Goal: Task Accomplishment & Management: Use online tool/utility

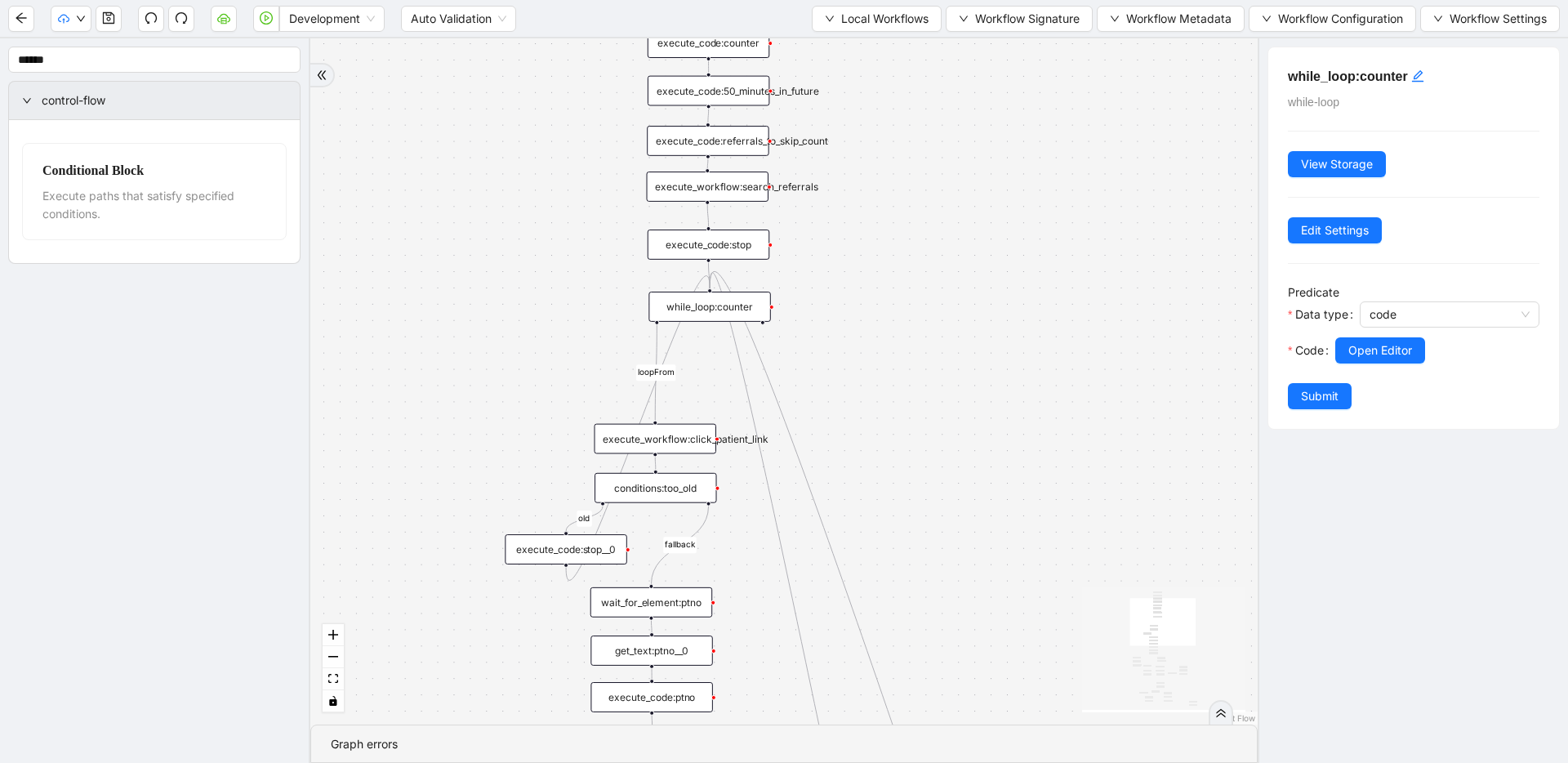
drag, startPoint x: 902, startPoint y: 223, endPoint x: 984, endPoint y: 167, distance: 99.3
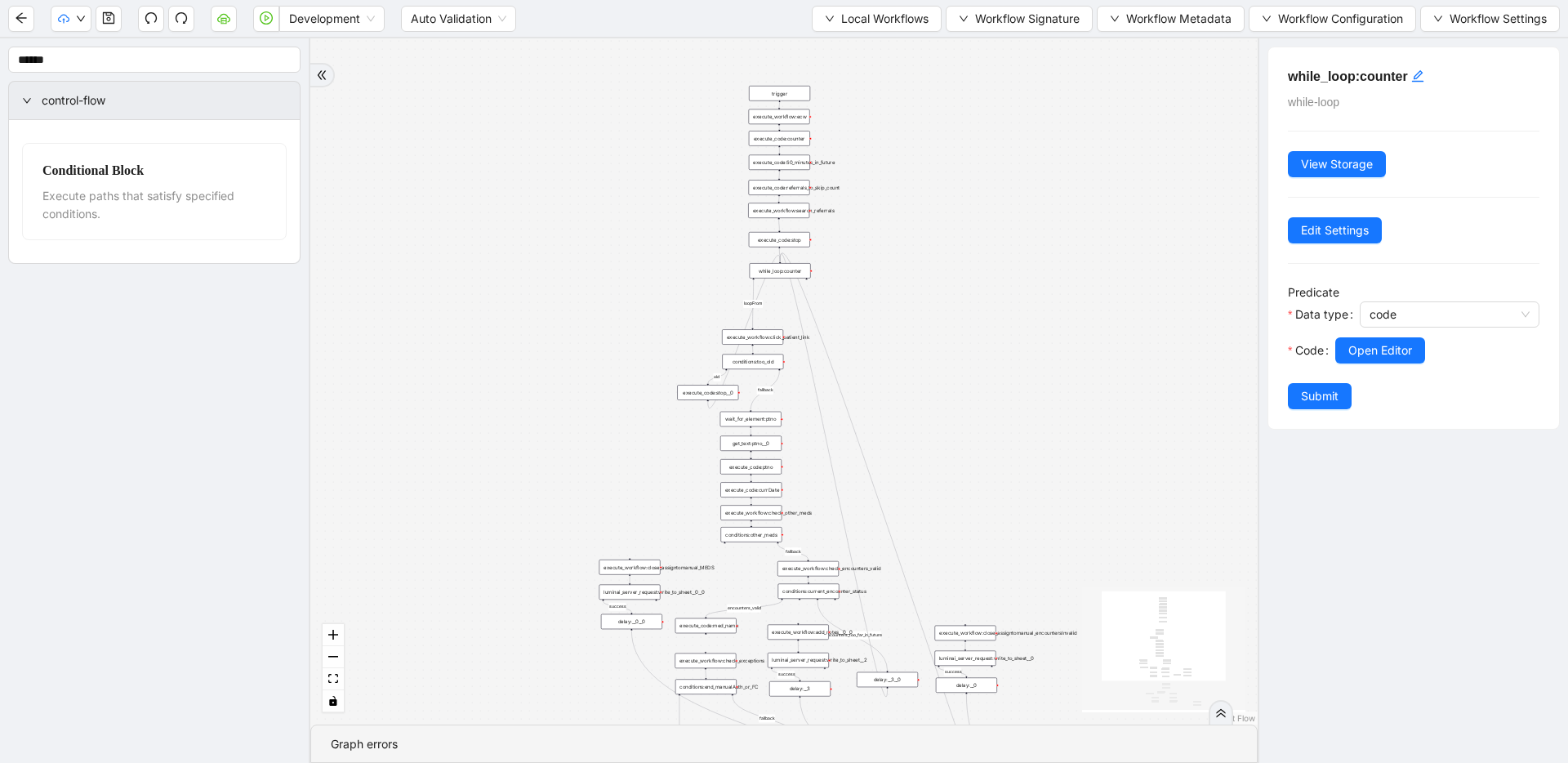
drag, startPoint x: 1037, startPoint y: 244, endPoint x: 991, endPoint y: 289, distance: 64.4
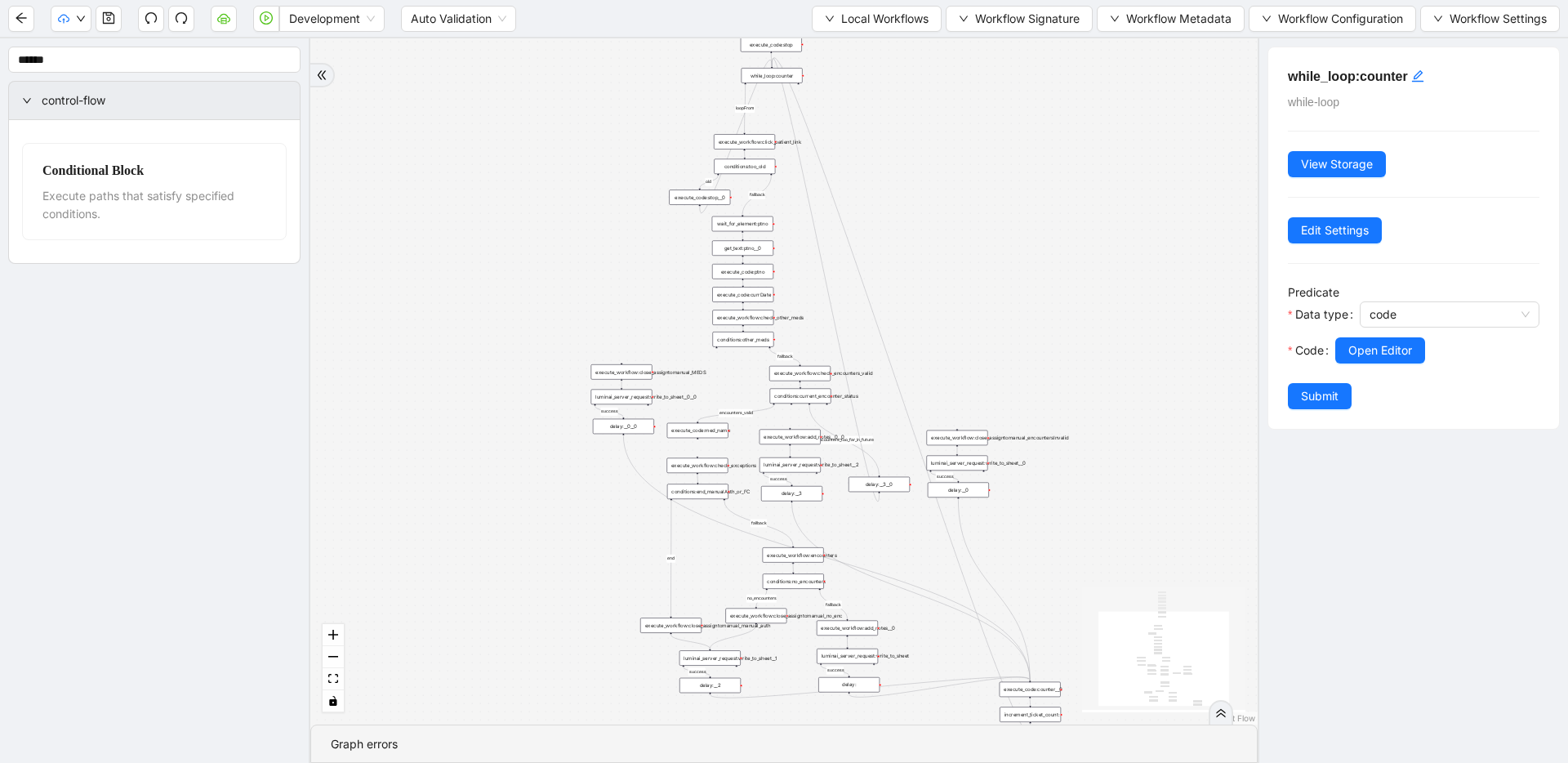
drag, startPoint x: 866, startPoint y: 303, endPoint x: 861, endPoint y: 113, distance: 190.1
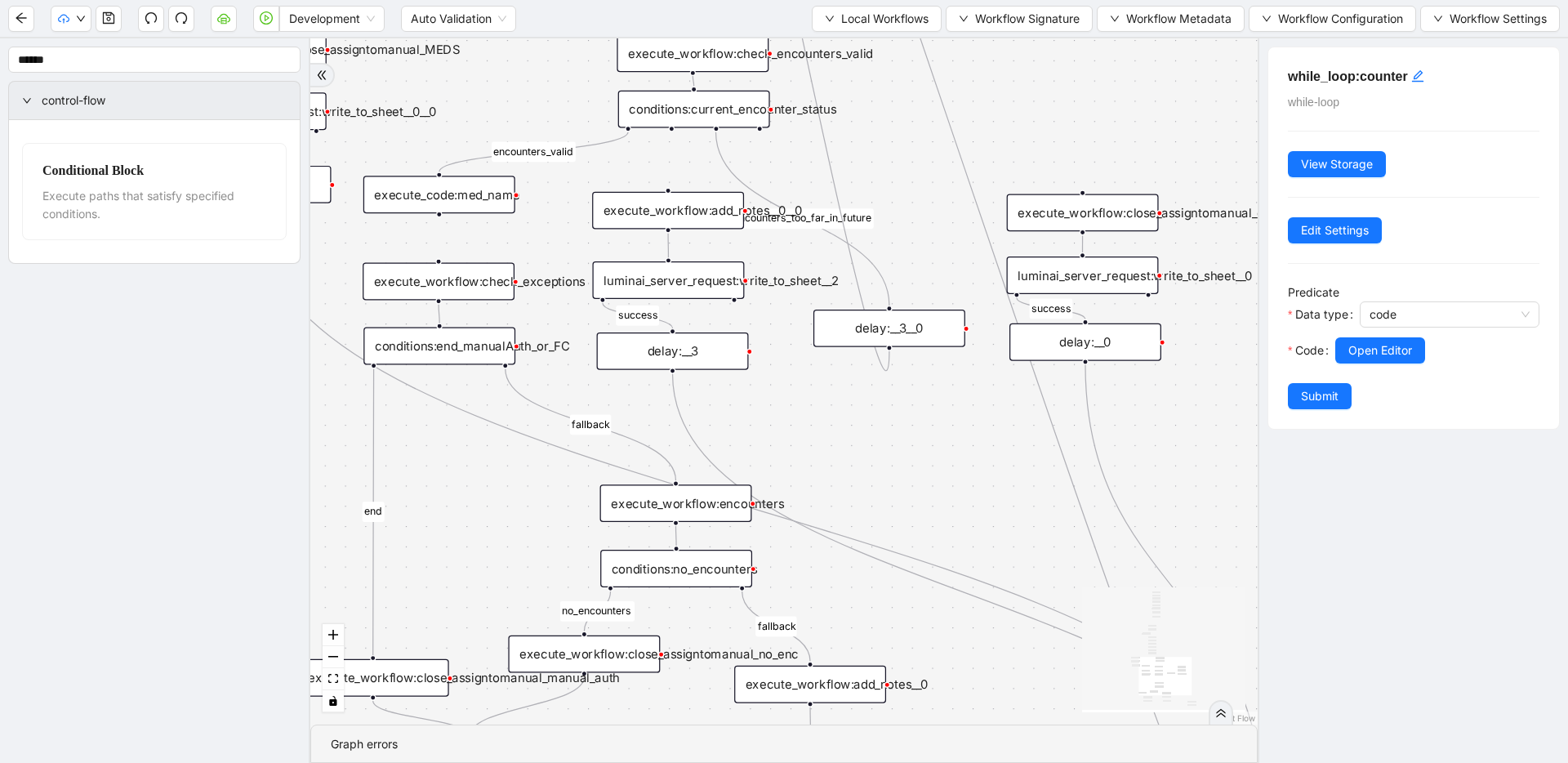
drag, startPoint x: 951, startPoint y: 370, endPoint x: 876, endPoint y: 151, distance: 231.5
click at [876, 151] on div "fallback success success fallback no_encounters end success success success old…" at bounding box center [784, 381] width 948 height 686
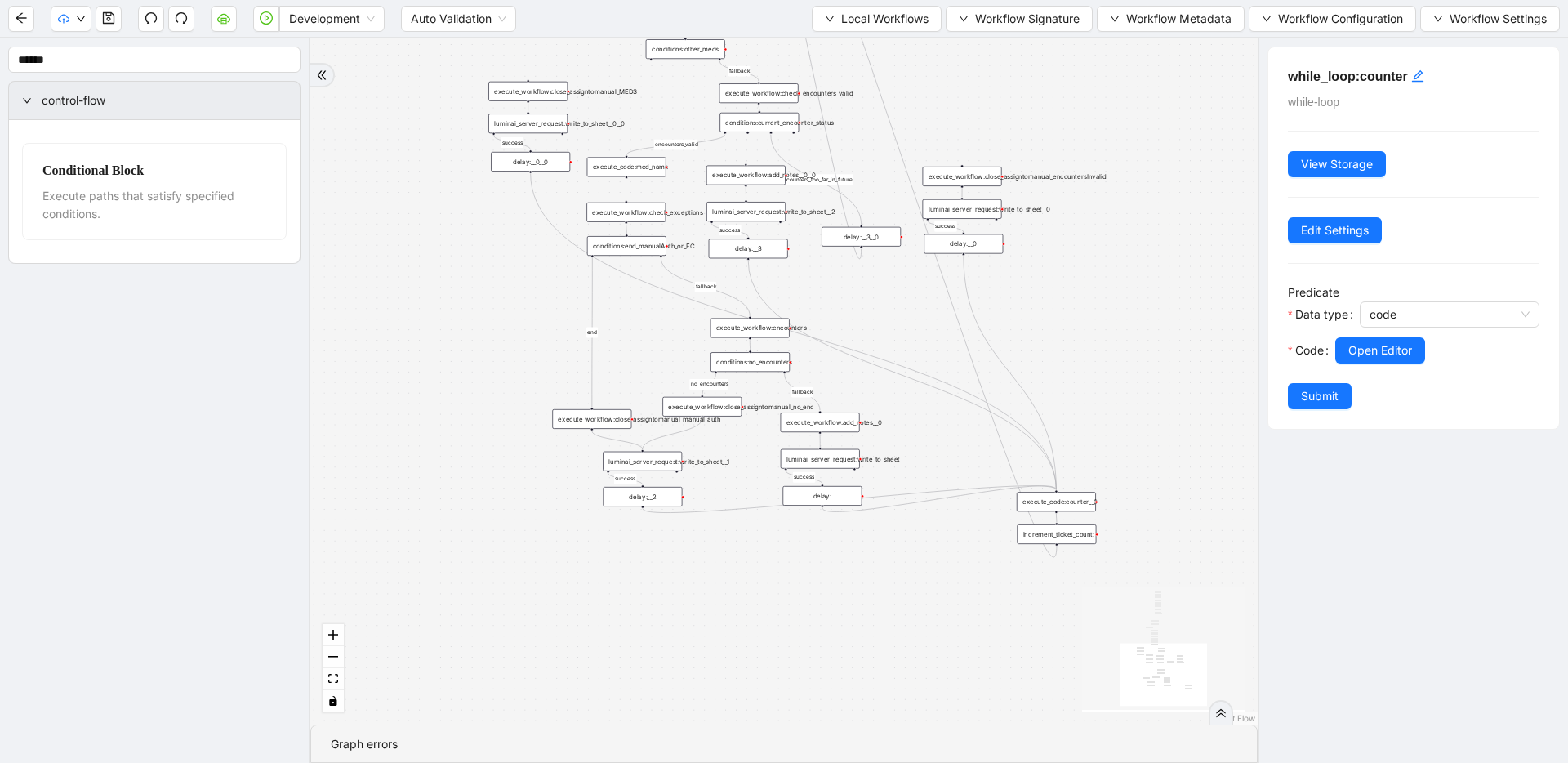
drag, startPoint x: 827, startPoint y: 390, endPoint x: 819, endPoint y: 326, distance: 64.5
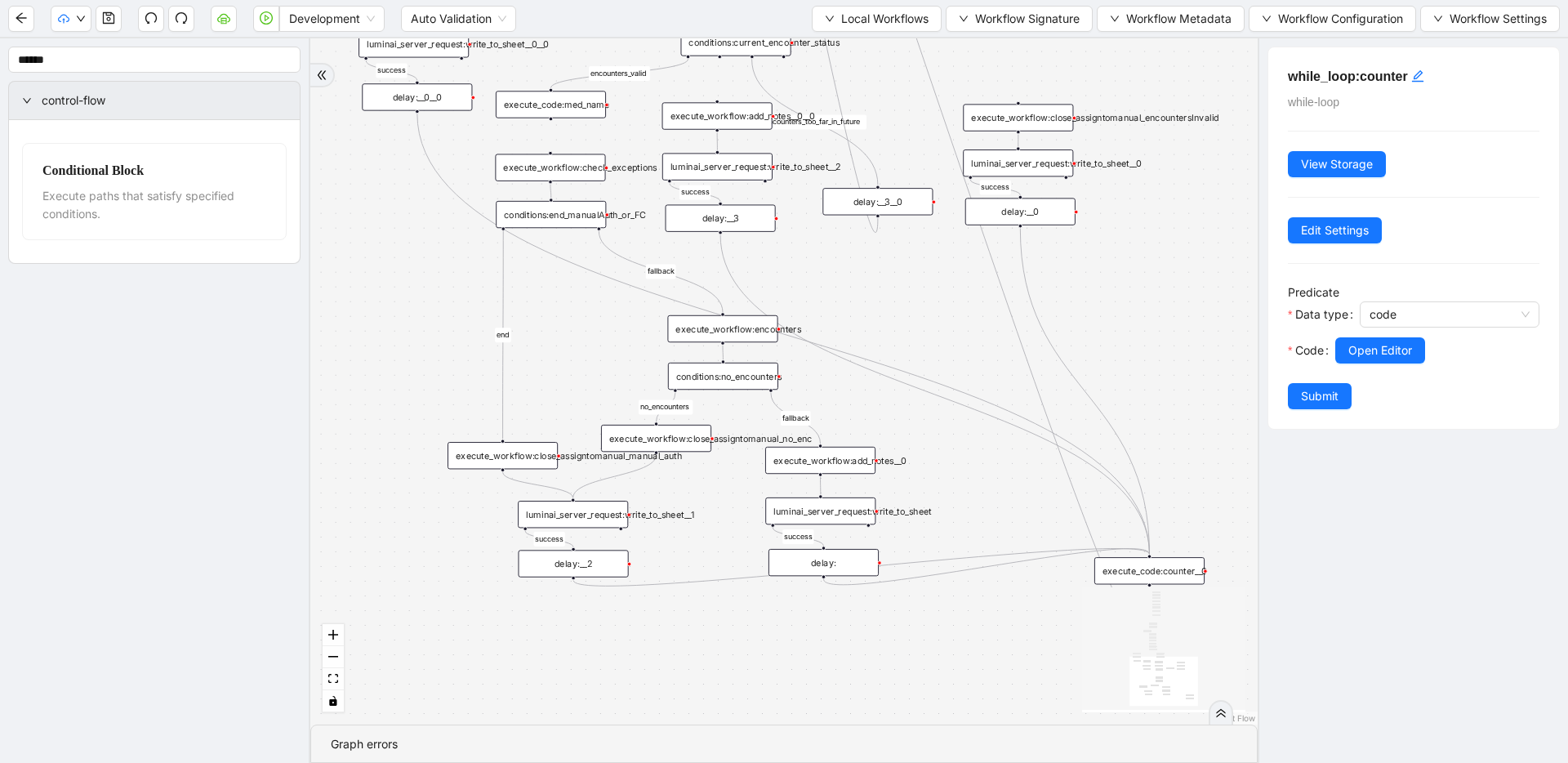
click at [905, 311] on div "fallback success success fallback no_encounters end success success success old…" at bounding box center [784, 381] width 948 height 686
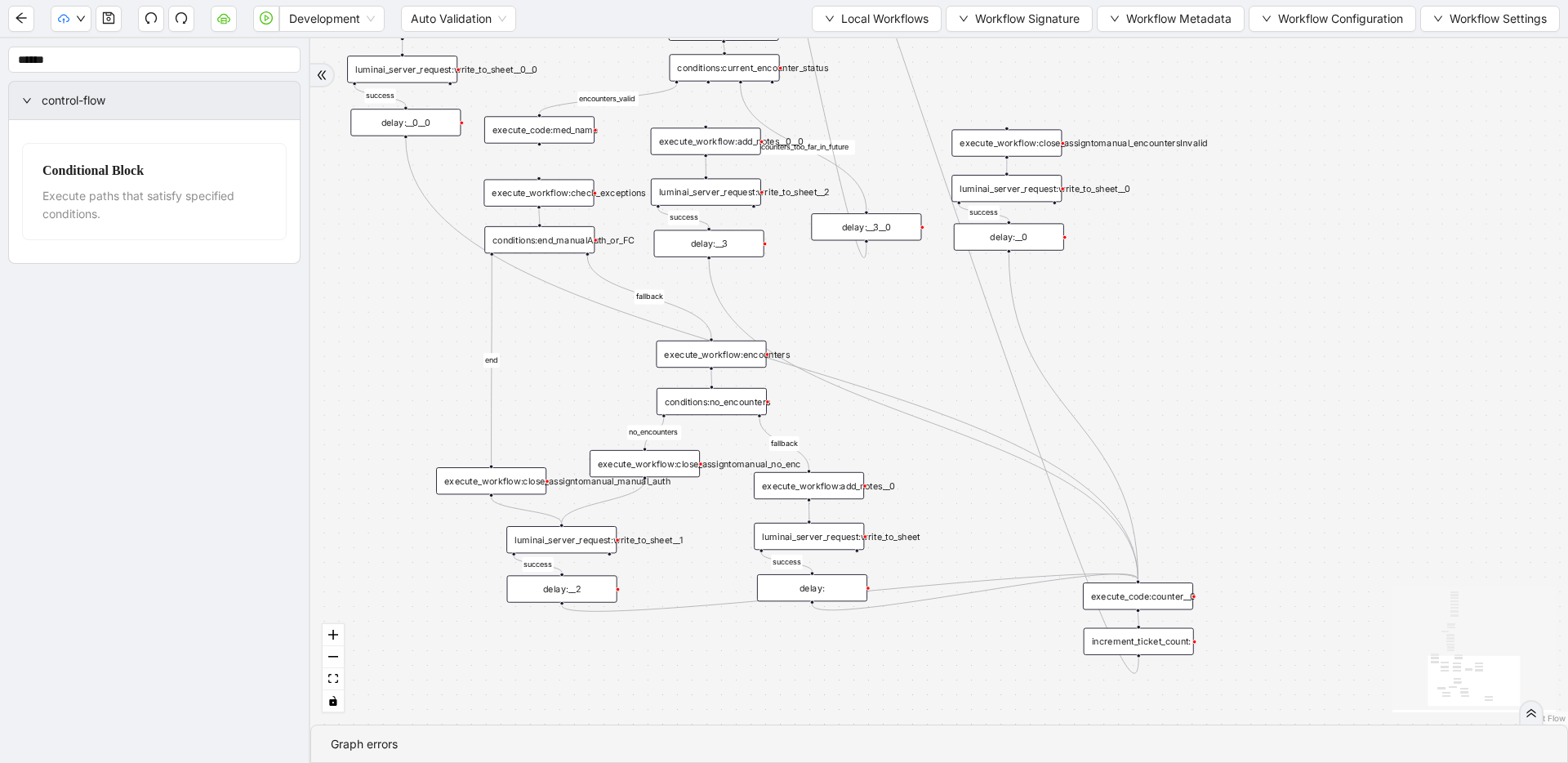
drag, startPoint x: 905, startPoint y: 311, endPoint x: 894, endPoint y: 336, distance: 27.3
click at [894, 336] on div "fallback success success fallback no_encounters end success success success old…" at bounding box center [939, 381] width 1258 height 686
click at [843, 12] on span "Local Workflows" at bounding box center [885, 19] width 88 height 18
click at [845, 46] on span "Select" at bounding box center [872, 51] width 104 height 18
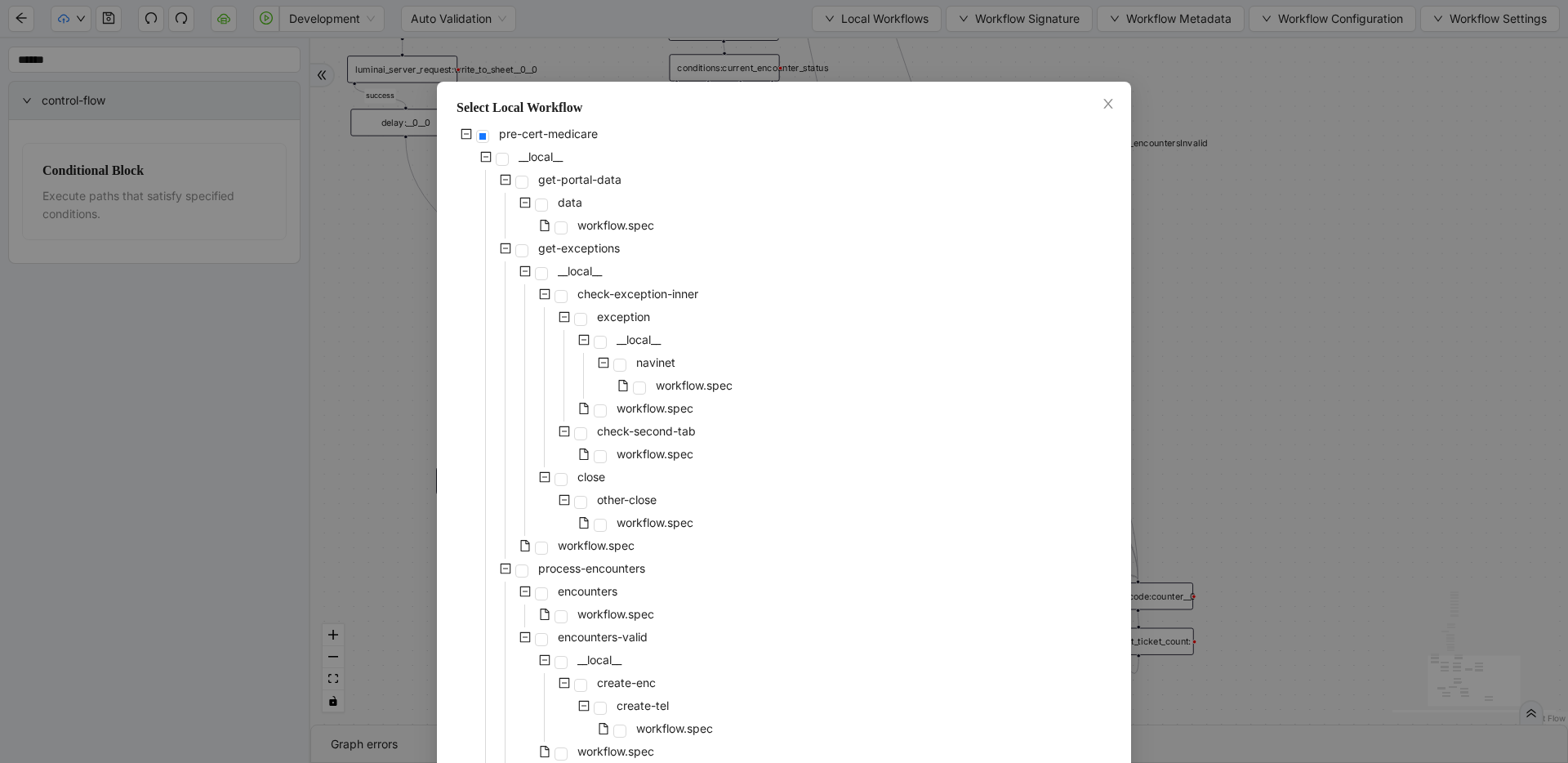
click at [744, 254] on div "pre-cert-medicare __local__ get-portal-data data workflow.spec get-exceptions _…" at bounding box center [784, 707] width 655 height 1166
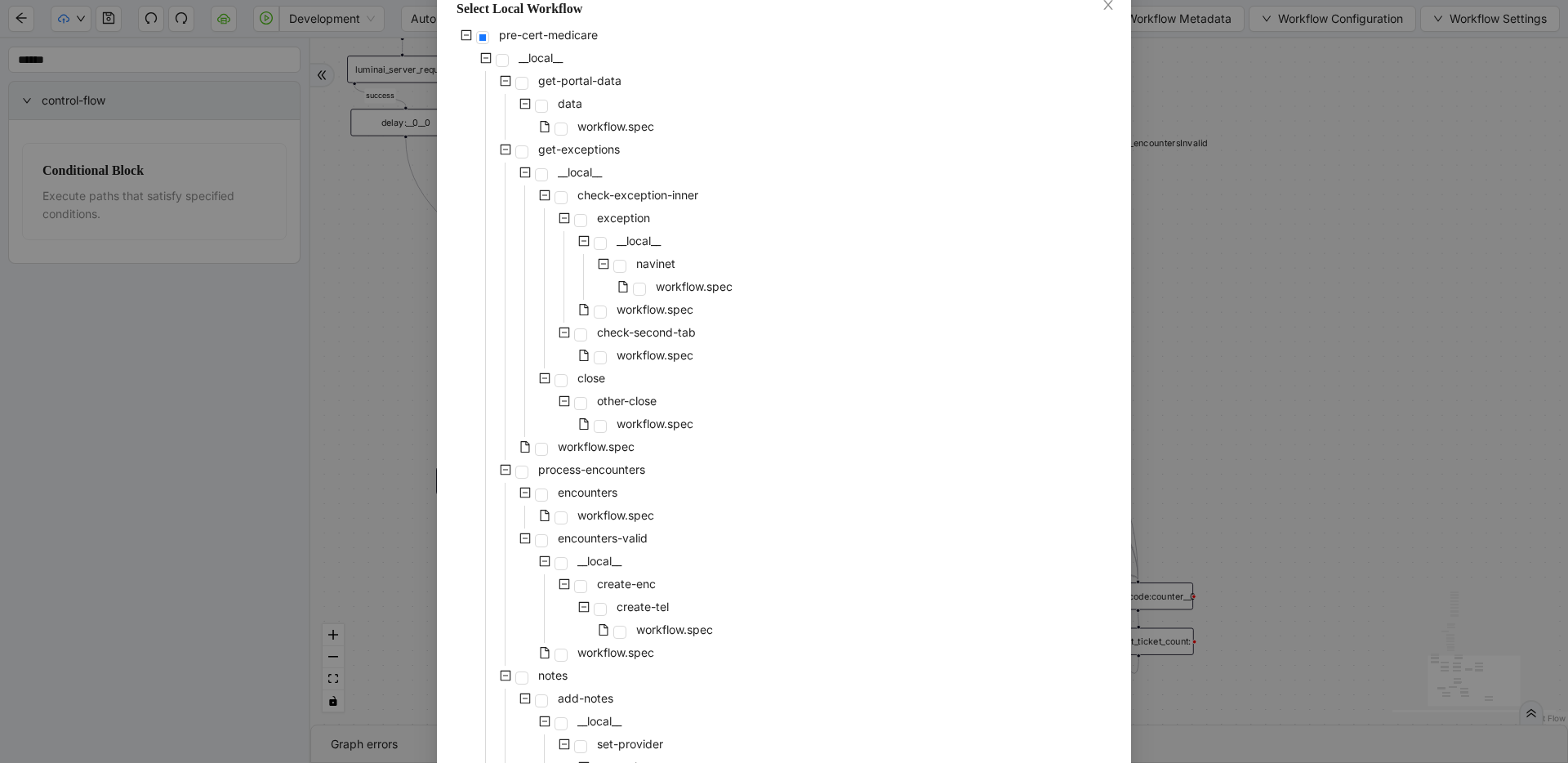
scroll to position [553, 0]
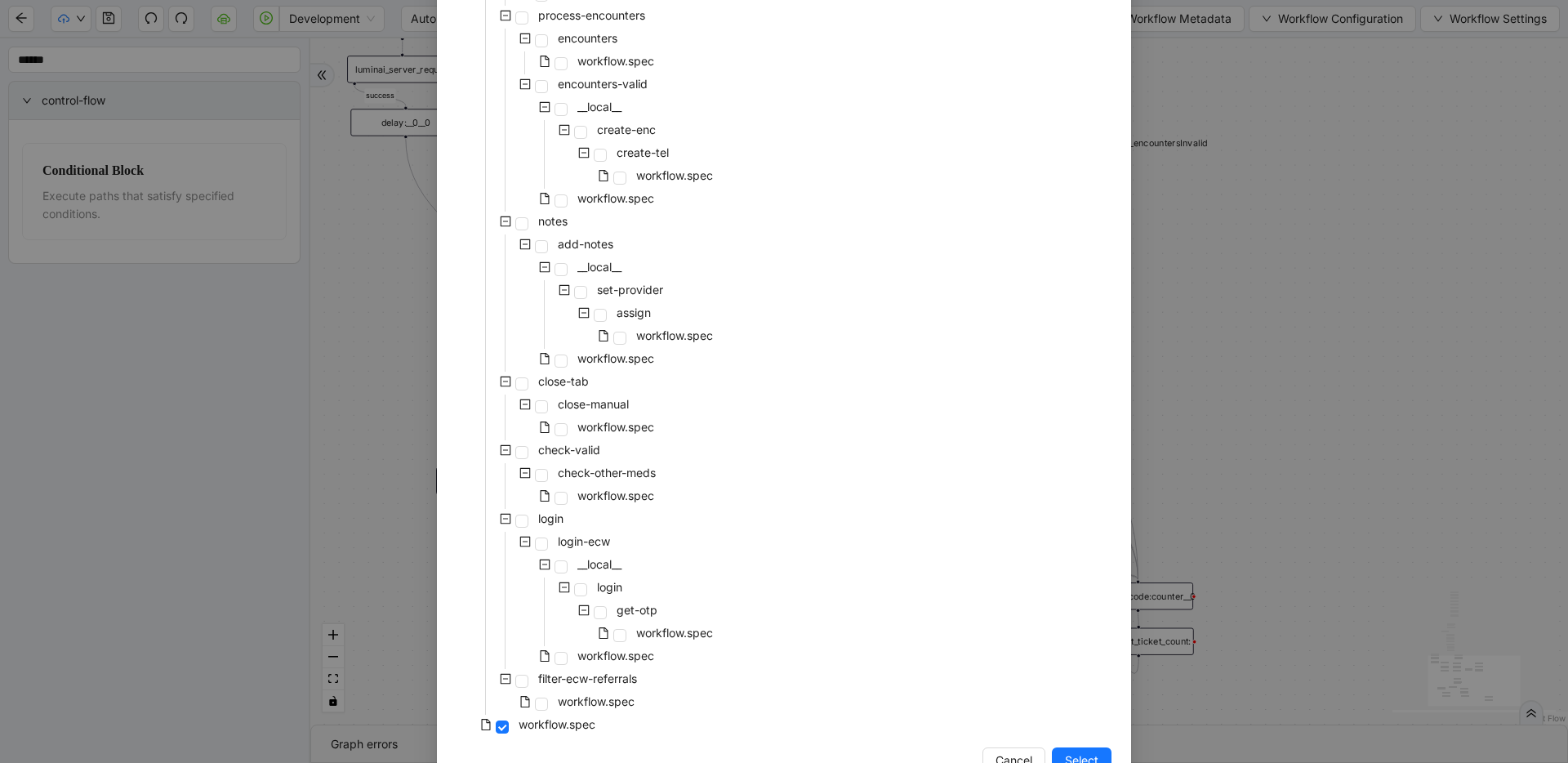
click at [1009, 311] on div "Select Local Workflow pre-cert-medicare __local__ get-portal-data data workflow…" at bounding box center [784, 381] width 1568 height 763
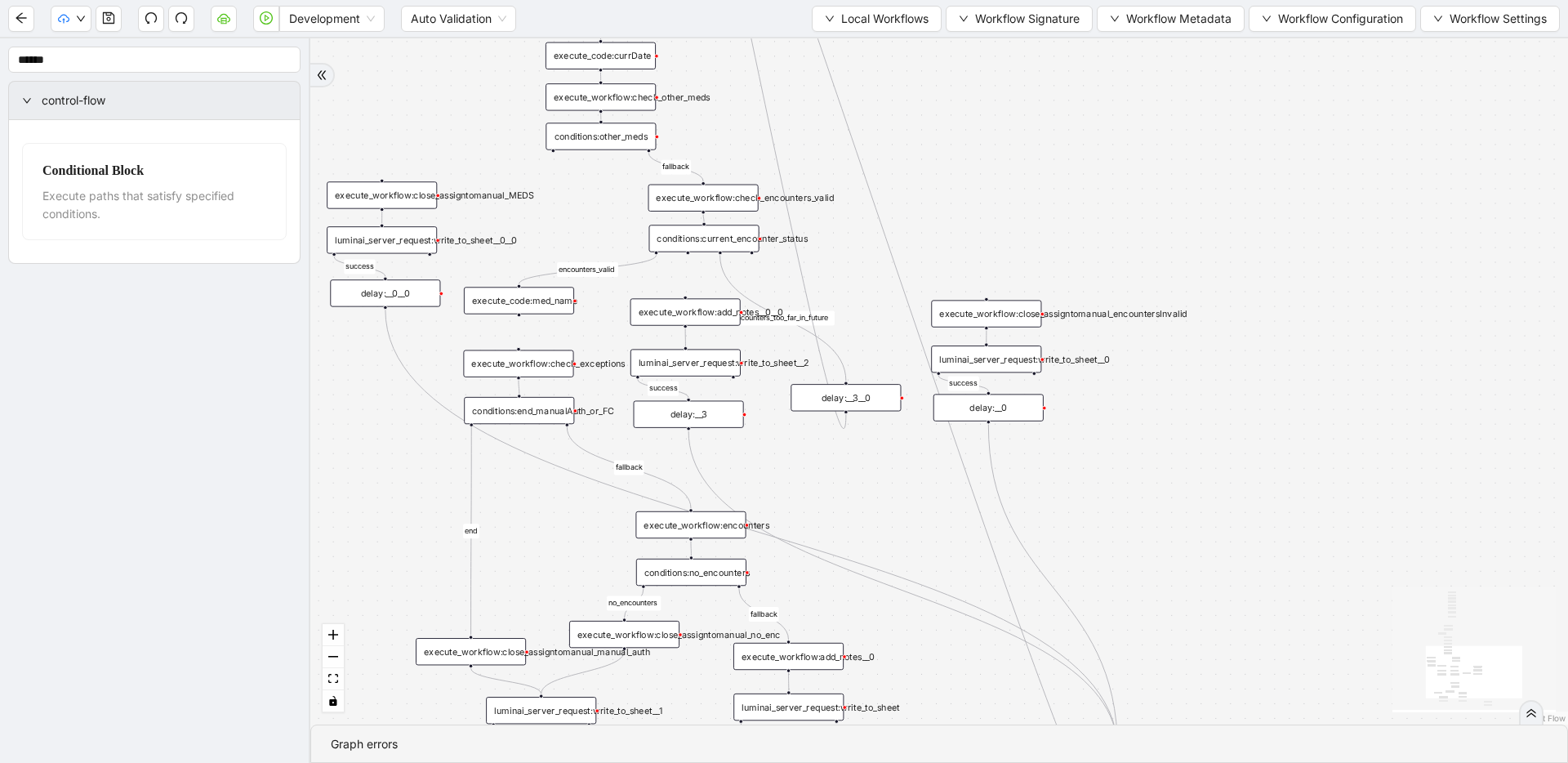
drag, startPoint x: 1155, startPoint y: 278, endPoint x: 1139, endPoint y: 434, distance: 156.8
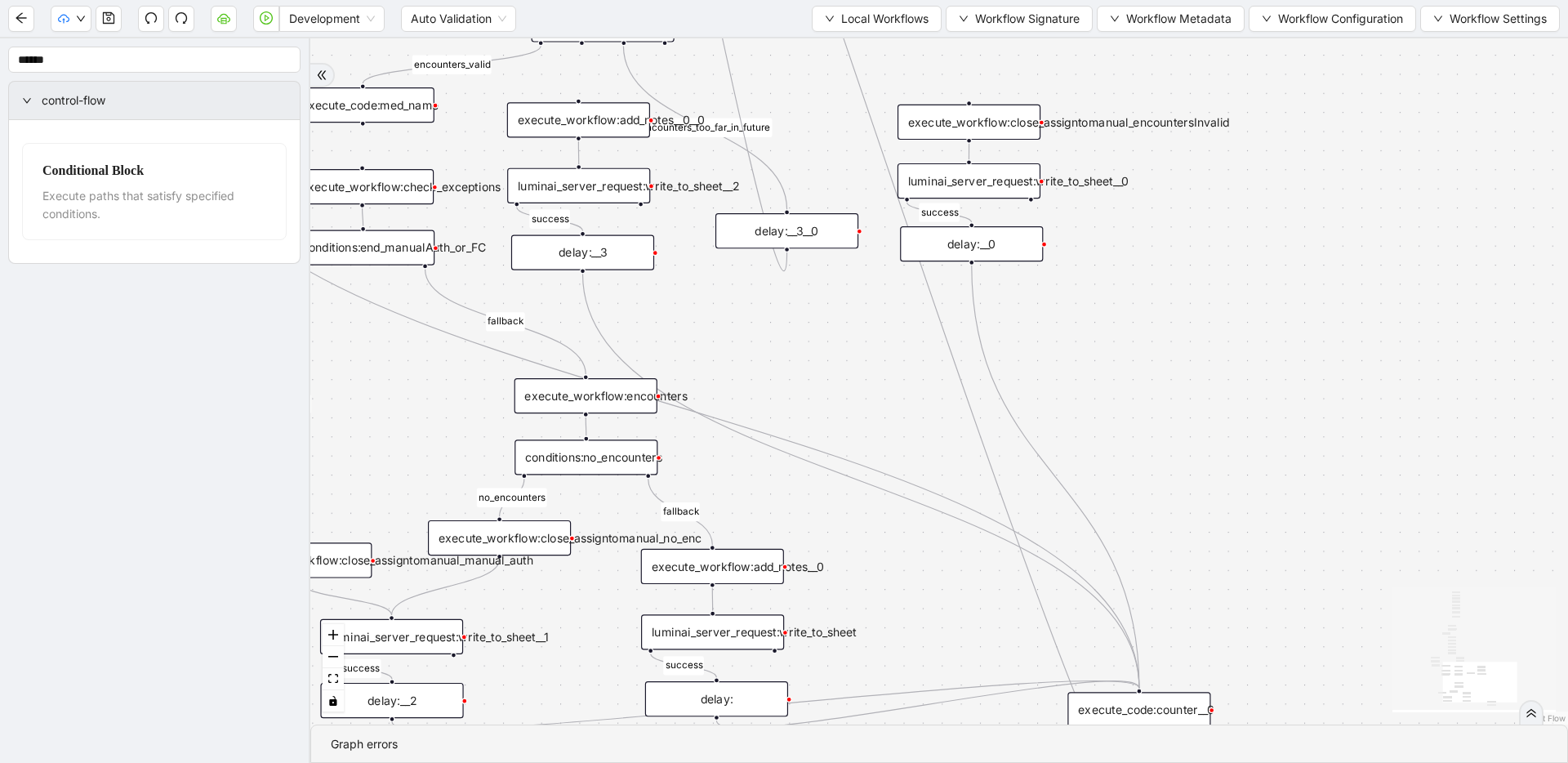
drag, startPoint x: 1139, startPoint y: 434, endPoint x: 1167, endPoint y: 278, distance: 158.5
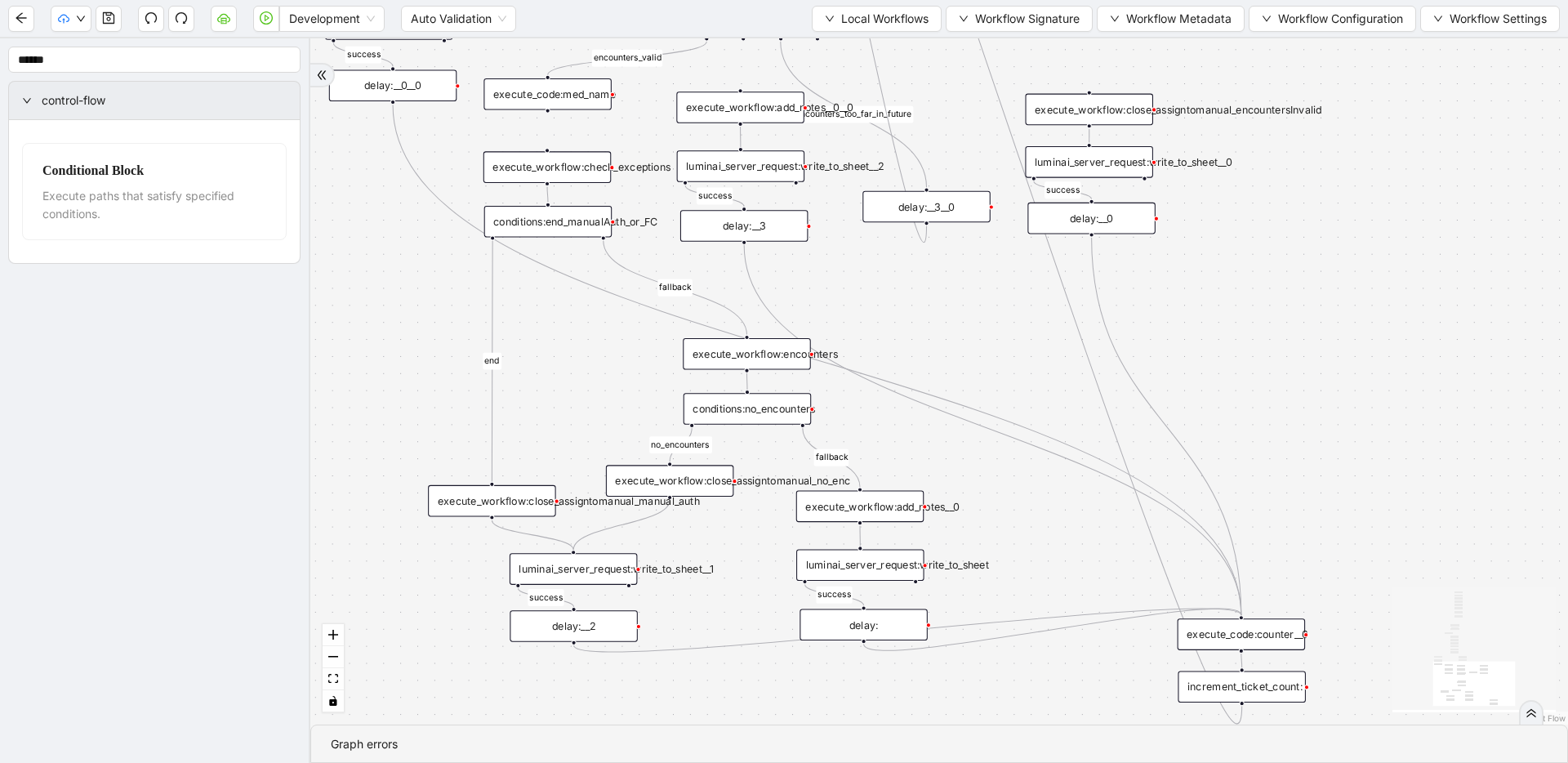
click at [919, 328] on div "fallback success success fallback no_encounters end success success success old…" at bounding box center [939, 381] width 1258 height 686
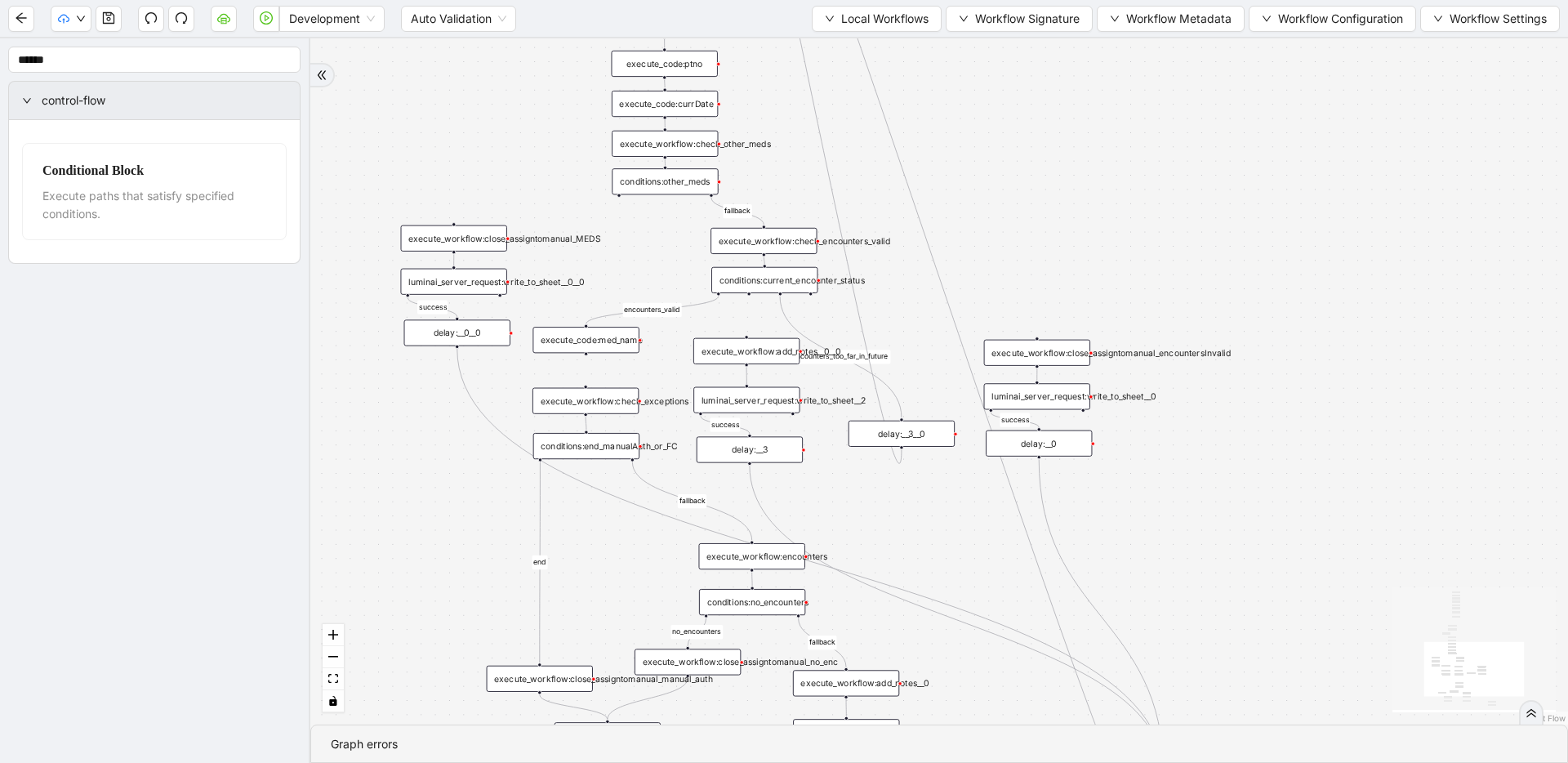
drag, startPoint x: 919, startPoint y: 328, endPoint x: 896, endPoint y: 535, distance: 208.3
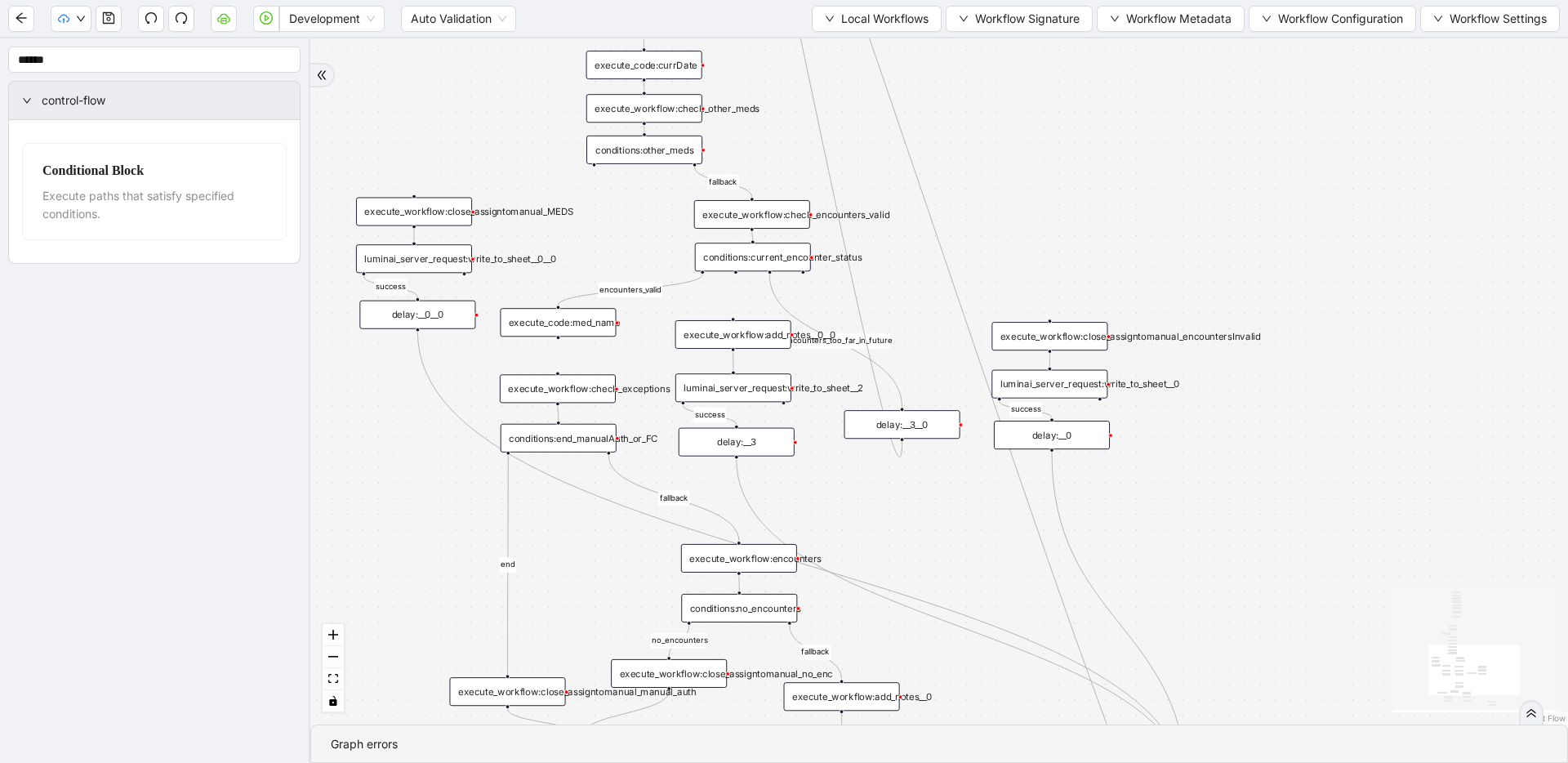
click at [1009, 336] on div "execute_workflow:close_assigntomanual_encountersInvalid" at bounding box center [1049, 336] width 116 height 29
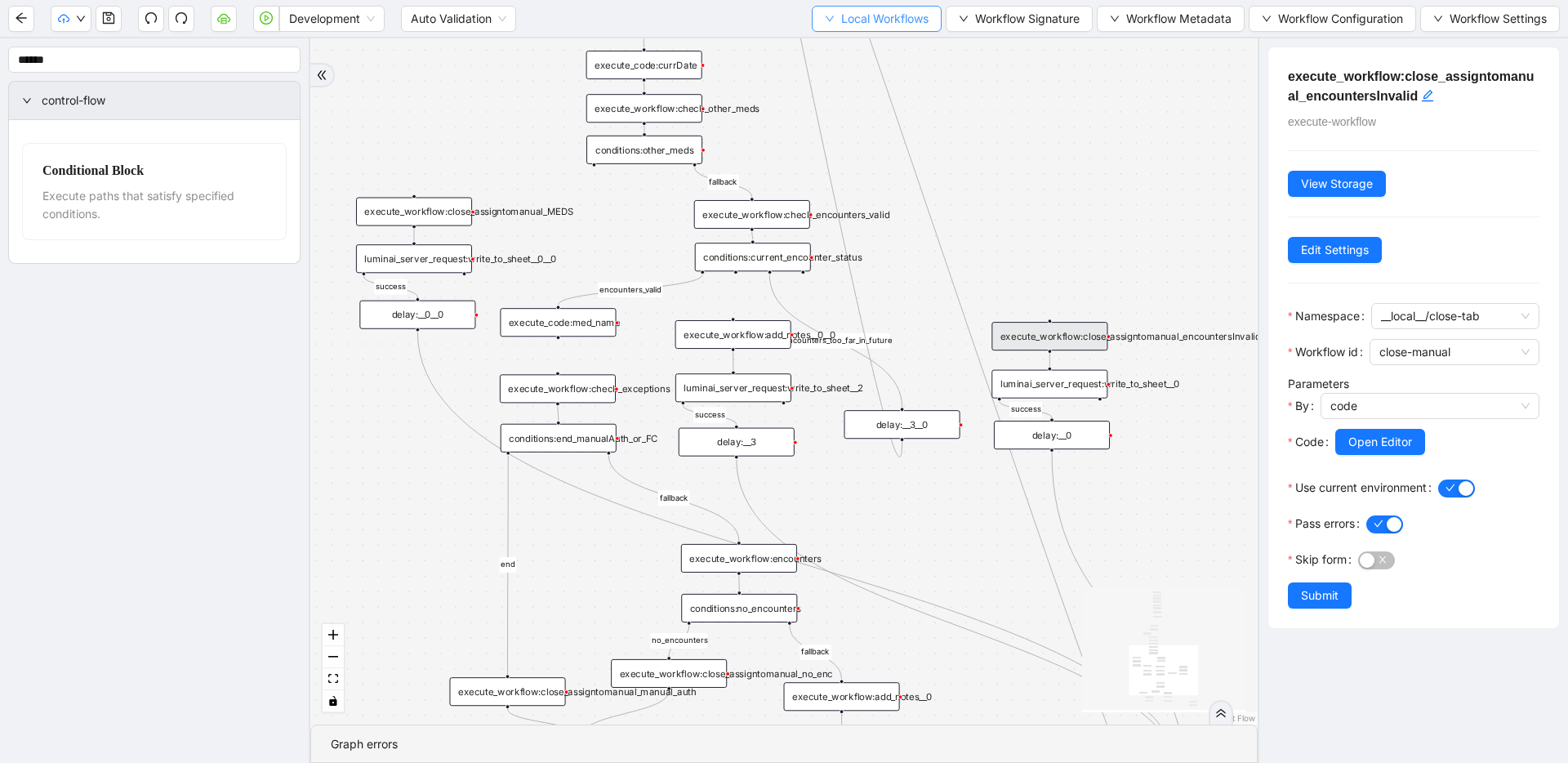
click at [864, 22] on span "Local Workflows" at bounding box center [885, 19] width 88 height 18
click at [857, 46] on span "Select" at bounding box center [872, 51] width 104 height 18
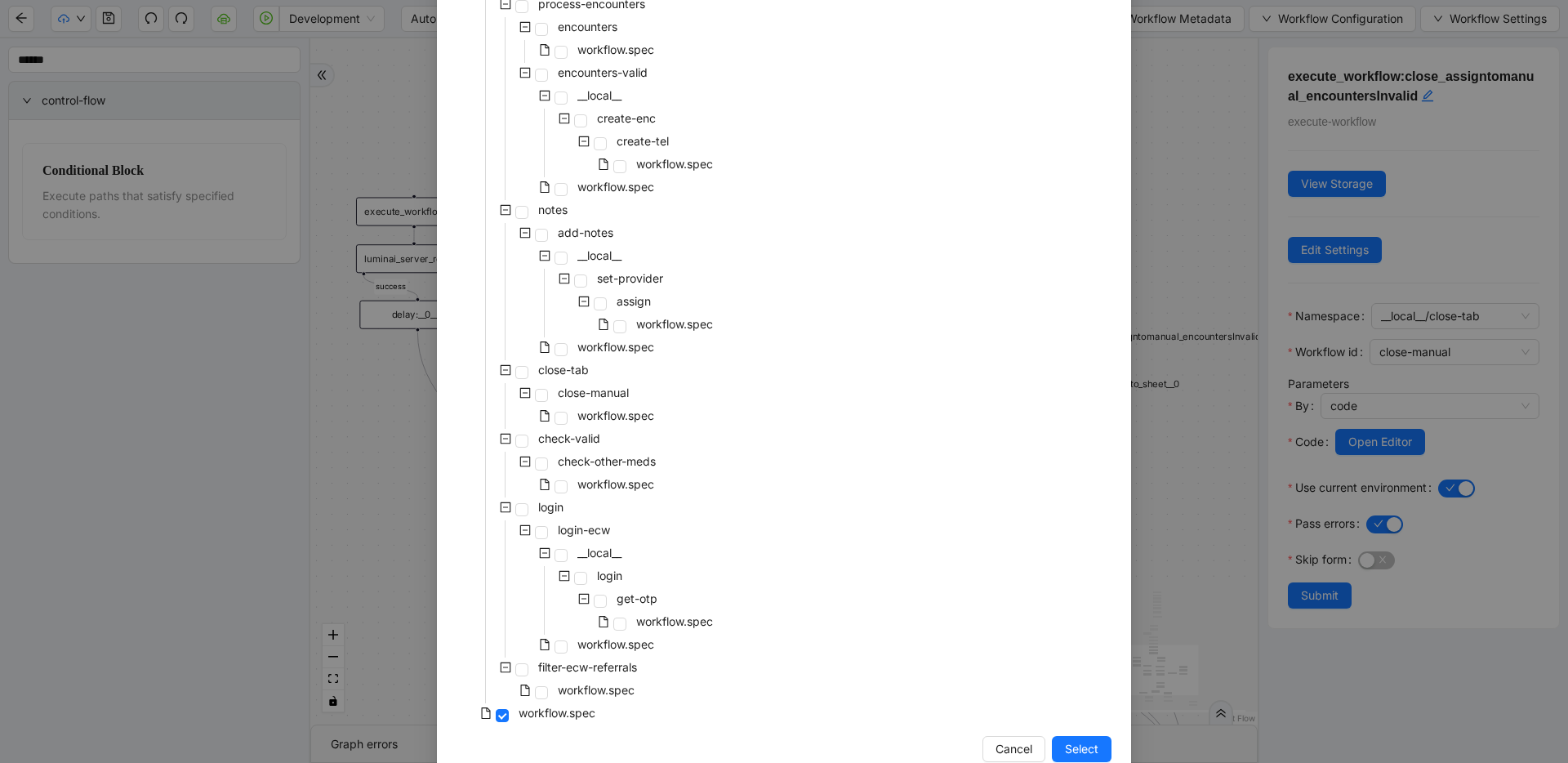
scroll to position [600, 0]
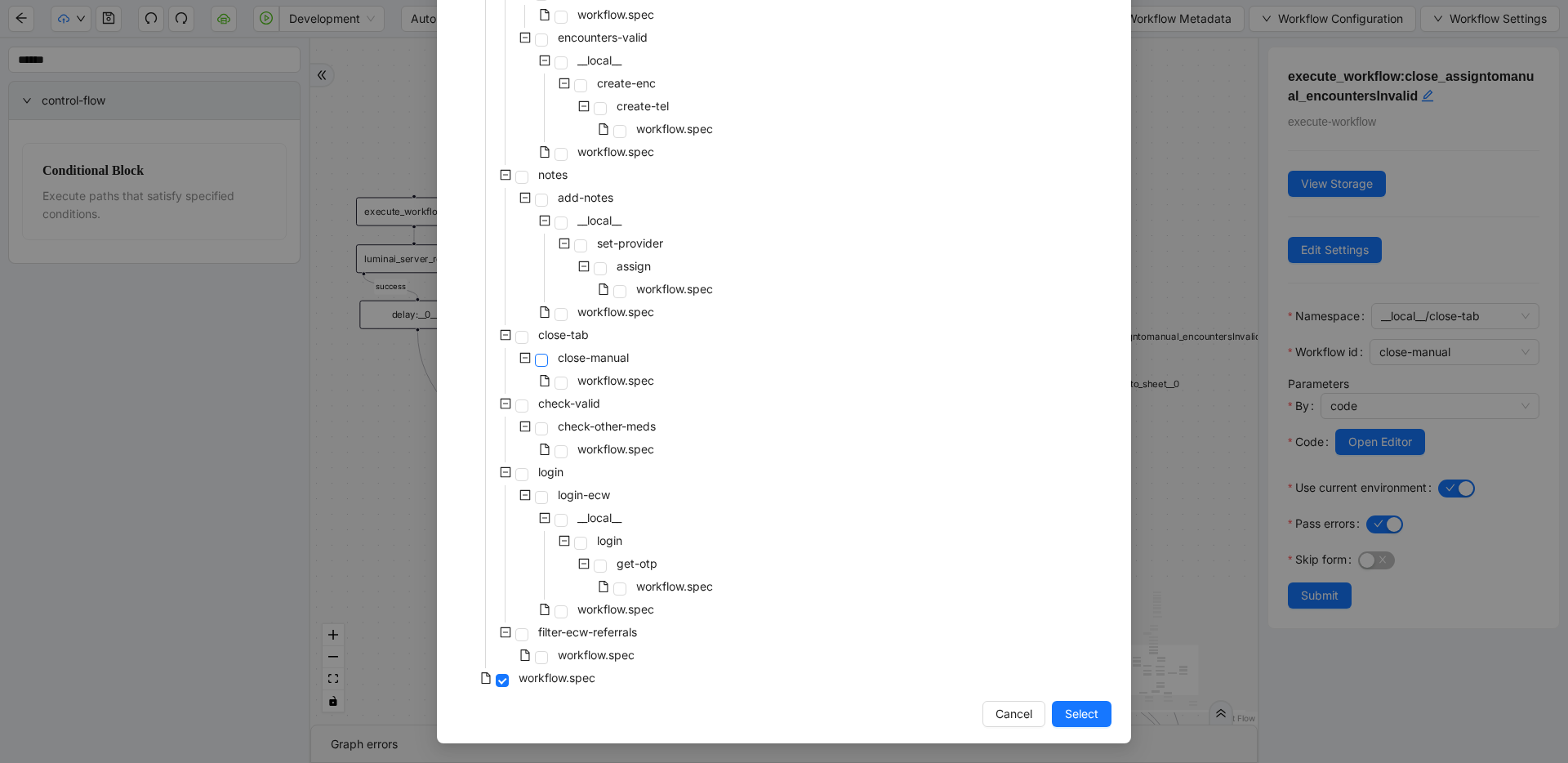
click at [538, 363] on span at bounding box center [542, 360] width 13 height 13
click at [1009, 707] on span "Select" at bounding box center [1082, 714] width 33 height 18
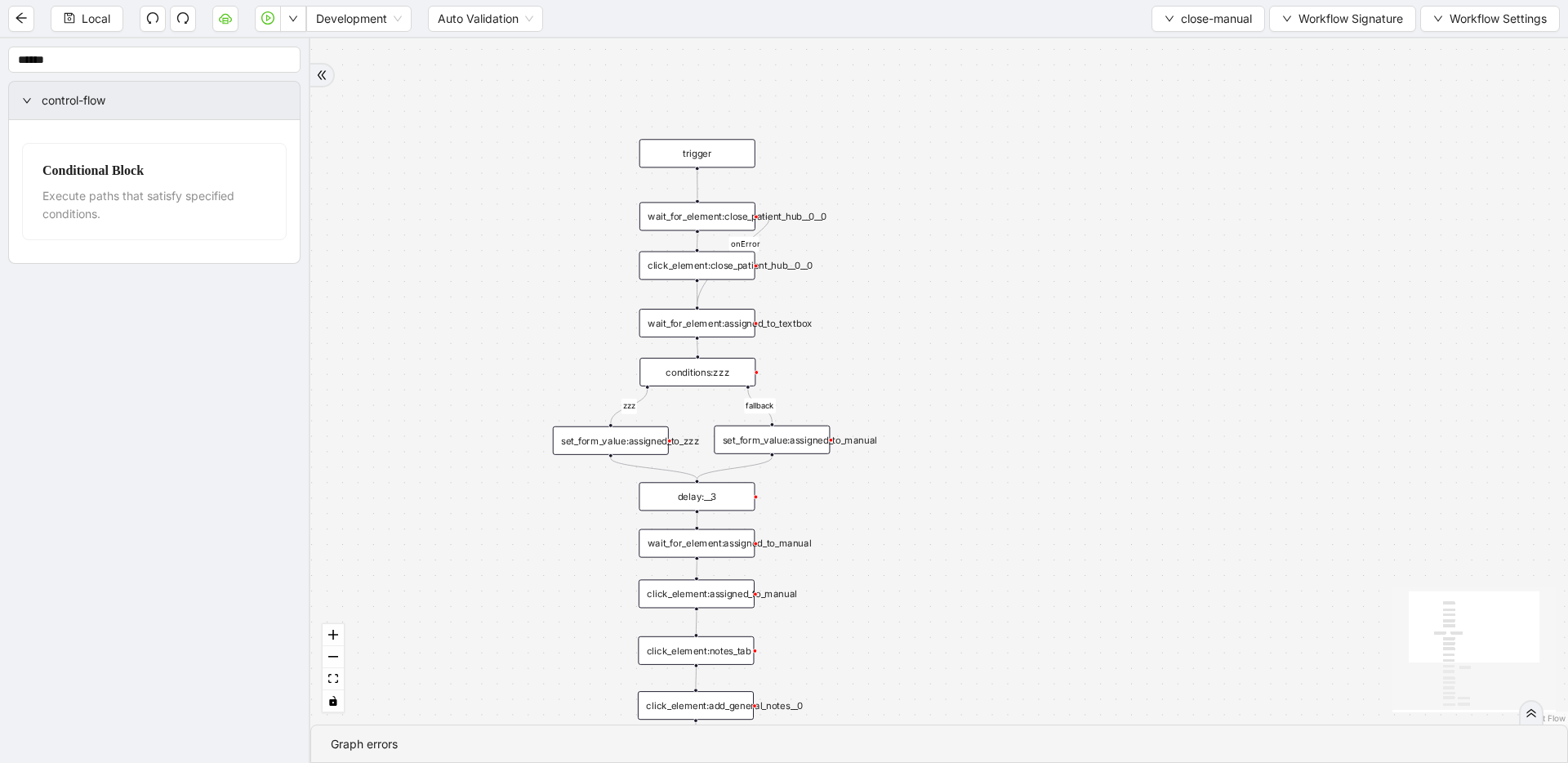
drag, startPoint x: 917, startPoint y: 328, endPoint x: 927, endPoint y: 257, distance: 71.7
click at [927, 257] on div "zzz fallback onError onError trigger click_element:assigned_to_manual wait_for_…" at bounding box center [939, 381] width 1258 height 686
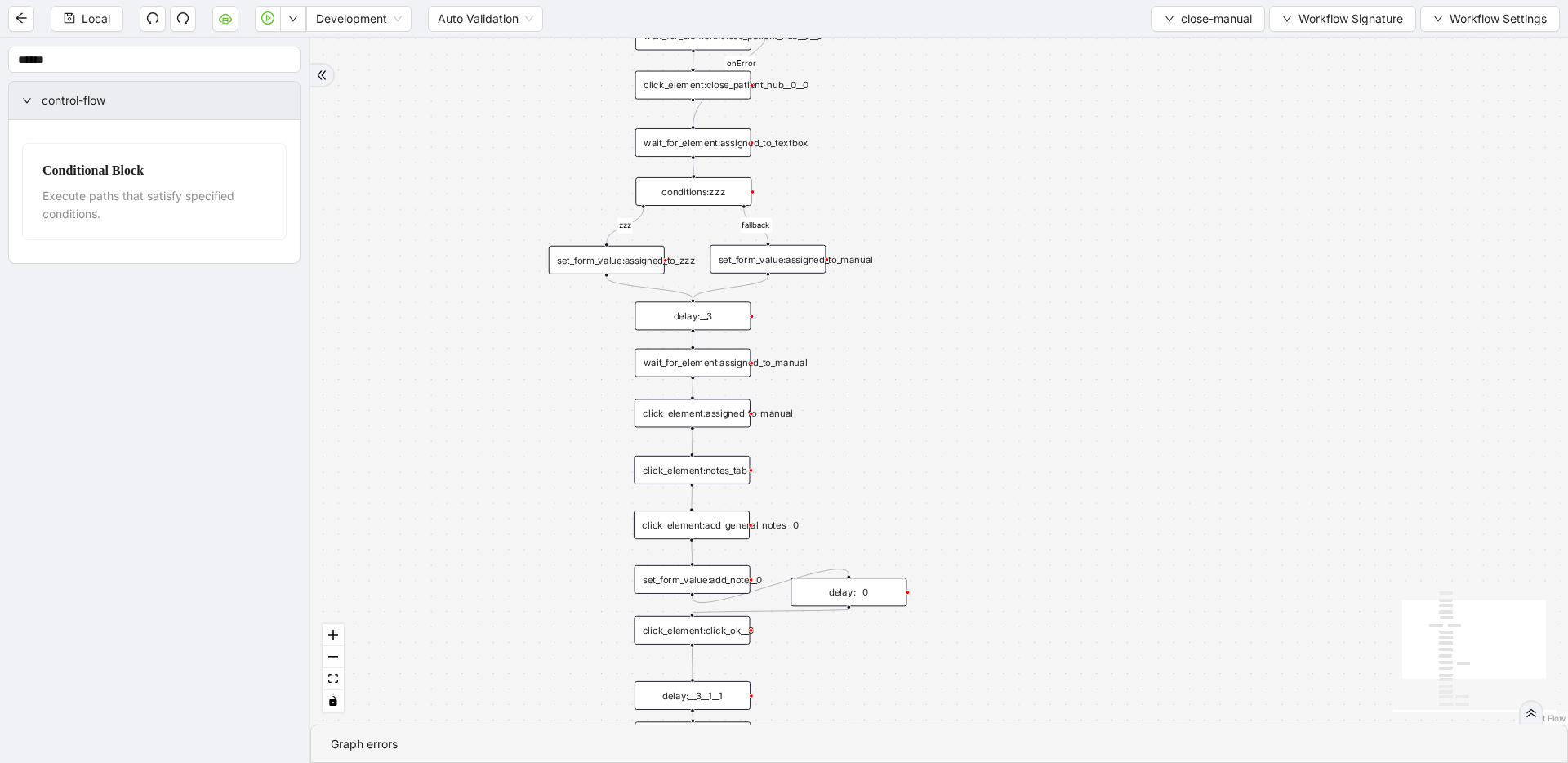
drag, startPoint x: 985, startPoint y: 561, endPoint x: 982, endPoint y: 399, distance: 162.0
click at [982, 399] on div "zzz fallback onError onError trigger click_element:assigned_to_manual wait_for_…" at bounding box center [939, 381] width 1258 height 686
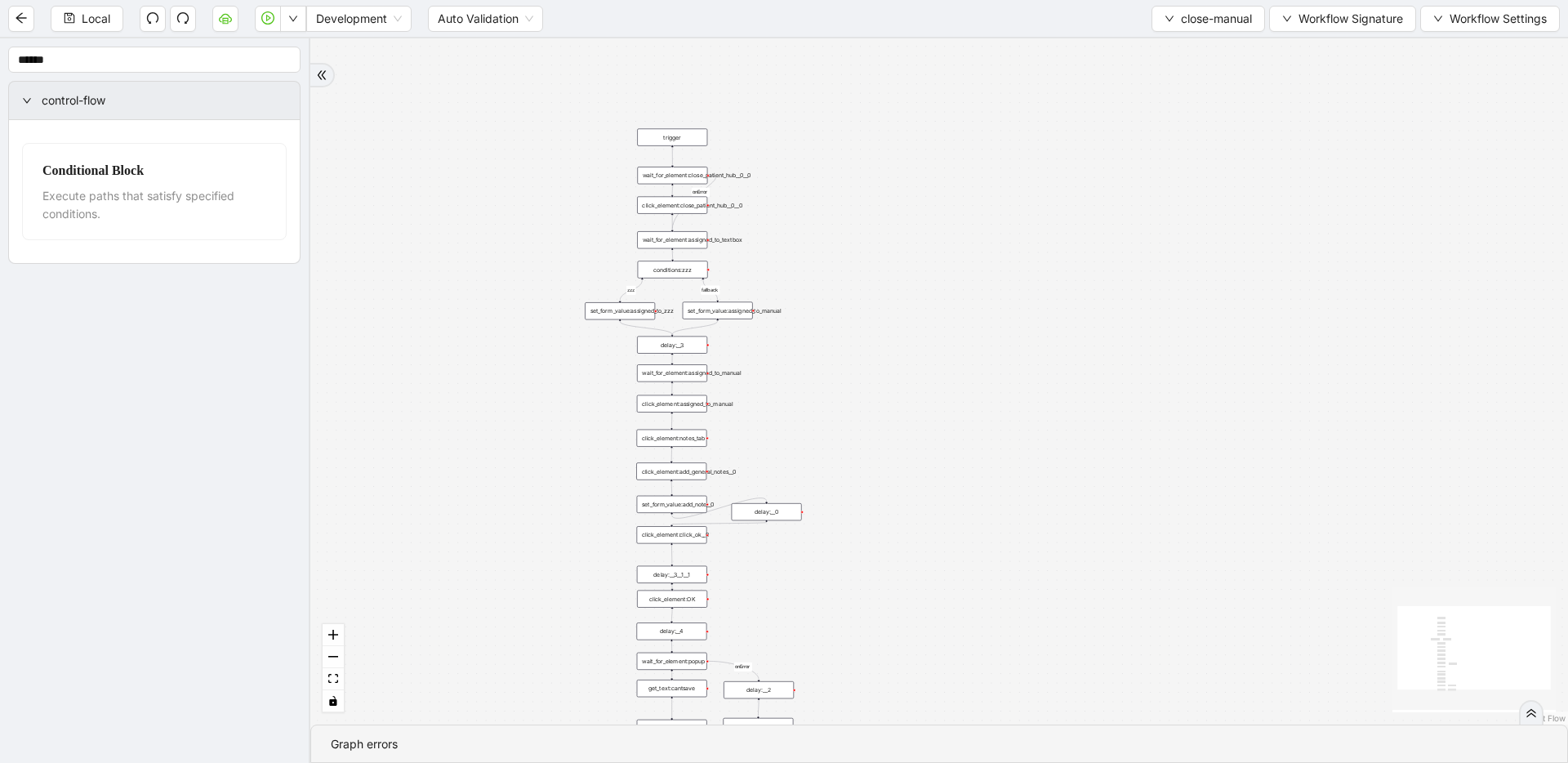
drag, startPoint x: 1030, startPoint y: 413, endPoint x: 895, endPoint y: 490, distance: 155.4
click at [895, 490] on div "zzz fallback onError onError trigger click_element:assigned_to_manual wait_for_…" at bounding box center [939, 381] width 1258 height 686
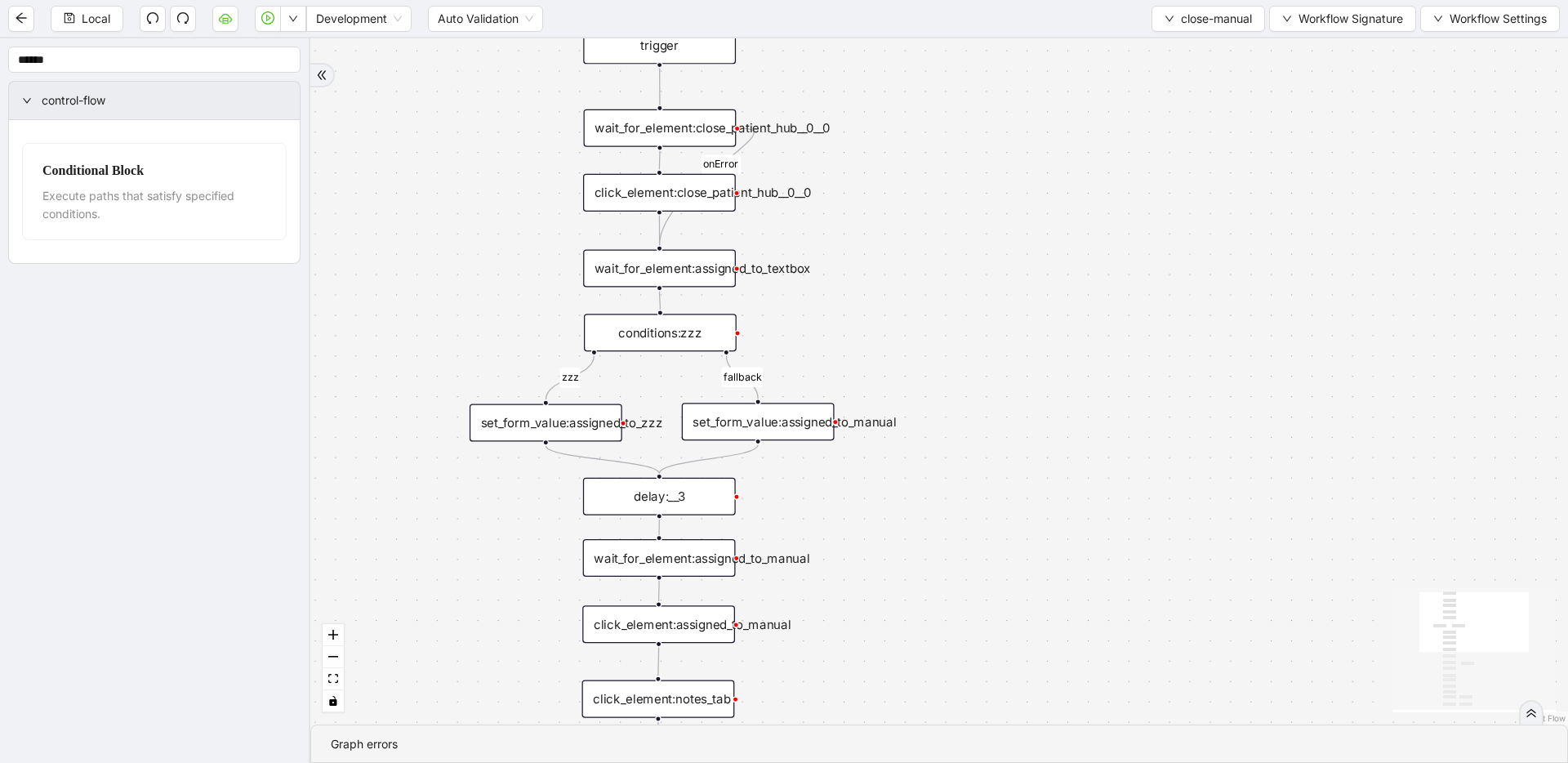
drag, startPoint x: 794, startPoint y: 433, endPoint x: 854, endPoint y: 238, distance: 204.0
click at [854, 236] on div "zzz fallback onError onError trigger click_element:assigned_to_manual wait_for_…" at bounding box center [939, 381] width 1258 height 686
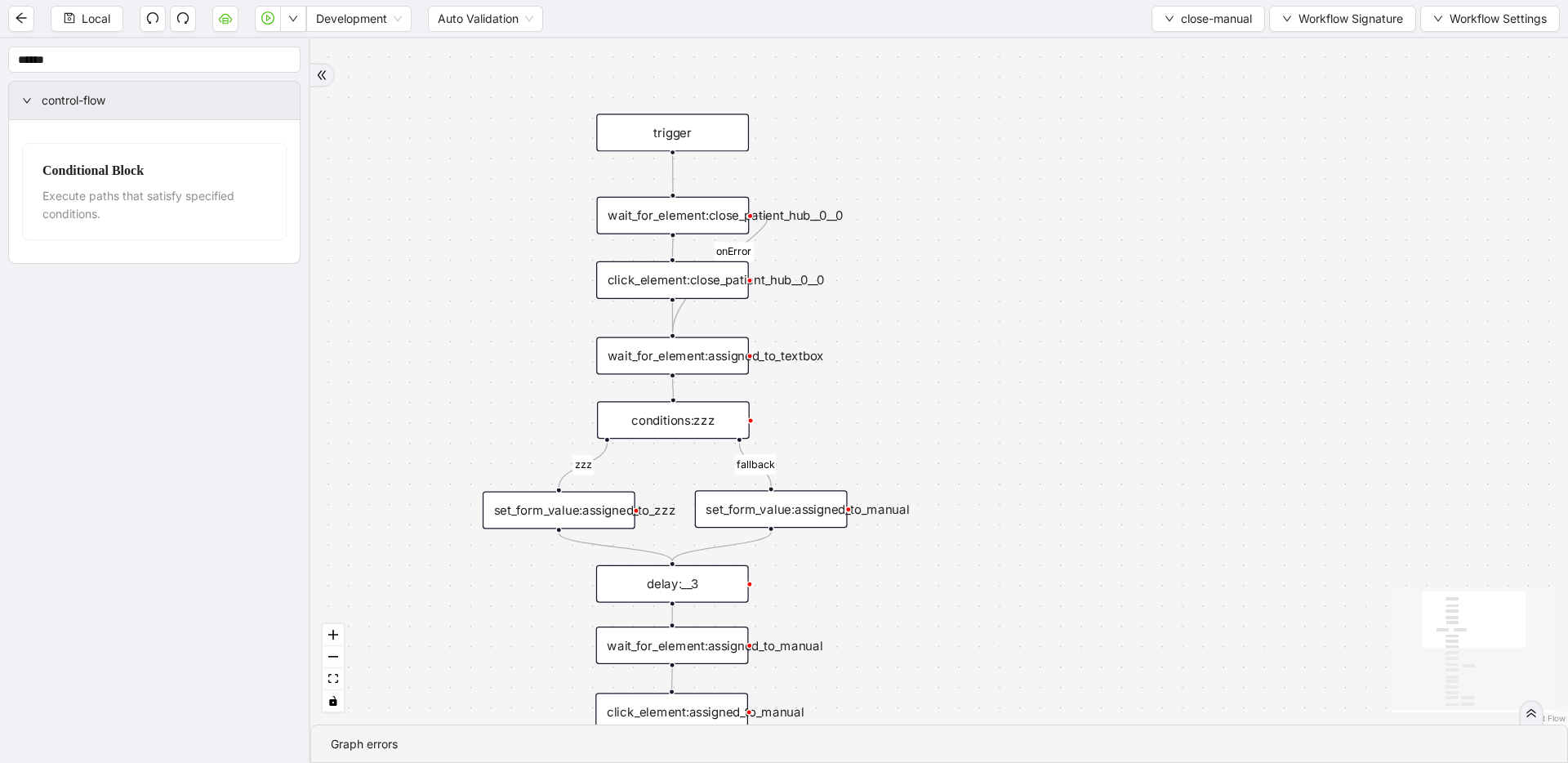
drag, startPoint x: 877, startPoint y: 489, endPoint x: 877, endPoint y: 600, distance: 111.0
click at [877, 600] on div "zzz fallback onError onError trigger click_element:assigned_to_manual wait_for_…" at bounding box center [939, 381] width 1258 height 686
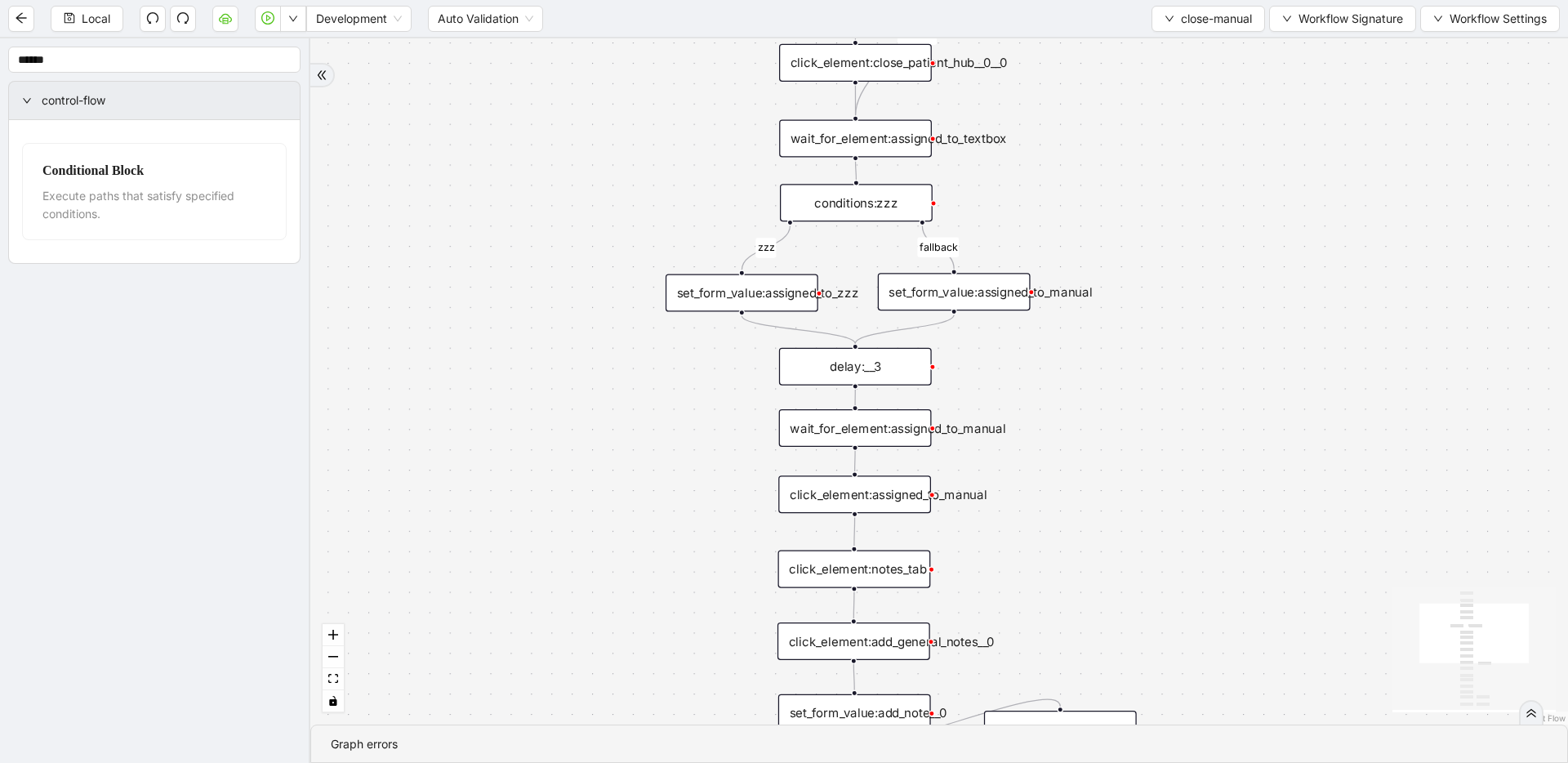
drag, startPoint x: 958, startPoint y: 419, endPoint x: 1139, endPoint y: 202, distance: 282.6
click at [1009, 202] on div "zzz fallback onError onError trigger click_element:assigned_to_manual wait_for_…" at bounding box center [939, 381] width 1258 height 686
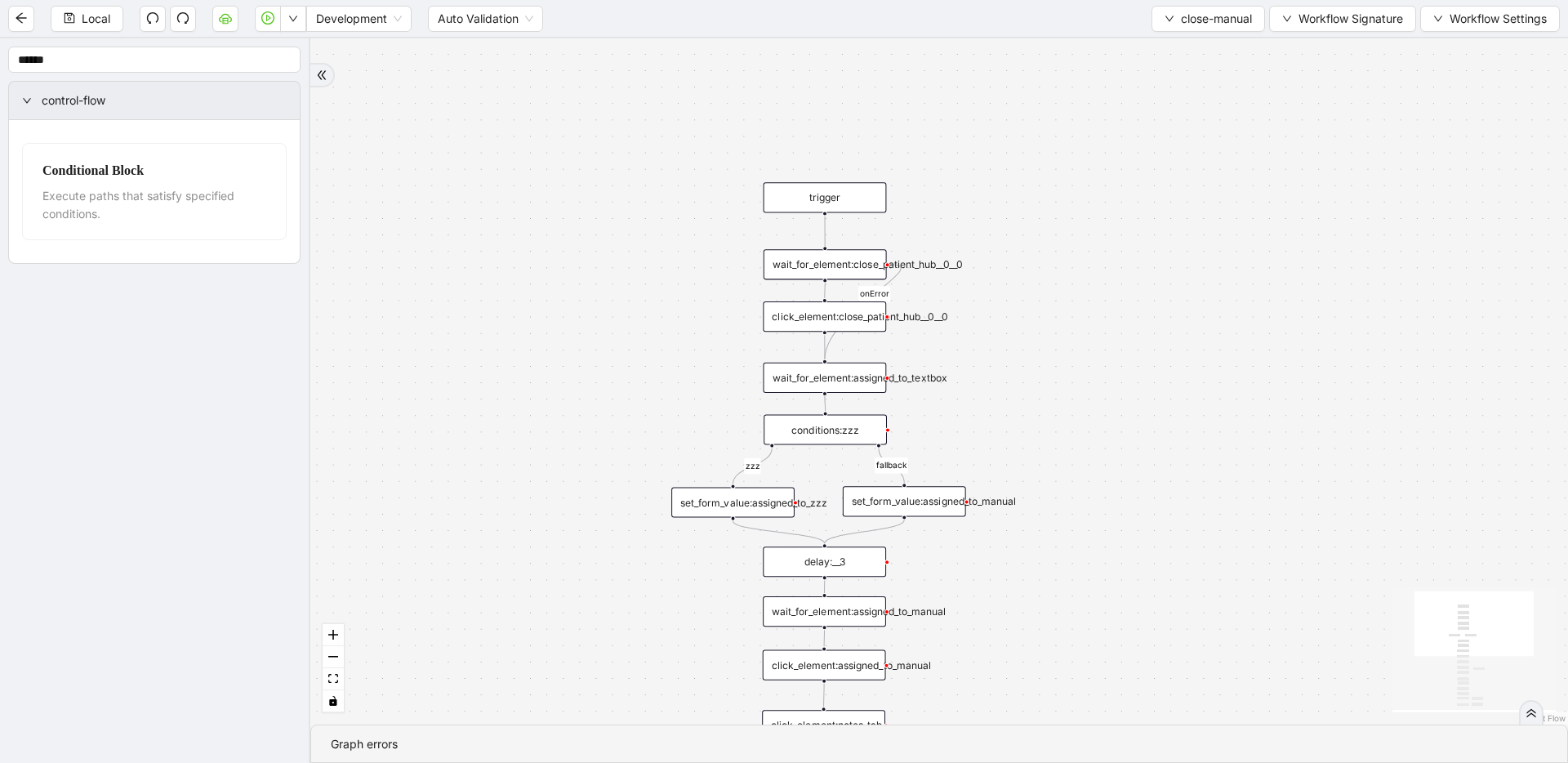
drag, startPoint x: 1055, startPoint y: 283, endPoint x: 987, endPoint y: 497, distance: 224.5
click at [1009, 19] on span "close-manual" at bounding box center [1217, 19] width 71 height 18
click at [1009, 54] on span "Select" at bounding box center [1205, 51] width 89 height 18
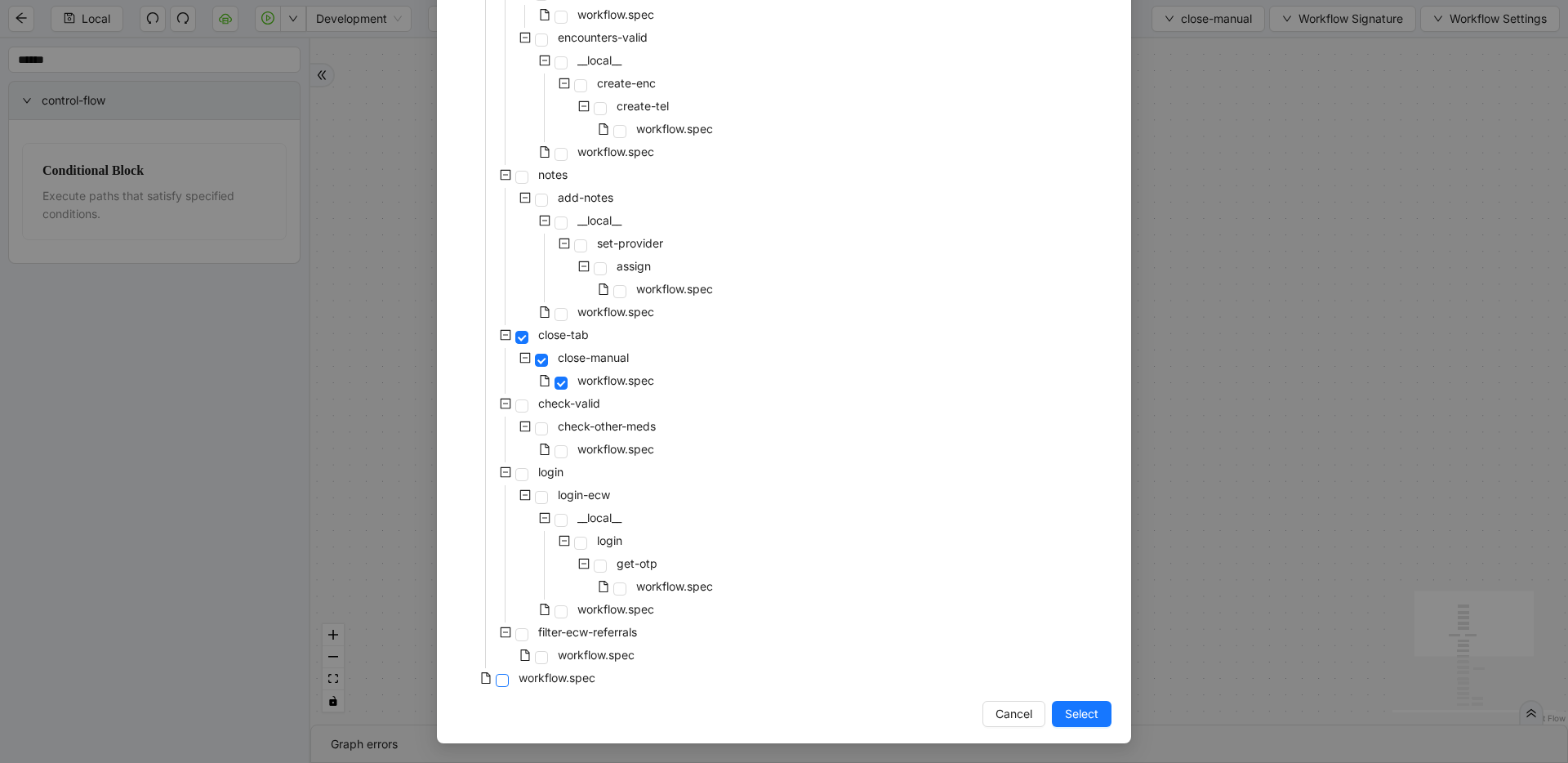
click at [501, 682] on span at bounding box center [503, 681] width 13 height 13
click at [1009, 526] on div "Select Local Workflow pre-cert-medicare __local__ get-portal-data data workflow…" at bounding box center [784, 381] width 1568 height 763
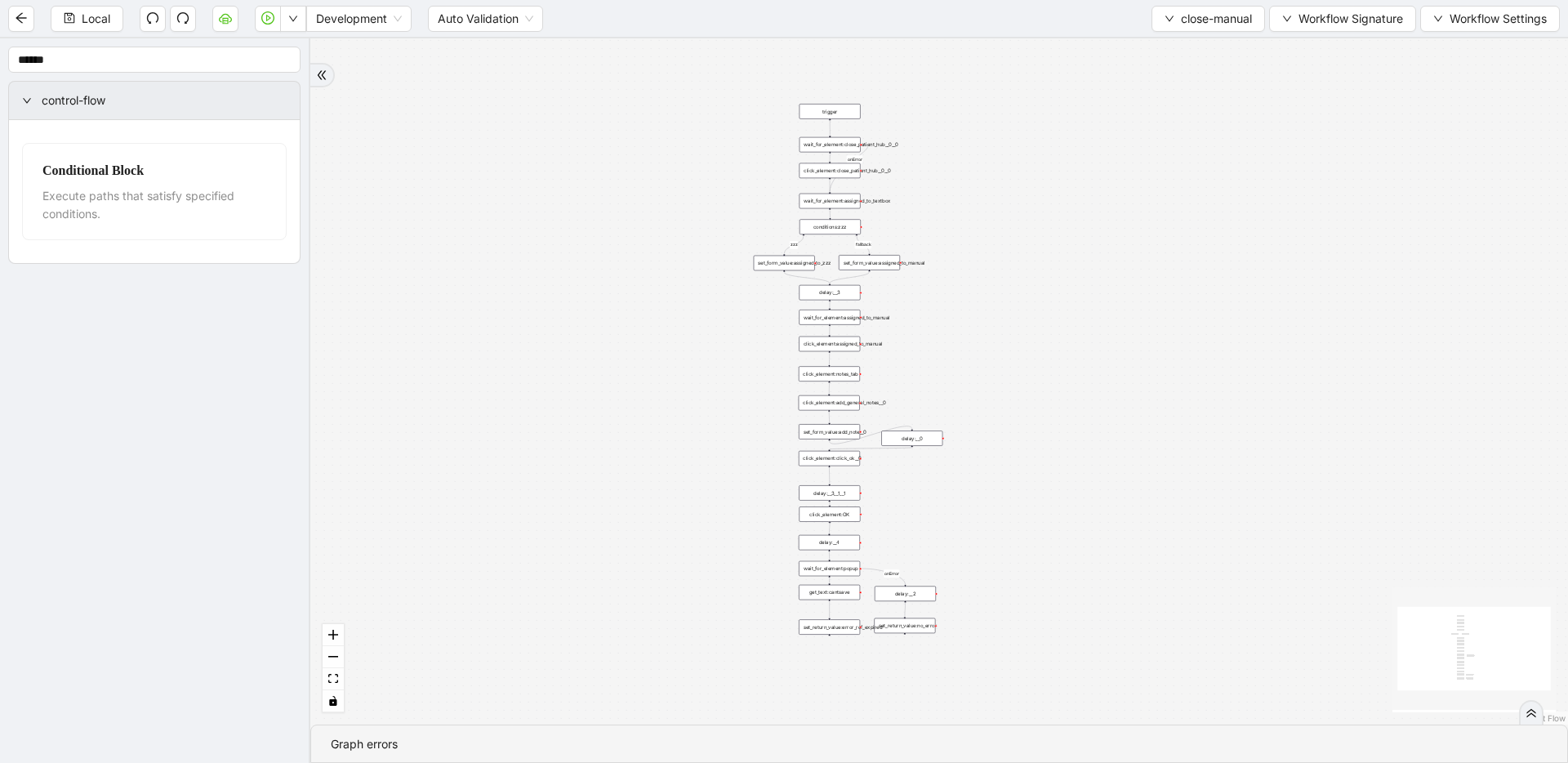
drag, startPoint x: 979, startPoint y: 528, endPoint x: 908, endPoint y: 276, distance: 261.8
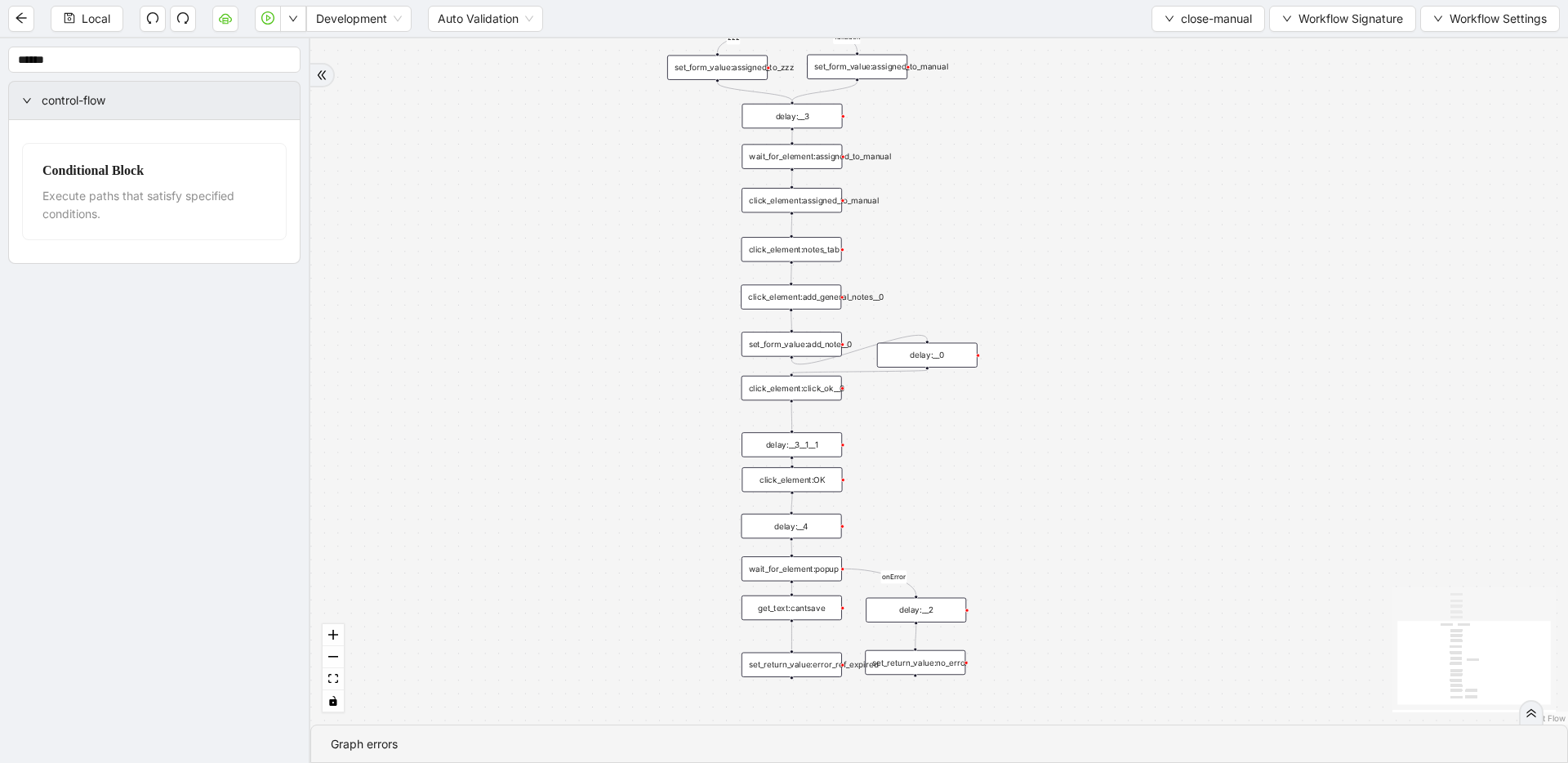
drag, startPoint x: 885, startPoint y: 581, endPoint x: 882, endPoint y: 464, distance: 117.0
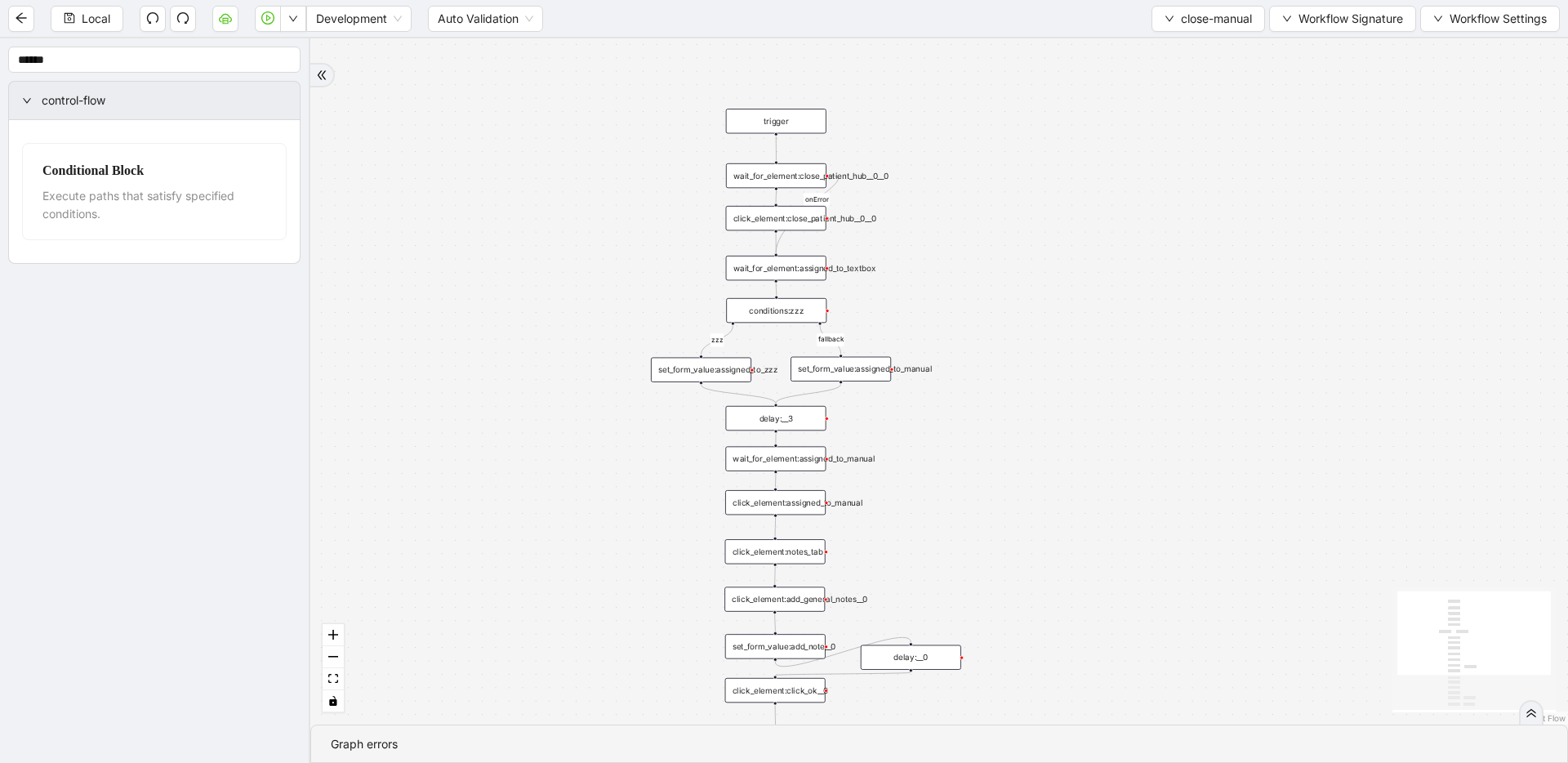
drag, startPoint x: 894, startPoint y: 192, endPoint x: 890, endPoint y: 485, distance: 293.0
click at [878, 512] on div "zzz fallback onError onError trigger click_element:assigned_to_manual wait_for_…" at bounding box center [939, 381] width 1258 height 686
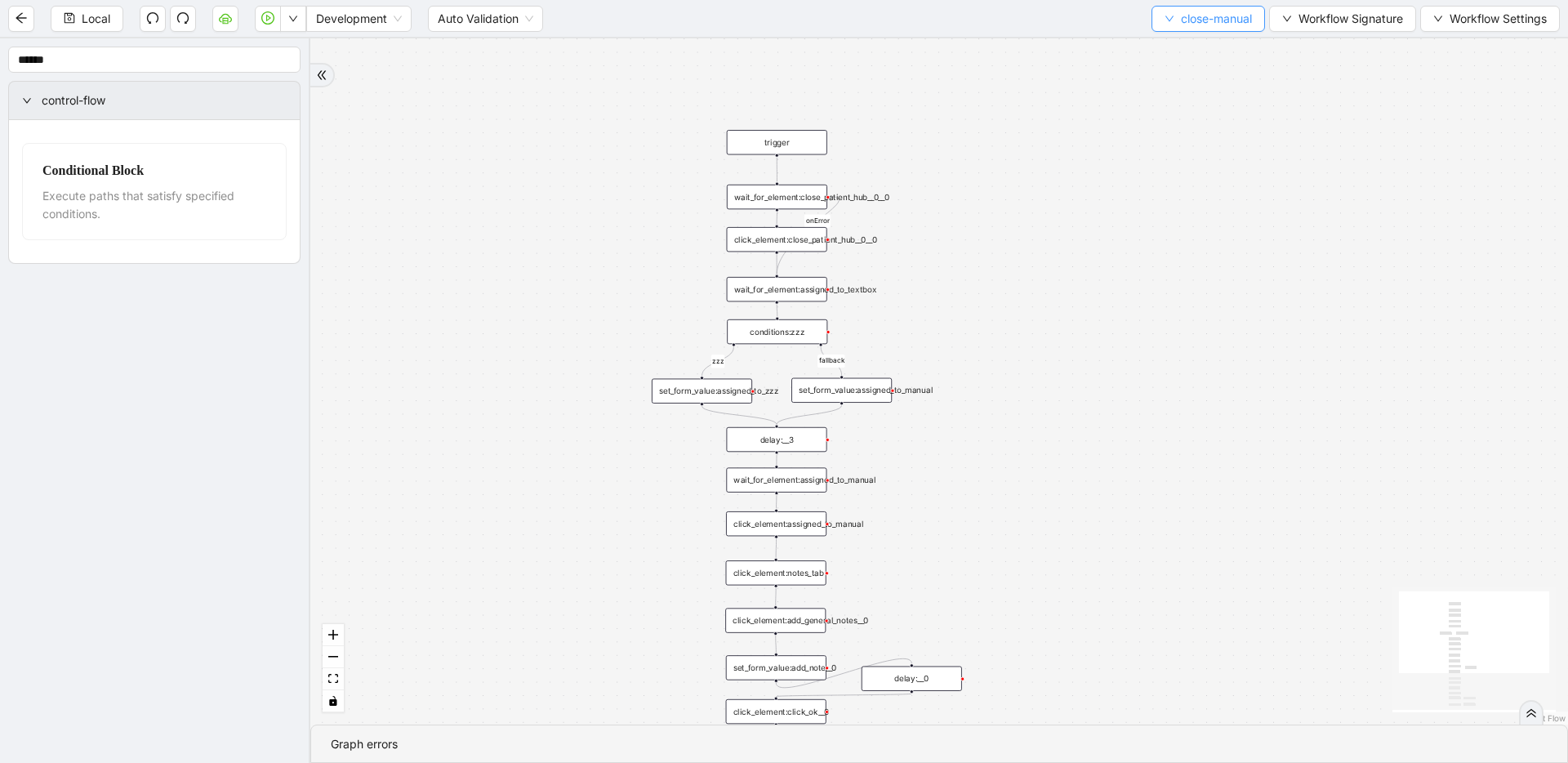
click at [1009, 27] on button "close-manual" at bounding box center [1208, 19] width 113 height 27
click at [917, 167] on div "zzz fallback onError onError trigger click_element:assigned_to_manual wait_for_…" at bounding box center [939, 381] width 1258 height 686
click at [805, 193] on div "wait_for_element:close_patient_hub__0__0" at bounding box center [777, 197] width 100 height 25
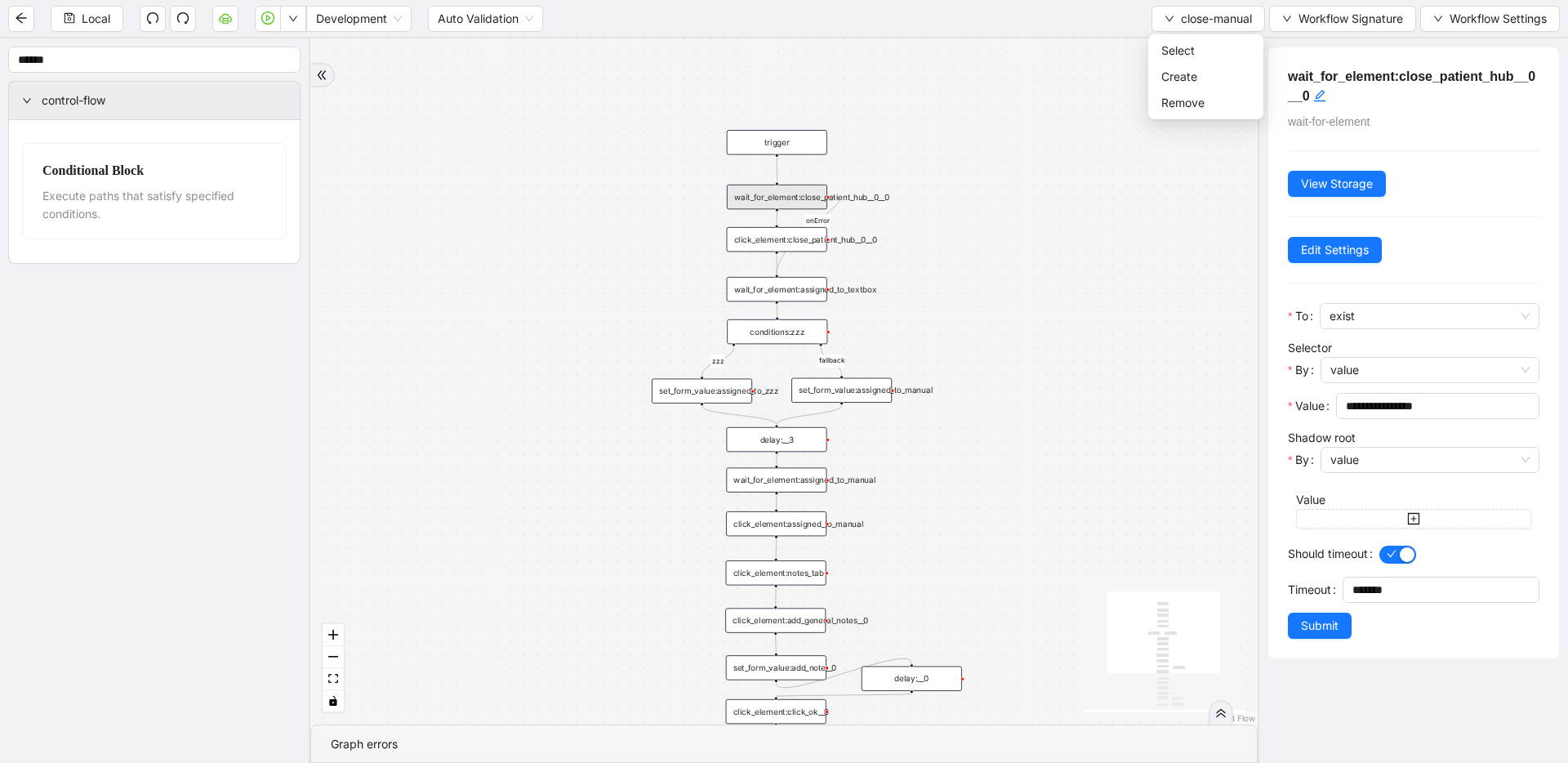
click at [796, 238] on div "click_element:close_patient_hub__0__0" at bounding box center [777, 239] width 100 height 25
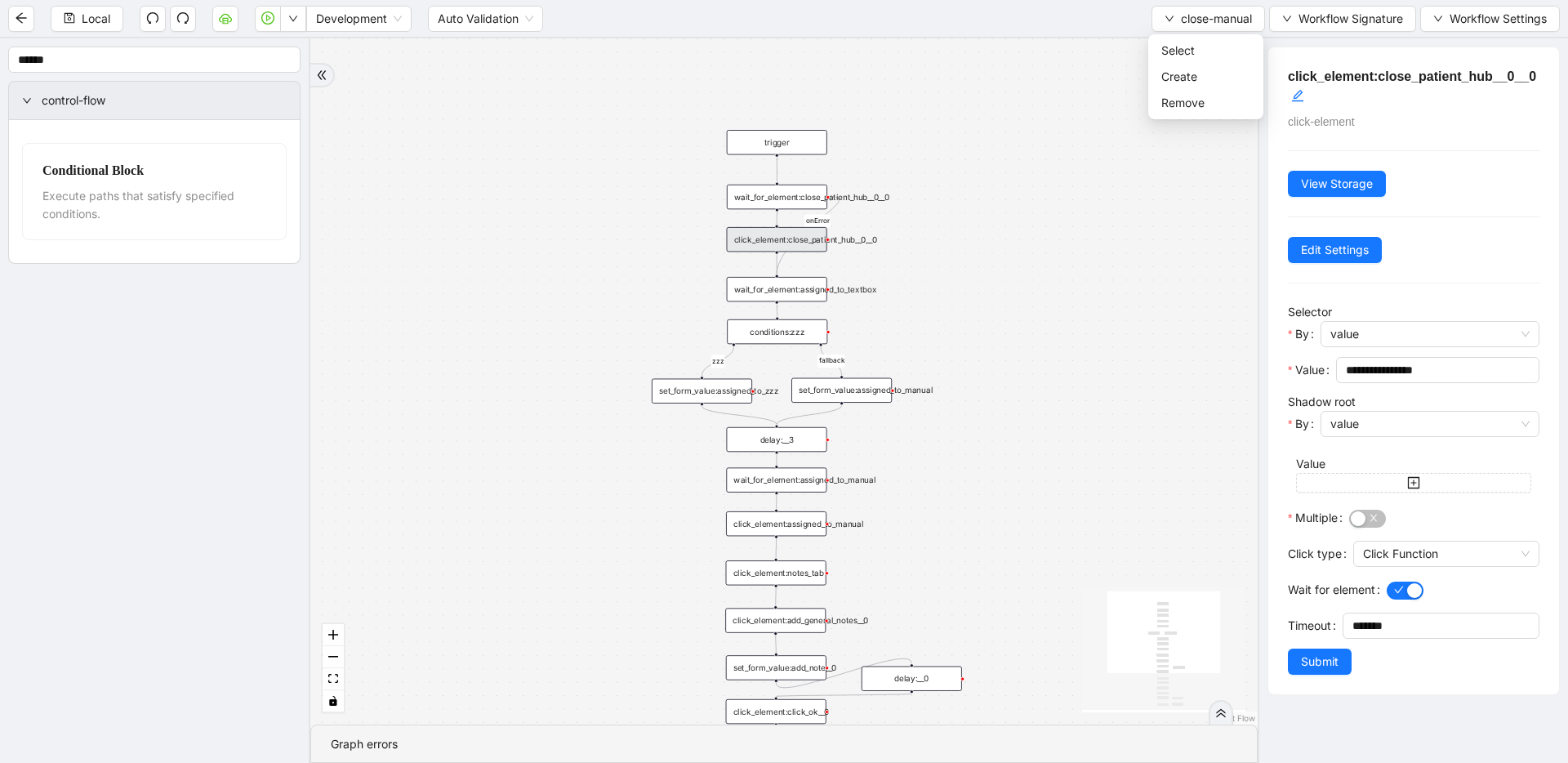
click at [1009, 72] on div "zzz fallback onError onError trigger click_element:assigned_to_manual wait_for_…" at bounding box center [784, 381] width 948 height 686
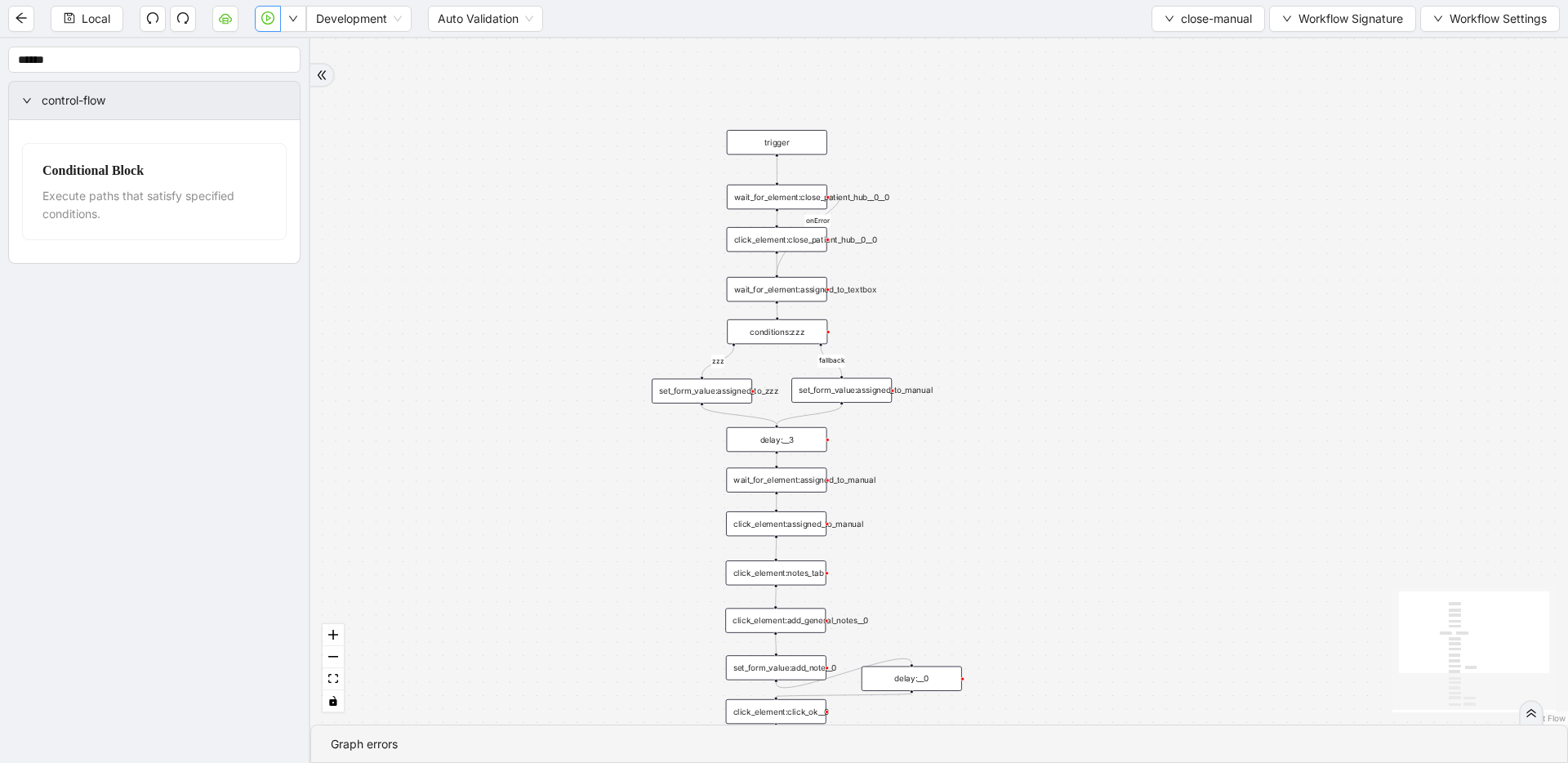
click at [263, 16] on icon "play-circle" at bounding box center [268, 18] width 13 height 13
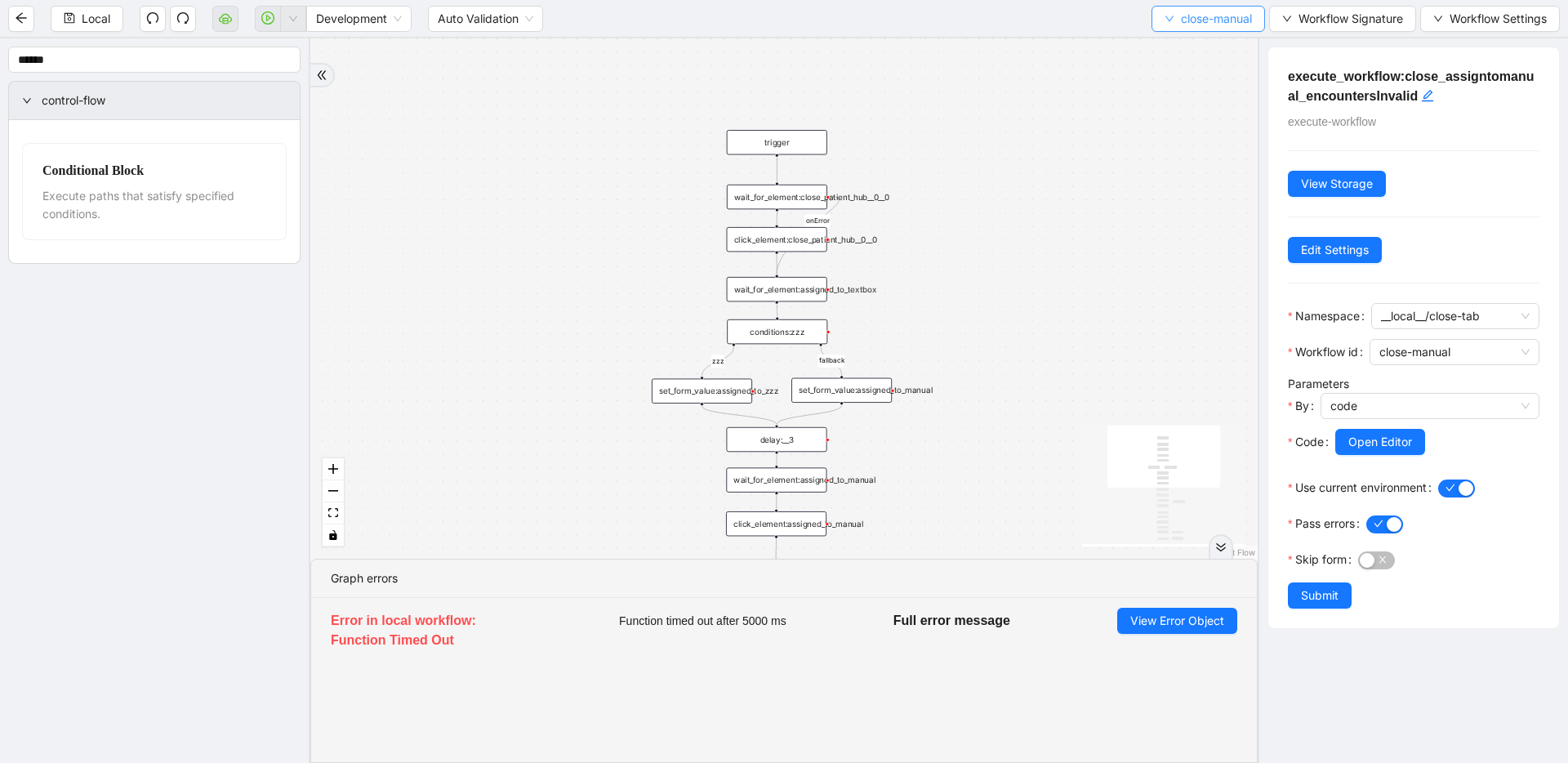
click at [1009, 15] on span "close-manual" at bounding box center [1217, 19] width 71 height 18
click at [1009, 46] on span "Select" at bounding box center [1205, 51] width 89 height 18
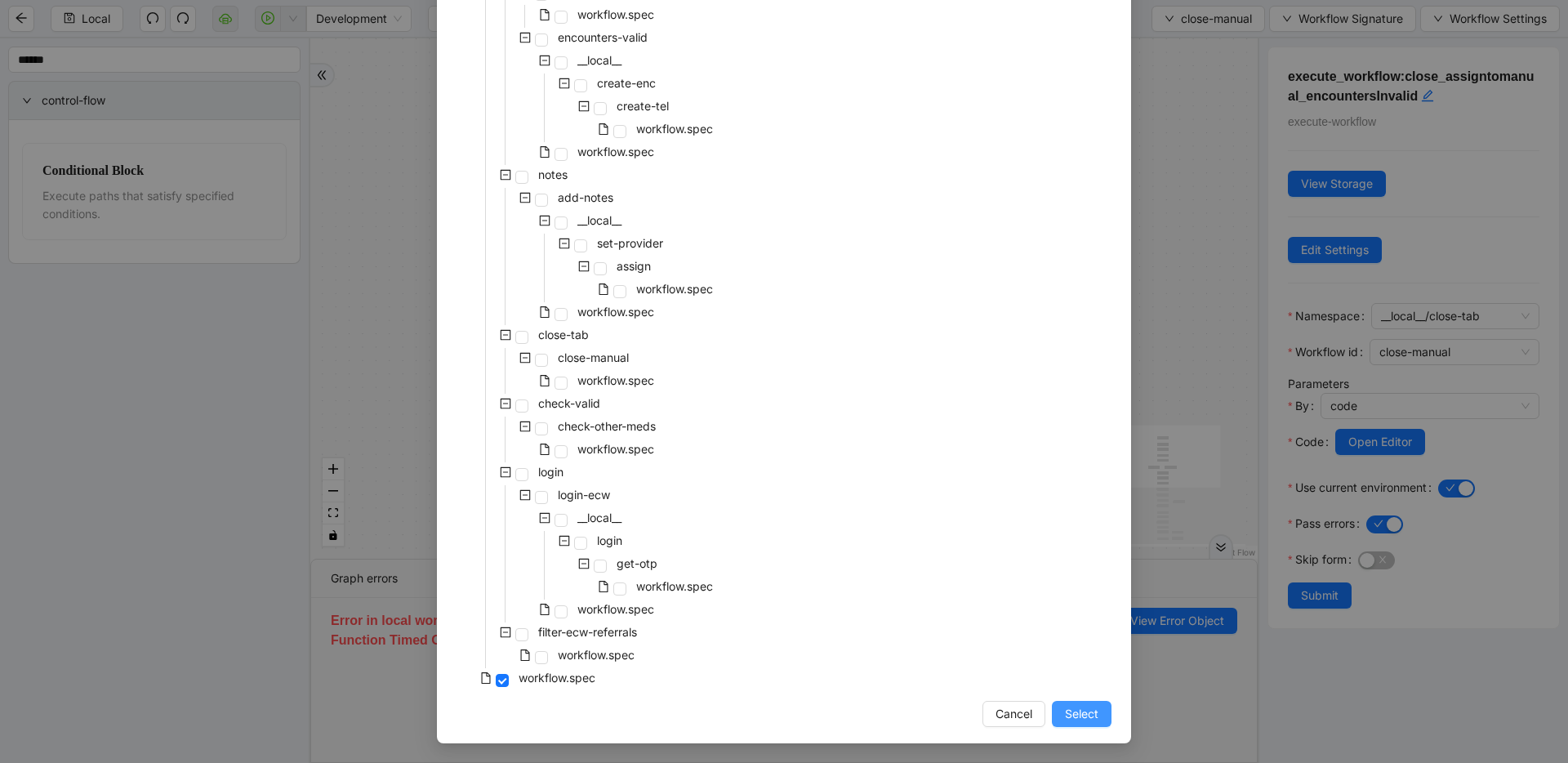
click at [1009, 712] on span "Select" at bounding box center [1082, 714] width 33 height 18
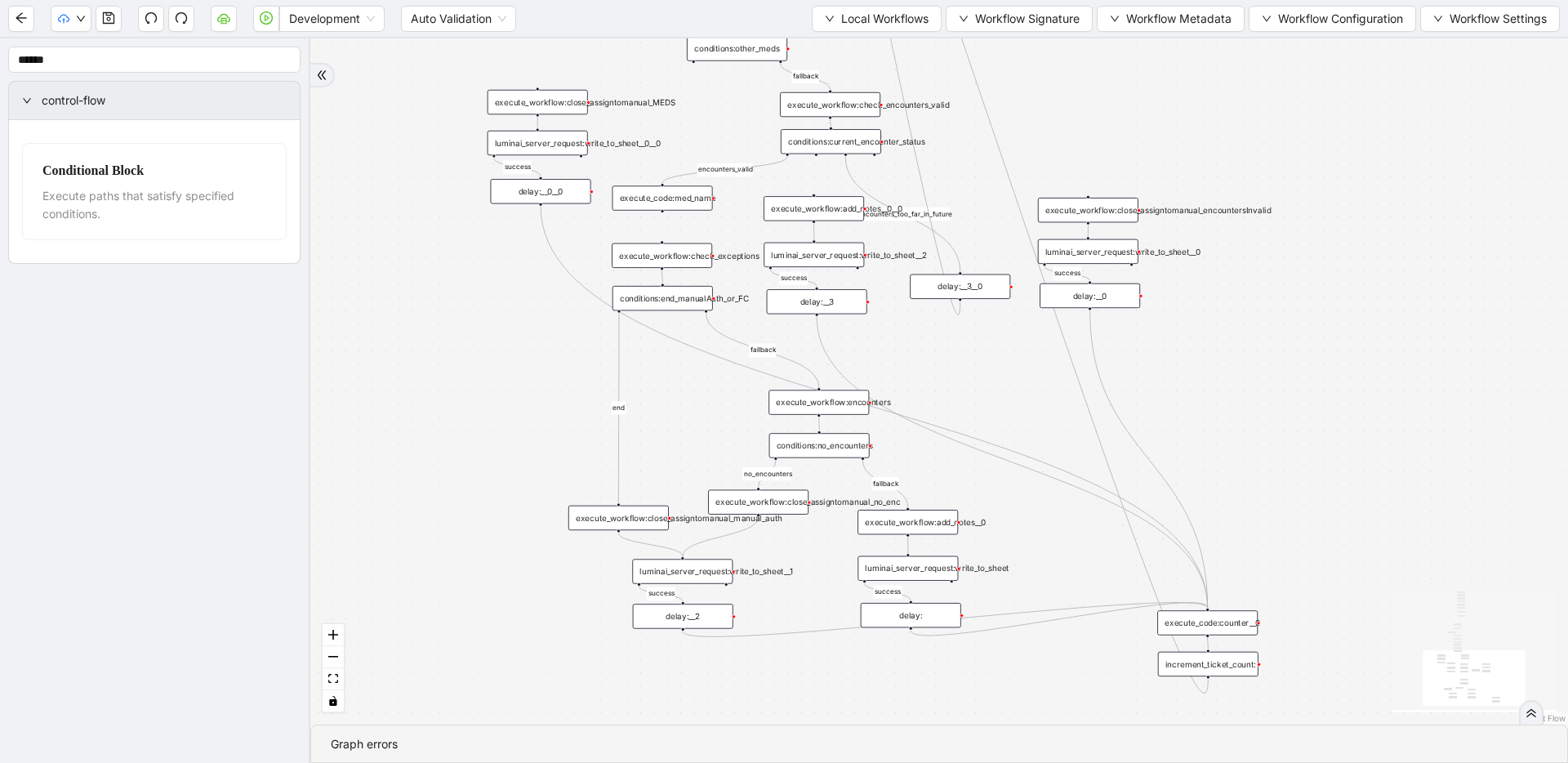
drag, startPoint x: 897, startPoint y: 330, endPoint x: 893, endPoint y: 485, distance: 155.1
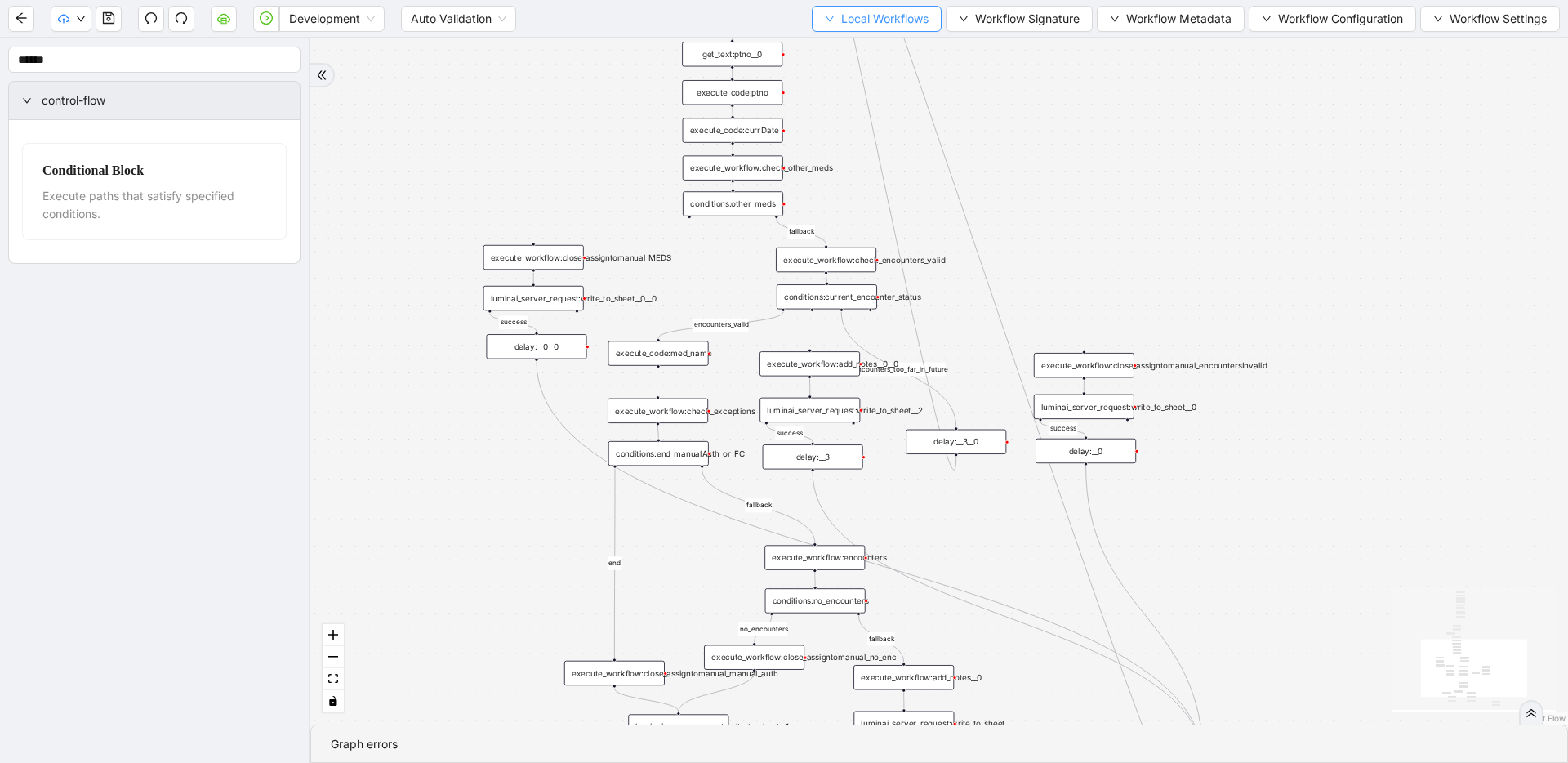
click at [880, 24] on span "Local Workflows" at bounding box center [885, 19] width 88 height 18
click at [871, 74] on span "Create" at bounding box center [872, 77] width 104 height 18
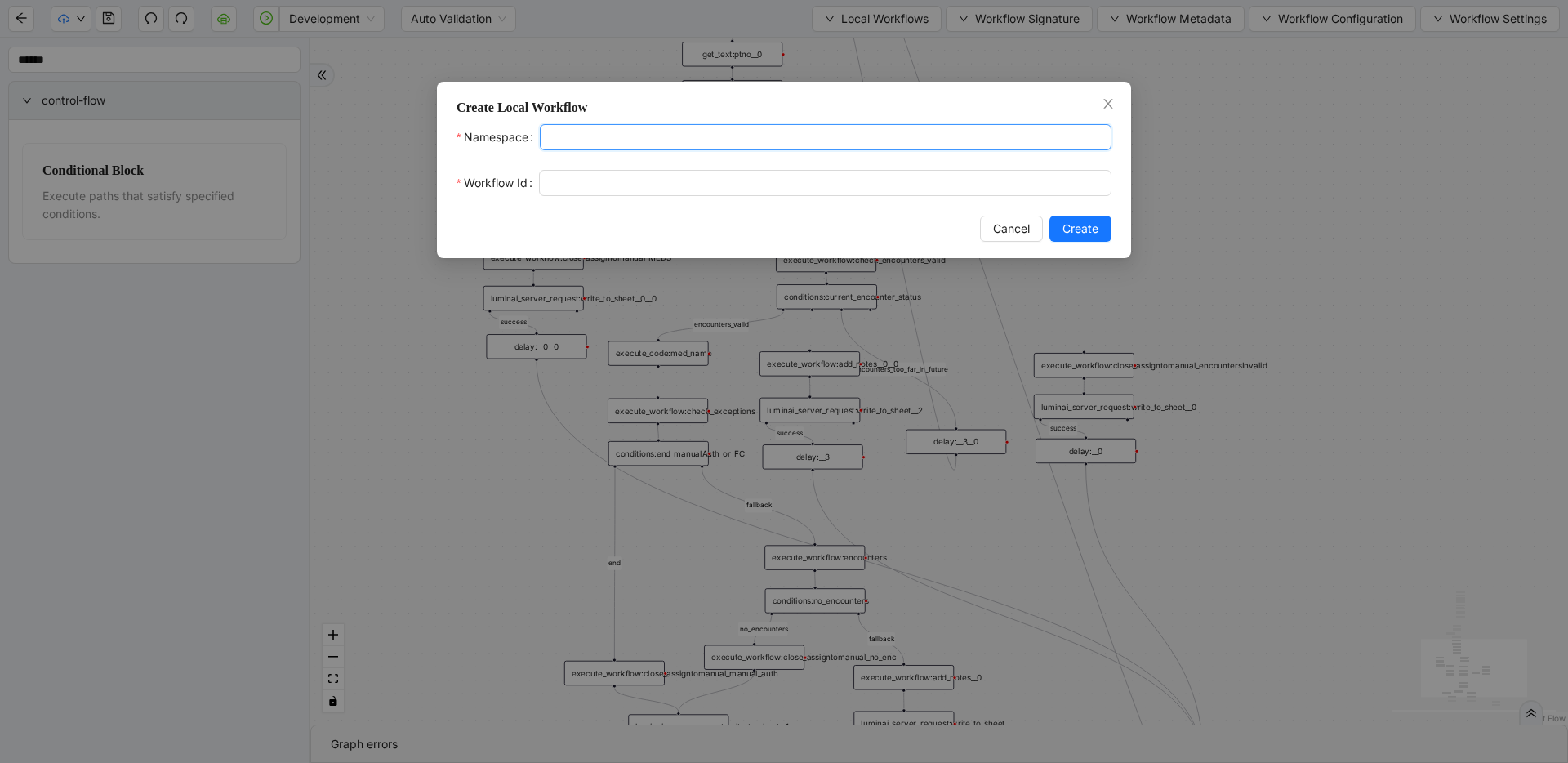
click at [736, 130] on input "Namespace" at bounding box center [826, 138] width 572 height 27
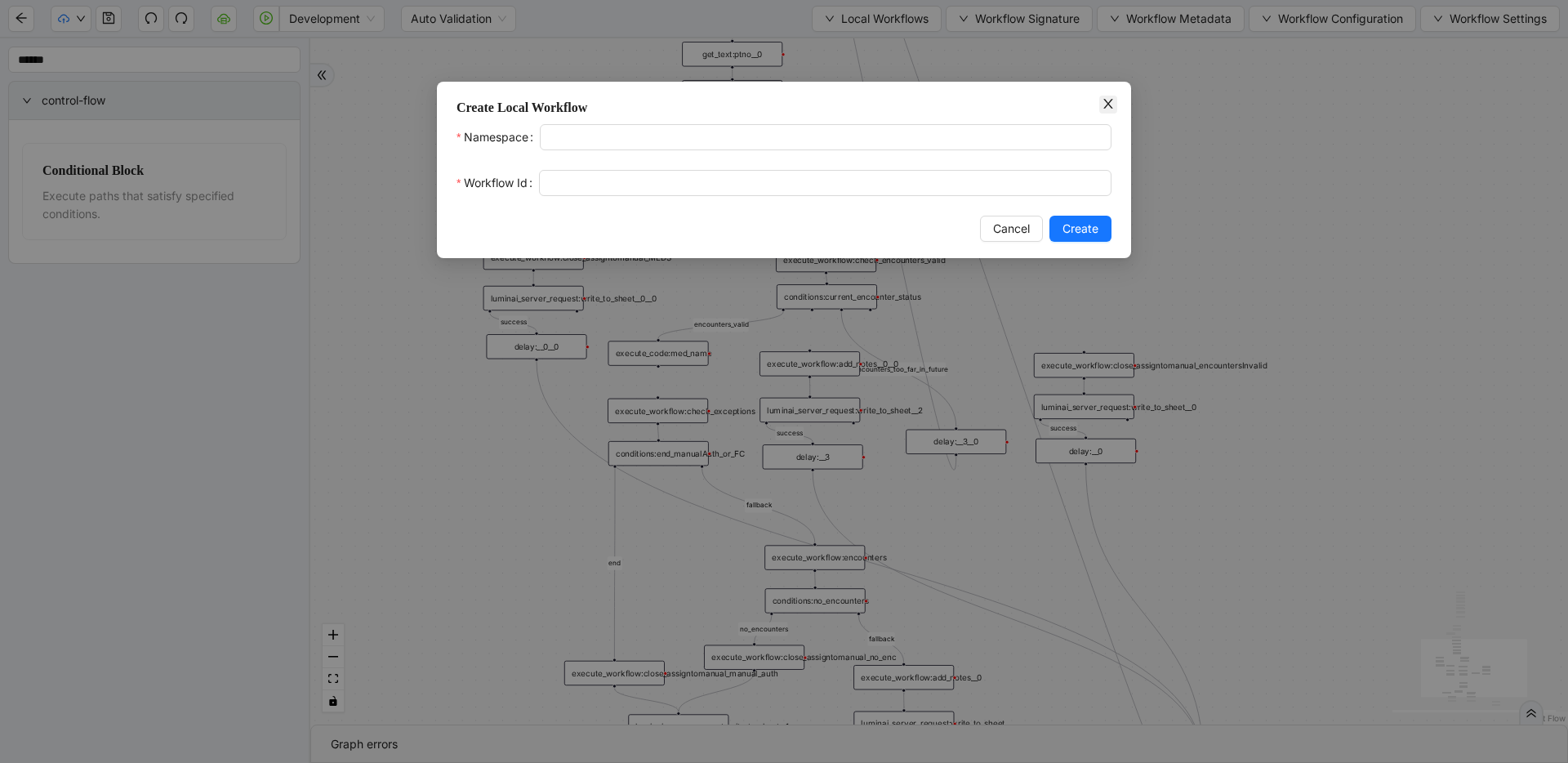
click at [1009, 104] on icon "close" at bounding box center [1108, 104] width 13 height 13
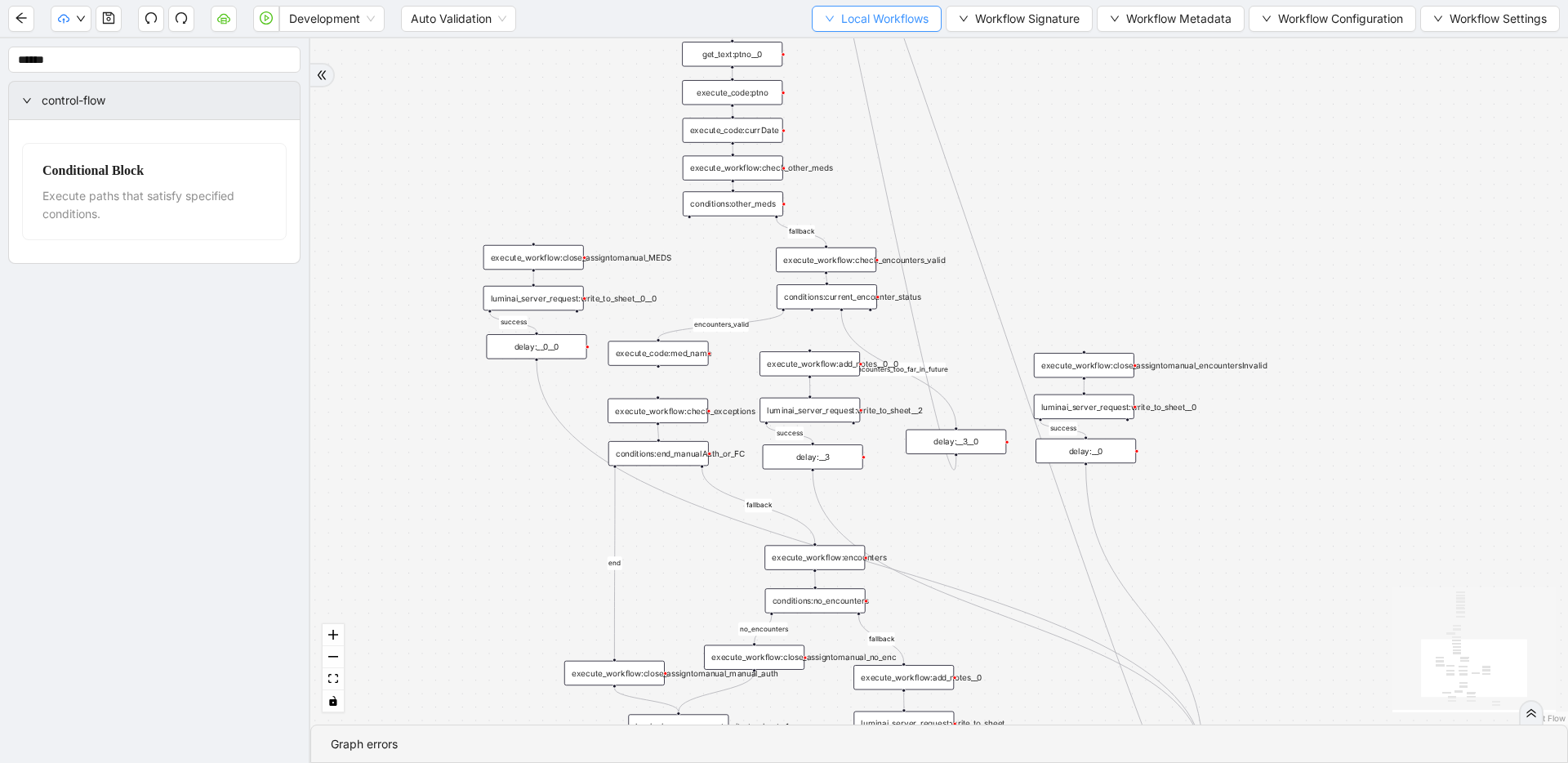
click at [902, 26] on span "Local Workflows" at bounding box center [885, 19] width 88 height 18
click at [897, 66] on li "Create" at bounding box center [872, 77] width 124 height 27
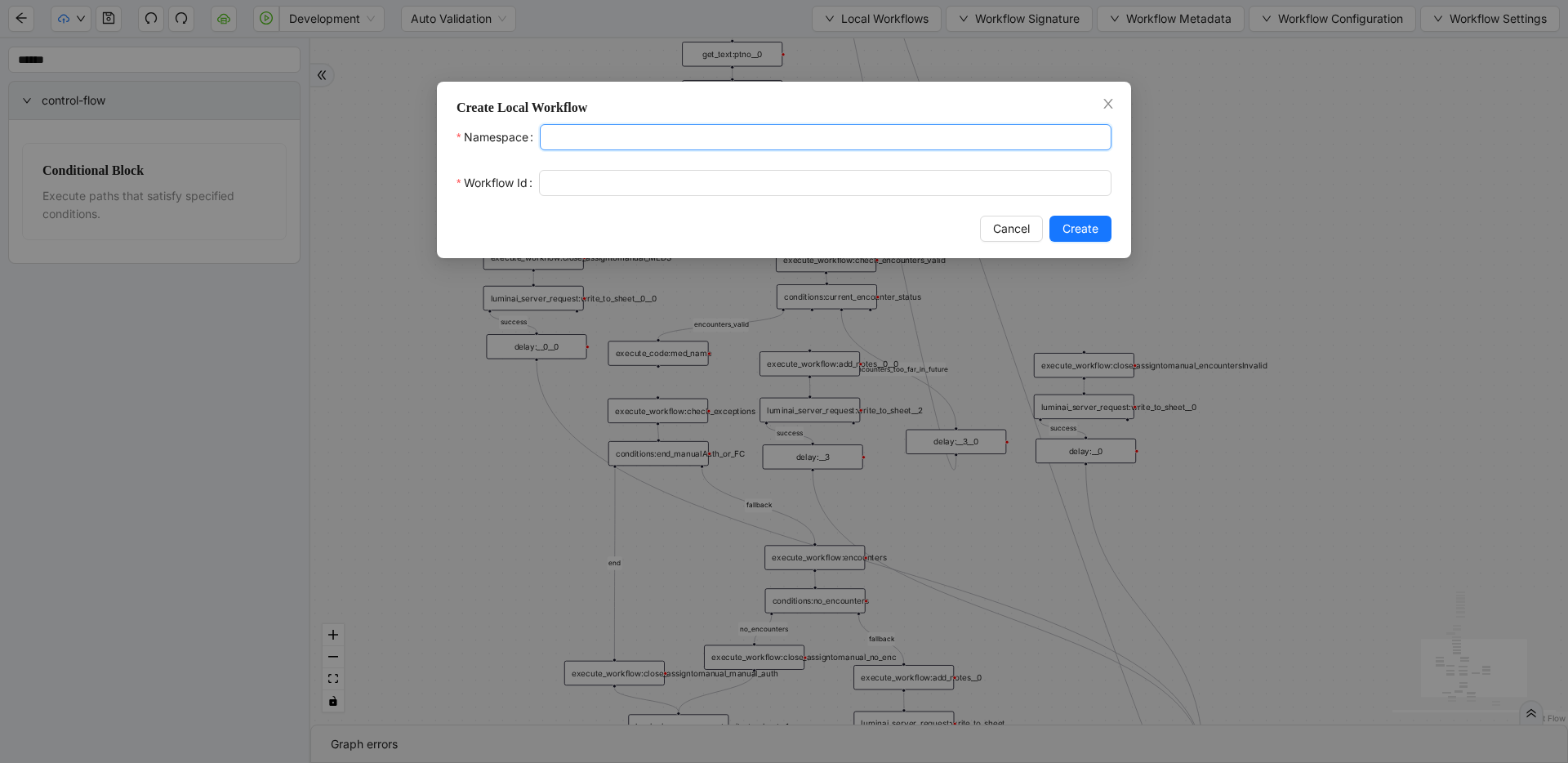
click at [757, 137] on input "Namespace" at bounding box center [826, 138] width 572 height 27
type input "******"
type input "**********"
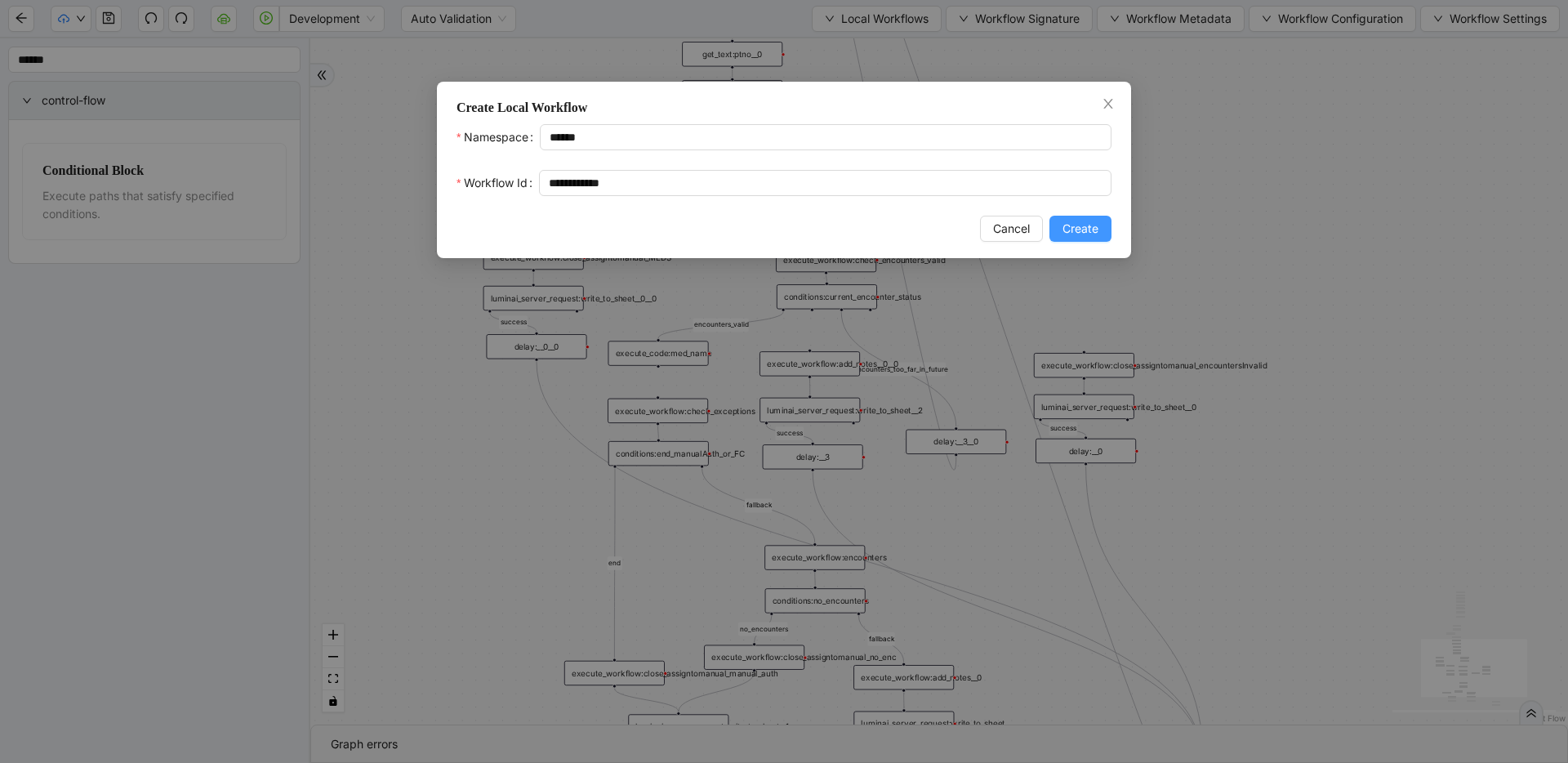
click at [1009, 225] on button "Create" at bounding box center [1080, 229] width 62 height 27
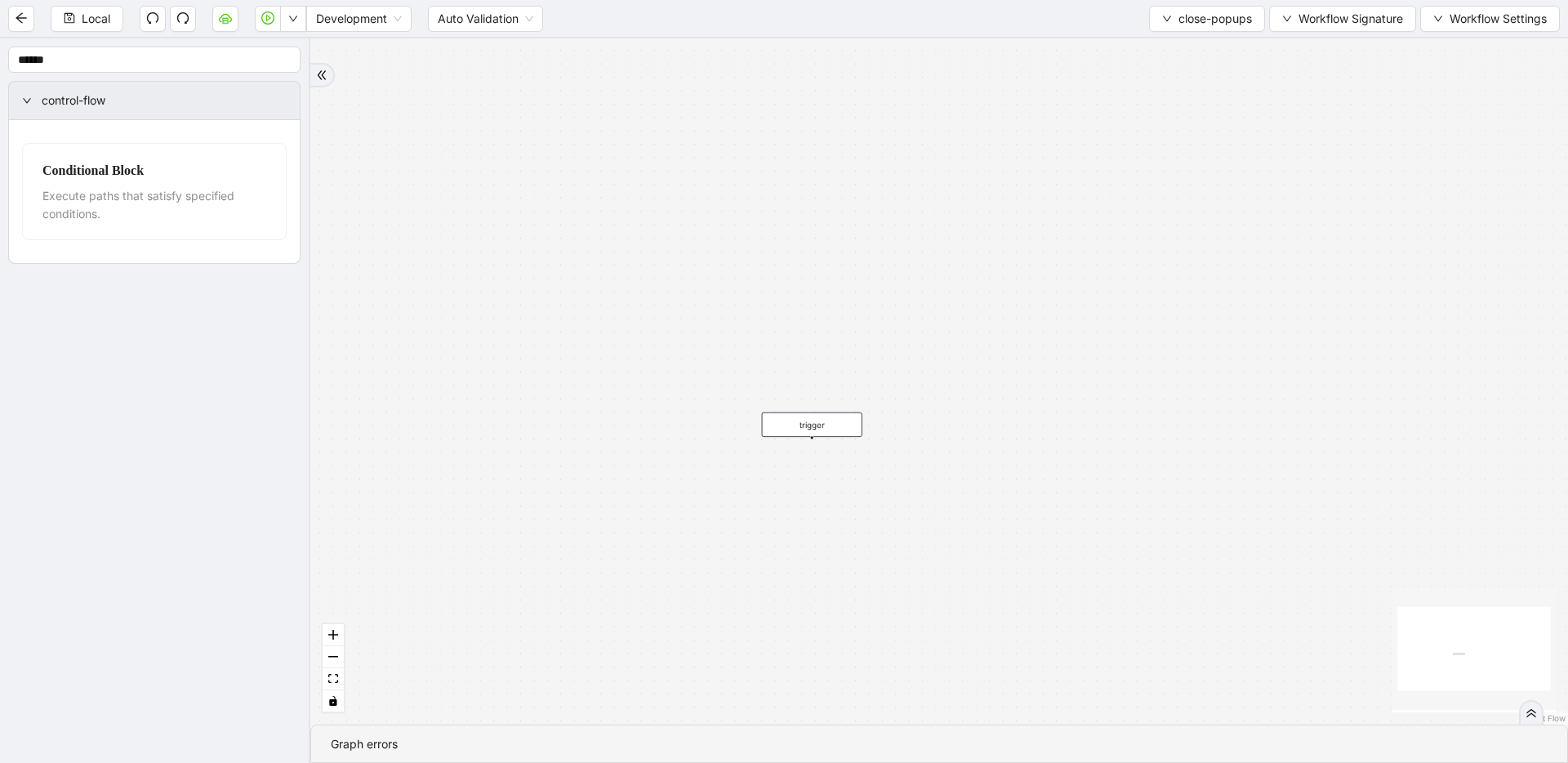
drag, startPoint x: 900, startPoint y: 398, endPoint x: 943, endPoint y: 72, distance: 328.8
click at [941, 58] on div "trigger" at bounding box center [939, 381] width 1258 height 686
drag, startPoint x: 958, startPoint y: 312, endPoint x: 1010, endPoint y: 203, distance: 120.8
click at [986, 232] on div "trigger" at bounding box center [939, 381] width 1258 height 686
click at [921, 258] on div "trigger" at bounding box center [939, 381] width 1258 height 686
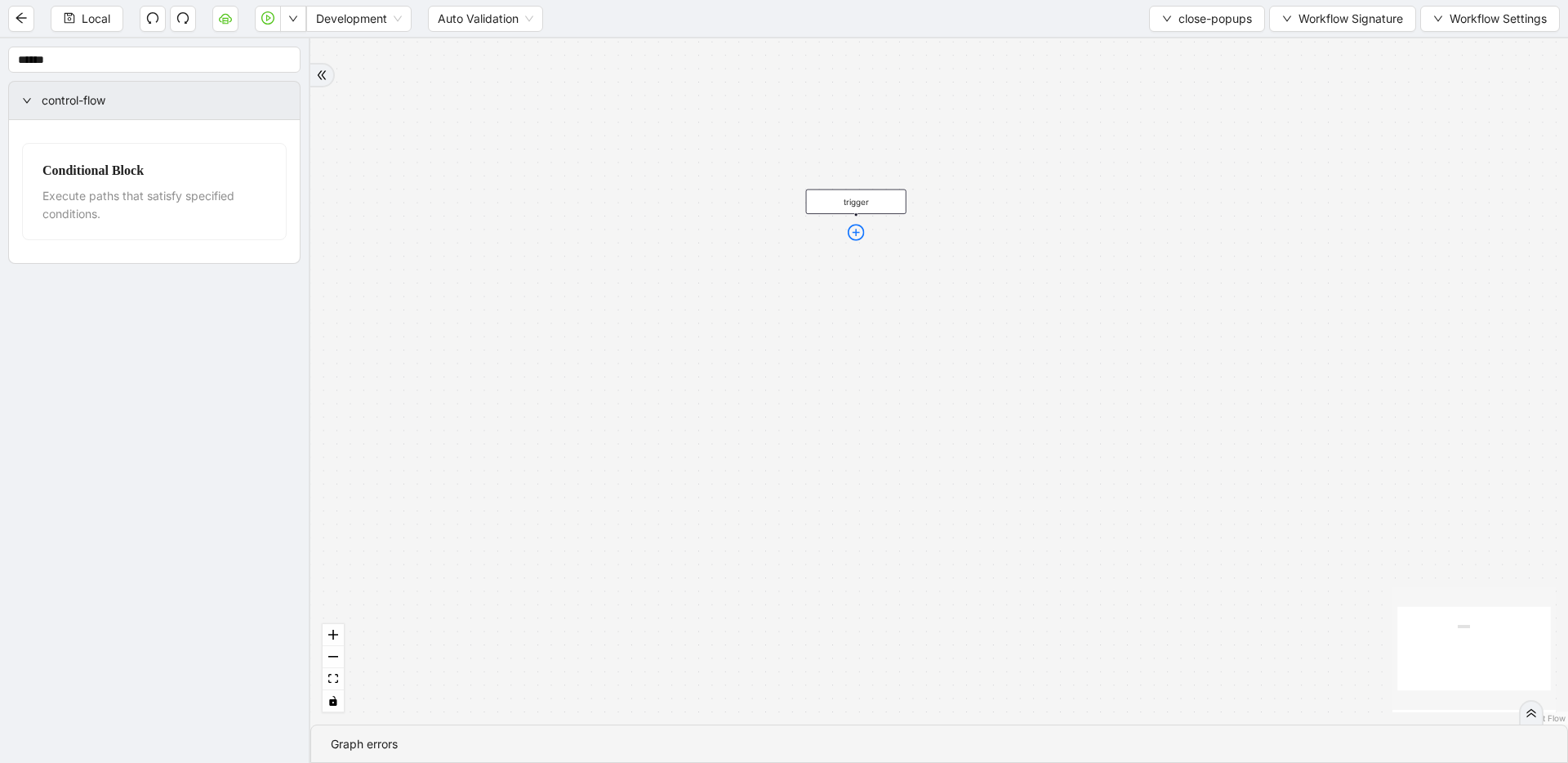
click at [851, 232] on icon "plus-circle" at bounding box center [856, 232] width 17 height 17
type input "****"
click at [858, 300] on div "Wait for Element" at bounding box center [856, 298] width 133 height 15
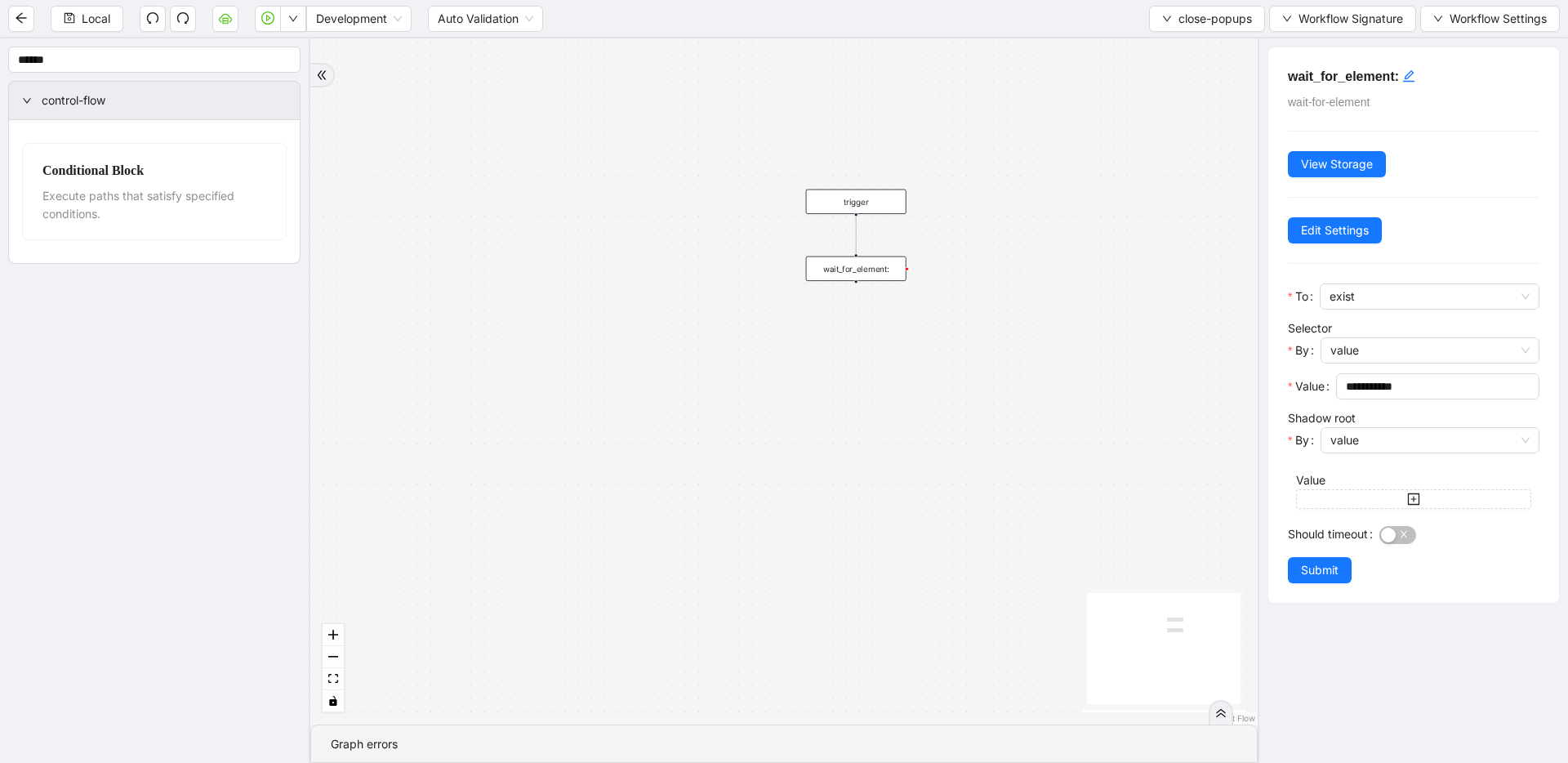
click at [878, 273] on div "wait_for_element:" at bounding box center [856, 269] width 100 height 25
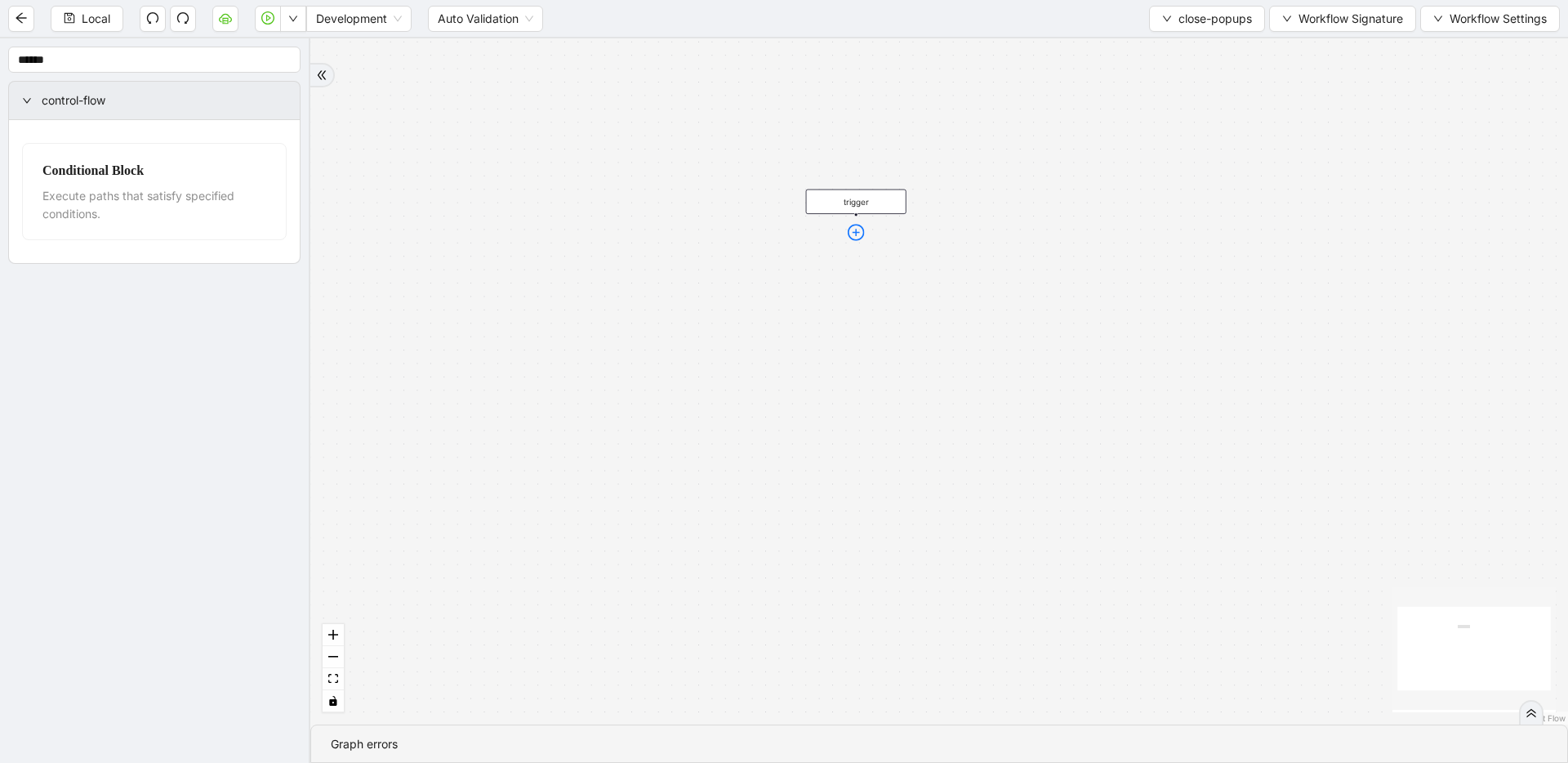
click at [856, 229] on icon "plus-circle" at bounding box center [856, 232] width 7 height 7
type input "***"
click at [823, 265] on div "Click Element" at bounding box center [856, 267] width 133 height 15
click at [864, 265] on div "Click Element" at bounding box center [857, 267] width 133 height 15
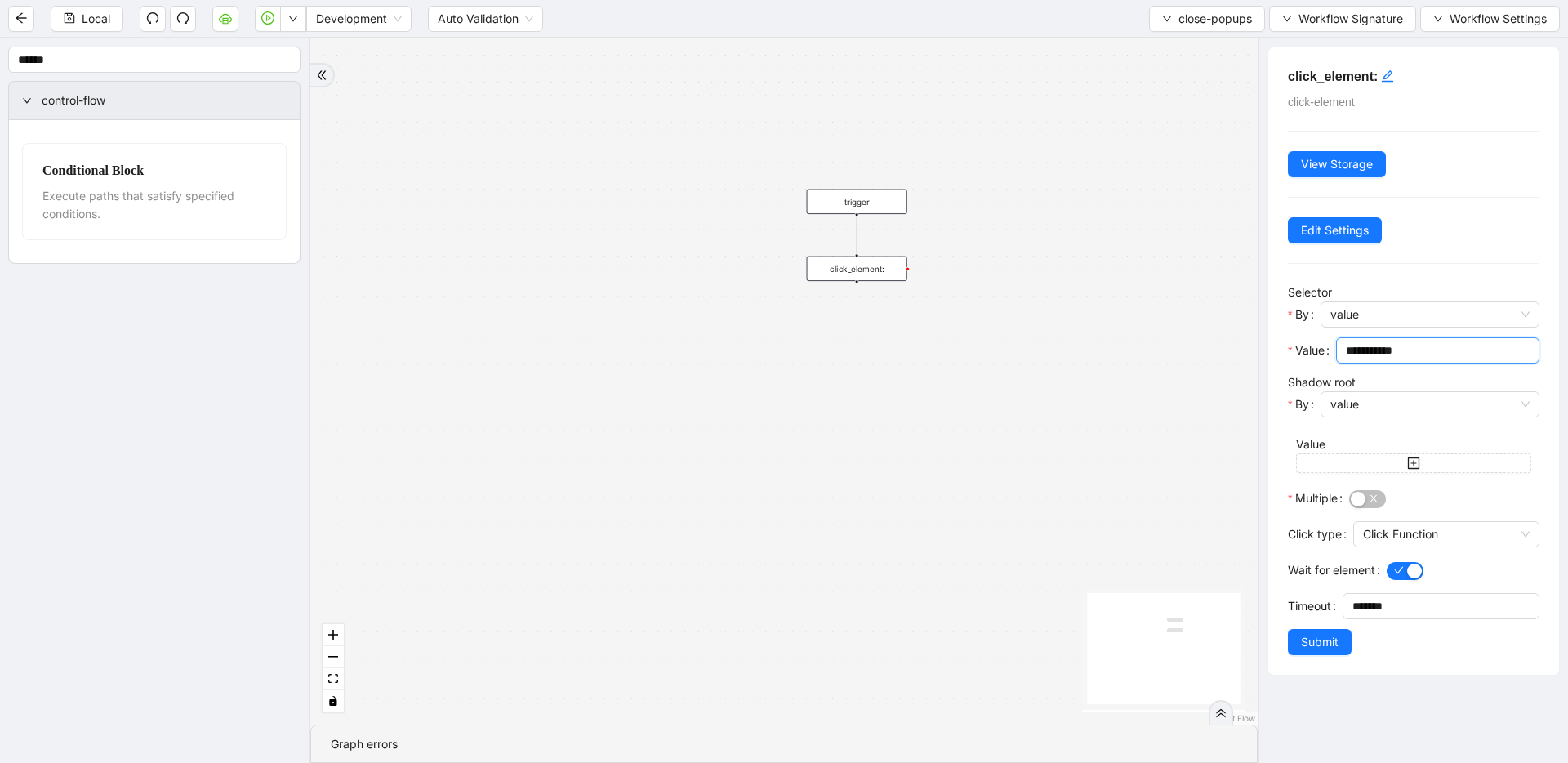
drag, startPoint x: 1469, startPoint y: 350, endPoint x: 1197, endPoint y: 336, distance: 272.4
click at [1009, 336] on section "**********" at bounding box center [784, 400] width 1568 height 725
paste input "**********"
type input "**********"
click at [1009, 644] on span "Submit" at bounding box center [1320, 642] width 37 height 18
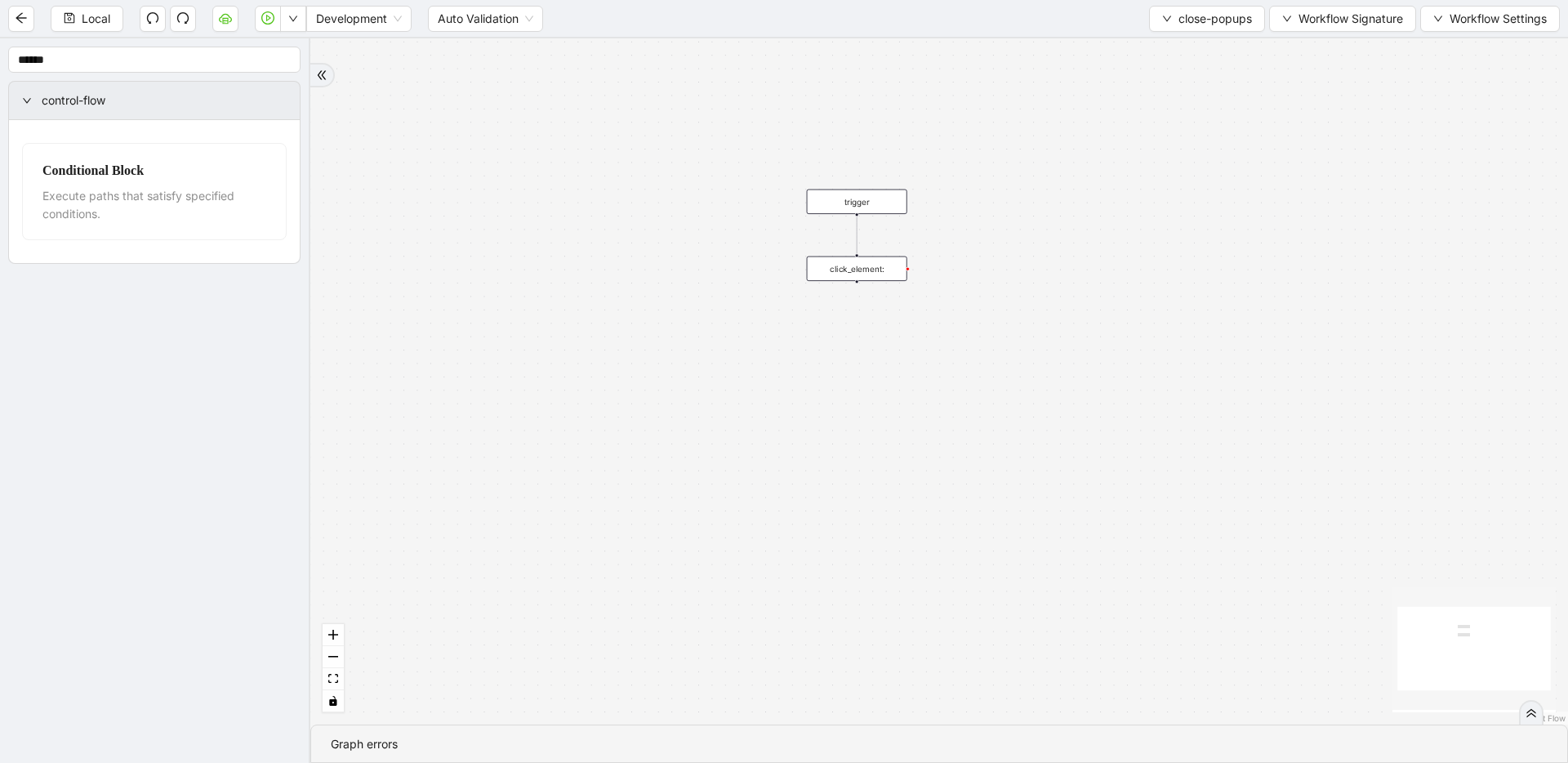
click at [846, 280] on div "click_element:" at bounding box center [856, 269] width 100 height 25
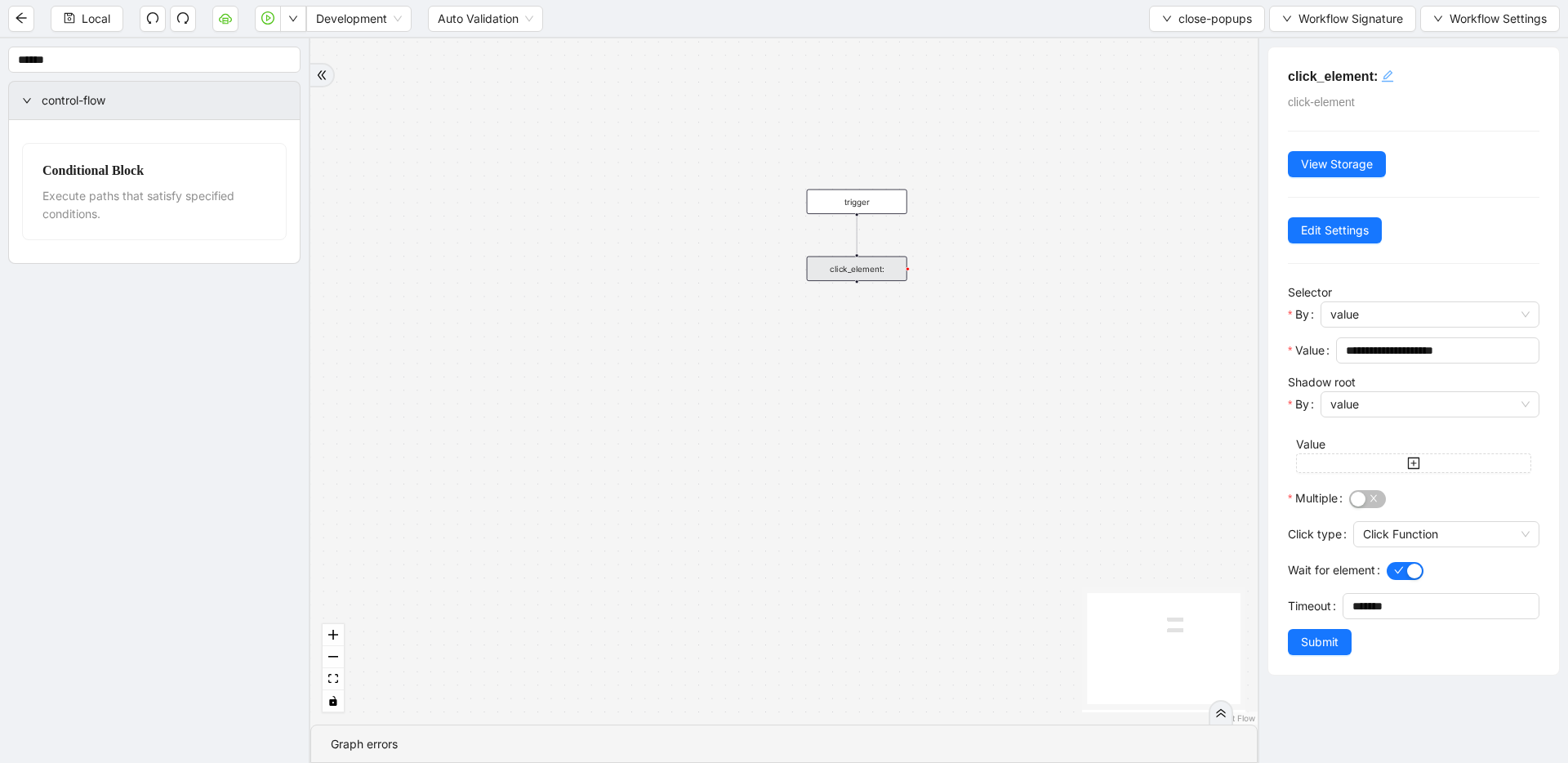
click at [1009, 75] on icon "edit" at bounding box center [1388, 76] width 13 height 13
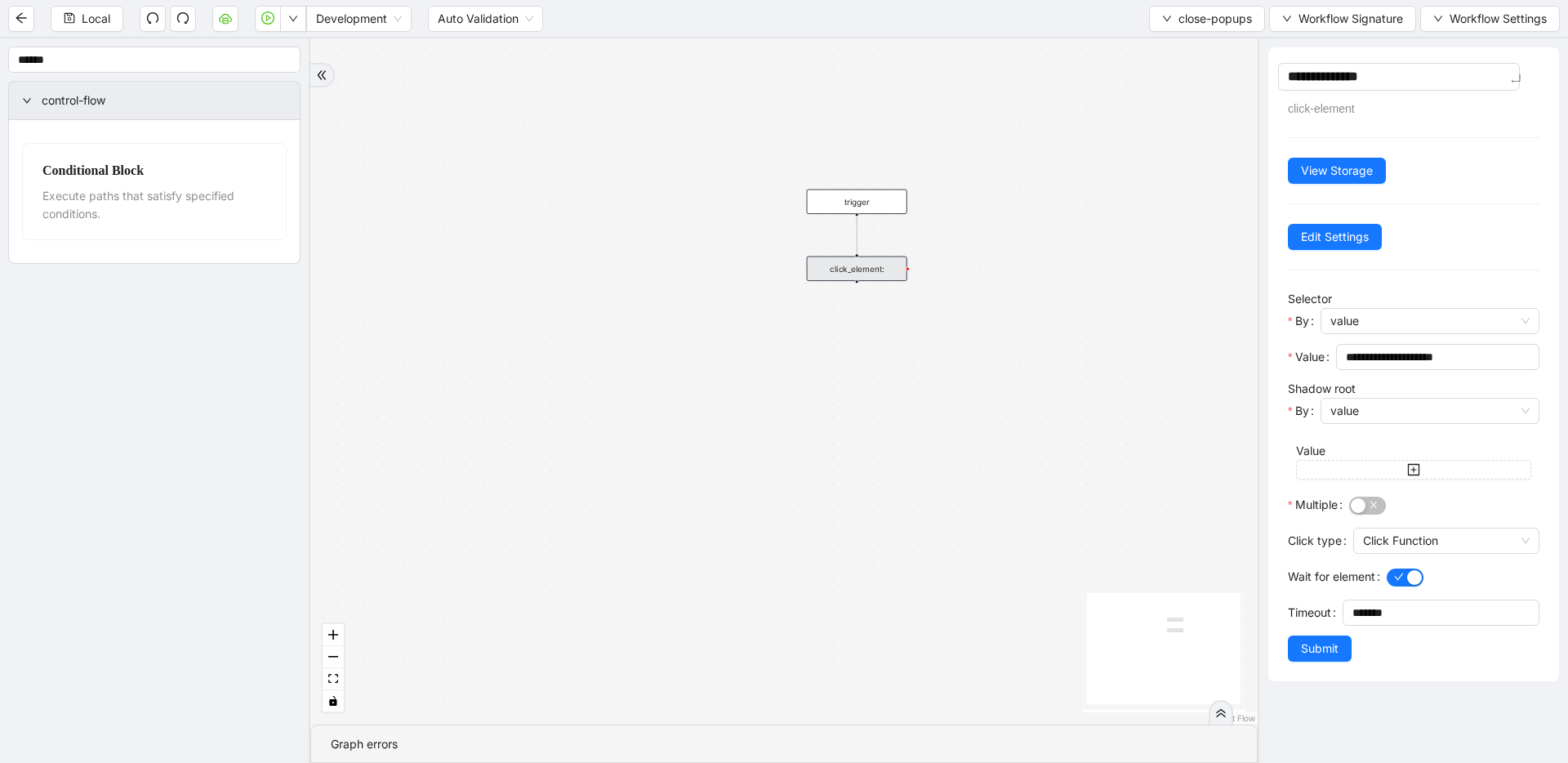
type textarea "**********"
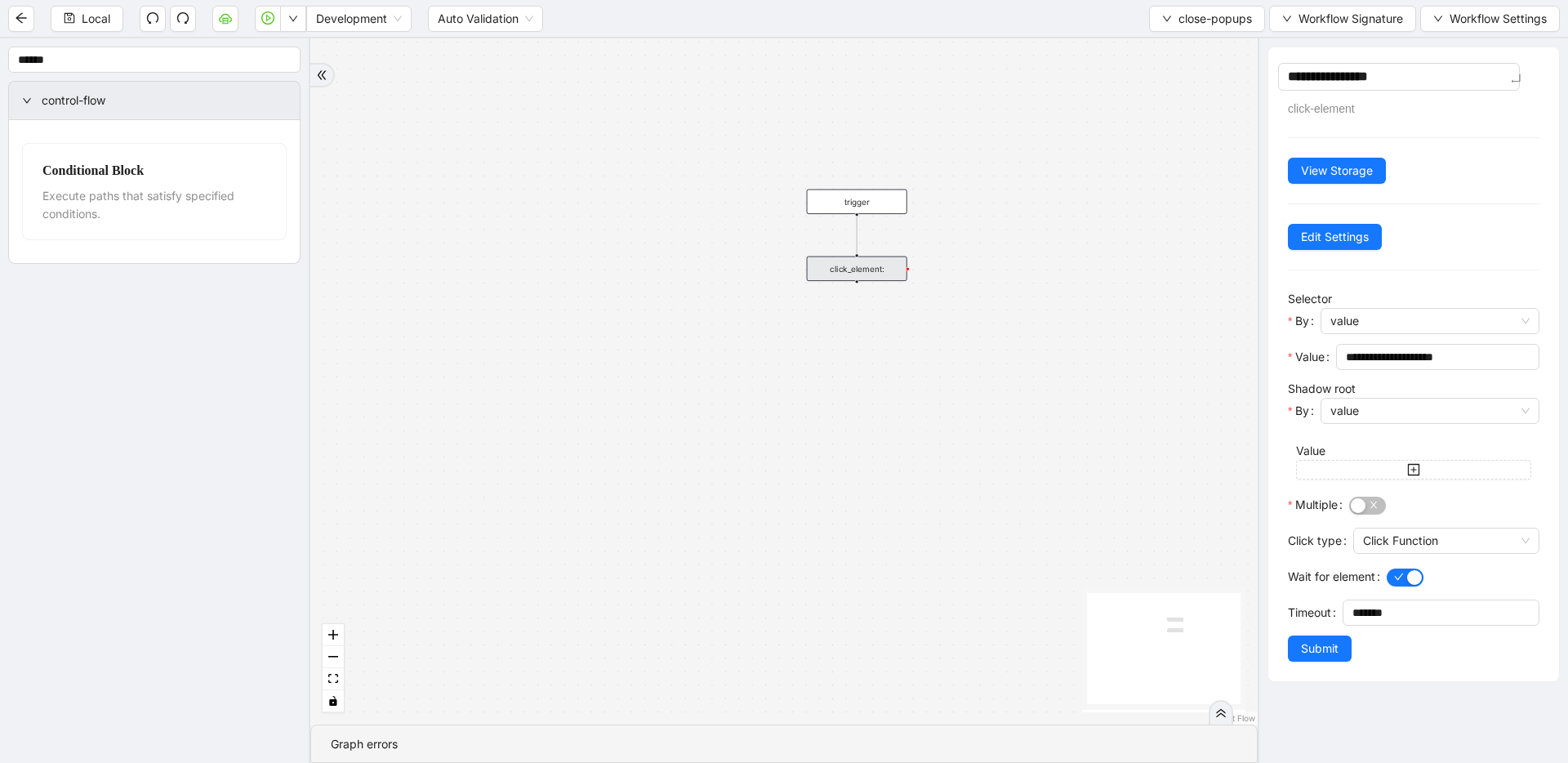
type textarea "**********"
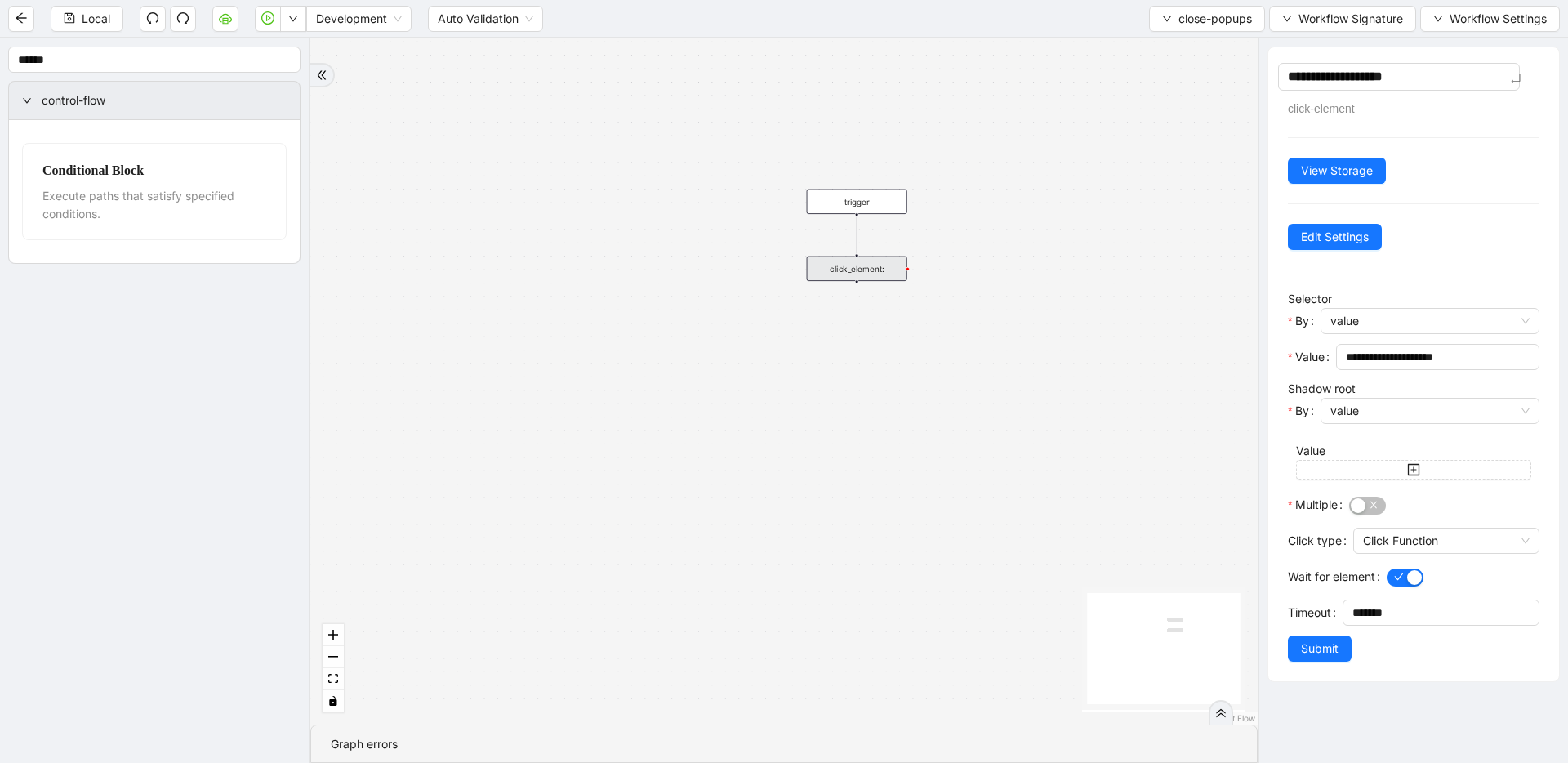
type textarea "**********"
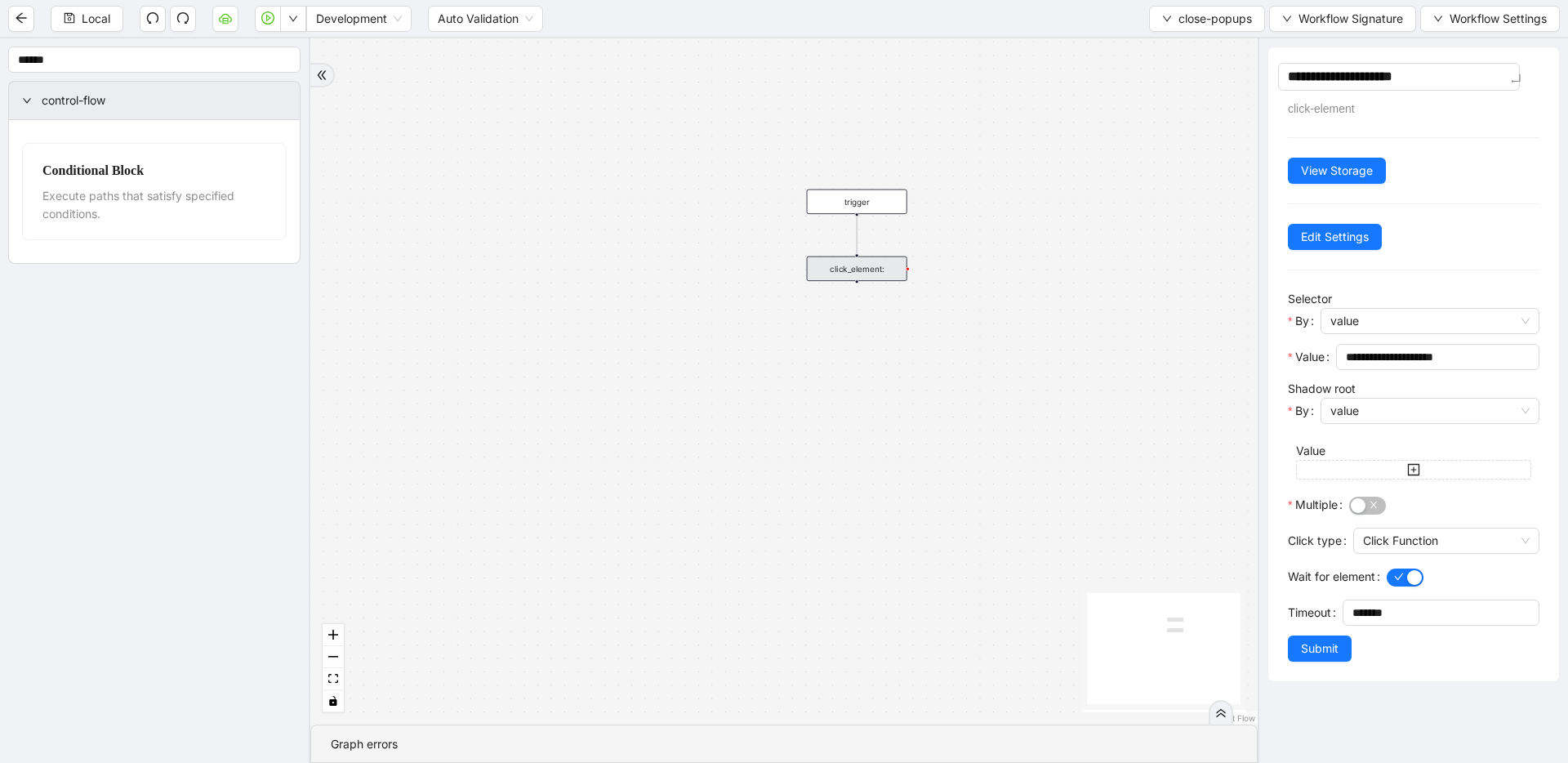
type textarea "**********"
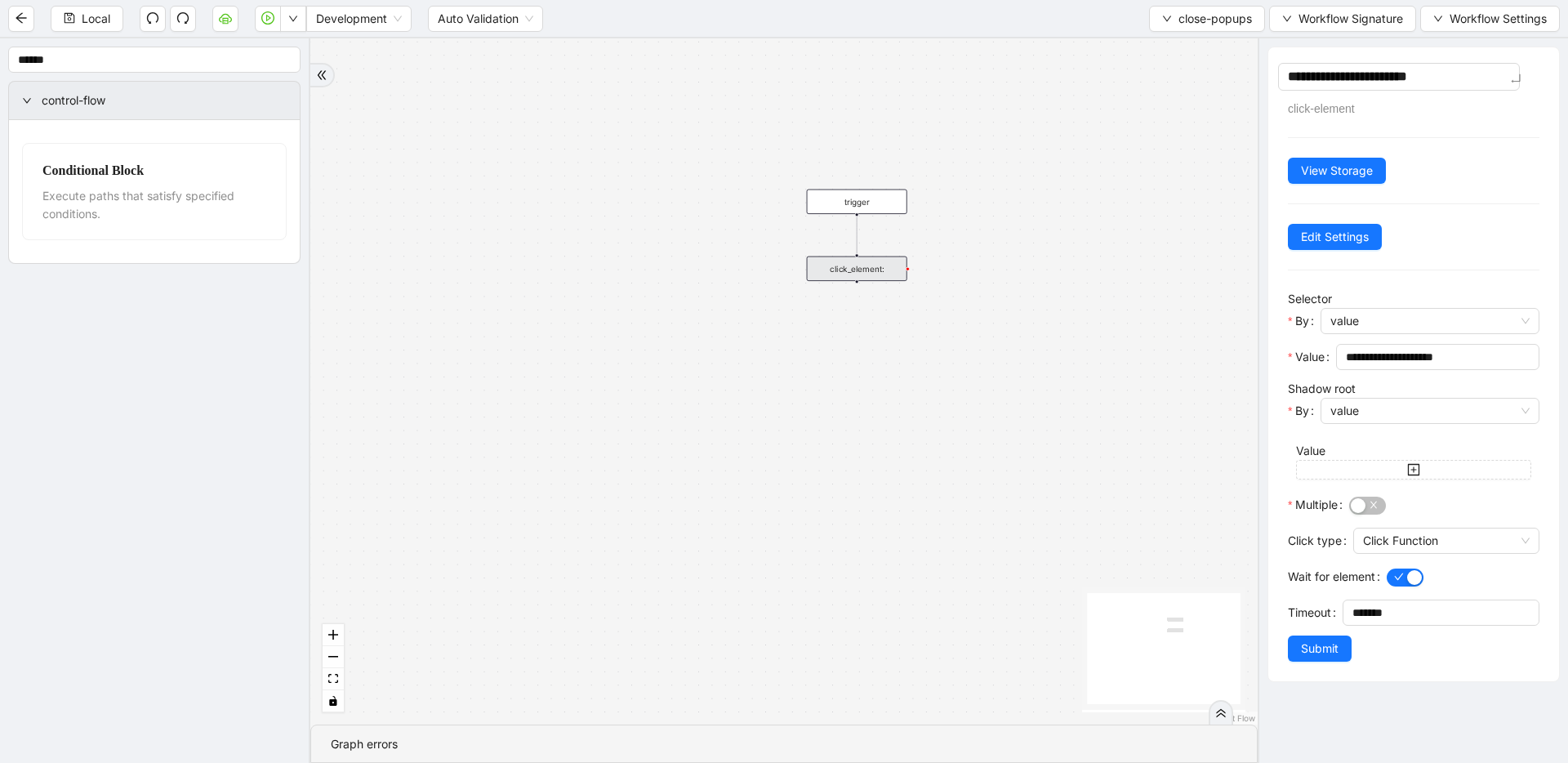
type textarea "**********"
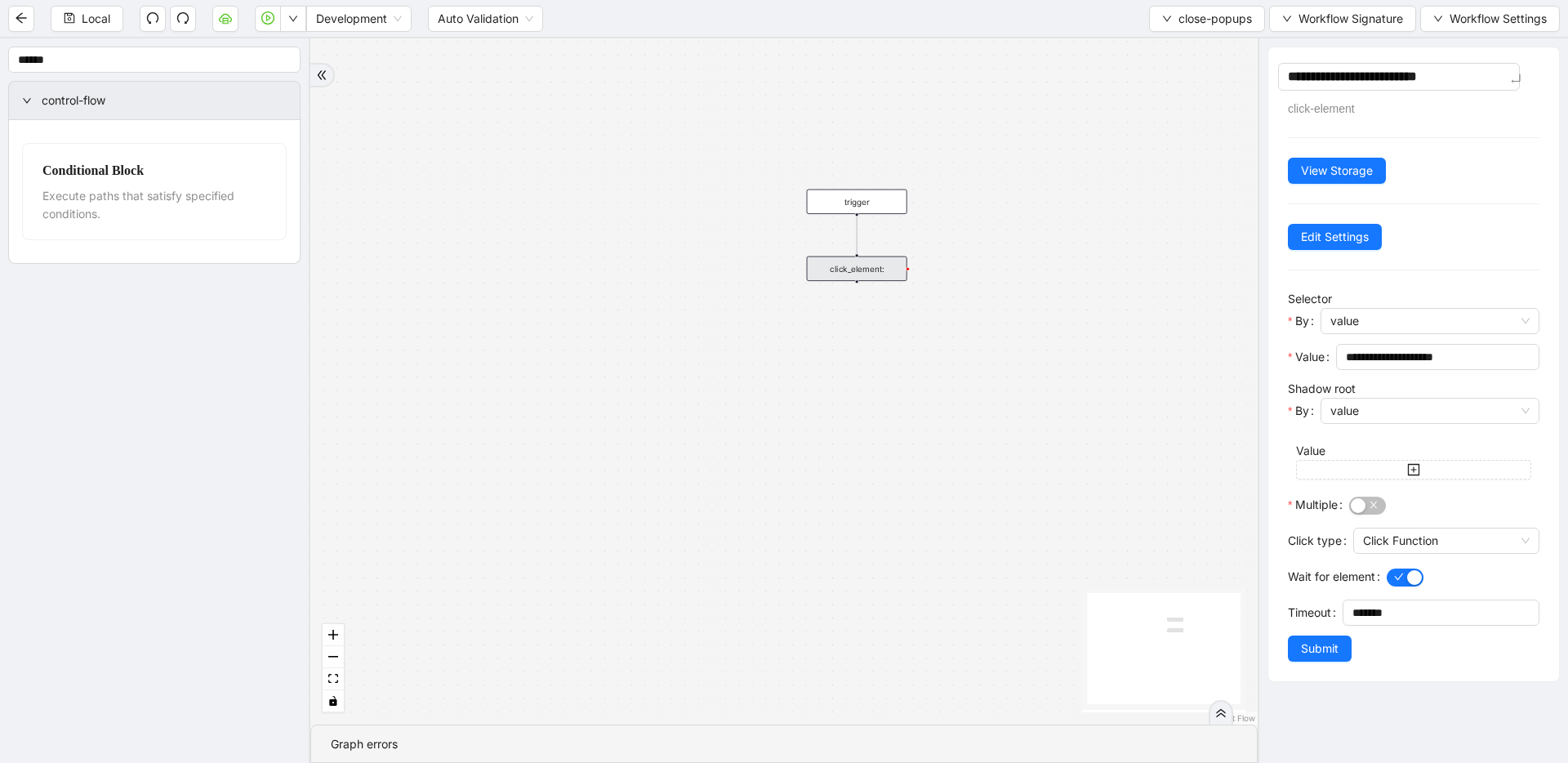
type textarea "**********"
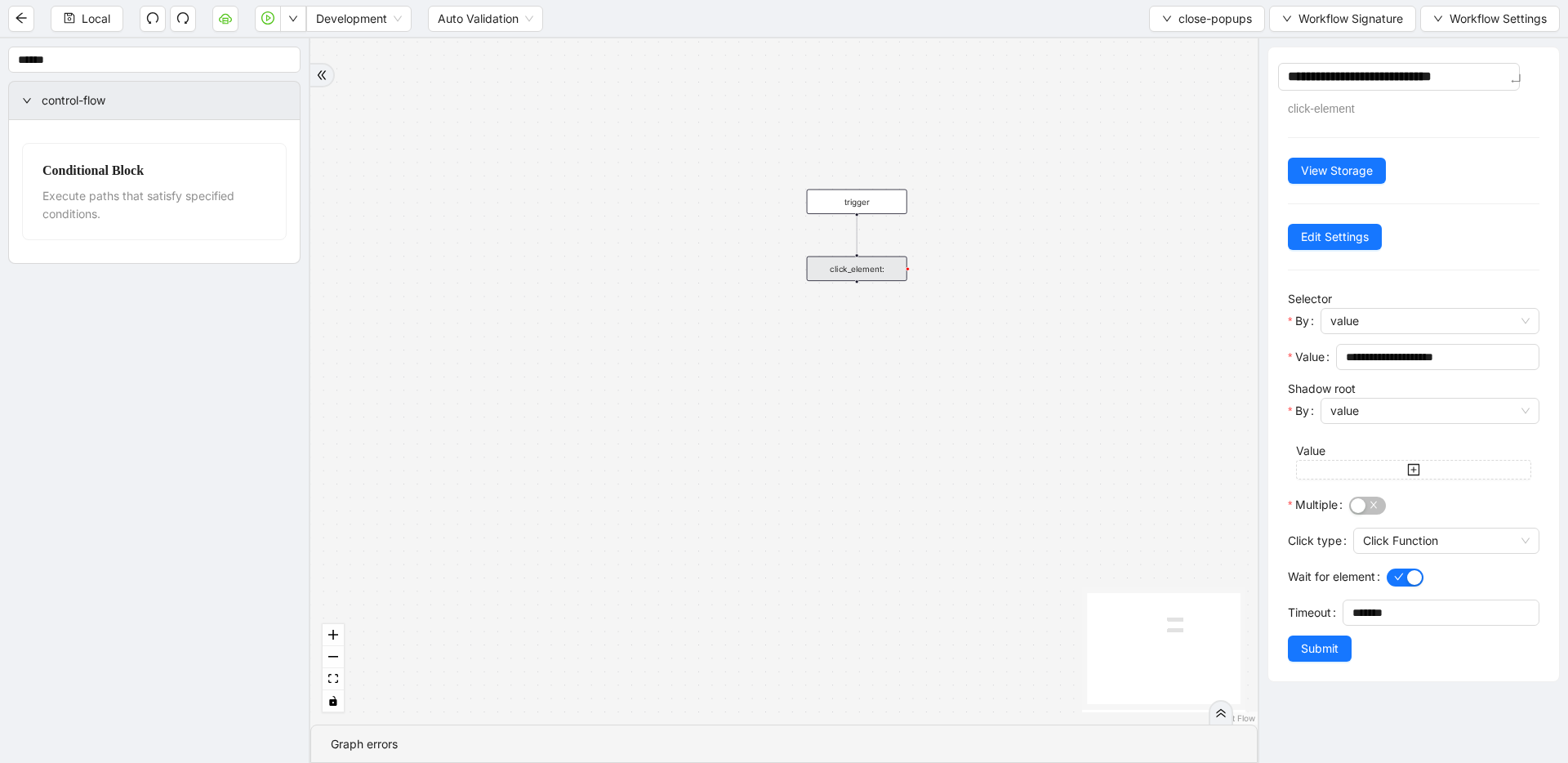
type textarea "**********"
click at [1009, 292] on div "trigger click_element:" at bounding box center [784, 381] width 948 height 686
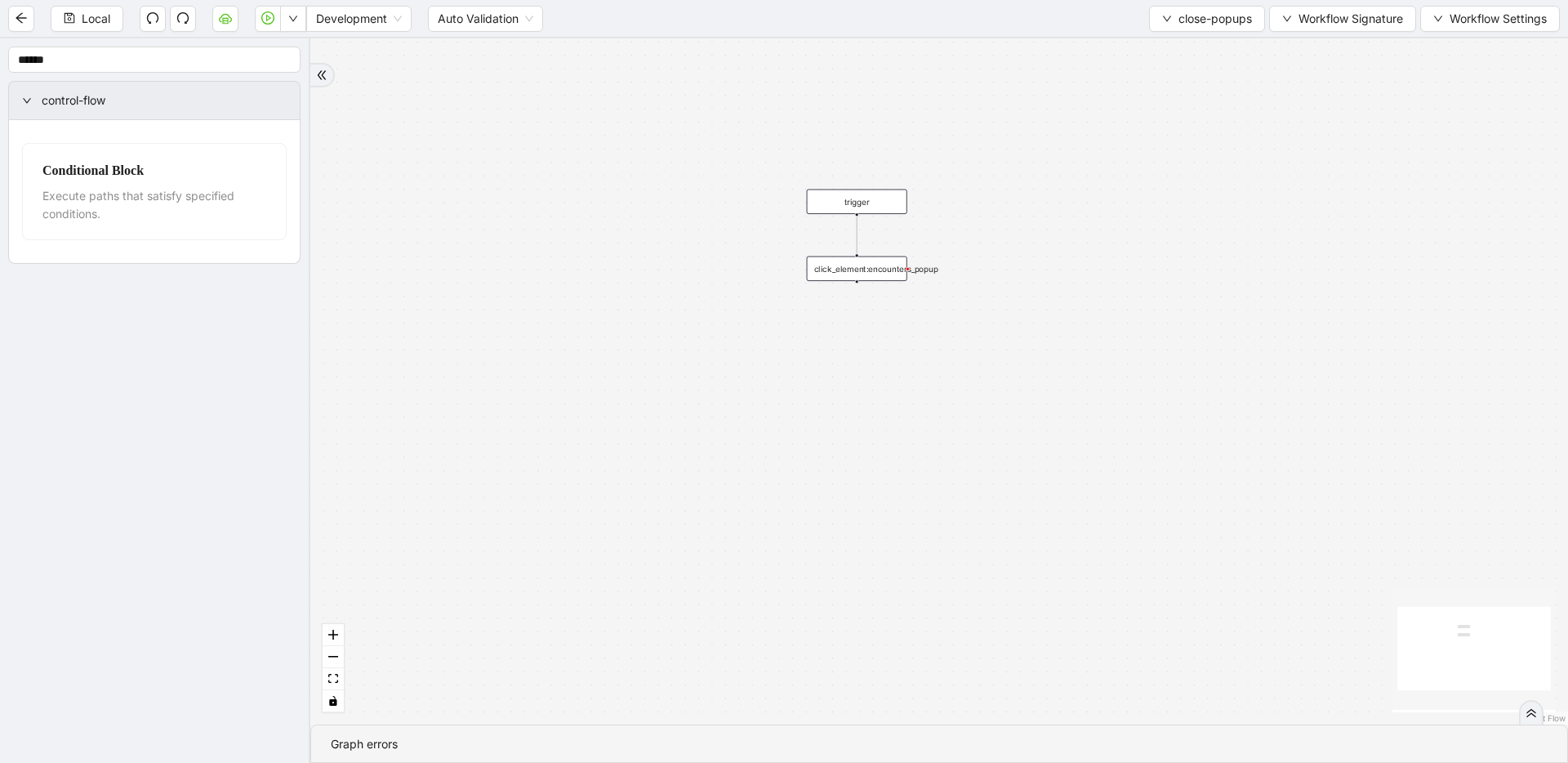
click at [883, 273] on div "click_element:encounters_popup" at bounding box center [856, 269] width 100 height 25
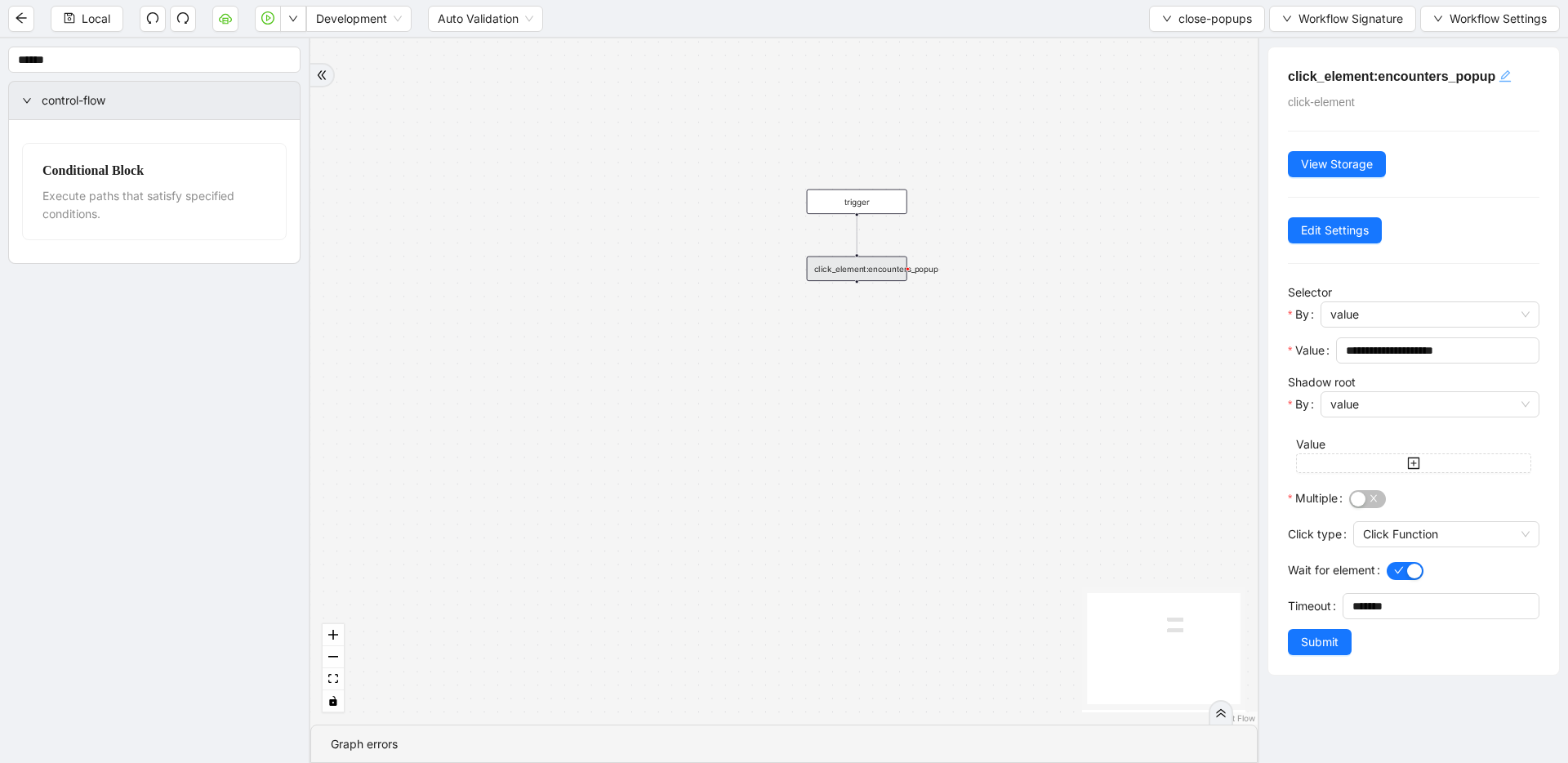
click at [1009, 73] on icon "edit" at bounding box center [1506, 76] width 13 height 13
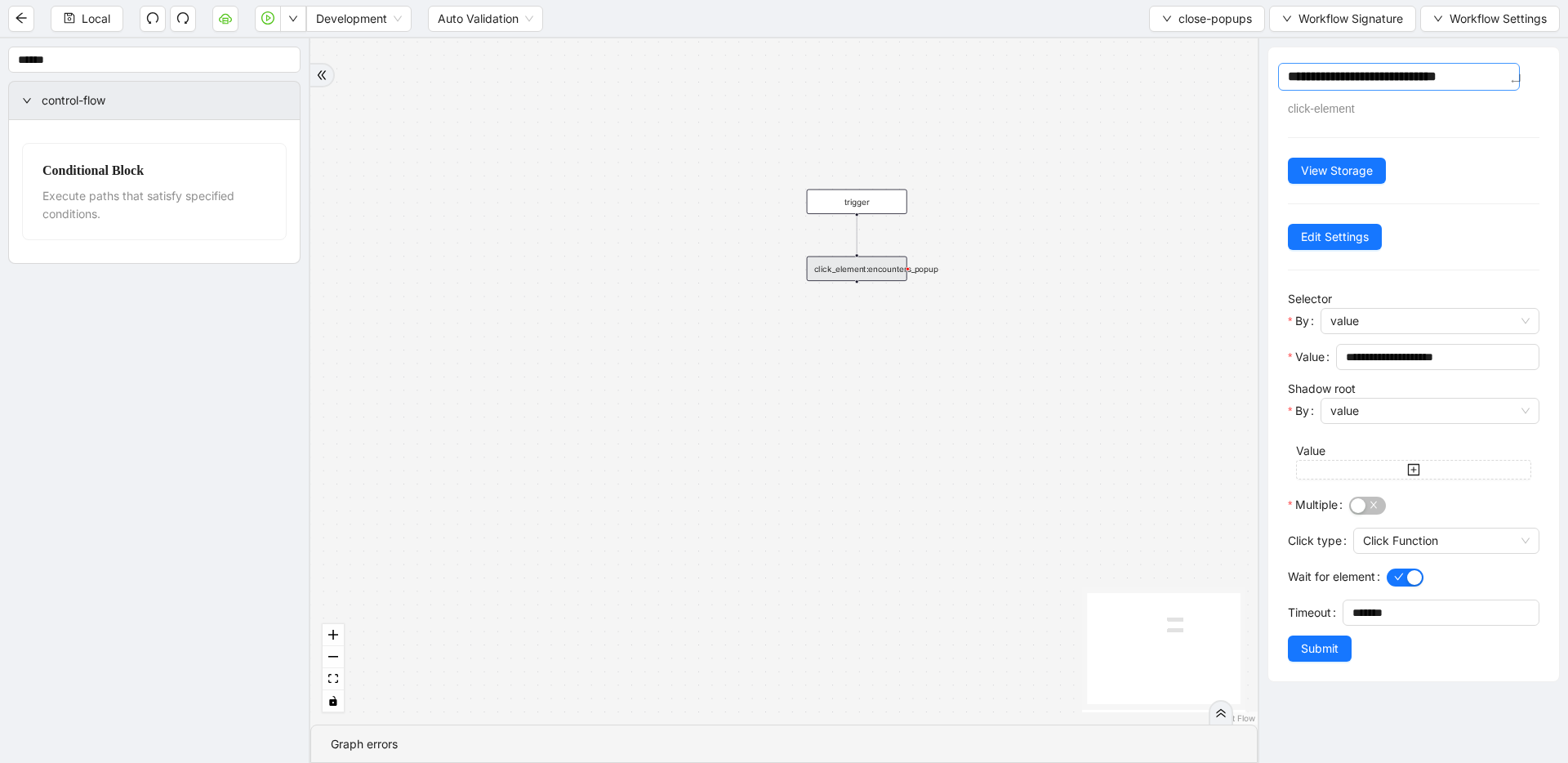
type textarea "**********"
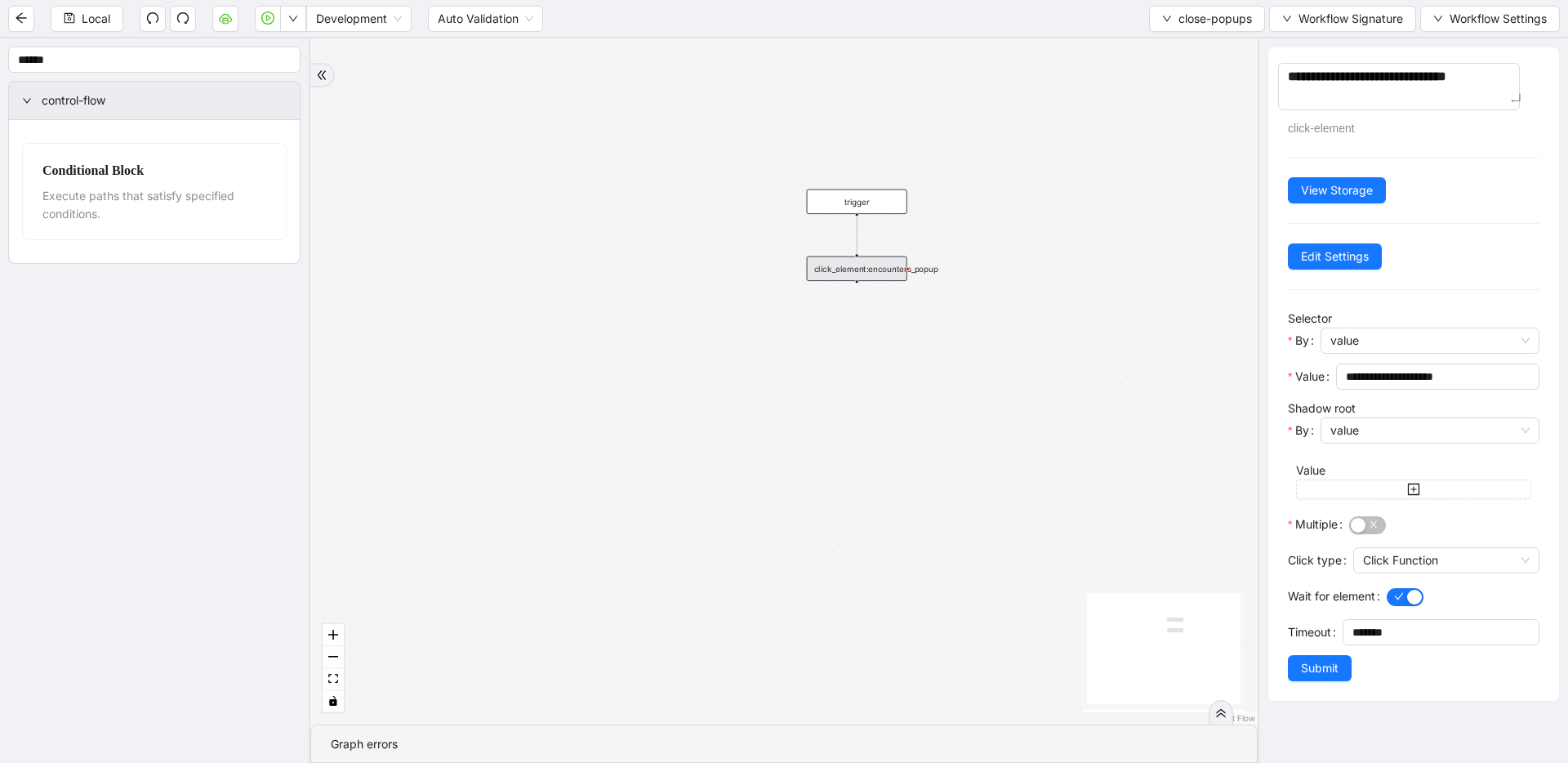
click at [1009, 391] on div "trigger click_element:encounters_popup" at bounding box center [784, 381] width 948 height 686
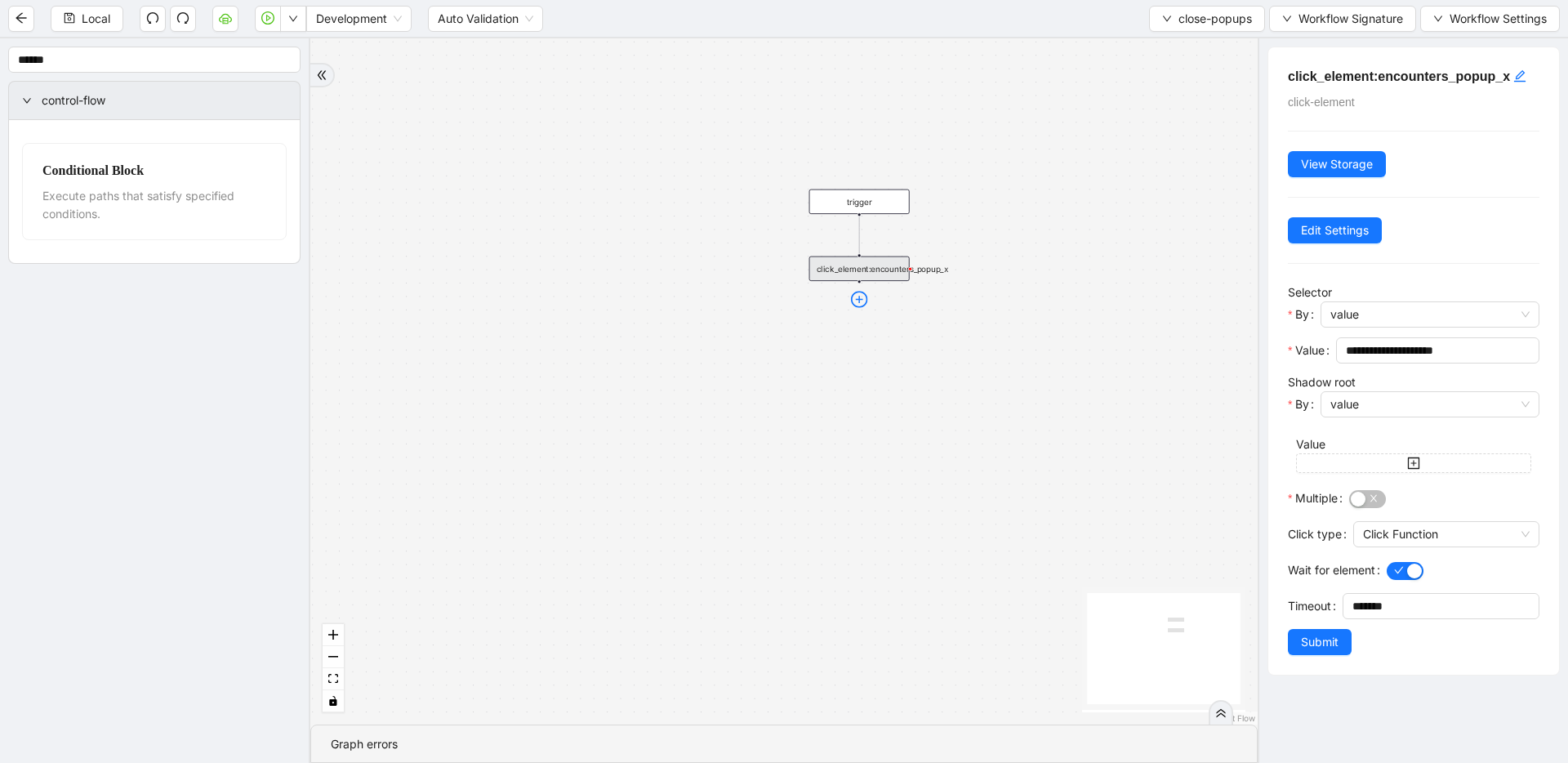
click at [860, 303] on icon "plus-circle" at bounding box center [860, 299] width 17 height 17
type input "*****"
click at [871, 333] on div "Click Element" at bounding box center [860, 333] width 133 height 15
drag, startPoint x: 871, startPoint y: 334, endPoint x: 871, endPoint y: 304, distance: 30.0
click at [871, 304] on div "click_element:" at bounding box center [859, 306] width 100 height 25
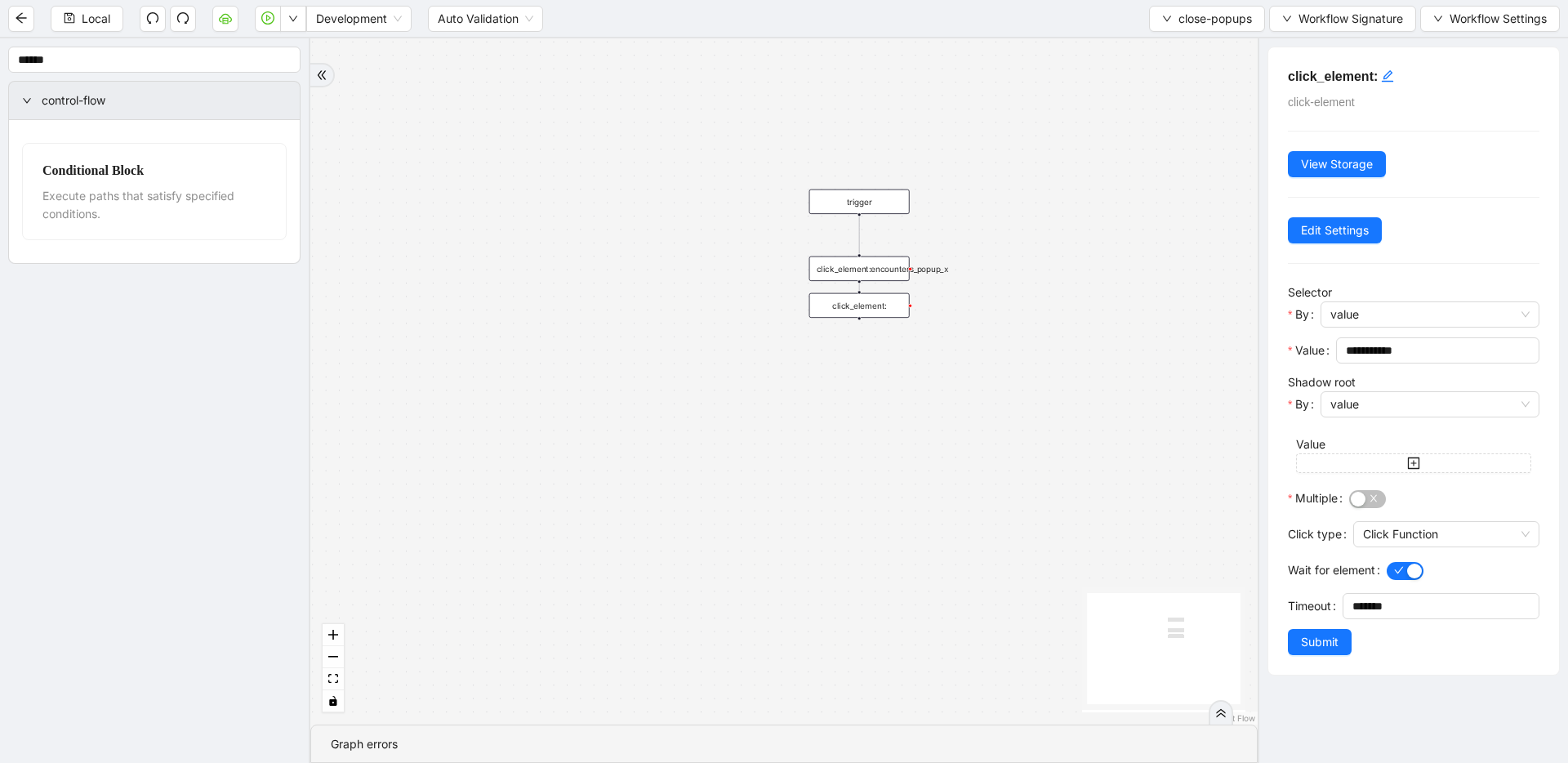
click at [871, 304] on div "click_element:" at bounding box center [859, 306] width 100 height 25
click at [1009, 70] on icon "edit" at bounding box center [1388, 76] width 13 height 13
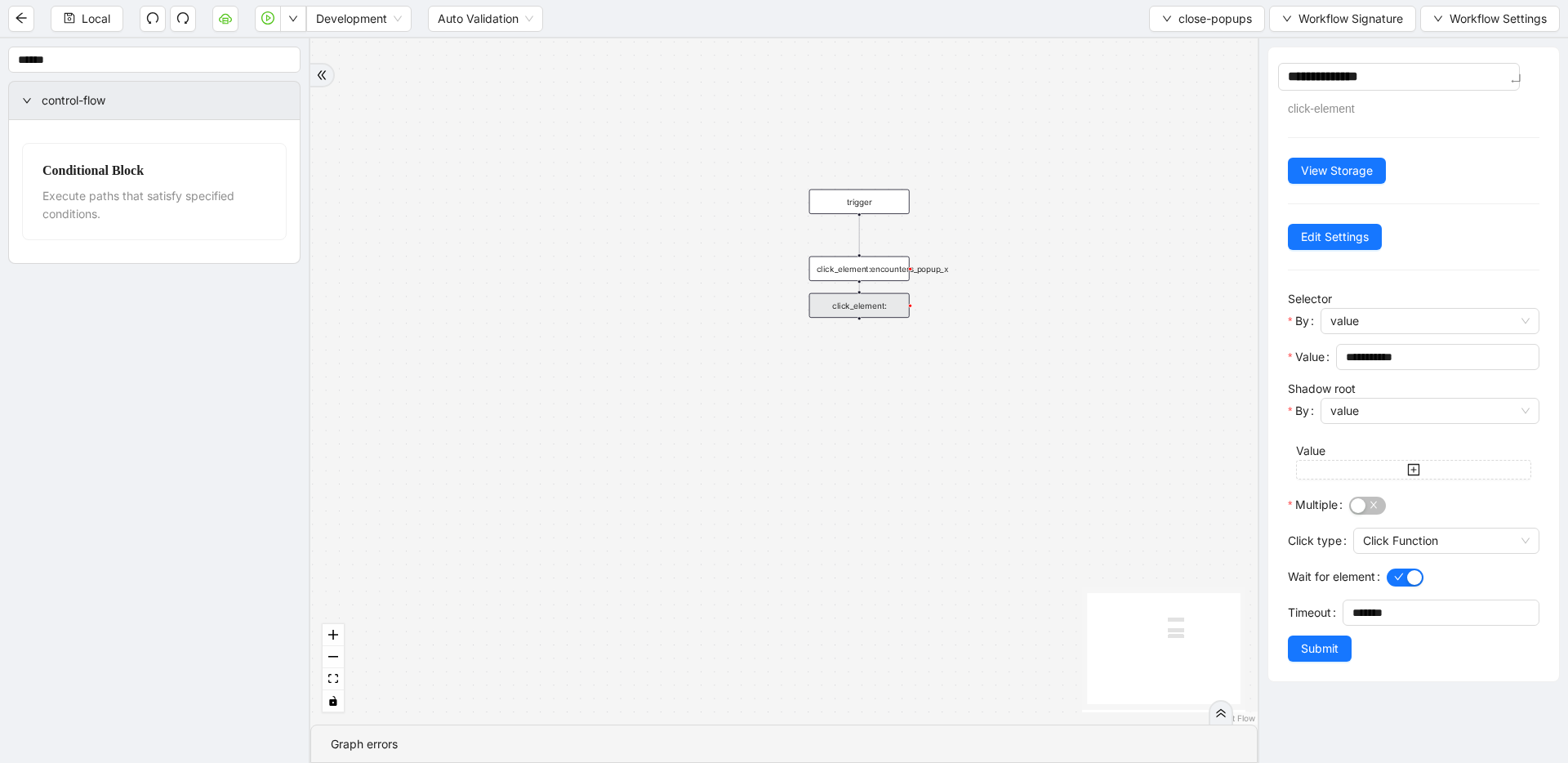
type textarea "**********"
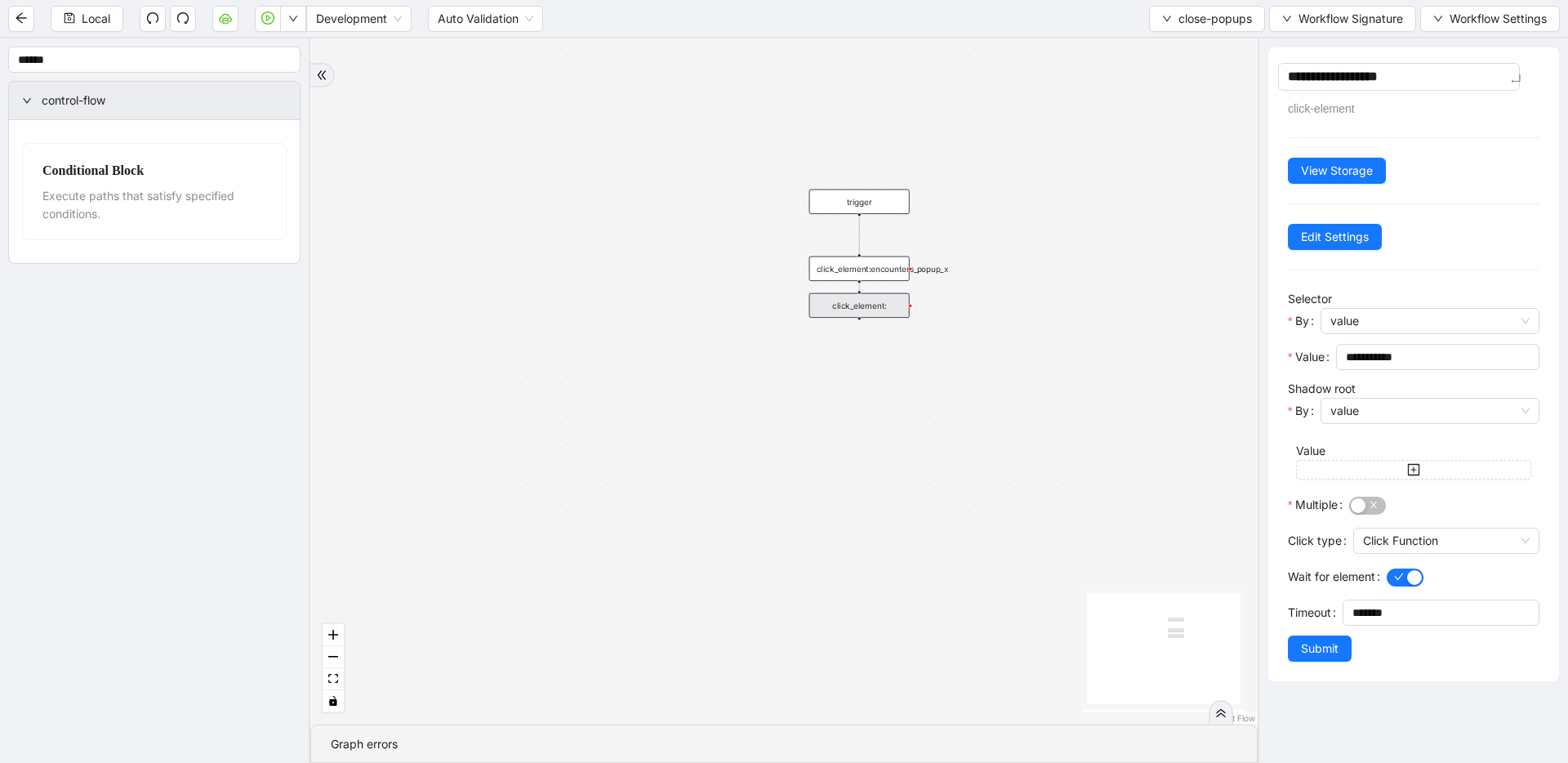
type textarea "**********"
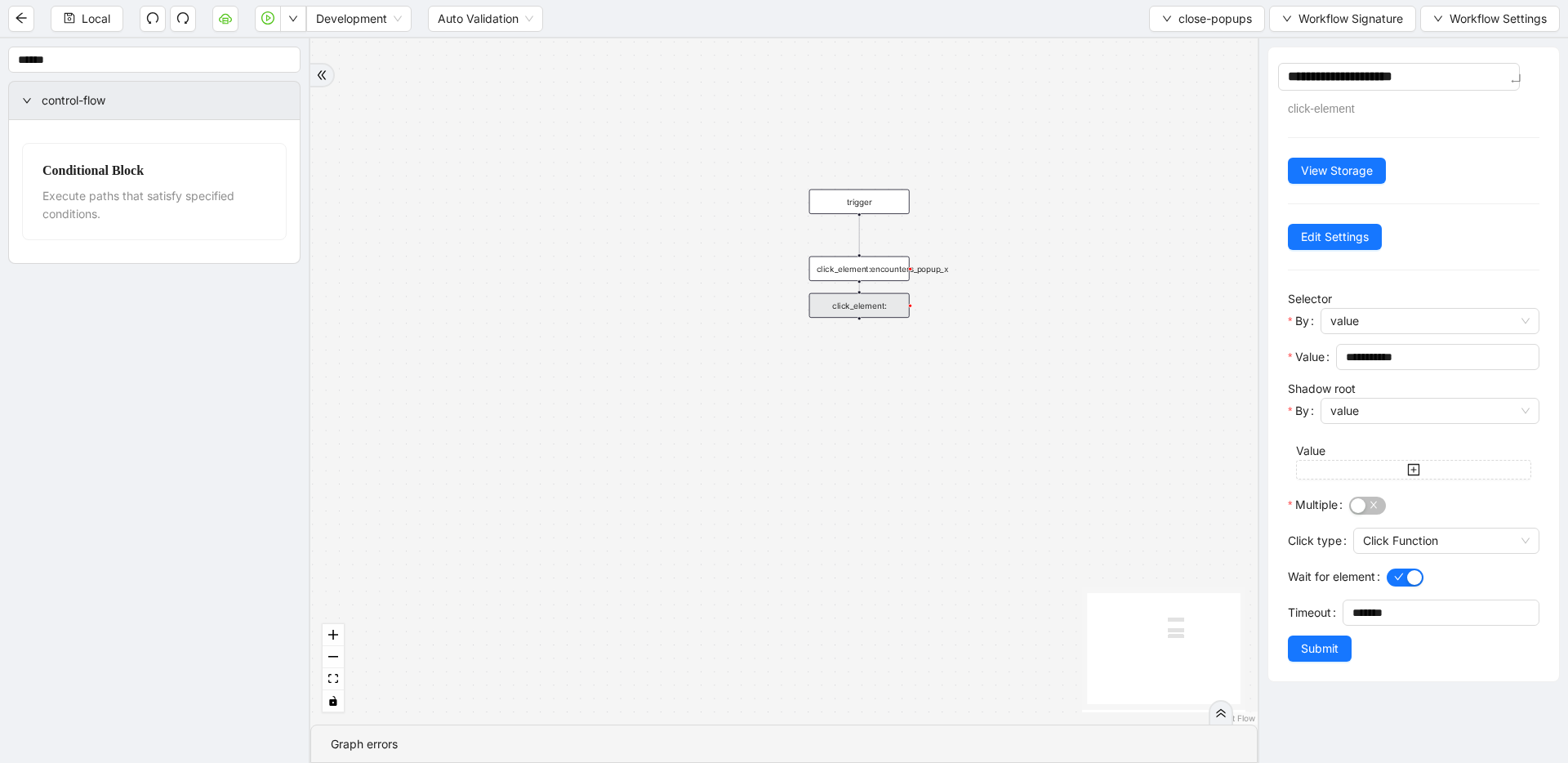
type textarea "**********"
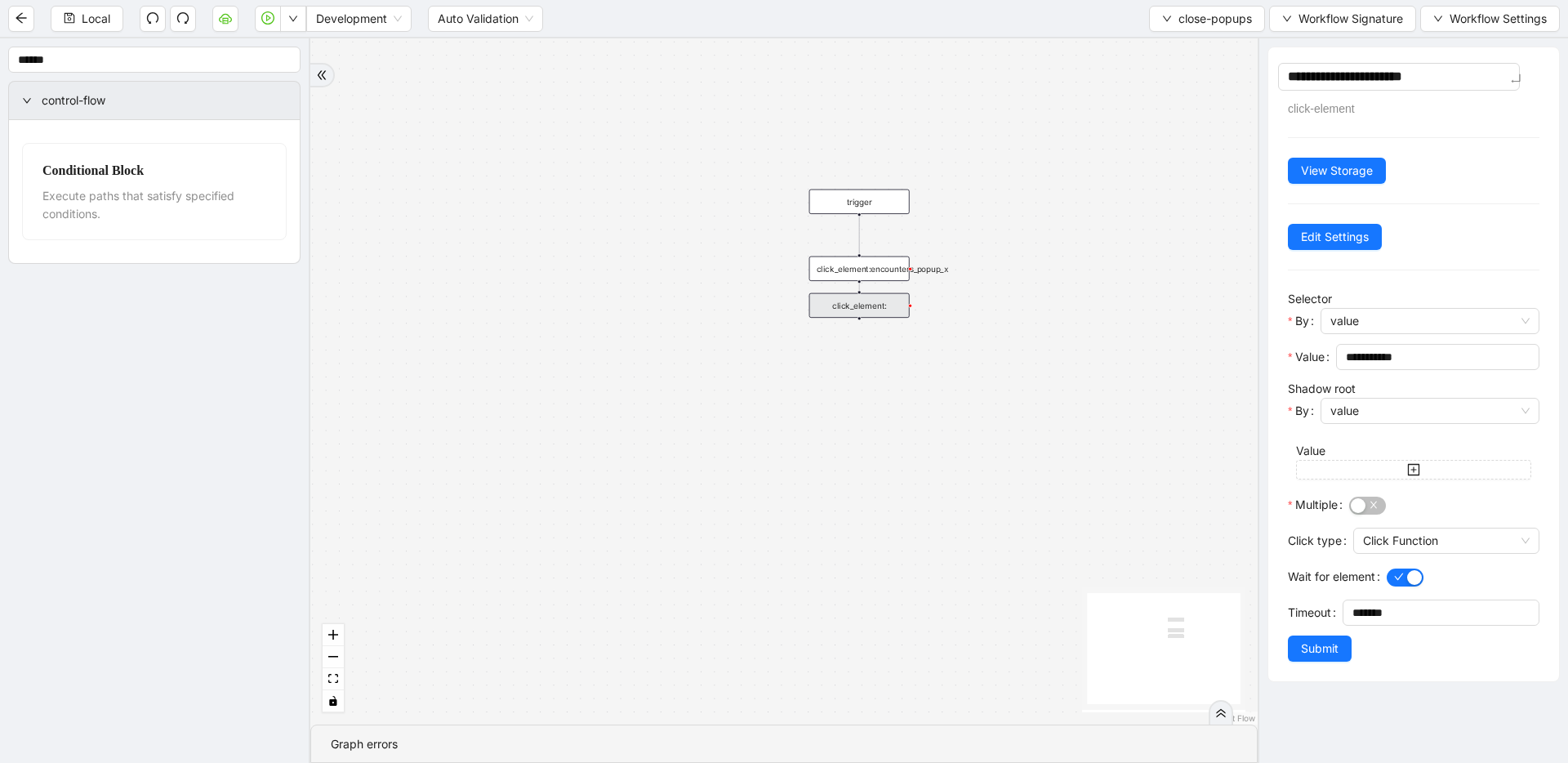
type textarea "**********"
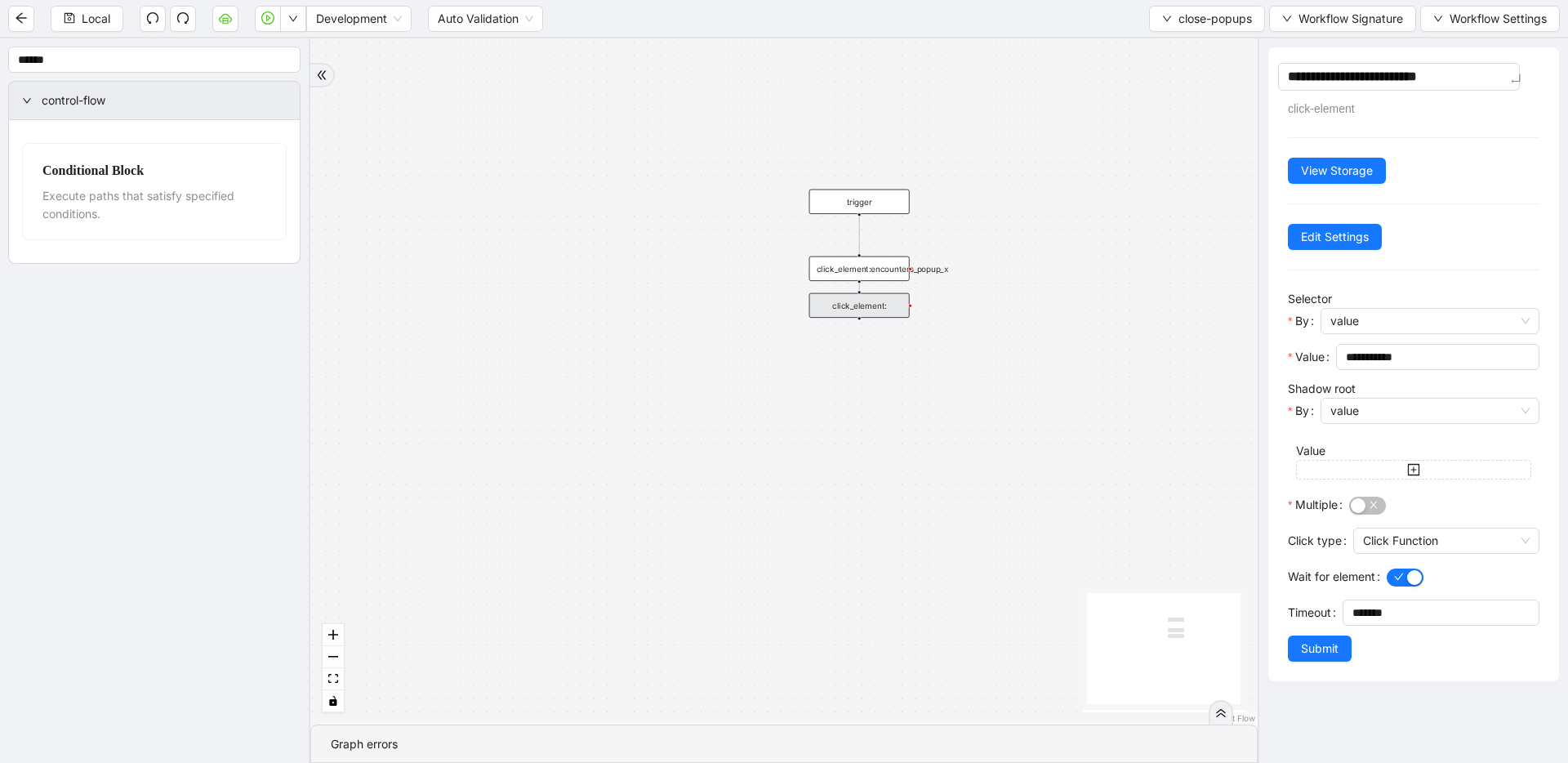
type textarea "**********"
click at [1009, 315] on div "trigger click_element:encounters_popup_x click_element:" at bounding box center [784, 381] width 948 height 686
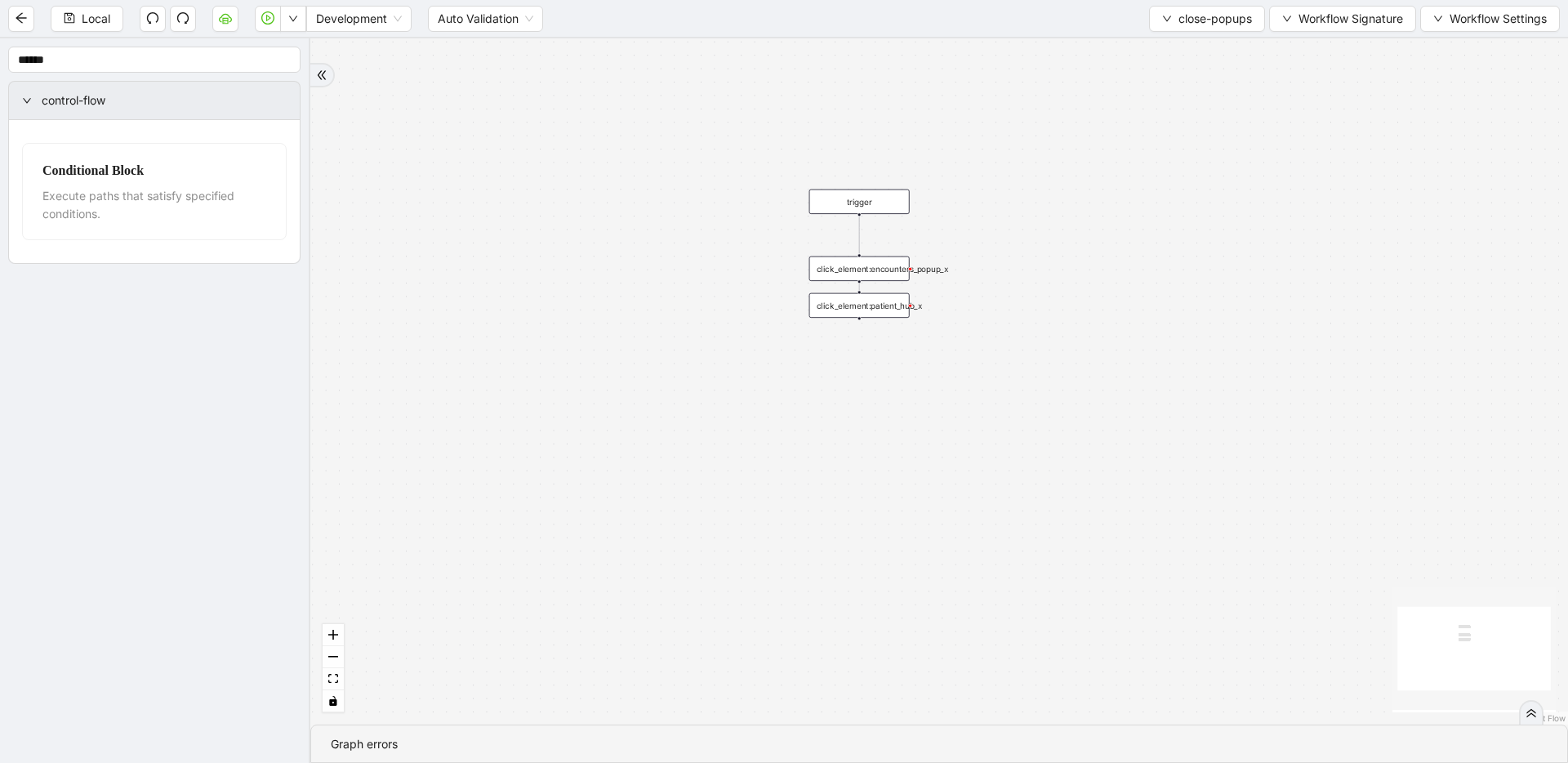
click at [823, 309] on div "click_element:patient_hub_x" at bounding box center [859, 306] width 100 height 25
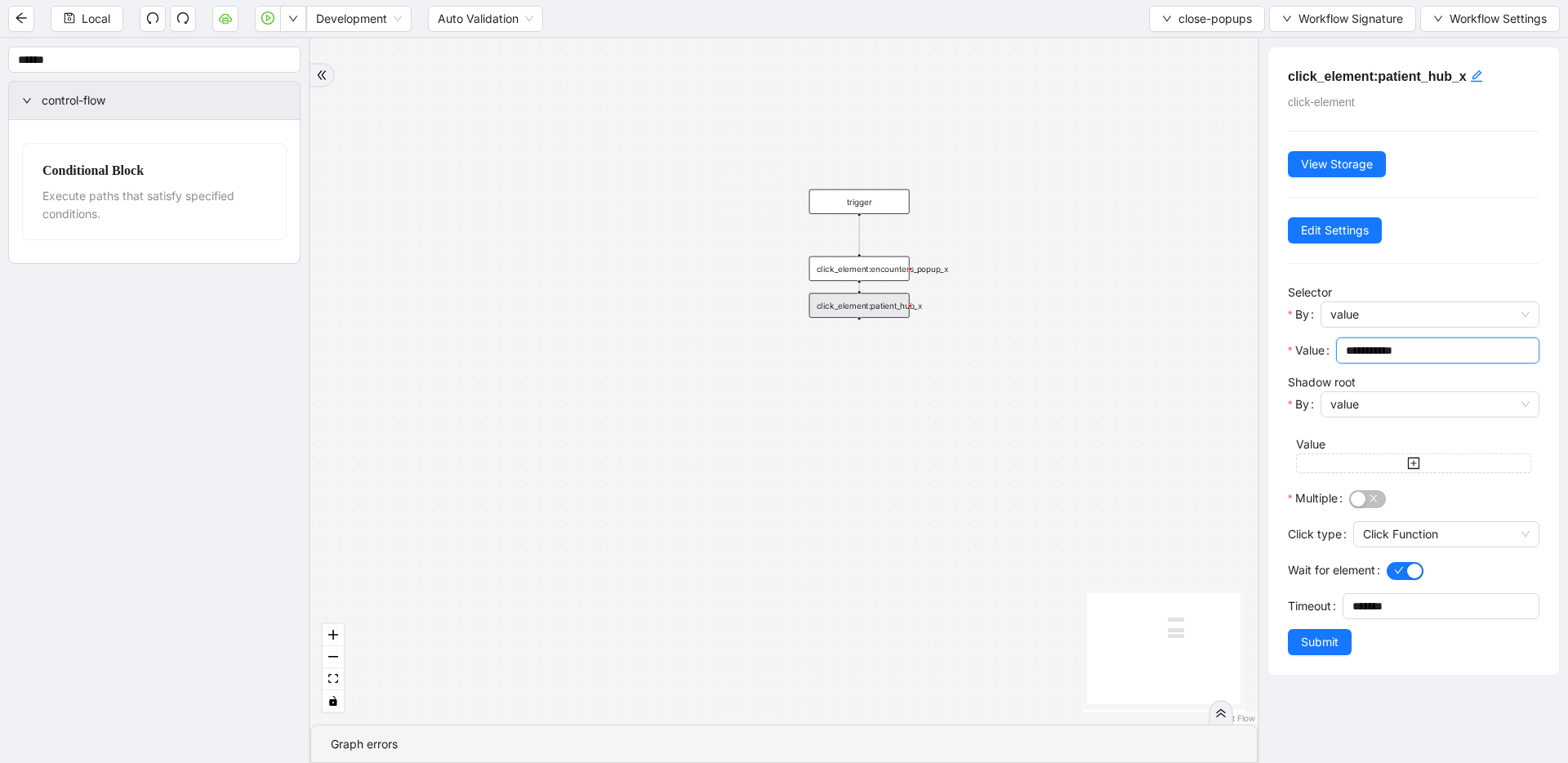
drag, startPoint x: 1439, startPoint y: 355, endPoint x: 1263, endPoint y: 348, distance: 176.1
click at [1009, 348] on div "**********" at bounding box center [1413, 400] width 311 height 725
paste input "**********"
type input "**********"
click at [1009, 640] on span "Submit" at bounding box center [1320, 642] width 37 height 18
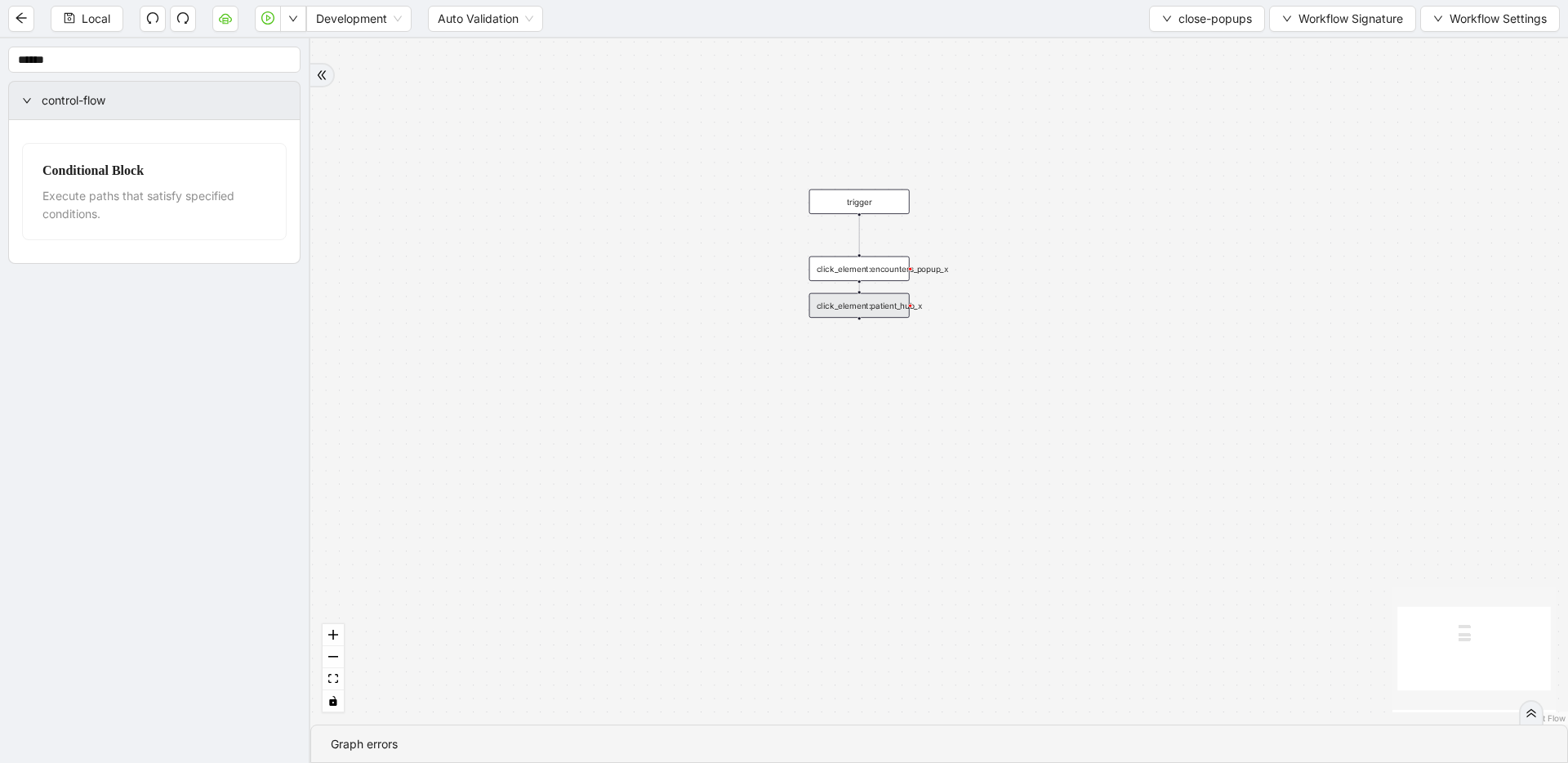
click at [869, 260] on div "click_element:encounters_popup_x" at bounding box center [859, 269] width 100 height 25
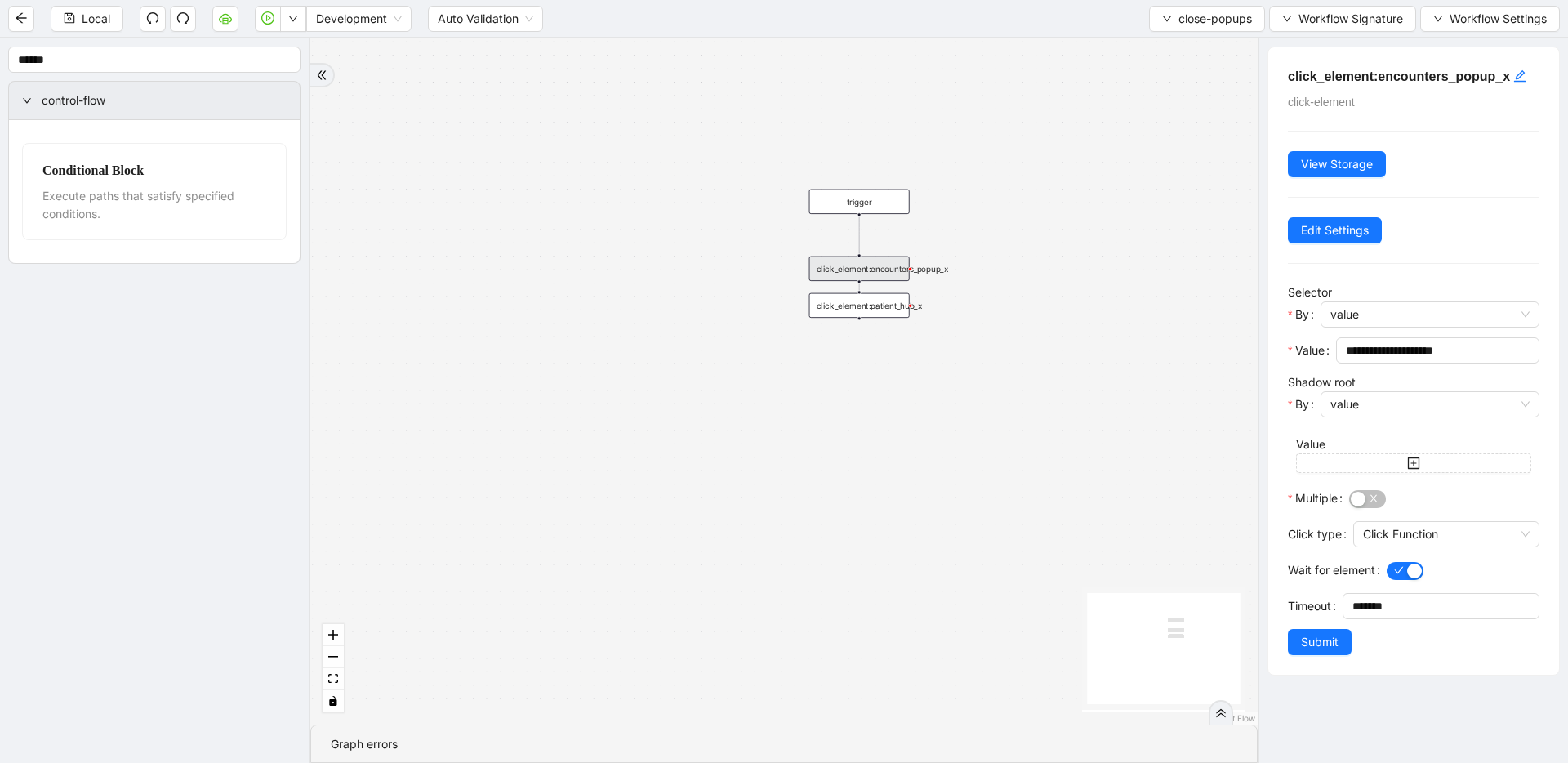
click at [877, 307] on div "click_element:patient_hub_x" at bounding box center [859, 306] width 100 height 25
click at [890, 411] on div "trigger click_element:encounters_popup_x click_element:patient_hub_x" at bounding box center [784, 381] width 948 height 686
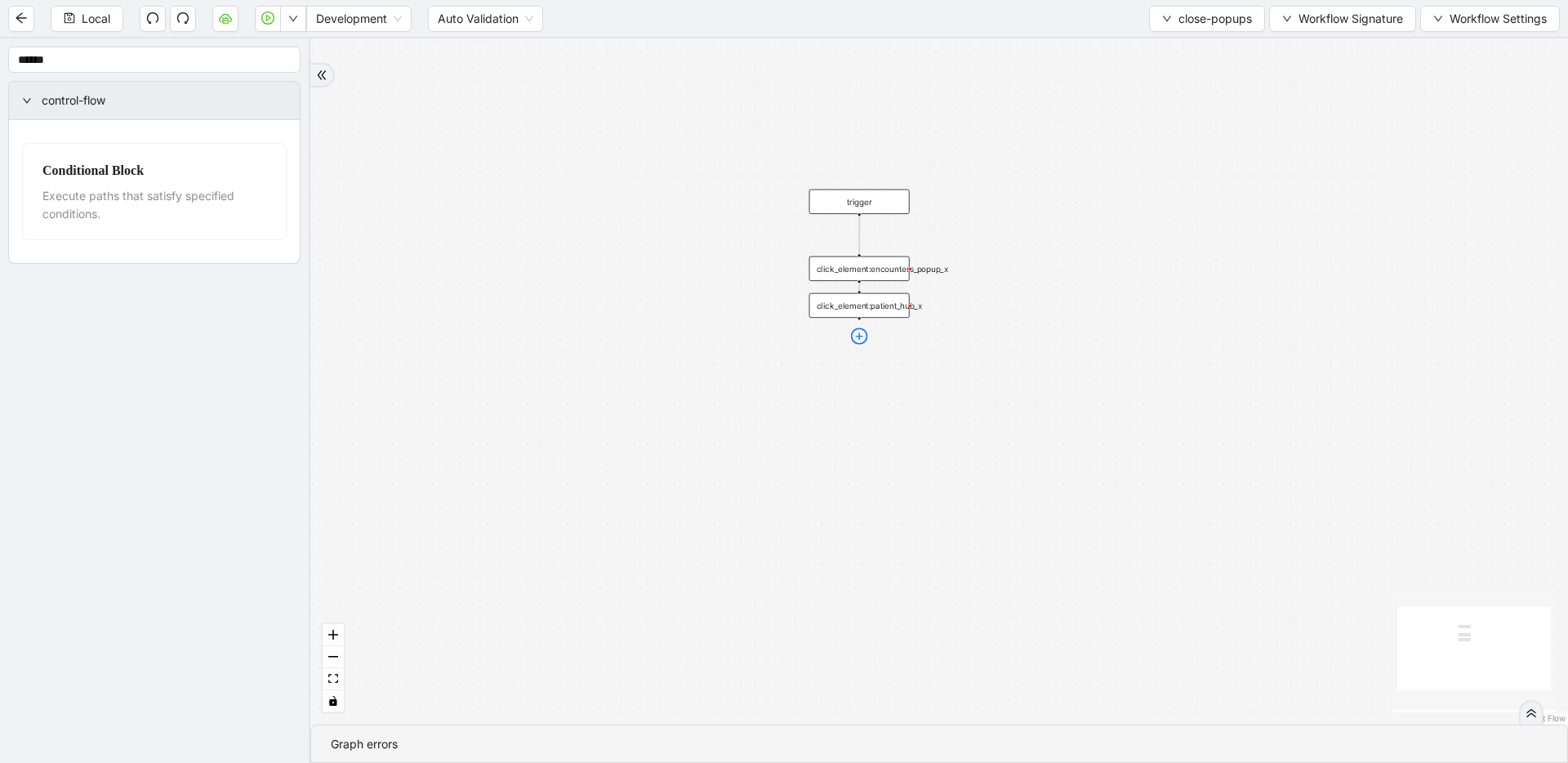
click at [861, 336] on icon "plus-circle" at bounding box center [860, 336] width 17 height 17
type input "*****"
click at [862, 372] on div "Click Element" at bounding box center [860, 370] width 133 height 15
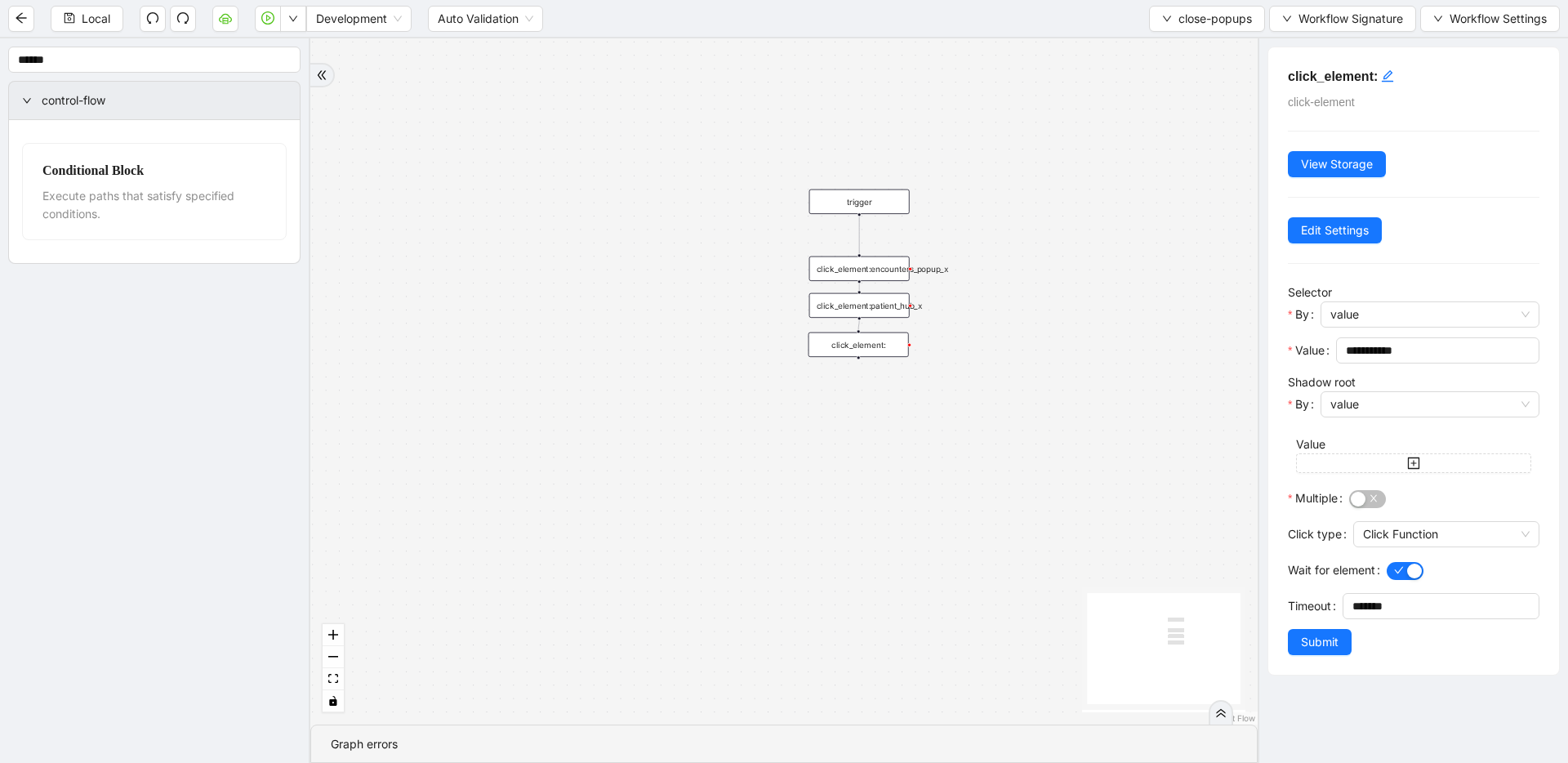
drag, startPoint x: 862, startPoint y: 371, endPoint x: 861, endPoint y: 344, distance: 27.0
click at [861, 344] on div "click_element:" at bounding box center [858, 345] width 100 height 25
drag, startPoint x: 1276, startPoint y: 347, endPoint x: 1215, endPoint y: 347, distance: 61.0
click at [1009, 347] on section "**********" at bounding box center [784, 400] width 1568 height 725
paste input "**********"
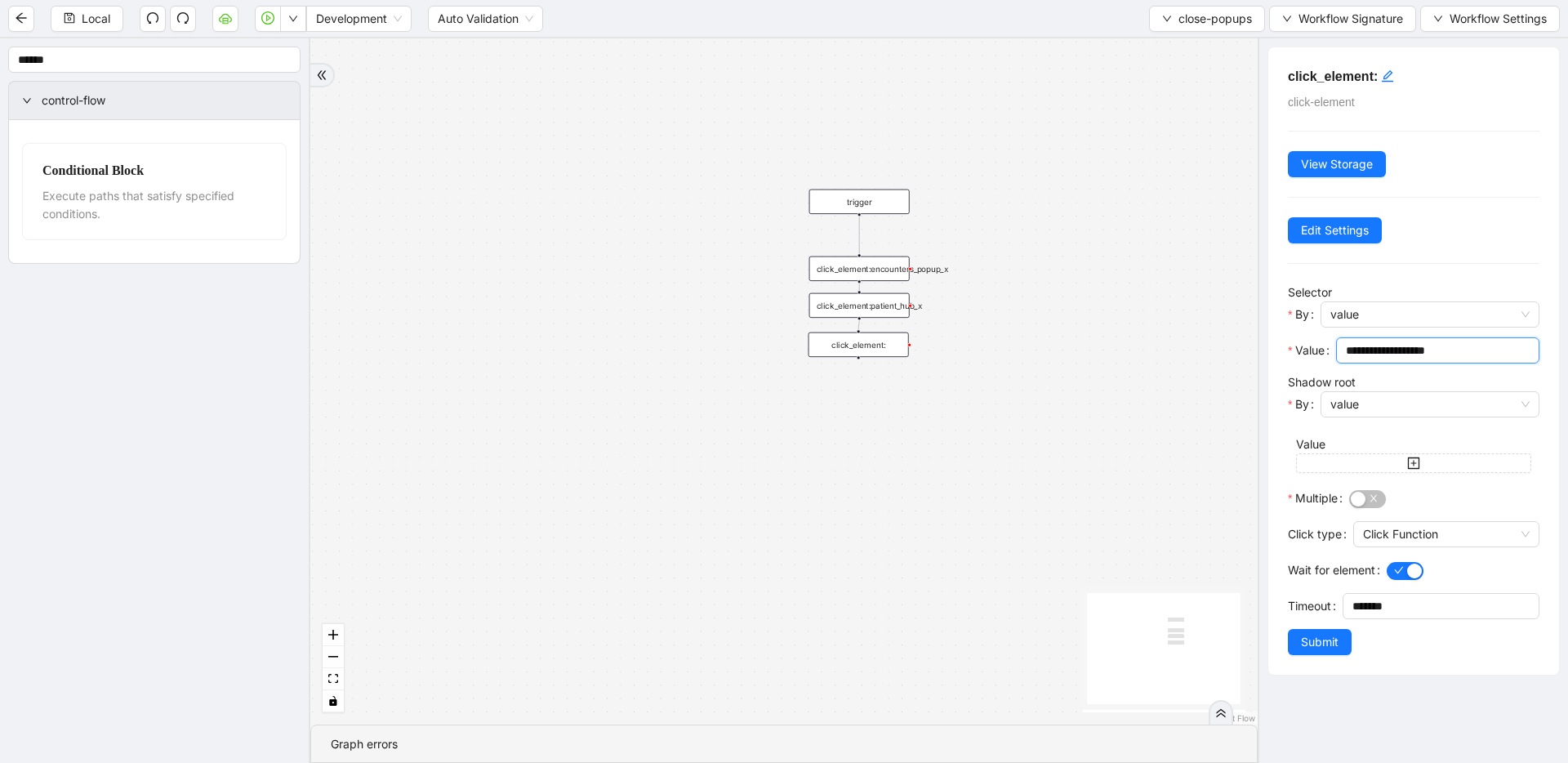
type input "**********"
click at [850, 409] on div "trigger click_element:encounters_popup_x click_element:patient_hub_x click_elem…" at bounding box center [784, 381] width 948 height 686
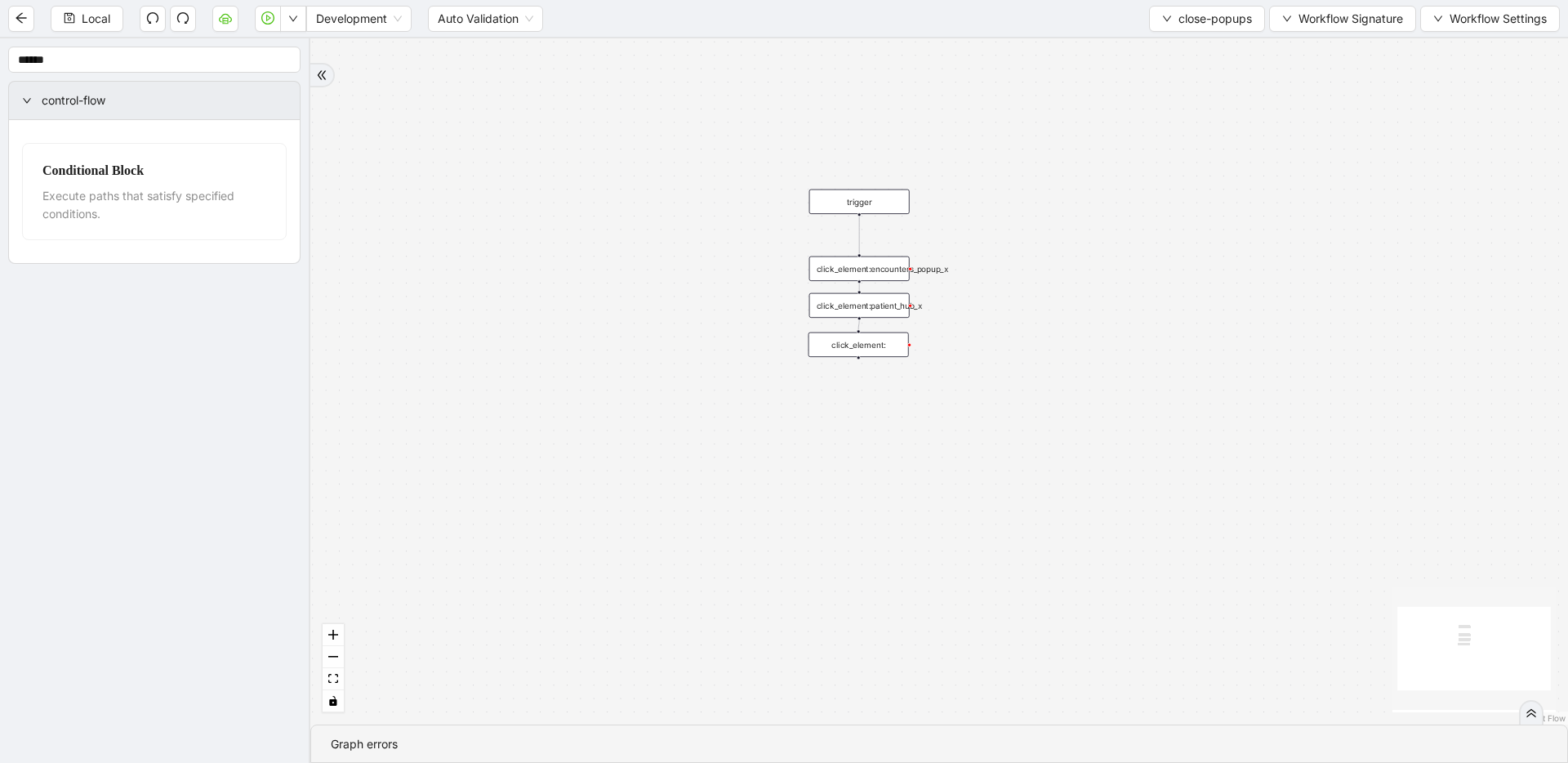
click at [857, 340] on div "click_element:" at bounding box center [858, 345] width 100 height 25
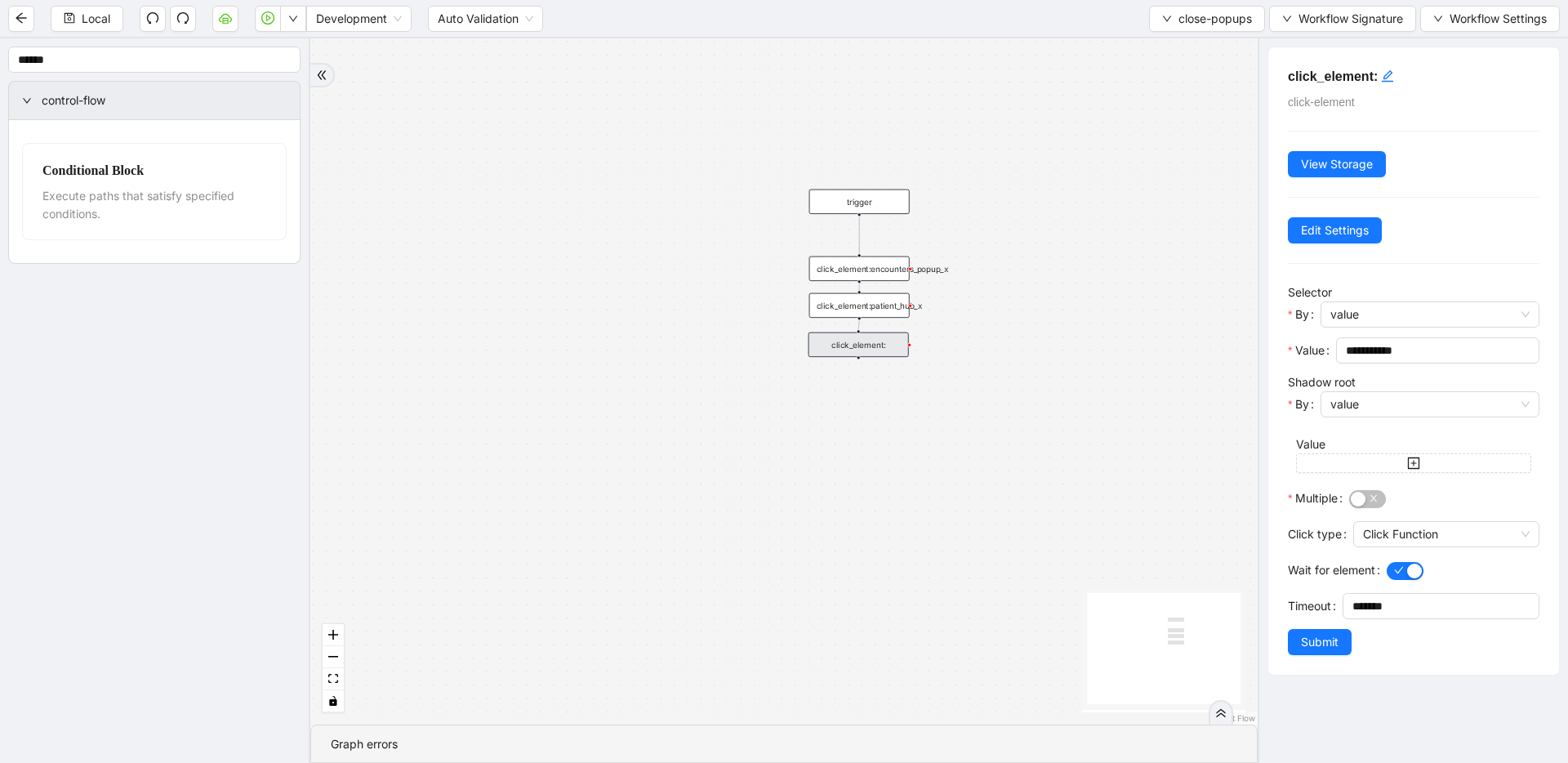
click at [1009, 70] on h5 "click_element:" at bounding box center [1414, 77] width 252 height 20
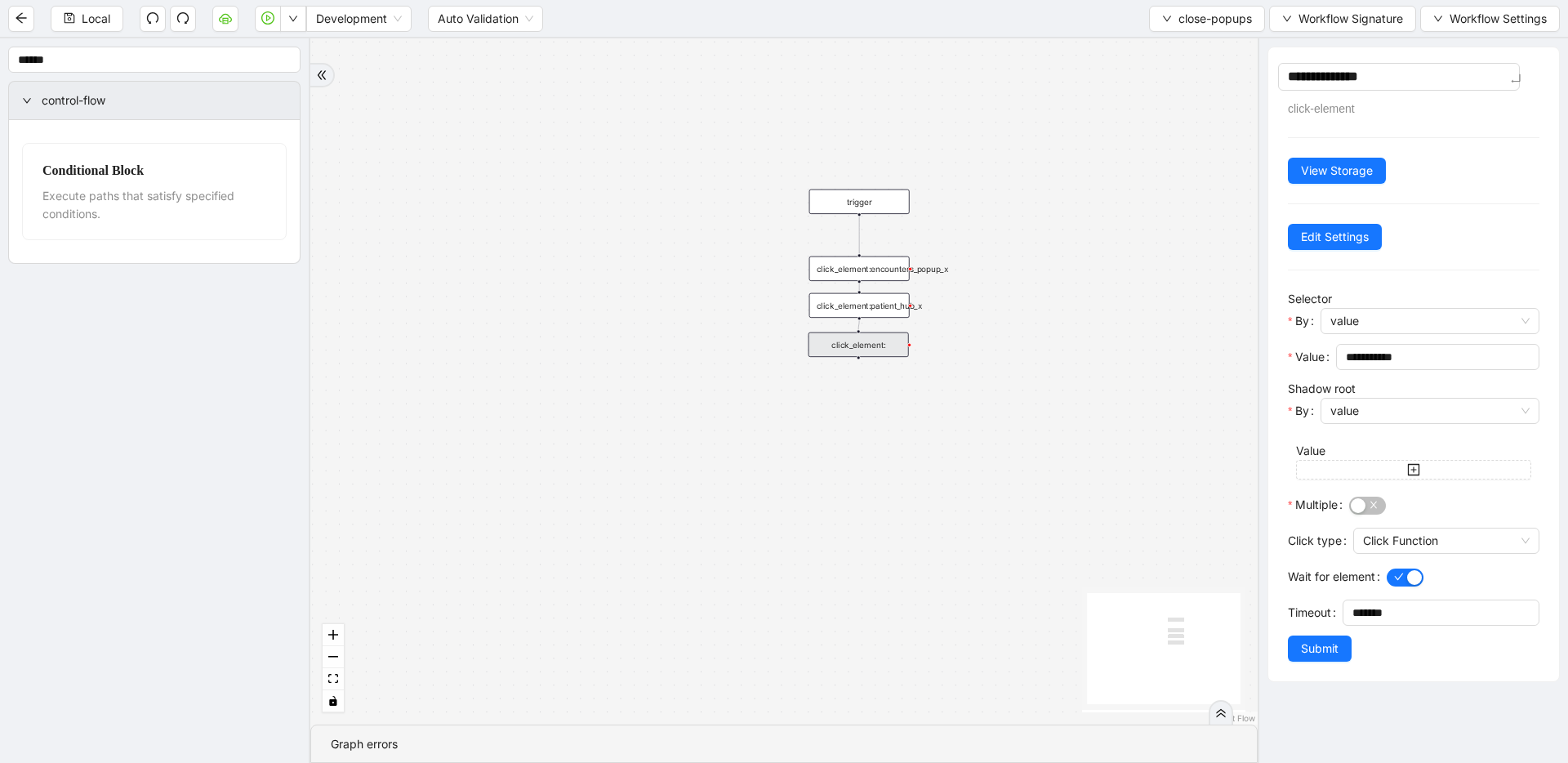
type textarea "**********"
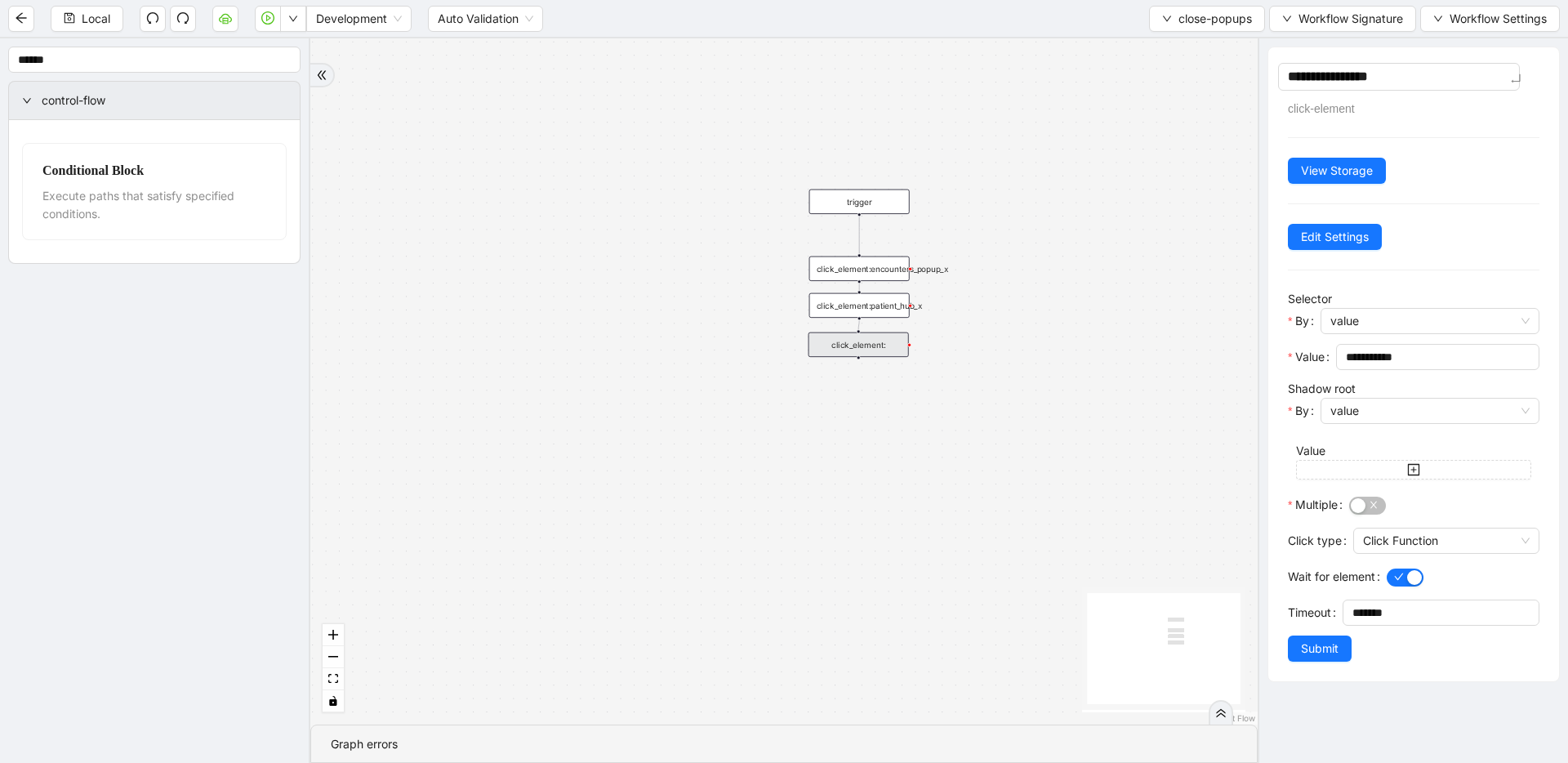
type textarea "**********"
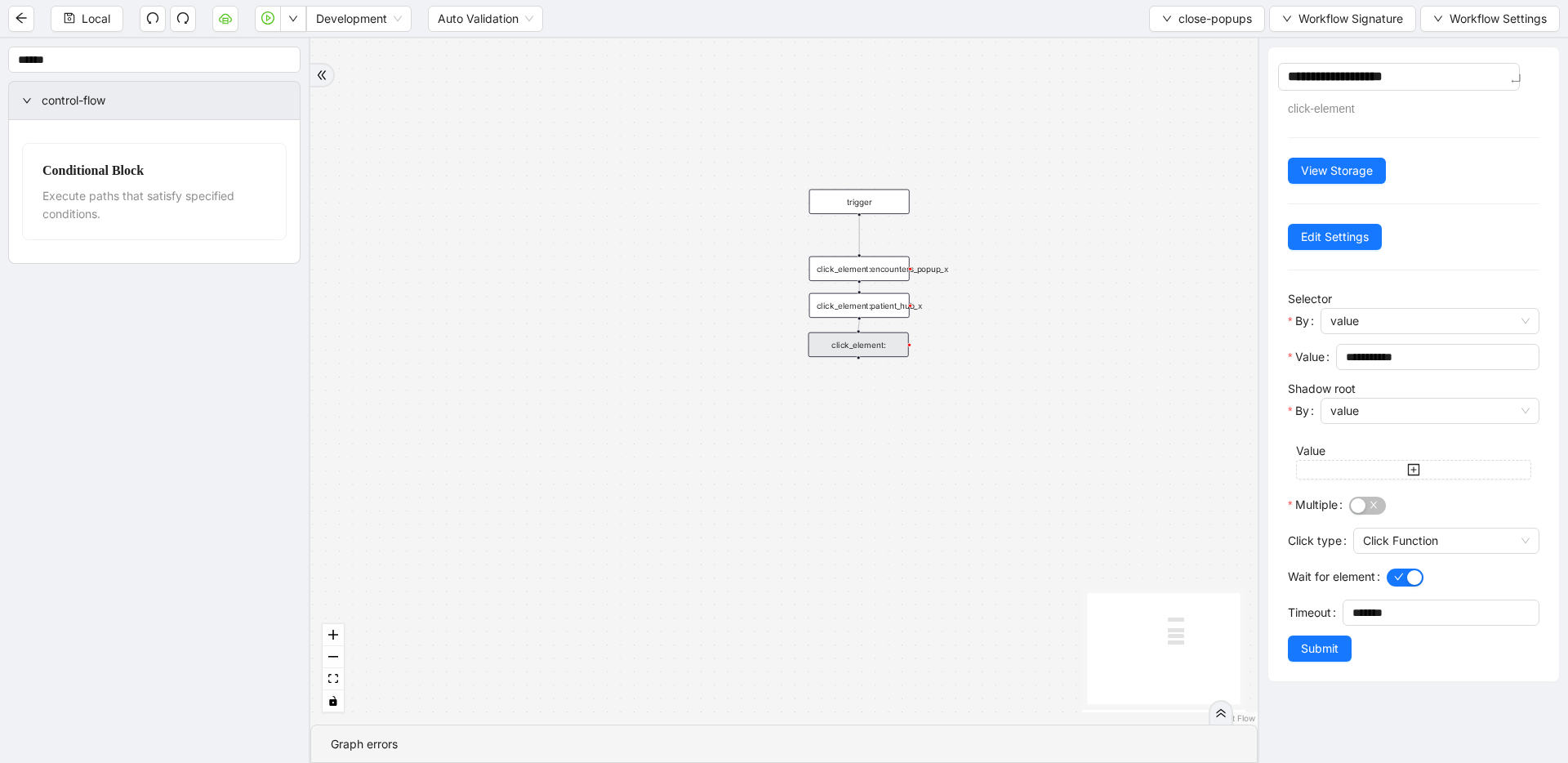
type textarea "**********"
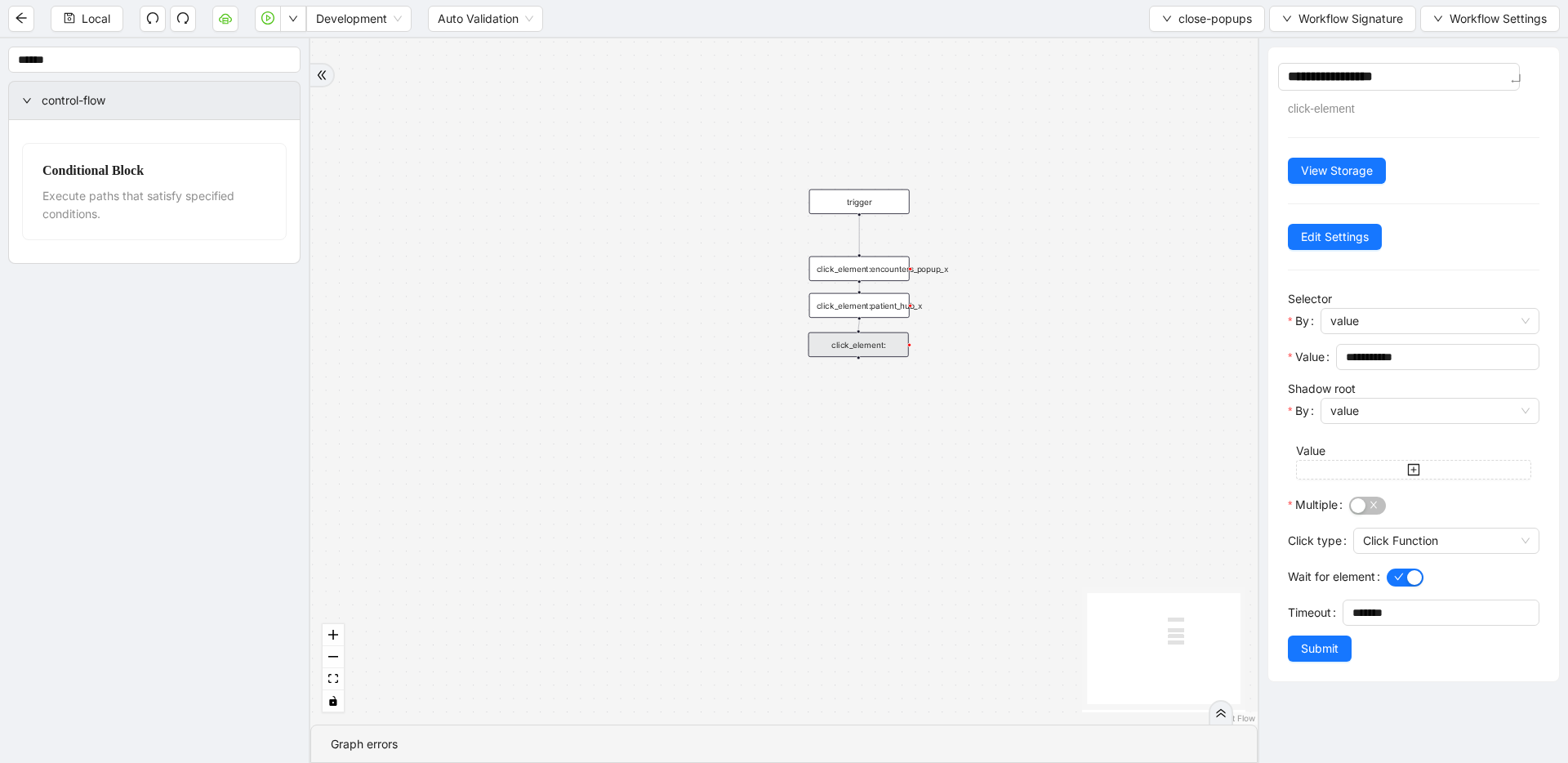
type textarea "**********"
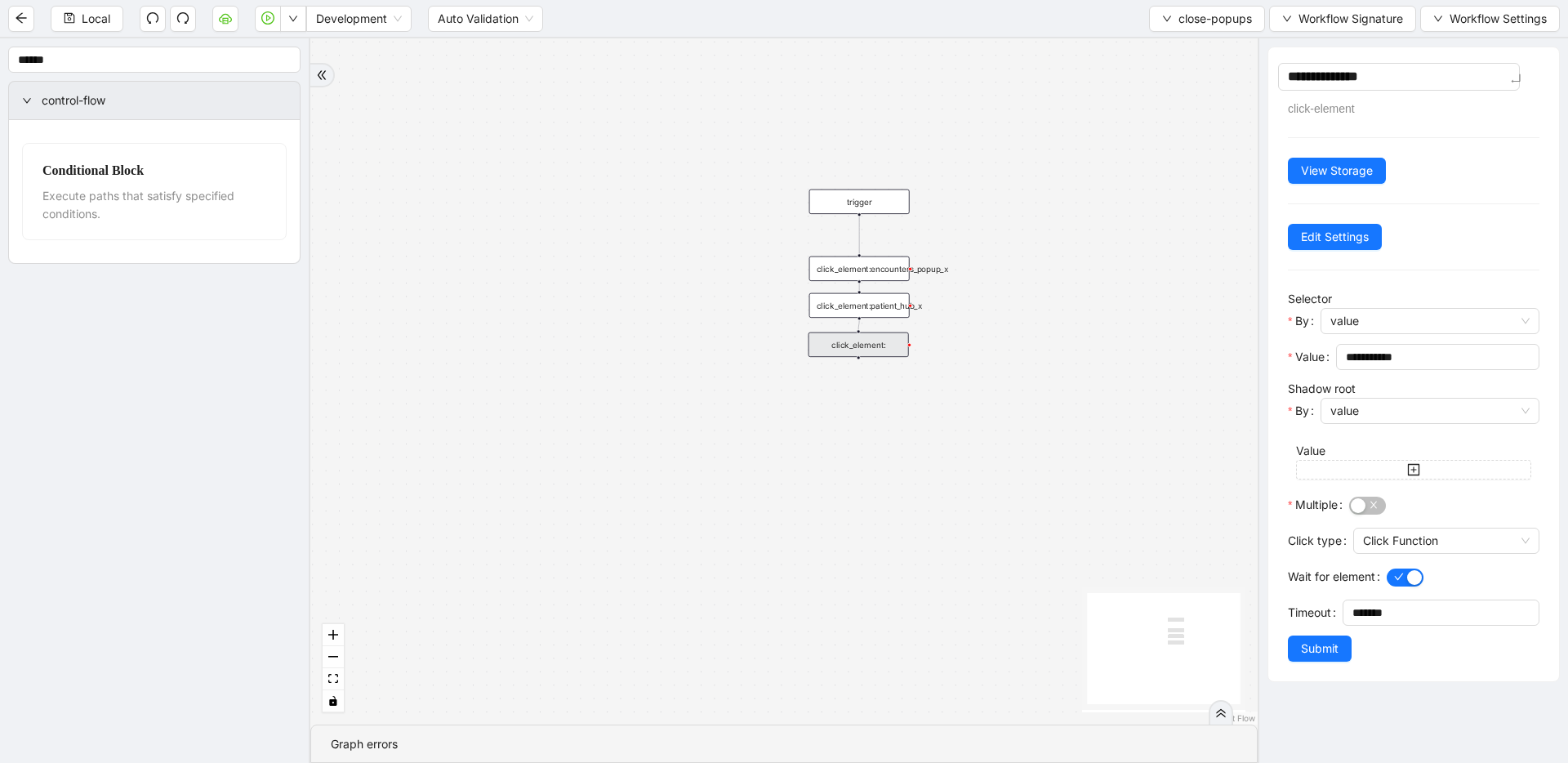
type textarea "**********"
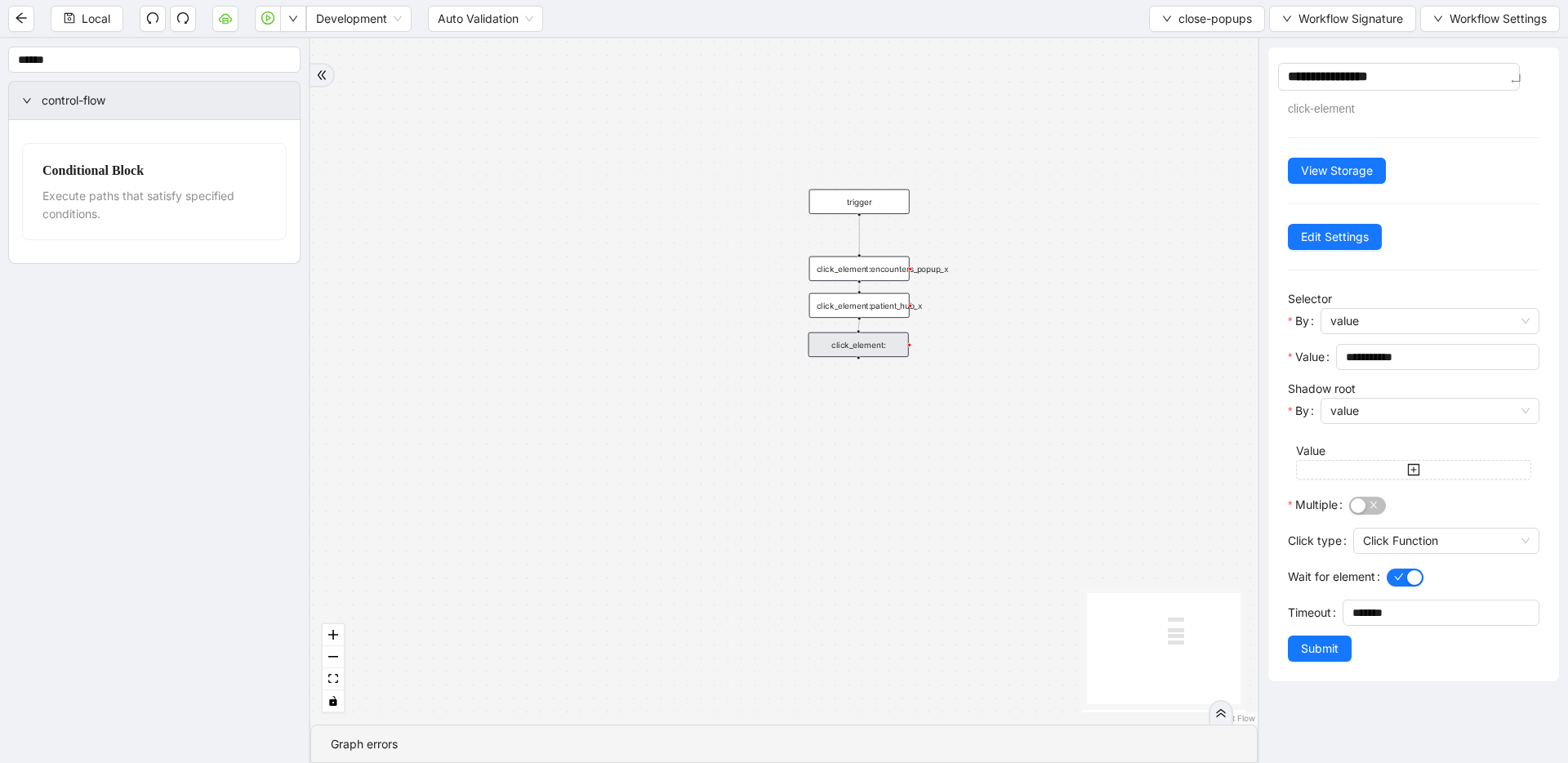
type textarea "**********"
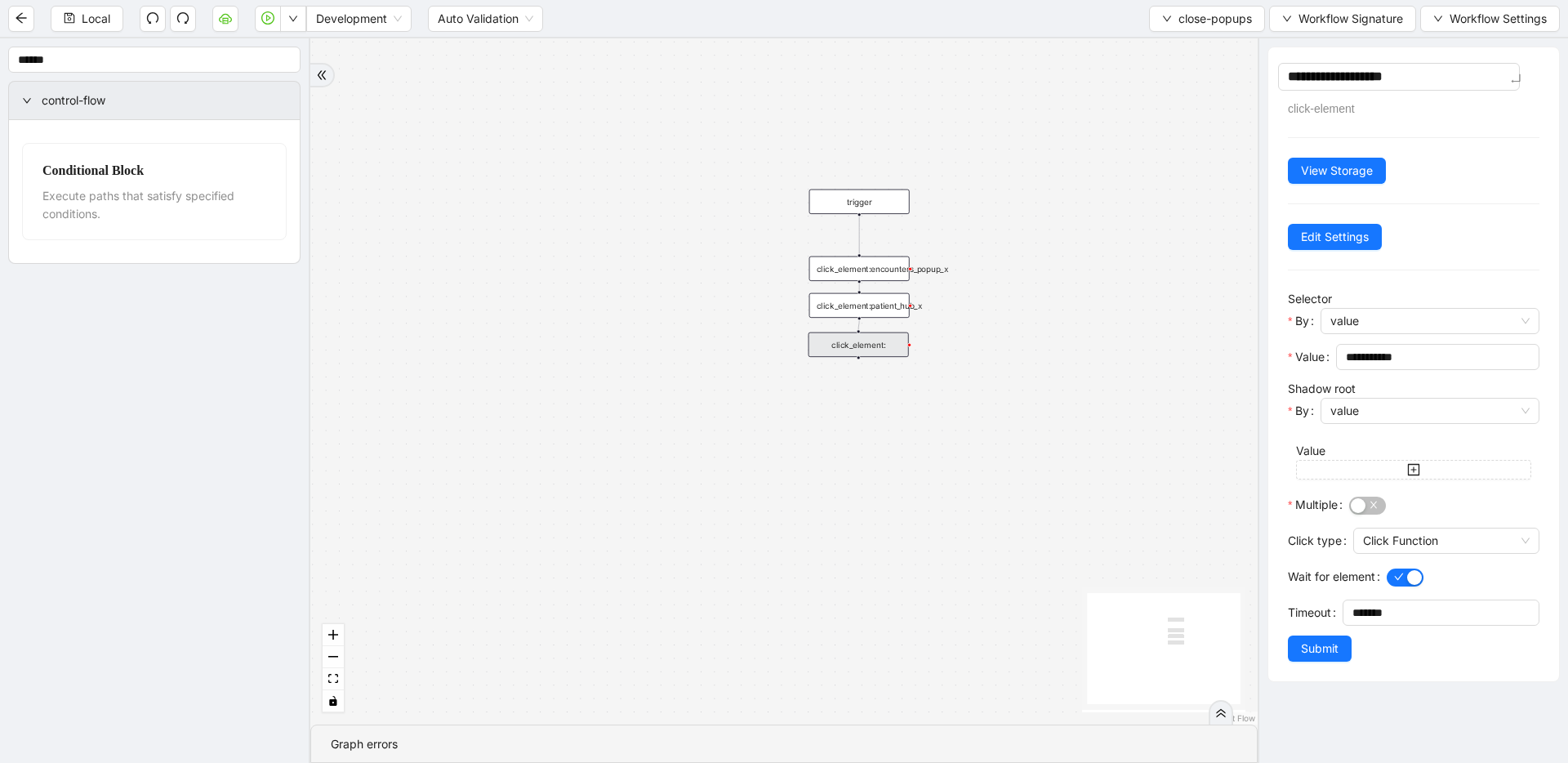
type textarea "**********"
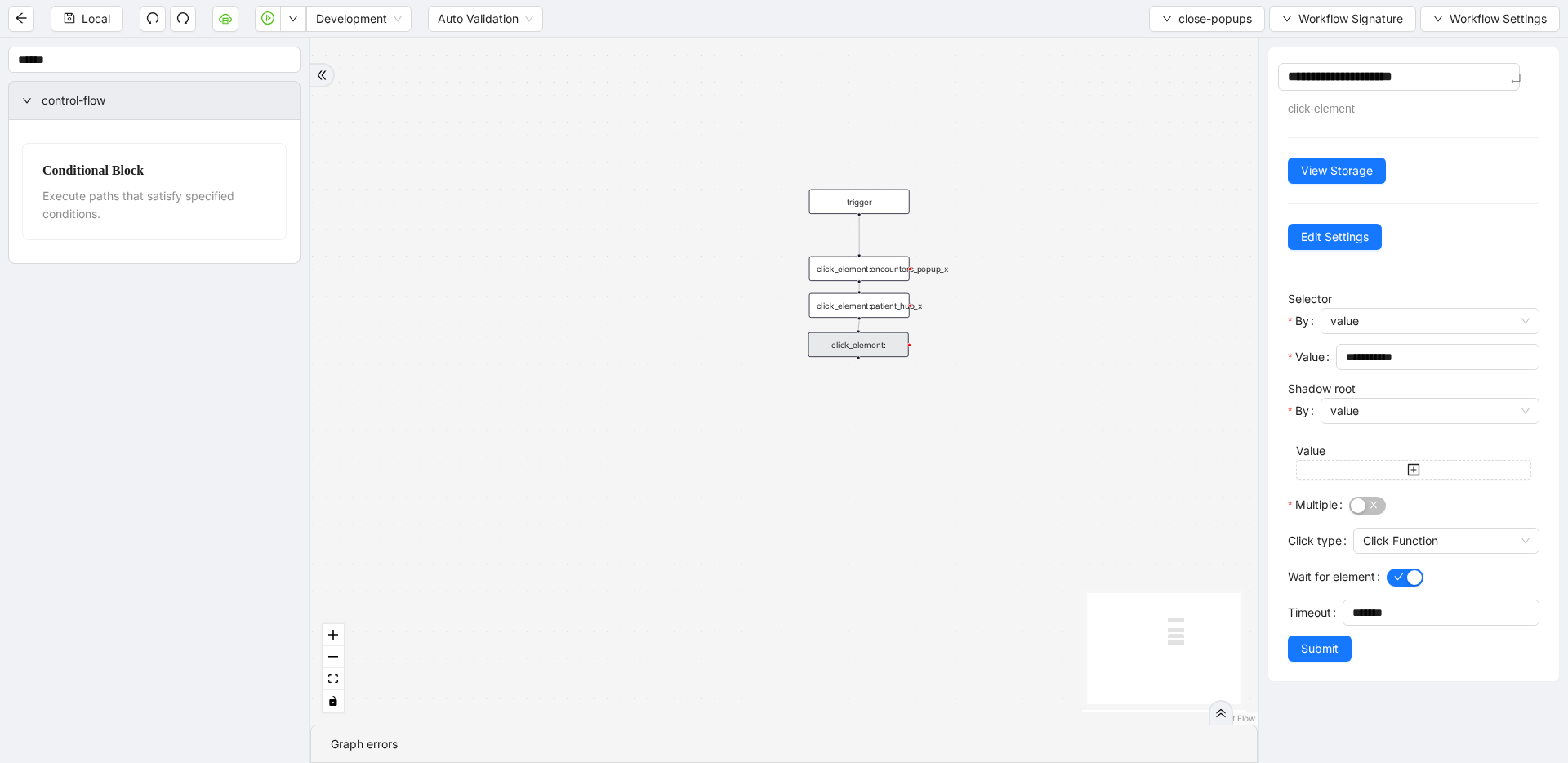
type textarea "**********"
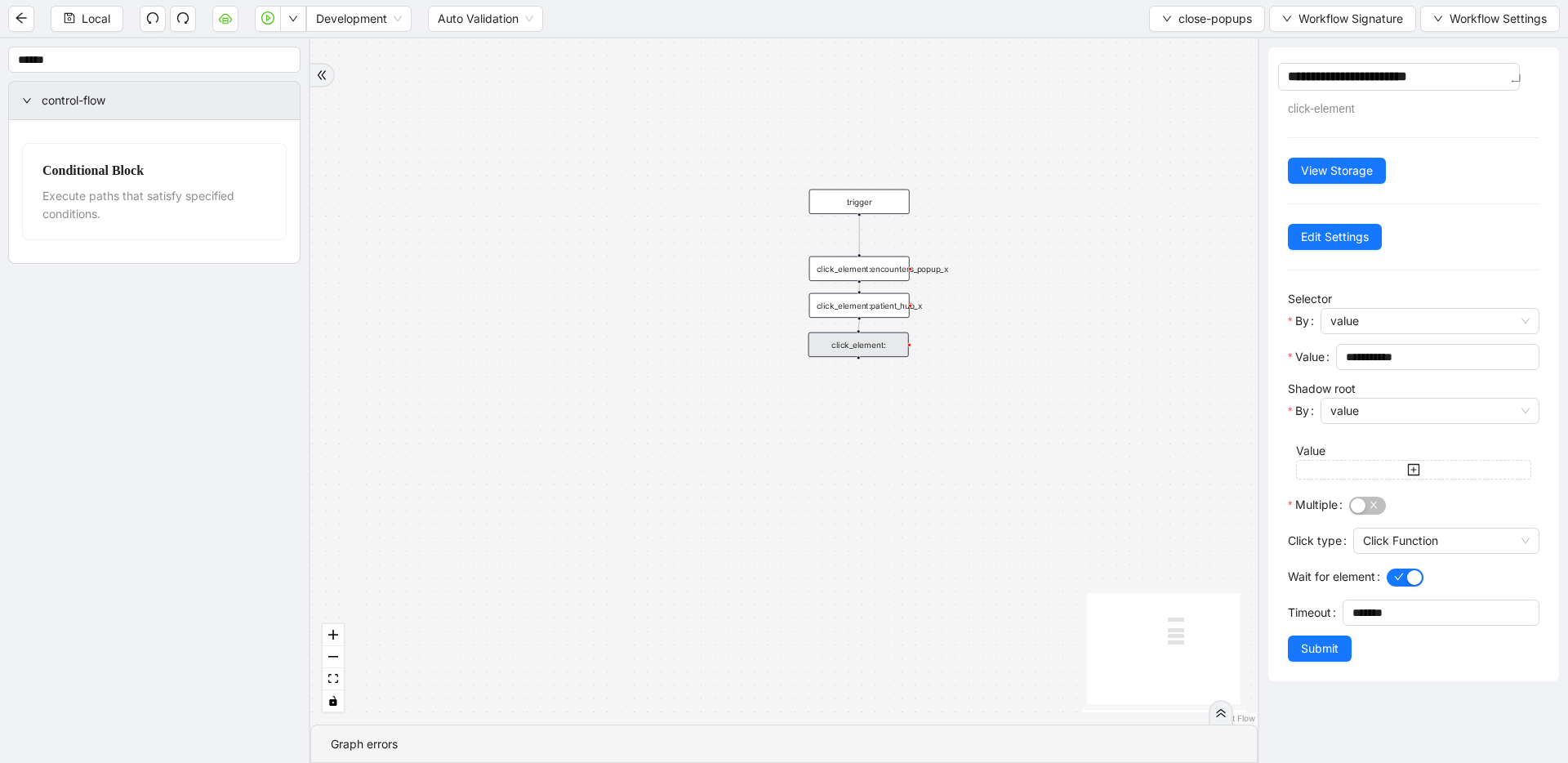
type textarea "**********"
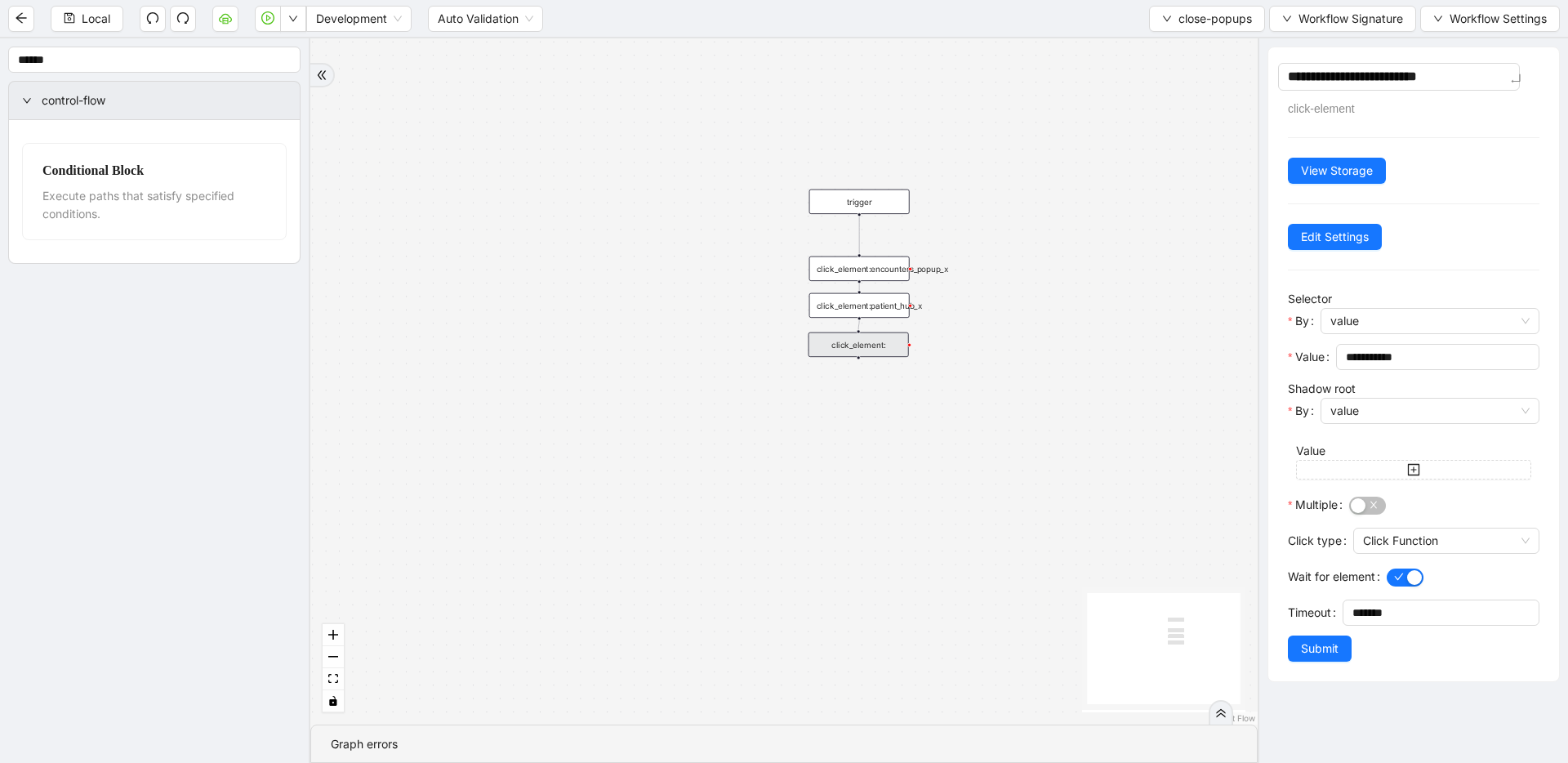
type textarea "**********"
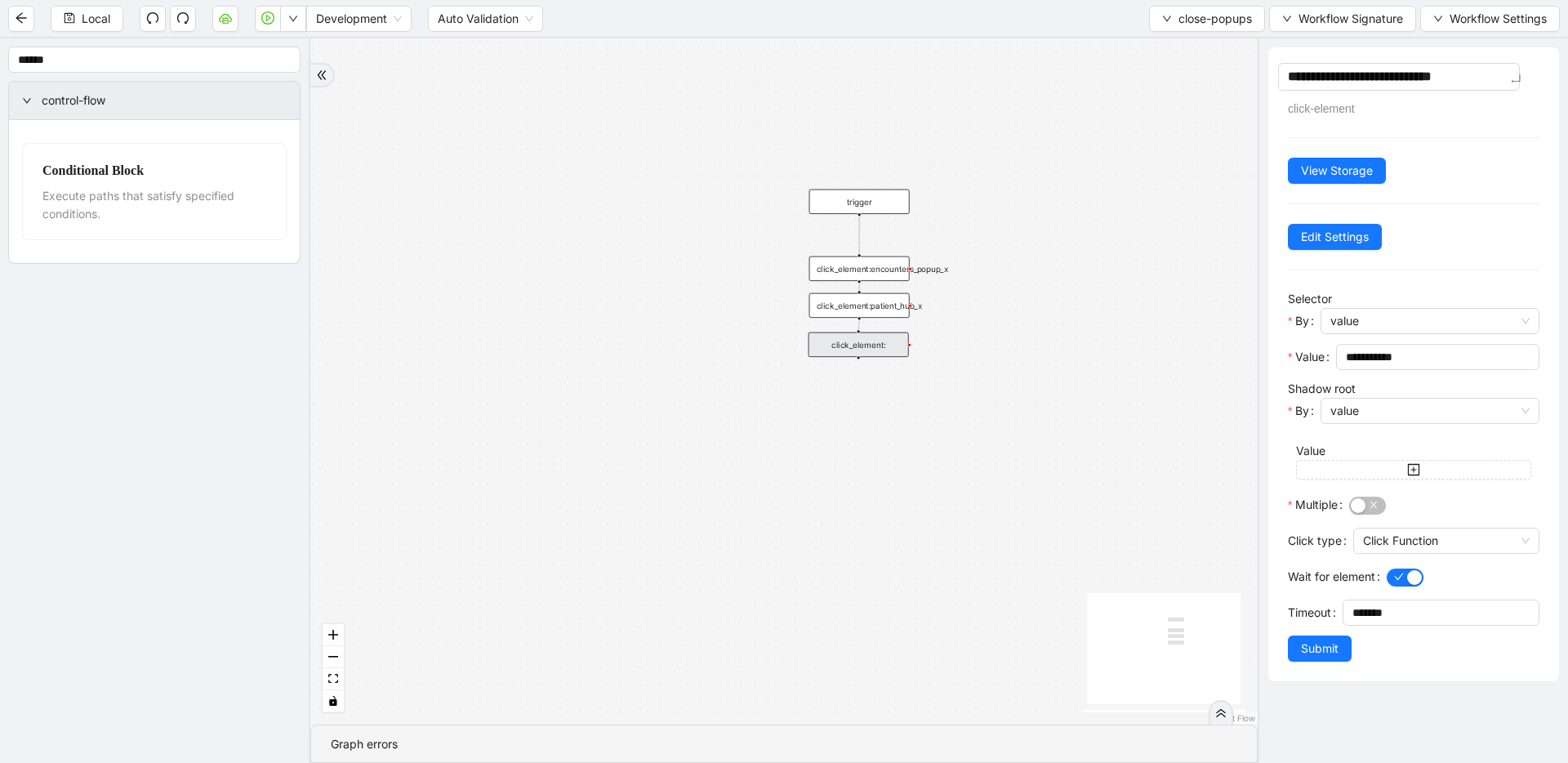
type textarea "**********"
click at [1009, 282] on div "trigger click_element:encounters_popup_x click_element:patient_hub_x click_elem…" at bounding box center [784, 381] width 948 height 686
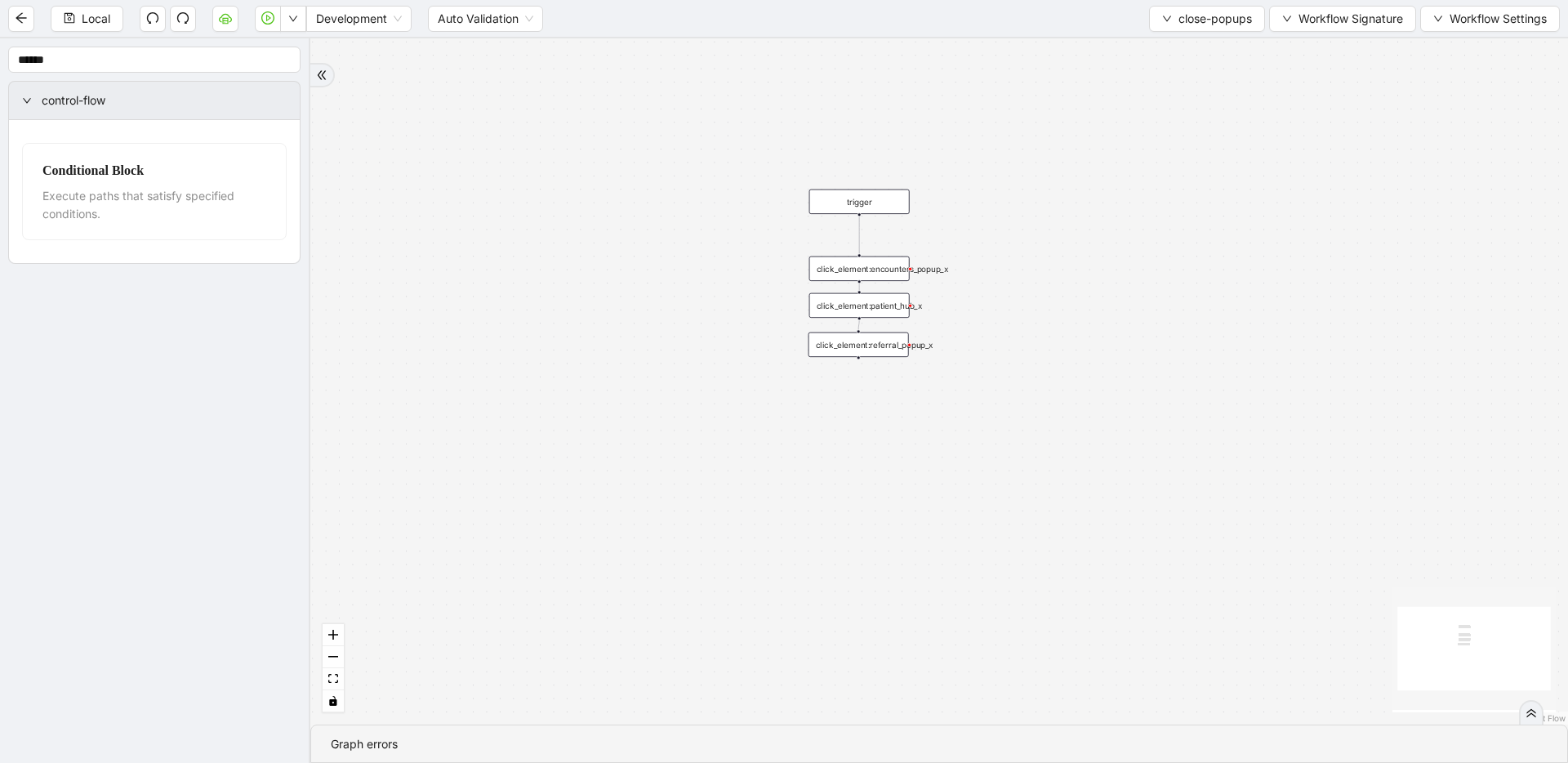
click at [828, 307] on div "click_element:patient_hub_x" at bounding box center [859, 306] width 100 height 25
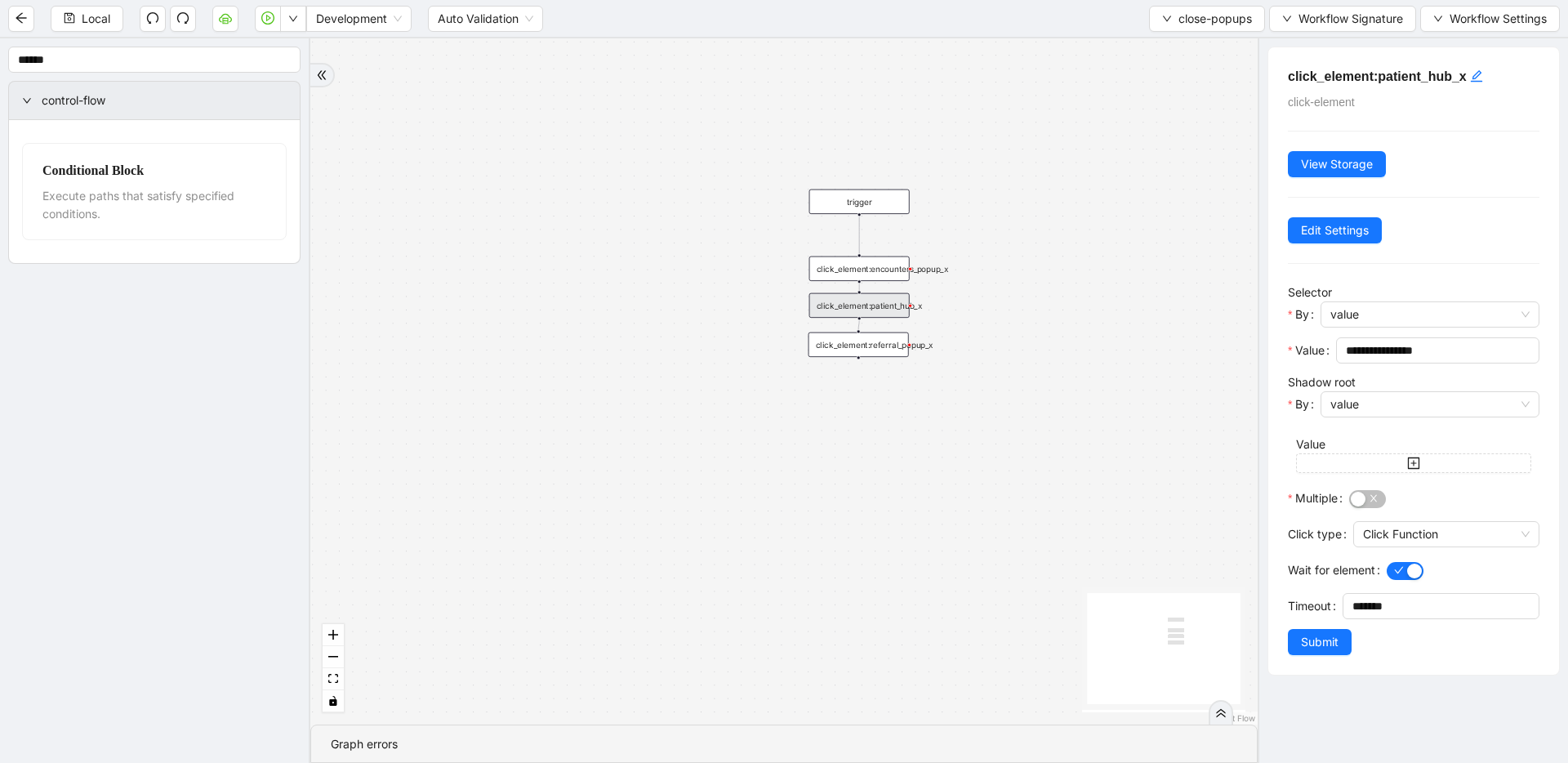
click at [832, 340] on div "click_element:referral_popup_x" at bounding box center [858, 345] width 100 height 25
drag, startPoint x: 1455, startPoint y: 348, endPoint x: 1241, endPoint y: 331, distance: 214.7
click at [1009, 331] on section "**********" at bounding box center [784, 400] width 1568 height 725
paste input "**********"
type input "**********"
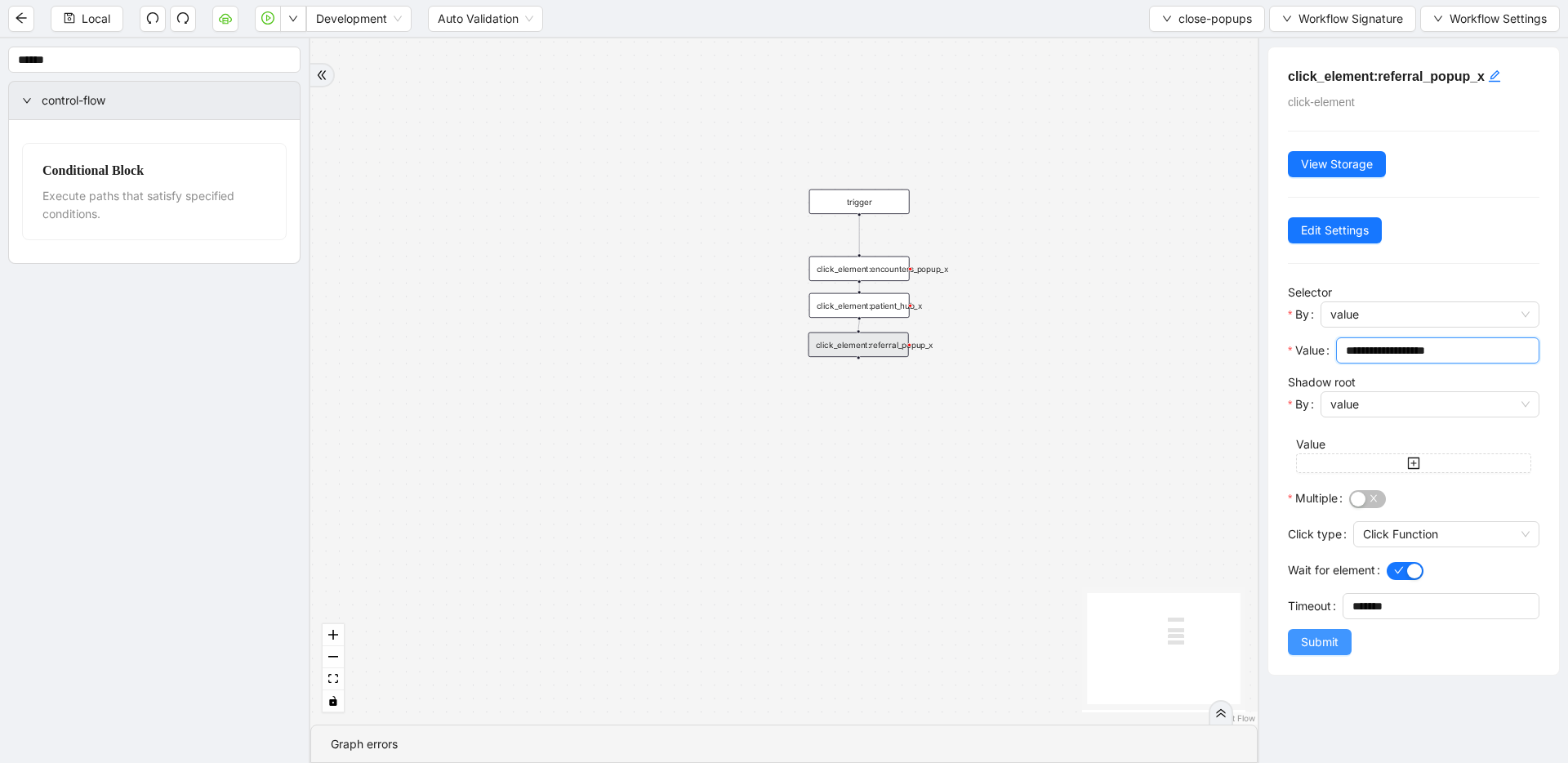
click at [1009, 636] on span "Submit" at bounding box center [1320, 642] width 37 height 18
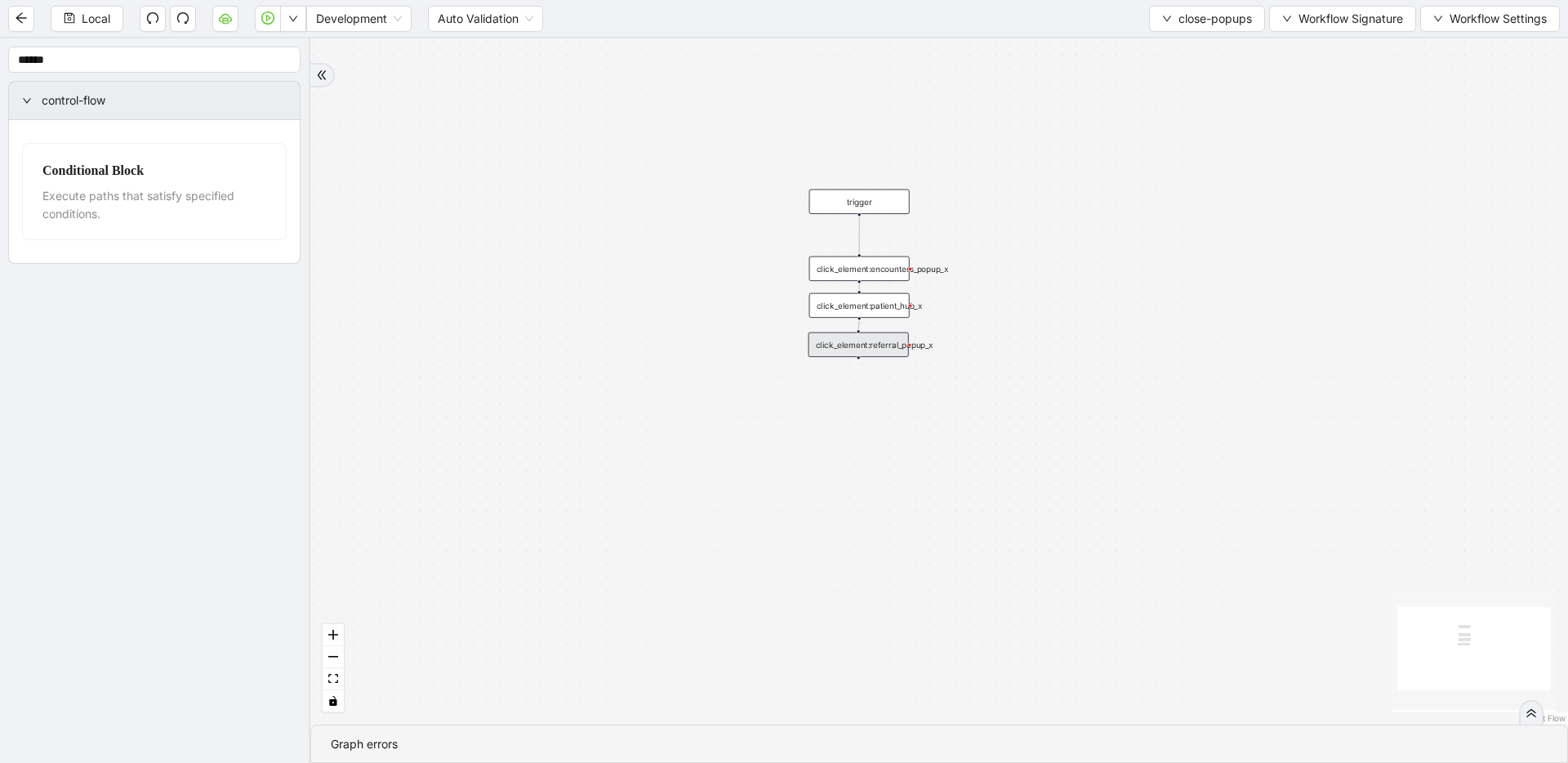
click at [837, 345] on div "click_element:referral_popup_x" at bounding box center [858, 345] width 100 height 25
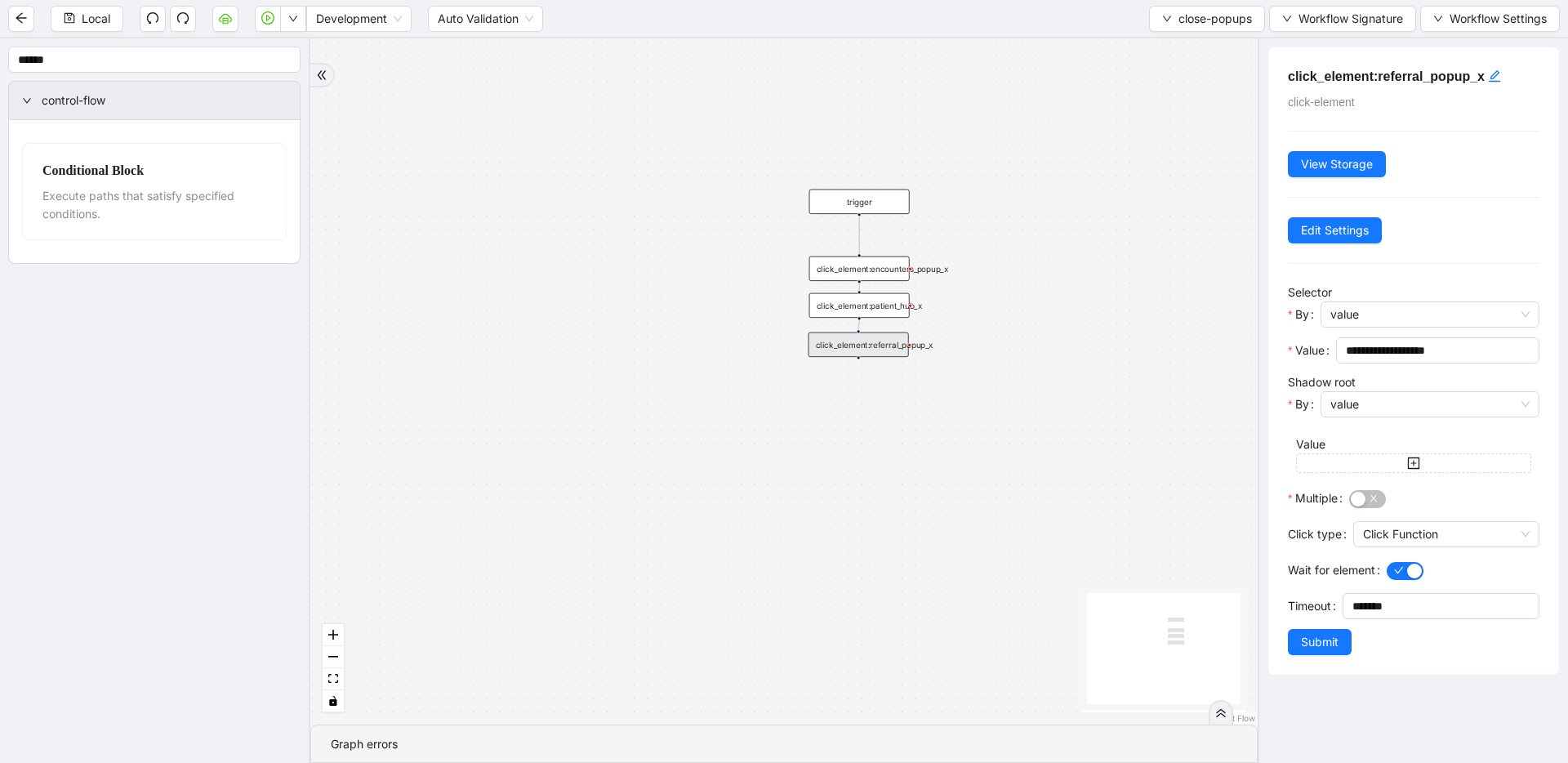
click at [834, 304] on div "click_element:patient_hub_x" at bounding box center [859, 306] width 100 height 25
click at [847, 267] on div "click_element:encounters_popup_x" at bounding box center [859, 269] width 100 height 25
drag, startPoint x: 858, startPoint y: 263, endPoint x: 861, endPoint y: 253, distance: 10.4
click at [861, 253] on div "click_element:encounters_popup_x" at bounding box center [861, 256] width 100 height 25
click at [861, 299] on div "click_element:patient_hub_x" at bounding box center [860, 298] width 100 height 25
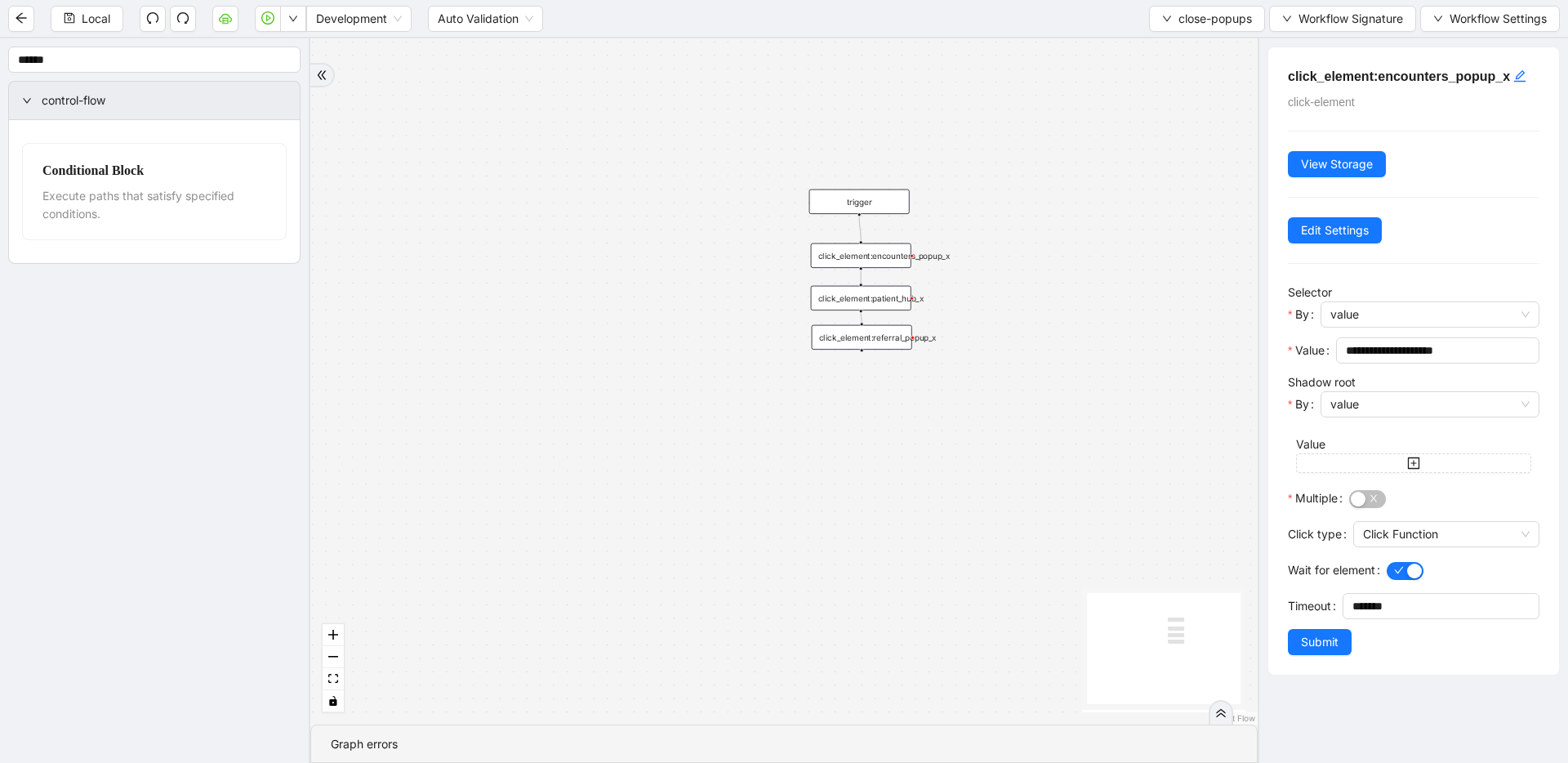
click at [864, 333] on div "click_element:referral_popup_x" at bounding box center [861, 337] width 100 height 25
click at [1009, 12] on button "close-popups" at bounding box center [1207, 19] width 116 height 27
click at [1009, 46] on span "Select" at bounding box center [1204, 51] width 90 height 18
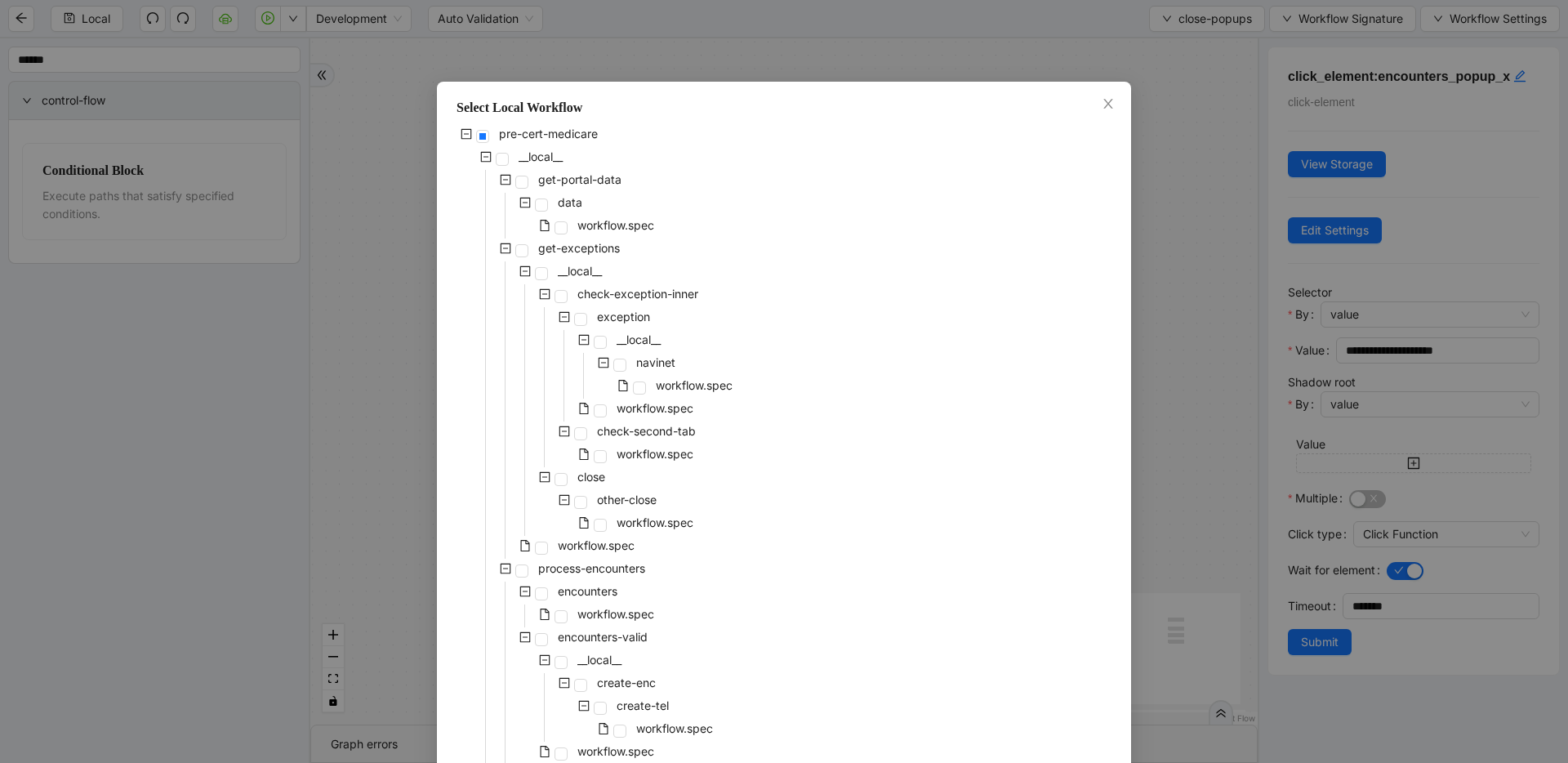
scroll to position [669, 0]
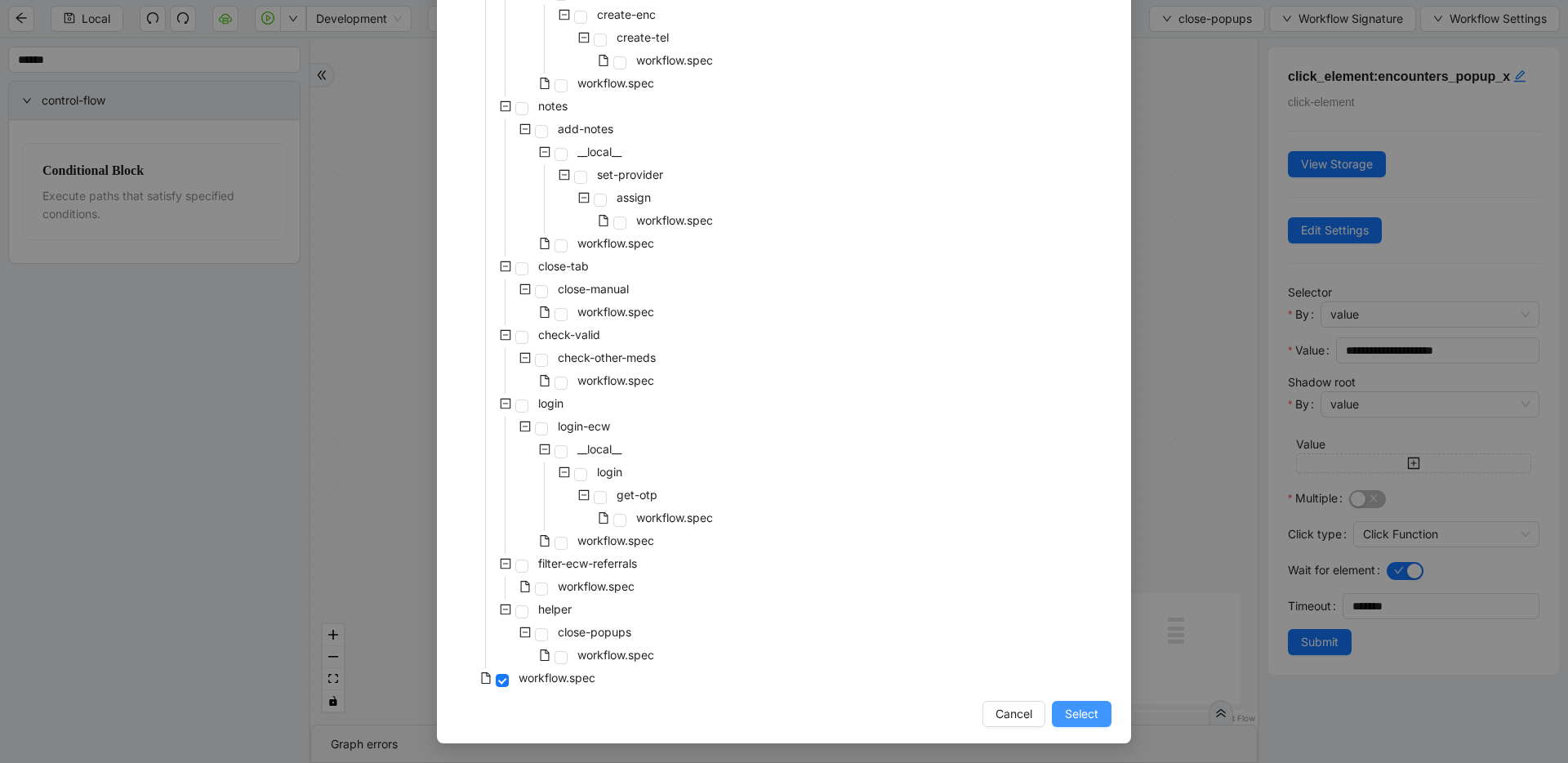
click at [1009, 713] on span "Select" at bounding box center [1082, 714] width 33 height 18
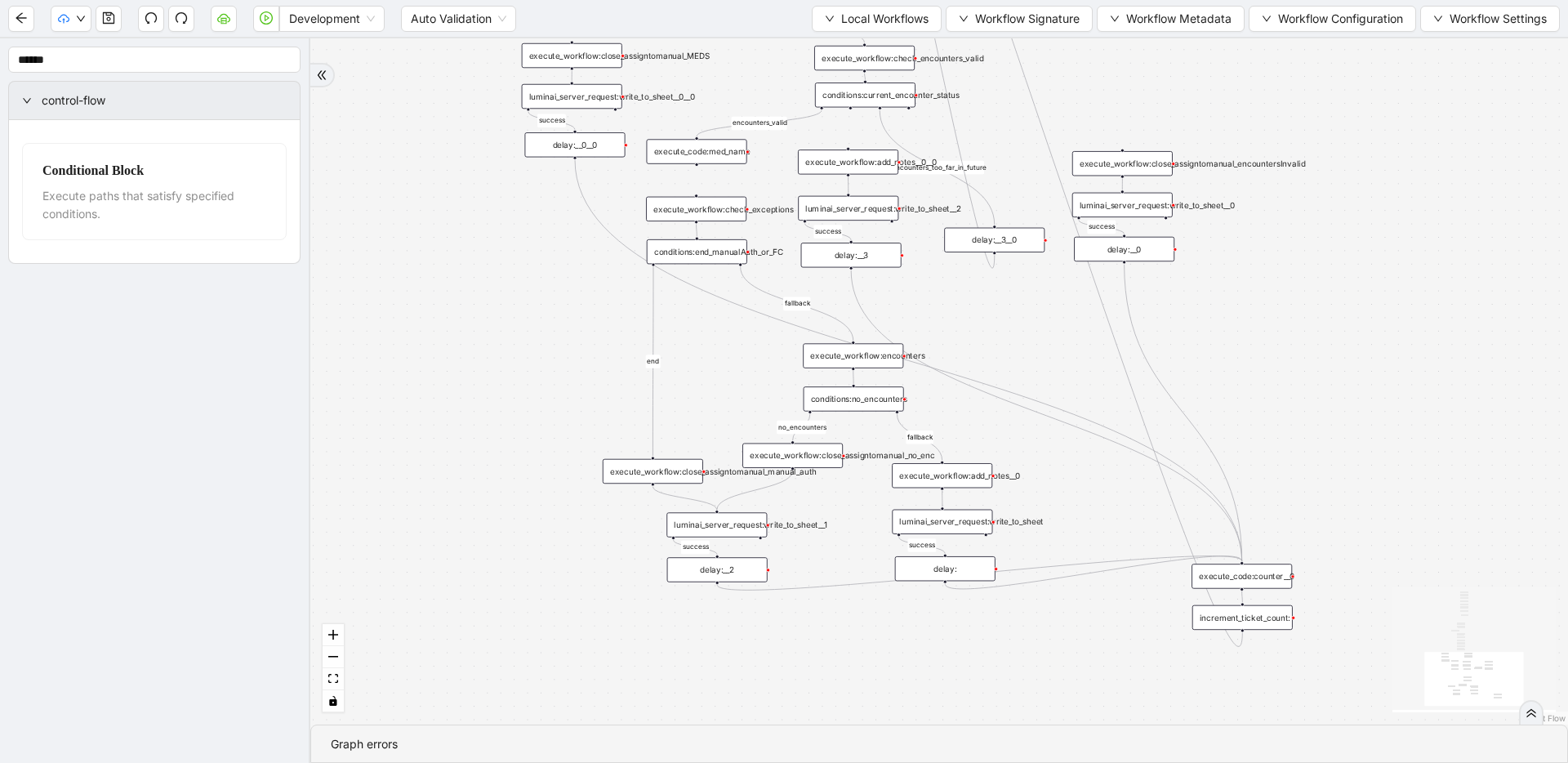
drag, startPoint x: 1004, startPoint y: 379, endPoint x: 983, endPoint y: 611, distance: 232.9
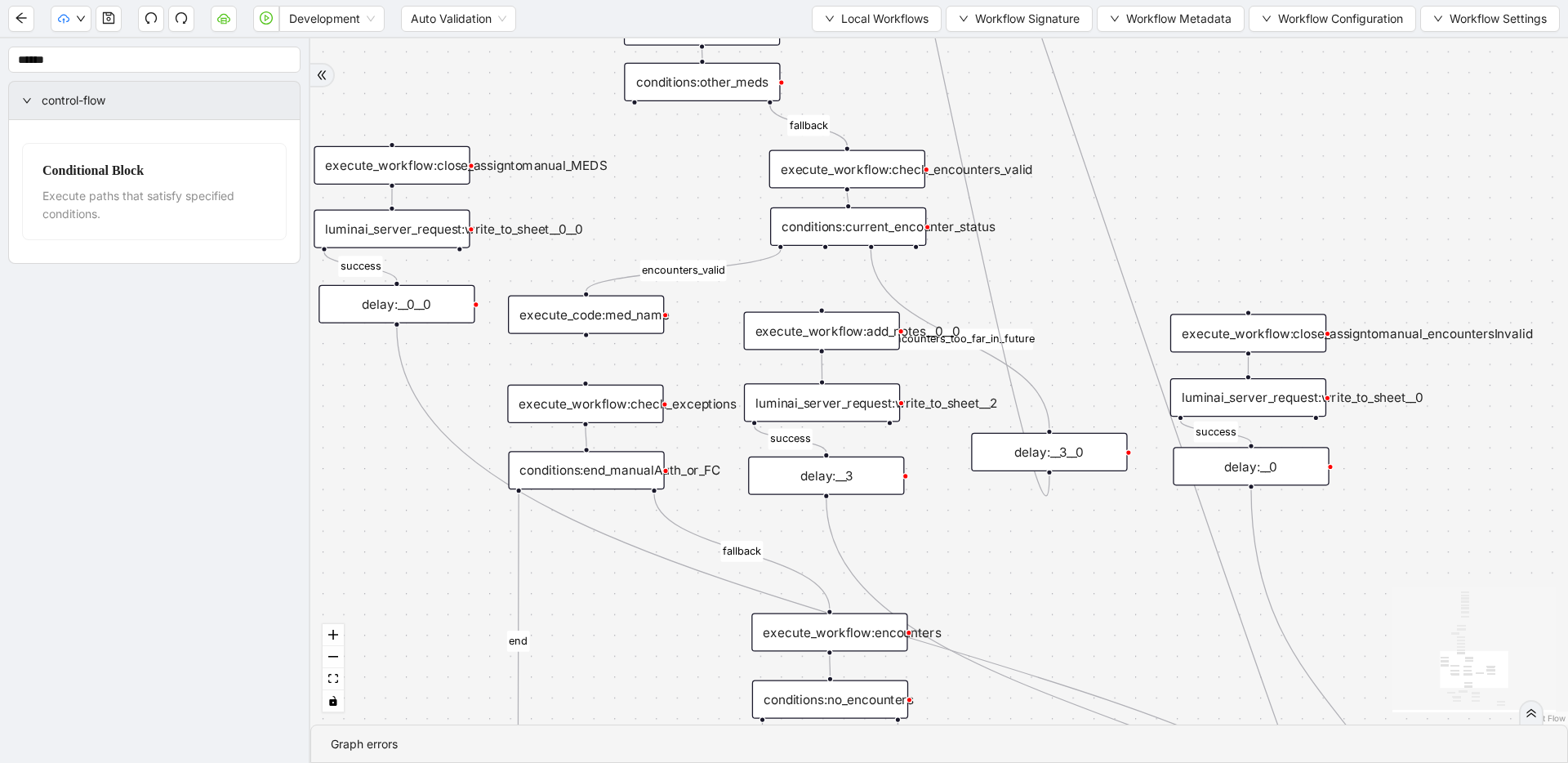
drag, startPoint x: 880, startPoint y: 336, endPoint x: 884, endPoint y: 418, distance: 82.1
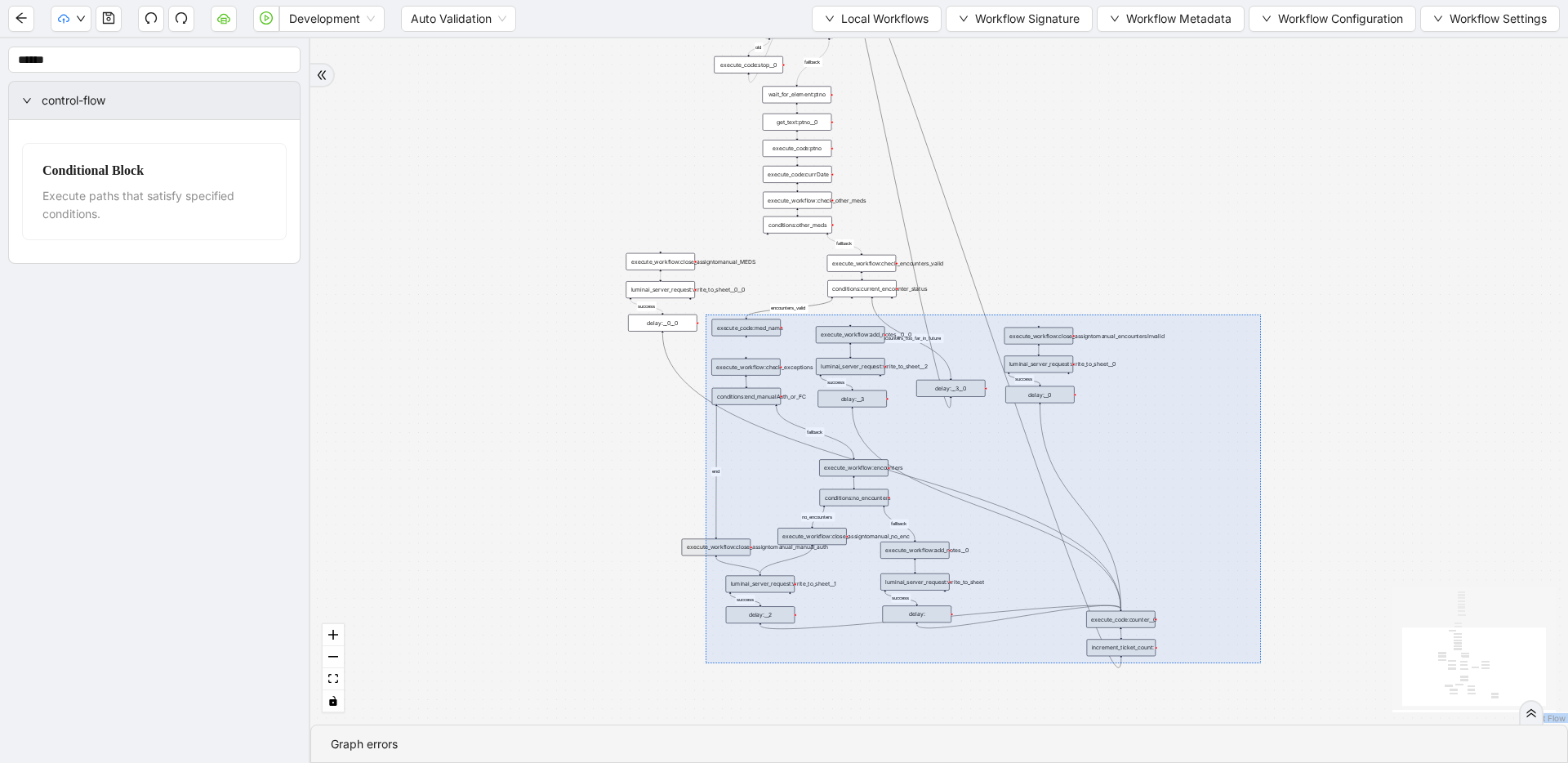
drag, startPoint x: 706, startPoint y: 315, endPoint x: 1262, endPoint y: 664, distance: 656.5
click at [1009, 664] on div "fallback success success fallback no_encounters end success success success old…" at bounding box center [939, 381] width 1258 height 686
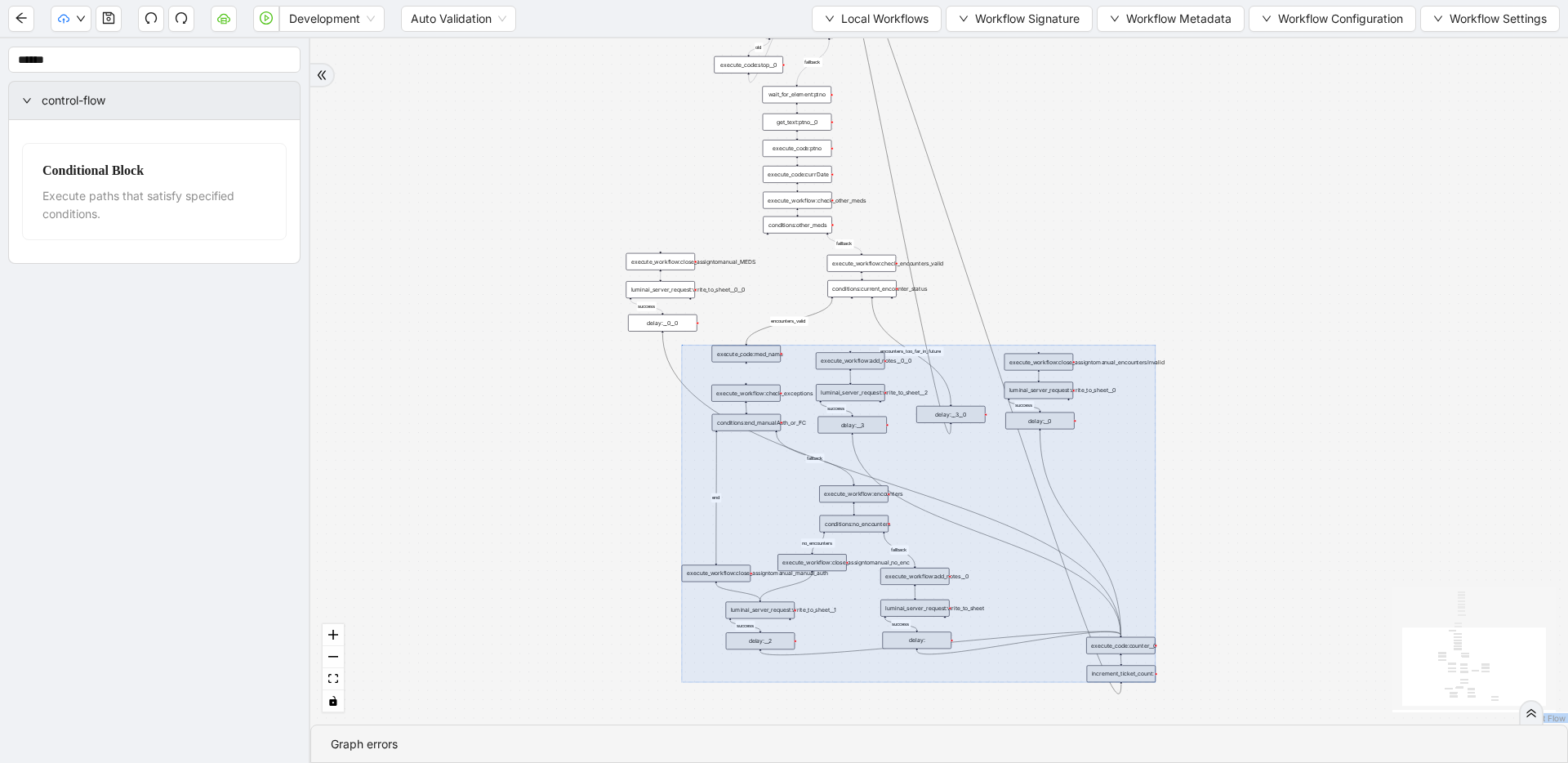
drag, startPoint x: 855, startPoint y: 340, endPoint x: 855, endPoint y: 366, distance: 26.0
click at [855, 366] on div at bounding box center [919, 514] width 474 height 337
click at [1009, 274] on div "fallback success success fallback no_encounters end success success success old…" at bounding box center [939, 381] width 1258 height 686
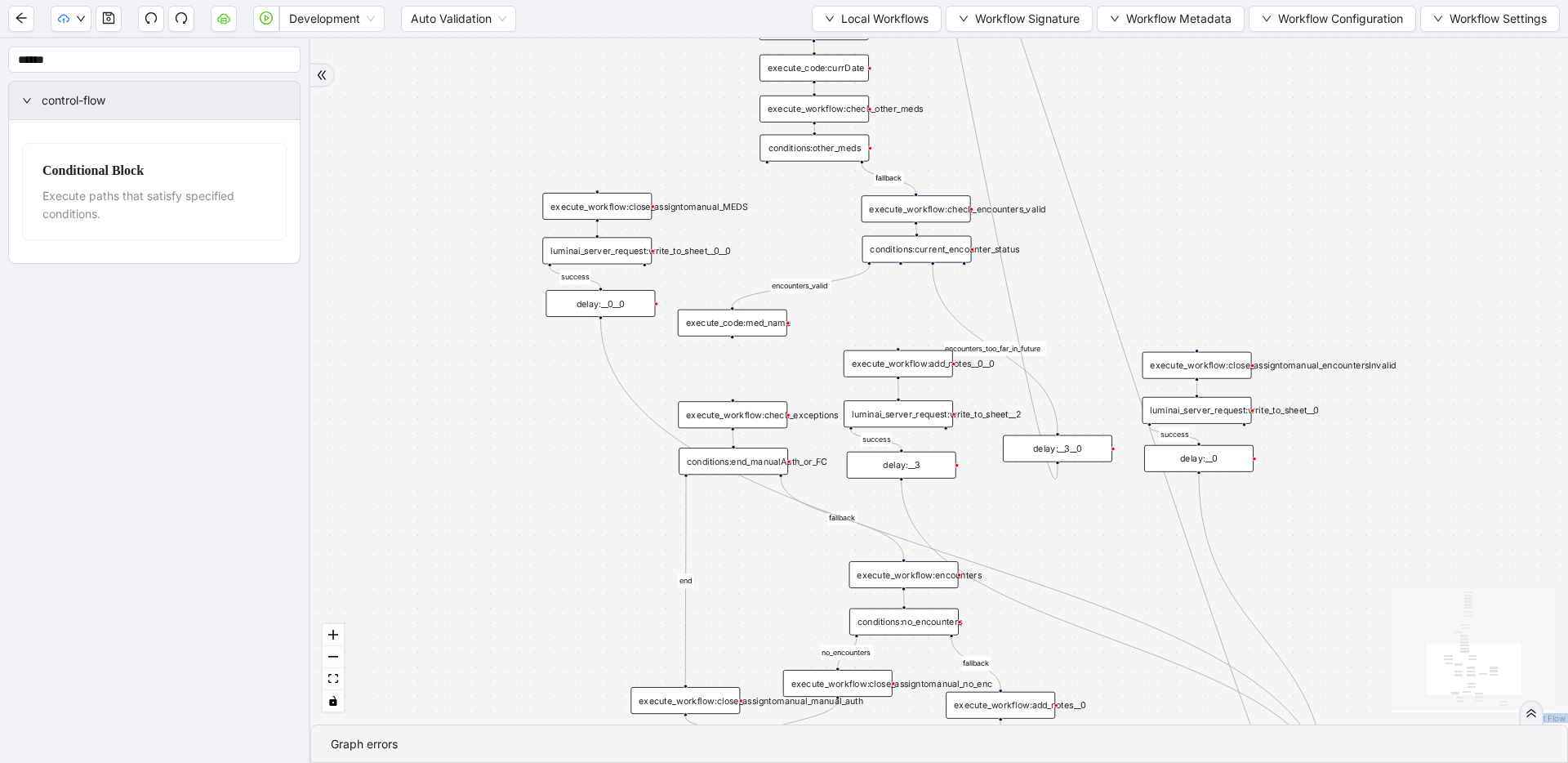
drag, startPoint x: 768, startPoint y: 350, endPoint x: 766, endPoint y: 324, distance: 26.1
click at [766, 324] on div "execute_code:med_name" at bounding box center [732, 323] width 109 height 27
click at [1009, 451] on div "delay:__3__0" at bounding box center [1058, 449] width 109 height 27
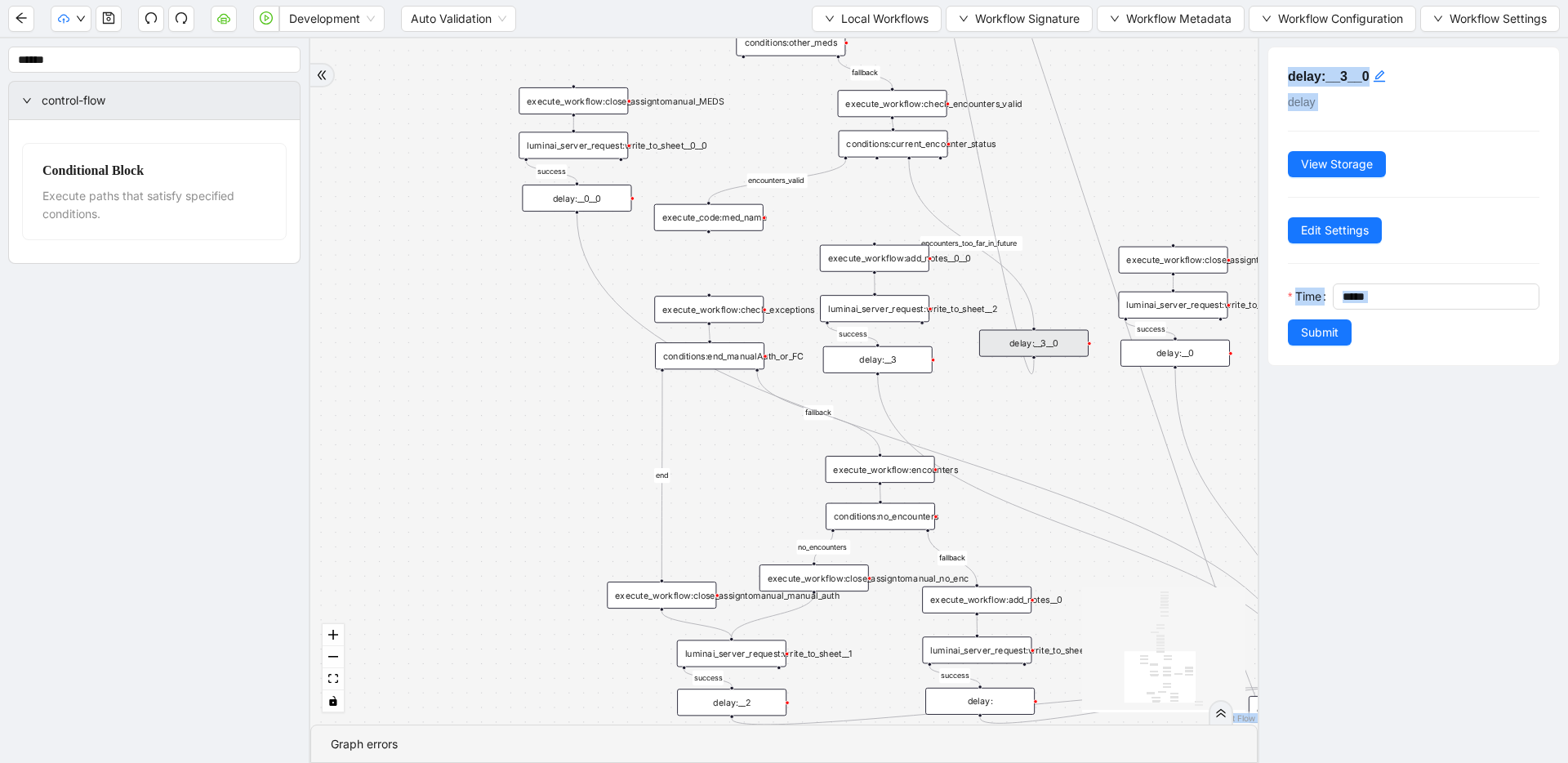
drag, startPoint x: 1040, startPoint y: 499, endPoint x: 1017, endPoint y: 393, distance: 108.5
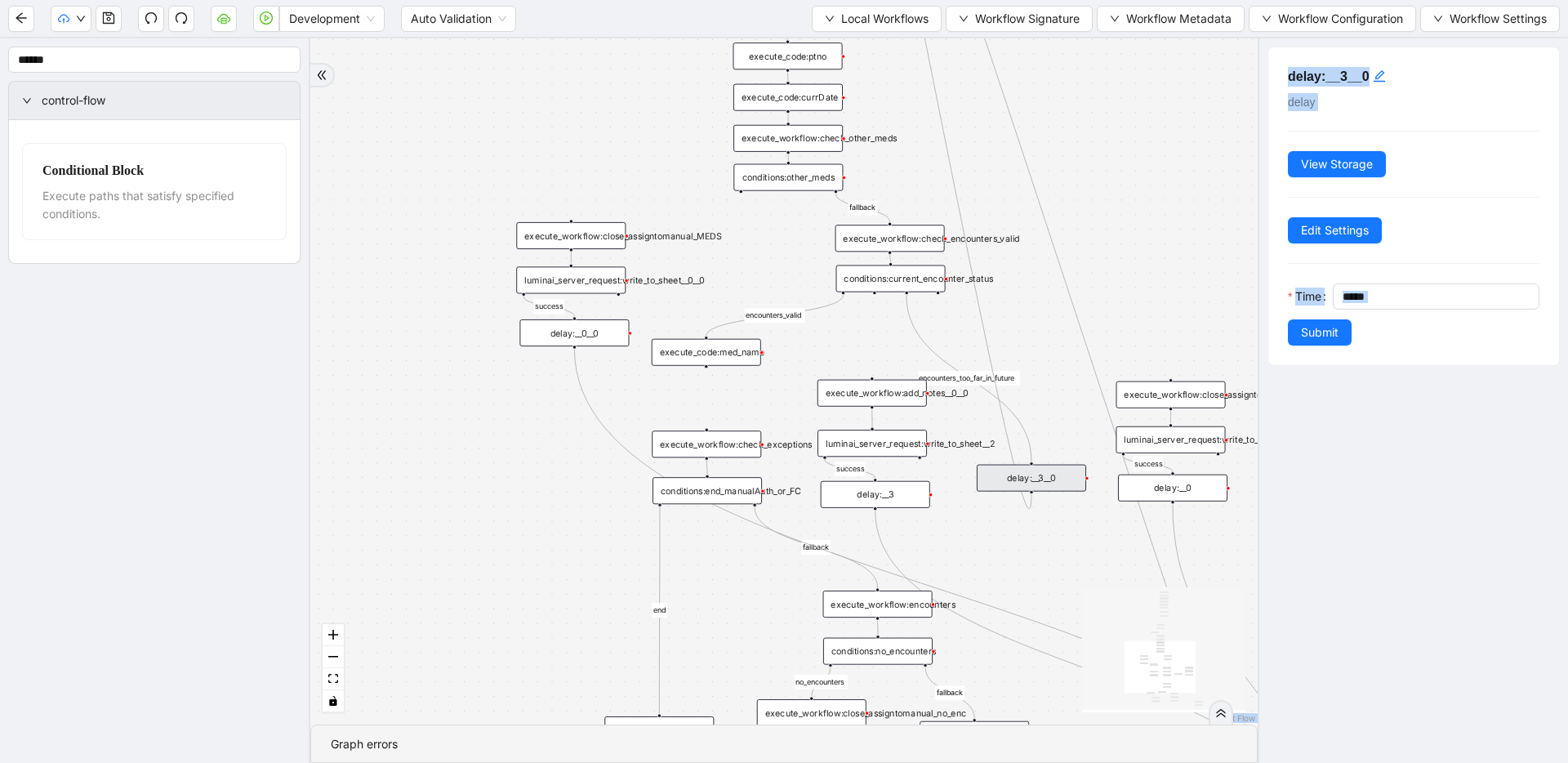
drag, startPoint x: 1007, startPoint y: 162, endPoint x: 1008, endPoint y: 274, distance: 112.0
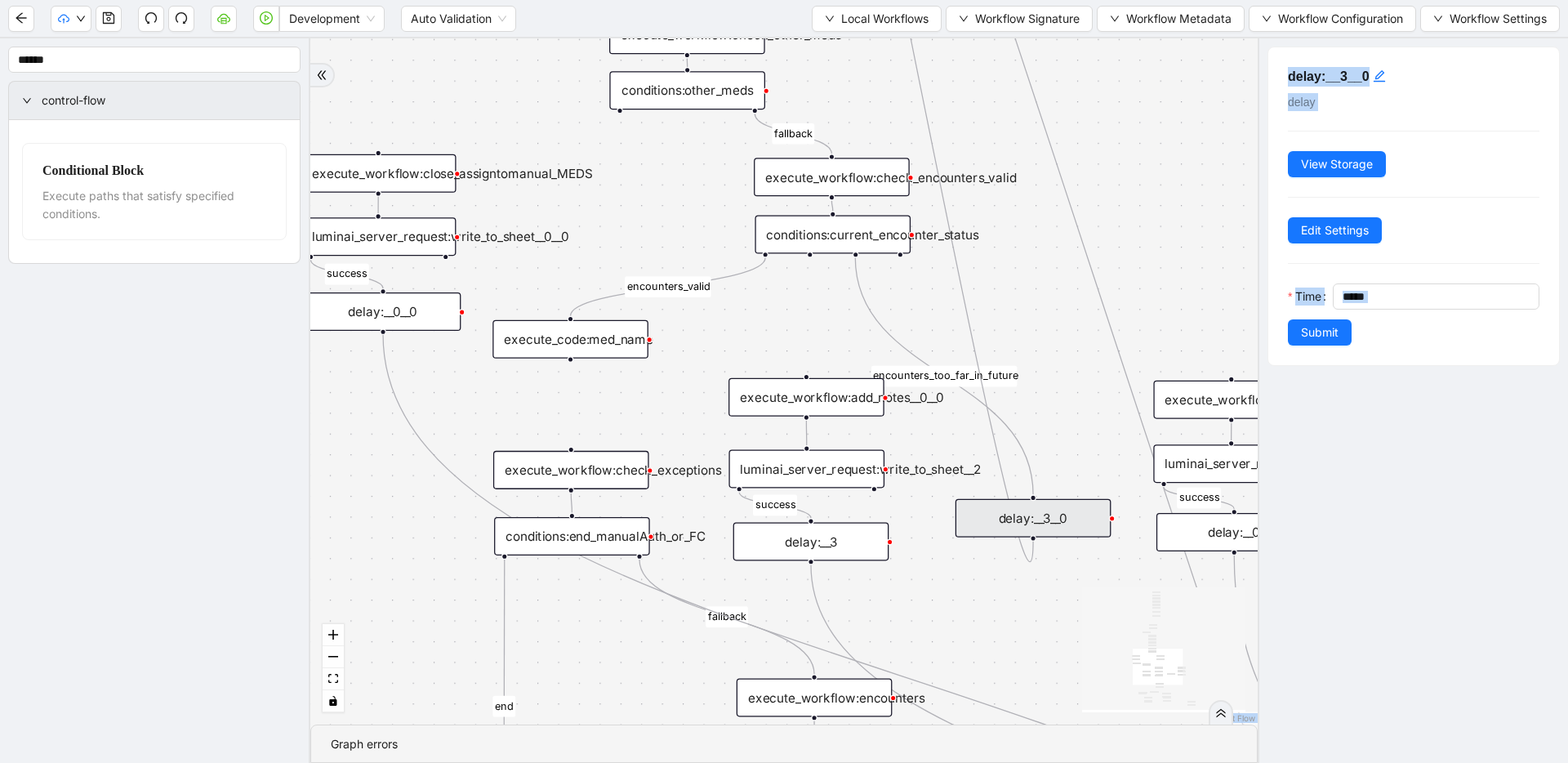
click at [861, 236] on div "conditions:current_encounter_status" at bounding box center [832, 234] width 156 height 38
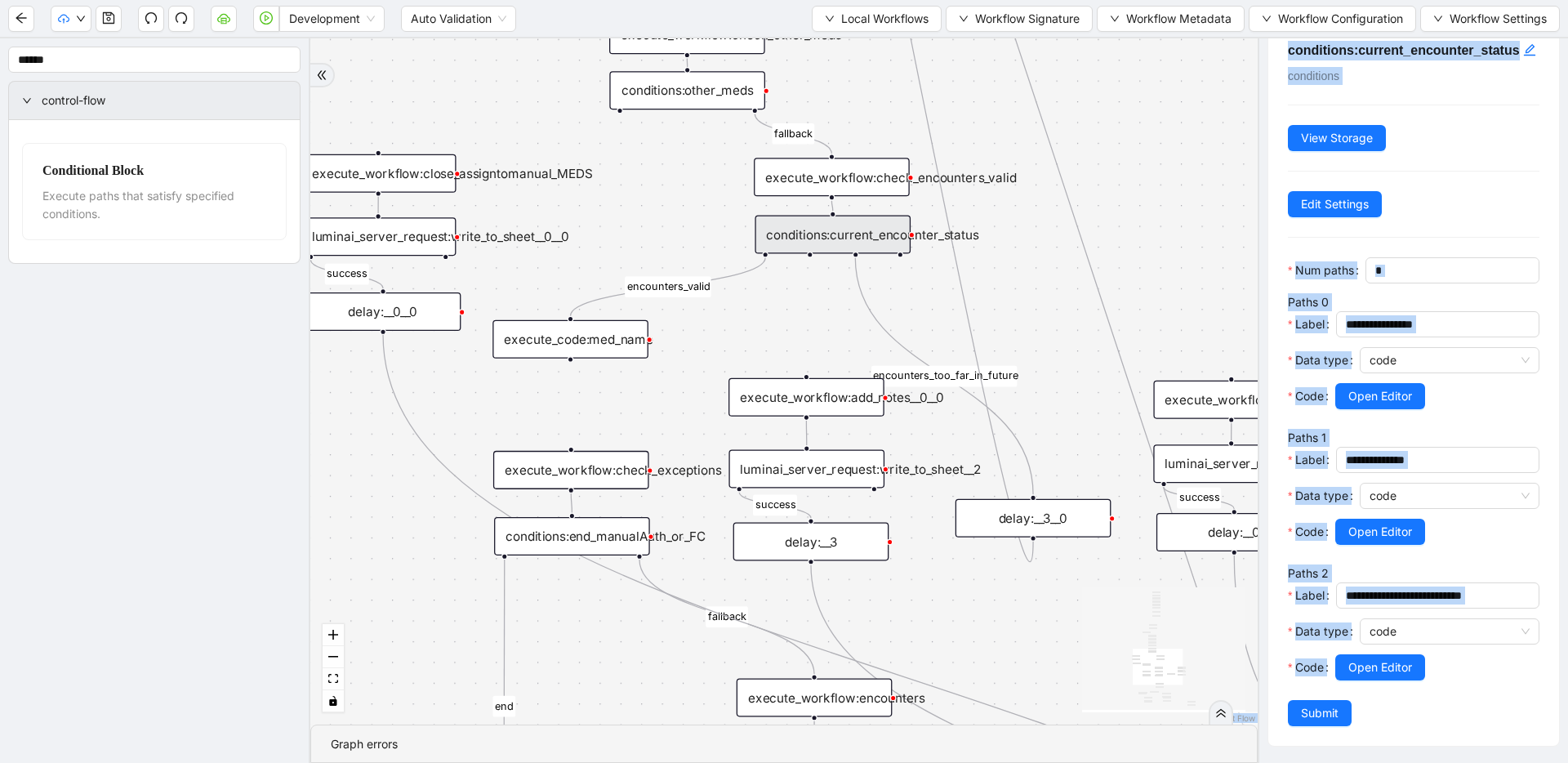
scroll to position [46, 0]
click at [1009, 659] on span "Open Editor" at bounding box center [1380, 668] width 64 height 18
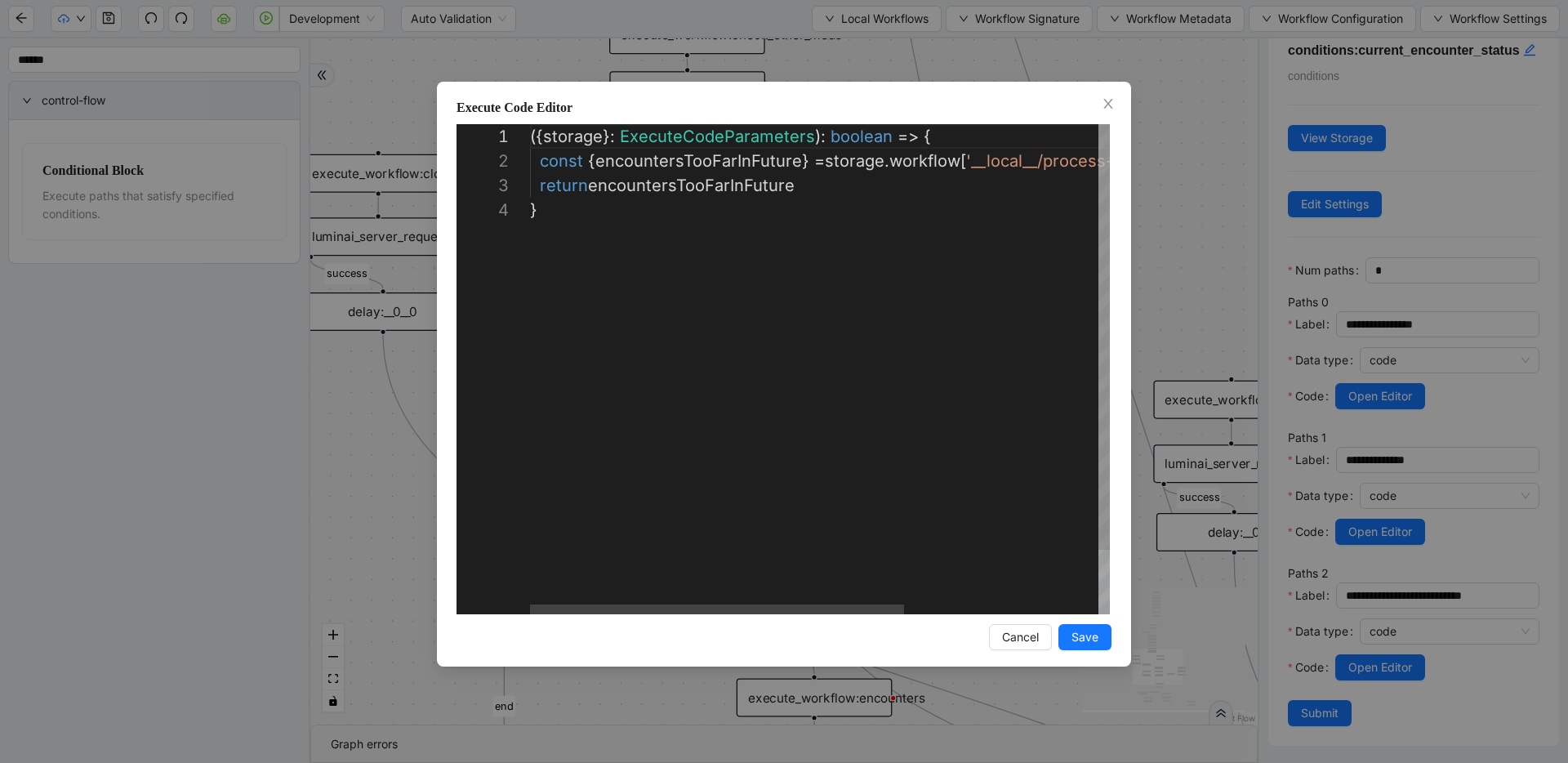
scroll to position [0, 400]
click at [963, 139] on div "({ storage }: ExecuteCodeParameters ): boolean => { const { encountersTooFarInF…" at bounding box center [970, 406] width 880 height 563
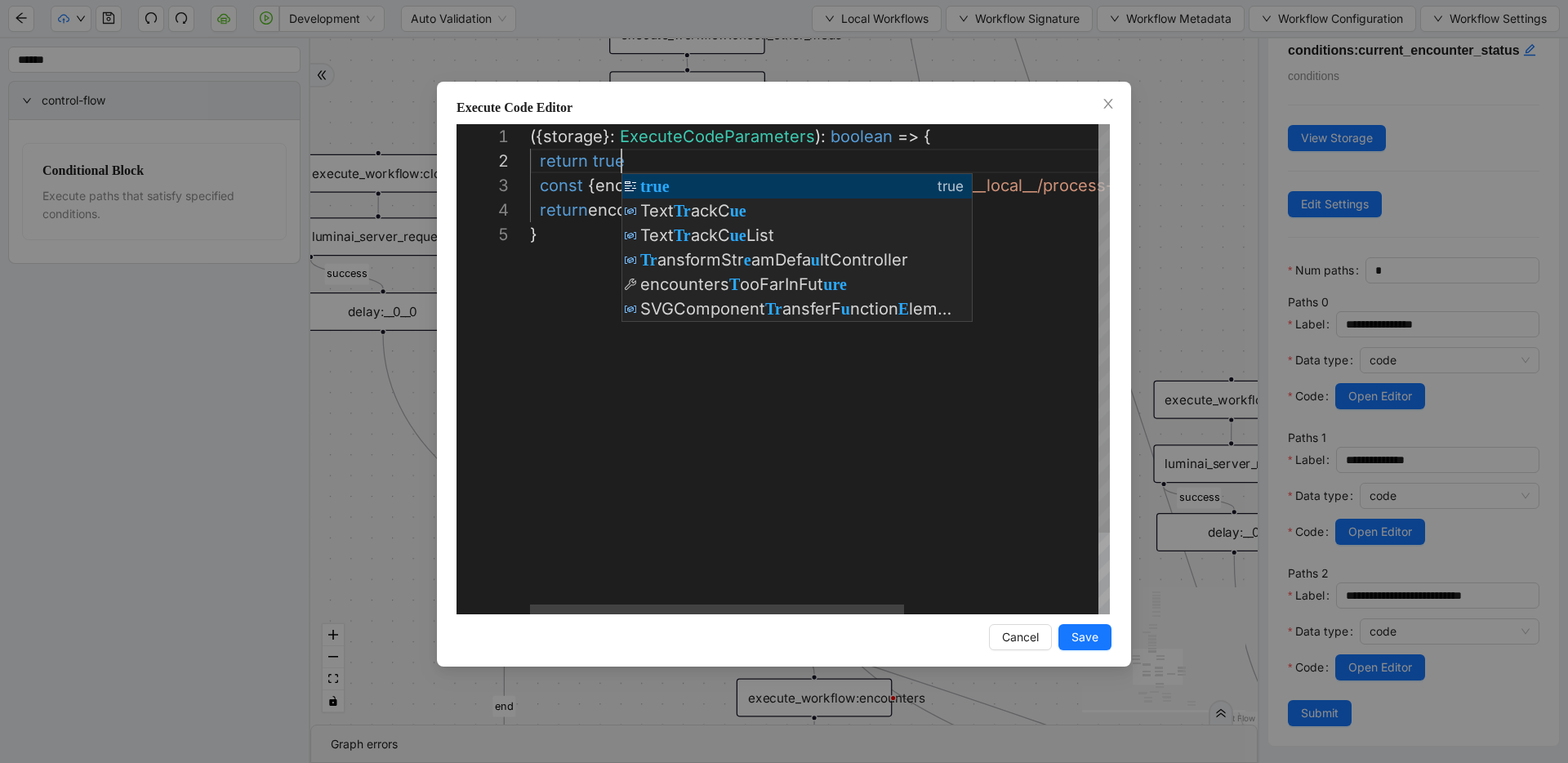
scroll to position [25, 91]
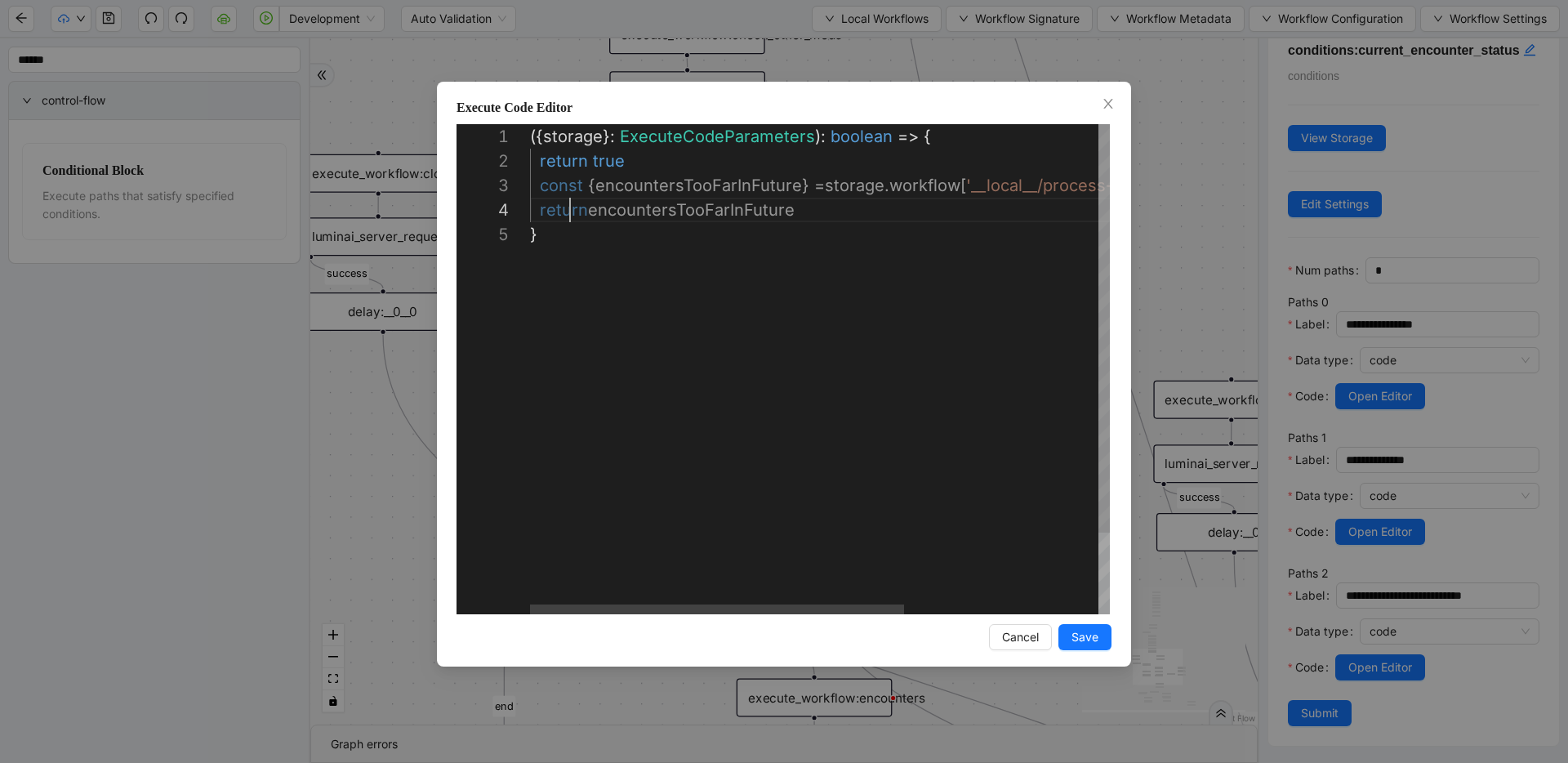
click at [570, 200] on div "({ storage }: ExecuteCodeParameters ): boolean => { const { encountersTooFarInF…" at bounding box center [970, 418] width 880 height 588
type textarea "**********"
click at [1009, 633] on span "Save" at bounding box center [1085, 637] width 27 height 18
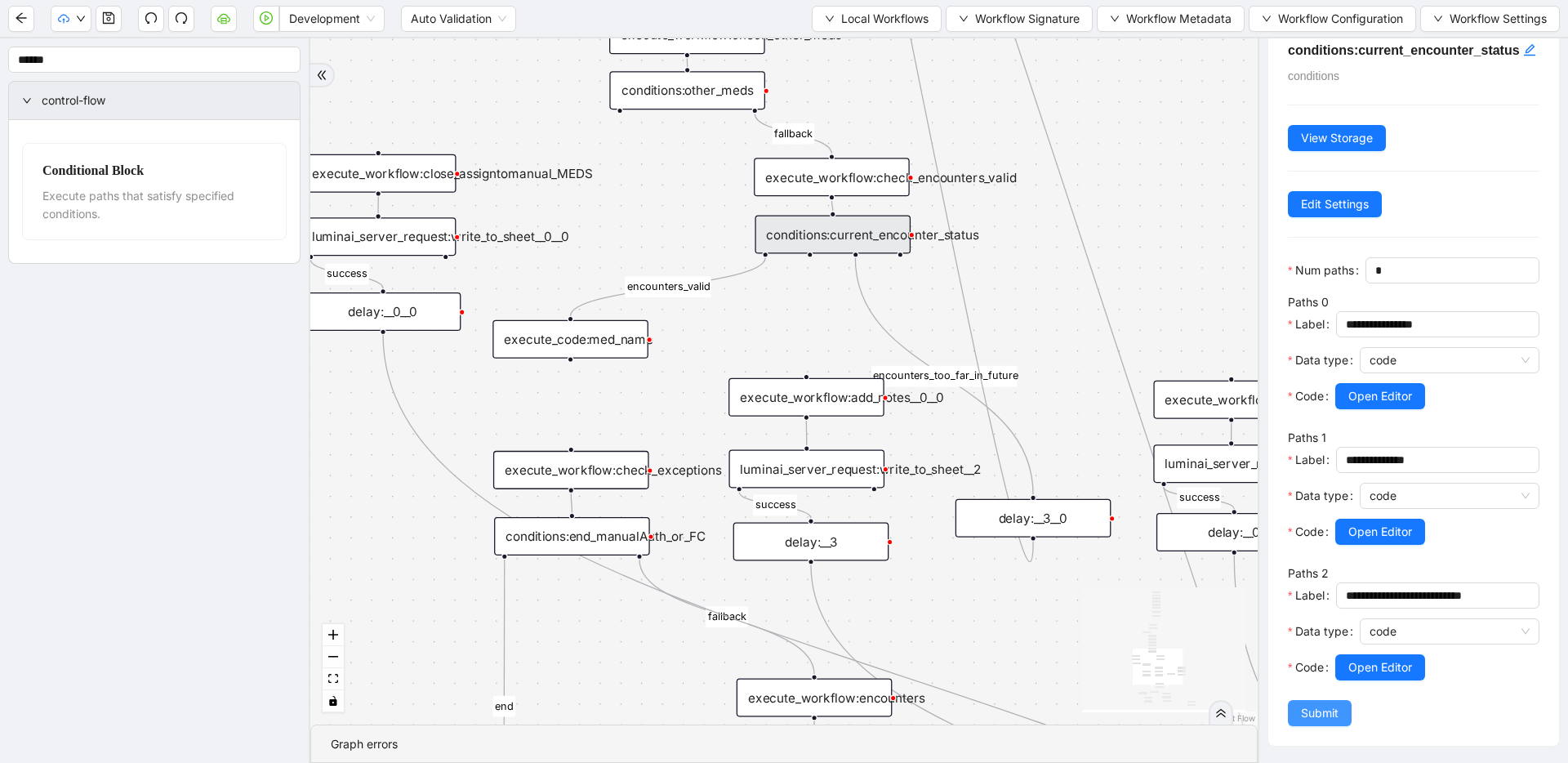
click at [1009, 722] on span "Submit" at bounding box center [1320, 713] width 37 height 18
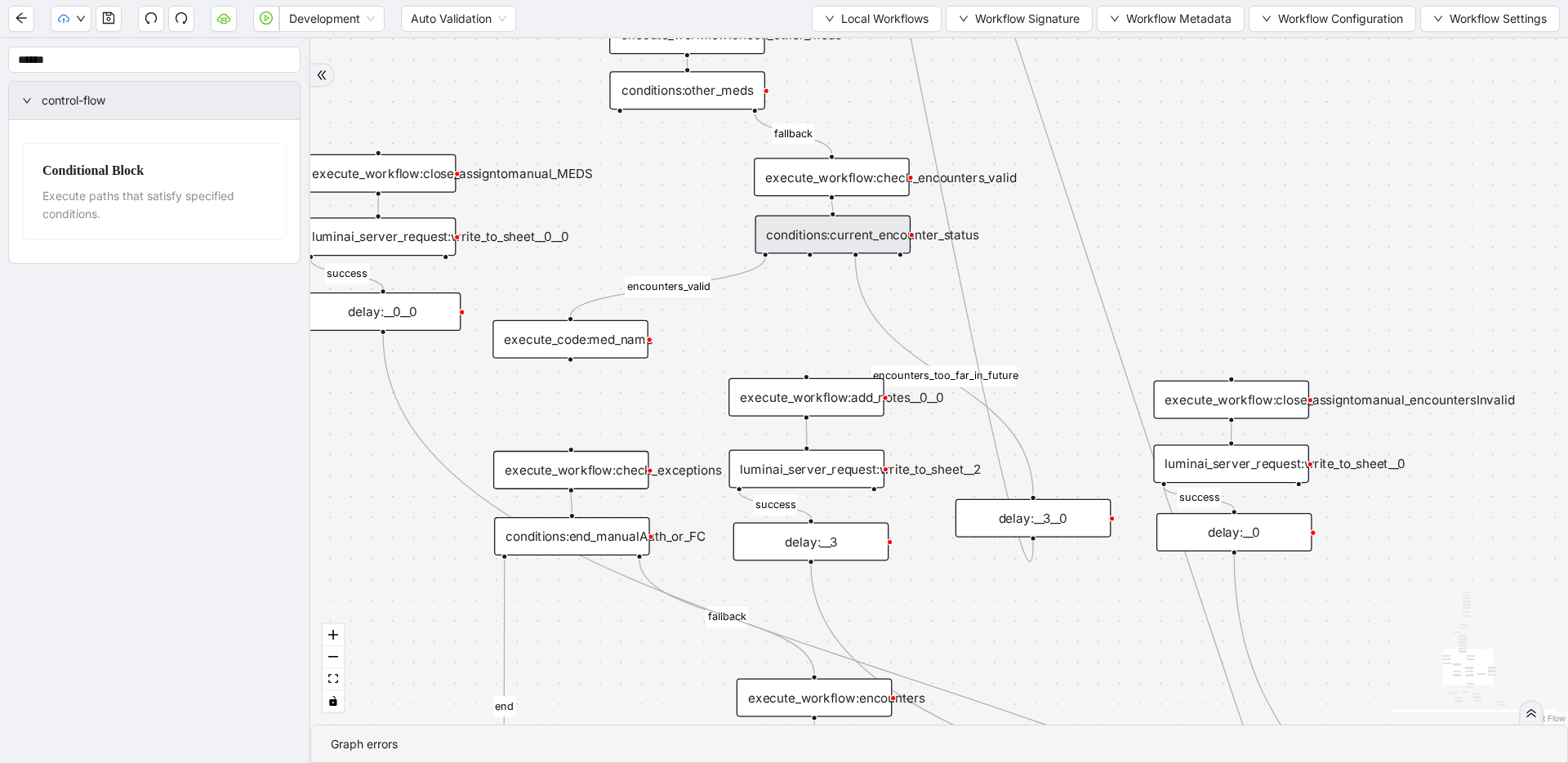
scroll to position [0, 0]
click at [850, 240] on div "conditions:current_encounter_status" at bounding box center [832, 234] width 156 height 38
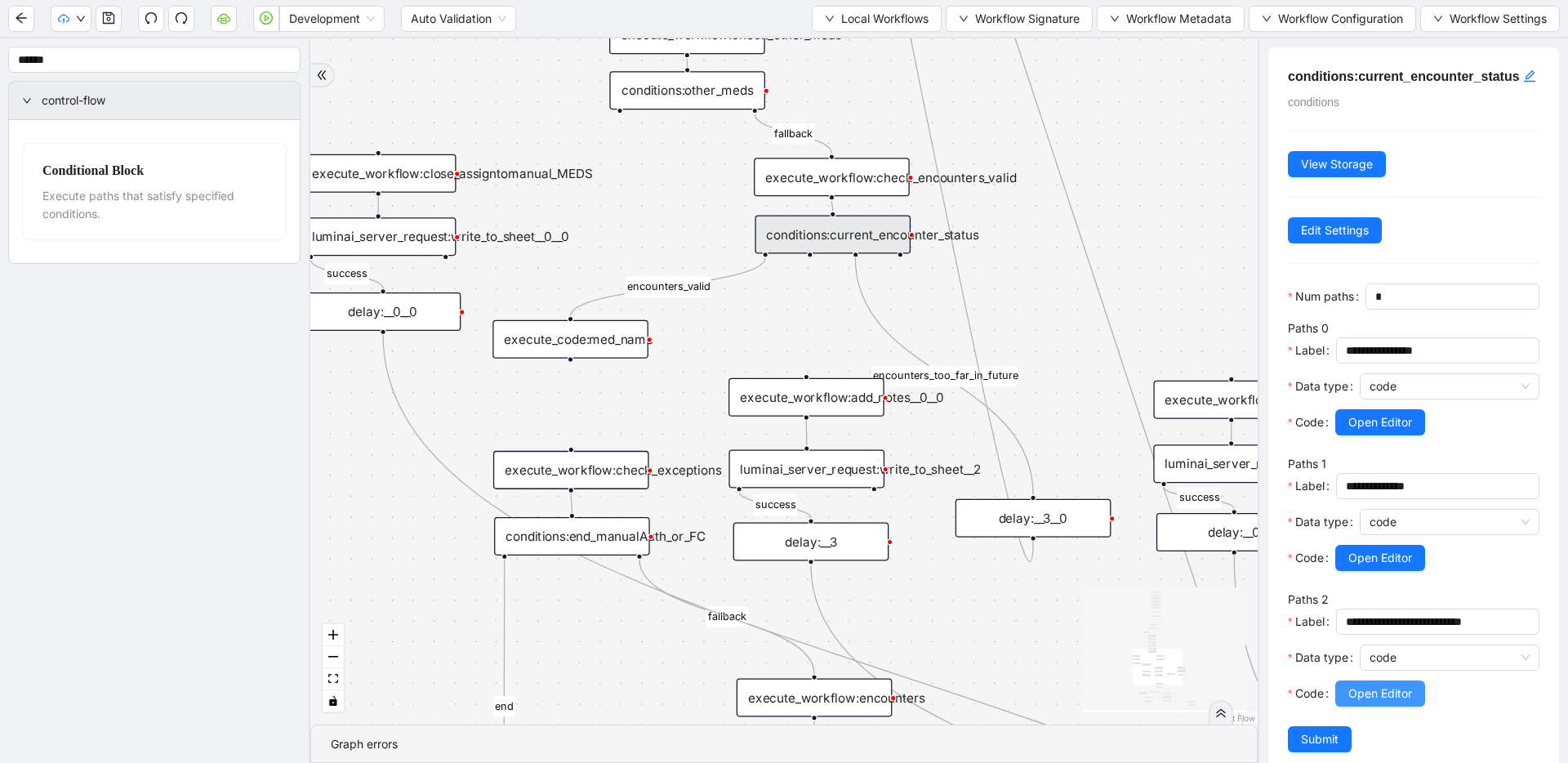
click at [1009, 703] on span "Open Editor" at bounding box center [1380, 693] width 64 height 18
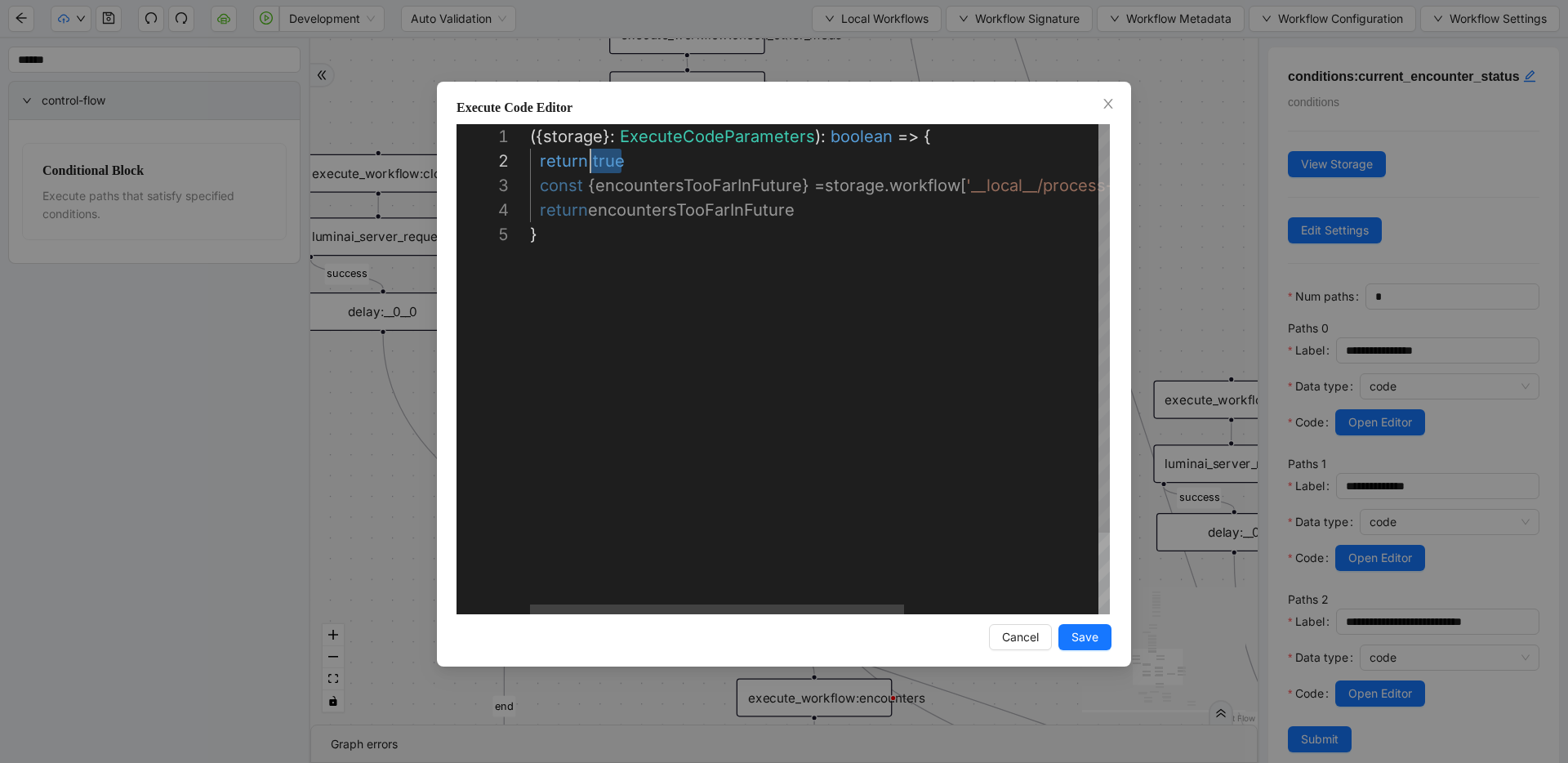
scroll to position [25, 0]
drag, startPoint x: 688, startPoint y: 158, endPoint x: 462, endPoint y: 157, distance: 226.0
type textarea "**********"
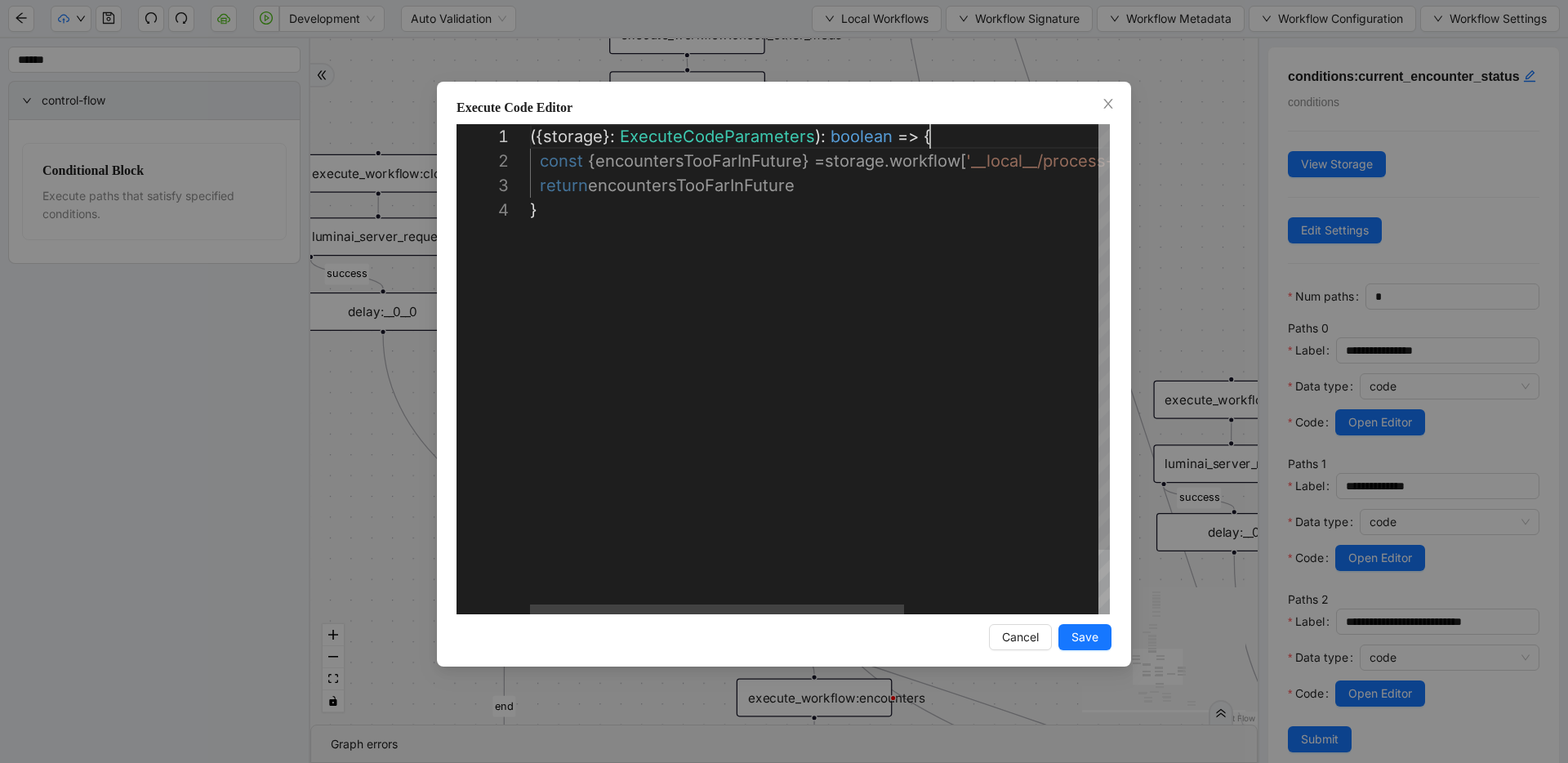
scroll to position [0, 400]
click at [1009, 639] on span "Save" at bounding box center [1085, 637] width 27 height 18
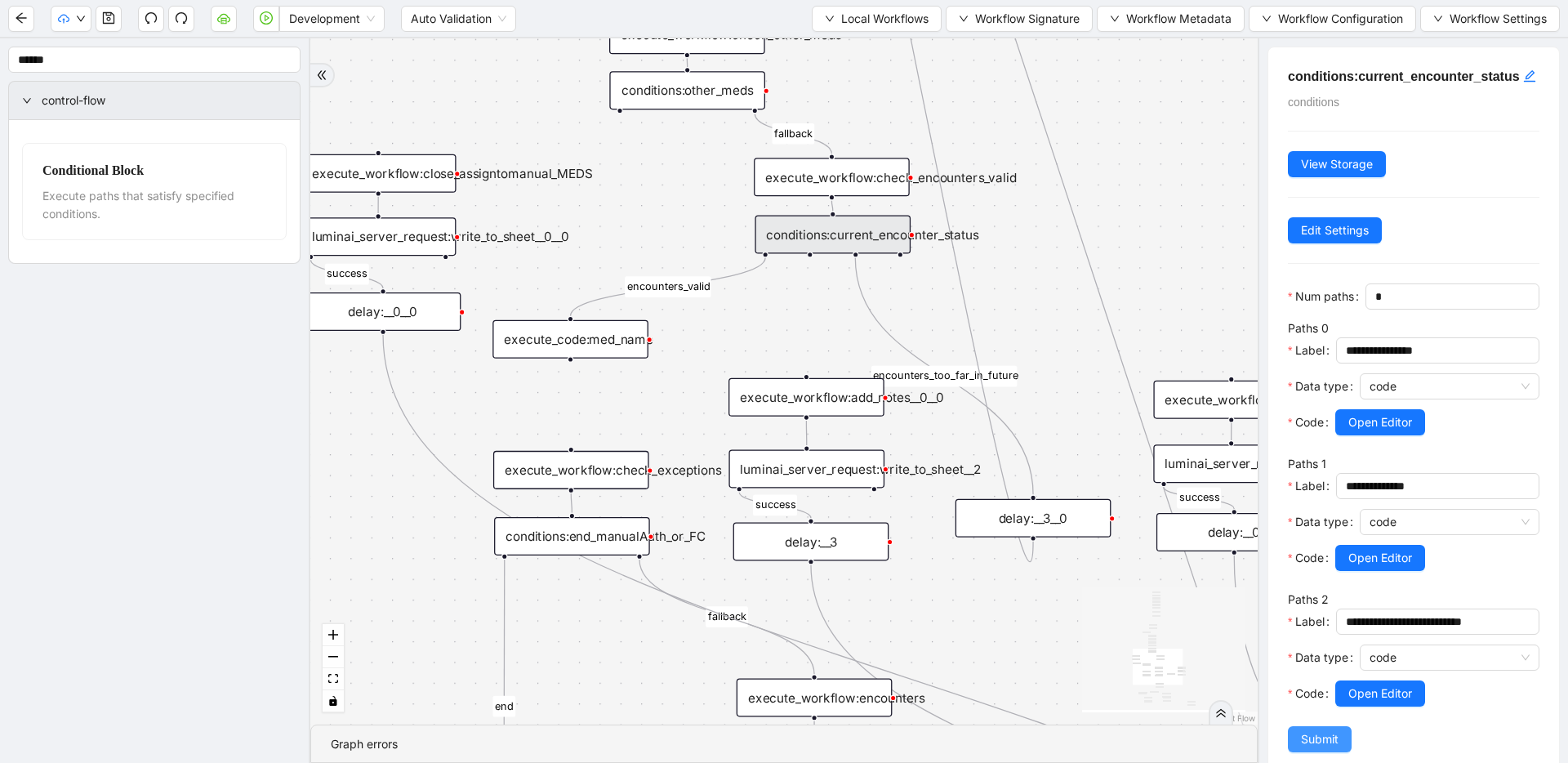
click at [1009, 750] on button "Submit" at bounding box center [1320, 740] width 64 height 27
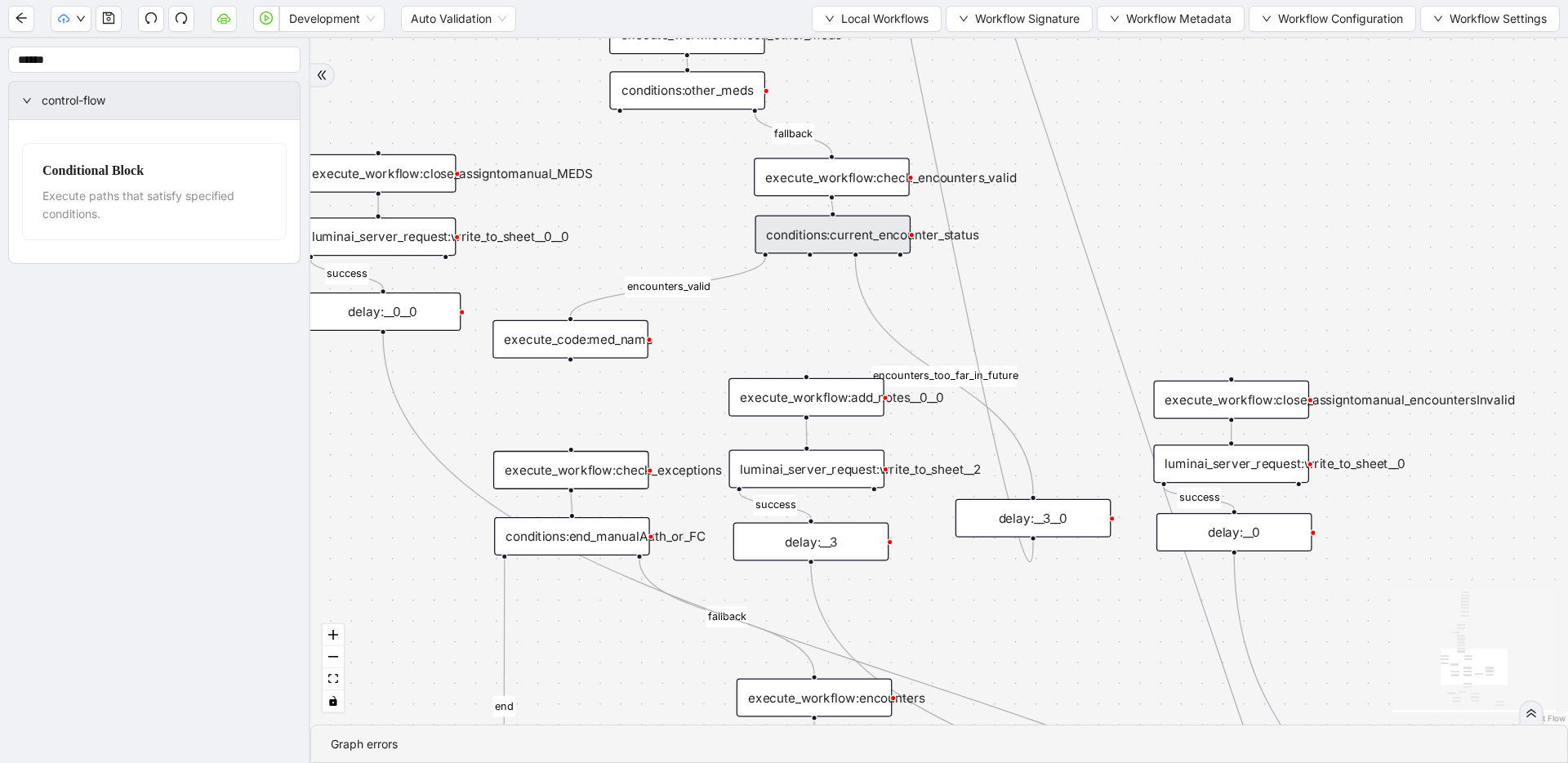
click at [1006, 423] on icon "Edge from conditions:current_encounter_status to delay:__3__0" at bounding box center [943, 377] width 178 height 237
click at [1009, 437] on div "fallback success success fallback no_encounters end success success success old…" at bounding box center [939, 381] width 1258 height 686
click at [861, 286] on icon "plus-circle" at bounding box center [856, 283] width 27 height 27
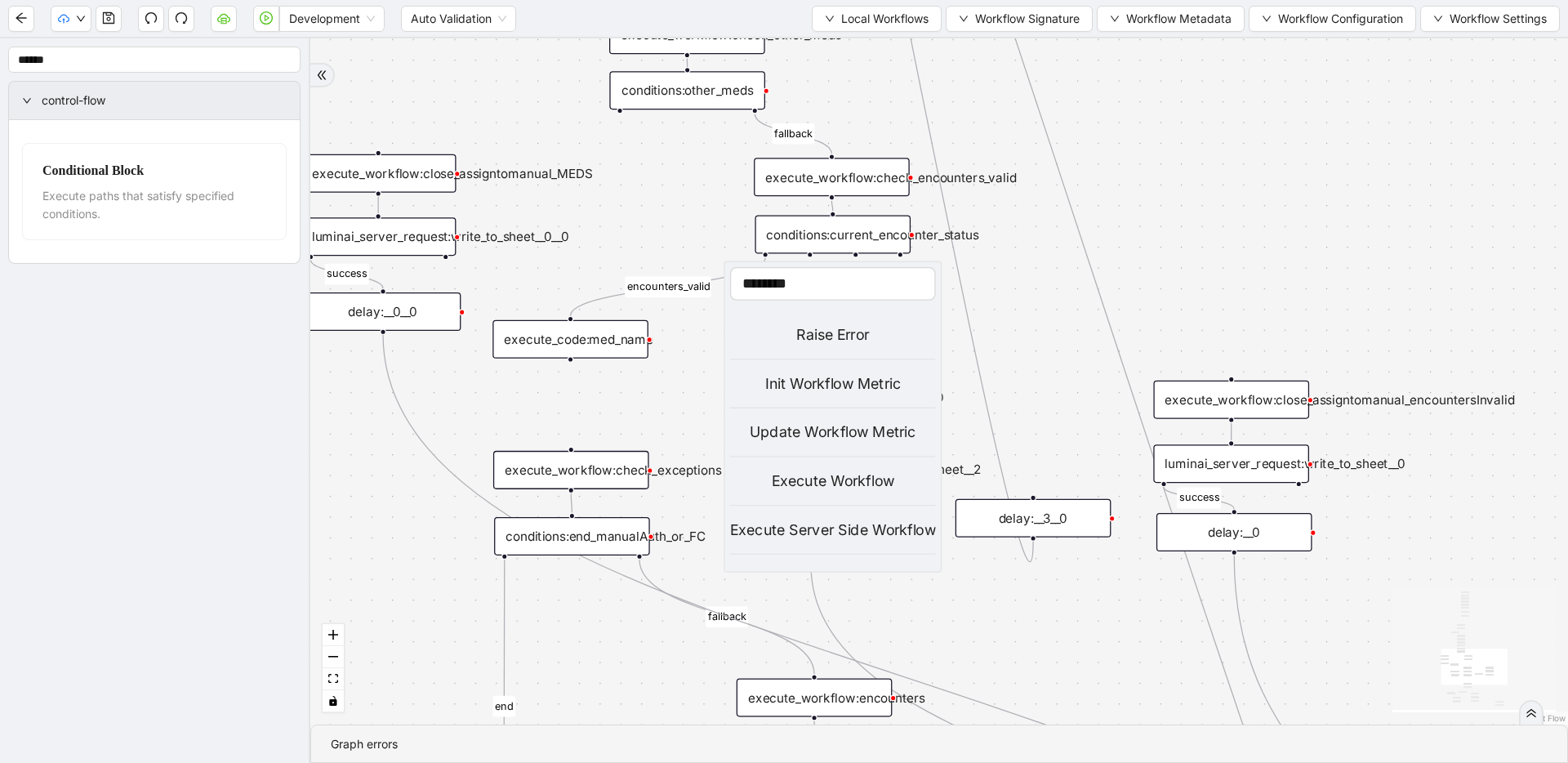
type input "********"
click at [815, 472] on div "Execute Workflow" at bounding box center [833, 481] width 206 height 23
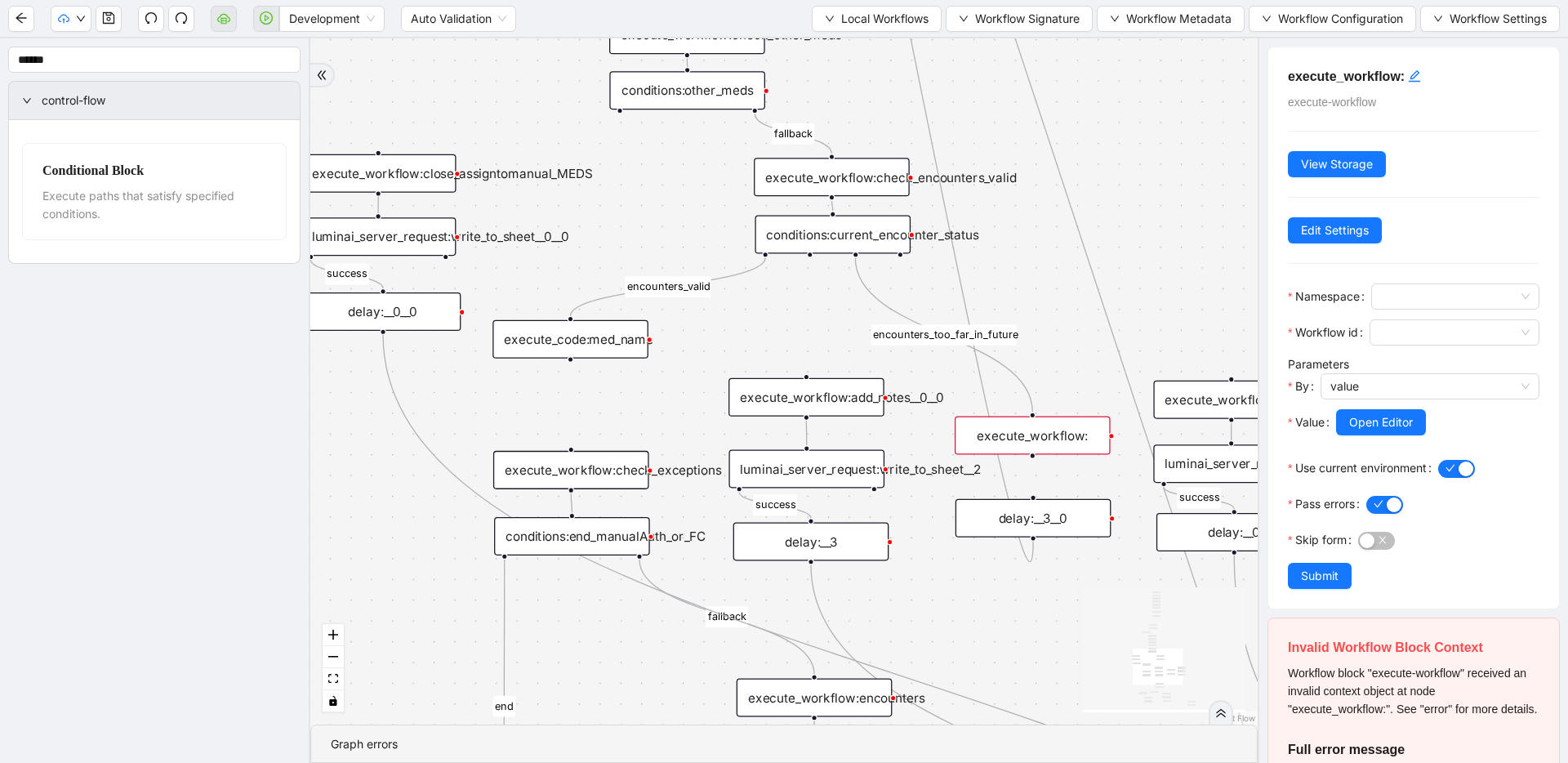
drag, startPoint x: 872, startPoint y: 345, endPoint x: 1045, endPoint y: 438, distance: 196.4
click at [1009, 438] on div "execute_workflow:" at bounding box center [1033, 436] width 156 height 38
click at [1009, 296] on span at bounding box center [1455, 297] width 148 height 25
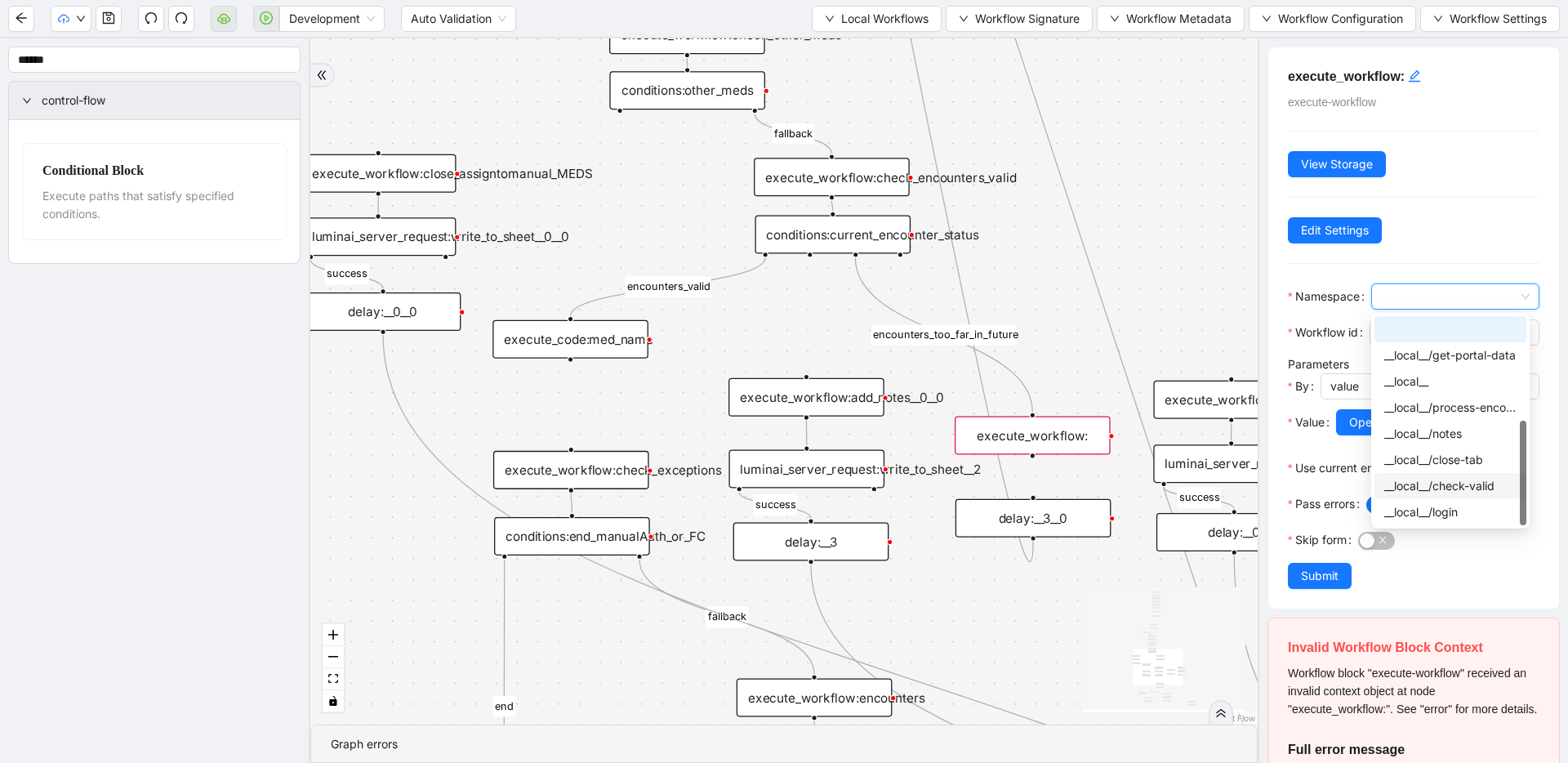
scroll to position [27, 0]
click at [1009, 509] on div "__local__/helper" at bounding box center [1450, 512] width 133 height 18
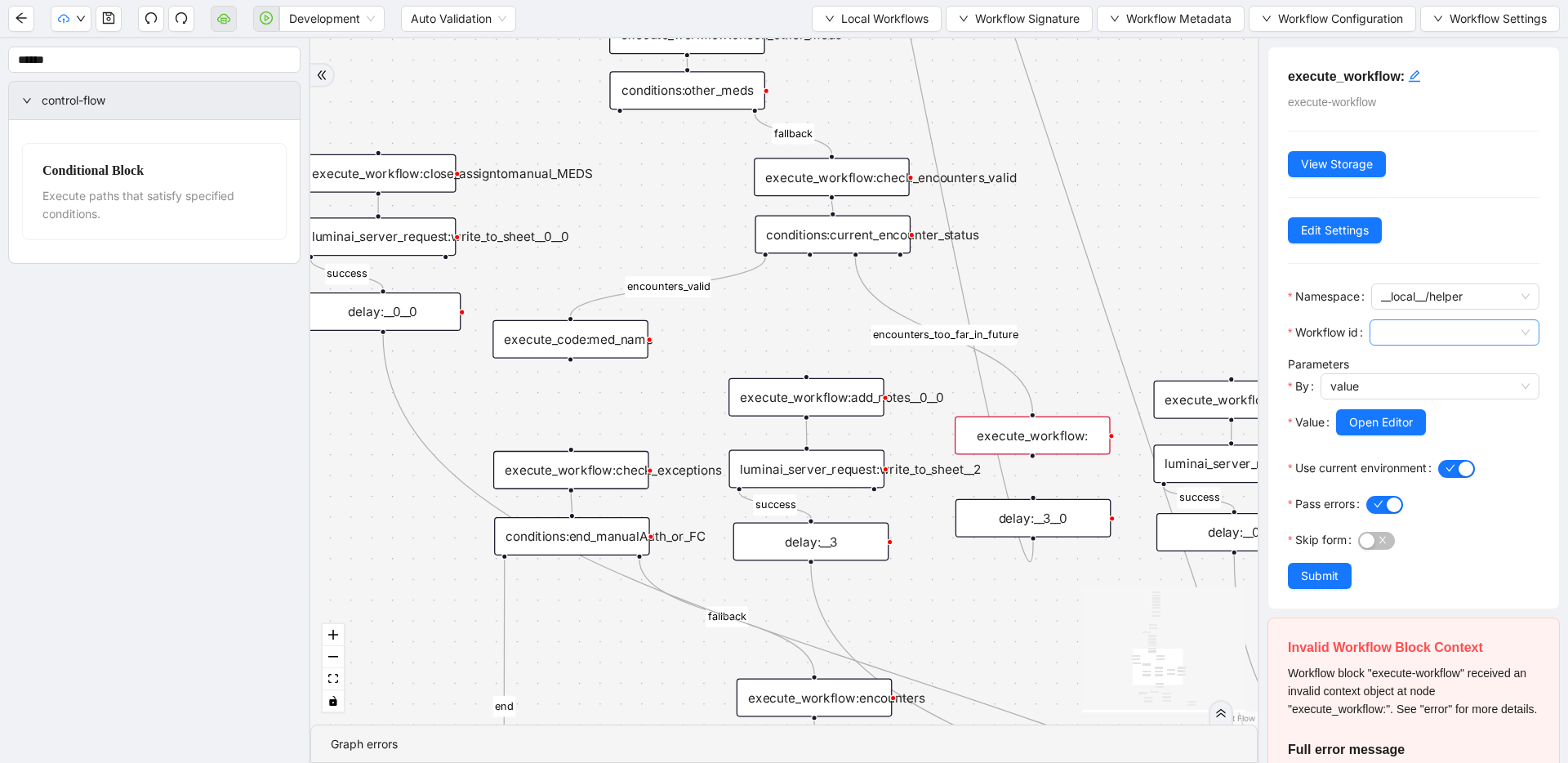
click at [1009, 328] on span at bounding box center [1455, 333] width 150 height 25
click at [1009, 397] on div "close-popups" at bounding box center [1450, 392] width 133 height 18
drag, startPoint x: 1035, startPoint y: 453, endPoint x: 1034, endPoint y: 487, distance: 34.0
drag, startPoint x: 1040, startPoint y: 444, endPoint x: 1041, endPoint y: 429, distance: 15.0
click at [1009, 429] on div "execute_workflow:" at bounding box center [1034, 428] width 156 height 38
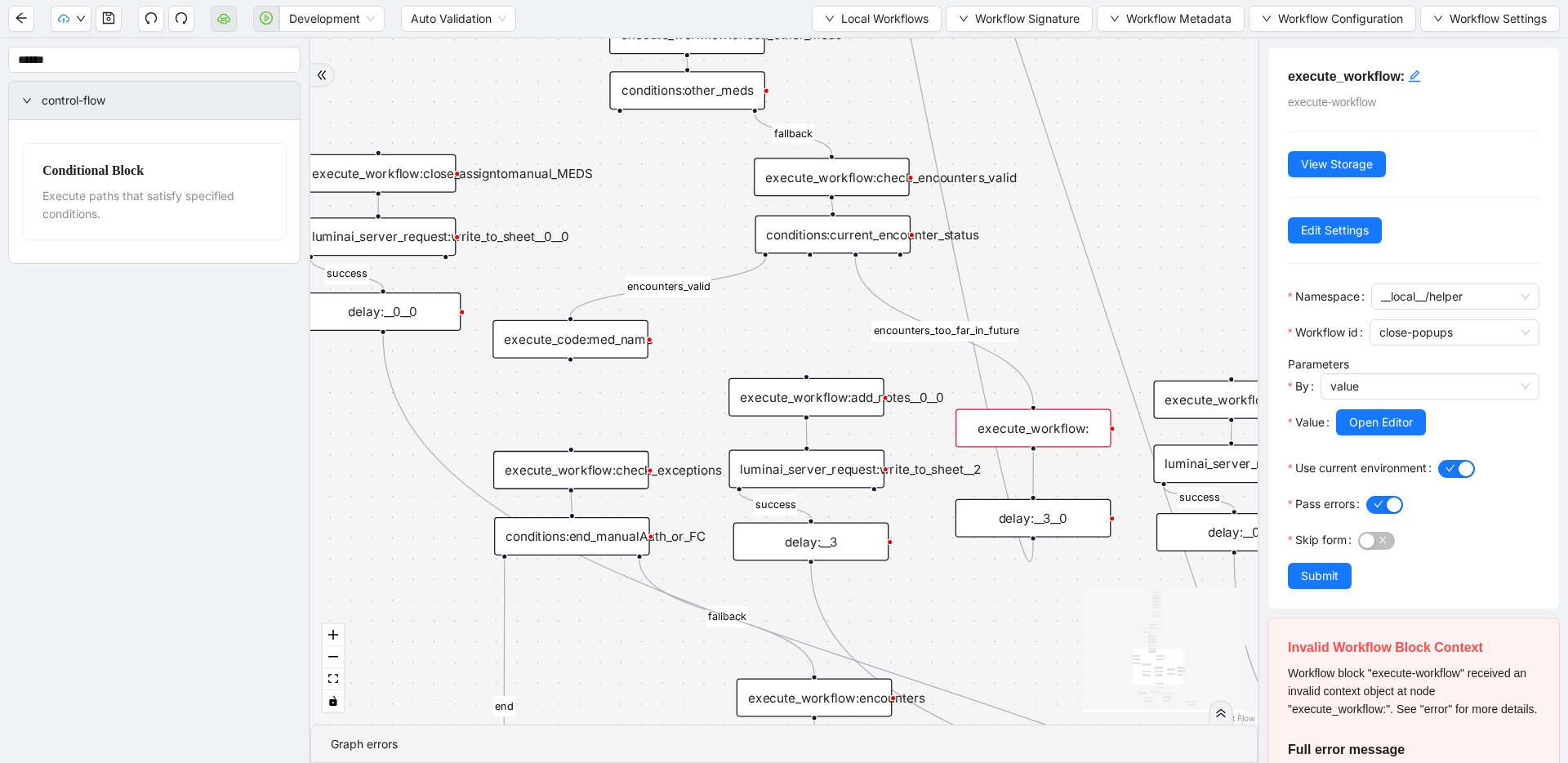
click at [1009, 429] on div "execute_workflow:" at bounding box center [1034, 428] width 156 height 38
click at [1009, 78] on icon "edit" at bounding box center [1415, 76] width 13 height 13
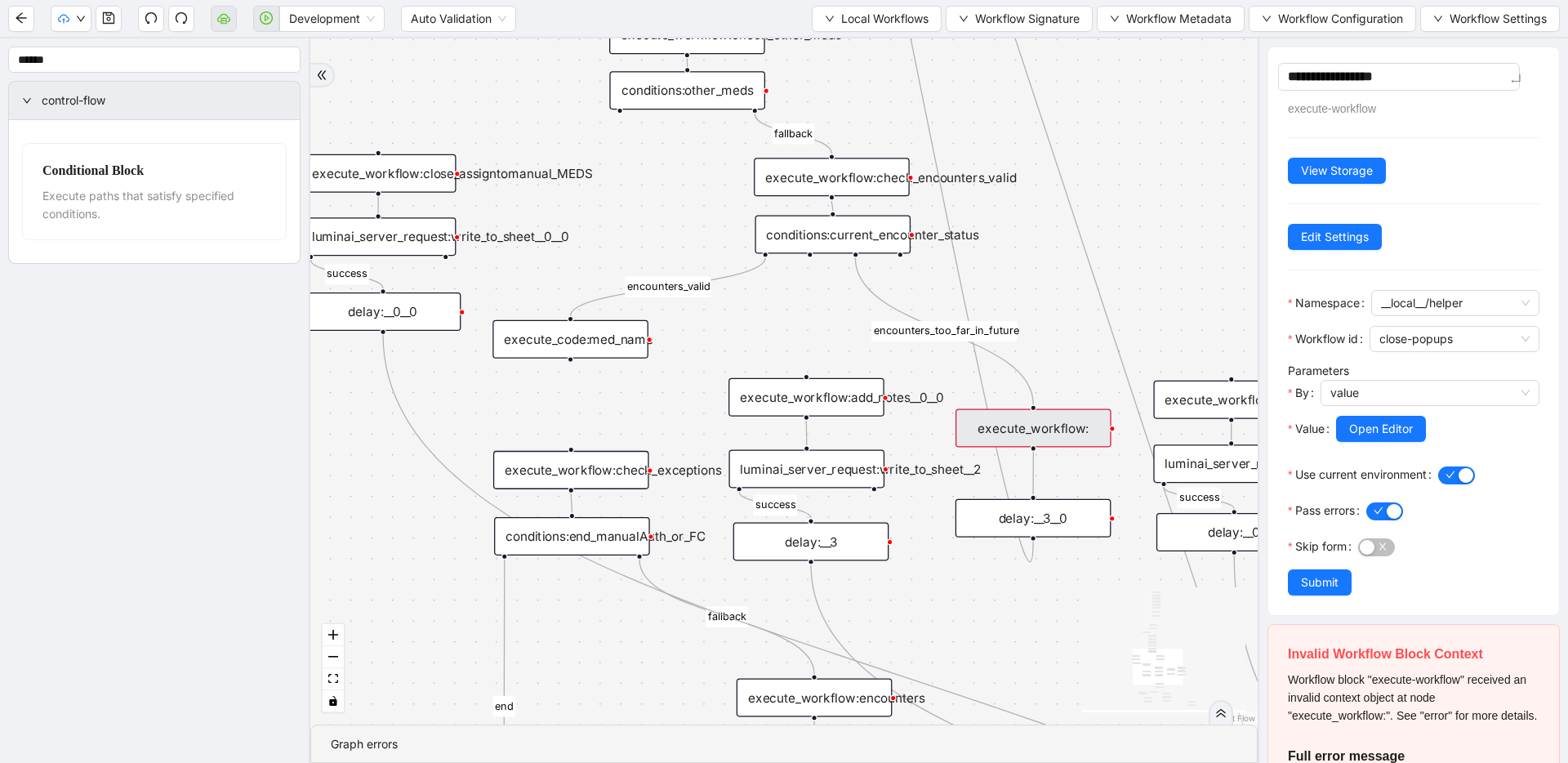
type textarea "**********"
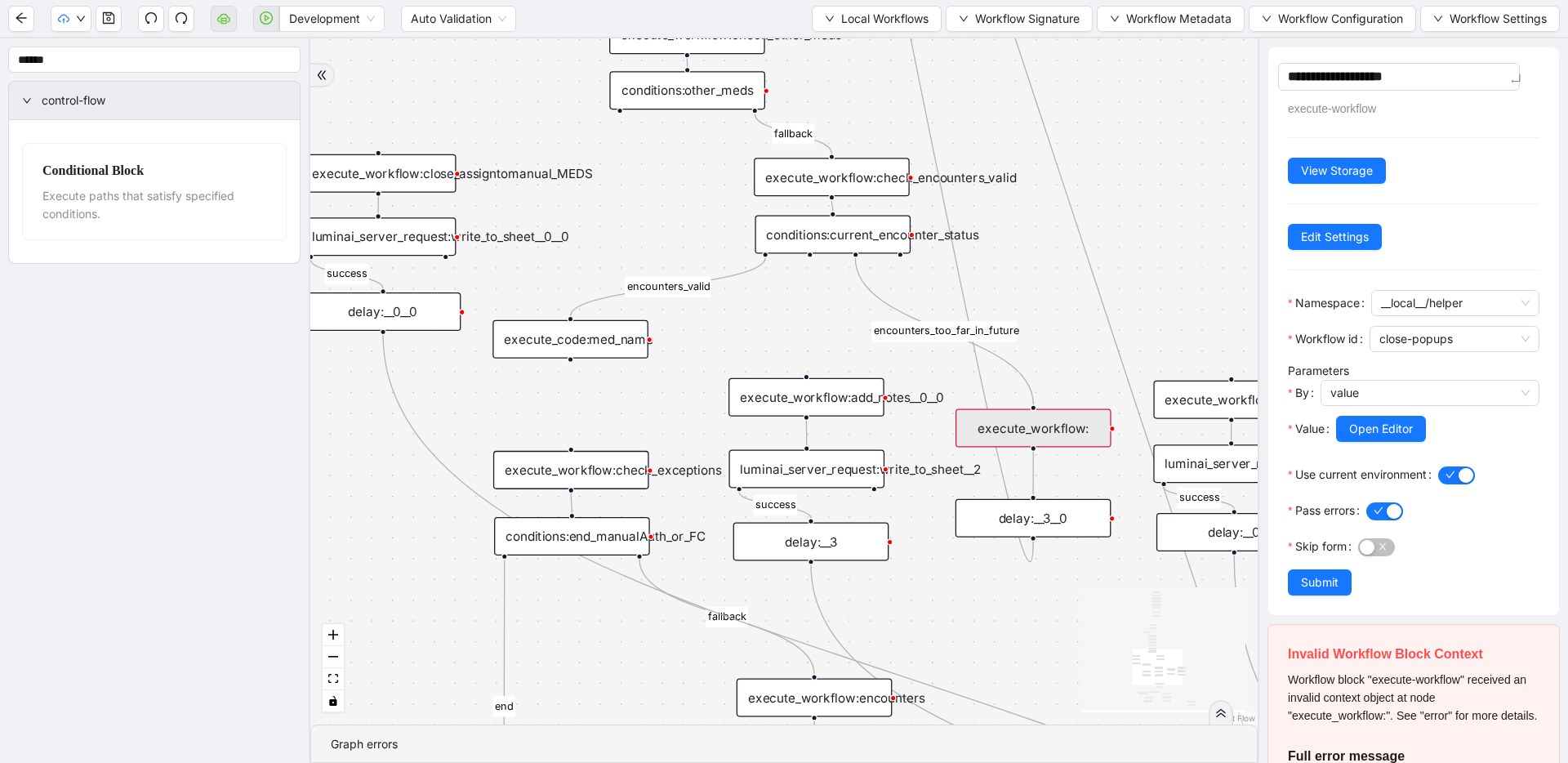
type textarea "**********"
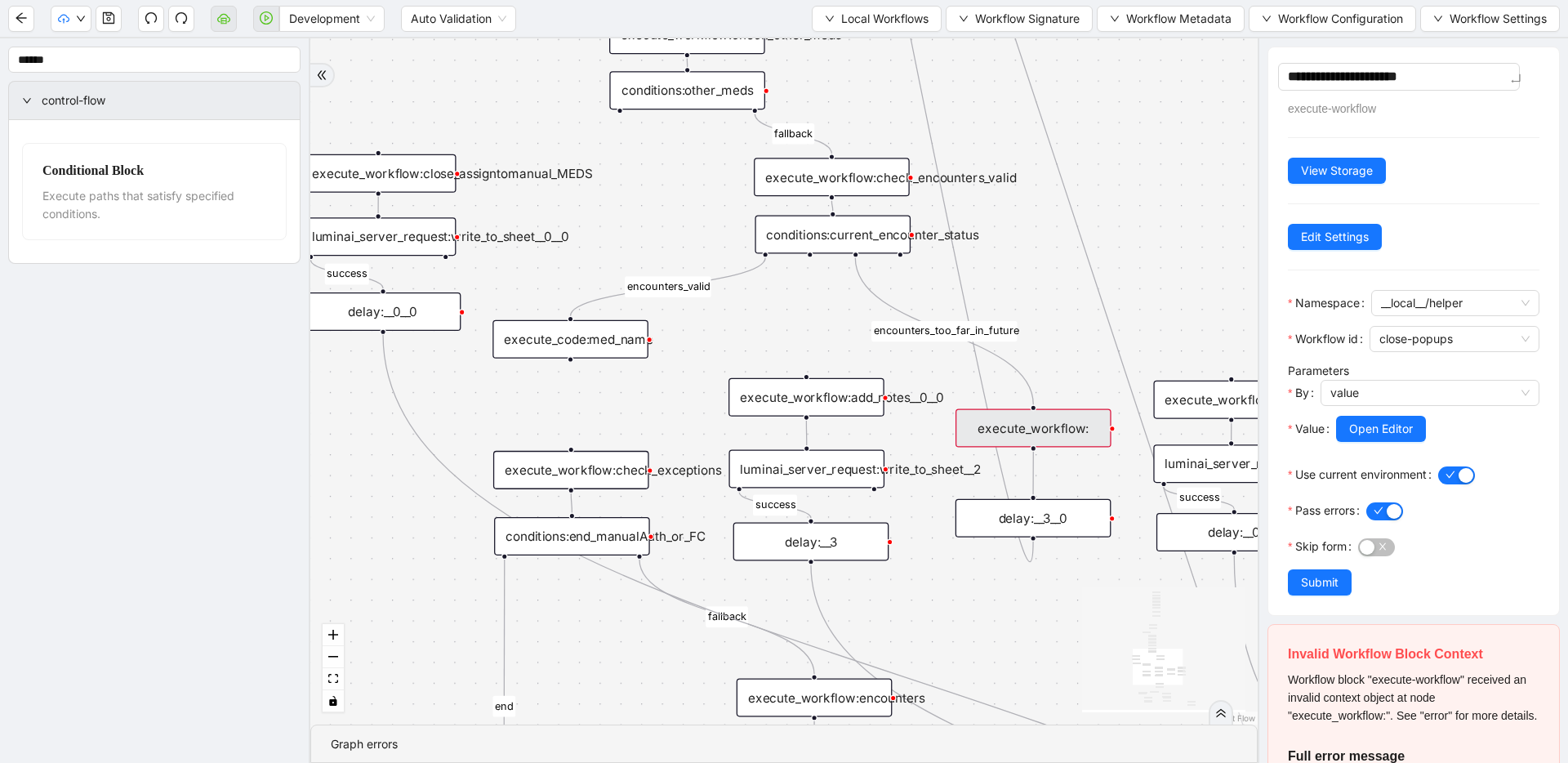
type textarea "**********"
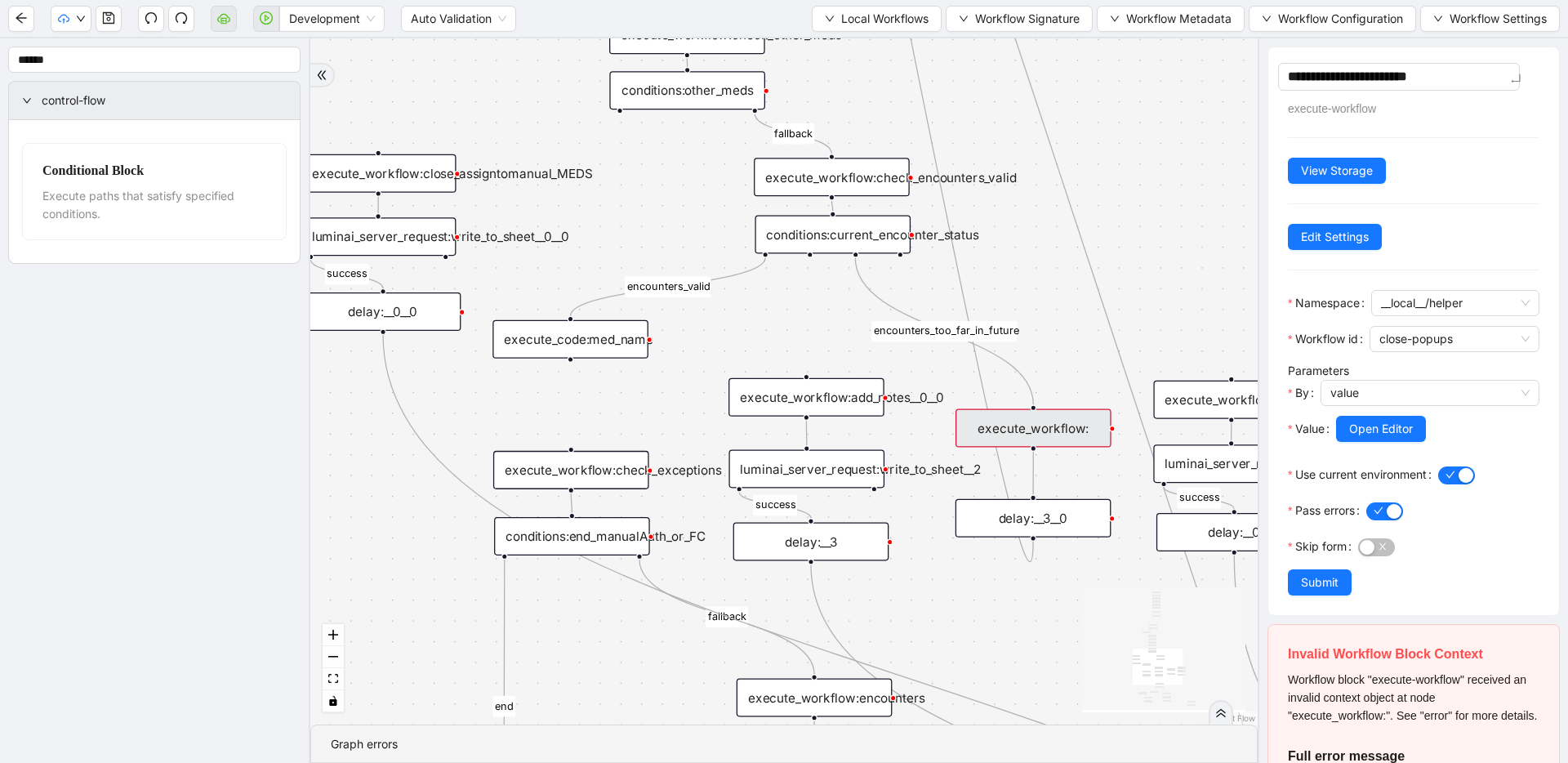
type textarea "**********"
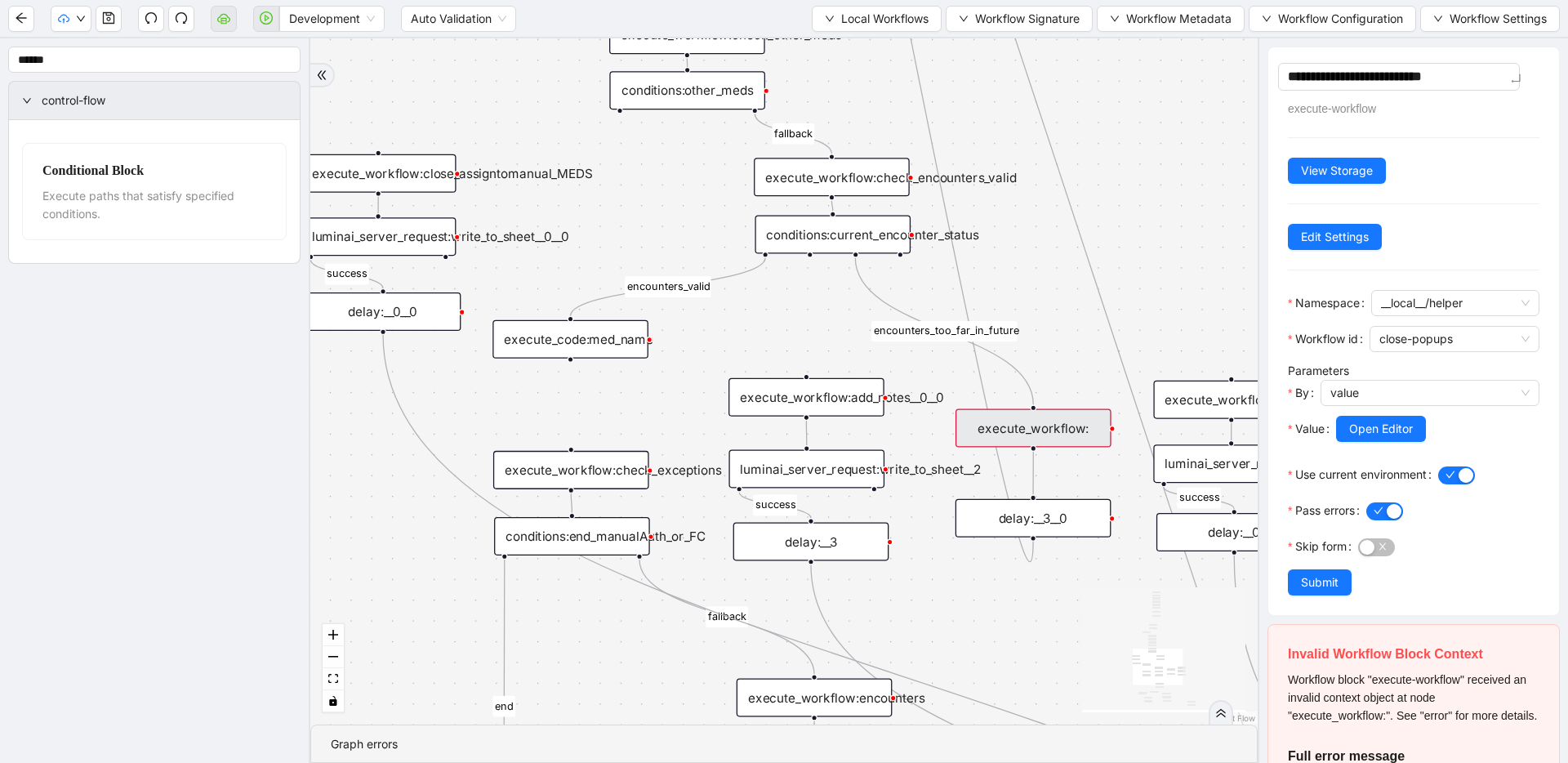
type textarea "**********"
click at [1009, 198] on div "fallback success success fallback no_encounters end success success success old…" at bounding box center [784, 381] width 948 height 686
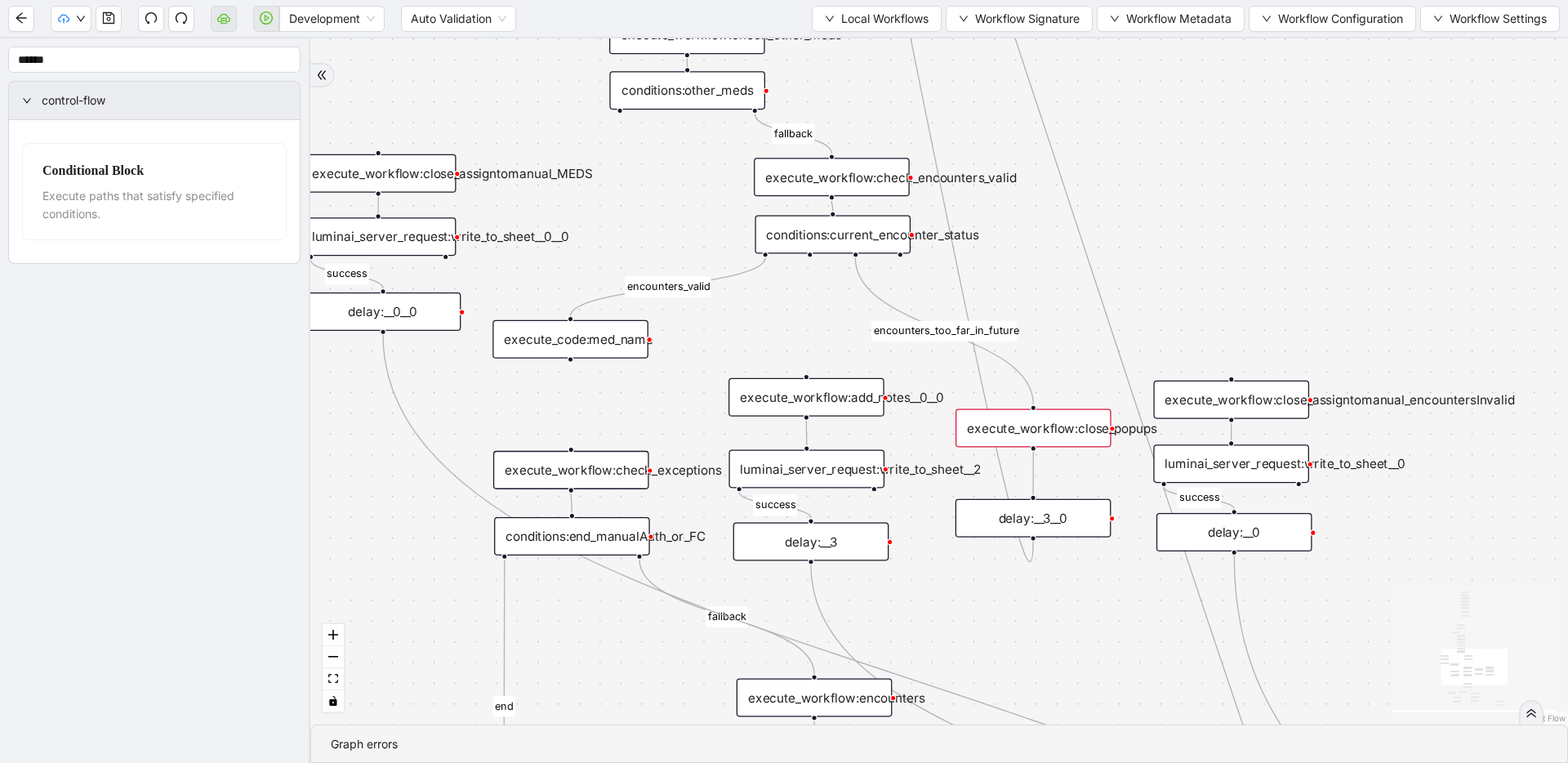
click at [1001, 423] on div "execute_workflow:close_popups" at bounding box center [1034, 428] width 156 height 38
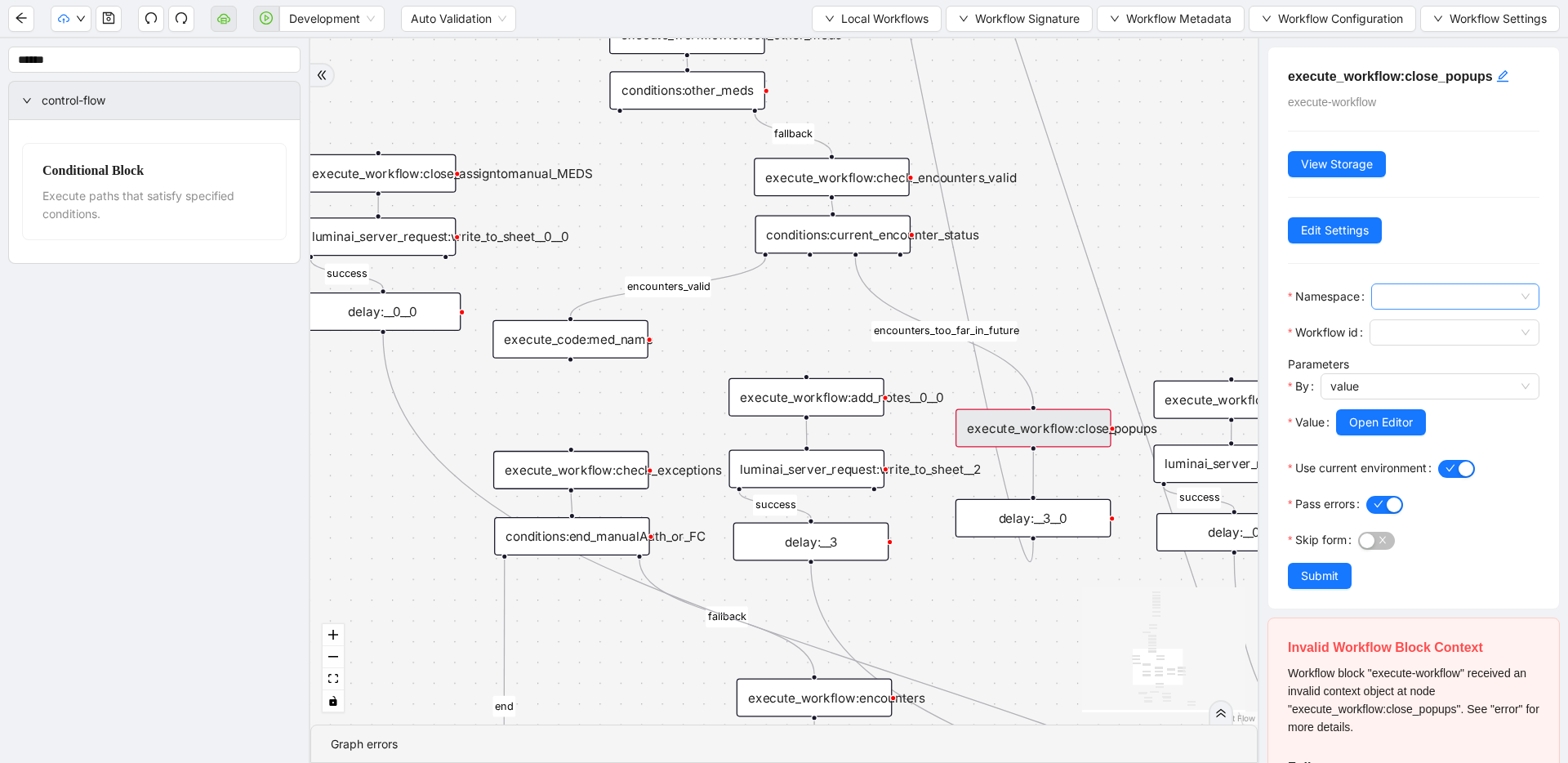
click at [1009, 299] on span at bounding box center [1455, 297] width 148 height 25
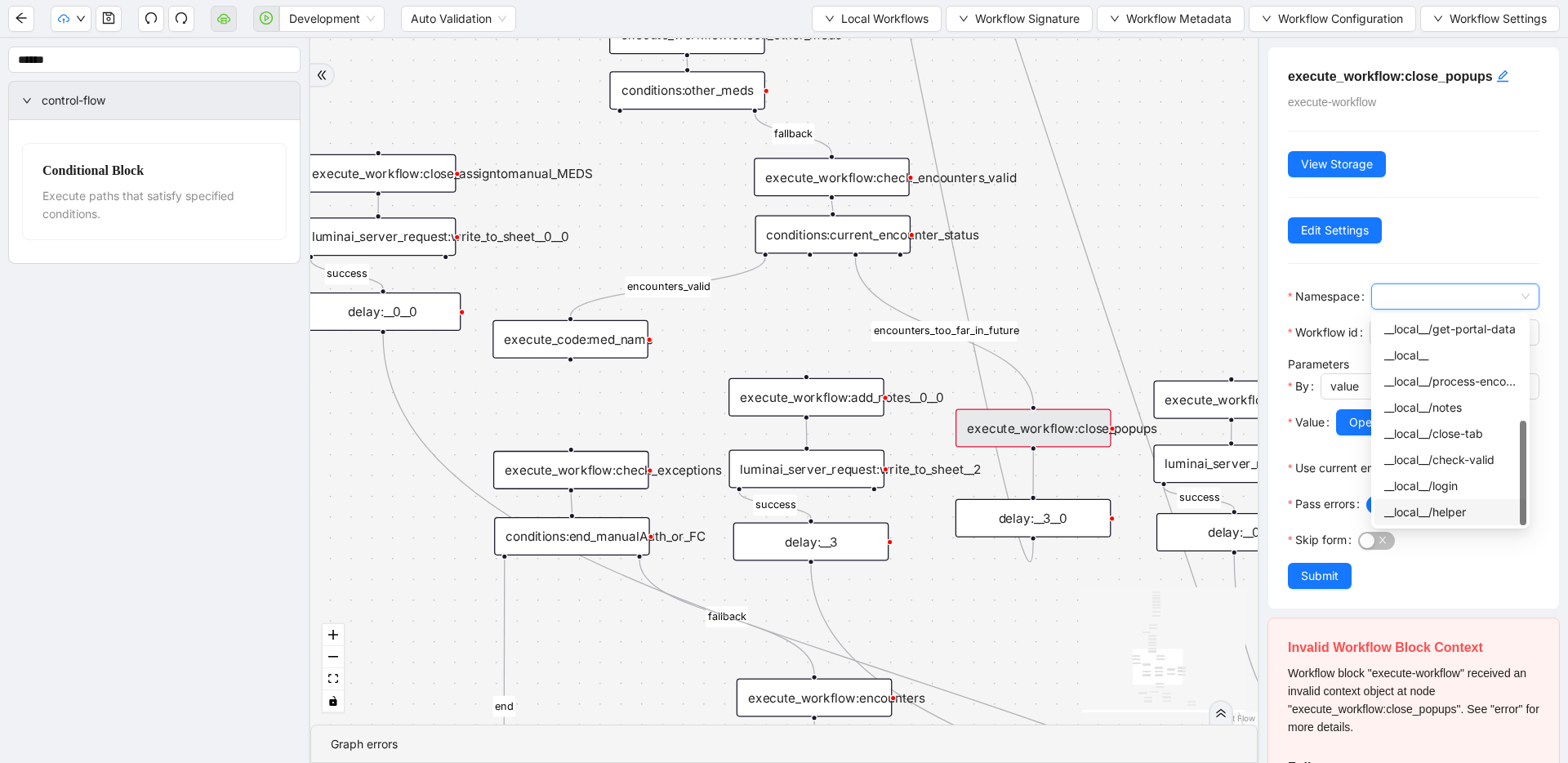
click at [1009, 505] on div "__local__/helper" at bounding box center [1450, 512] width 133 height 18
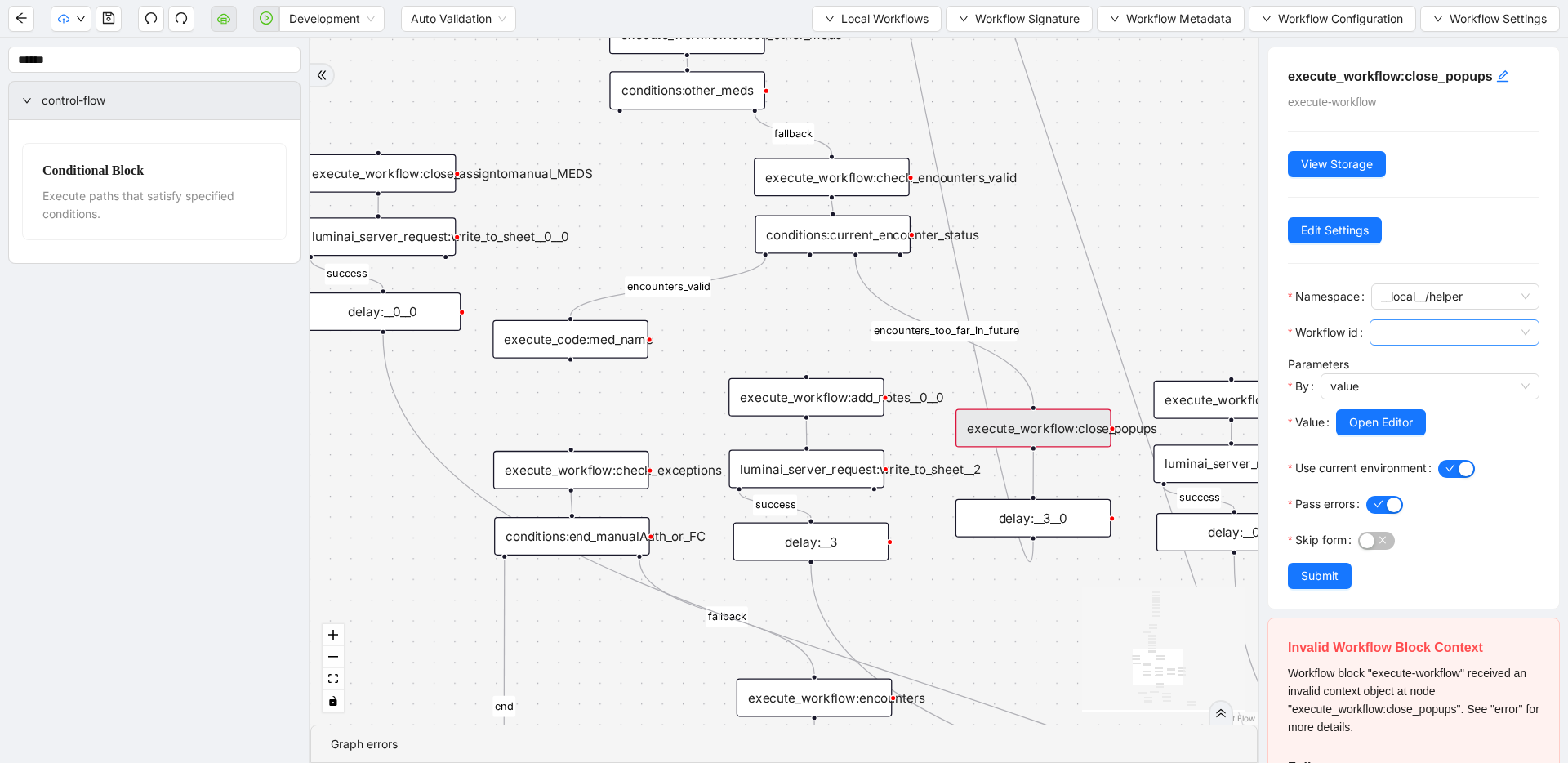
click at [1009, 334] on span at bounding box center [1455, 333] width 150 height 25
click at [1009, 389] on div "close-popups" at bounding box center [1450, 392] width 133 height 18
click at [1009, 577] on span "Submit" at bounding box center [1320, 576] width 37 height 18
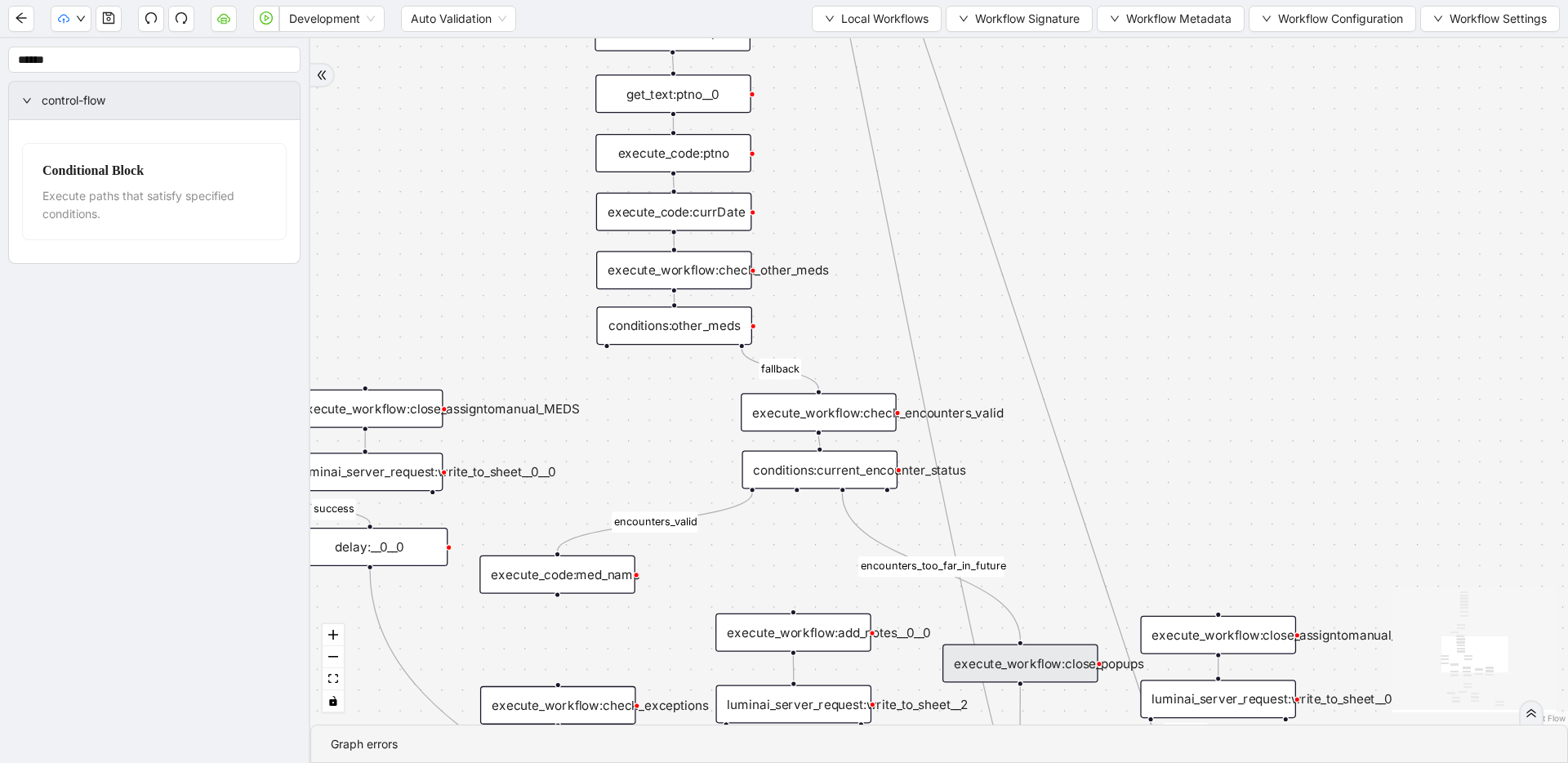
drag, startPoint x: 1027, startPoint y: 467, endPoint x: 1023, endPoint y: 520, distance: 53.2
click at [872, 28] on button "Local Workflows" at bounding box center [876, 19] width 130 height 27
click at [865, 50] on span "Select" at bounding box center [872, 51] width 104 height 18
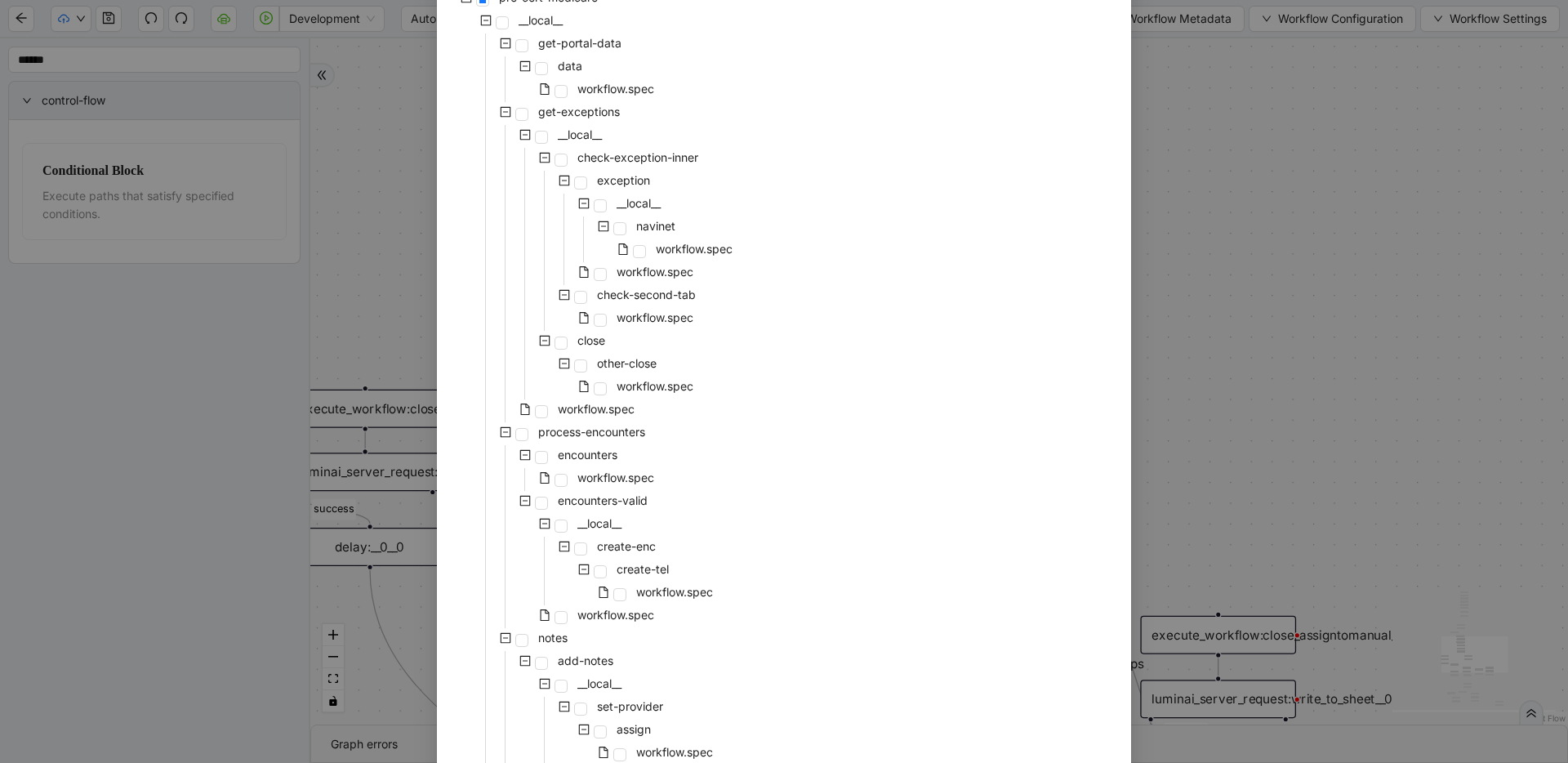
scroll to position [238, 0]
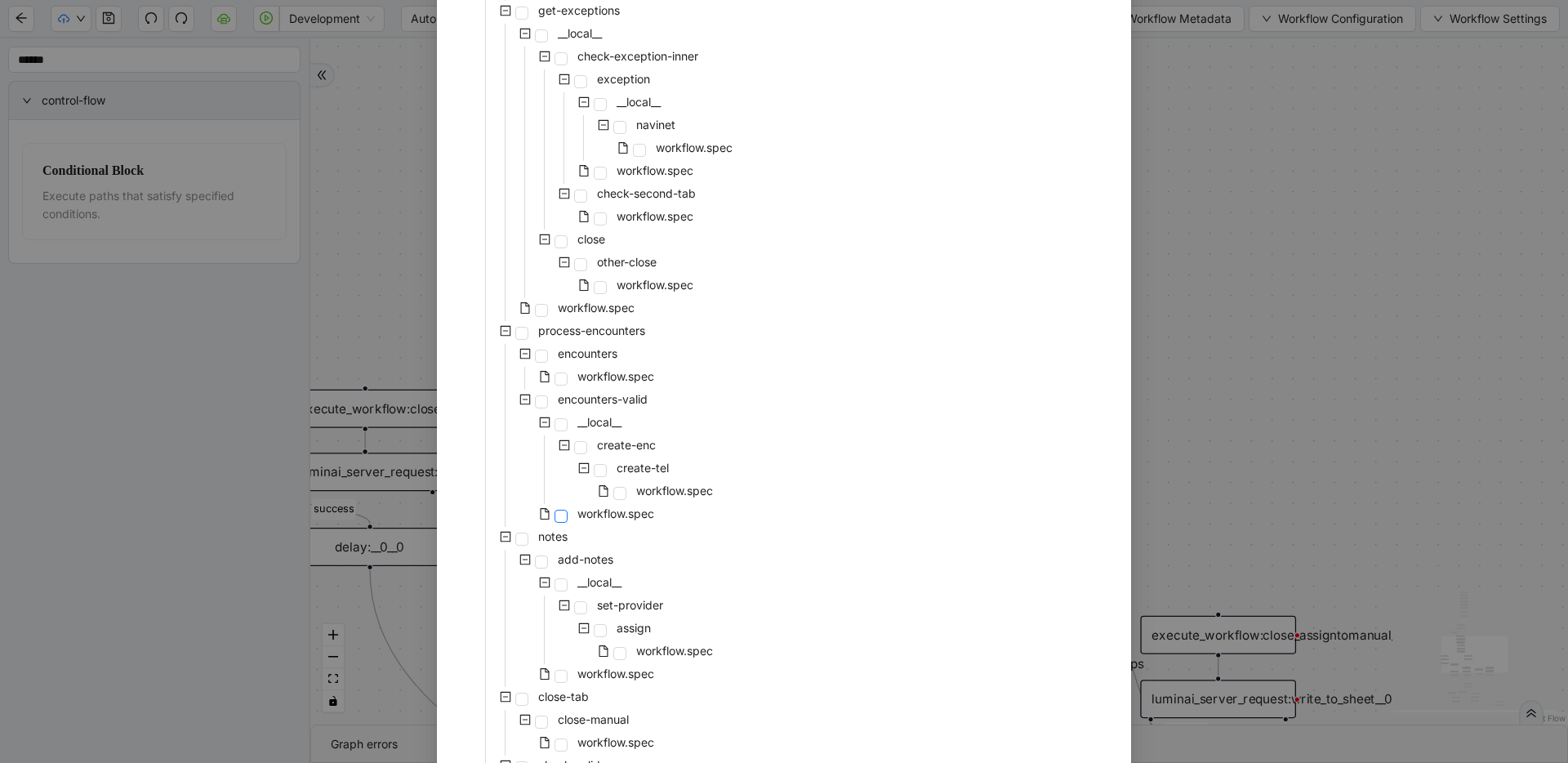
click at [558, 518] on span at bounding box center [562, 516] width 13 height 13
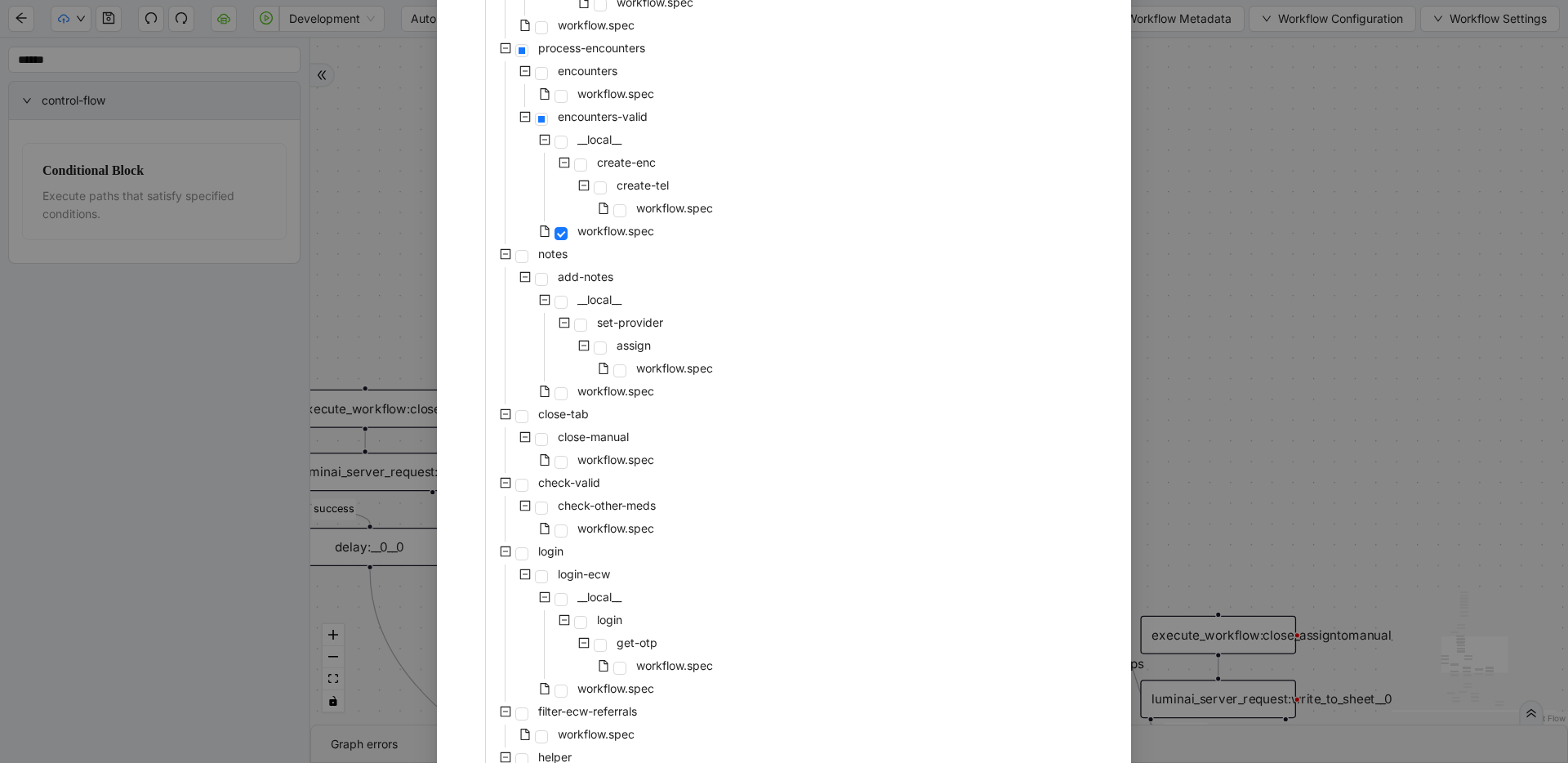
scroll to position [669, 0]
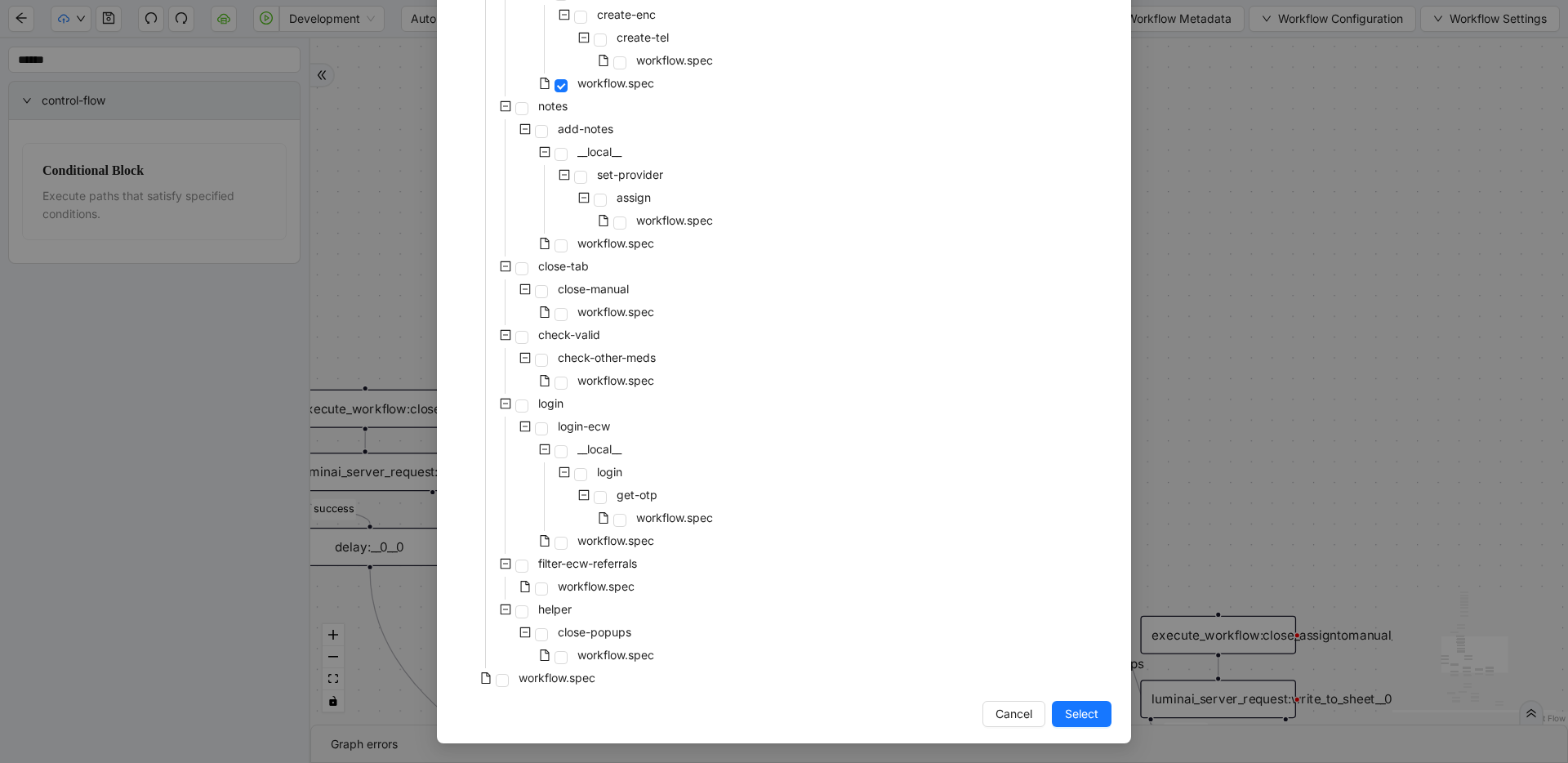
click at [1009, 710] on button "Select" at bounding box center [1082, 714] width 60 height 27
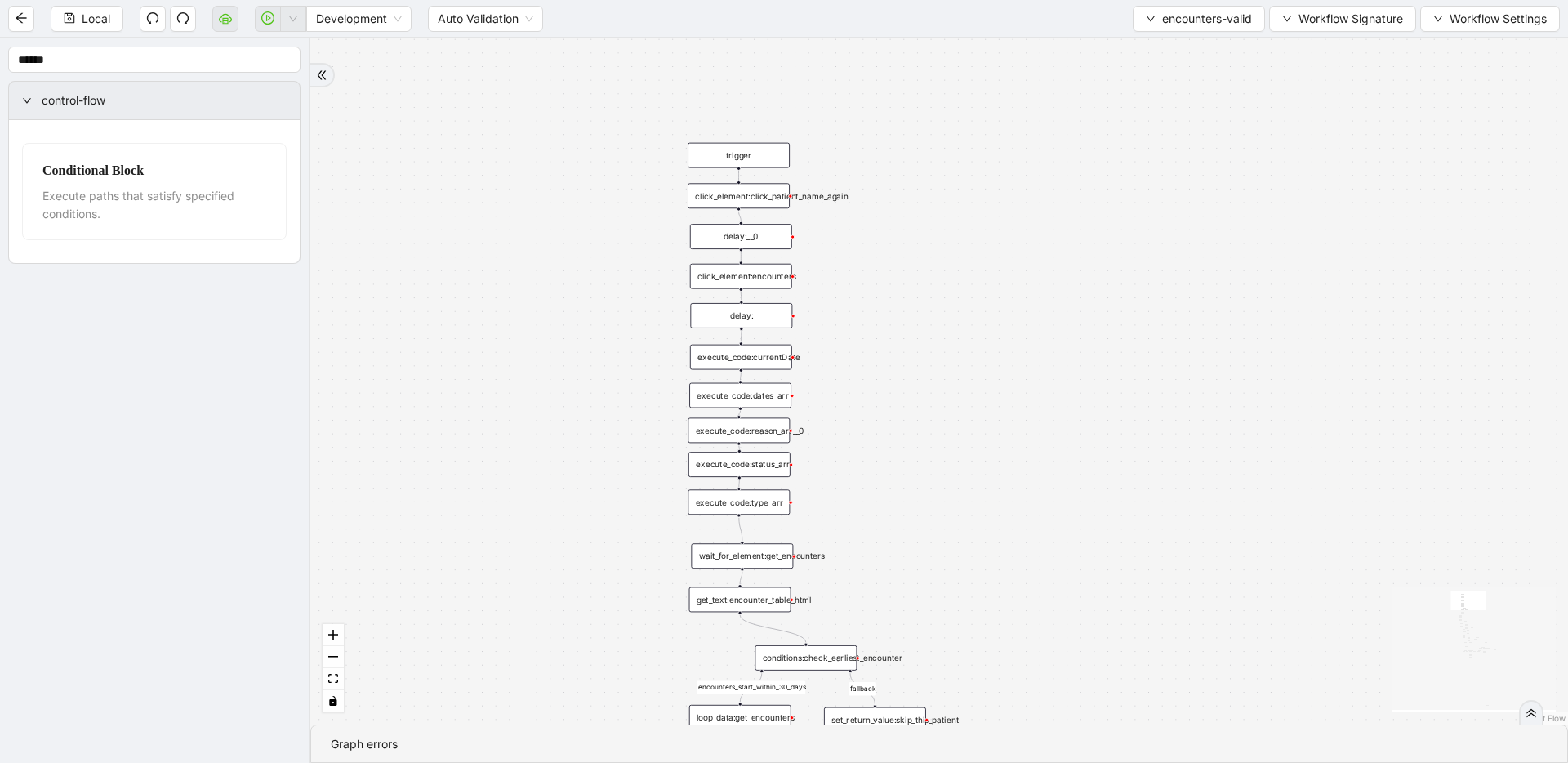
drag, startPoint x: 991, startPoint y: 309, endPoint x: 922, endPoint y: 86, distance: 233.4
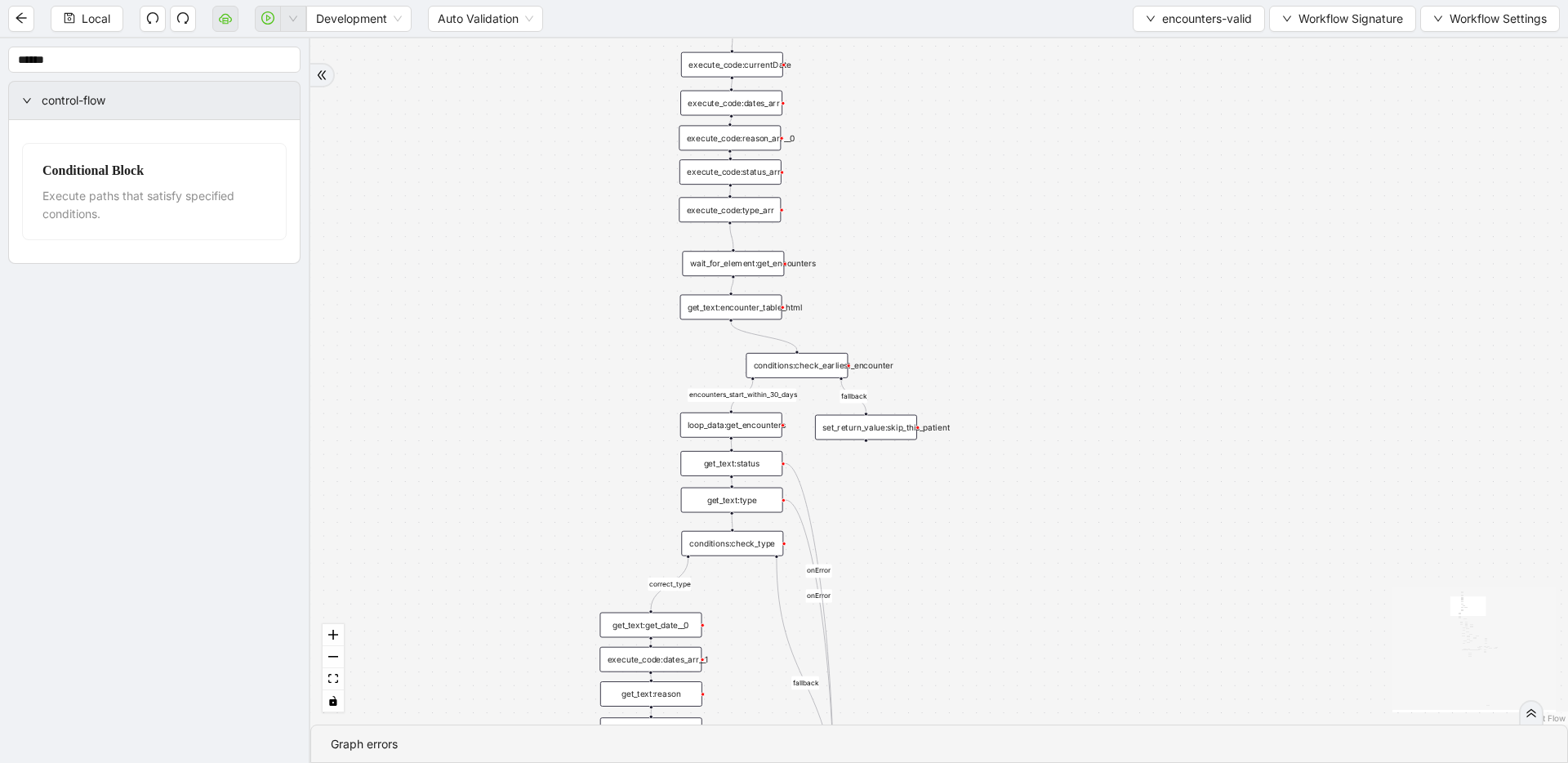
drag, startPoint x: 953, startPoint y: 493, endPoint x: 960, endPoint y: 370, distance: 123.2
click at [951, 264] on div "fallback fallback inPast hasInPast fallback wrong_body inNewYear fallback fallb…" at bounding box center [939, 381] width 1258 height 686
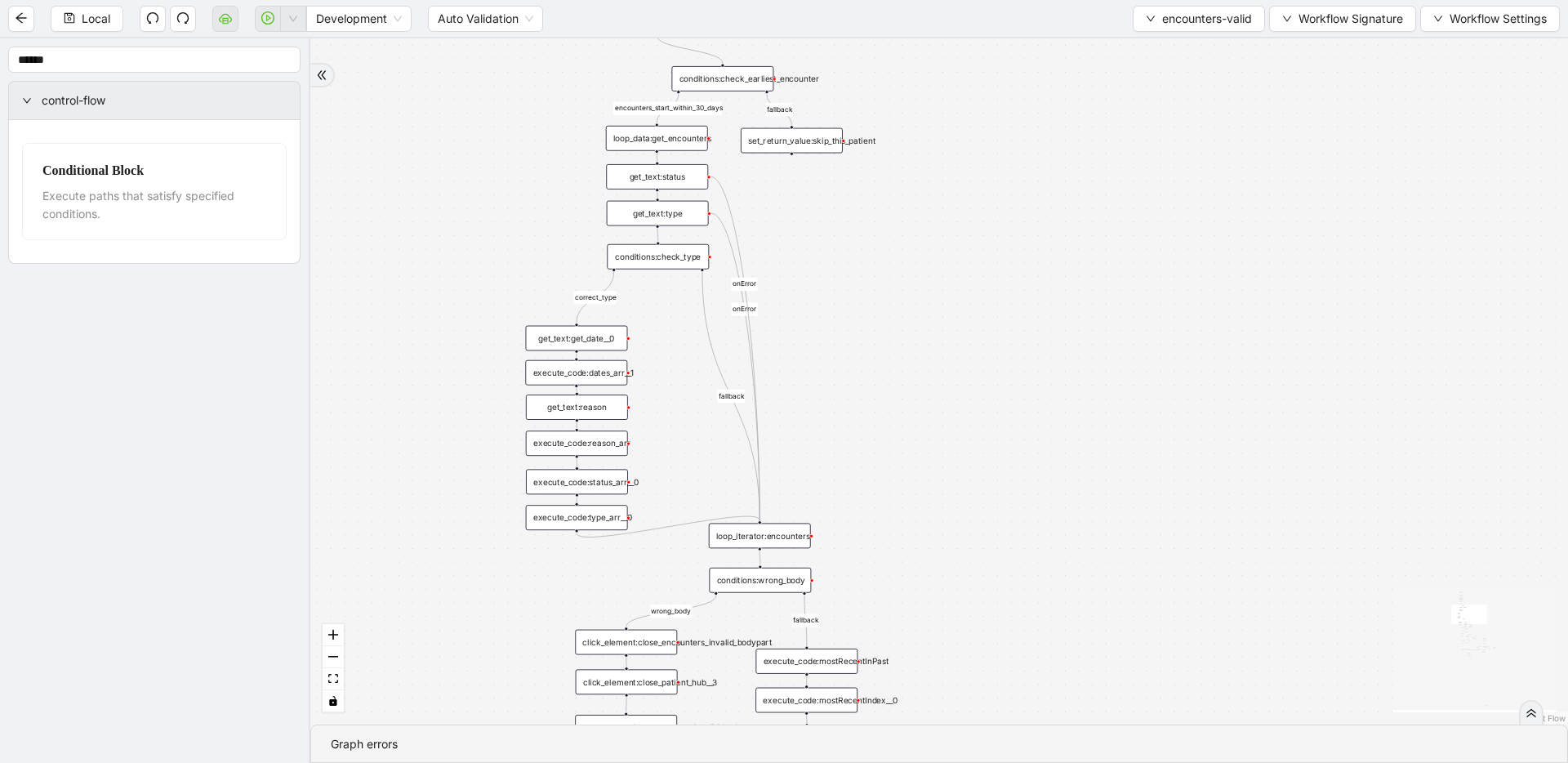
drag, startPoint x: 996, startPoint y: 585, endPoint x: 922, endPoint y: 301, distance: 293.5
click at [922, 301] on div "fallback fallback inPast hasInPast fallback wrong_body inNewYear fallback fallb…" at bounding box center [939, 381] width 1258 height 686
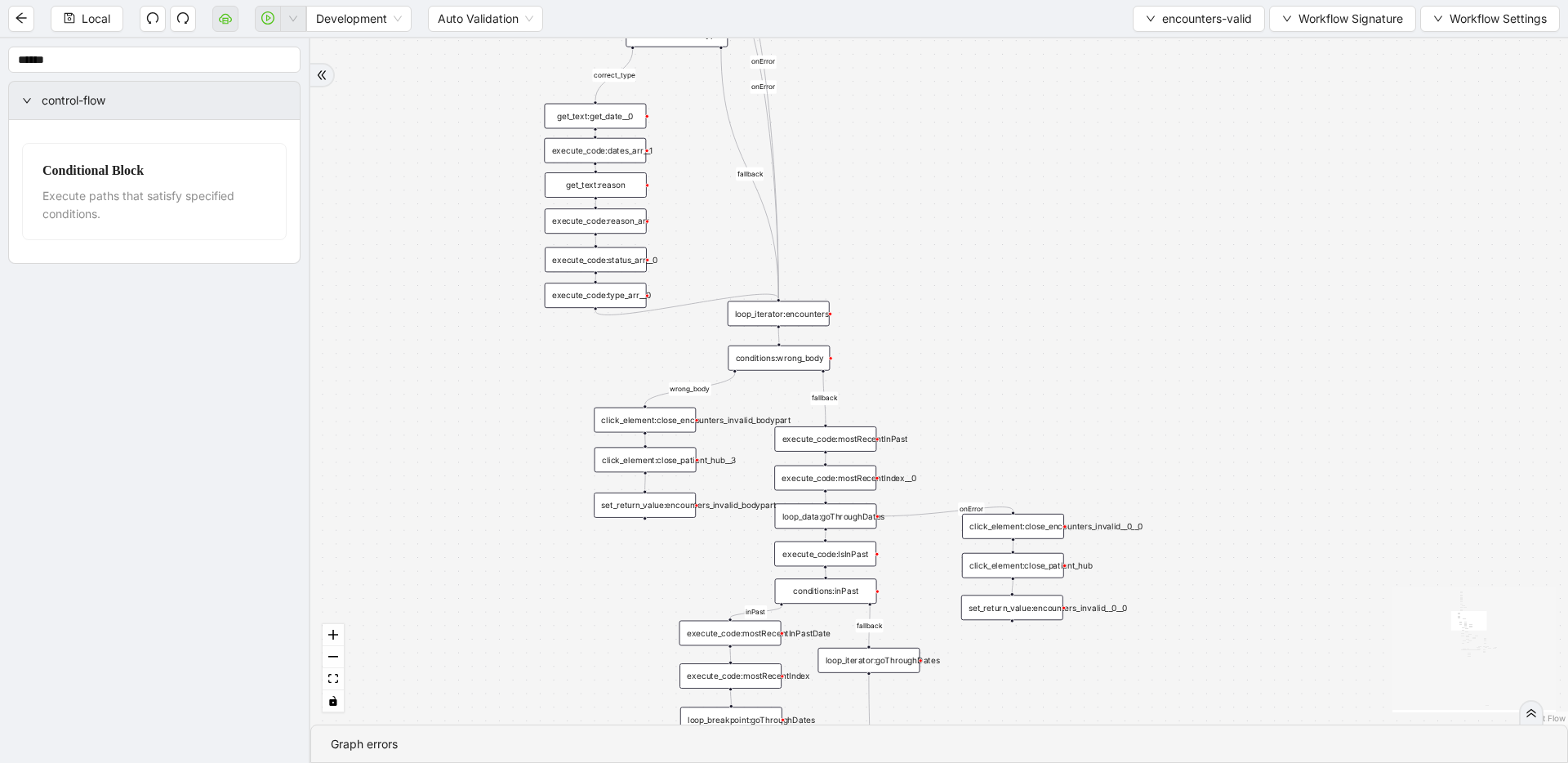
drag, startPoint x: 912, startPoint y: 452, endPoint x: 932, endPoint y: 254, distance: 199.0
click at [932, 254] on div "fallback fallback inPast hasInPast fallback wrong_body inNewYear fallback fallb…" at bounding box center [939, 381] width 1258 height 686
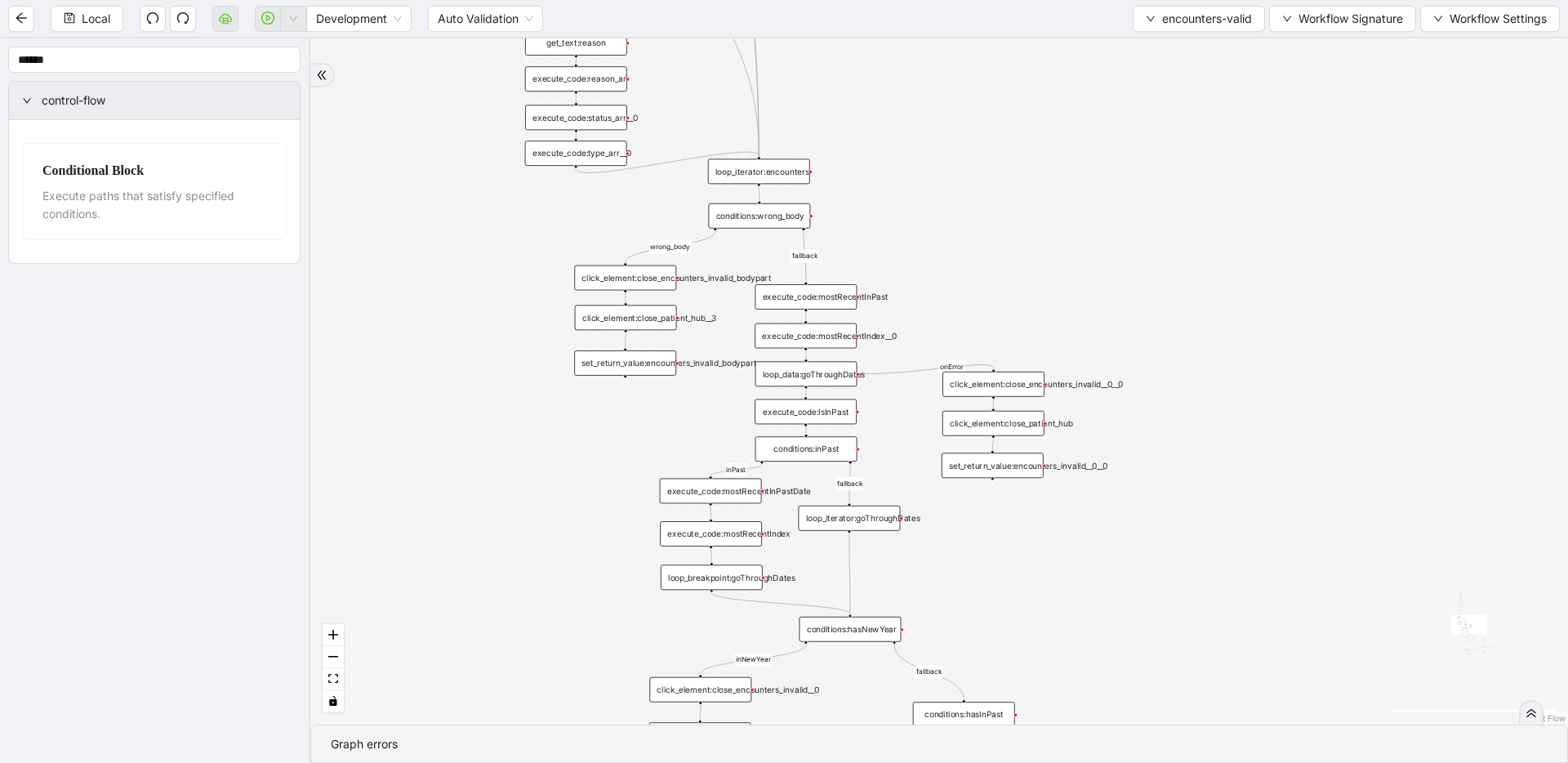
drag, startPoint x: 1011, startPoint y: 409, endPoint x: 975, endPoint y: 181, distance: 230.8
click at [975, 181] on div "fallback fallback inPast hasInPast fallback wrong_body inNewYear fallback fallb…" at bounding box center [939, 381] width 1258 height 686
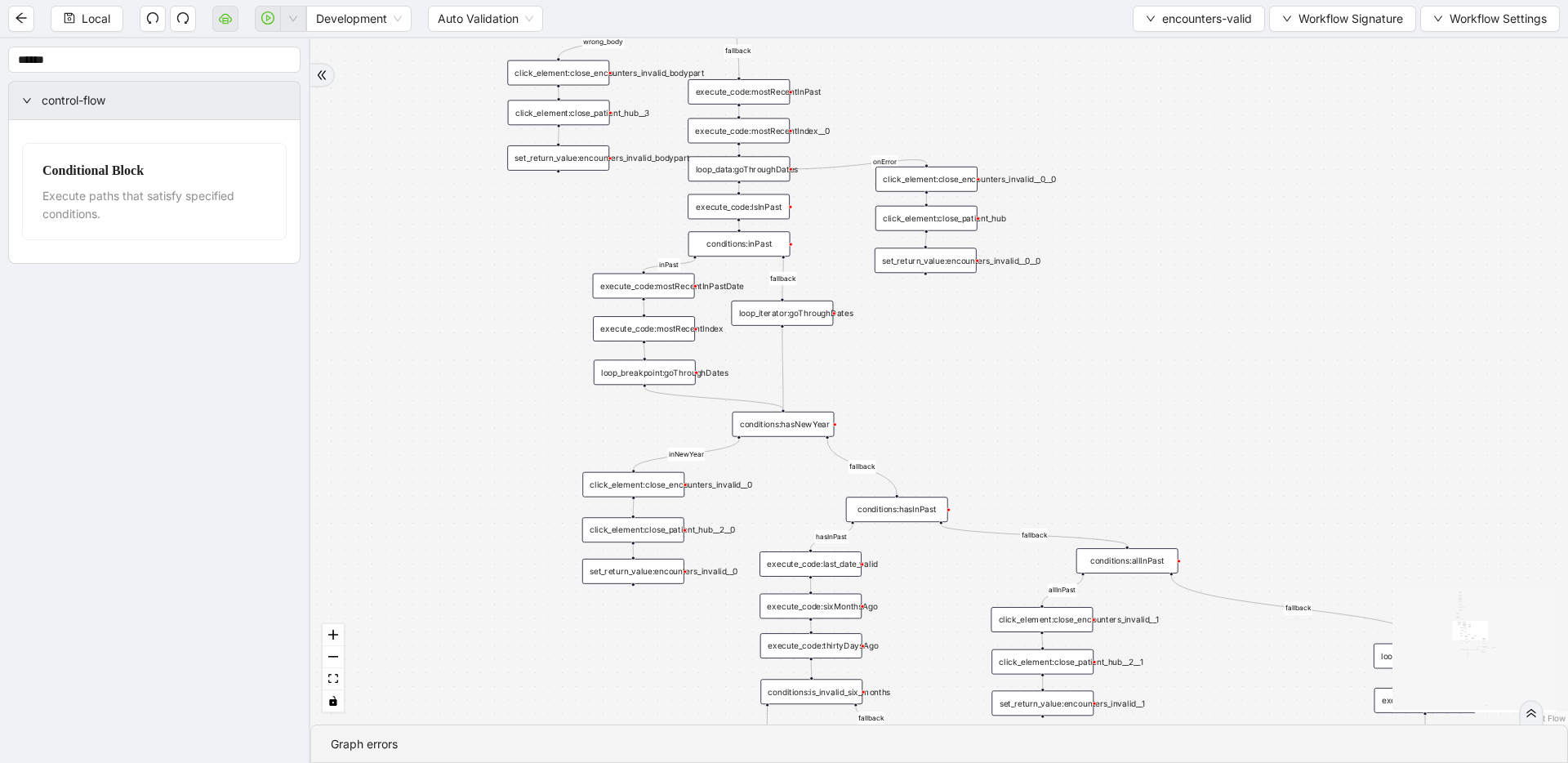
drag, startPoint x: 993, startPoint y: 485, endPoint x: 950, endPoint y: 413, distance: 83.9
click at [950, 413] on div "fallback fallback inPast hasInPast fallback wrong_body inNewYear fallback fallb…" at bounding box center [939, 381] width 1258 height 686
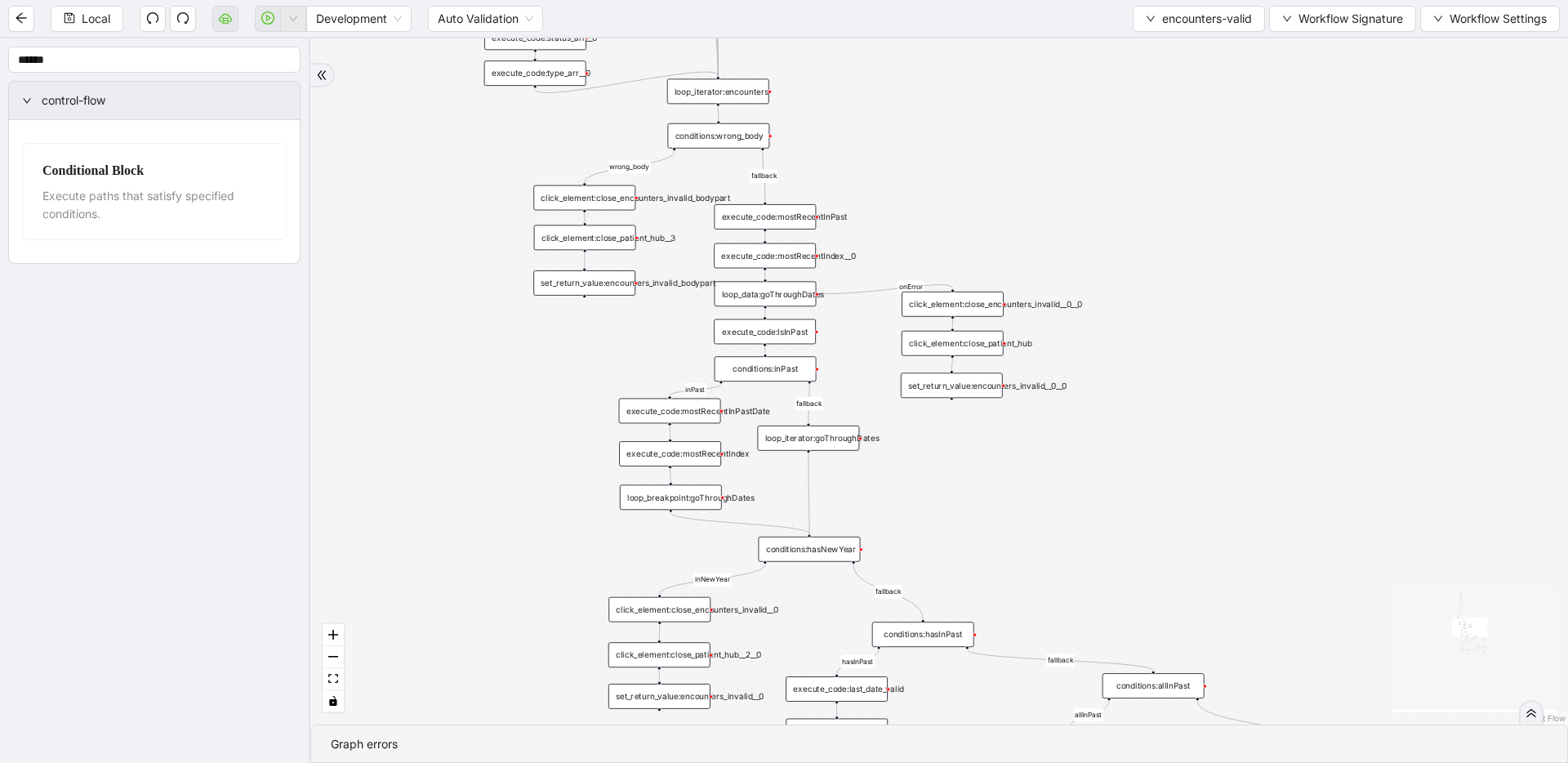
drag, startPoint x: 904, startPoint y: 350, endPoint x: 934, endPoint y: 495, distance: 148.1
click at [934, 495] on div "fallback fallback inPast hasInPast fallback wrong_body inNewYear fallback fallb…" at bounding box center [939, 381] width 1258 height 686
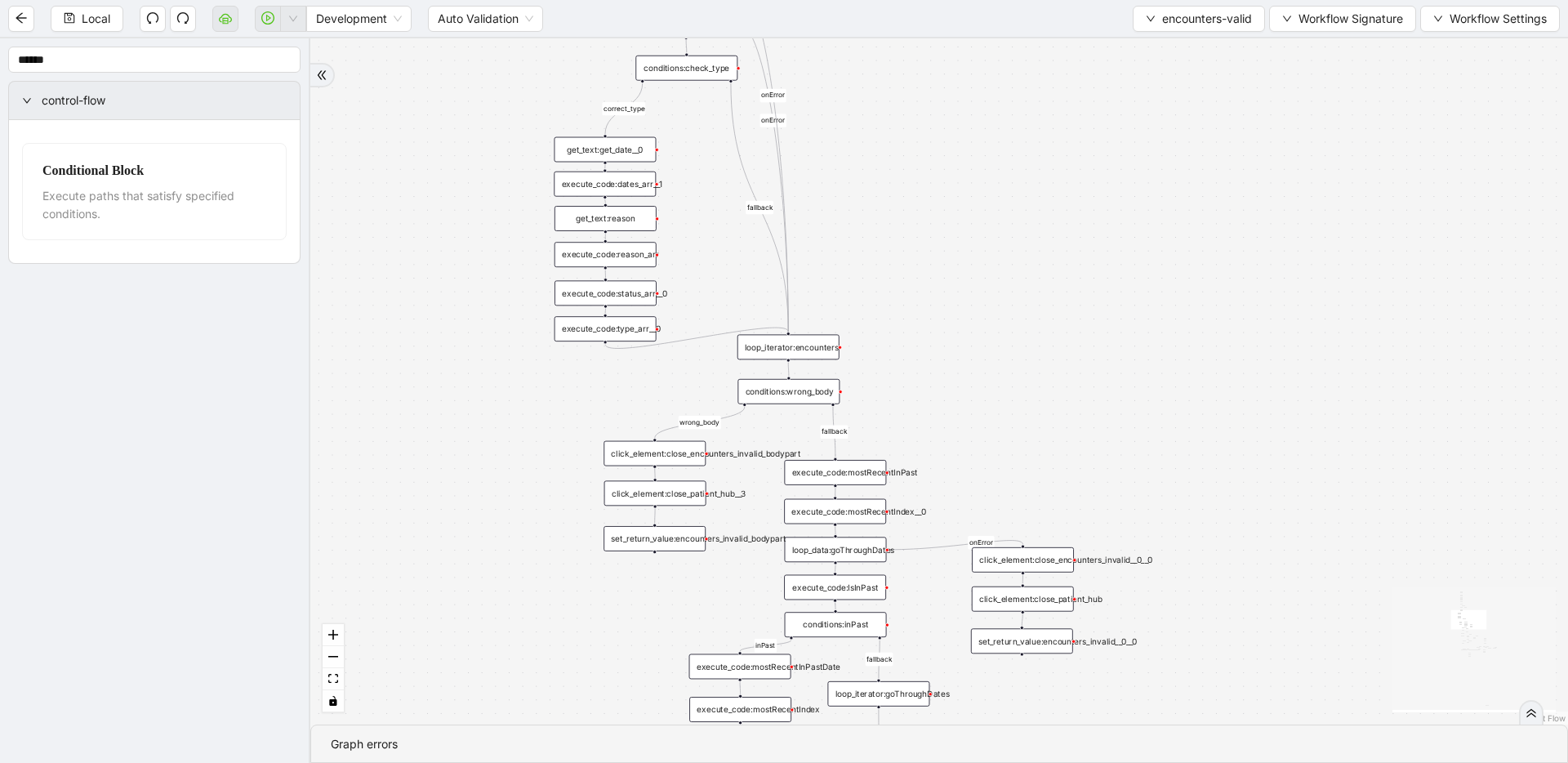
drag, startPoint x: 965, startPoint y: 283, endPoint x: 1018, endPoint y: 474, distance: 198.2
click at [1009, 474] on div "fallback fallback inPast hasInPast fallback wrong_body inNewYear fallback fallb…" at bounding box center [939, 381] width 1258 height 686
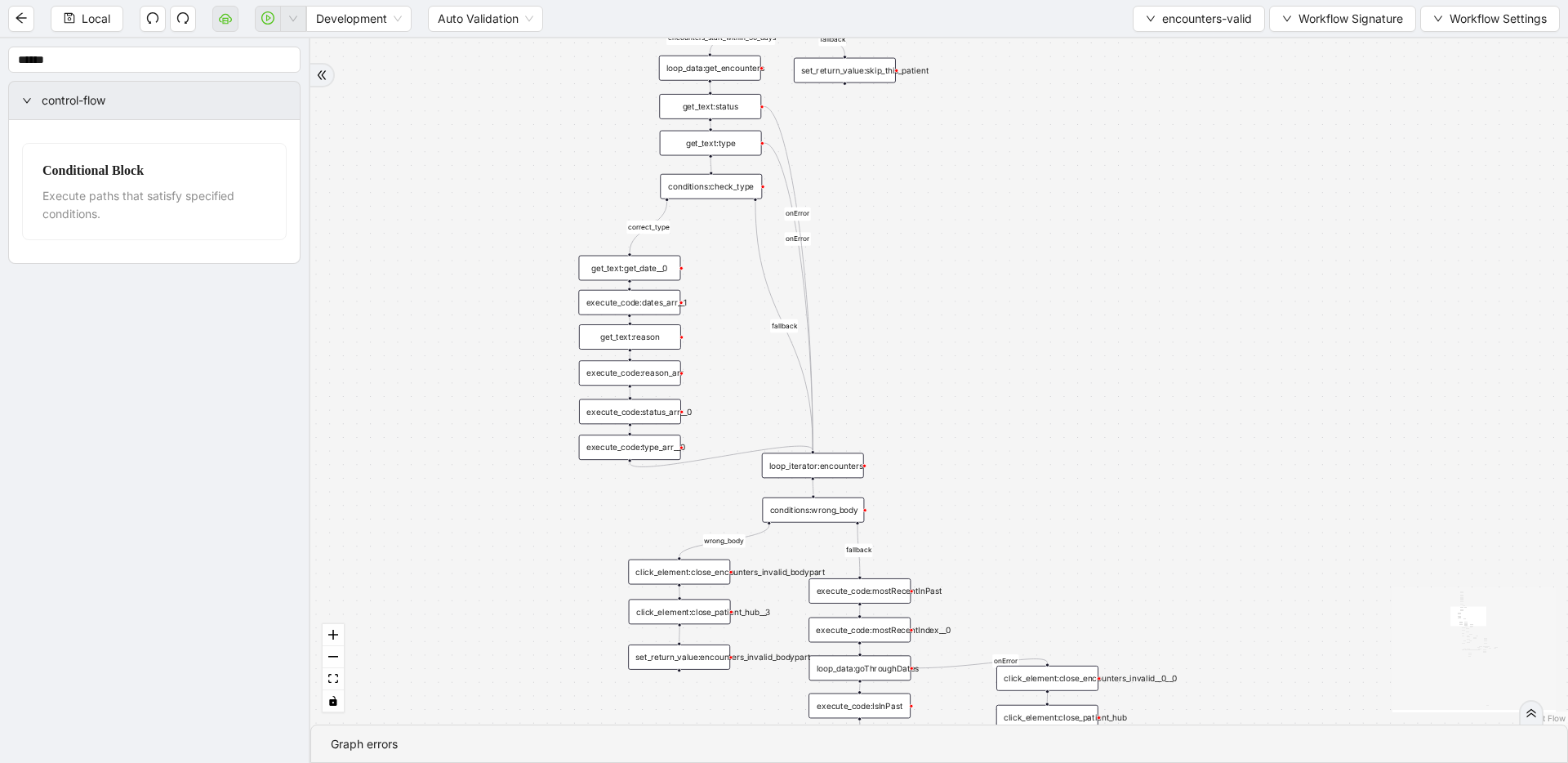
drag, startPoint x: 972, startPoint y: 358, endPoint x: 1000, endPoint y: 553, distance: 197.0
click at [1000, 553] on div "fallback fallback inPast hasInPast fallback wrong_body inNewYear fallback fallb…" at bounding box center [939, 381] width 1258 height 686
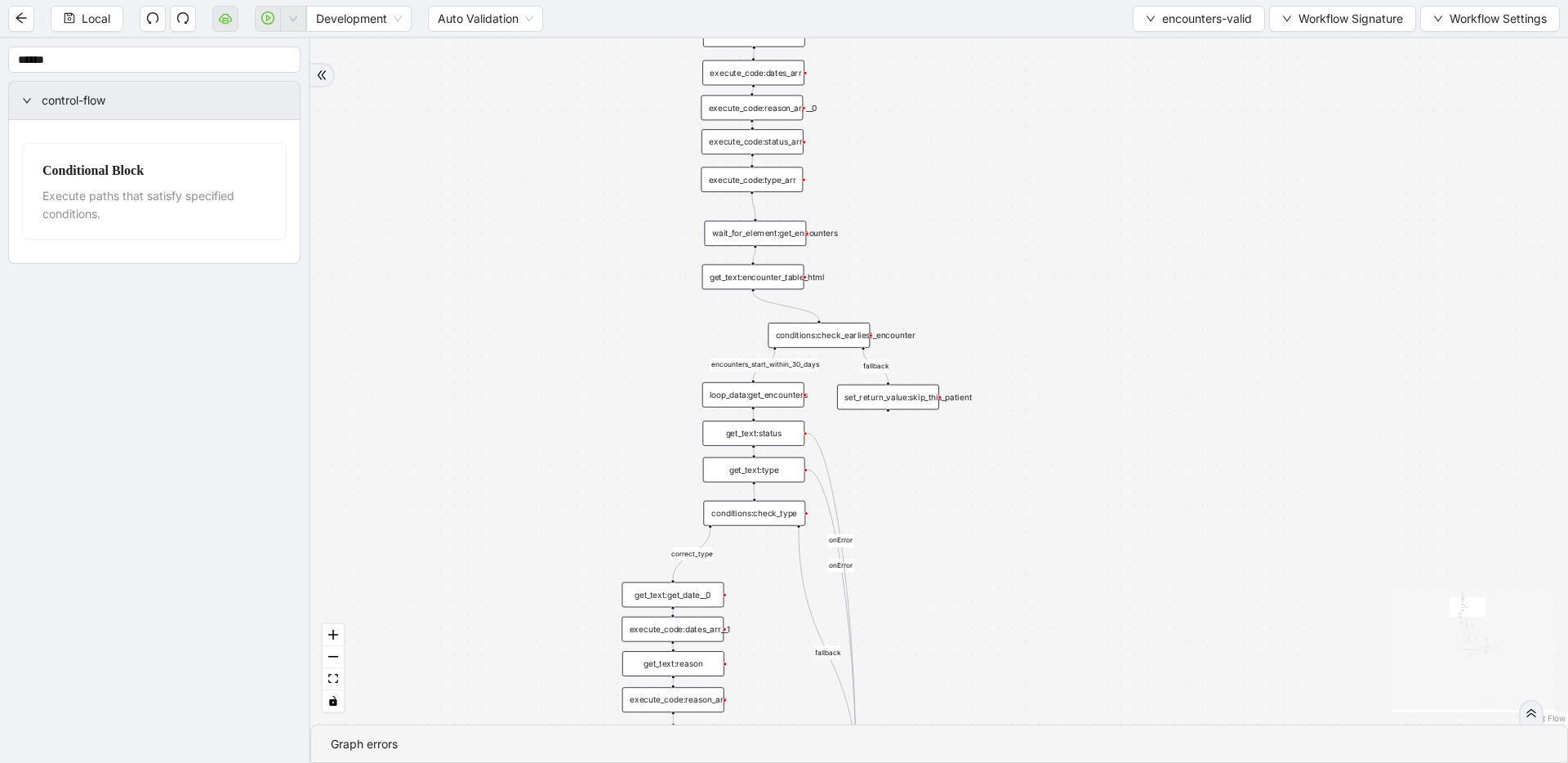
drag, startPoint x: 977, startPoint y: 404, endPoint x: 1000, endPoint y: 570, distance: 167.6
click at [1000, 570] on div "fallback fallback inPast hasInPast fallback wrong_body inNewYear fallback fallb…" at bounding box center [939, 381] width 1258 height 686
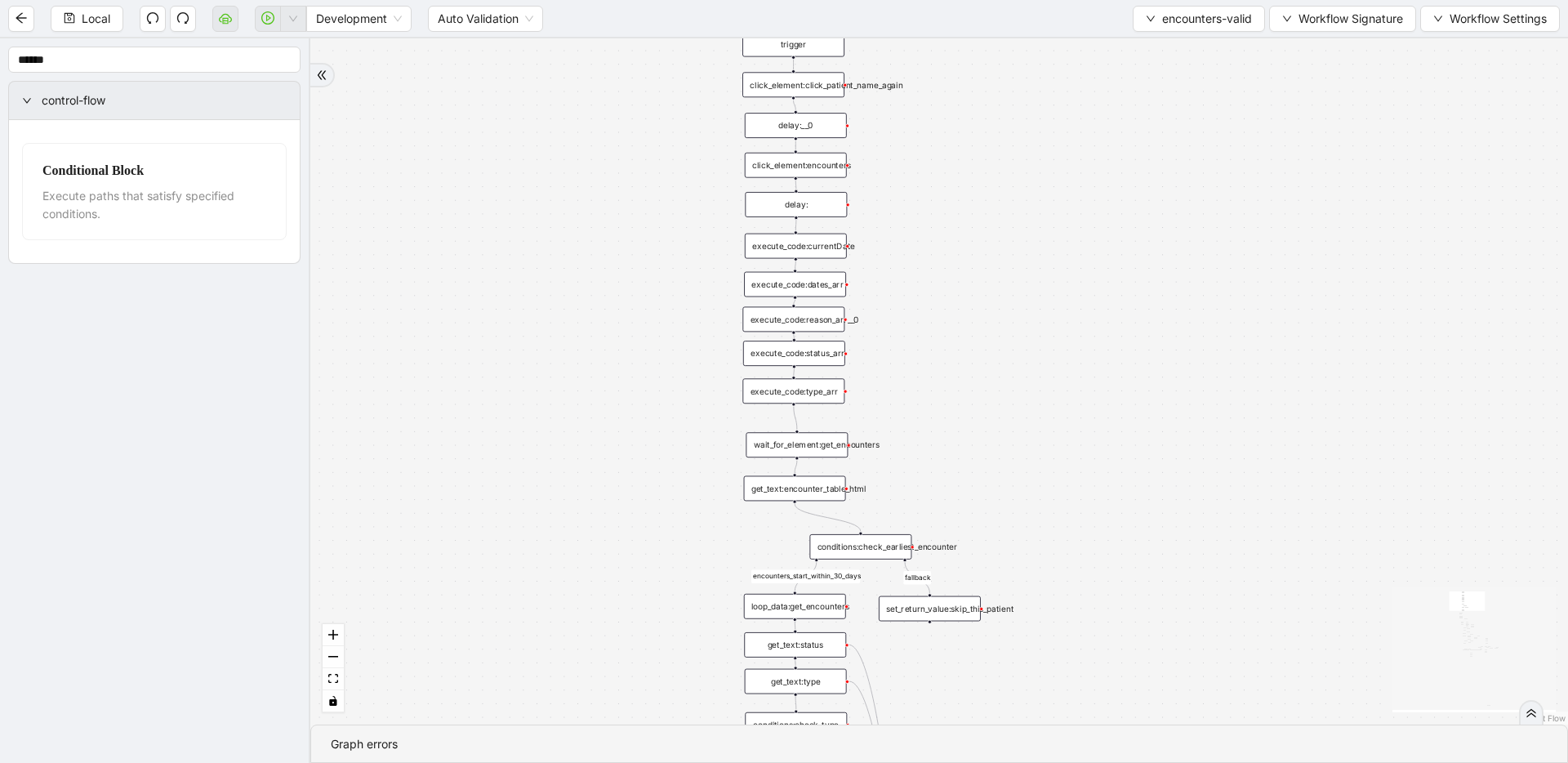
drag, startPoint x: 1009, startPoint y: 454, endPoint x: 1038, endPoint y: 624, distance: 172.5
click at [1009, 624] on div "fallback fallback inPast hasInPast fallback wrong_body inNewYear fallback fallb…" at bounding box center [939, 381] width 1258 height 686
drag, startPoint x: 1001, startPoint y: 408, endPoint x: 987, endPoint y: 379, distance: 32.2
click at [987, 379] on div "fallback fallback inPast hasInPast fallback wrong_body inNewYear fallback fallb…" at bounding box center [939, 381] width 1258 height 686
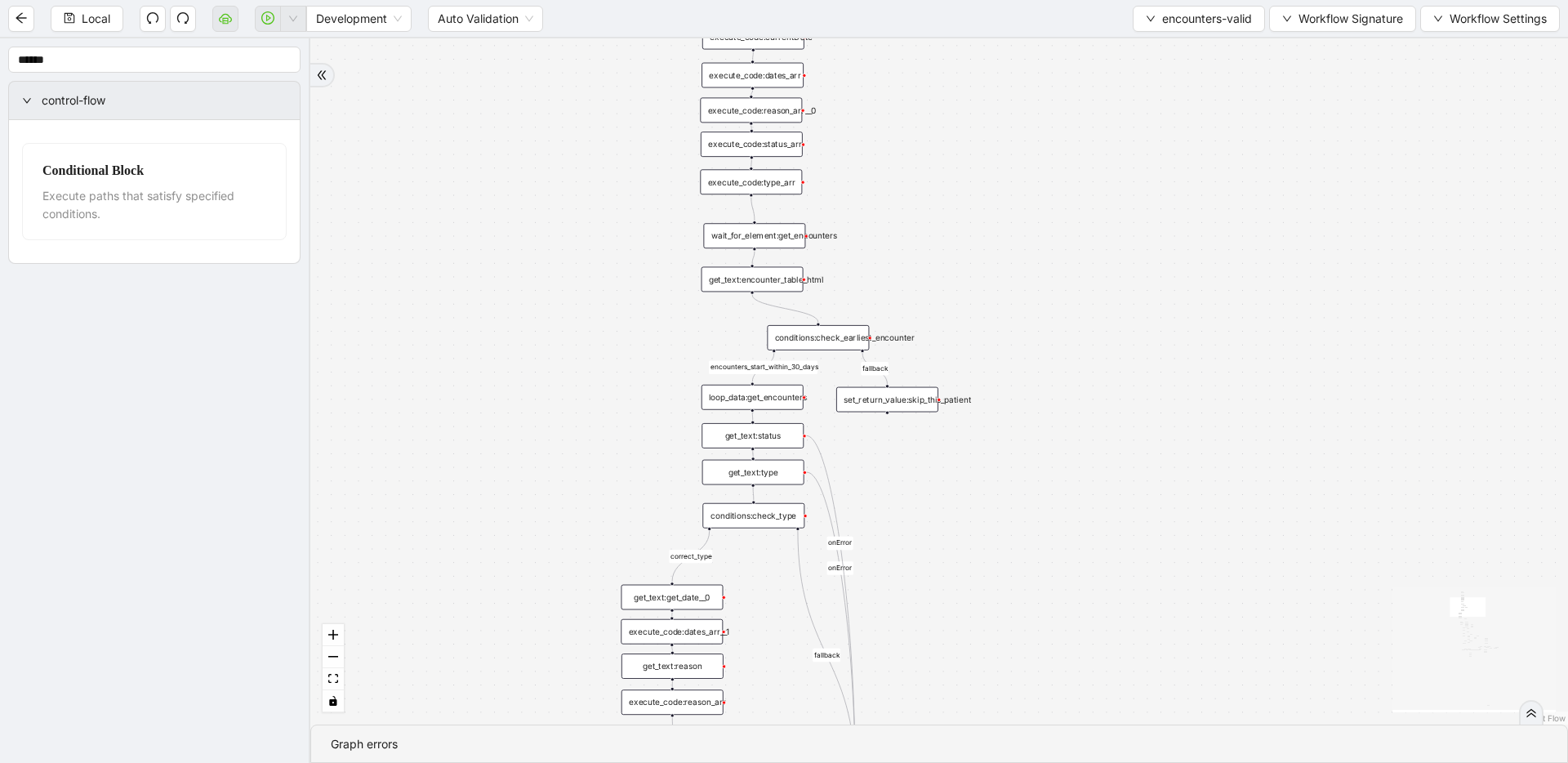
drag, startPoint x: 1076, startPoint y: 565, endPoint x: 1036, endPoint y: 366, distance: 203.0
click at [1009, 329] on div "fallback fallback inPast hasInPast fallback wrong_body inNewYear fallback fallb…" at bounding box center [939, 381] width 1258 height 686
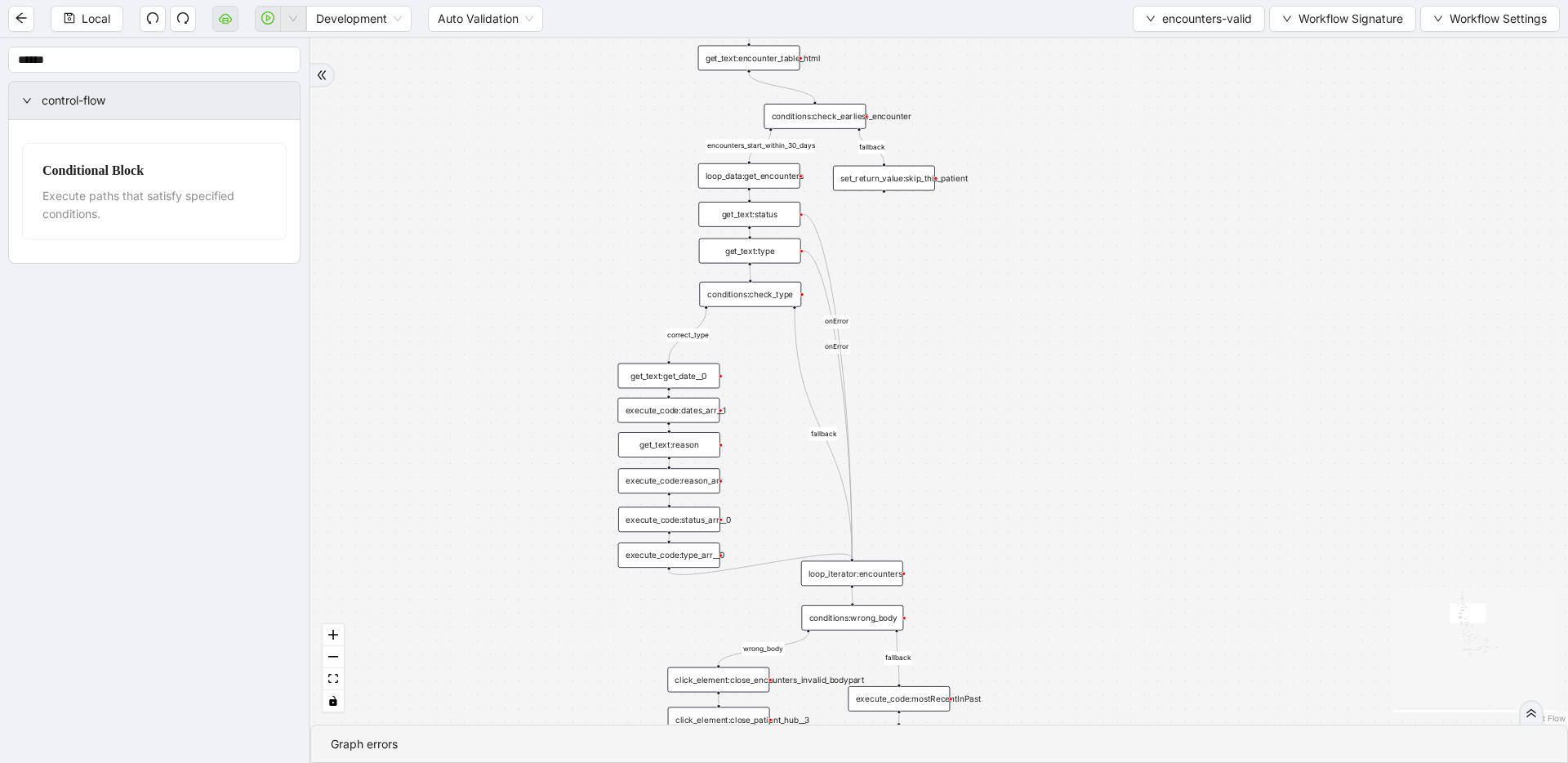
drag, startPoint x: 1042, startPoint y: 365, endPoint x: 1039, endPoint y: 254, distance: 111.0
click at [1009, 254] on div "fallback fallback inPast hasInPast fallback wrong_body inNewYear fallback fallb…" at bounding box center [939, 381] width 1258 height 686
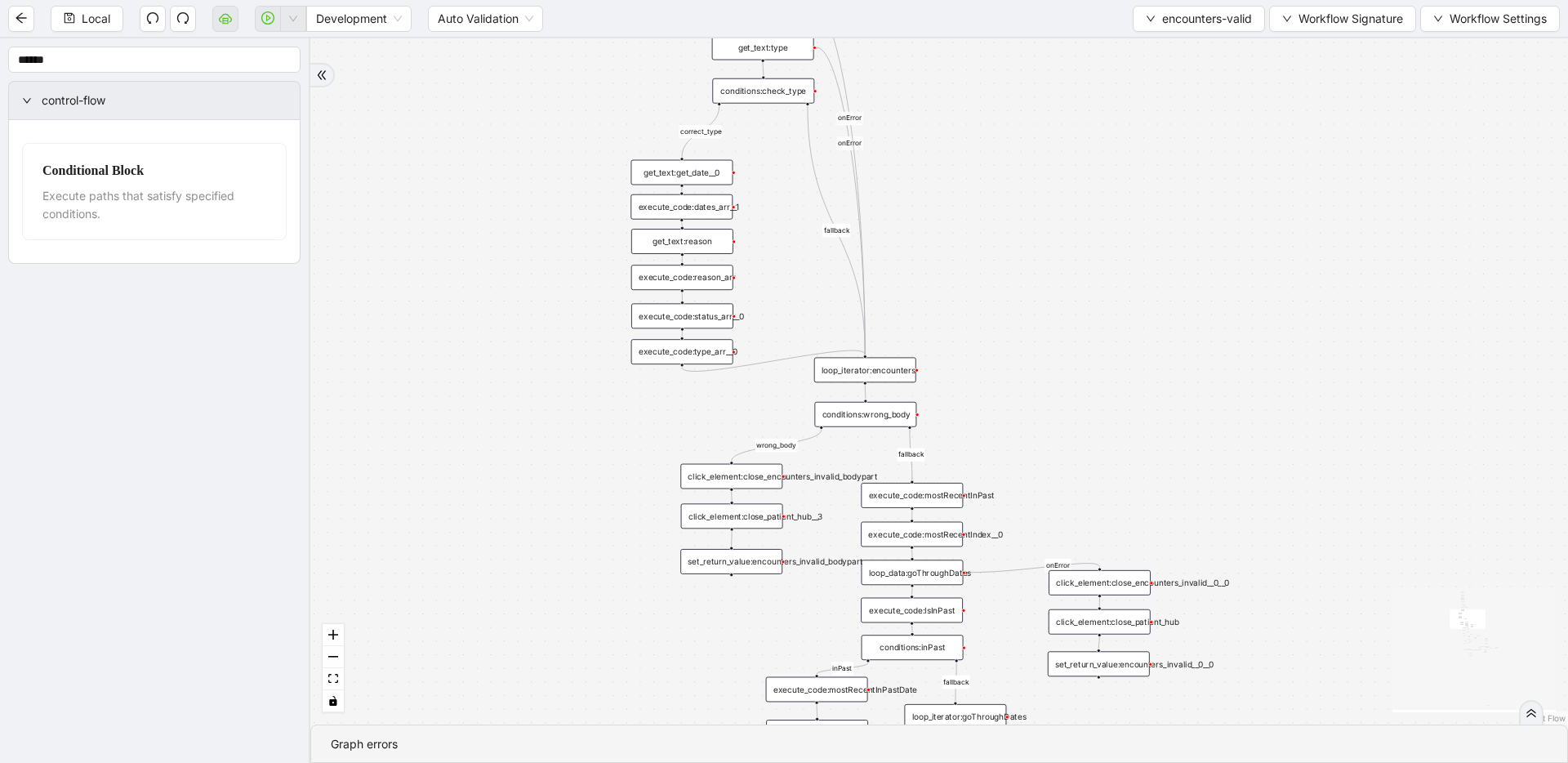
drag, startPoint x: 1024, startPoint y: 436, endPoint x: 1034, endPoint y: 297, distance: 139.4
click at [1009, 226] on div "fallback fallback inPast hasInPast fallback wrong_body inNewYear fallback fallb…" at bounding box center [939, 381] width 1258 height 686
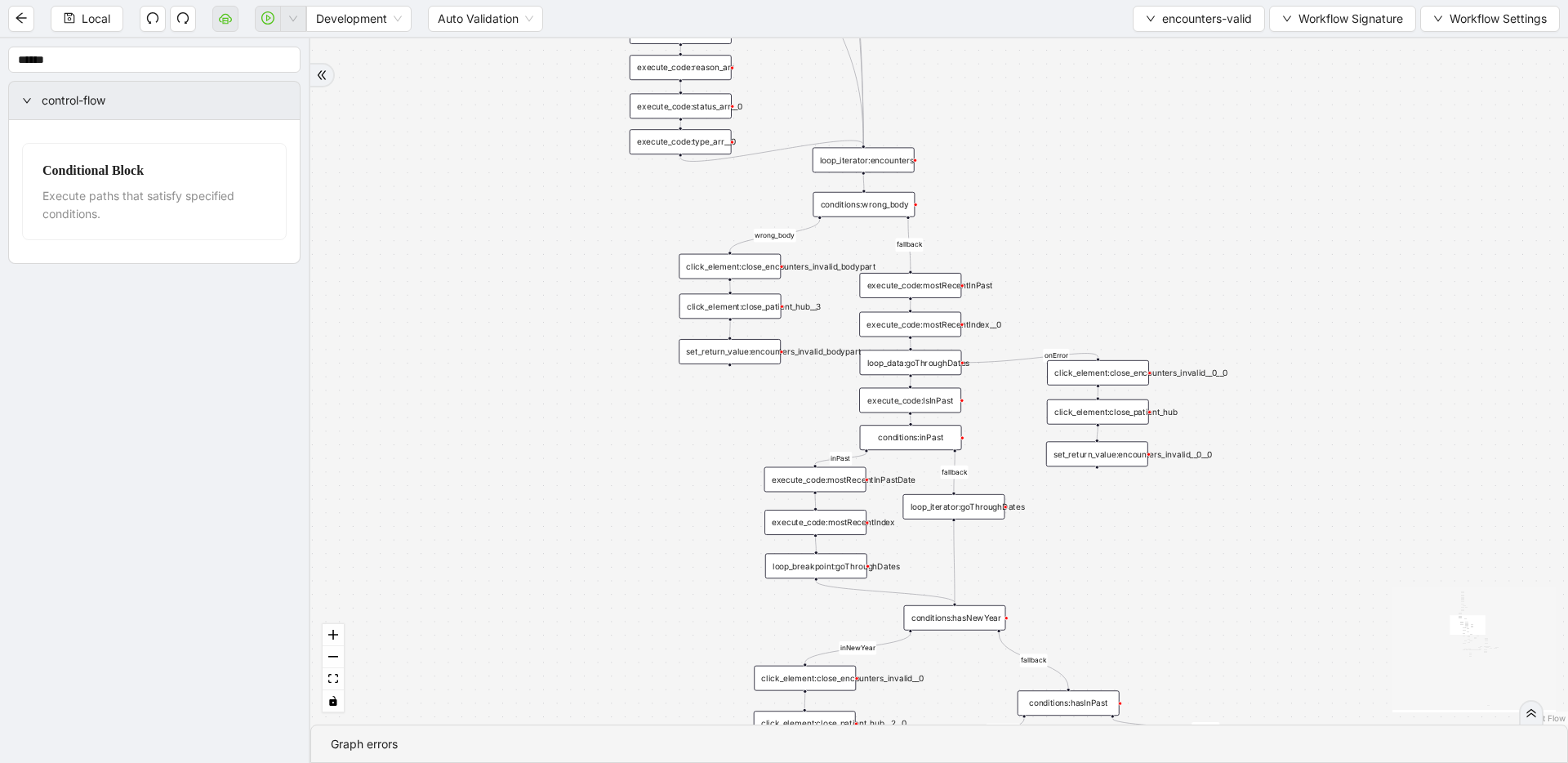
drag, startPoint x: 1047, startPoint y: 254, endPoint x: 1037, endPoint y: 174, distance: 80.6
click at [1009, 171] on div "fallback fallback inPast hasInPast fallback wrong_body inNewYear fallback fallb…" at bounding box center [939, 381] width 1258 height 686
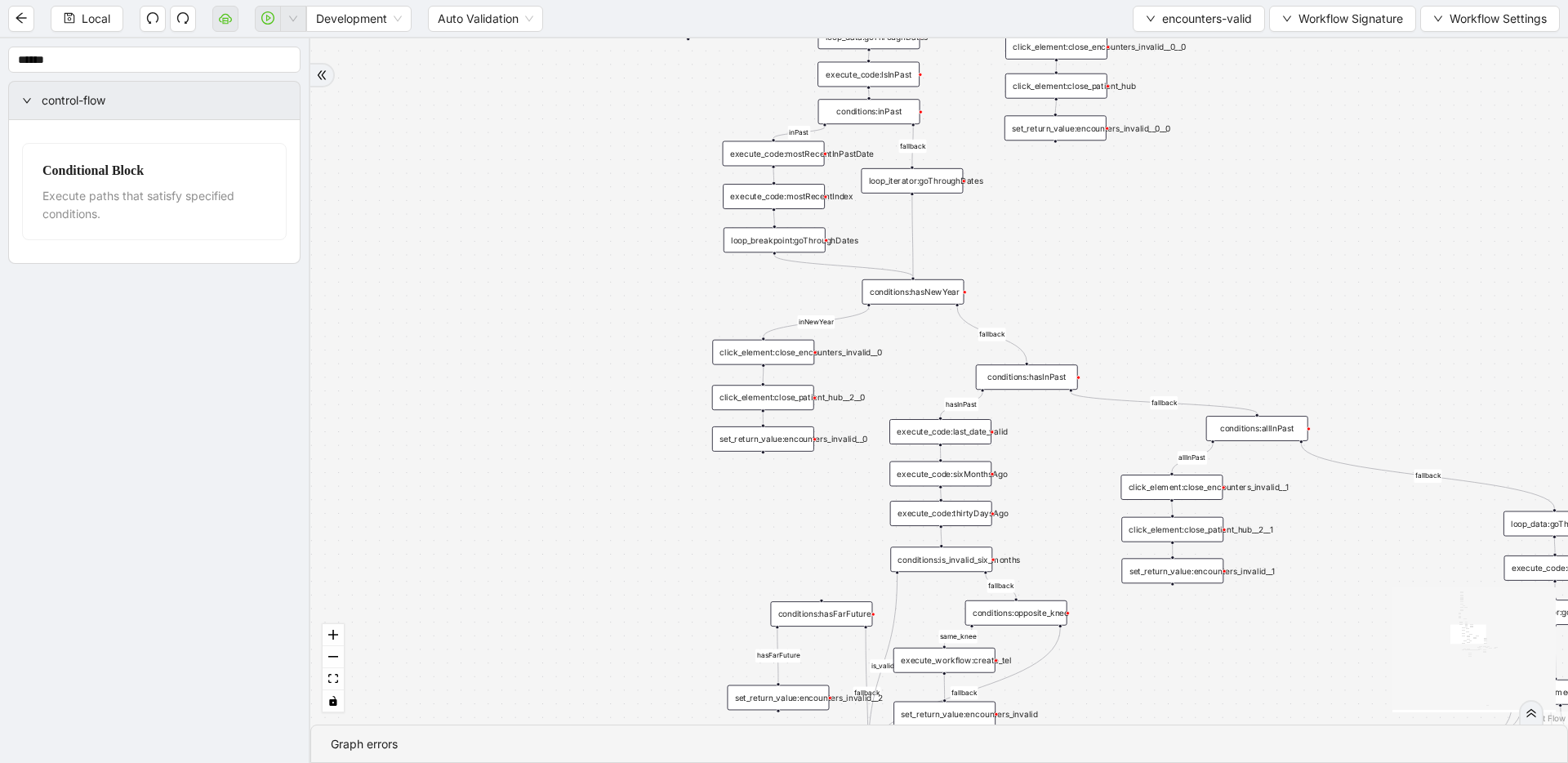
drag, startPoint x: 1043, startPoint y: 480, endPoint x: 1011, endPoint y: 268, distance: 214.4
click at [1009, 268] on div "fallback fallback inPast hasInPast fallback wrong_body inNewYear fallback fallb…" at bounding box center [939, 381] width 1258 height 686
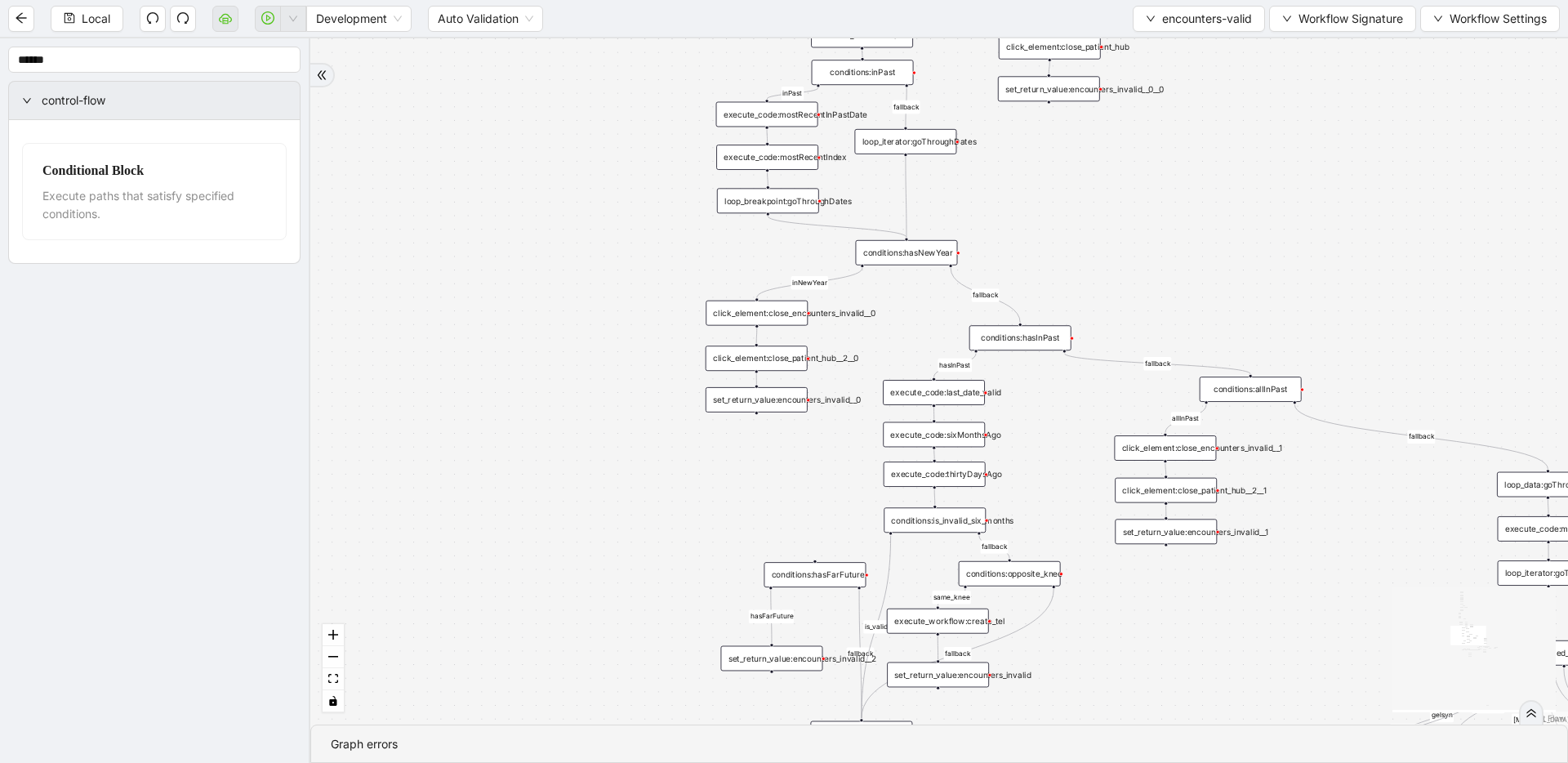
drag, startPoint x: 1059, startPoint y: 418, endPoint x: 993, endPoint y: 220, distance: 208.7
click at [993, 220] on div "fallback fallback inPast hasInPast fallback wrong_body inNewYear fallback fallb…" at bounding box center [939, 381] width 1258 height 686
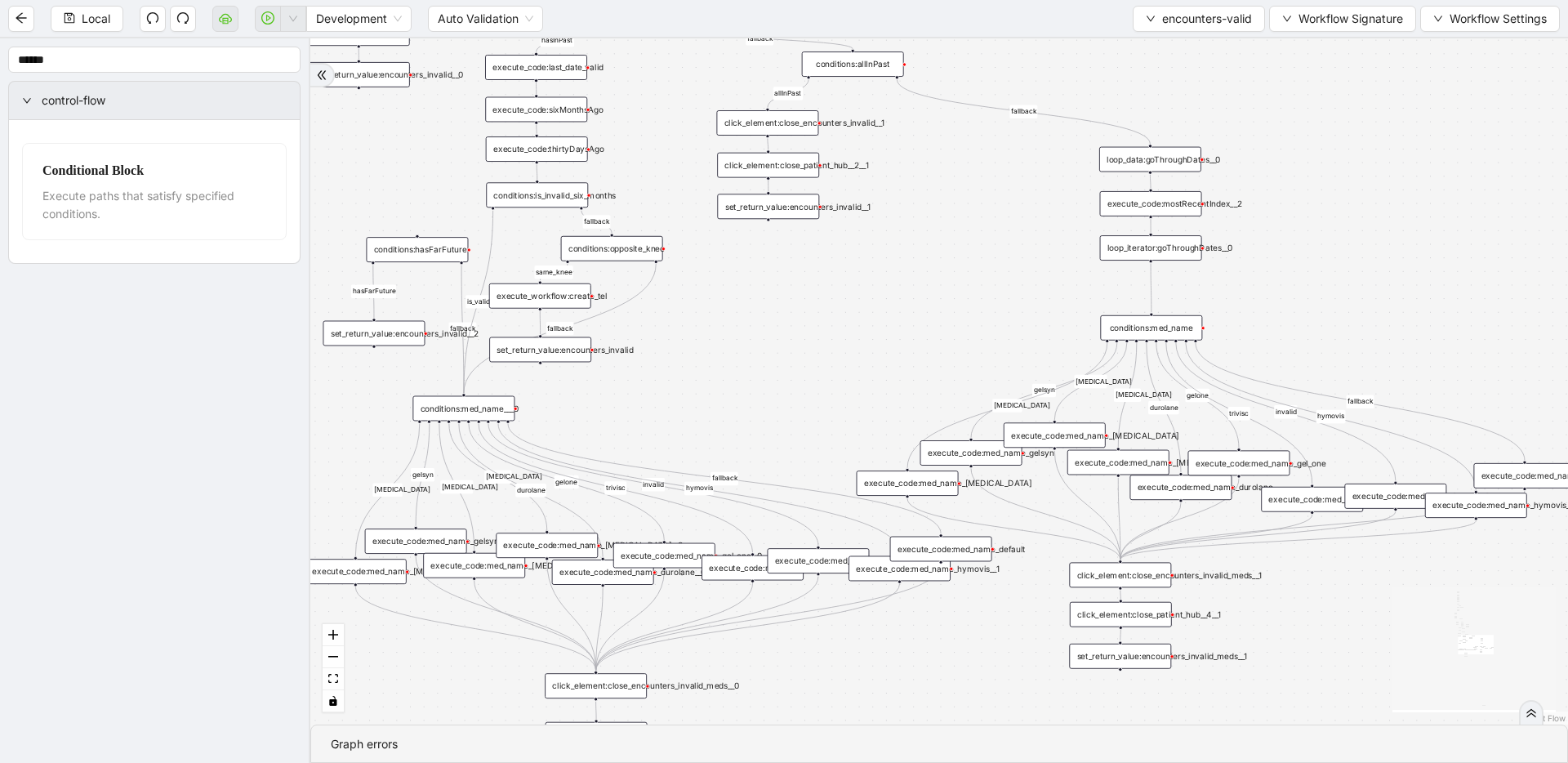
drag, startPoint x: 1050, startPoint y: 453, endPoint x: 736, endPoint y: 357, distance: 328.3
click at [736, 357] on div "fallback fallback inPast hasInPast fallback wrong_body inNewYear fallback fallb…" at bounding box center [939, 381] width 1258 height 686
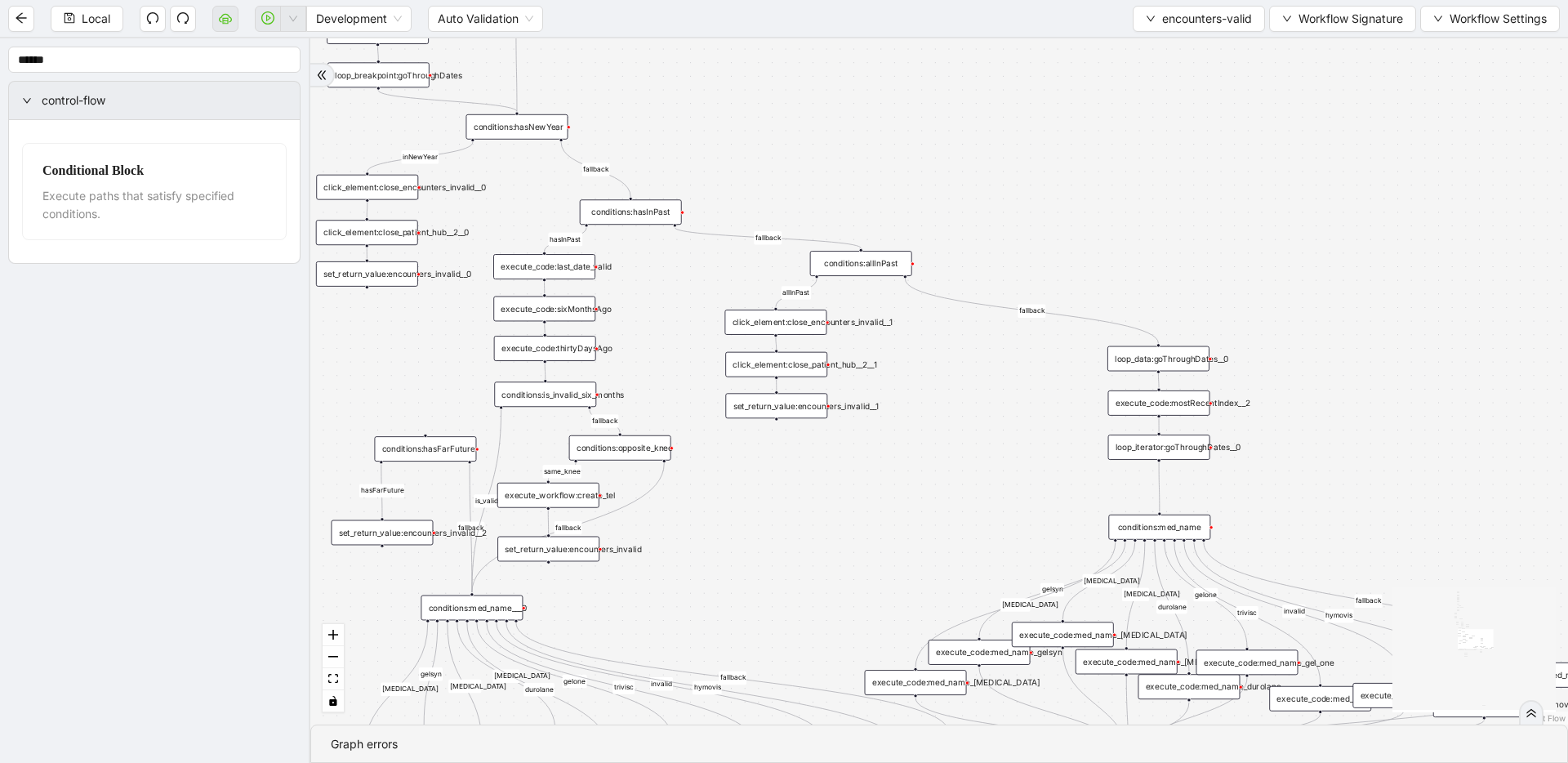
drag, startPoint x: 1017, startPoint y: 241, endPoint x: 1020, endPoint y: 412, distance: 171.0
click at [1009, 417] on div "fallback fallback inPast hasInPast fallback wrong_body inNewYear fallback fallb…" at bounding box center [939, 381] width 1258 height 686
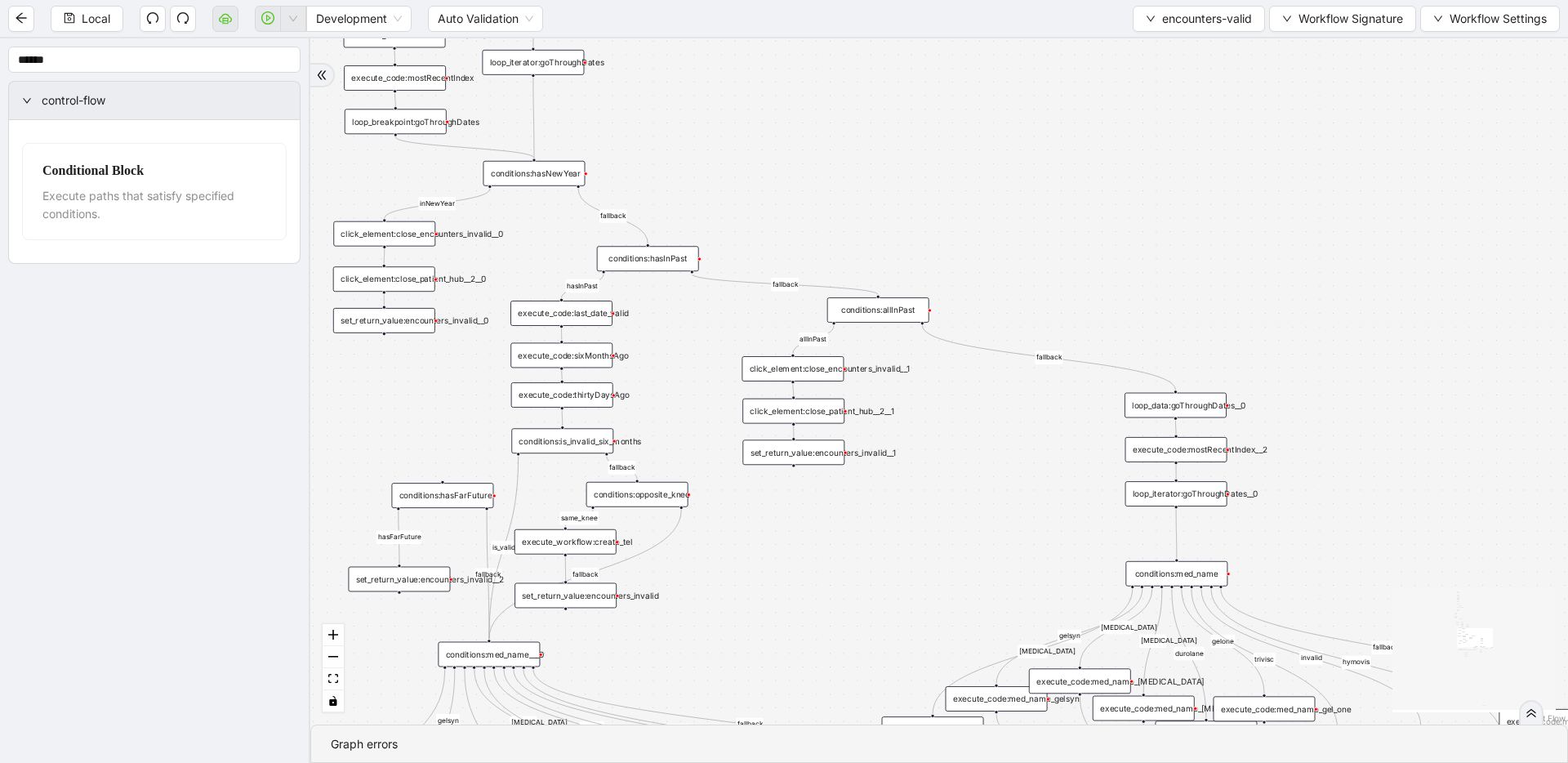
drag, startPoint x: 988, startPoint y: 227, endPoint x: 1083, endPoint y: 427, distance: 221.4
click at [1009, 427] on div "fallback fallback inPast hasInPast fallback wrong_body inNewYear fallback fallb…" at bounding box center [939, 381] width 1258 height 686
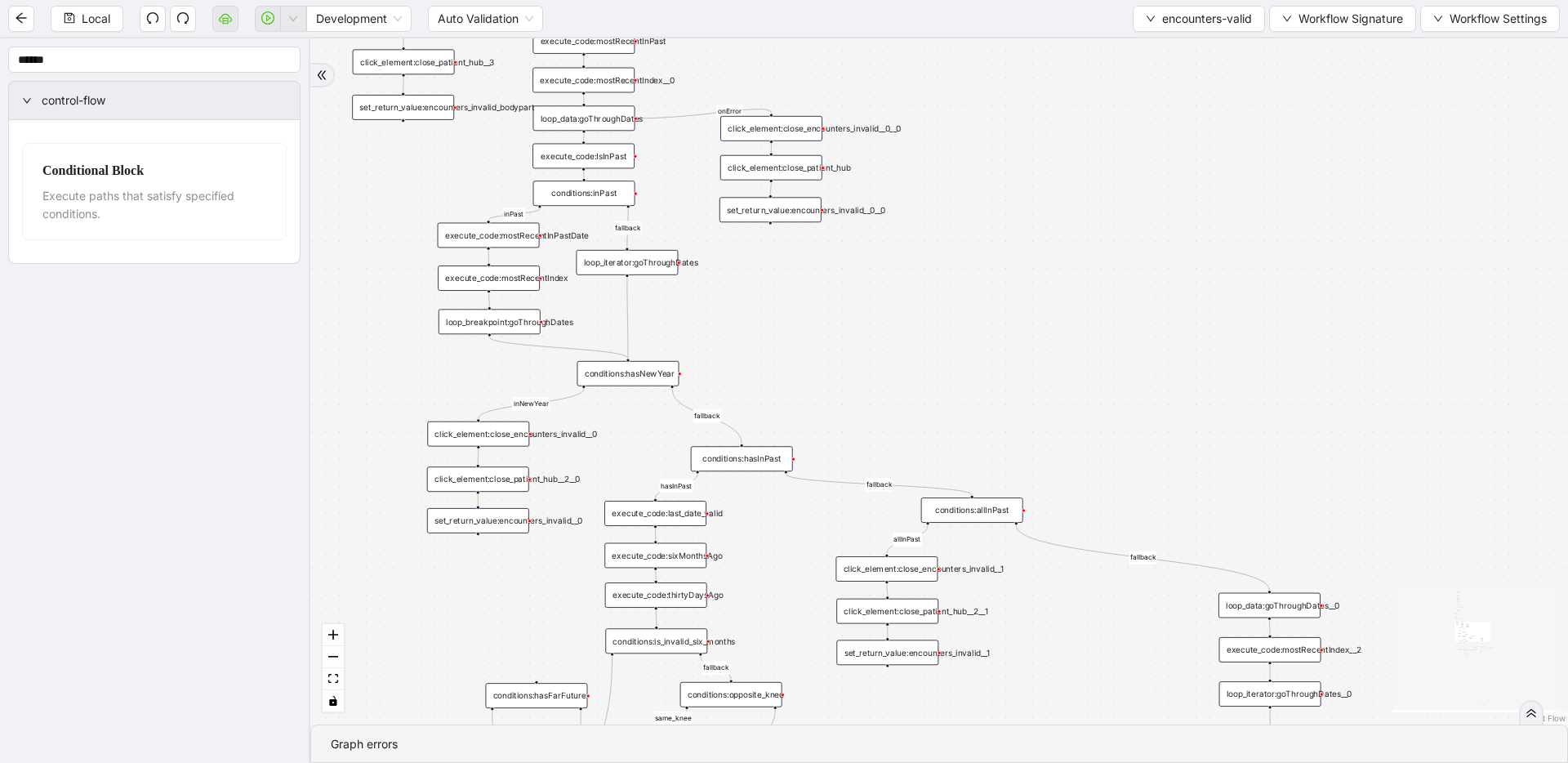
drag, startPoint x: 1029, startPoint y: 403, endPoint x: 1047, endPoint y: 420, distance: 24.8
click at [1009, 420] on div "fallback fallback inPast hasInPast fallback wrong_body inNewYear fallback fallb…" at bounding box center [939, 381] width 1258 height 686
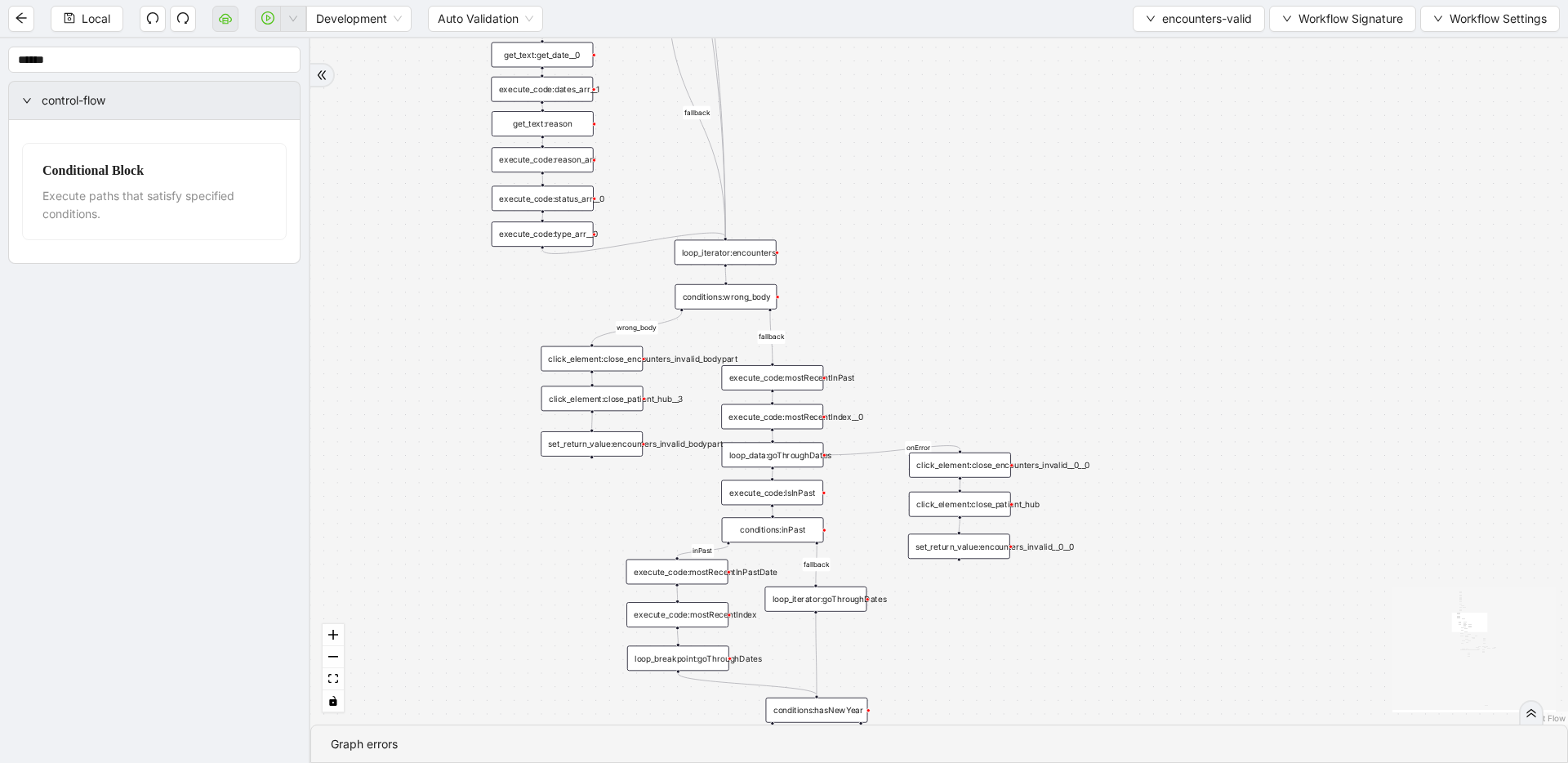
drag, startPoint x: 1030, startPoint y: 232, endPoint x: 1139, endPoint y: 401, distance: 201.1
click at [1009, 401] on div "fallback fallback inPast hasInPast fallback wrong_body inNewYear fallback fallb…" at bounding box center [939, 381] width 1258 height 686
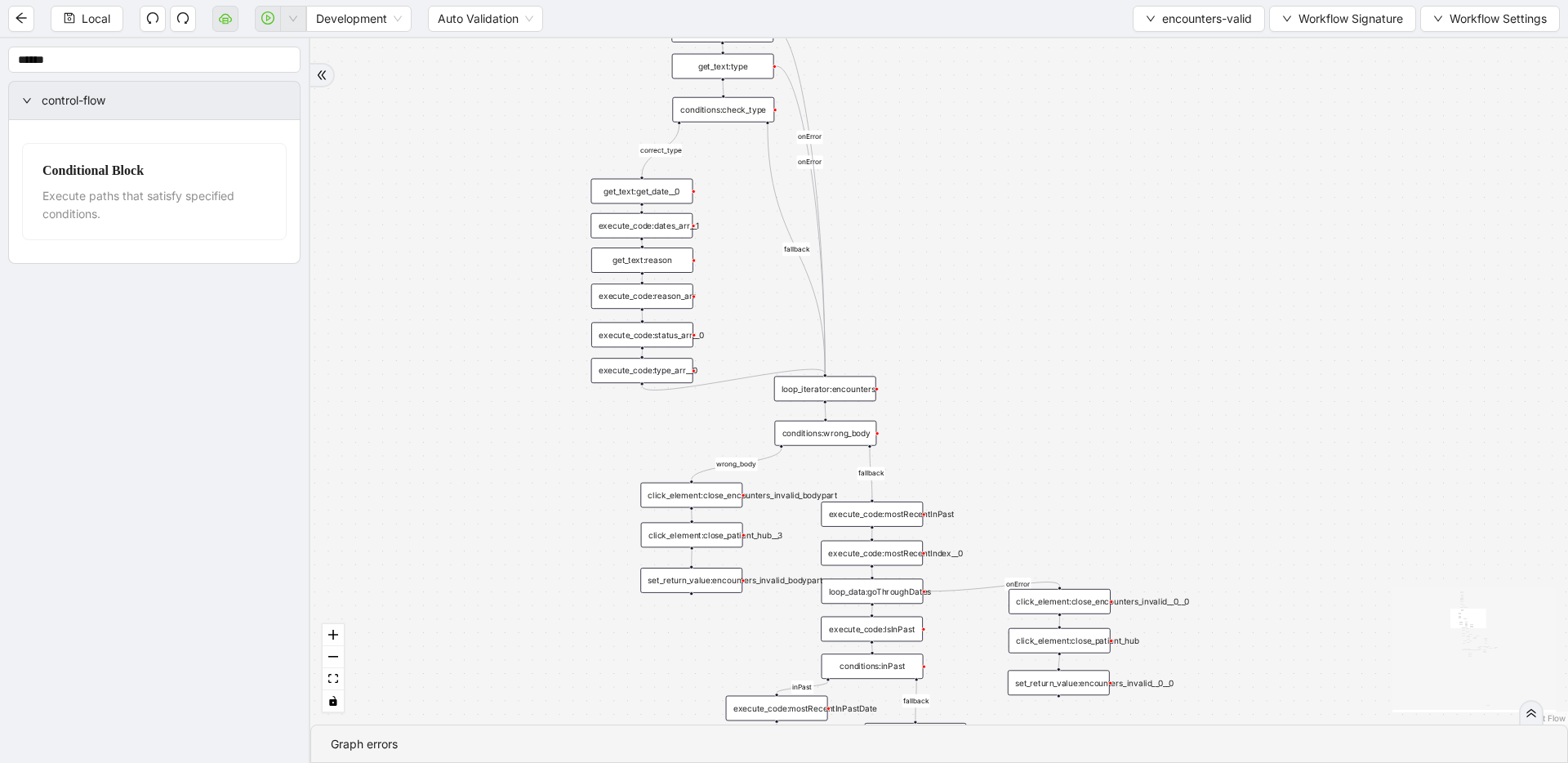
drag, startPoint x: 897, startPoint y: 186, endPoint x: 1049, endPoint y: 450, distance: 304.6
click at [1009, 450] on div "fallback fallback inPast hasInPast fallback wrong_body inNewYear fallback fallb…" at bounding box center [939, 381] width 1258 height 686
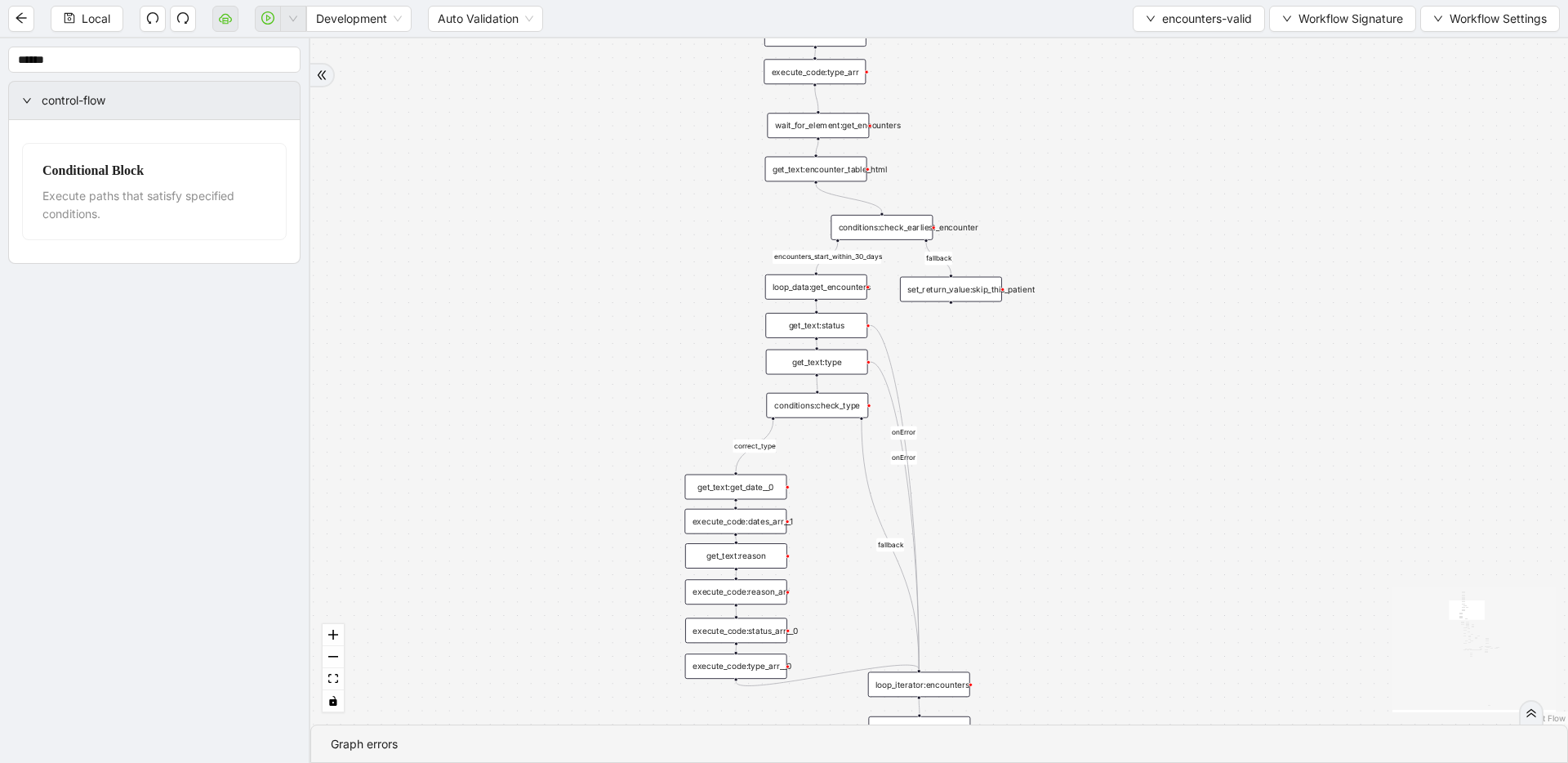
drag, startPoint x: 1016, startPoint y: 318, endPoint x: 1050, endPoint y: 456, distance: 142.1
click at [1009, 456] on div "fallback fallback inPast hasInPast fallback wrong_body inNewYear fallback fallb…" at bounding box center [939, 381] width 1258 height 686
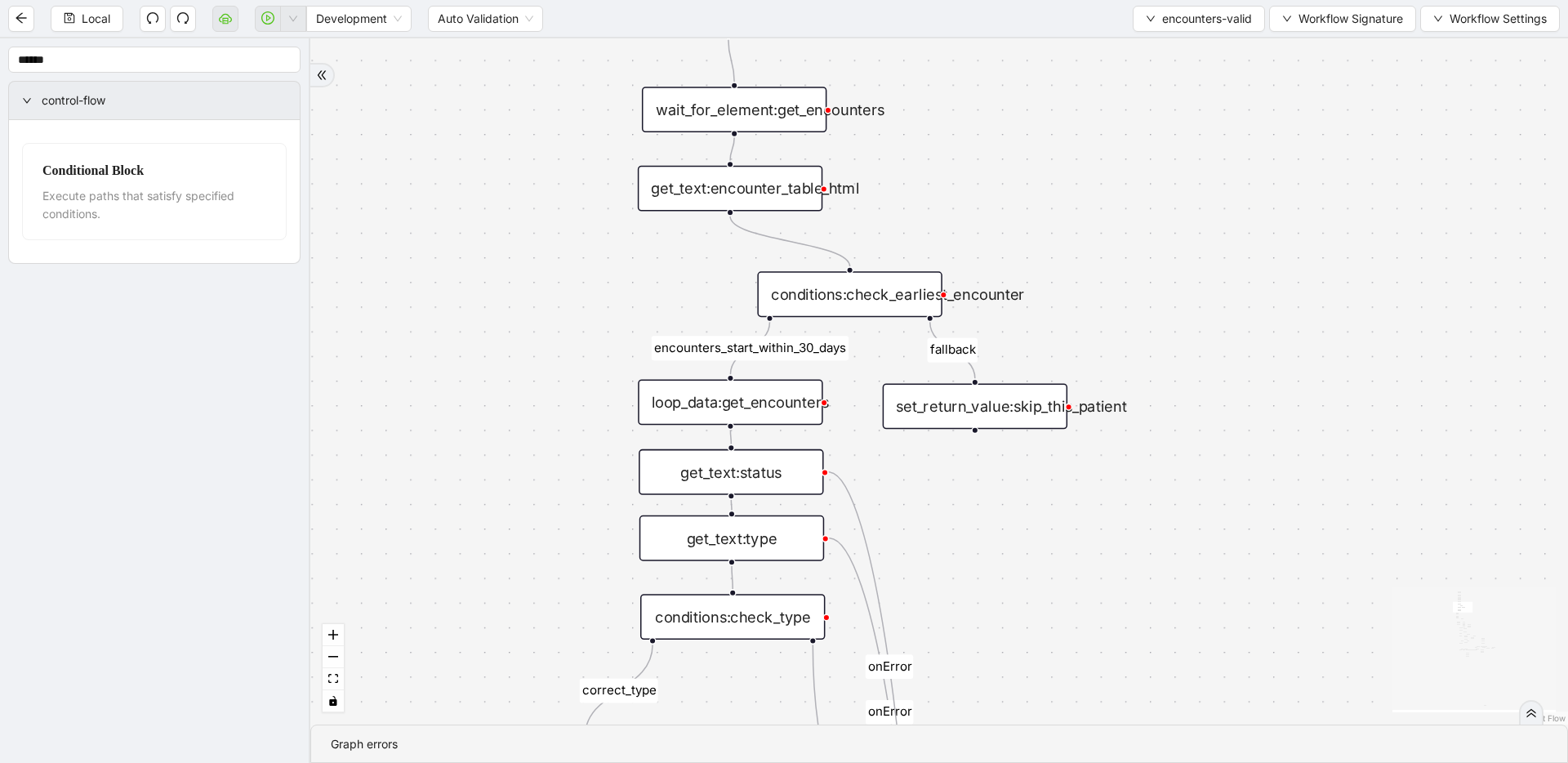
drag, startPoint x: 920, startPoint y: 321, endPoint x: 927, endPoint y: 557, distance: 236.1
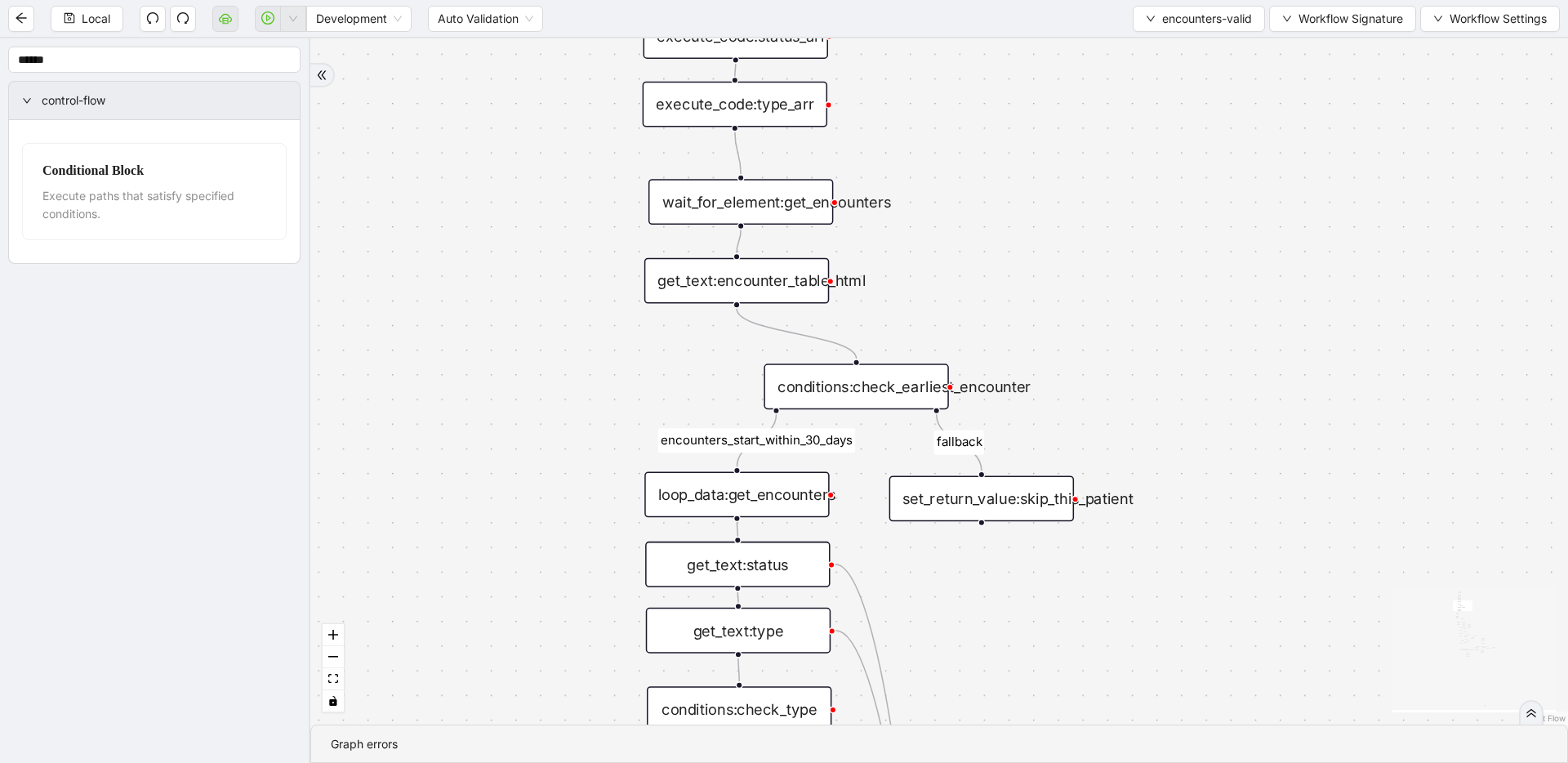
click at [898, 396] on div "conditions:check_earliest_encounter" at bounding box center [856, 386] width 185 height 46
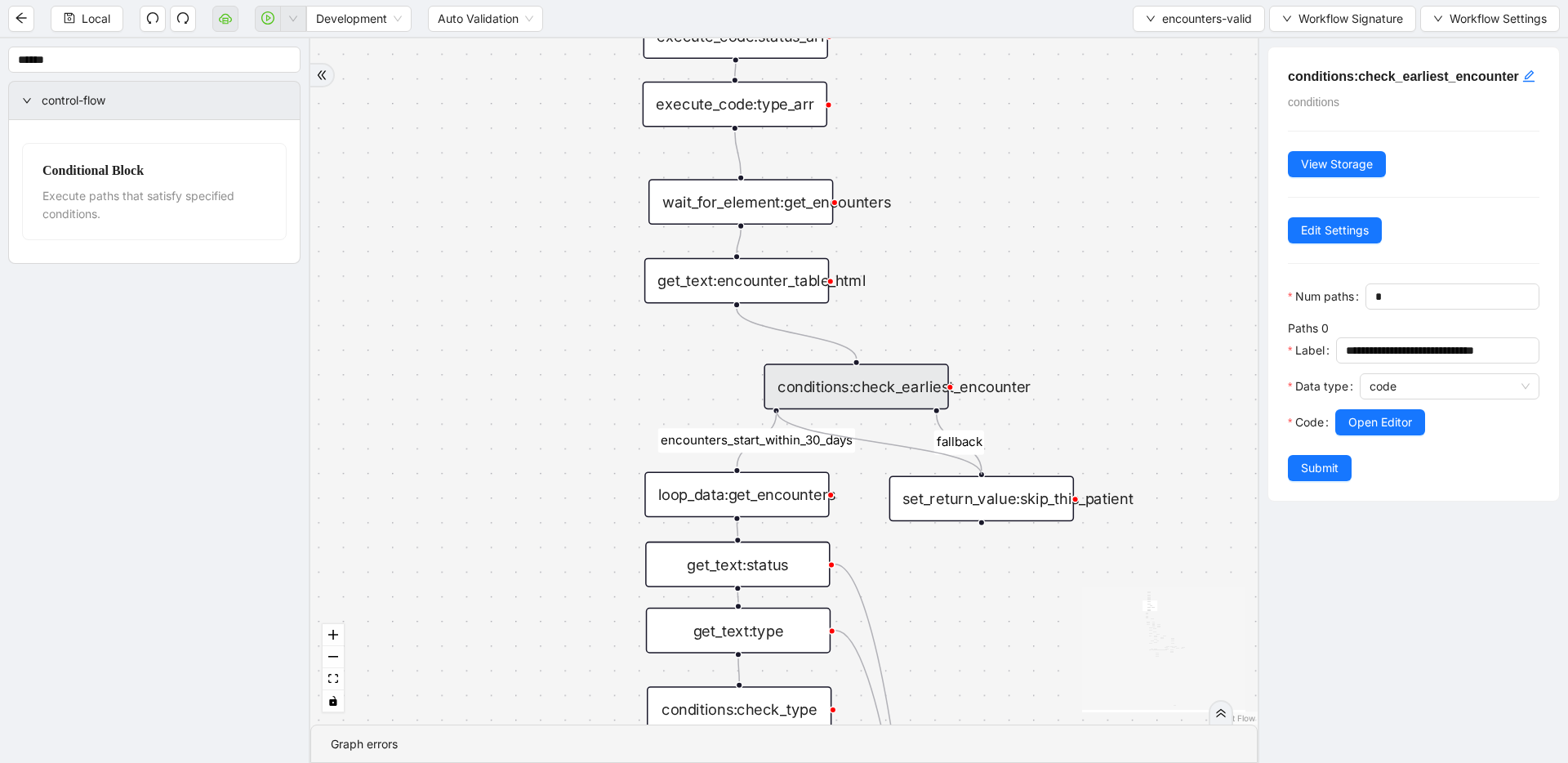
drag, startPoint x: 773, startPoint y: 412, endPoint x: 969, endPoint y: 471, distance: 204.7
click at [969, 471] on div "fallback fallback inPast hasInPast fallback wrong_body inNewYear fallback fallb…" at bounding box center [784, 381] width 948 height 686
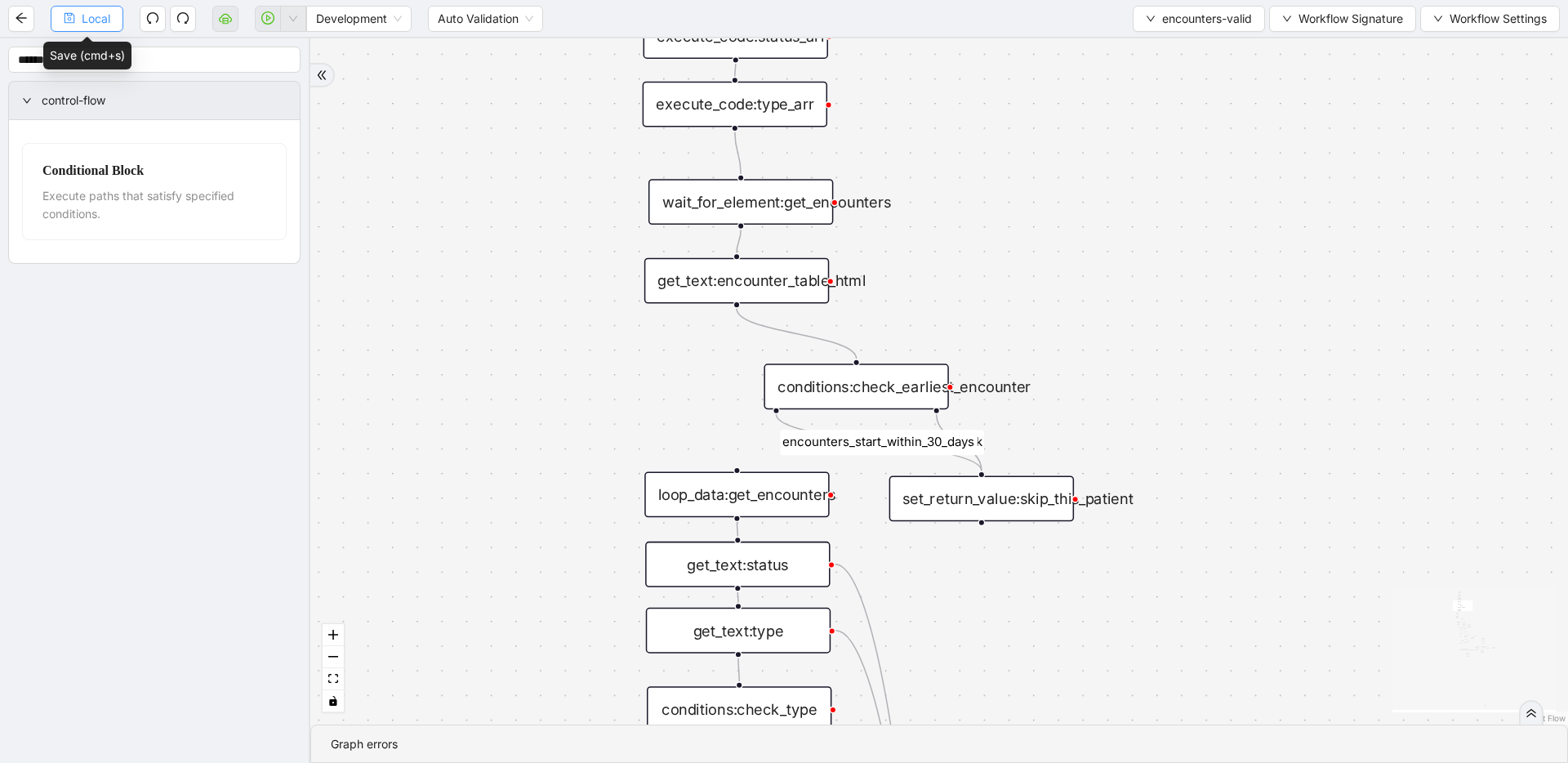
click at [64, 12] on icon "save" at bounding box center [70, 18] width 12 height 12
click at [87, 20] on span "Local" at bounding box center [96, 19] width 29 height 18
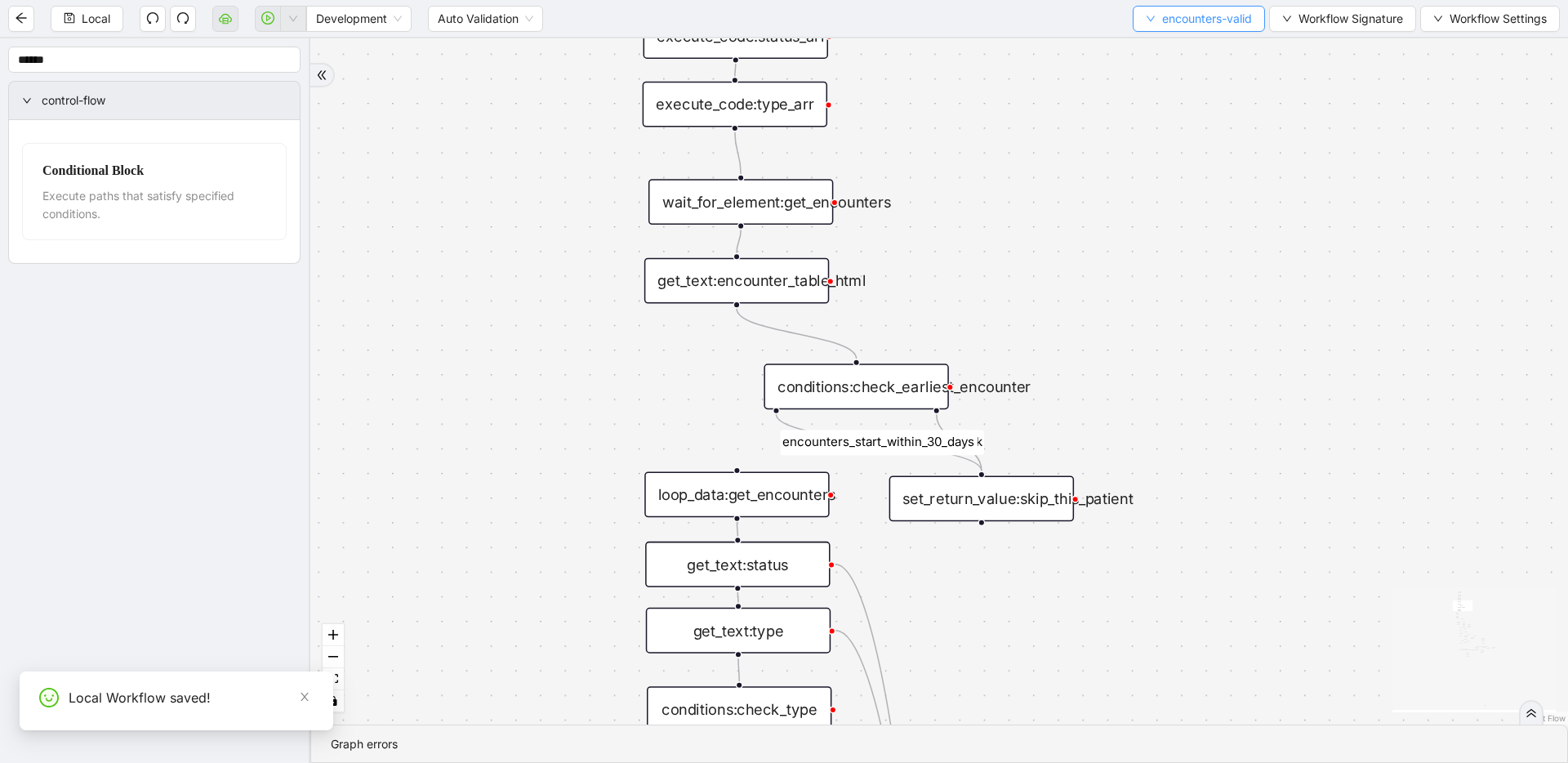
click at [1009, 19] on span "encounters-valid" at bounding box center [1207, 19] width 89 height 18
click at [1009, 41] on span "Select" at bounding box center [1197, 51] width 108 height 18
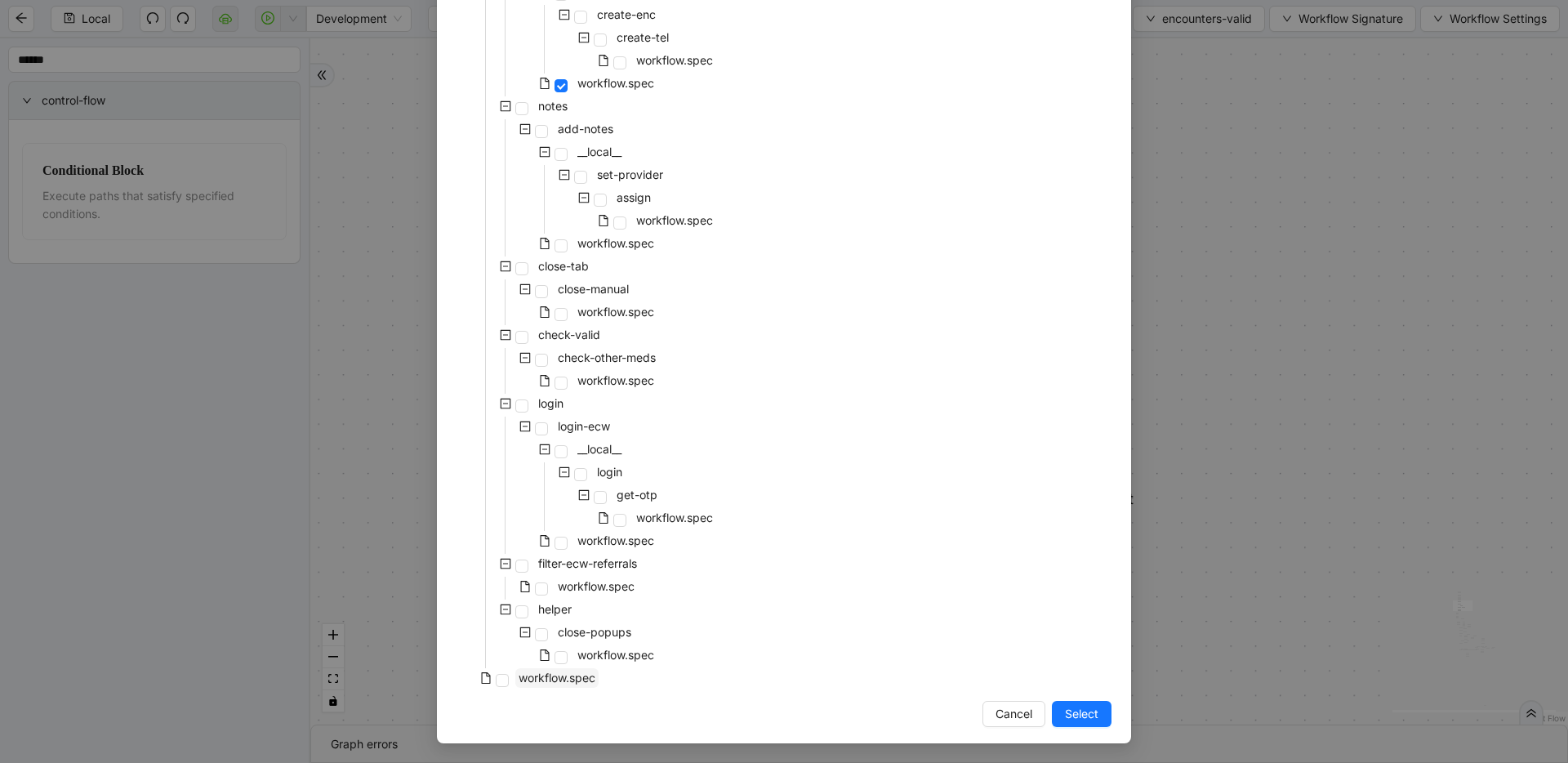
click at [527, 679] on span "workflow.spec" at bounding box center [557, 678] width 77 height 14
click at [1009, 710] on span "Select" at bounding box center [1082, 714] width 33 height 18
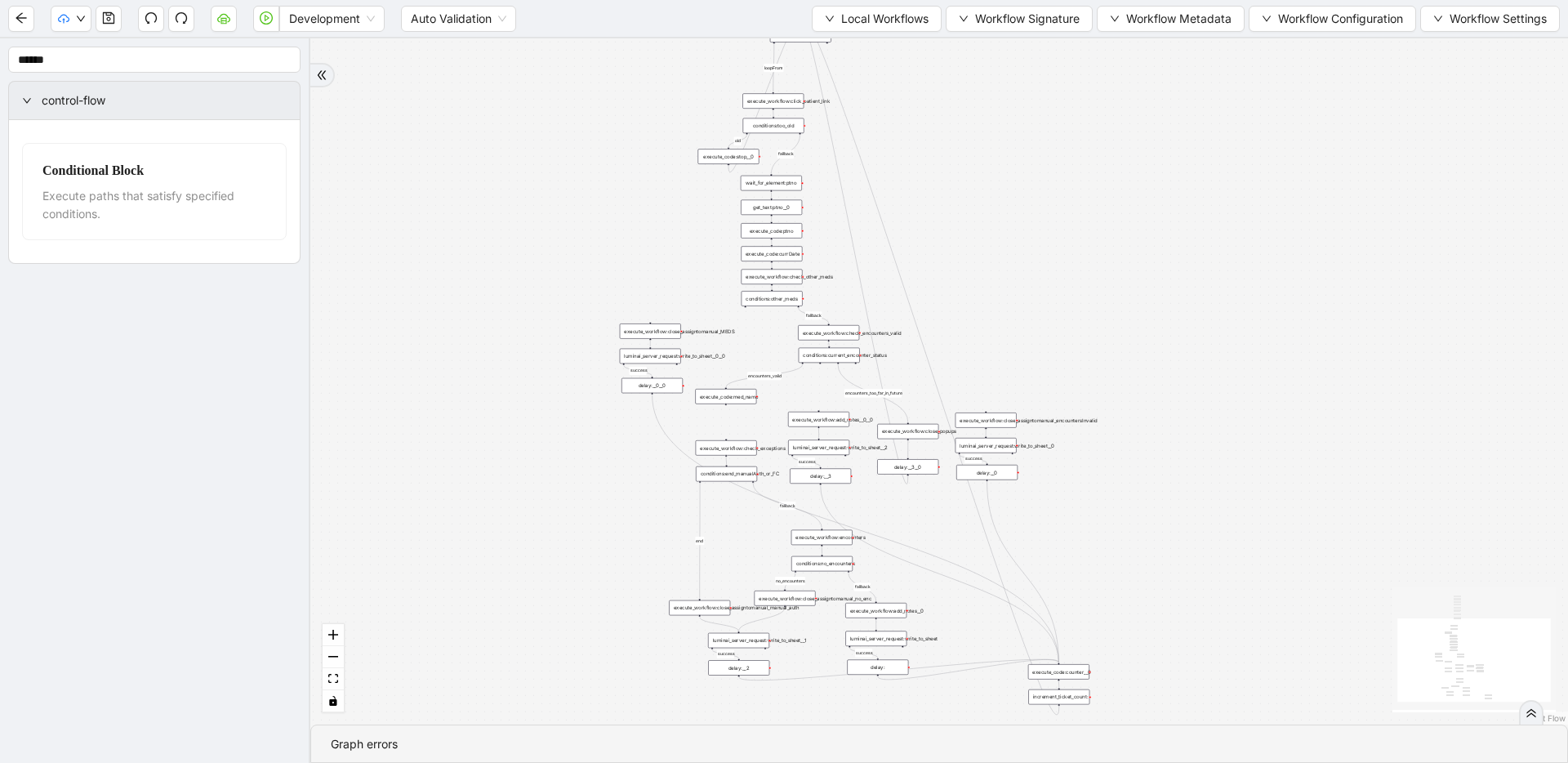
drag, startPoint x: 919, startPoint y: 437, endPoint x: 891, endPoint y: 537, distance: 103.8
click at [263, 17] on icon "play-circle" at bounding box center [267, 18] width 13 height 13
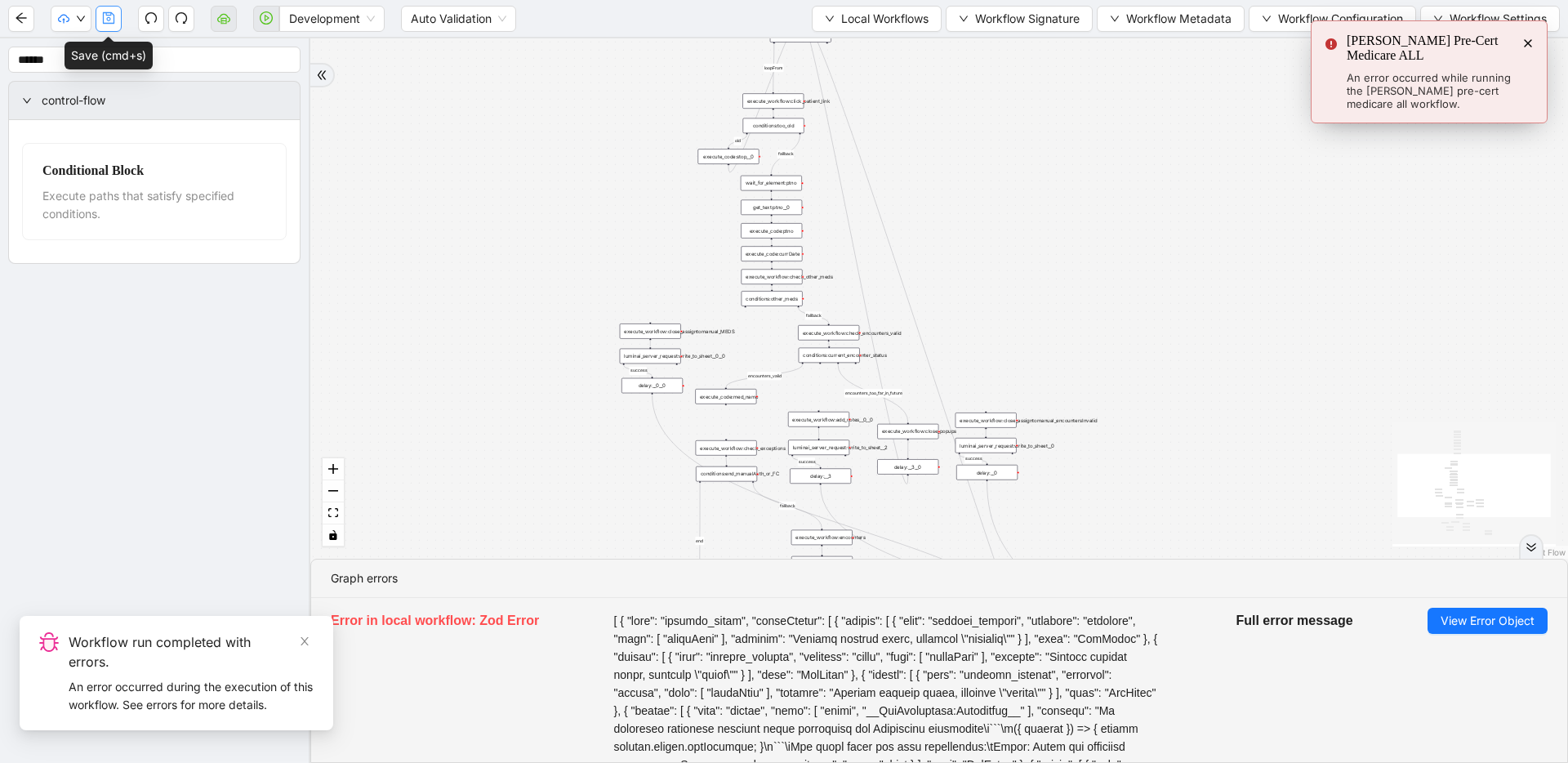
click at [118, 21] on button "button" at bounding box center [109, 19] width 27 height 27
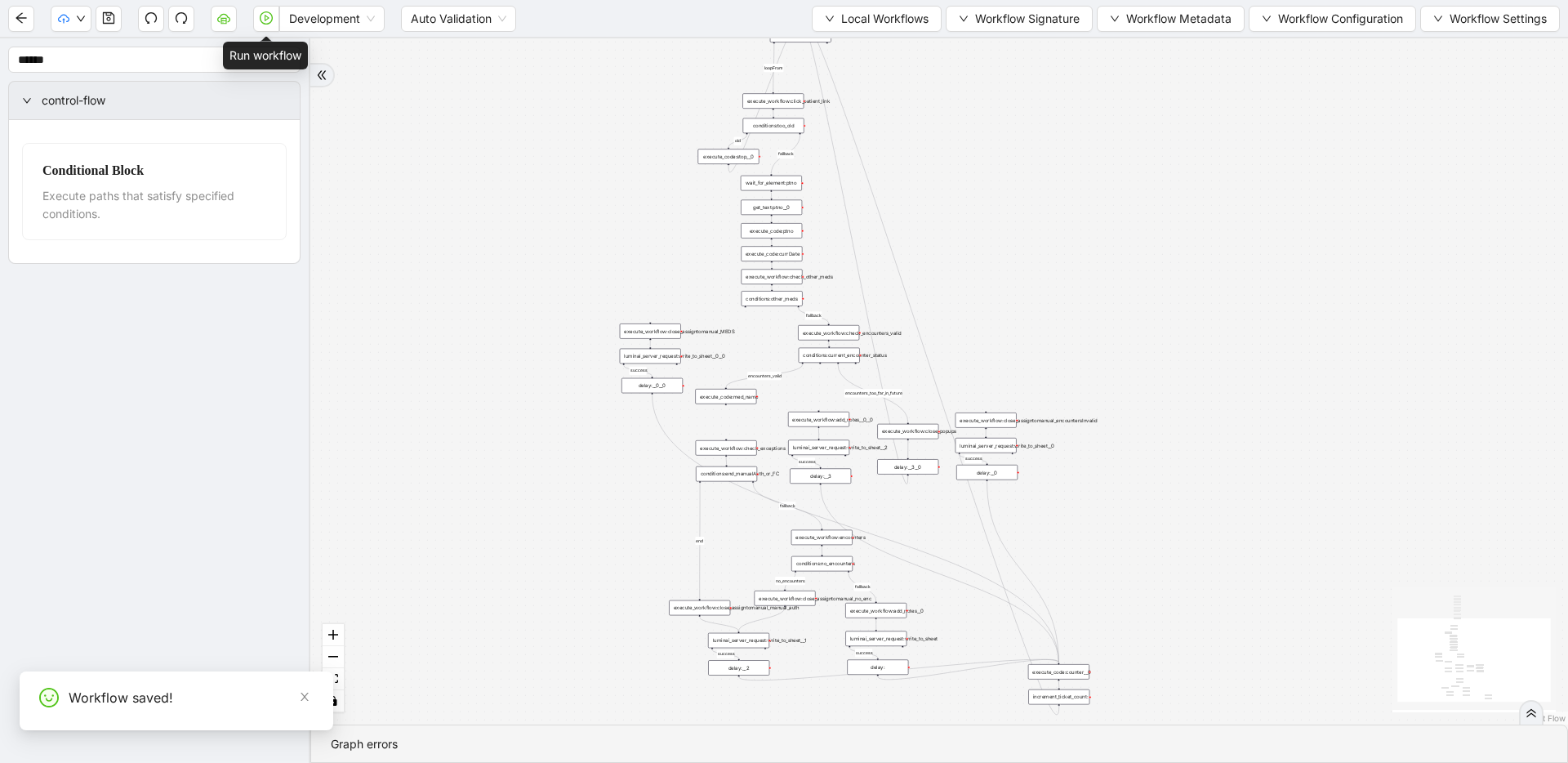
click at [262, 20] on icon "play-circle" at bounding box center [267, 18] width 13 height 13
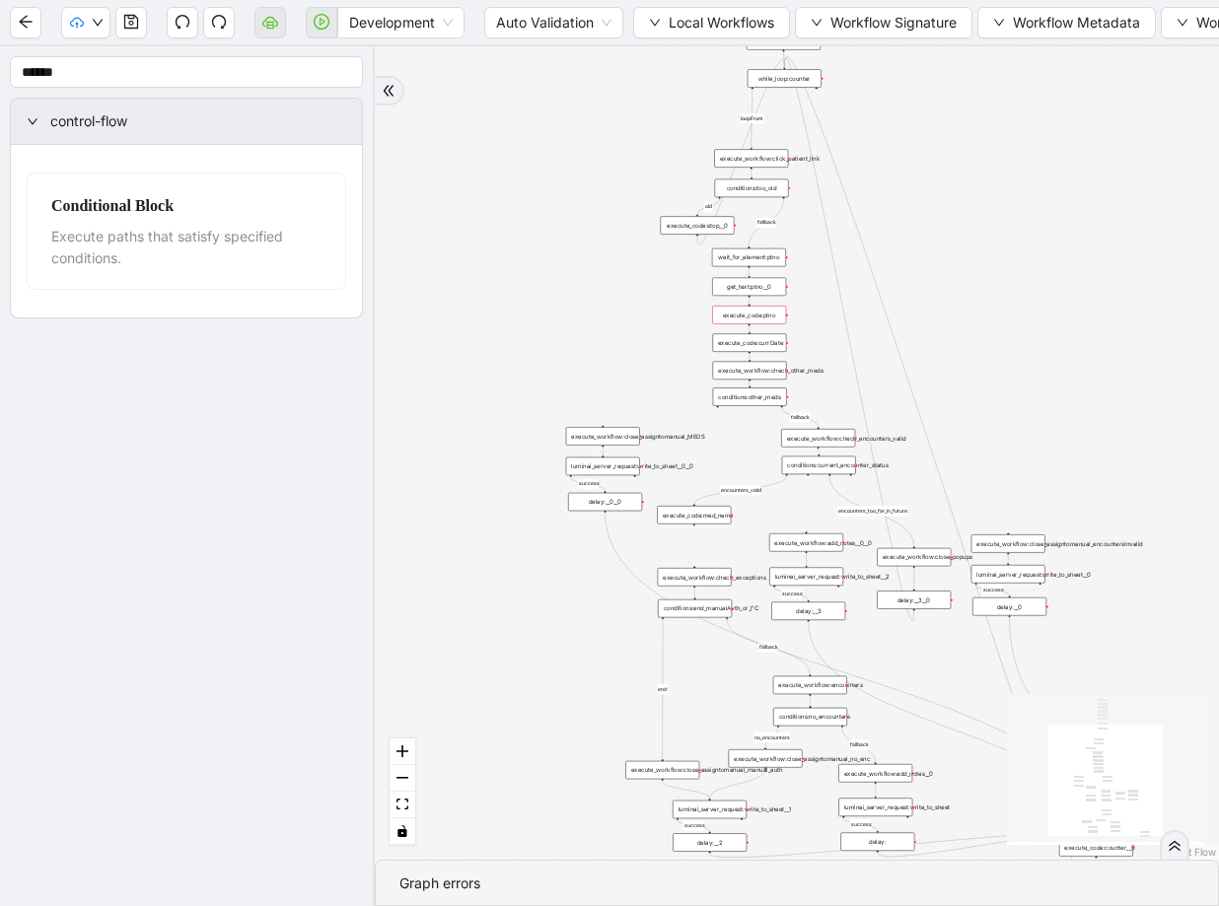
drag, startPoint x: 842, startPoint y: 243, endPoint x: 638, endPoint y: 282, distance: 207.9
click at [638, 282] on div "fallback success success fallback no_encounters end success success success old…" at bounding box center [797, 453] width 844 height 814
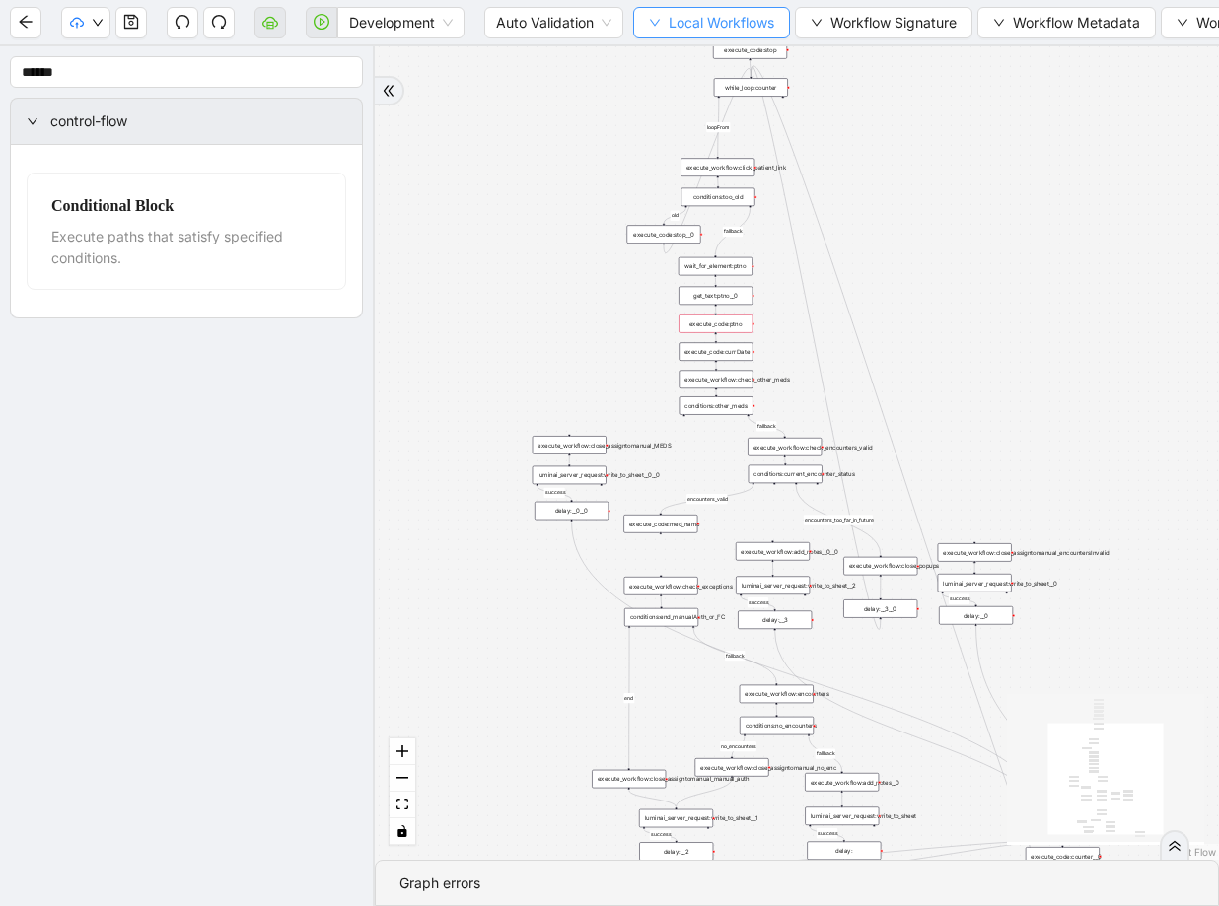
click at [681, 25] on span "Local Workflows" at bounding box center [722, 23] width 106 height 22
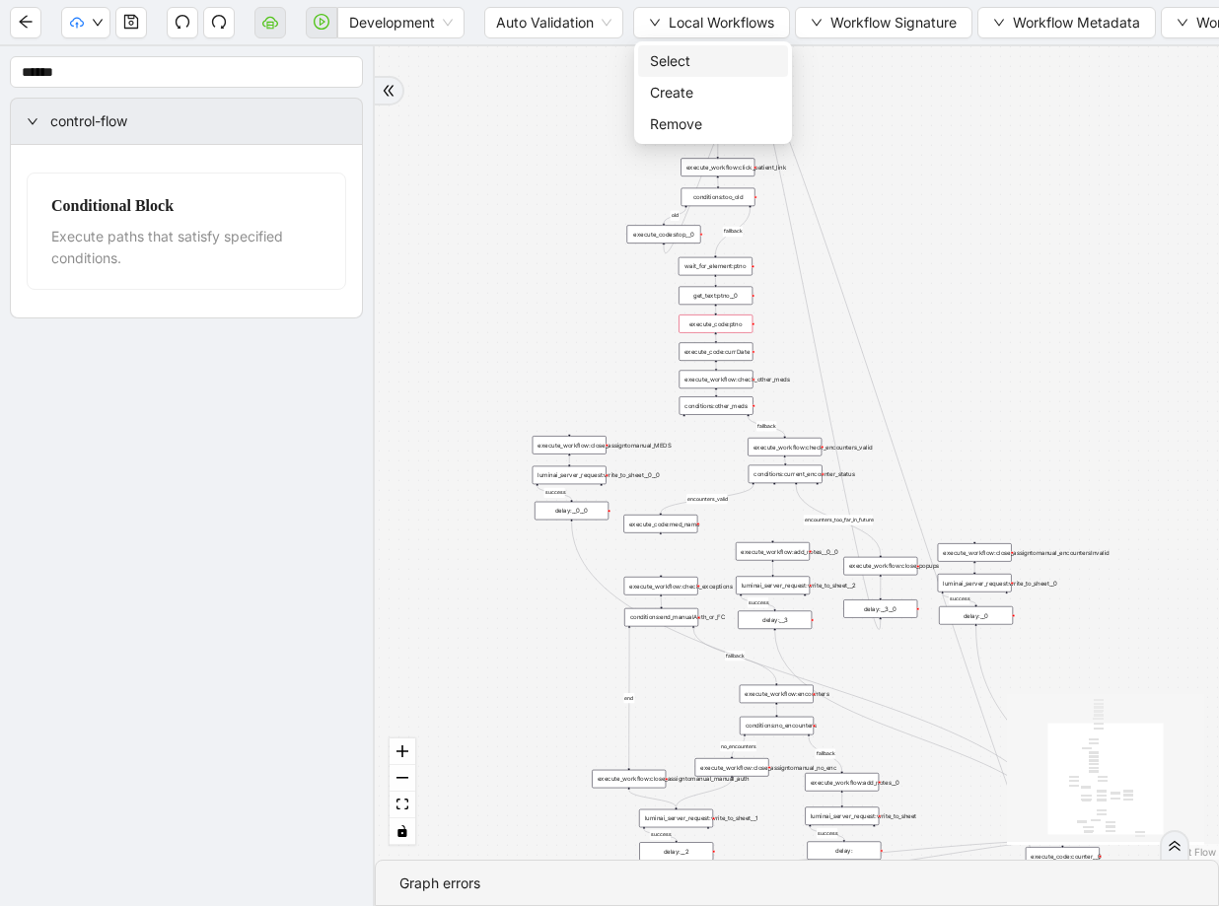
click at [679, 52] on span "Select" at bounding box center [713, 61] width 126 height 22
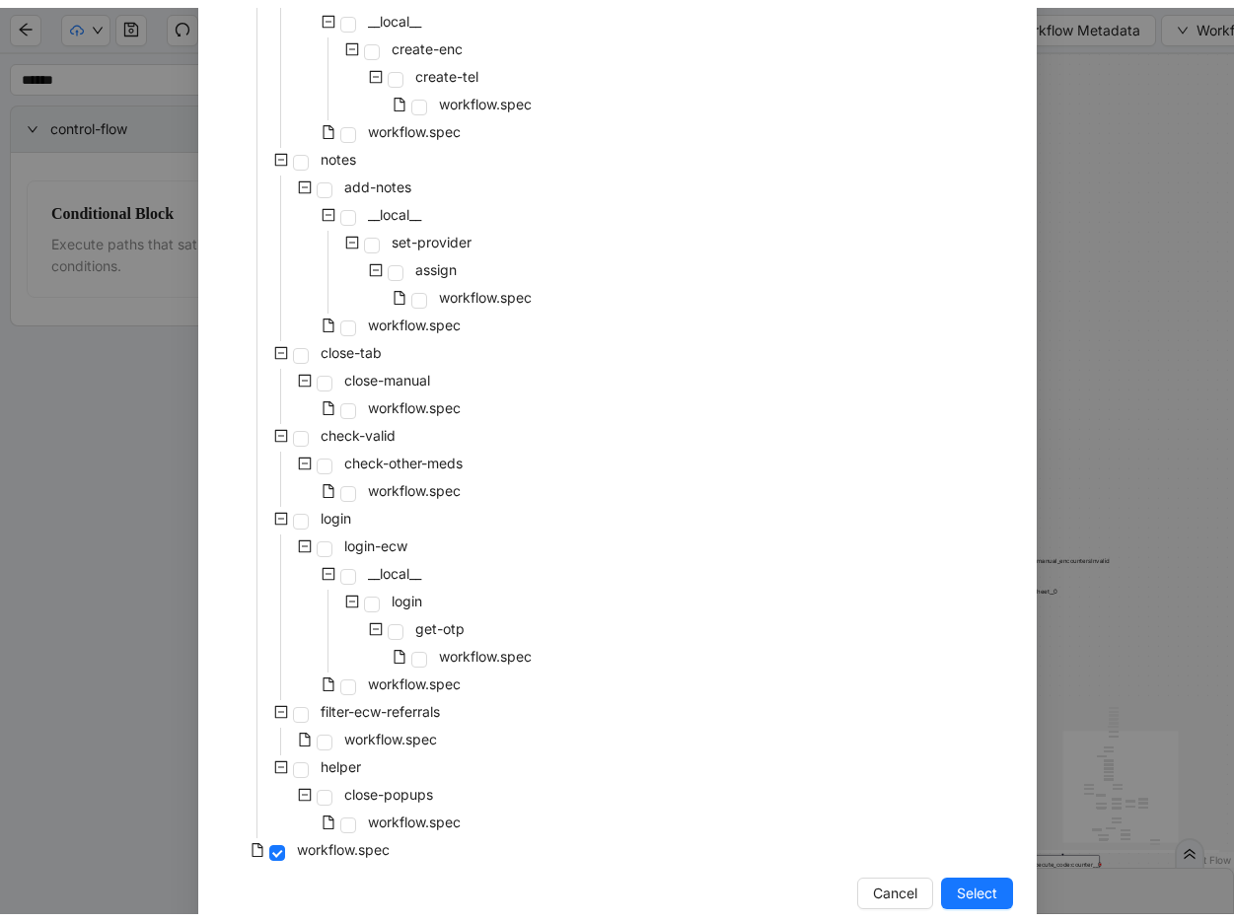
scroll to position [821, 0]
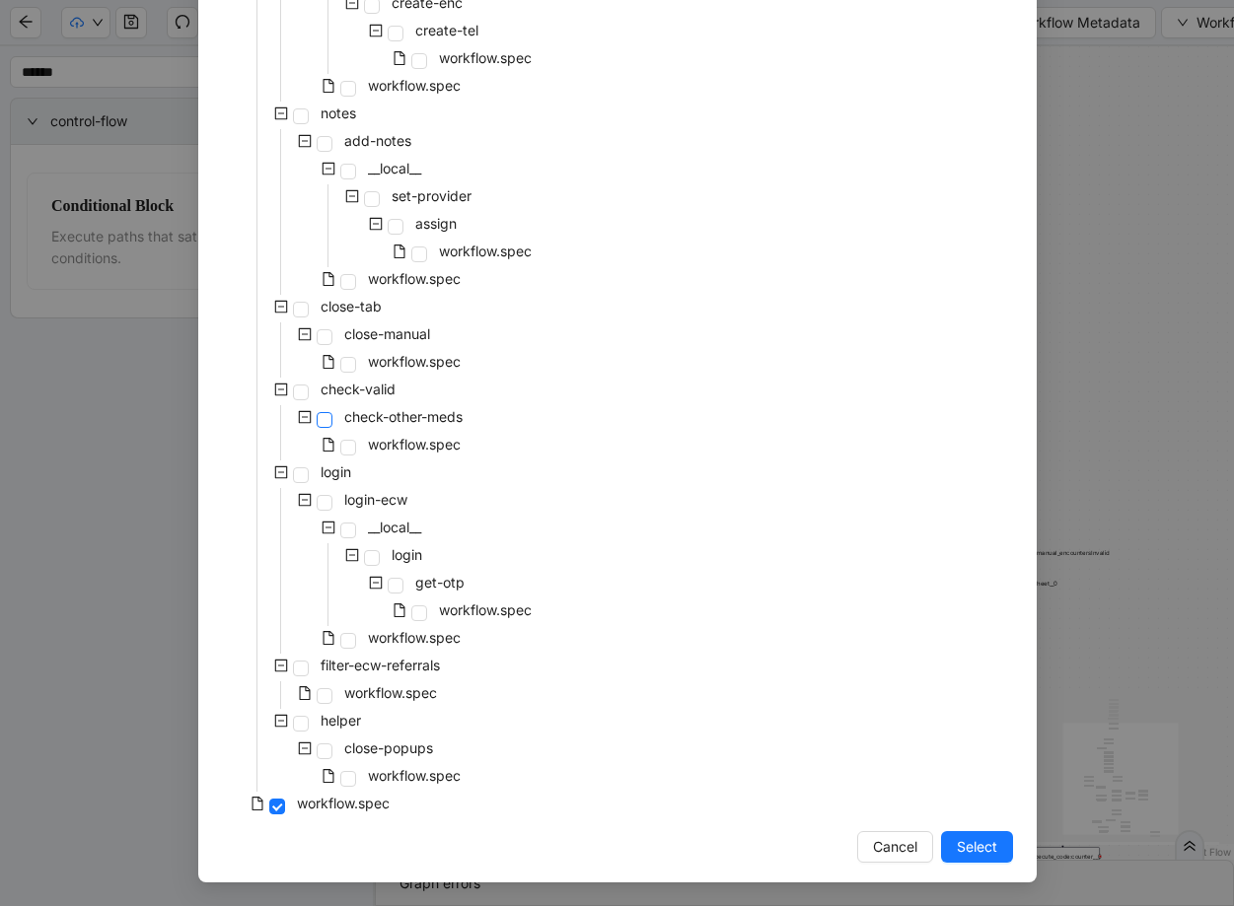
click at [317, 422] on span at bounding box center [325, 420] width 16 height 16
click at [996, 855] on button "Select" at bounding box center [977, 847] width 72 height 32
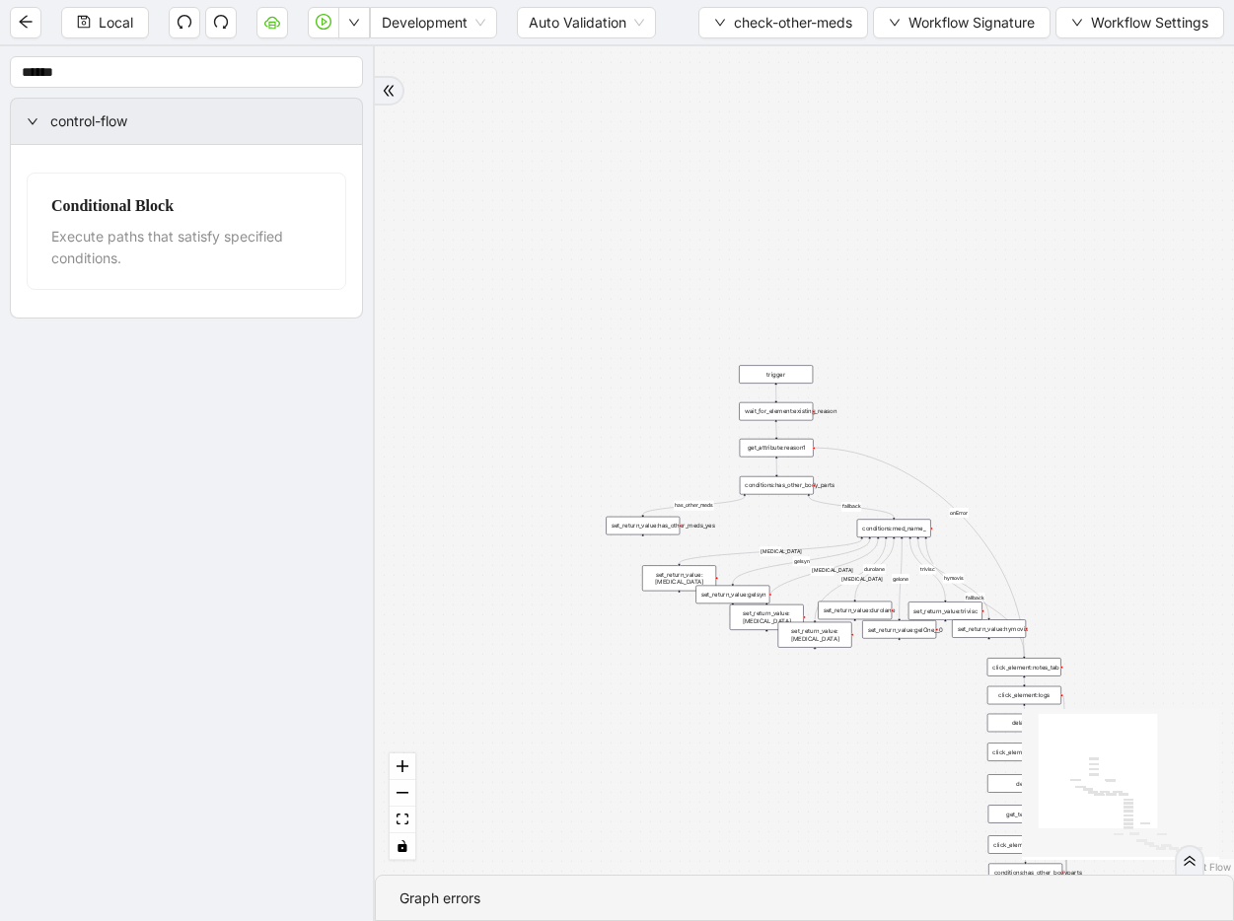
drag, startPoint x: 939, startPoint y: 552, endPoint x: 955, endPoint y: 225, distance: 327.8
click at [955, 225] on div "has_other_meds has_other_meds [MEDICAL_DATA] gelsyn [MEDICAL_DATA] [MEDICAL_DAT…" at bounding box center [804, 460] width 859 height 828
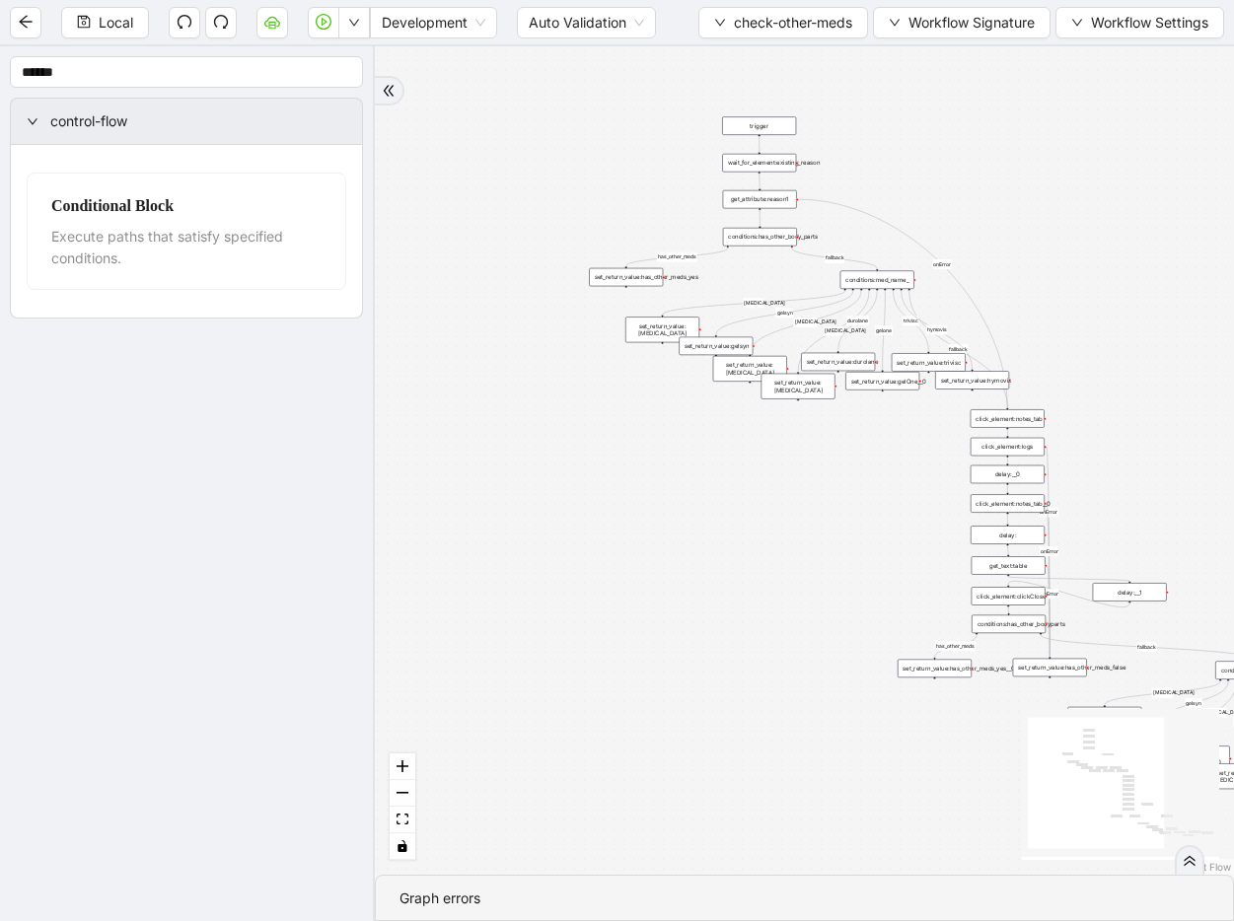
drag, startPoint x: 946, startPoint y: 315, endPoint x: 928, endPoint y: 89, distance: 226.5
click at [928, 89] on div "has_other_meds has_other_meds [MEDICAL_DATA] gelsyn [MEDICAL_DATA] [MEDICAL_DAT…" at bounding box center [804, 460] width 859 height 828
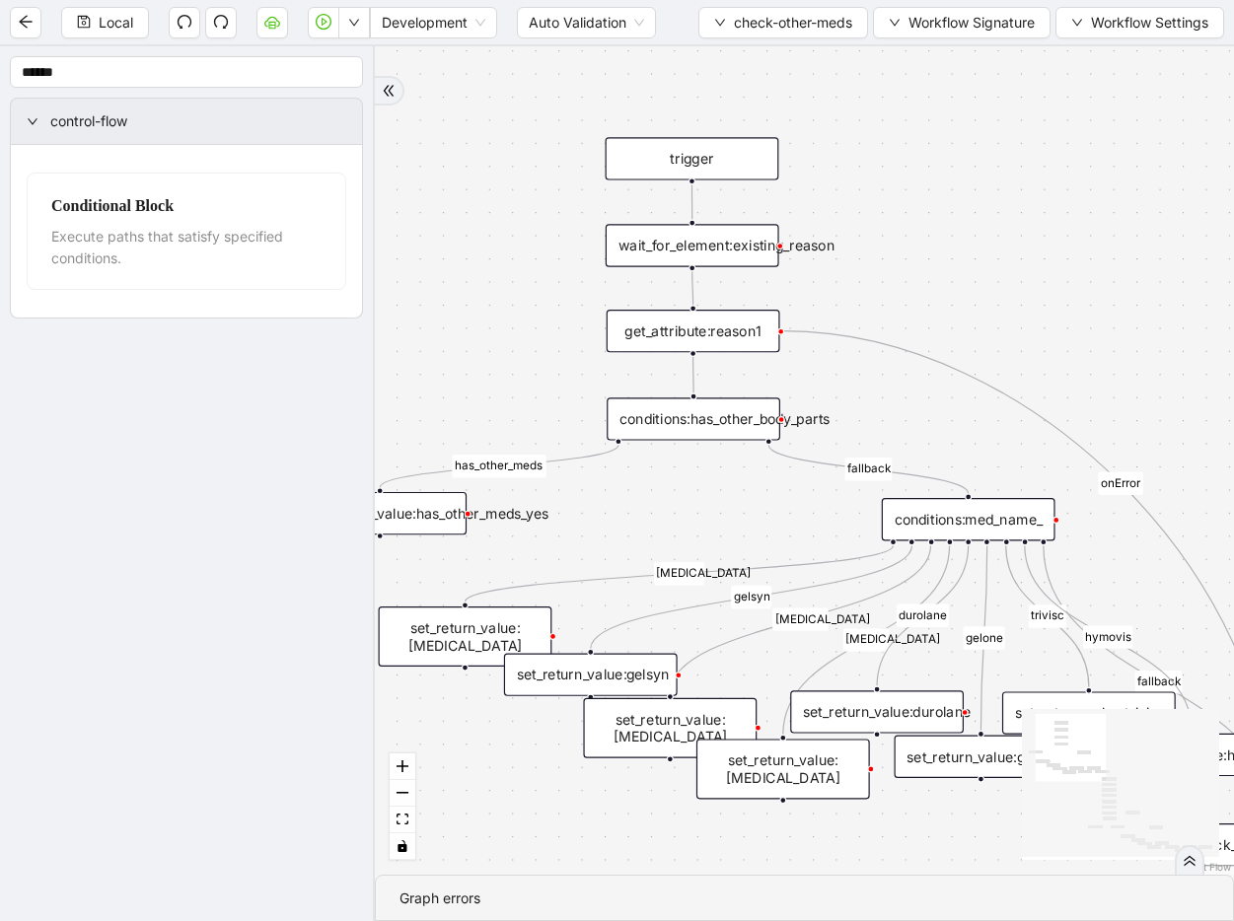
drag, startPoint x: 663, startPoint y: 193, endPoint x: 536, endPoint y: 373, distance: 219.4
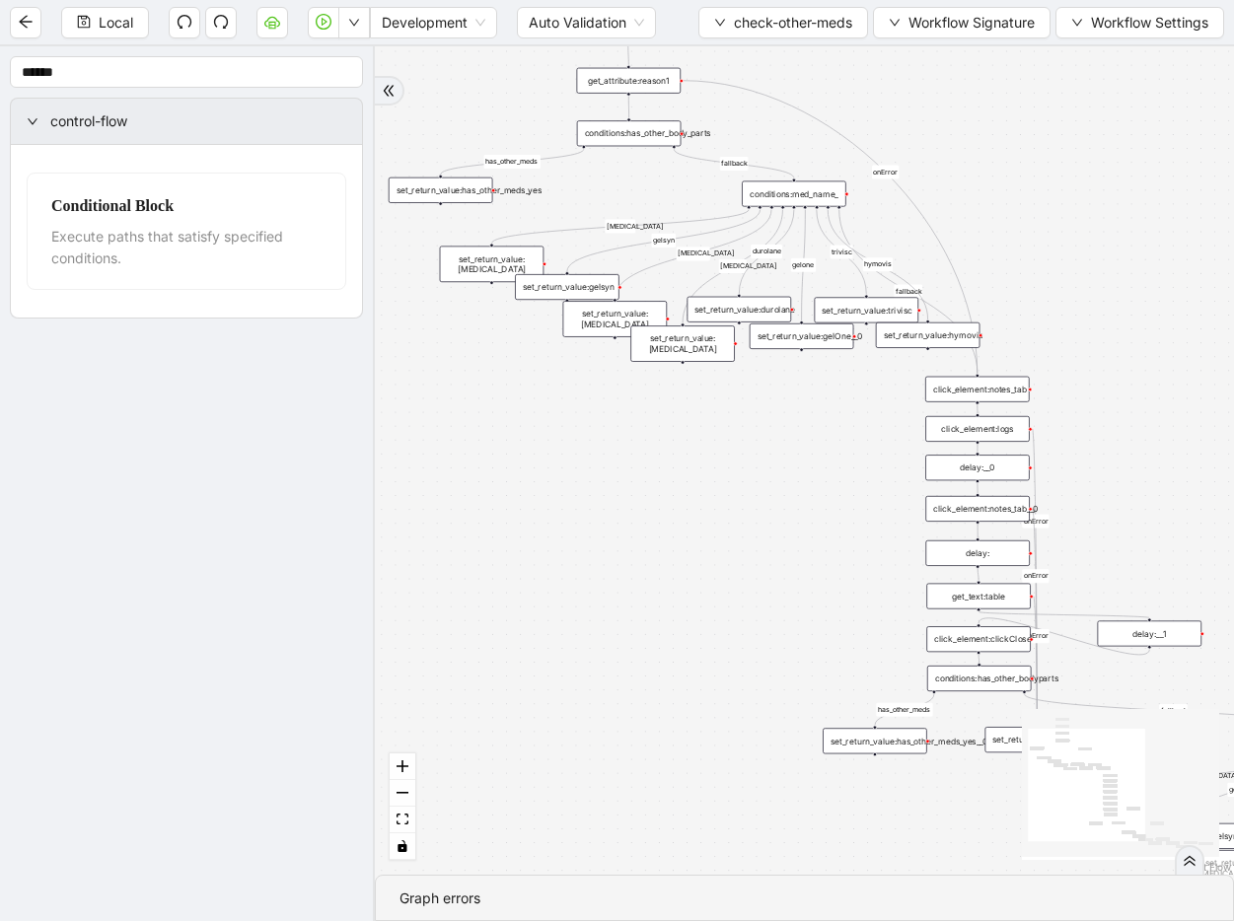
drag, startPoint x: 1095, startPoint y: 458, endPoint x: 1074, endPoint y: 219, distance: 239.5
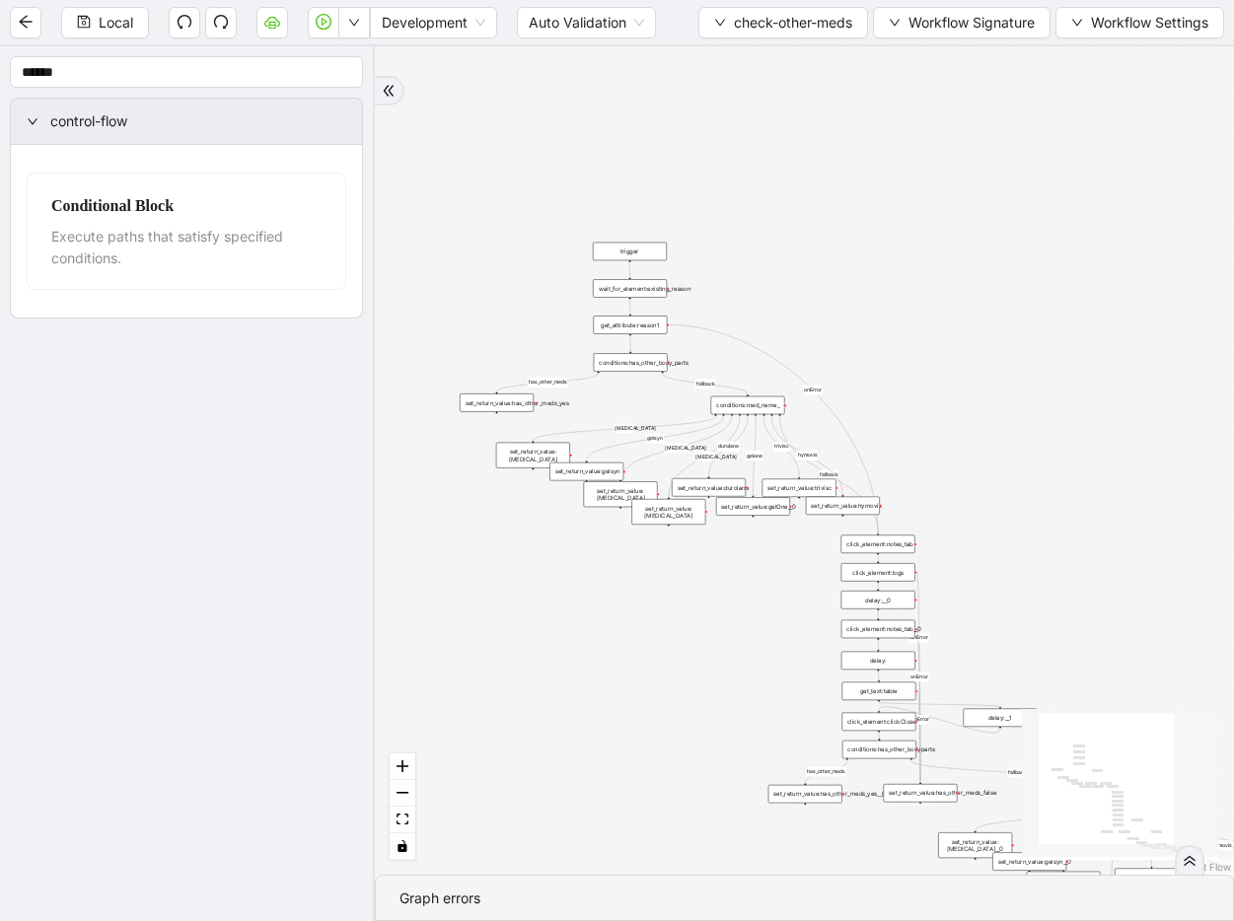
drag, startPoint x: 1073, startPoint y: 479, endPoint x: 872, endPoint y: 604, distance: 237.0
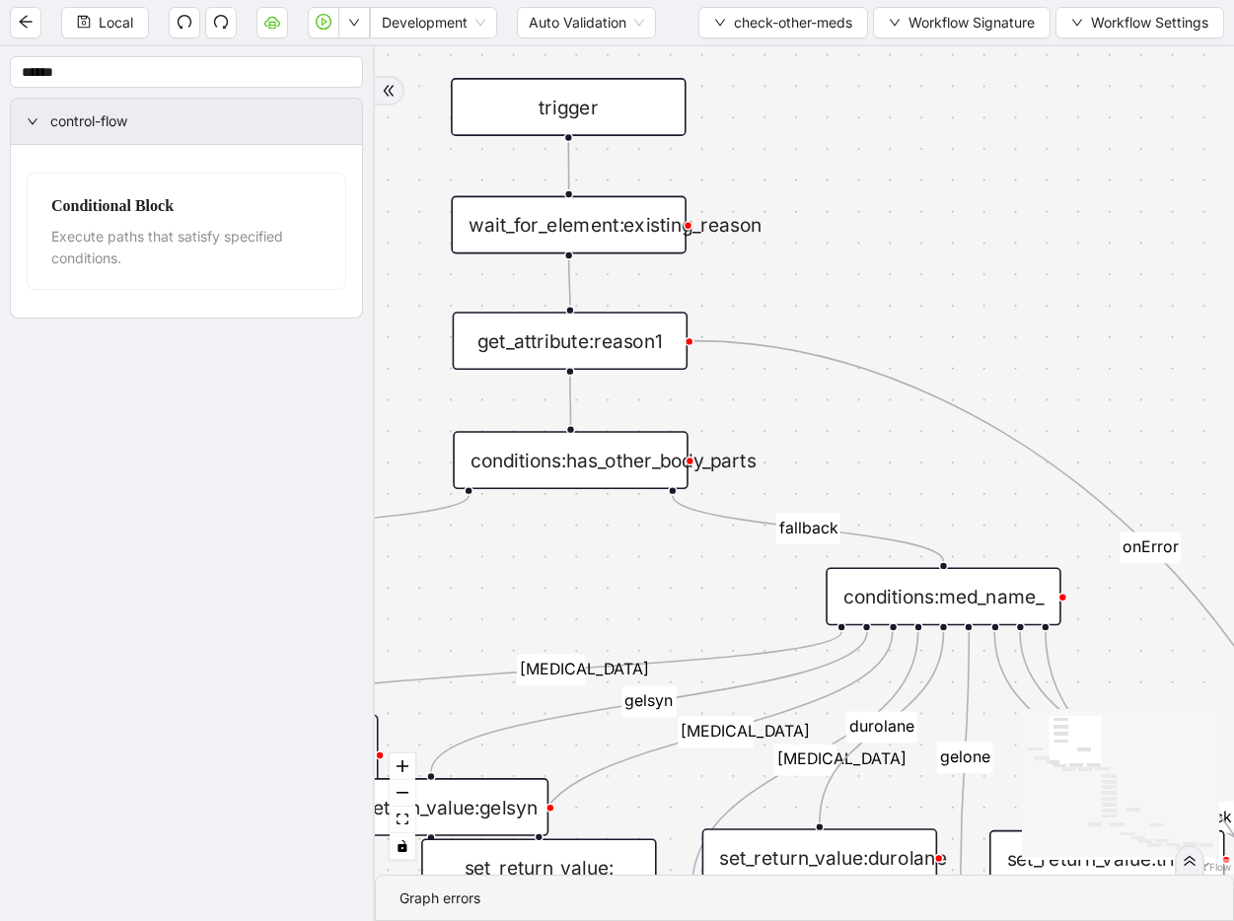
drag, startPoint x: 1097, startPoint y: 567, endPoint x: 1169, endPoint y: 592, distance: 76.1
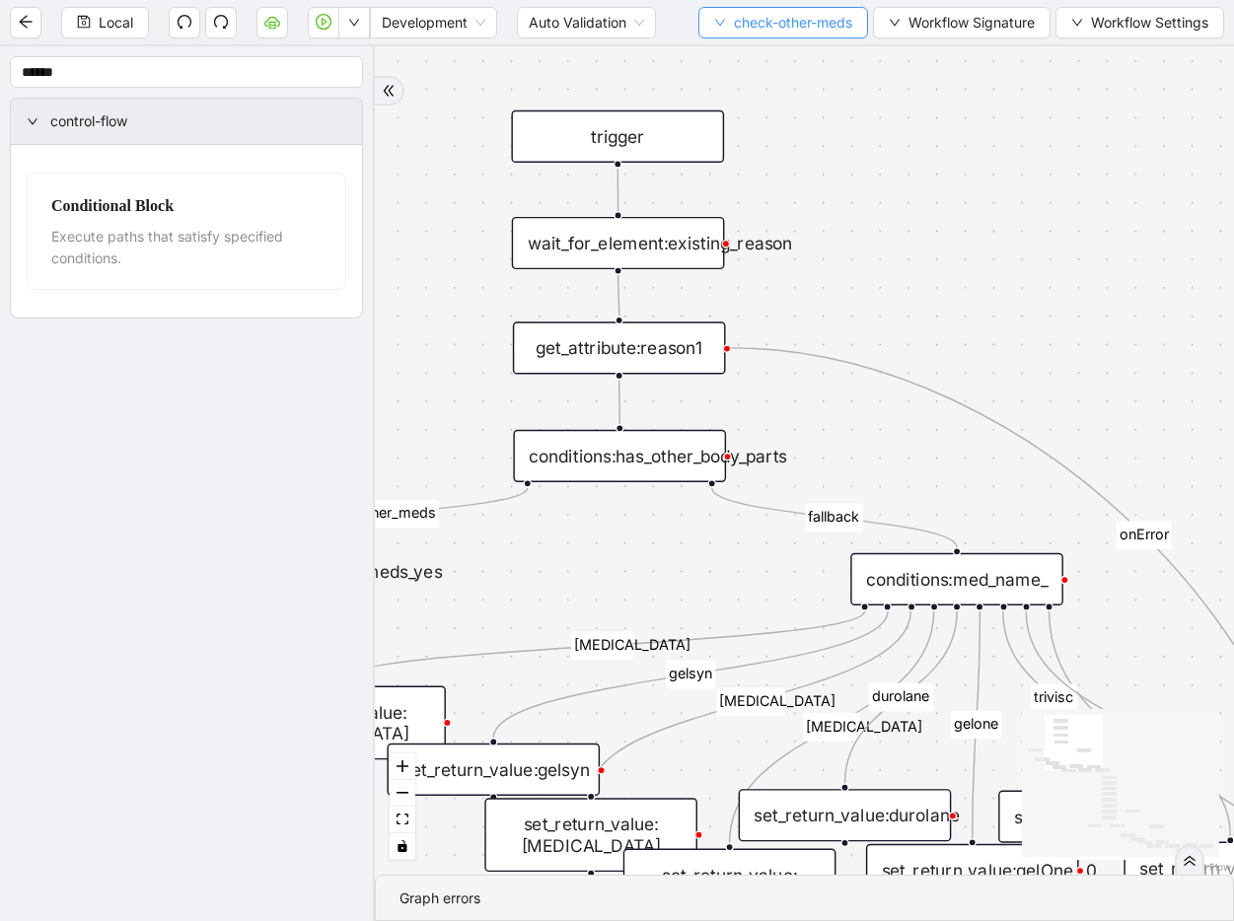
click at [770, 29] on span "check-other-meds" at bounding box center [793, 23] width 118 height 22
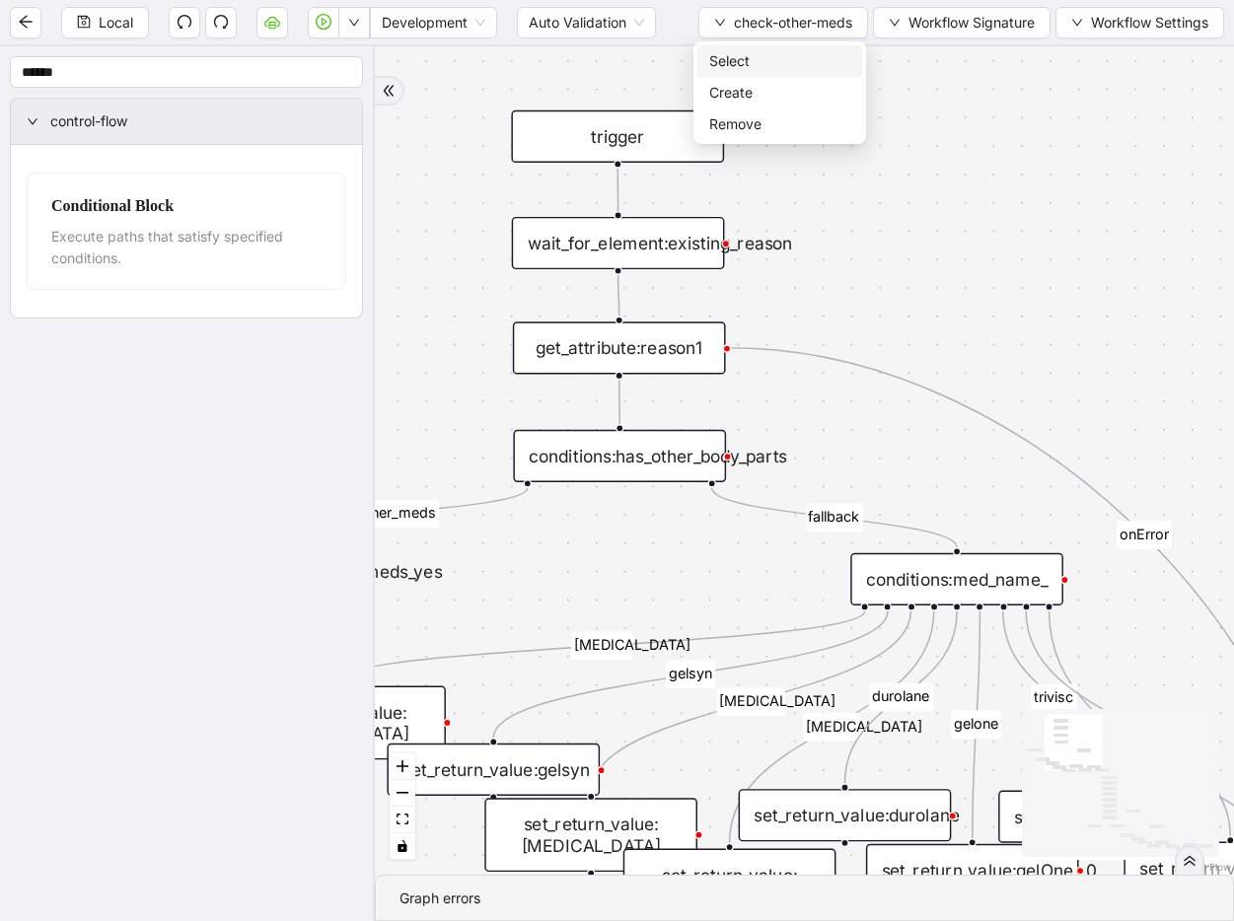
click at [767, 73] on li "Select" at bounding box center [779, 61] width 165 height 32
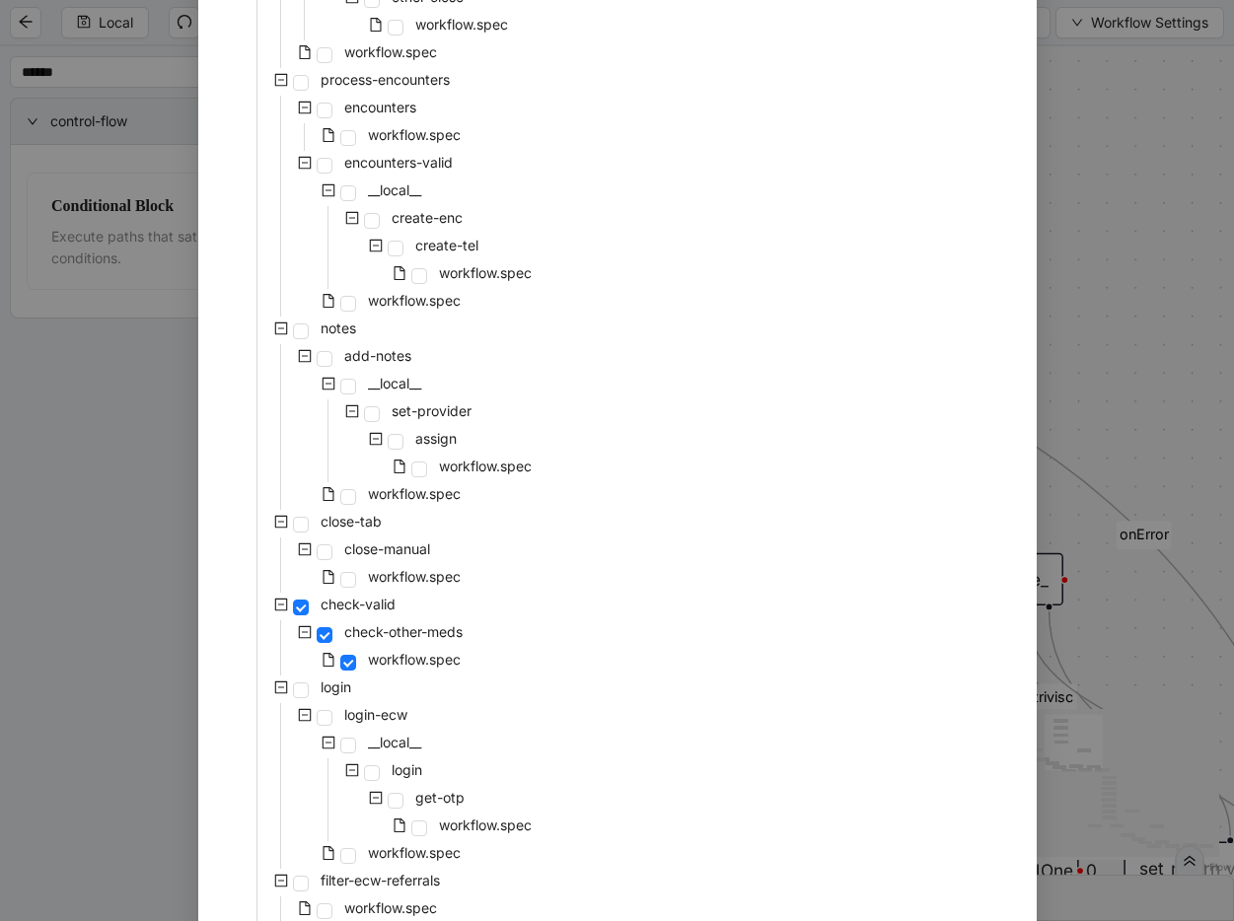
scroll to position [460, 0]
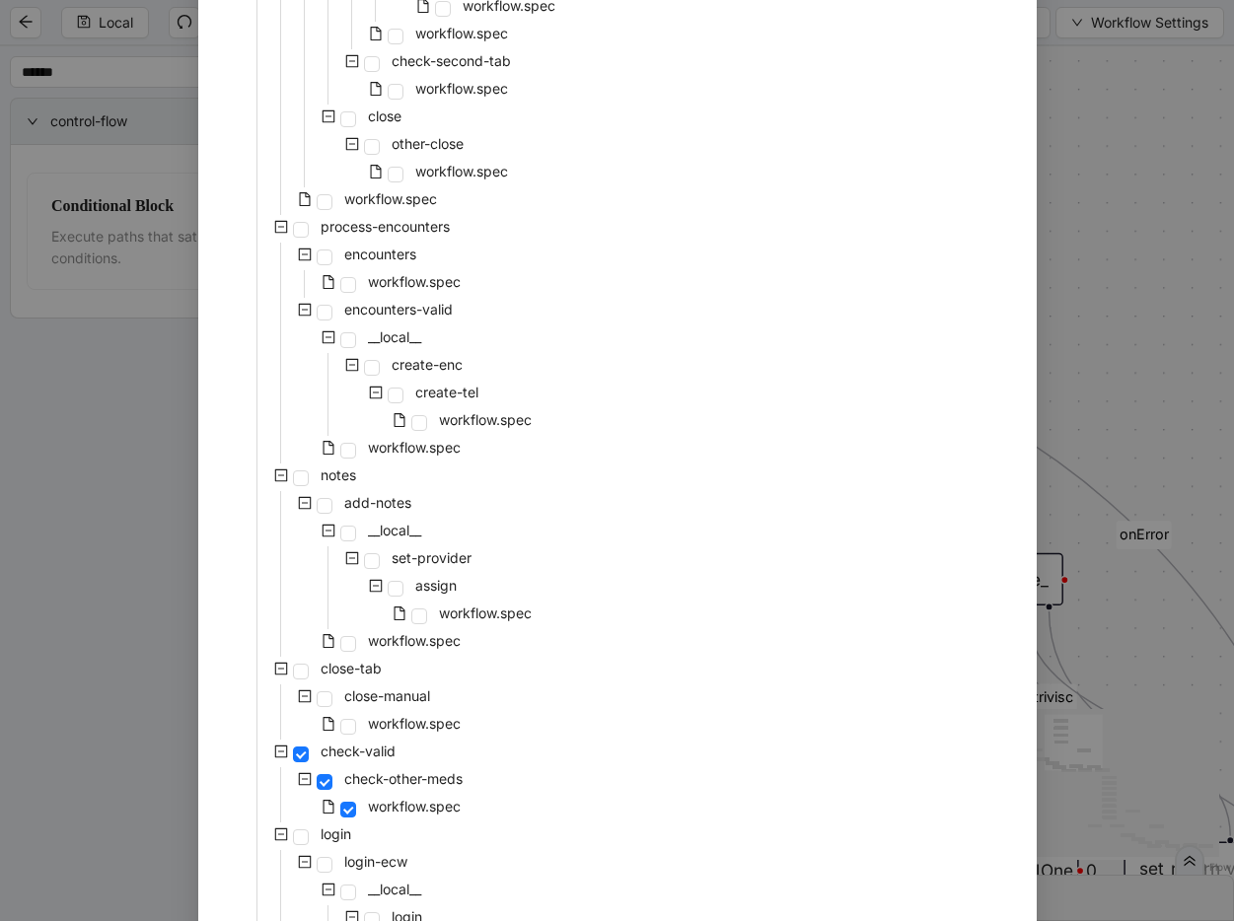
click at [613, 469] on div "pre-cert-medicare __local__ get-portal-data data workflow.spec get-exceptions _…" at bounding box center [617, 435] width 791 height 1491
click at [340, 451] on span at bounding box center [348, 451] width 16 height 16
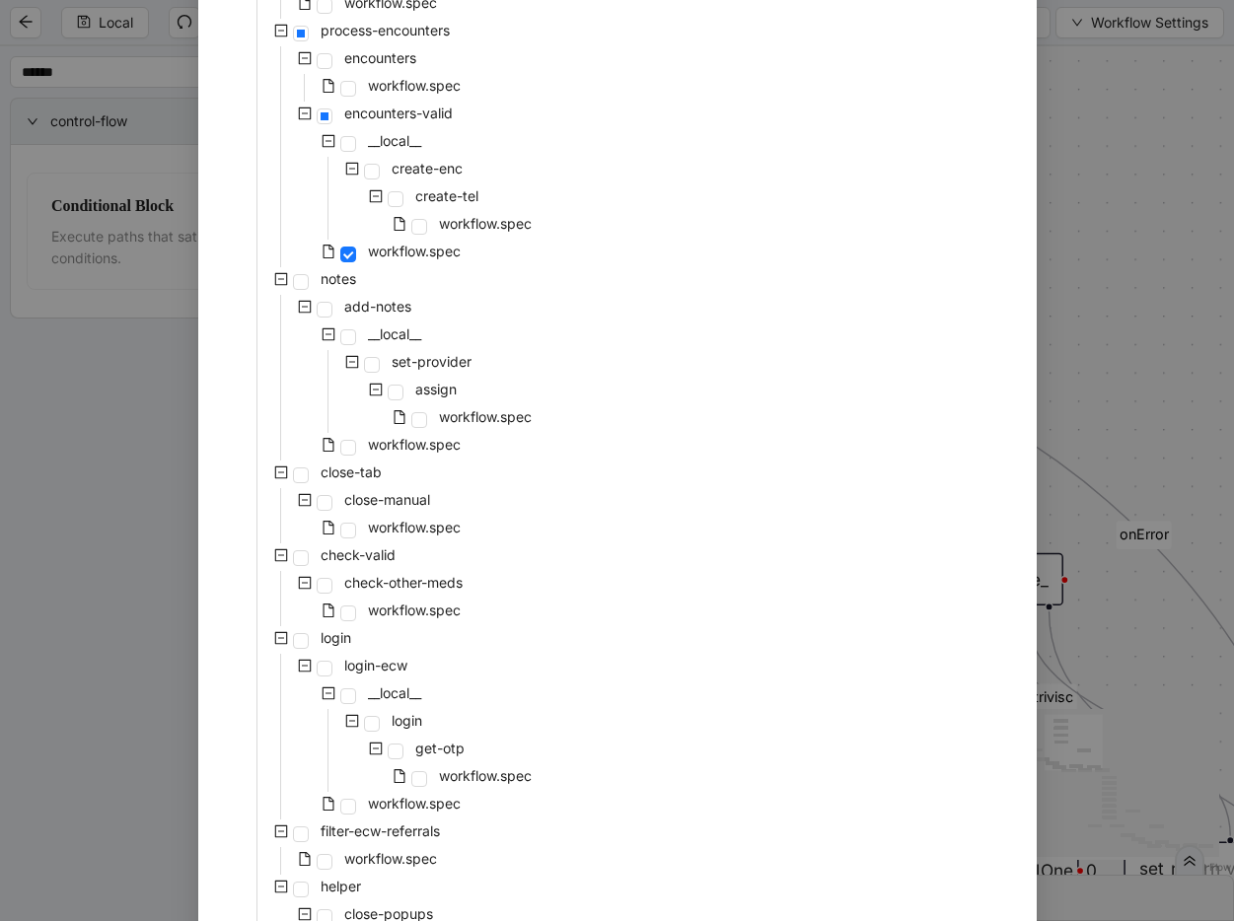
scroll to position [807, 0]
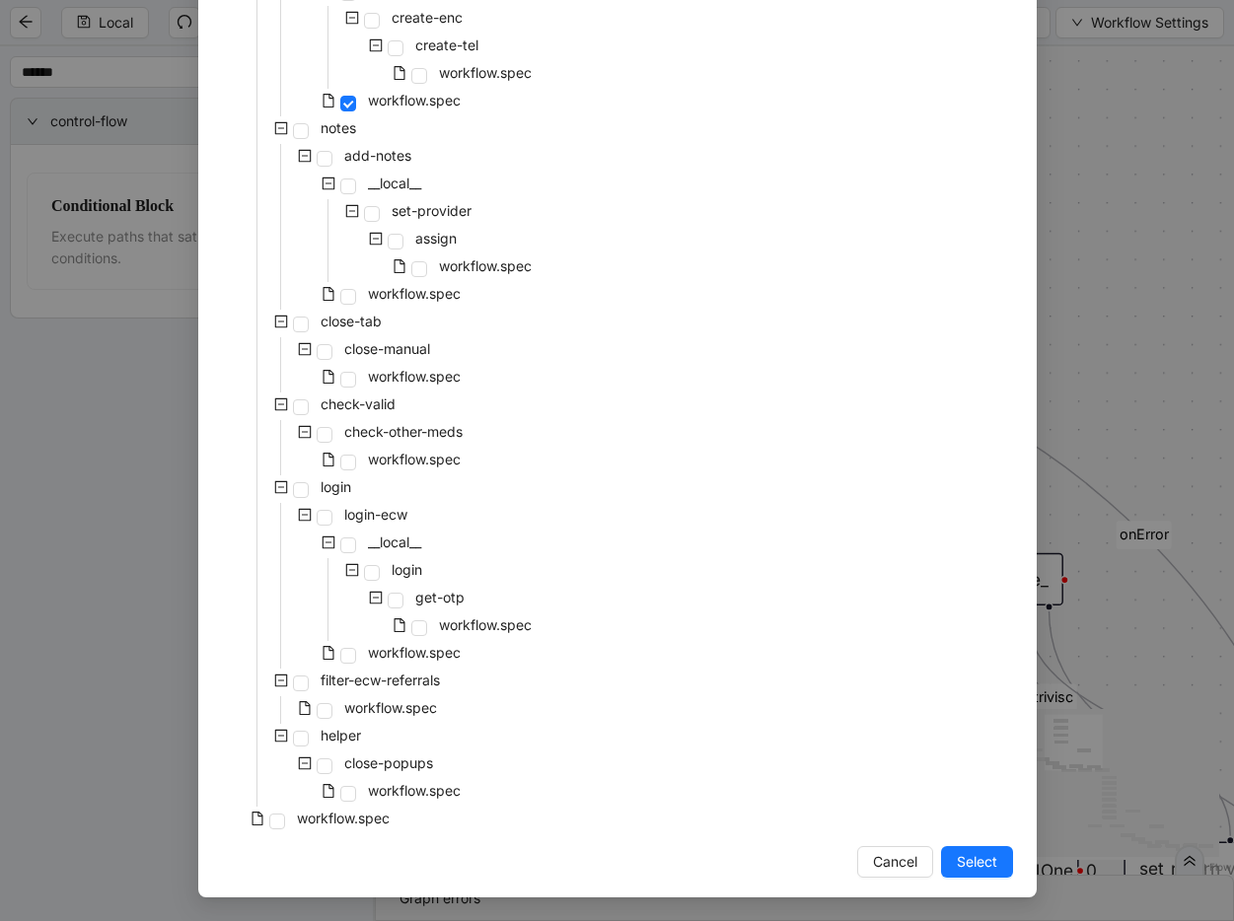
drag, startPoint x: 996, startPoint y: 853, endPoint x: 888, endPoint y: 487, distance: 381.6
click at [996, 853] on button "Select" at bounding box center [977, 862] width 72 height 32
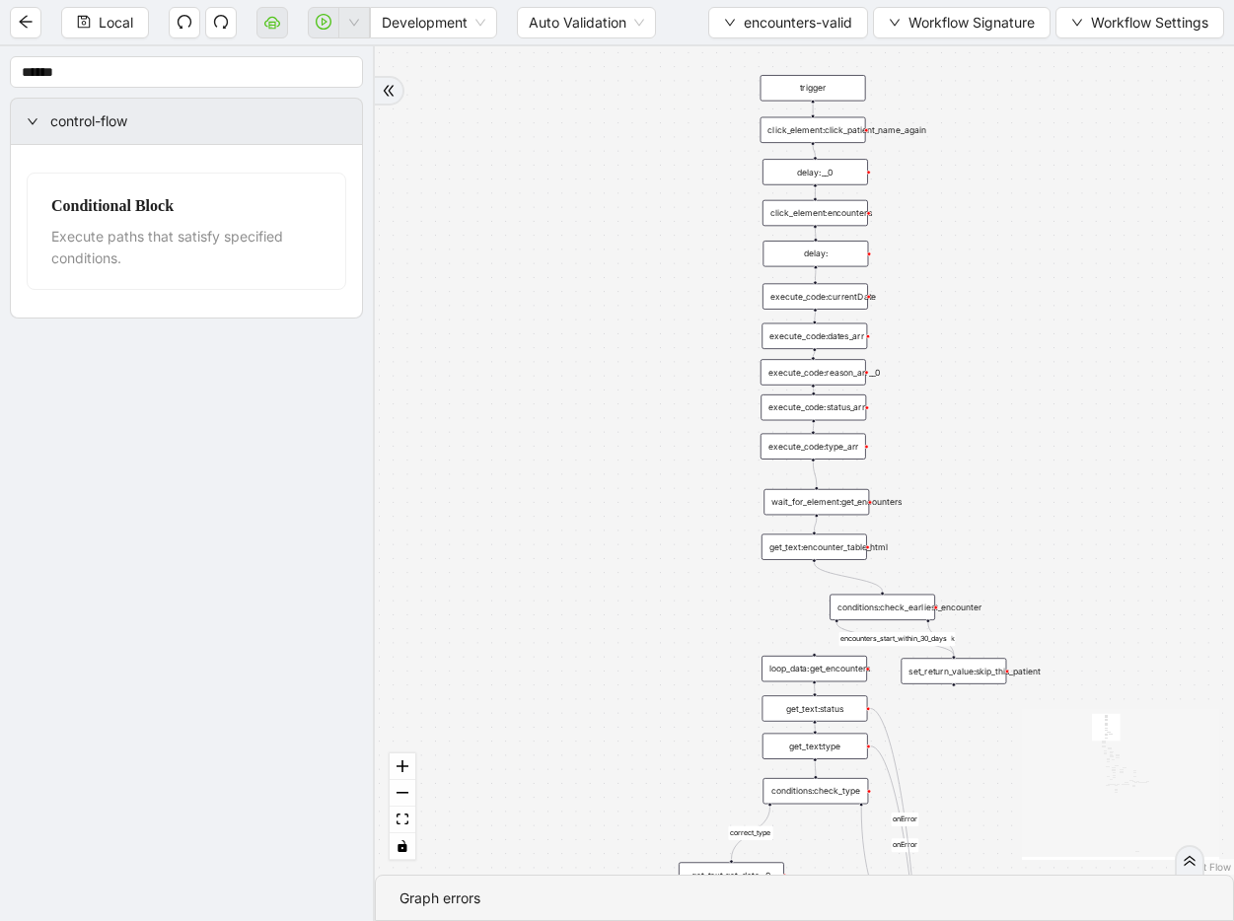
drag, startPoint x: 907, startPoint y: 403, endPoint x: 973, endPoint y: 581, distance: 189.4
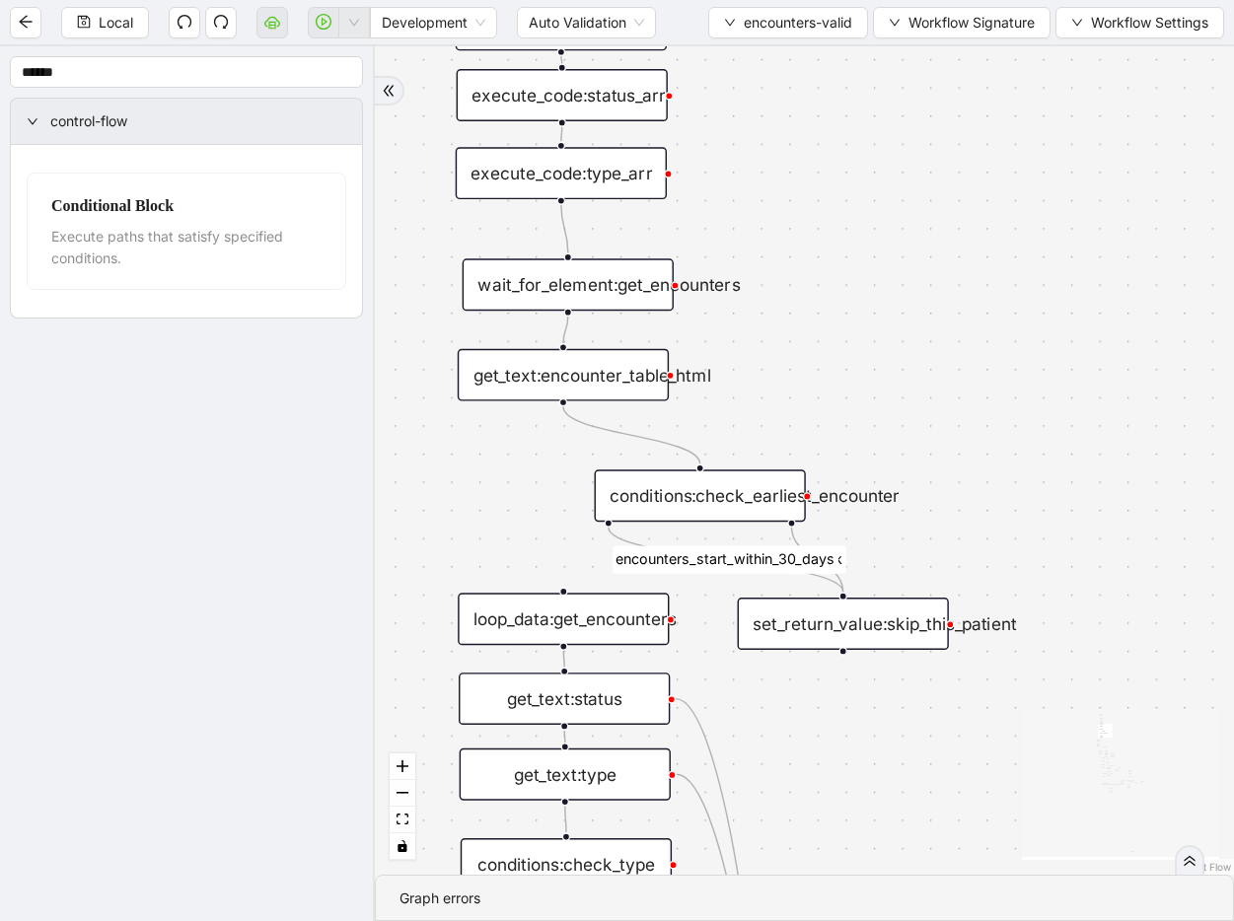
drag, startPoint x: 987, startPoint y: 505, endPoint x: 908, endPoint y: 384, distance: 144.7
click at [744, 492] on div "conditions:check_earliest_encounter" at bounding box center [700, 495] width 211 height 52
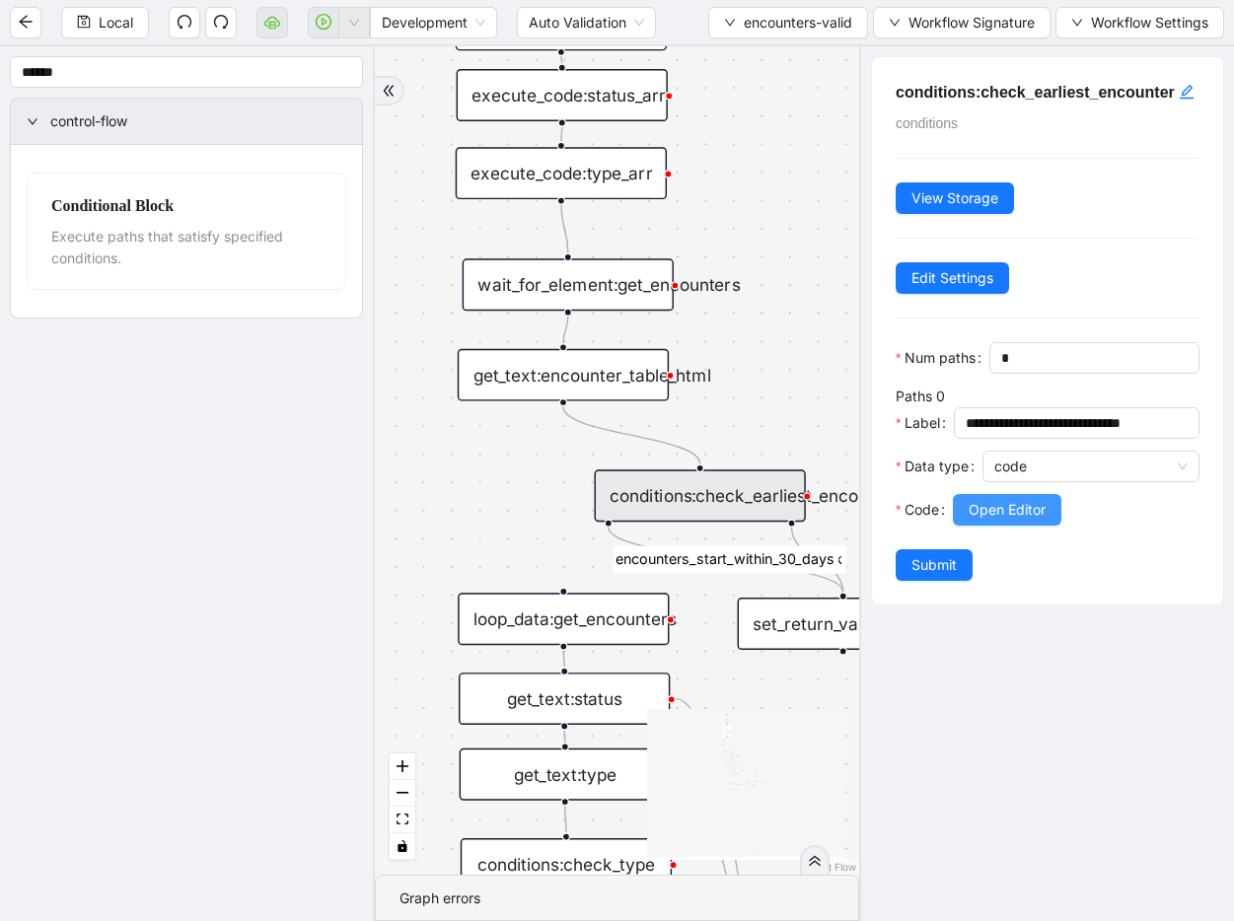
click at [1011, 521] on span "Open Editor" at bounding box center [1006, 510] width 77 height 22
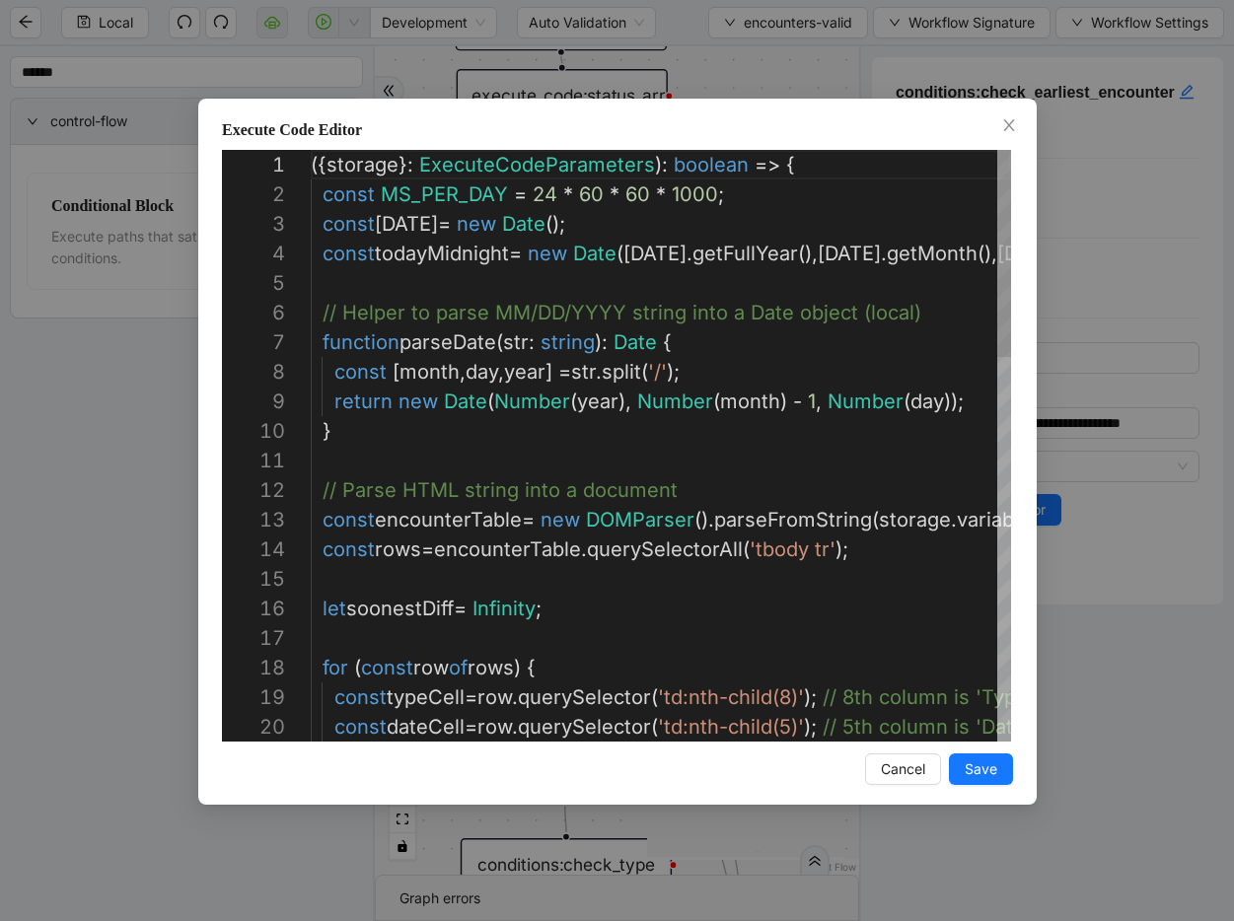
scroll to position [296, 0]
click at [1191, 471] on div "Execute Code Editor 1 2 3 4 5 6 7 8 9 10 11 12 13 14 15 16 17 18 19 20 ({ stora…" at bounding box center [617, 460] width 1234 height 921
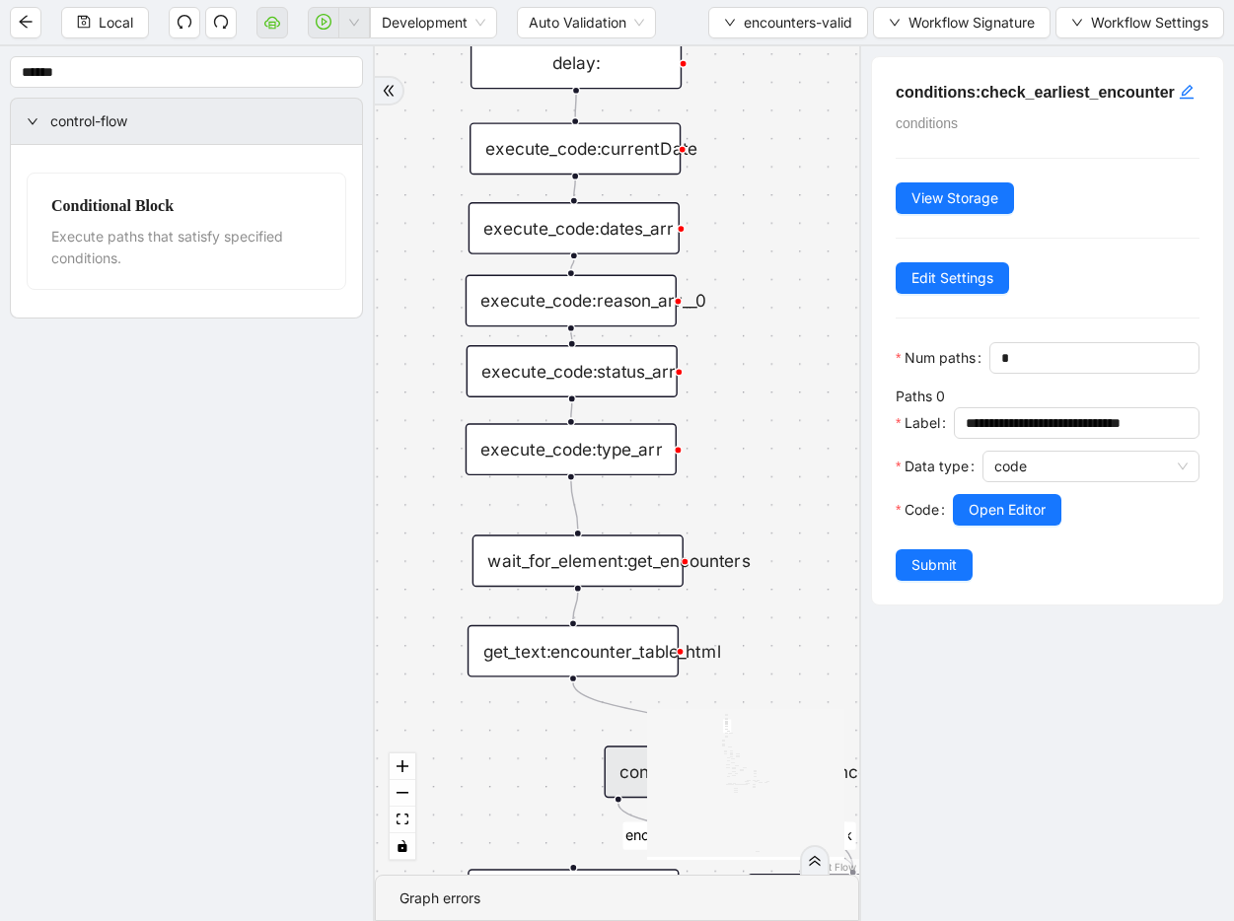
drag, startPoint x: 747, startPoint y: 398, endPoint x: 754, endPoint y: 606, distance: 208.2
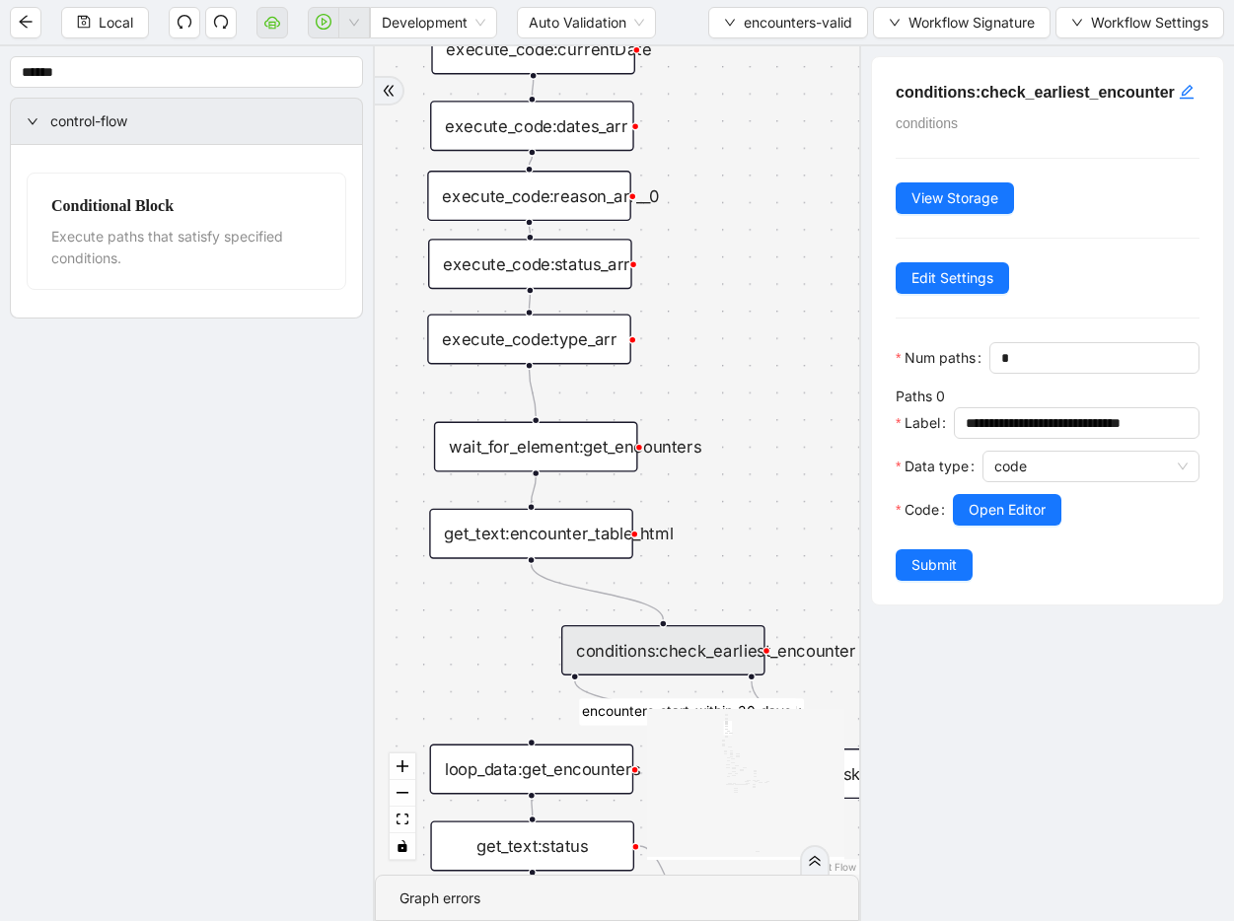
drag, startPoint x: 760, startPoint y: 530, endPoint x: 708, endPoint y: 402, distance: 137.5
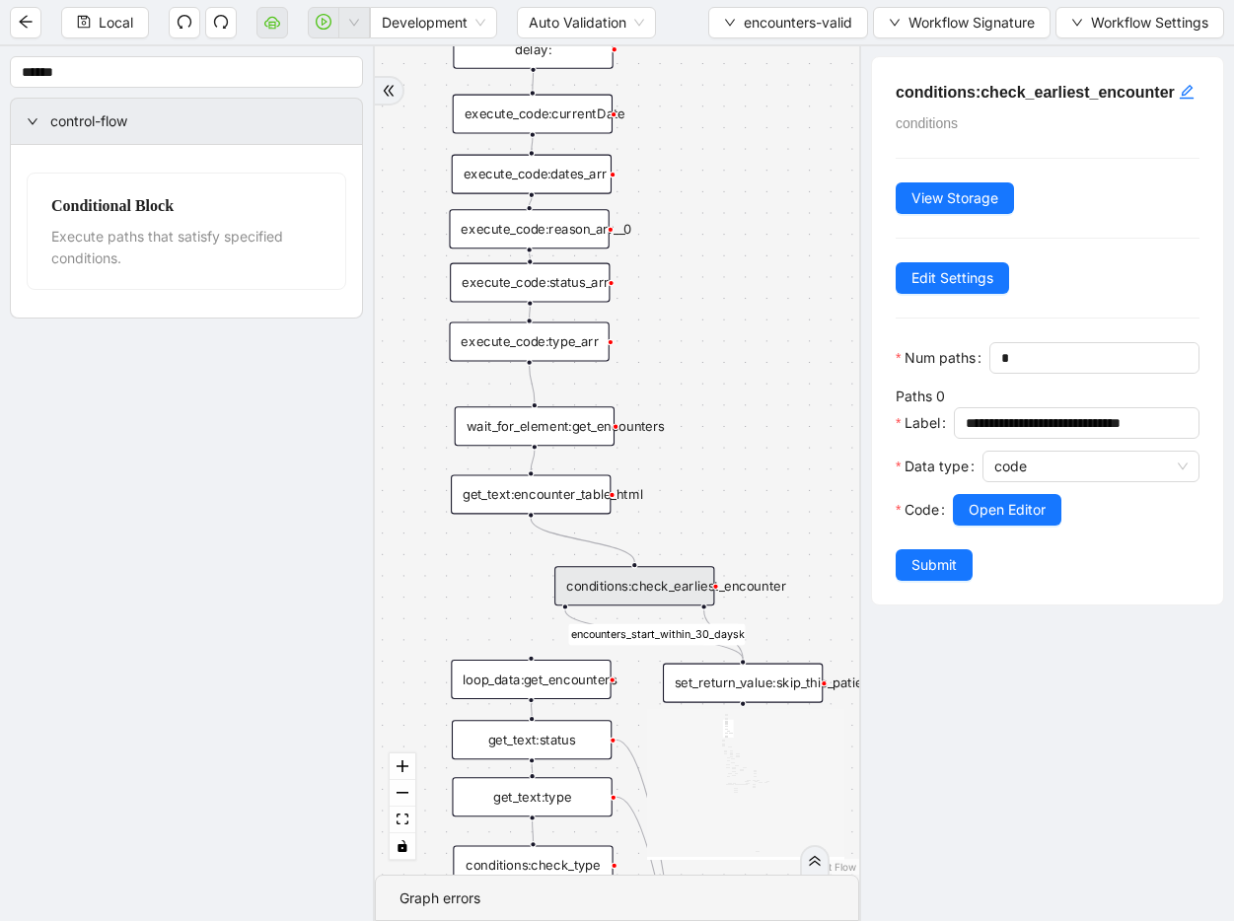
drag, startPoint x: 763, startPoint y: 424, endPoint x: 729, endPoint y: 408, distance: 38.0
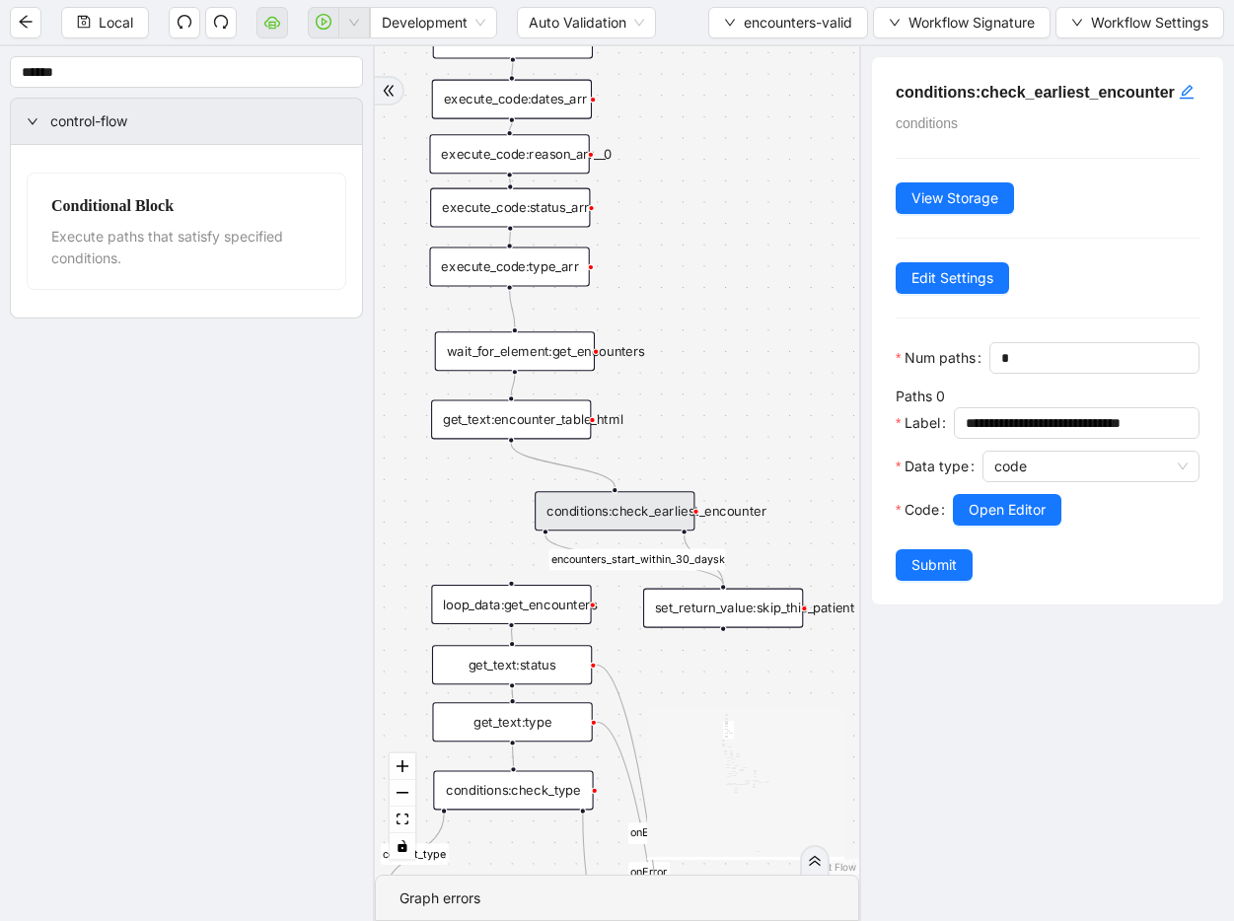
drag, startPoint x: 687, startPoint y: 524, endPoint x: 667, endPoint y: 446, distance: 80.6
click at [667, 446] on div "fallback fallback inPast hasInPast fallback wrong_body inNewYear fallback fallb…" at bounding box center [617, 460] width 484 height 828
click at [529, 422] on div "get_text:encounter_table_html" at bounding box center [510, 415] width 160 height 39
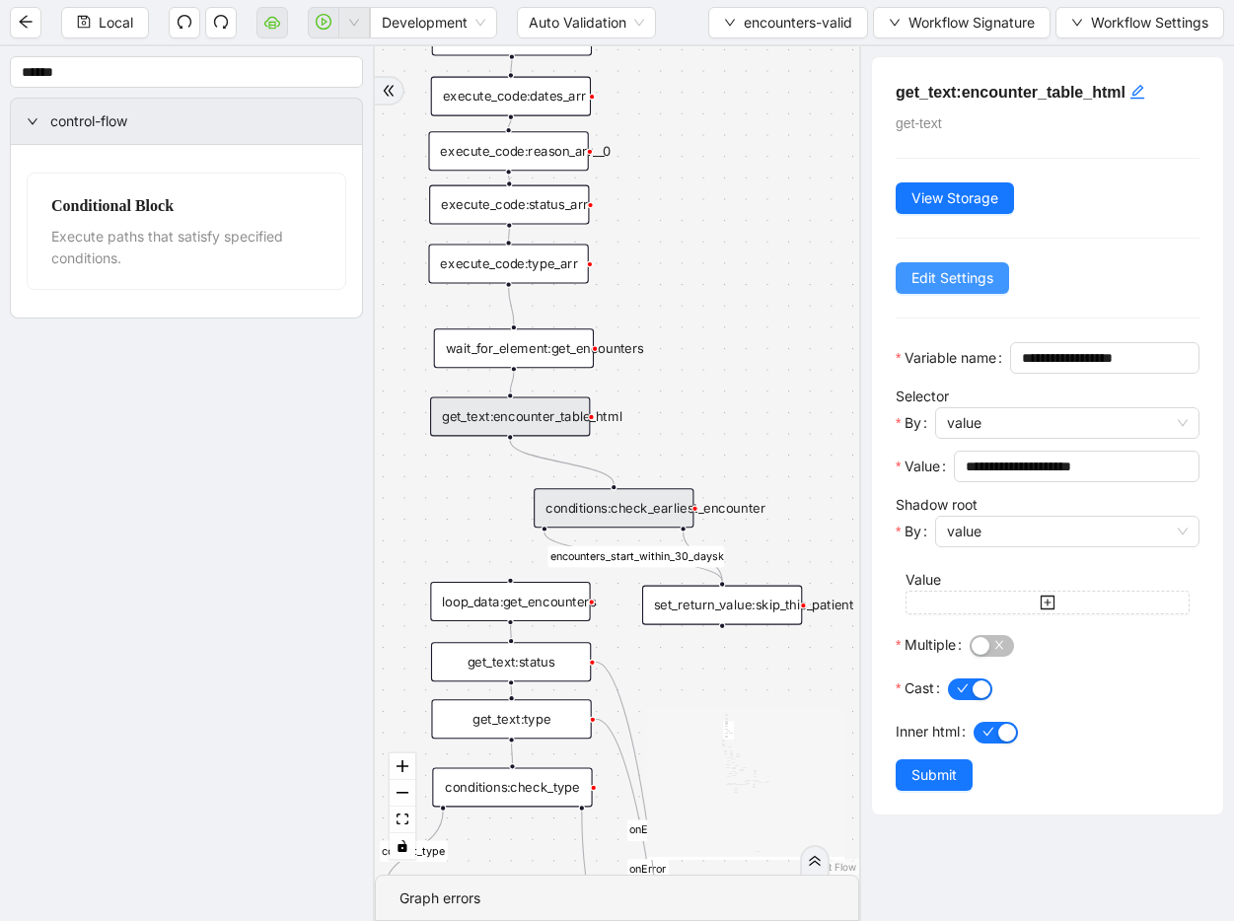
click at [982, 281] on span "Edit Settings" at bounding box center [952, 278] width 82 height 22
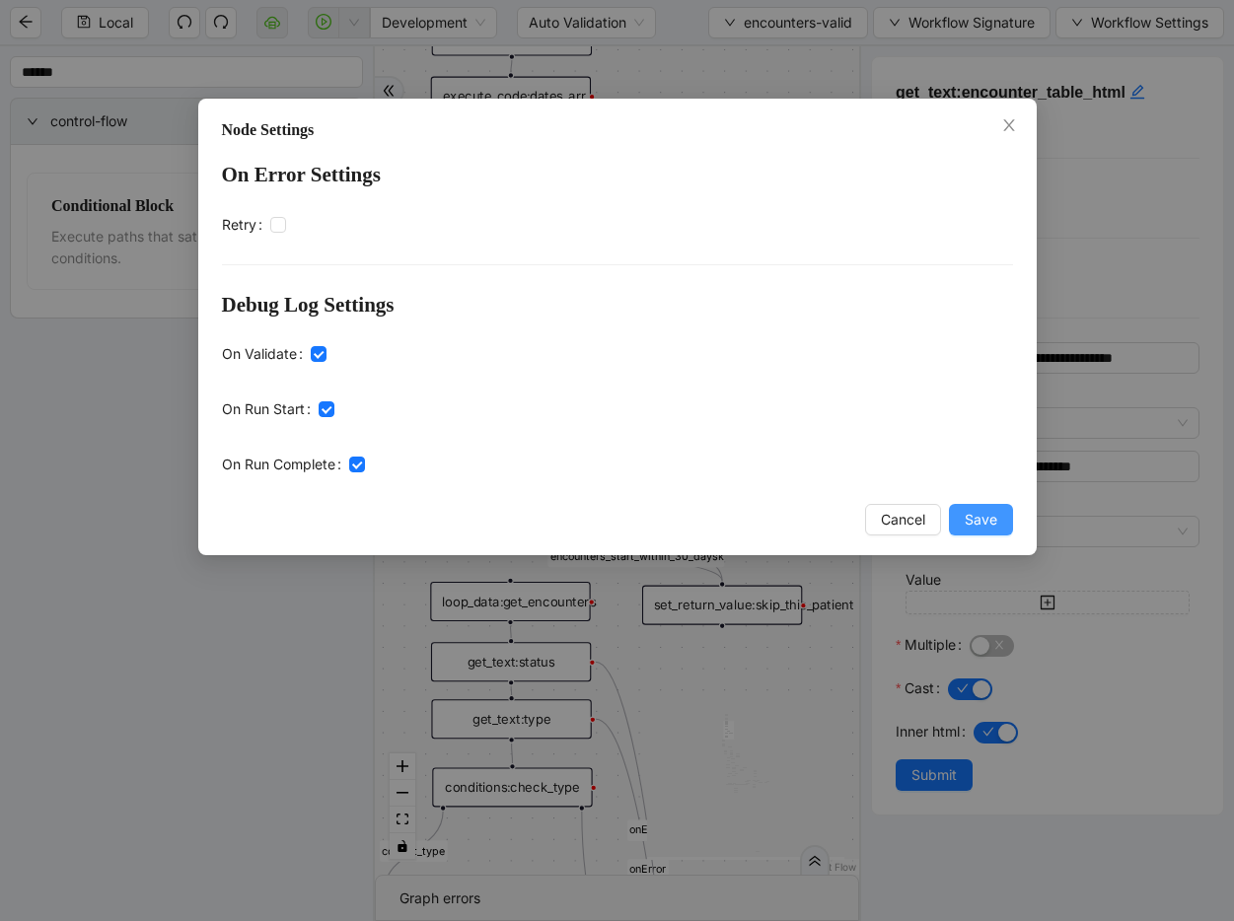
click at [969, 518] on span "Save" at bounding box center [980, 520] width 33 height 22
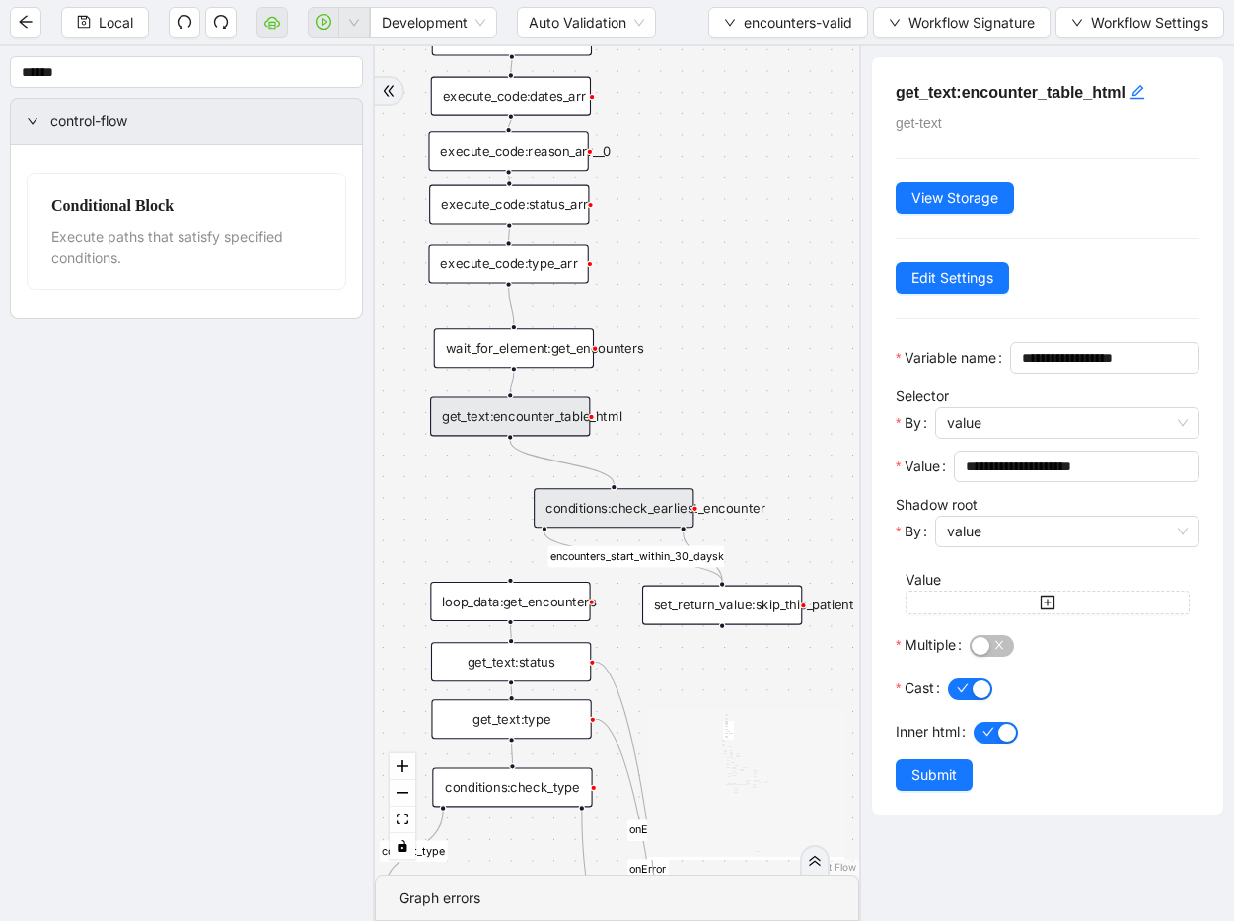
click at [652, 520] on div "conditions:check_earliest_encounter" at bounding box center [613, 507] width 160 height 39
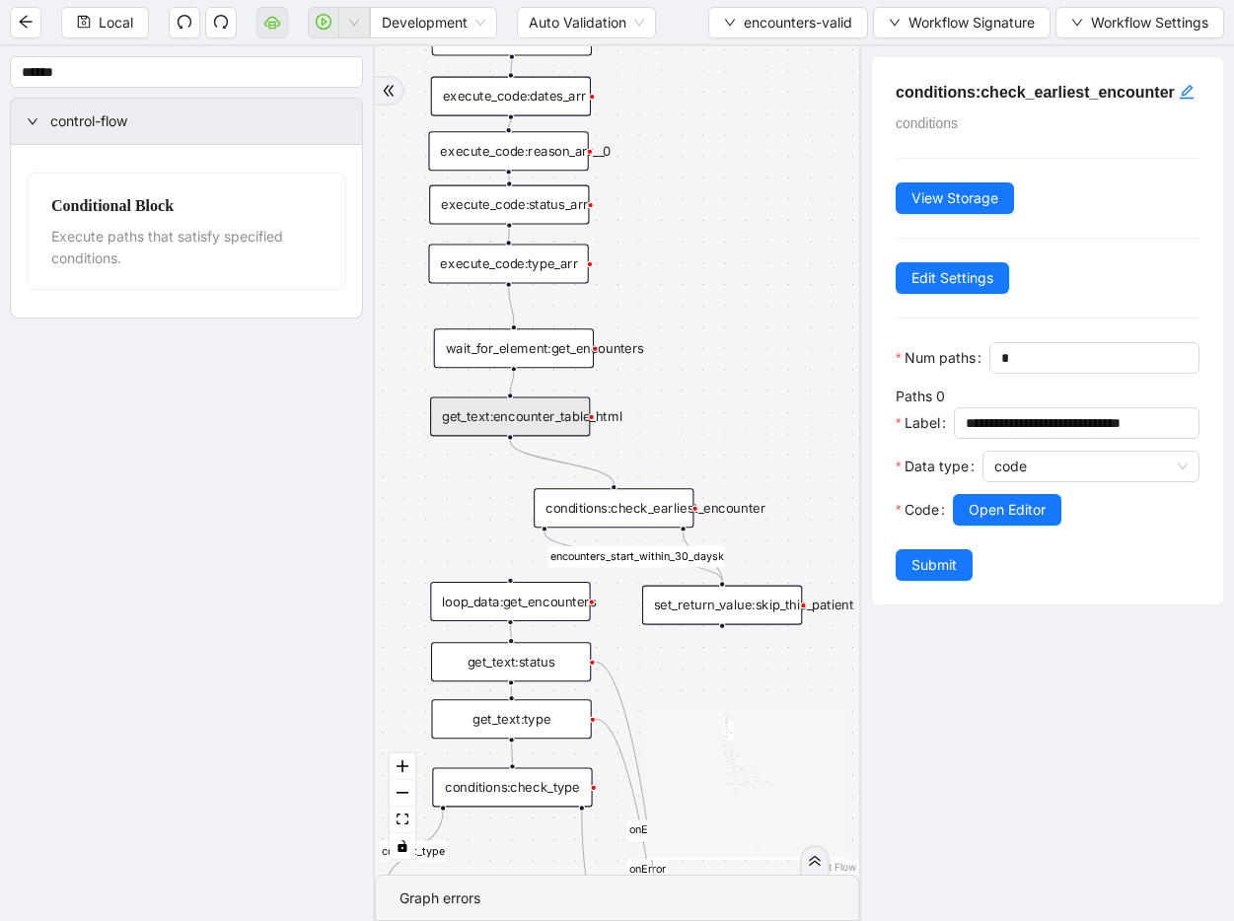
click at [655, 513] on div "conditions:check_earliest_encounter" at bounding box center [613, 507] width 160 height 39
click at [540, 429] on div "get_text:encounter_table_html" at bounding box center [510, 415] width 160 height 39
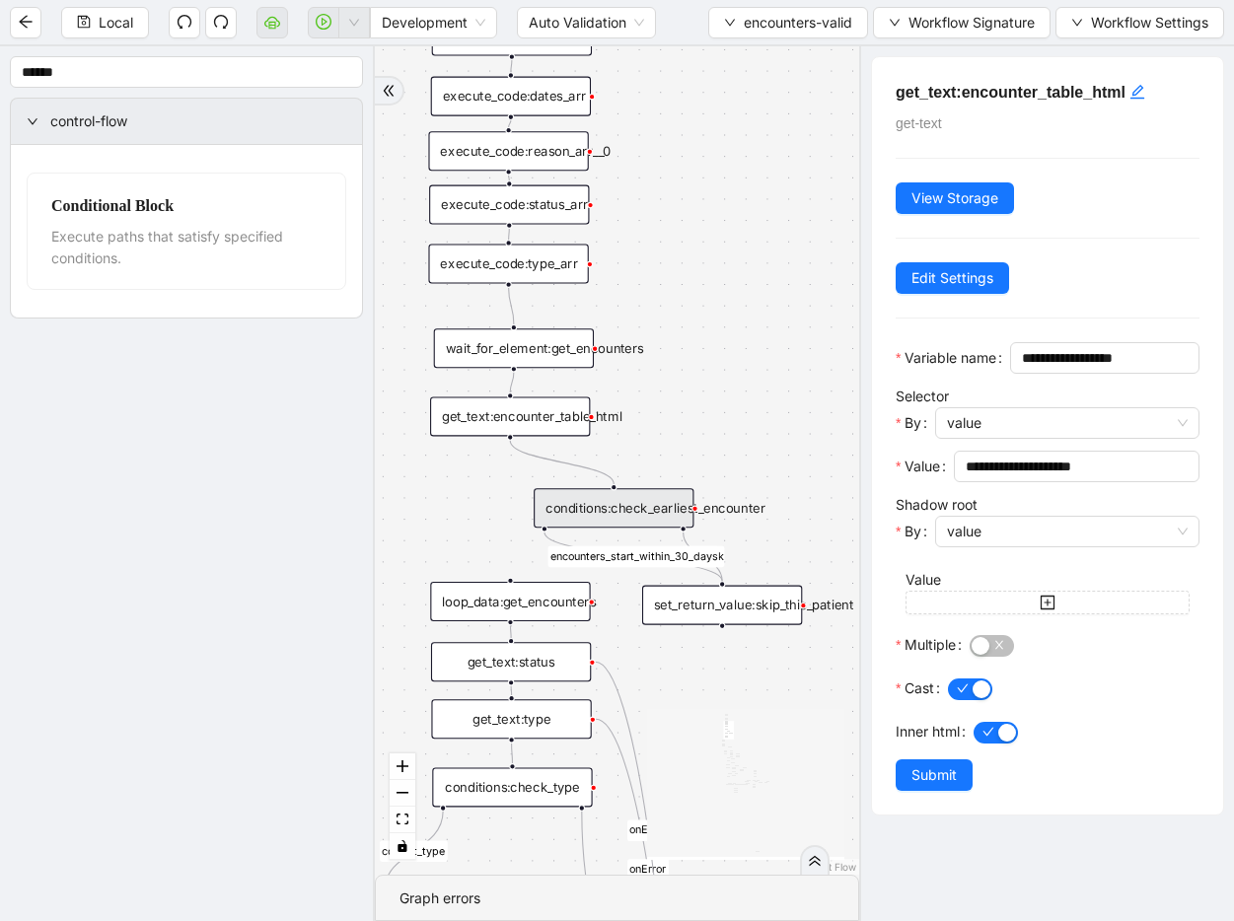
click at [591, 502] on div "conditions:check_earliest_encounter" at bounding box center [613, 507] width 160 height 39
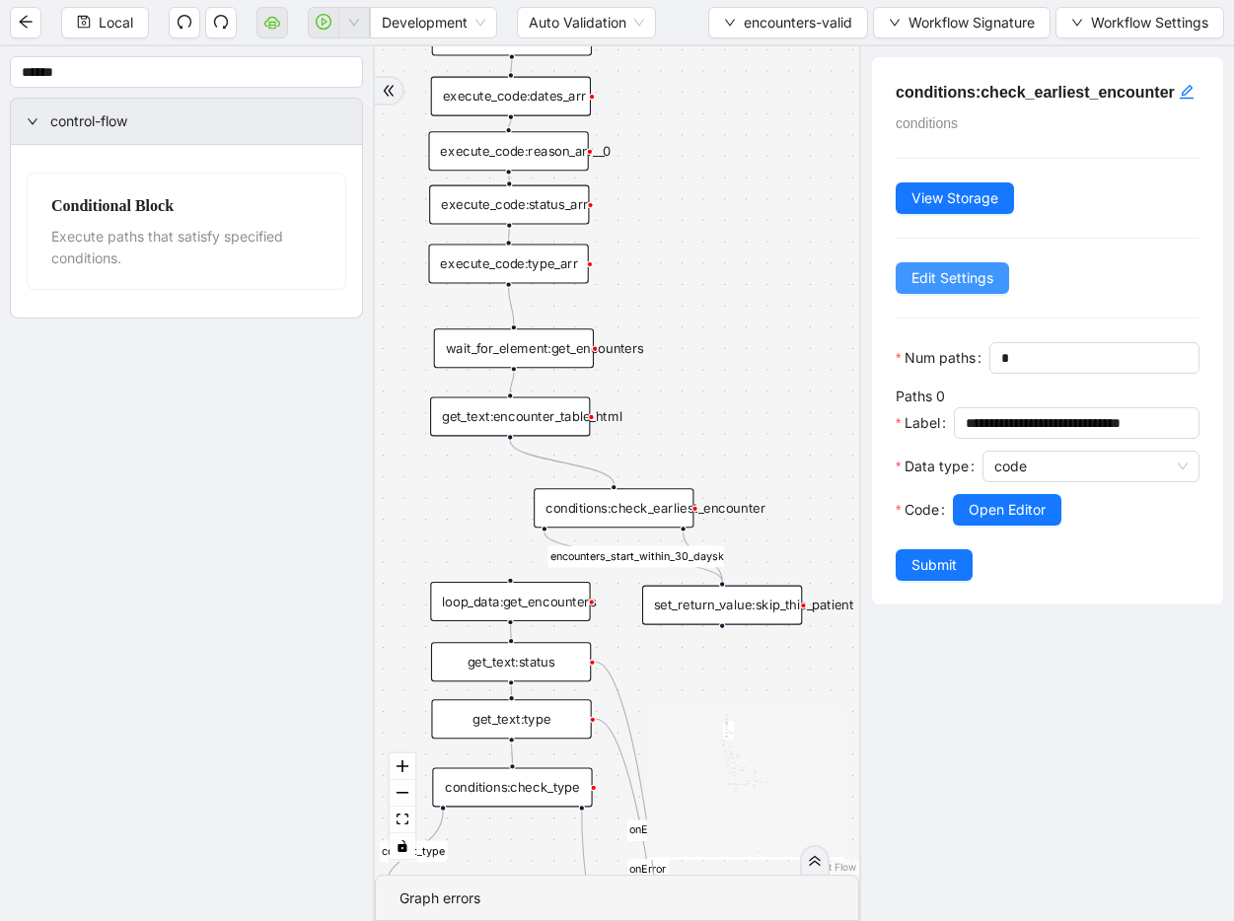
click at [938, 289] on span "Edit Settings" at bounding box center [952, 278] width 82 height 22
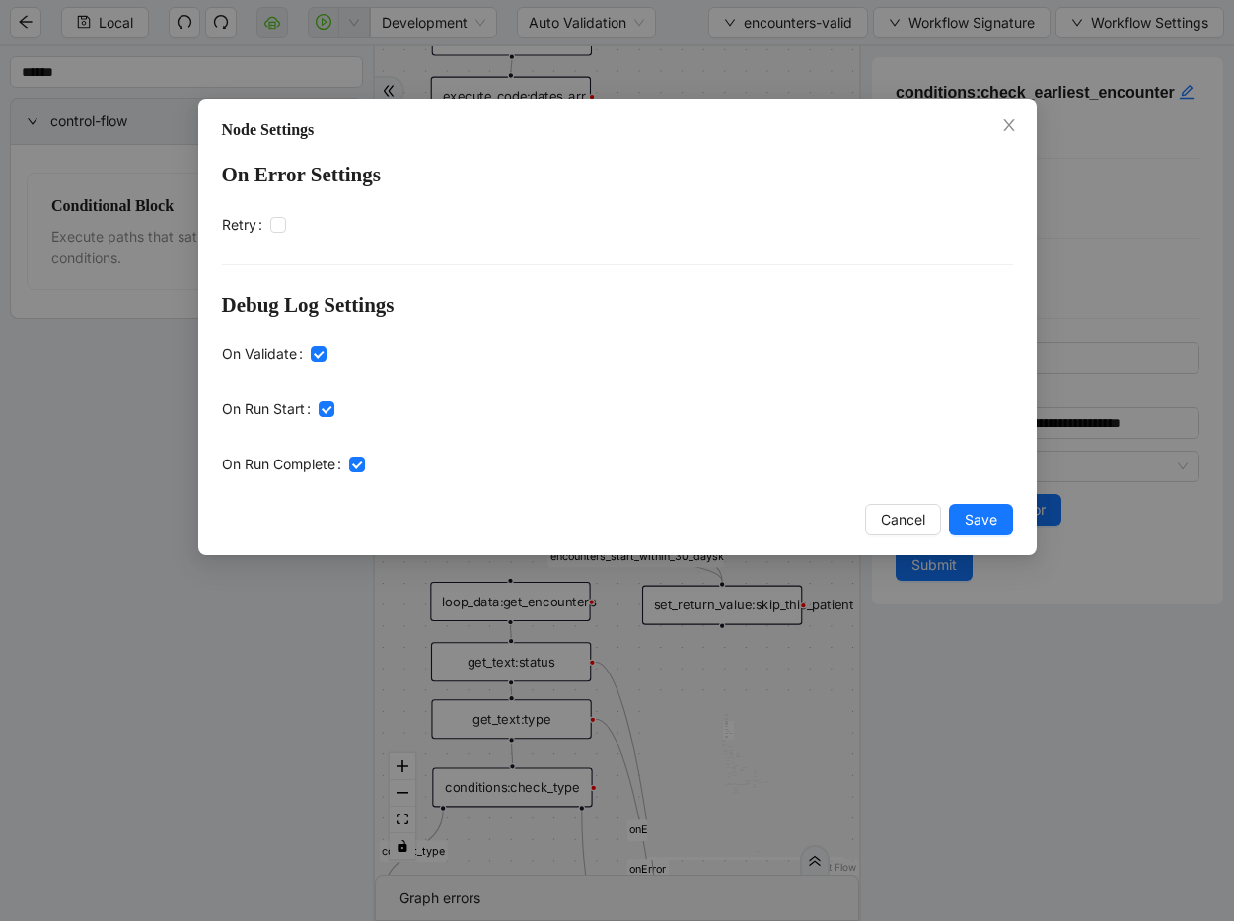
click at [963, 501] on div "Node Settings On Error Settings Retry Debug Log Settings On Validate On Run Sta…" at bounding box center [617, 327] width 838 height 457
click at [964, 509] on span "Save" at bounding box center [980, 520] width 33 height 22
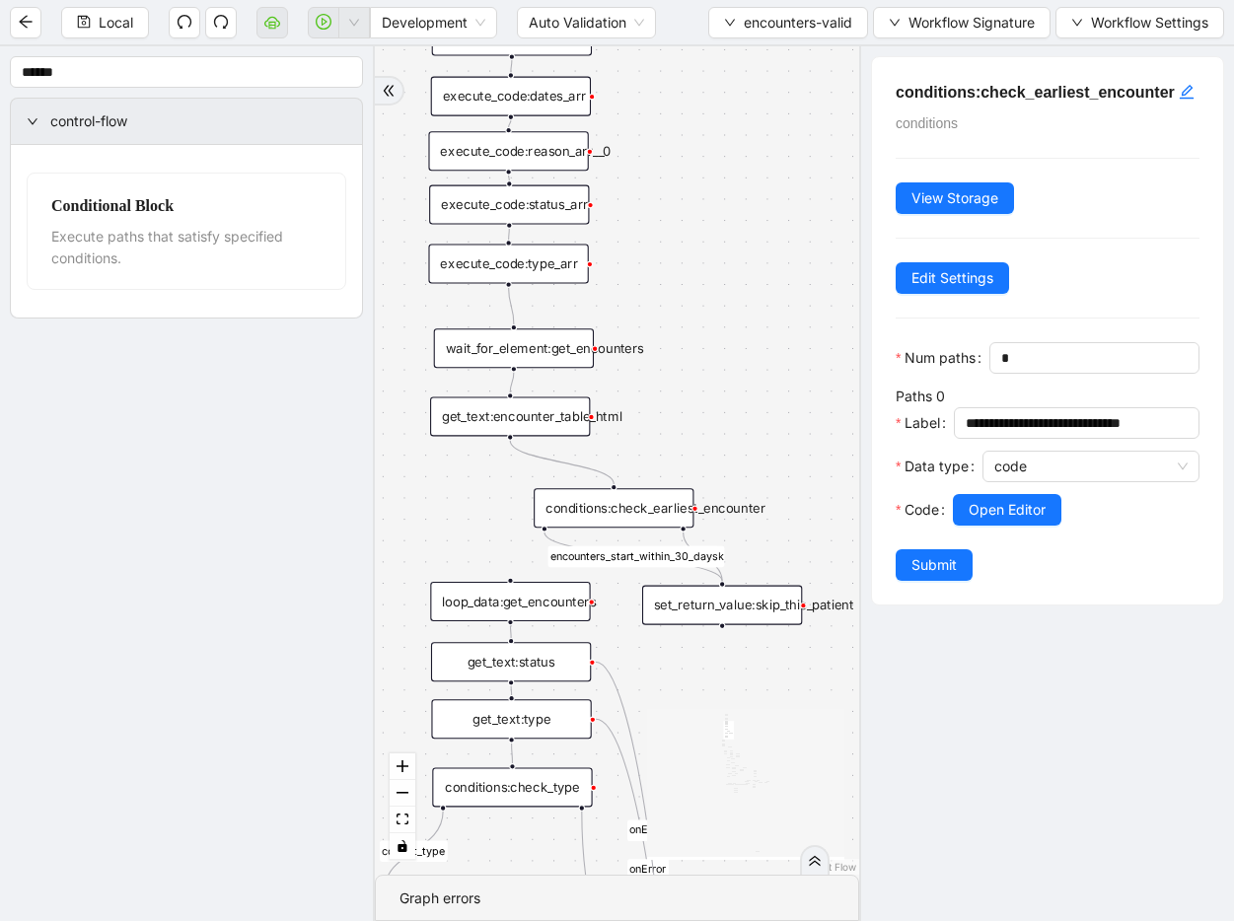
click at [768, 600] on div "set_return_value:skip_this_patient" at bounding box center [722, 605] width 160 height 39
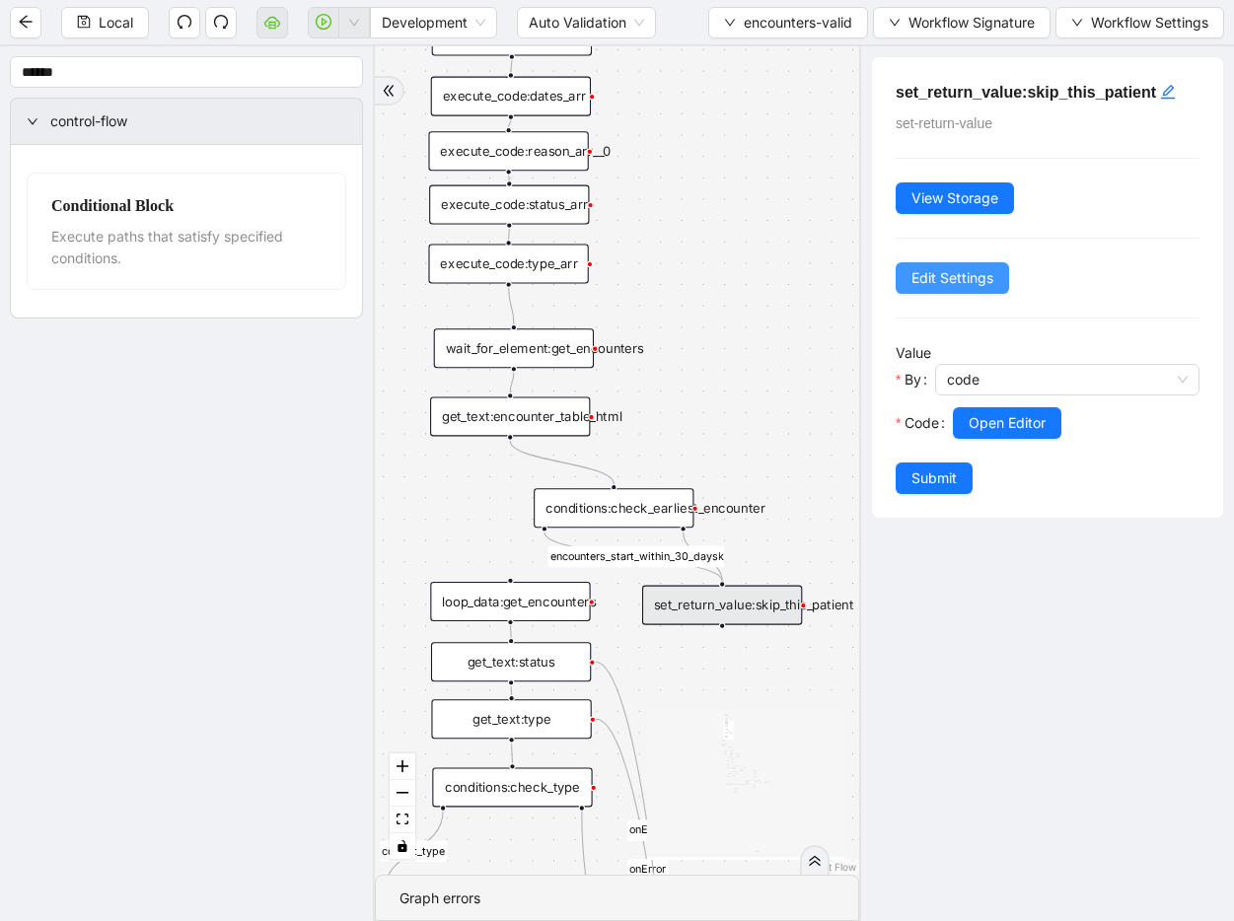
click at [943, 276] on span "Edit Settings" at bounding box center [952, 278] width 82 height 22
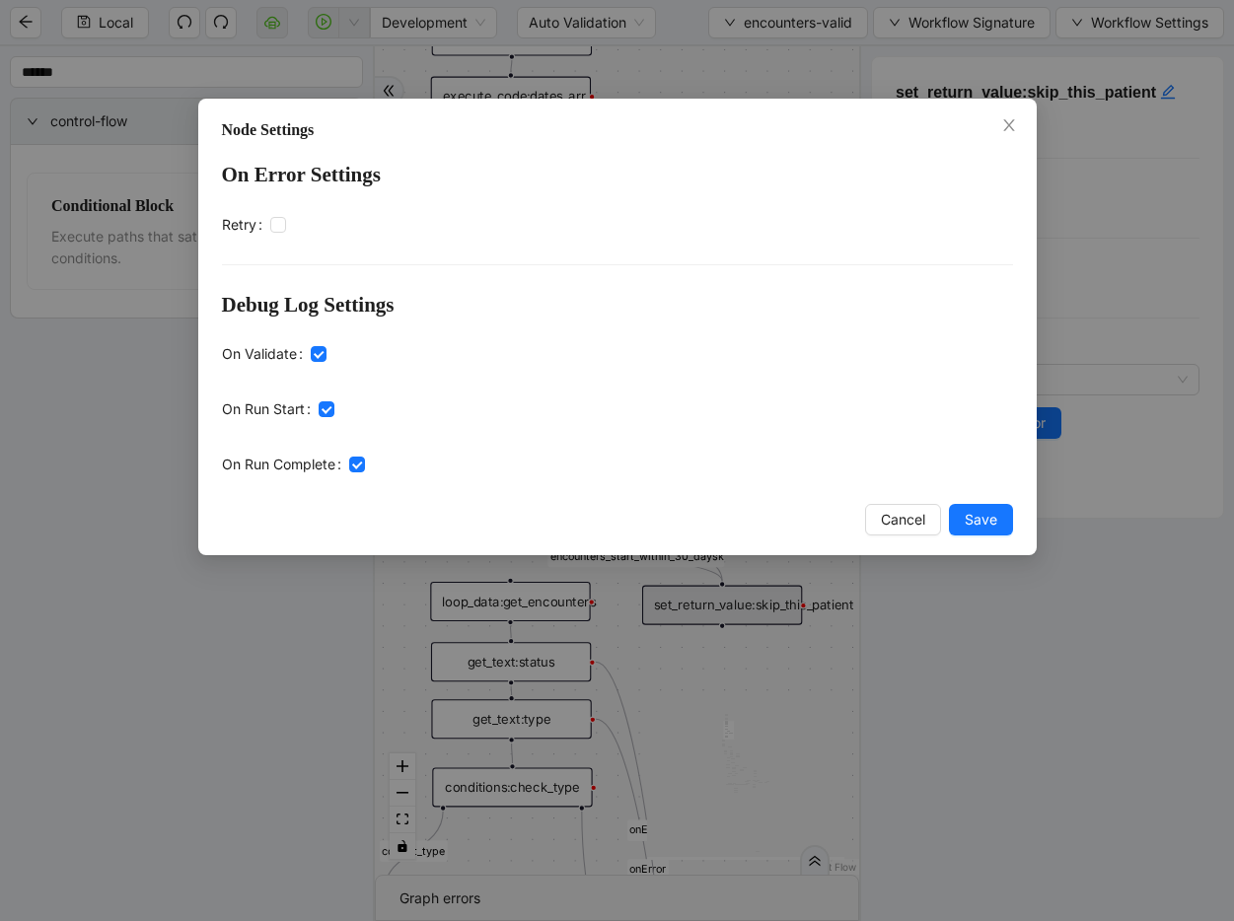
drag, startPoint x: 963, startPoint y: 515, endPoint x: 1233, endPoint y: 738, distance: 349.5
click at [964, 515] on span "Save" at bounding box center [980, 520] width 33 height 22
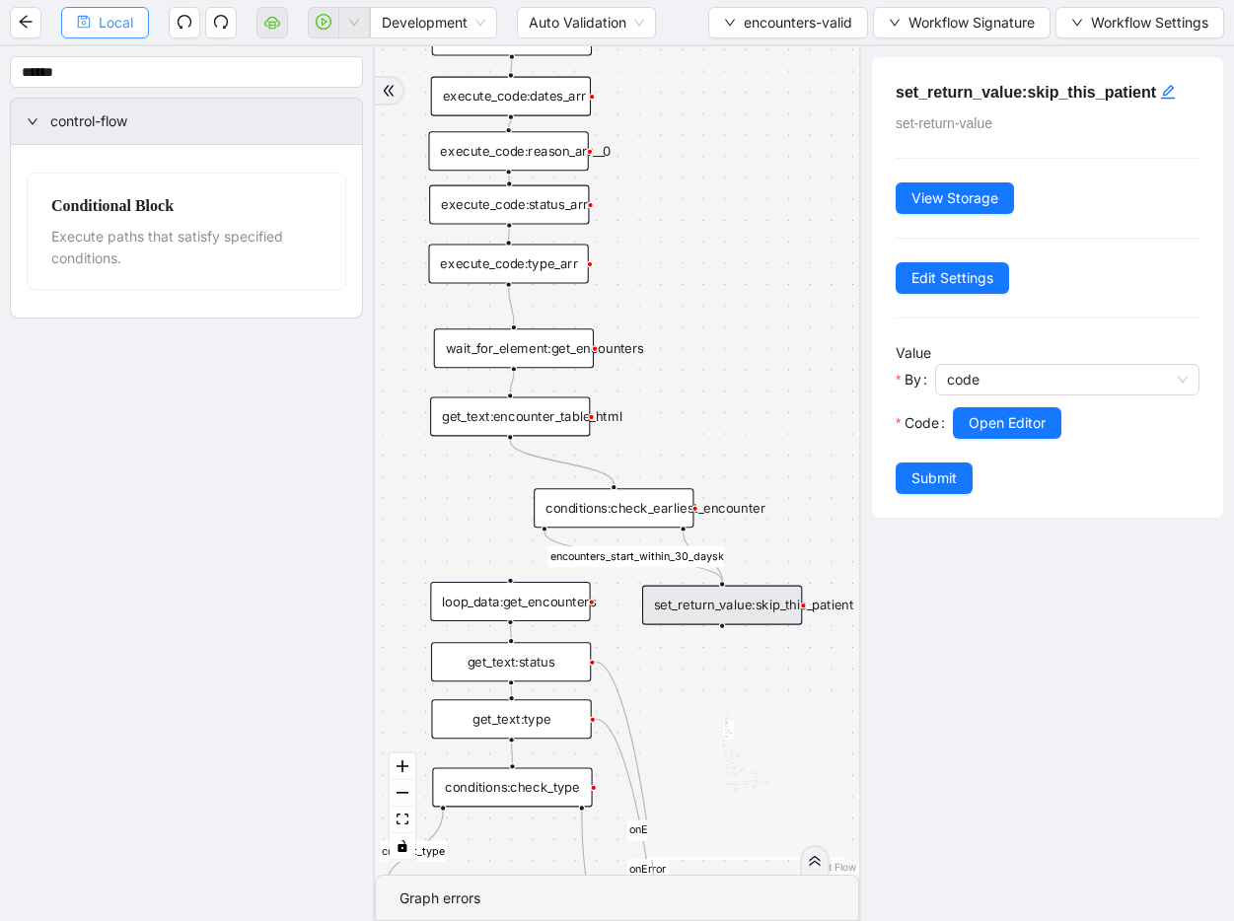
click at [80, 21] on icon "save" at bounding box center [84, 22] width 14 height 14
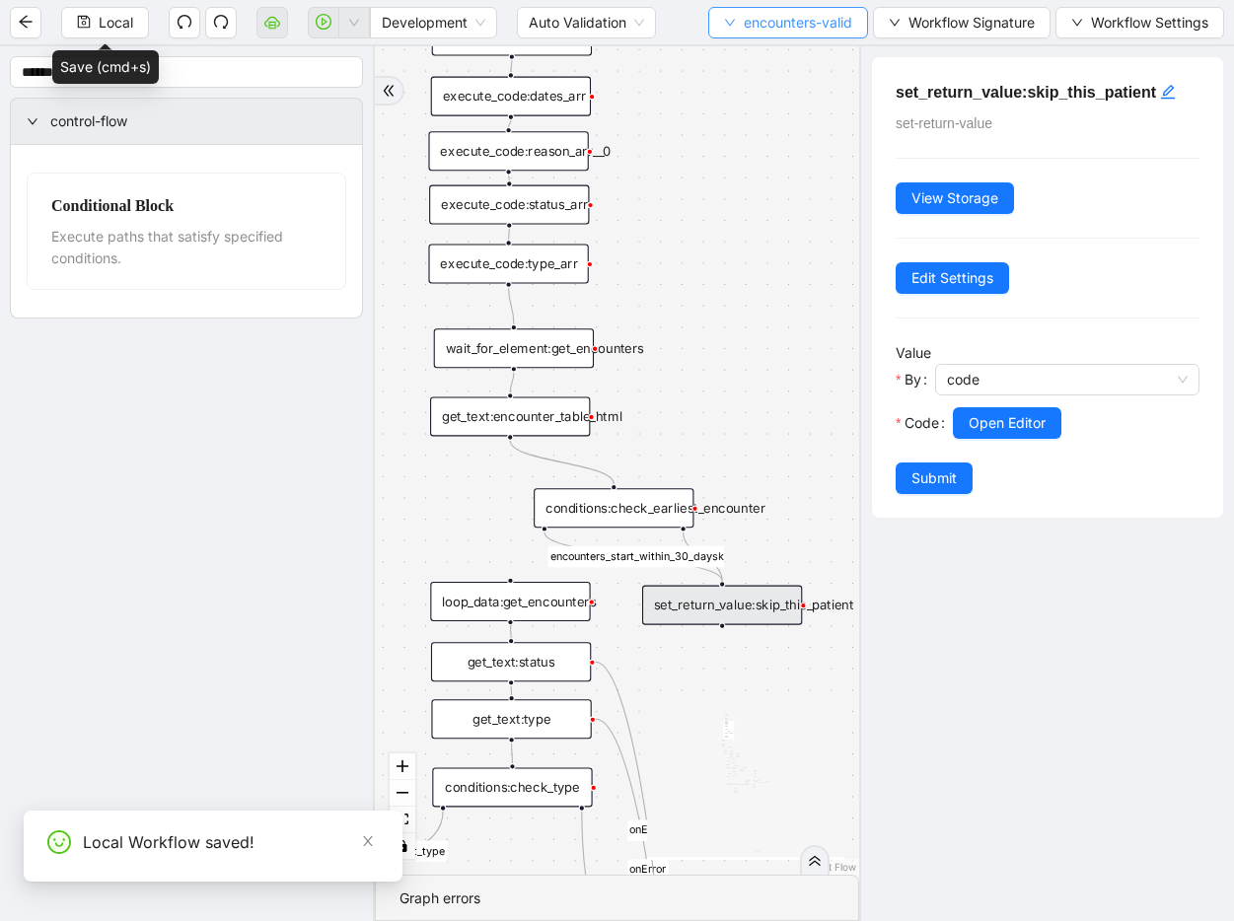
click at [731, 25] on icon "down" at bounding box center [730, 23] width 12 height 12
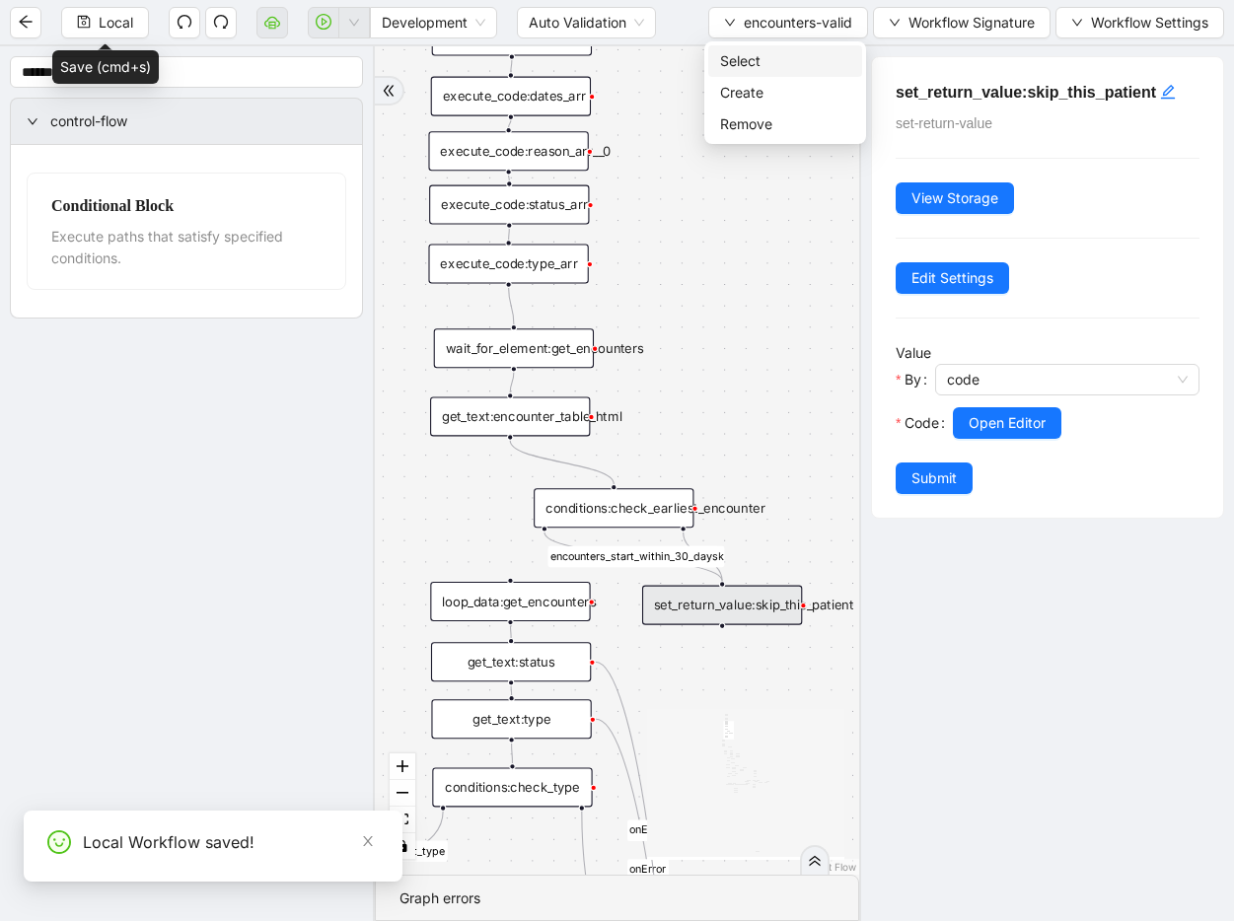
click at [731, 64] on span "Select" at bounding box center [785, 61] width 130 height 22
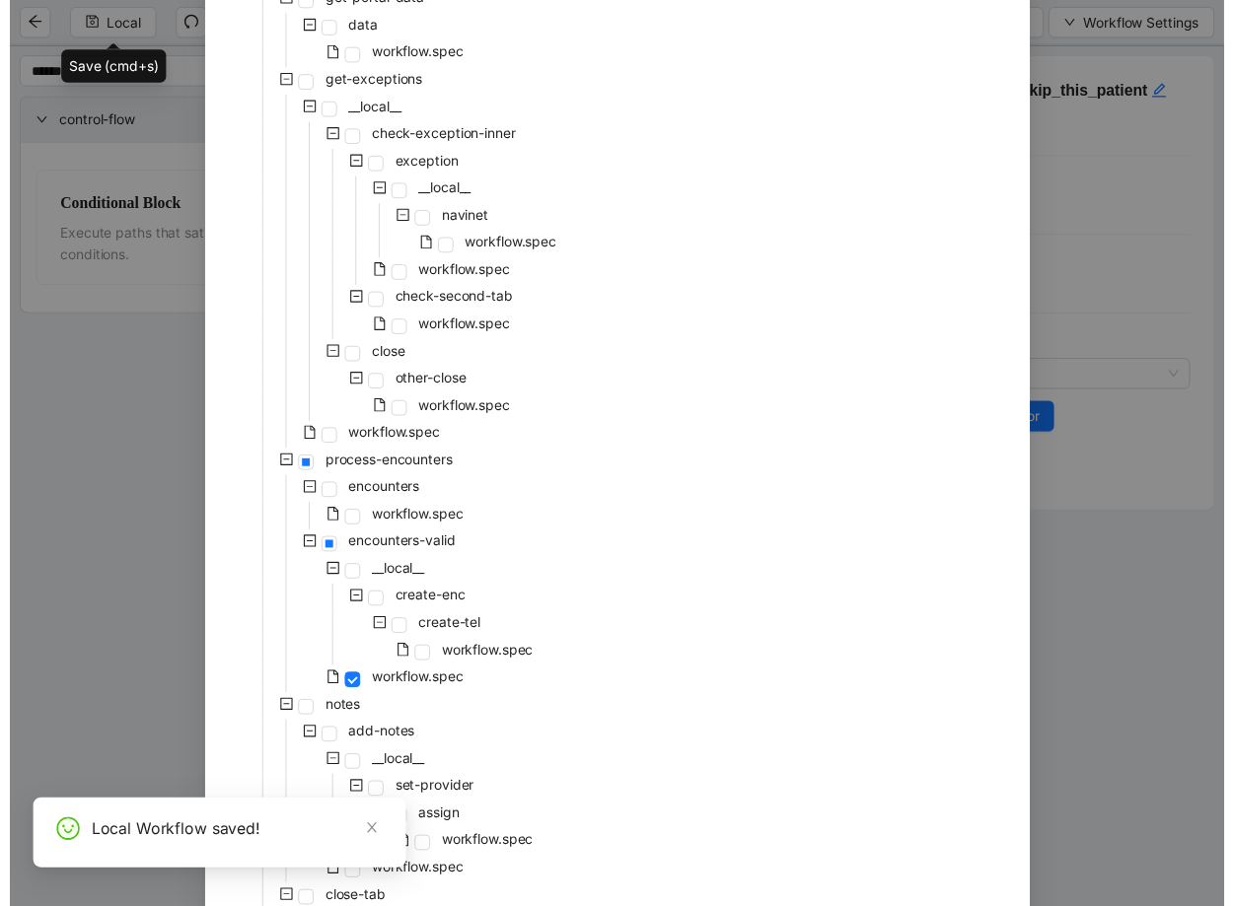
scroll to position [807, 0]
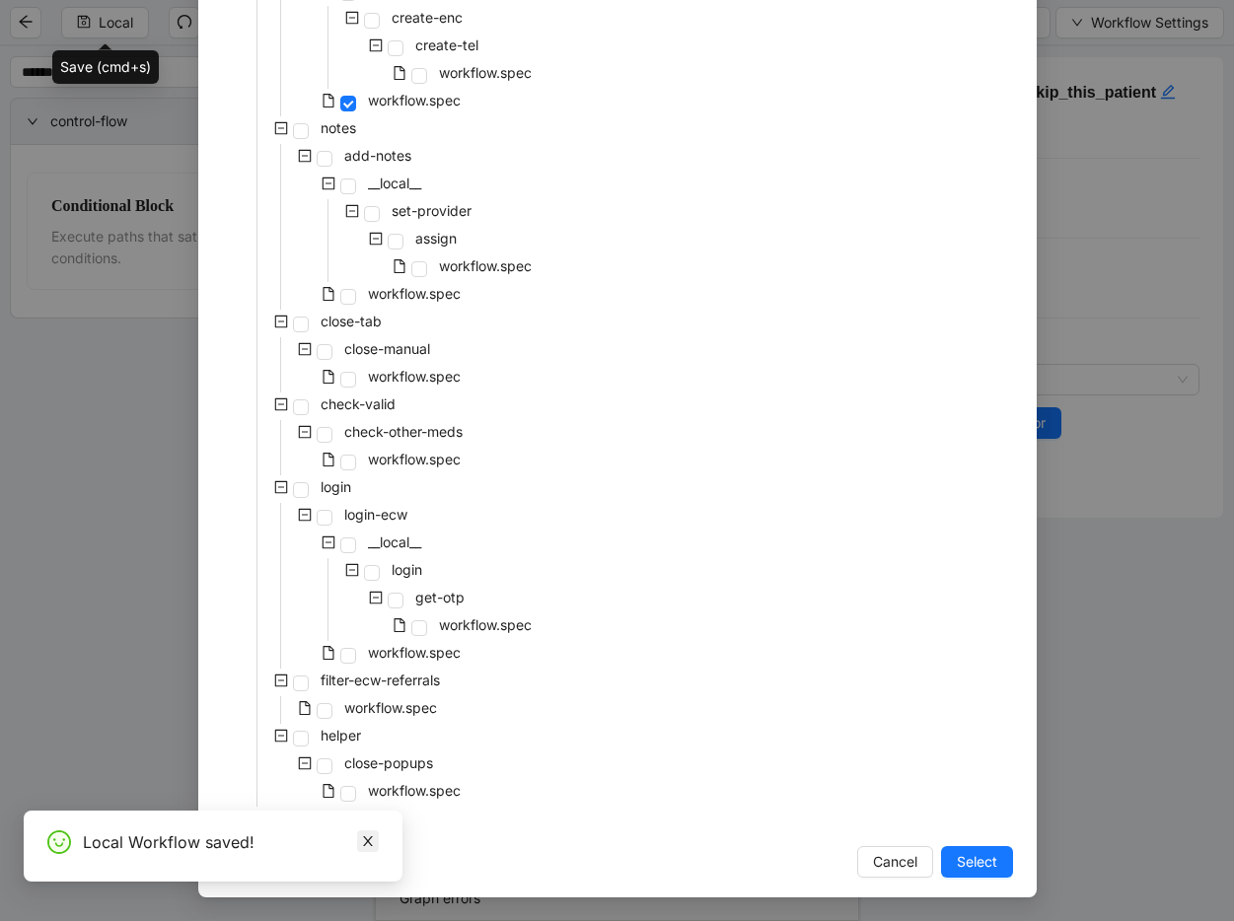
click at [368, 837] on icon "close" at bounding box center [368, 841] width 14 height 14
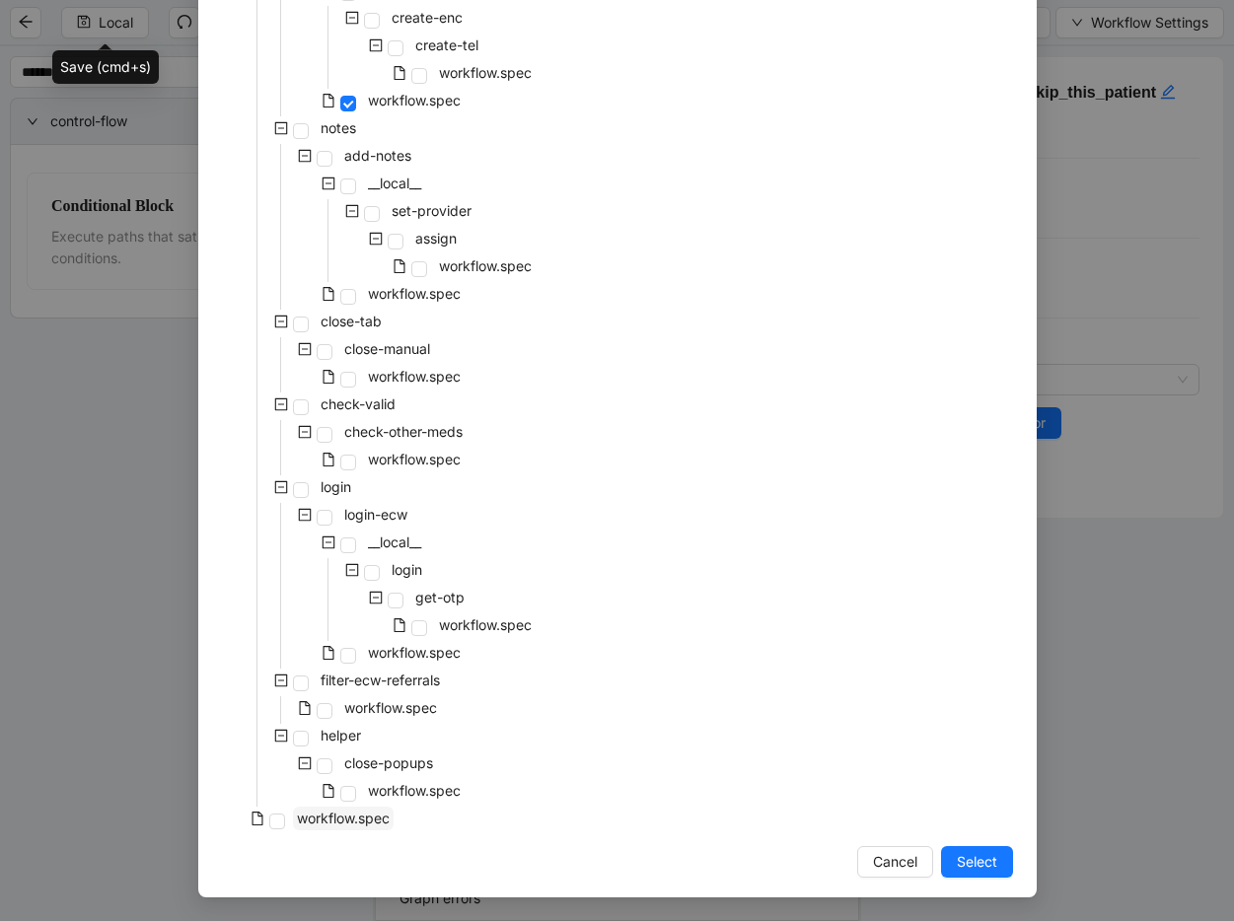
click at [303, 822] on span "workflow.spec" at bounding box center [343, 818] width 93 height 17
click at [996, 849] on button "Select" at bounding box center [977, 862] width 72 height 32
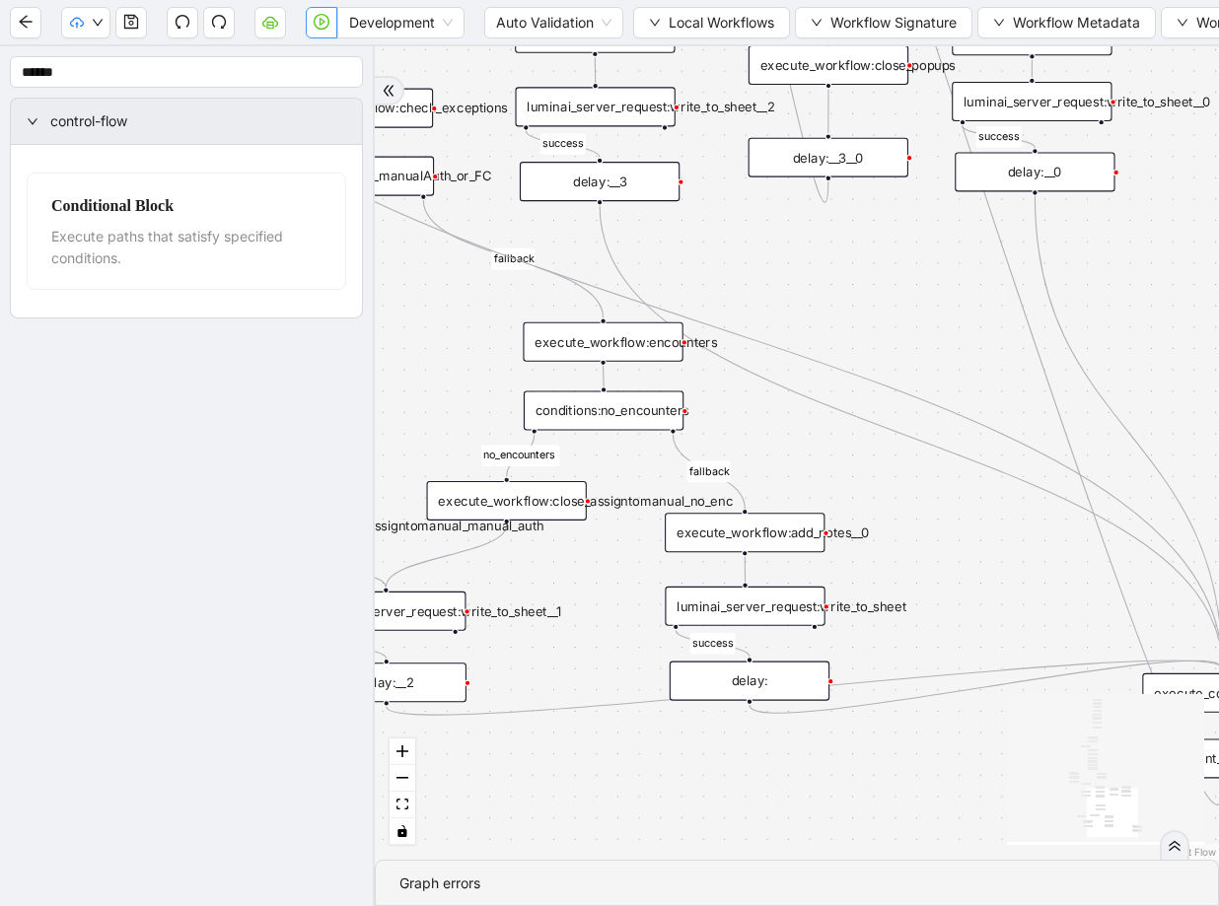
click at [321, 20] on icon "play-circle" at bounding box center [323, 22] width 6 height 8
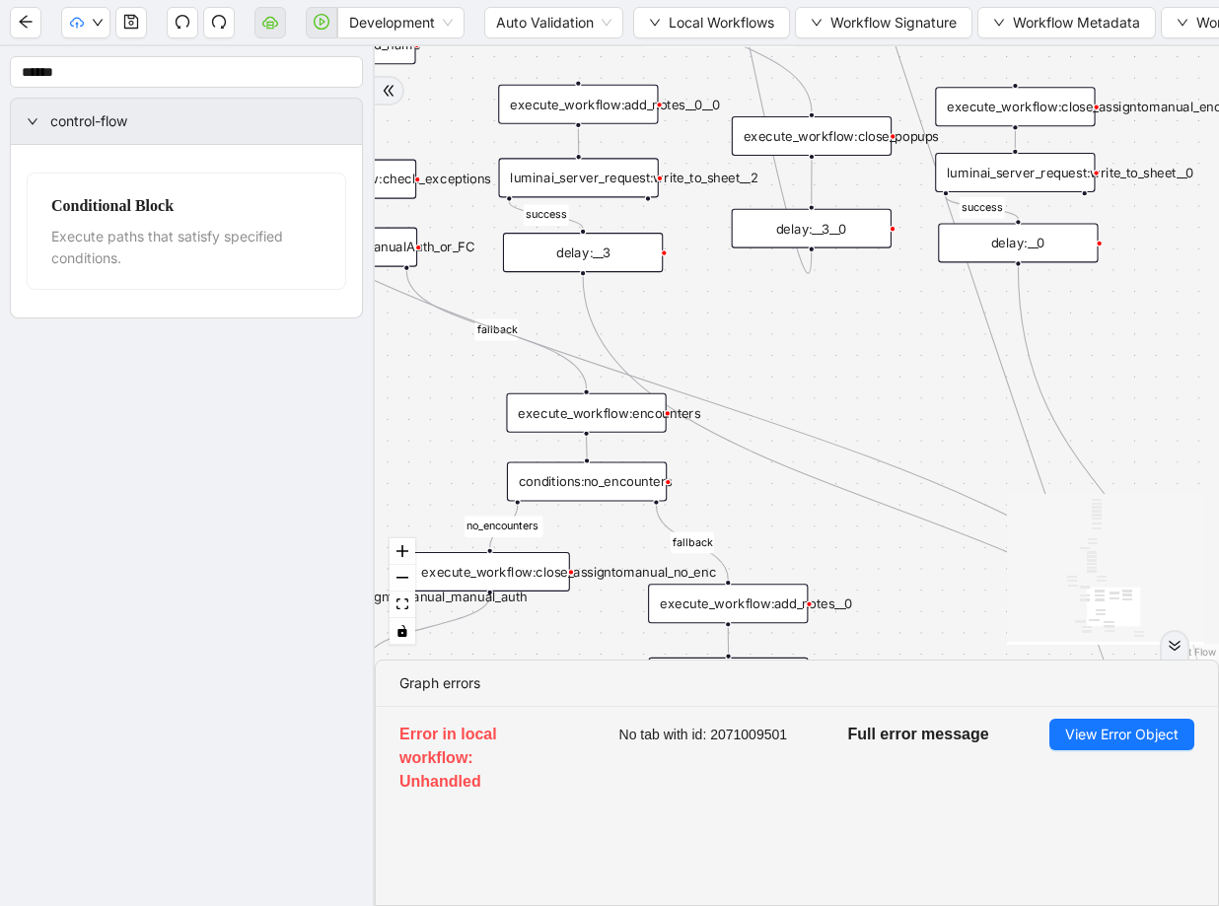
drag, startPoint x: 869, startPoint y: 431, endPoint x: 845, endPoint y: 481, distance: 55.6
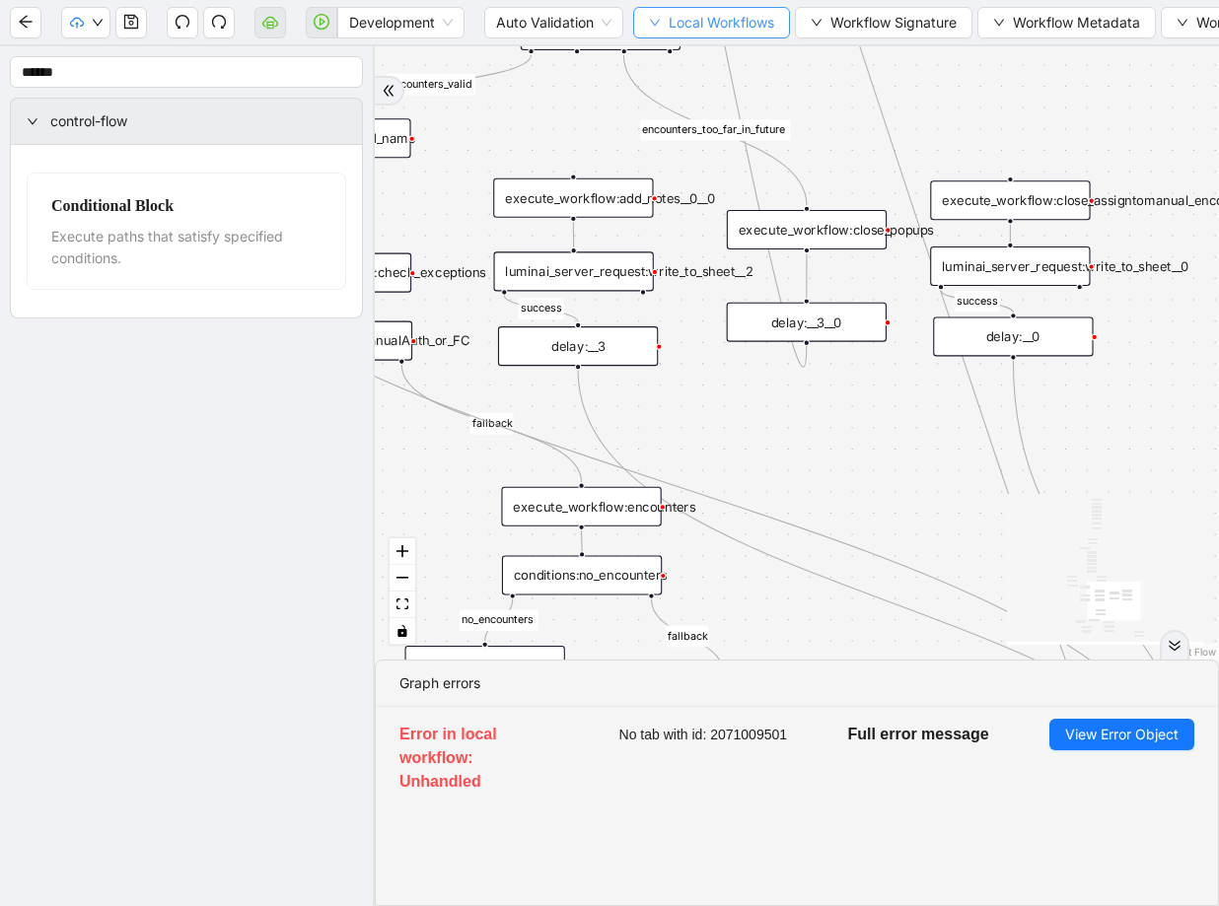
click at [714, 32] on span "Local Workflows" at bounding box center [722, 23] width 106 height 22
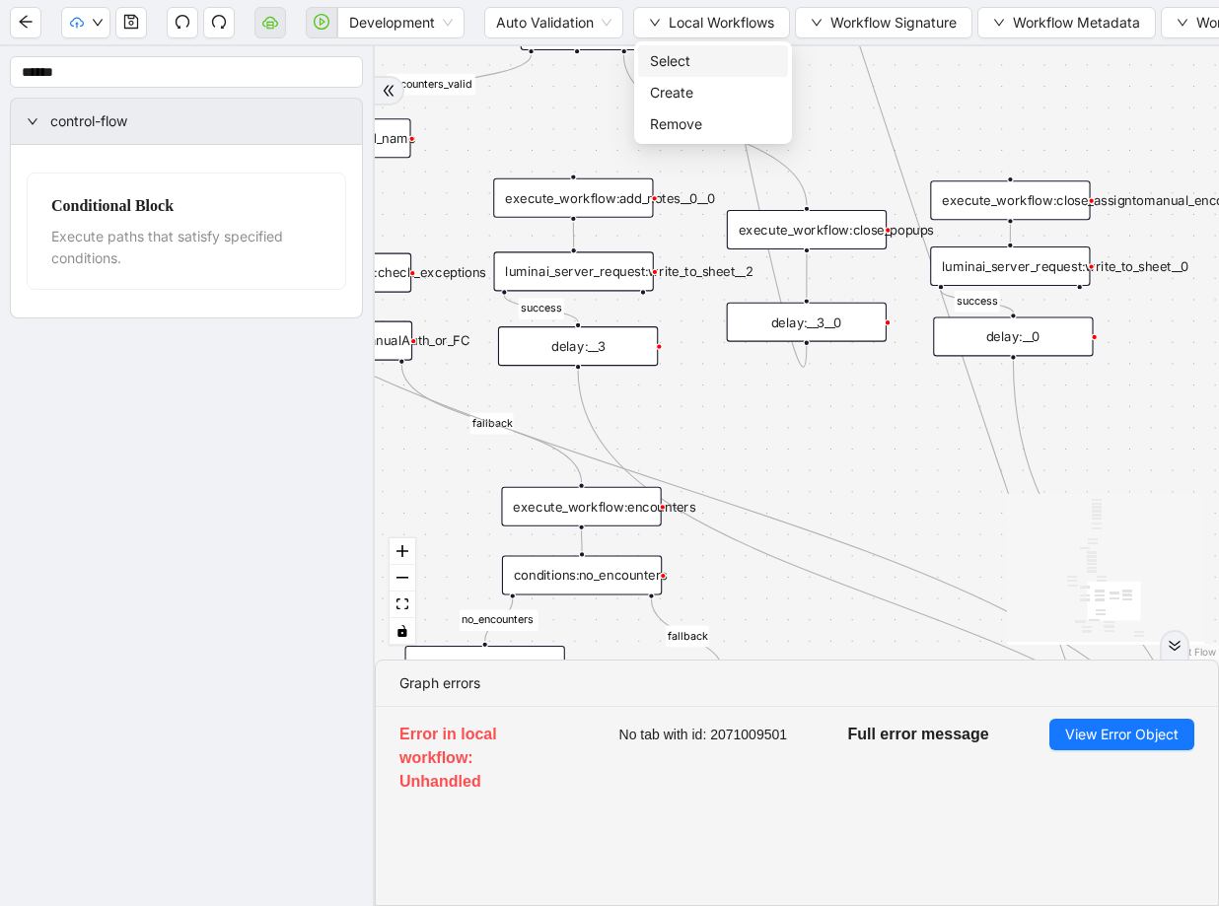
click at [697, 55] on span "Select" at bounding box center [713, 61] width 126 height 22
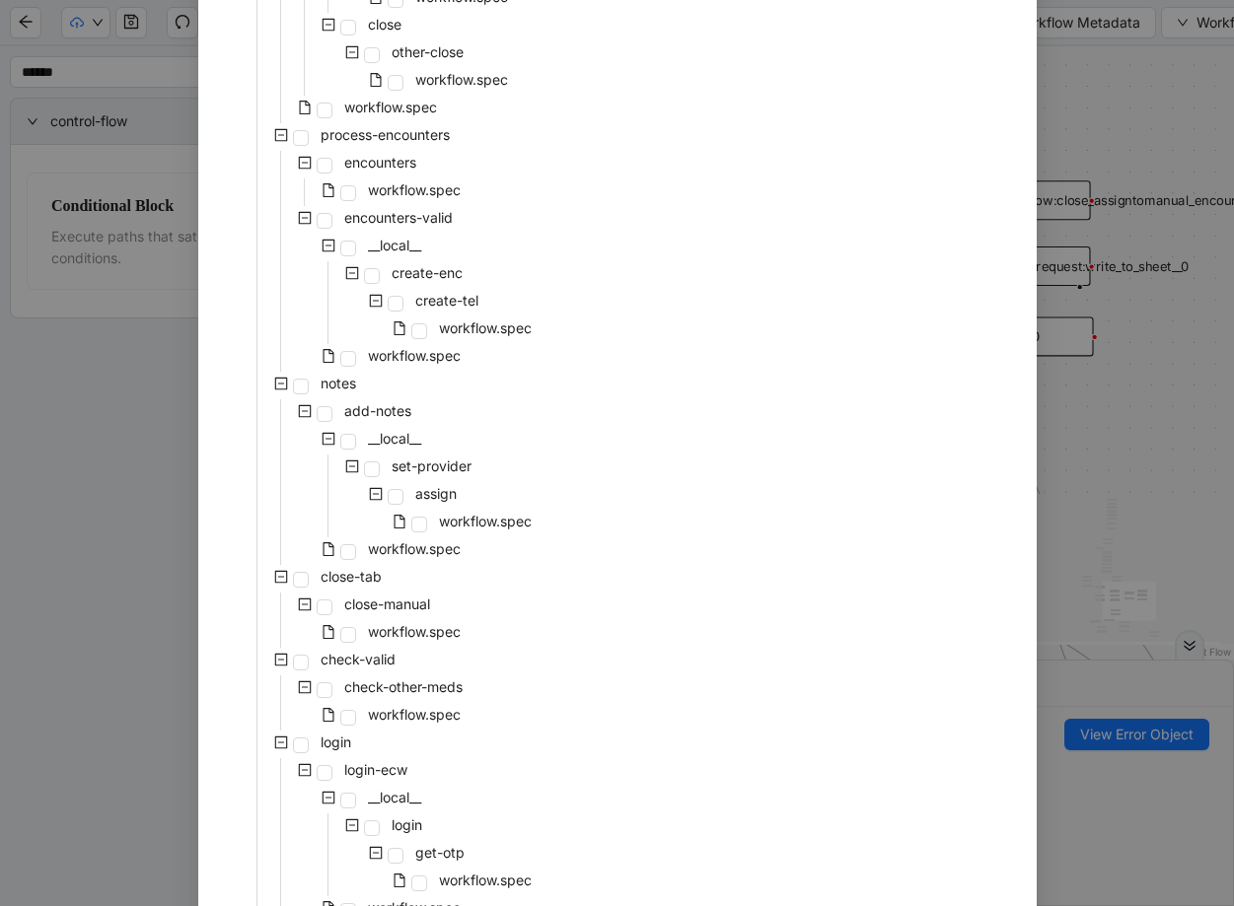
scroll to position [586, 0]
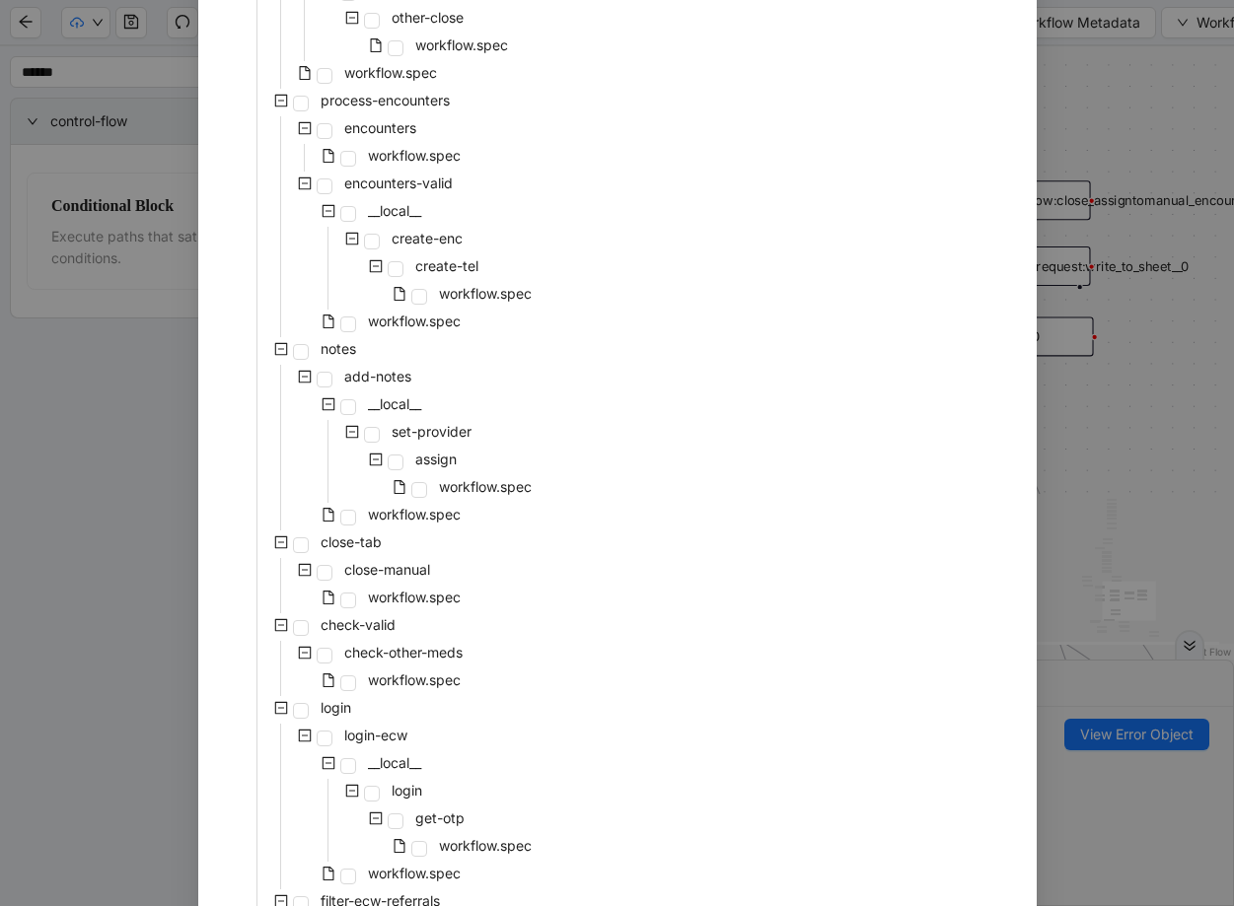
click at [582, 357] on div "pre-cert-medicare __local__ get-portal-data data workflow.spec get-exceptions _…" at bounding box center [617, 309] width 791 height 1491
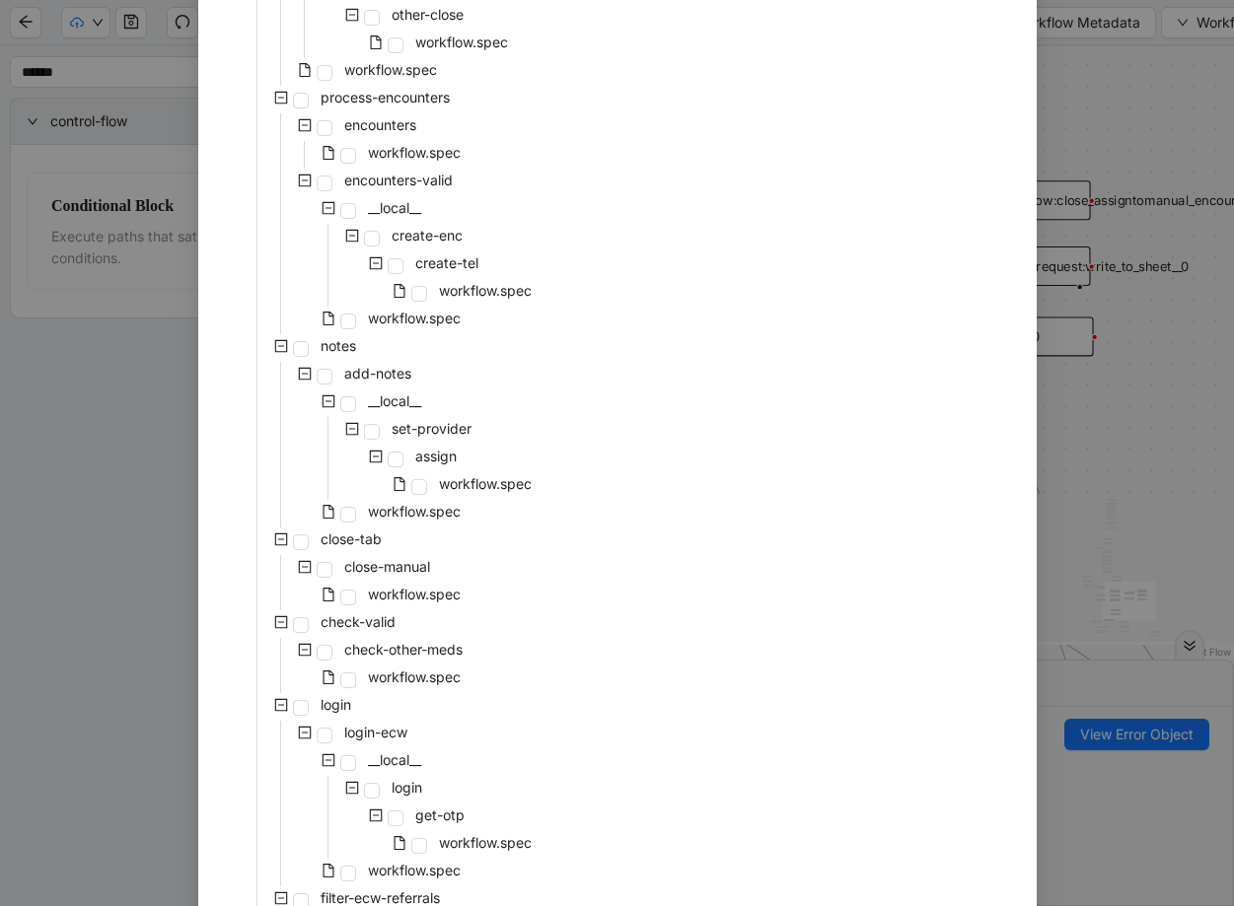
scroll to position [590, 0]
click at [340, 320] on span at bounding box center [348, 321] width 16 height 16
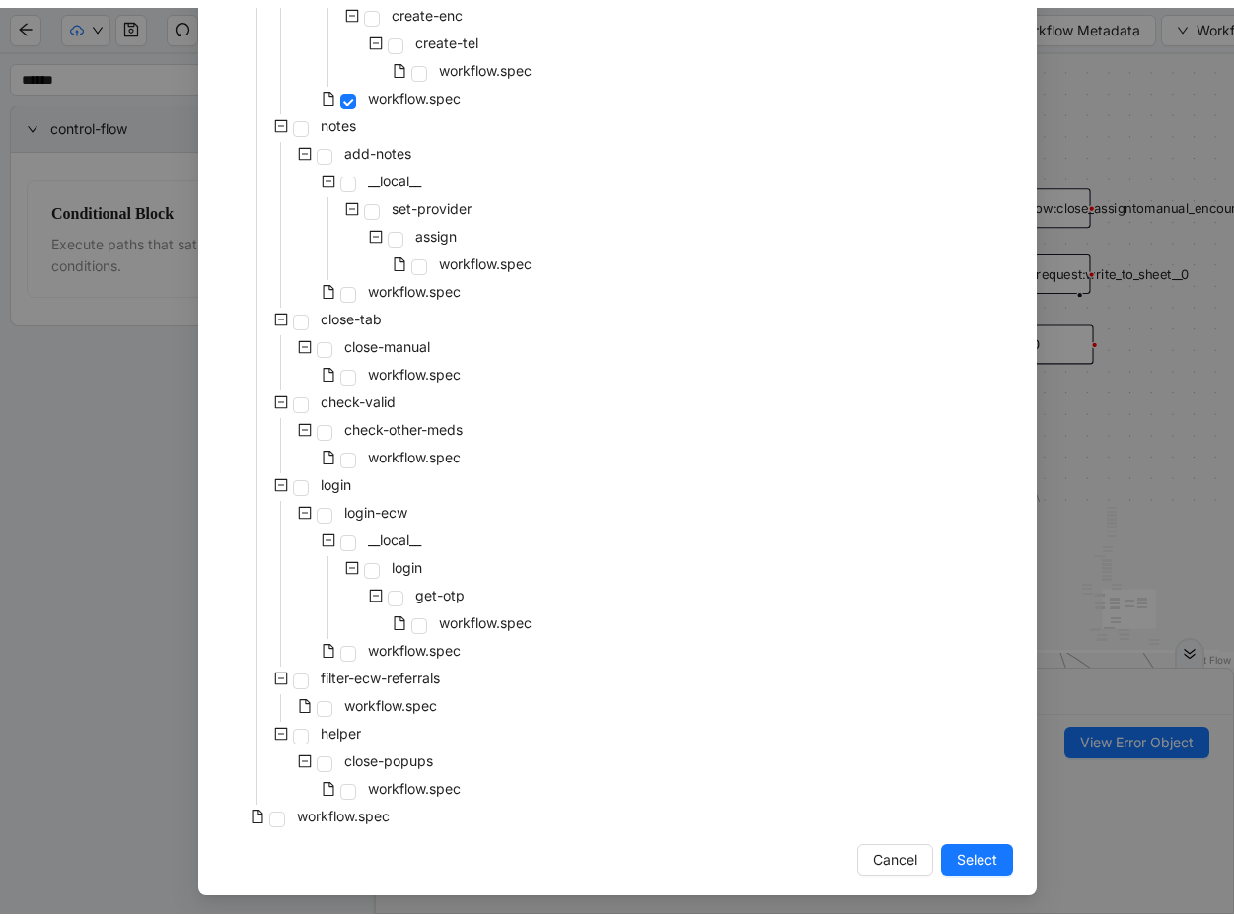
scroll to position [821, 0]
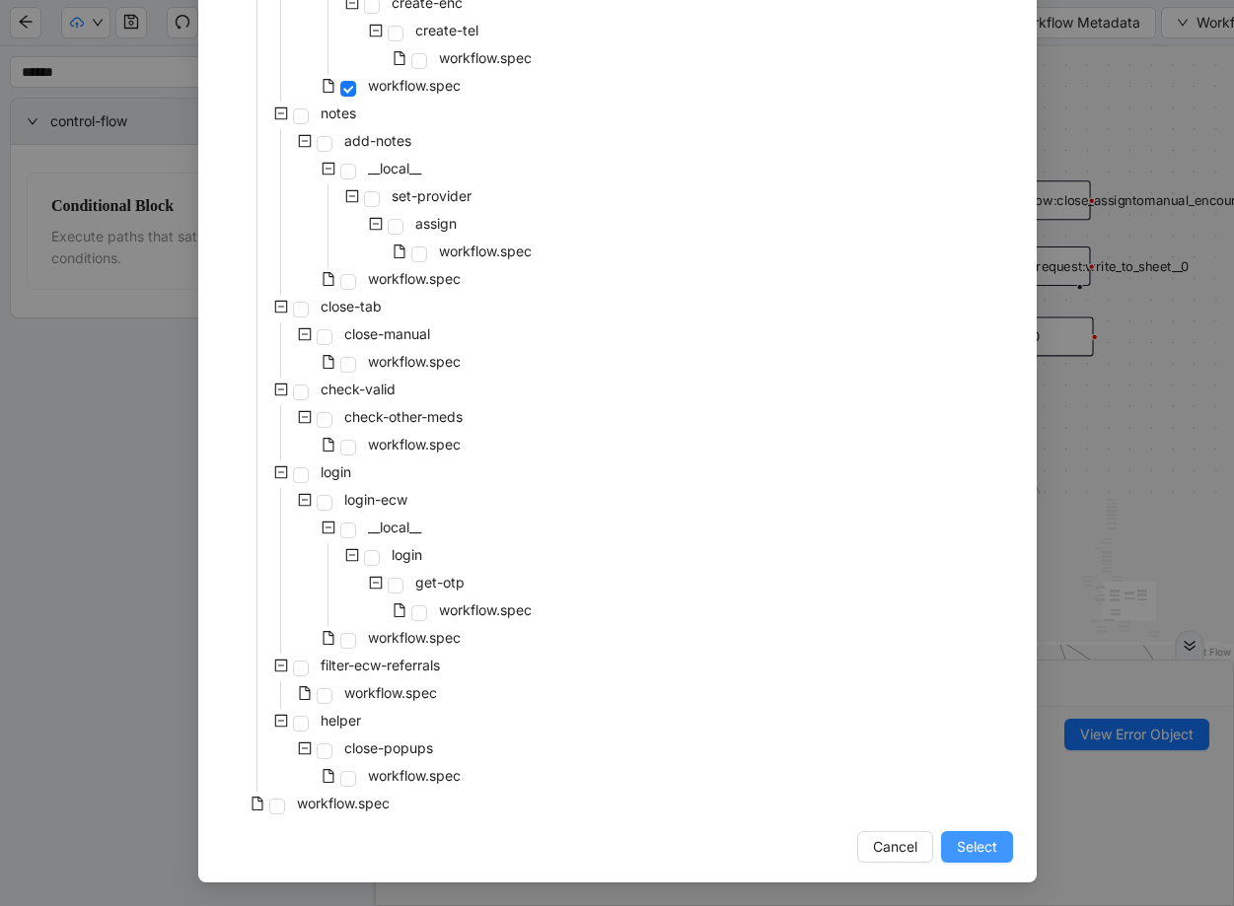
click at [957, 839] on span "Select" at bounding box center [977, 847] width 40 height 22
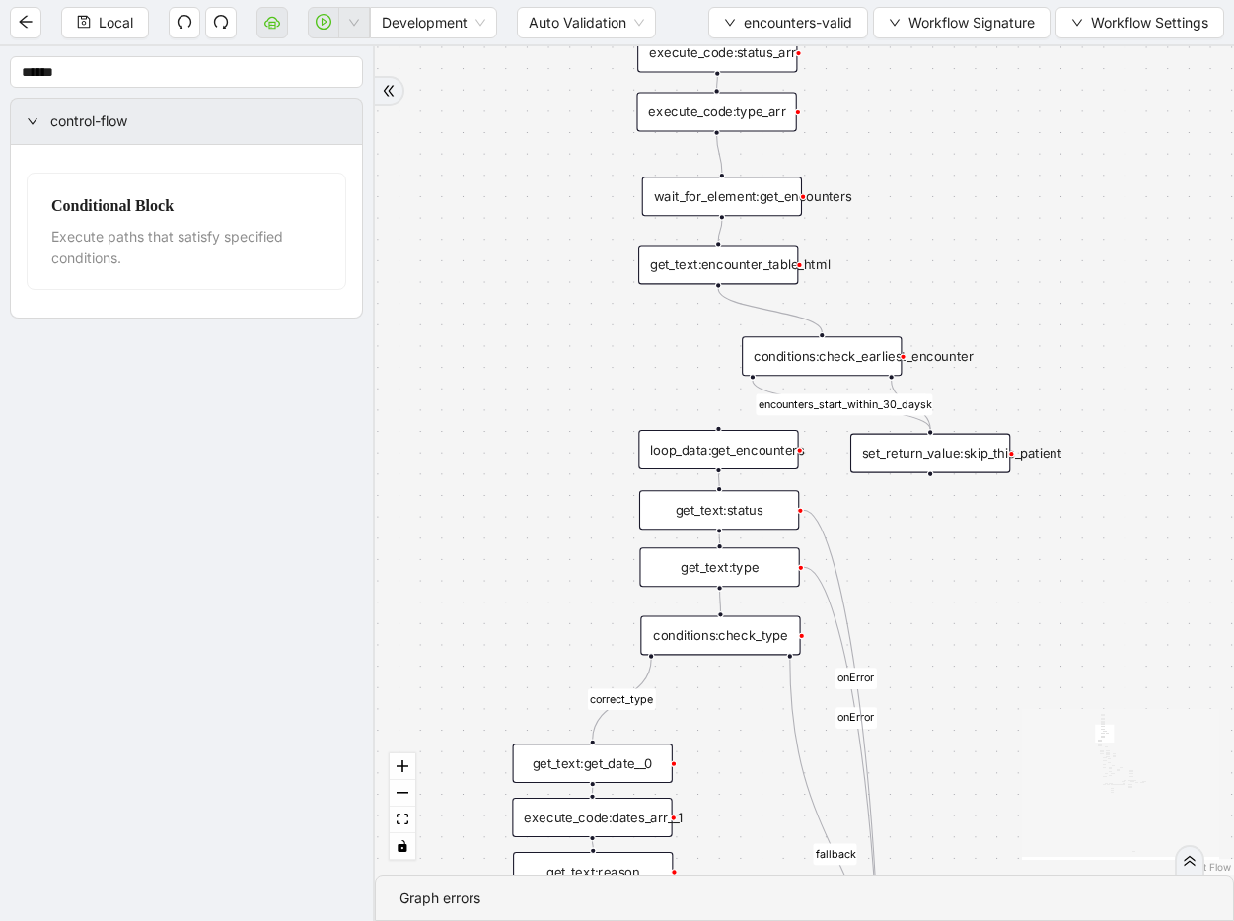
drag, startPoint x: 780, startPoint y: 412, endPoint x: 965, endPoint y: 190, distance: 289.1
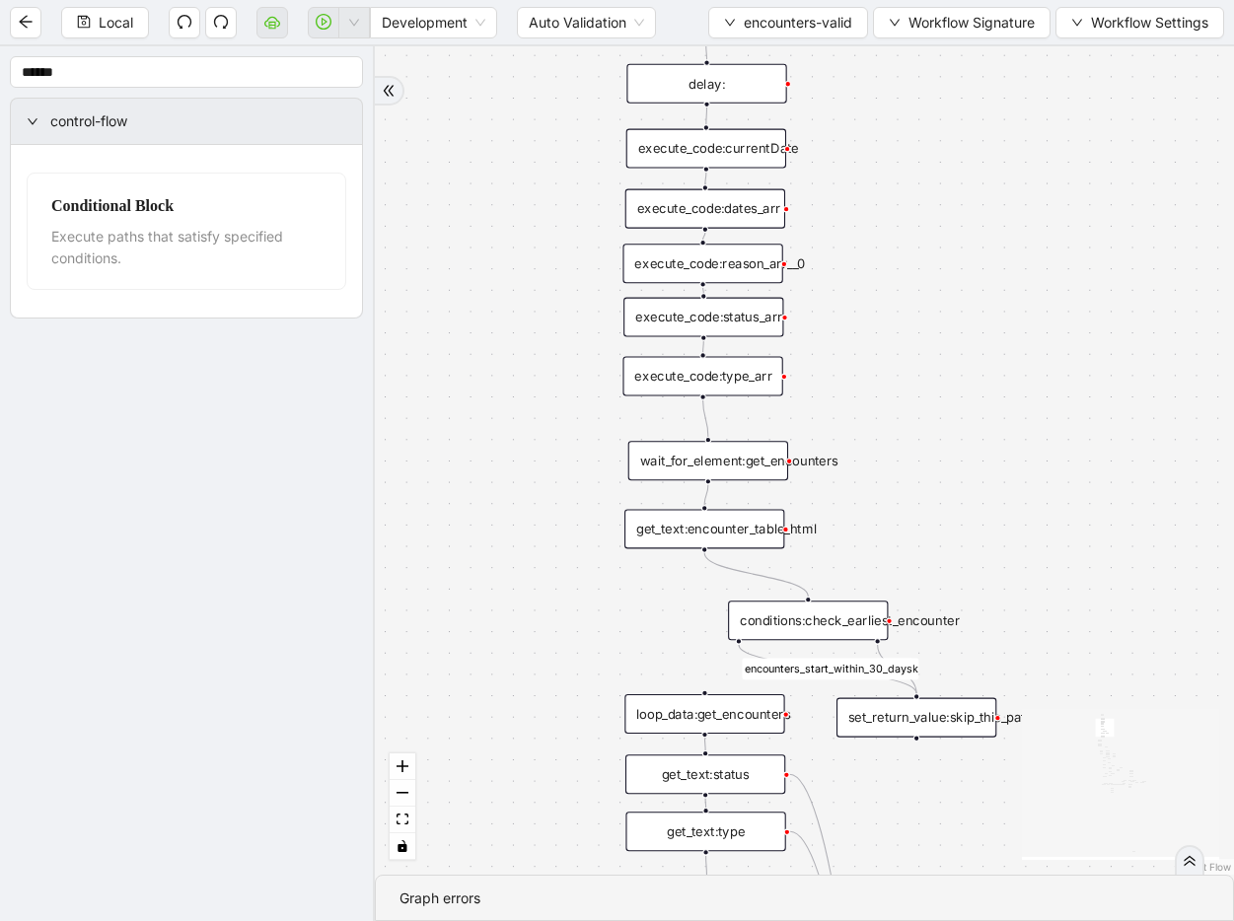
drag, startPoint x: 950, startPoint y: 310, endPoint x: 946, endPoint y: 514, distance: 204.2
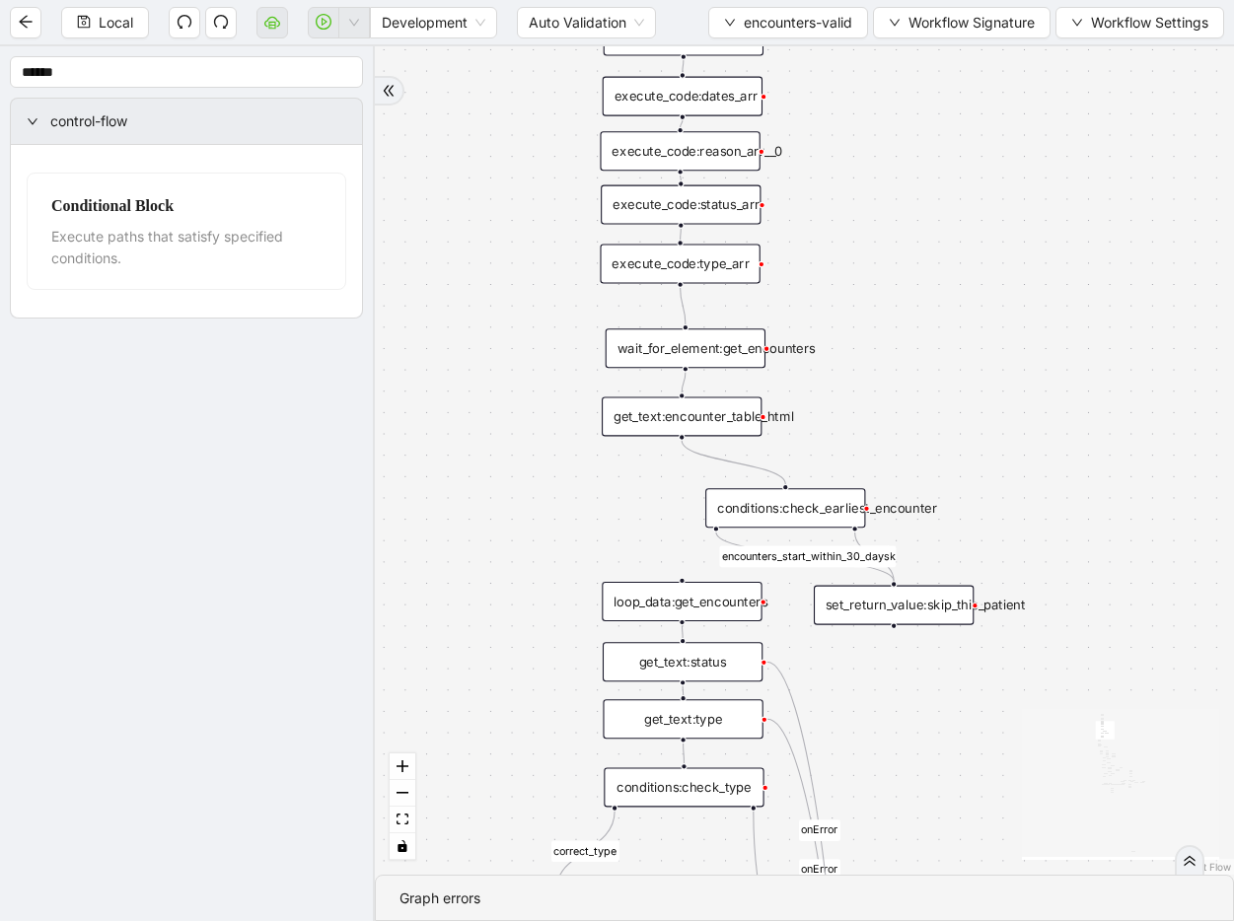
drag, startPoint x: 960, startPoint y: 606, endPoint x: 939, endPoint y: 494, distance: 114.5
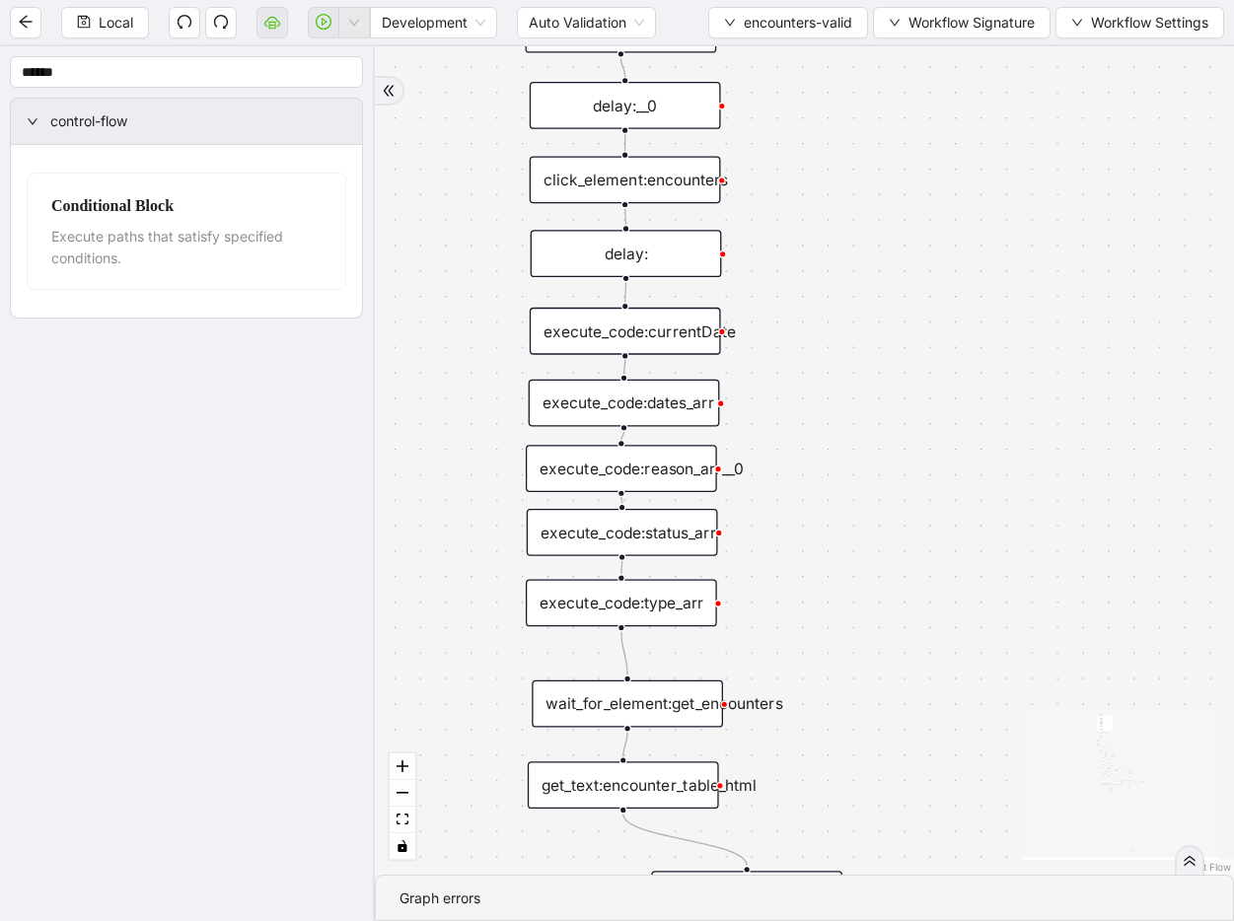
drag, startPoint x: 1126, startPoint y: 366, endPoint x: 1116, endPoint y: 670, distance: 303.9
click at [1116, 676] on div "fallback fallback inPast hasInPast fallback wrong_body inNewYear fallback fallb…" at bounding box center [804, 460] width 859 height 828
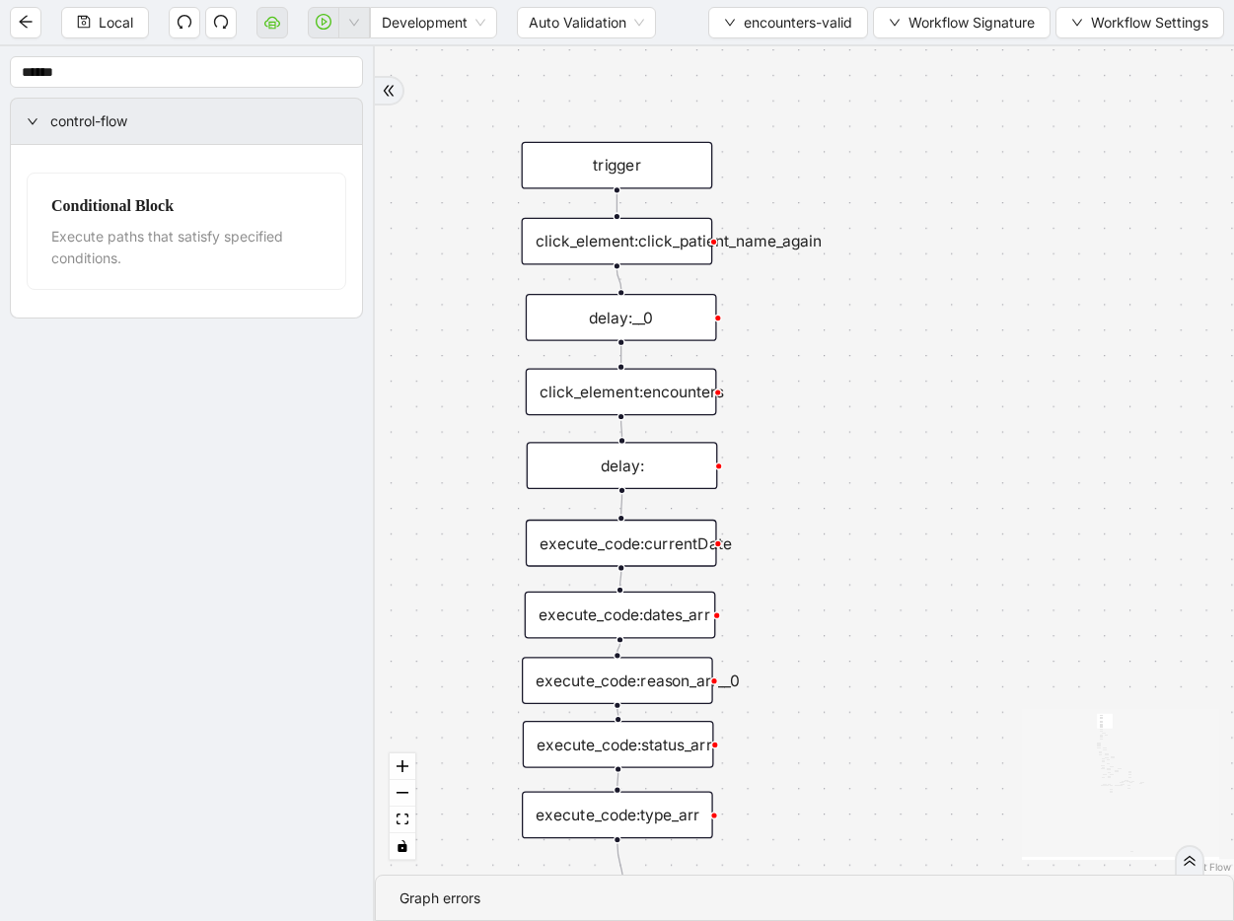
drag, startPoint x: 1097, startPoint y: 495, endPoint x: 1097, endPoint y: 550, distance: 55.2
click at [1097, 550] on div "fallback fallback inPast hasInPast fallback wrong_body inNewYear fallback fallb…" at bounding box center [804, 460] width 859 height 828
drag, startPoint x: 1094, startPoint y: 616, endPoint x: 1075, endPoint y: 385, distance: 232.5
click at [1084, 336] on div "fallback fallback inPast hasInPast fallback wrong_body inNewYear fallback fallb…" at bounding box center [804, 460] width 859 height 828
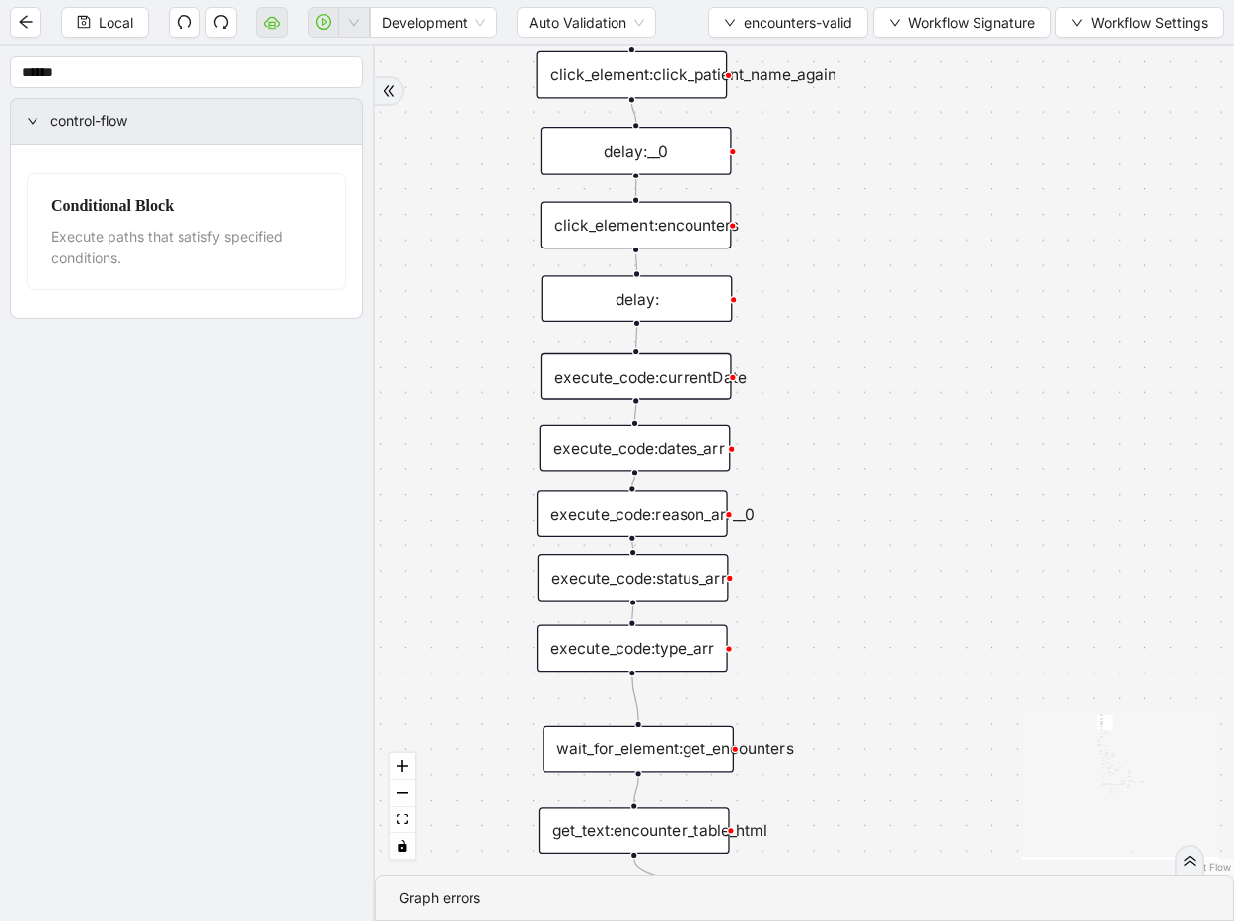
drag, startPoint x: 1010, startPoint y: 370, endPoint x: 1028, endPoint y: 217, distance: 153.9
click at [1027, 218] on div "fallback fallback inPast hasInPast fallback wrong_body inNewYear fallback fallb…" at bounding box center [804, 460] width 859 height 828
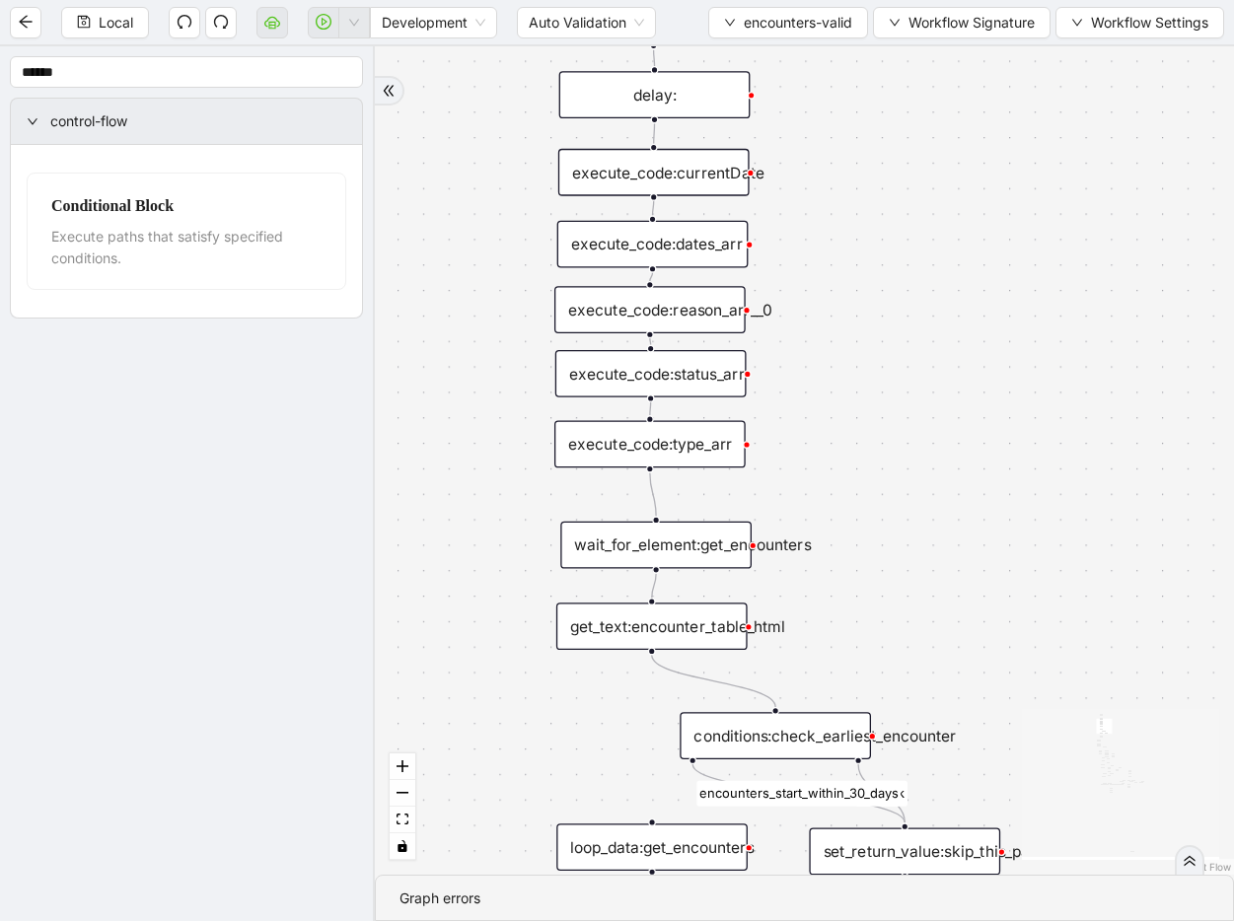
drag, startPoint x: 979, startPoint y: 430, endPoint x: 972, endPoint y: 198, distance: 231.8
click at [972, 198] on div "fallback fallback inPast hasInPast fallback wrong_body inNewYear fallback fallb…" at bounding box center [804, 460] width 859 height 828
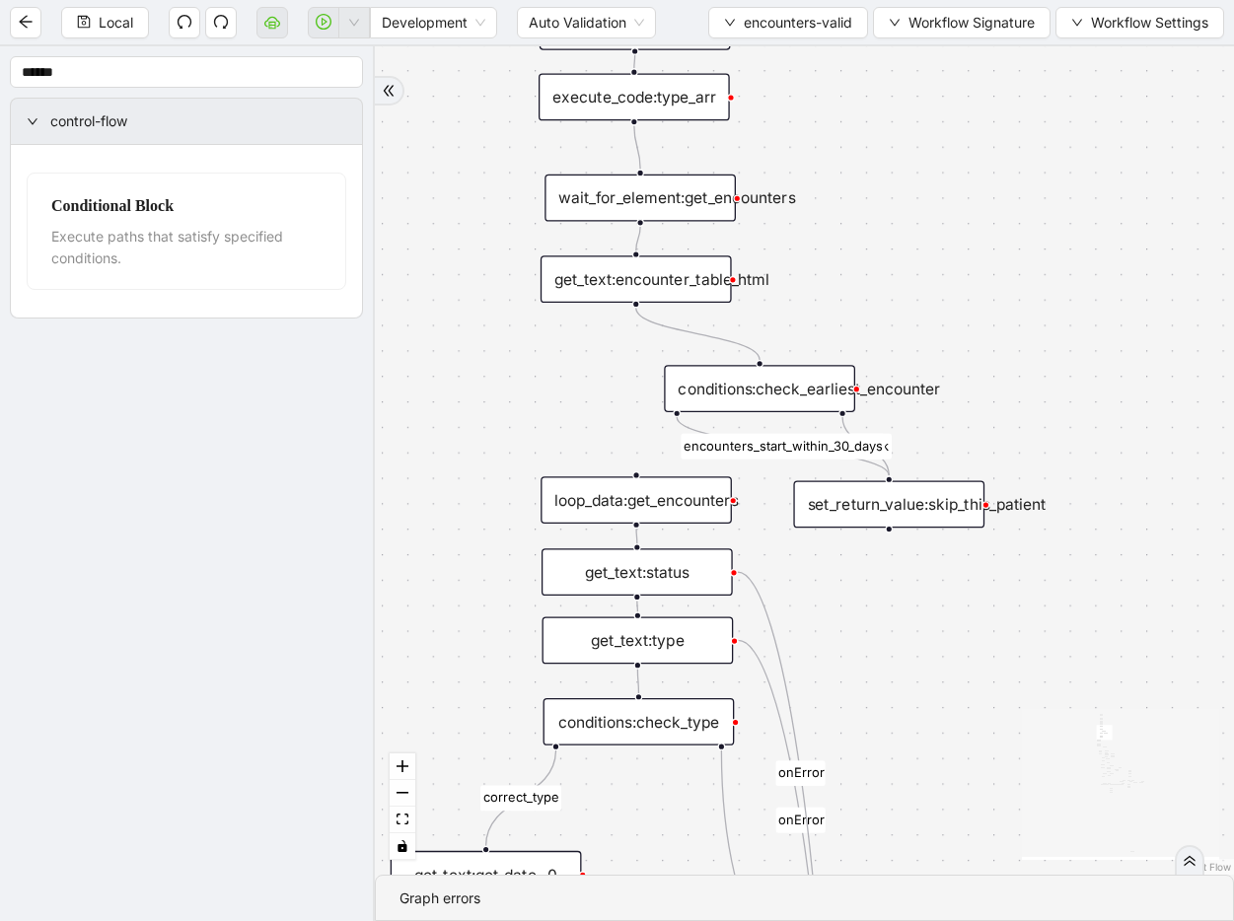
drag, startPoint x: 966, startPoint y: 388, endPoint x: 958, endPoint y: 272, distance: 115.7
click at [958, 272] on div "fallback fallback inPast hasInPast fallback wrong_body inNewYear fallback fallb…" at bounding box center [804, 460] width 859 height 828
click at [774, 390] on div "conditions:check_earliest_encounter" at bounding box center [759, 388] width 191 height 47
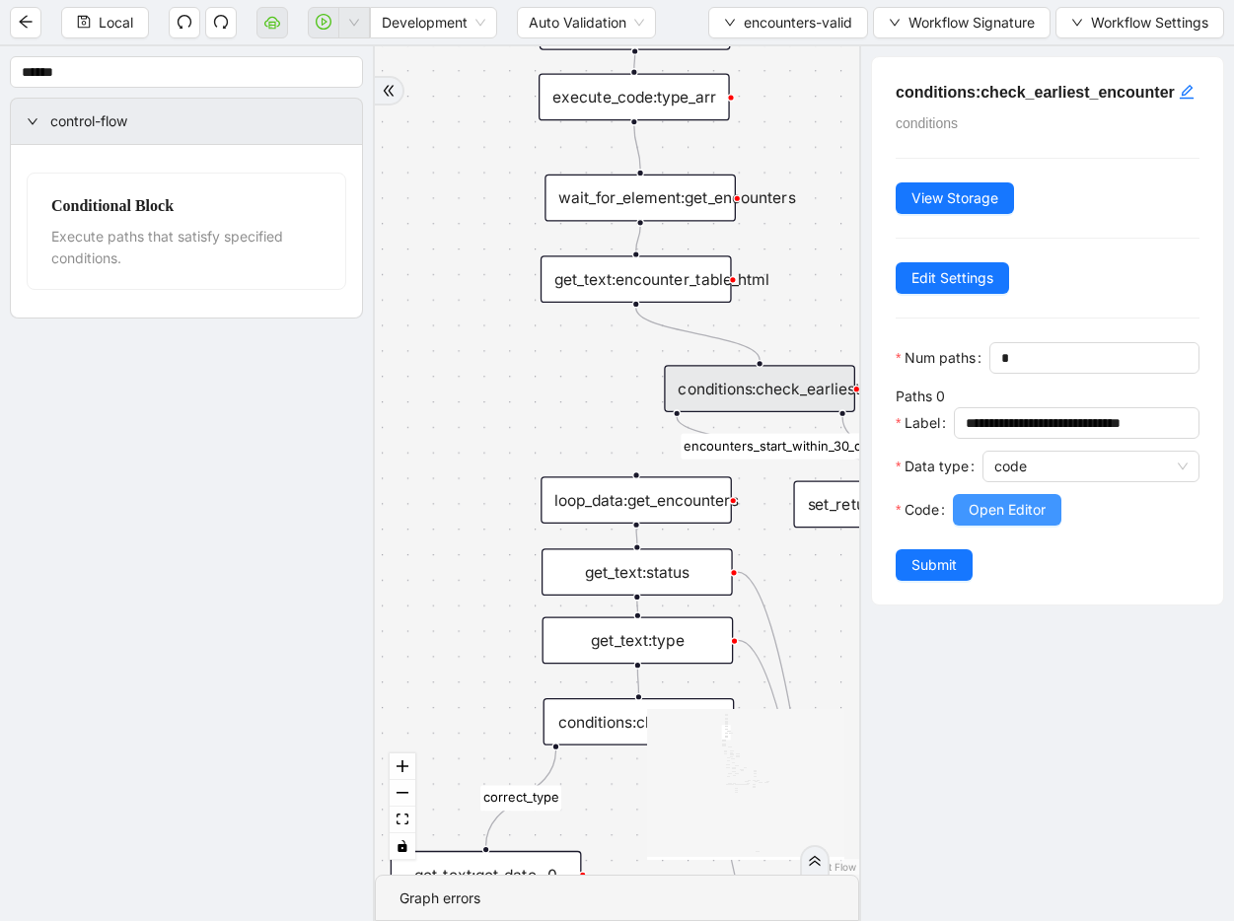
click at [1042, 521] on span "Open Editor" at bounding box center [1006, 510] width 77 height 22
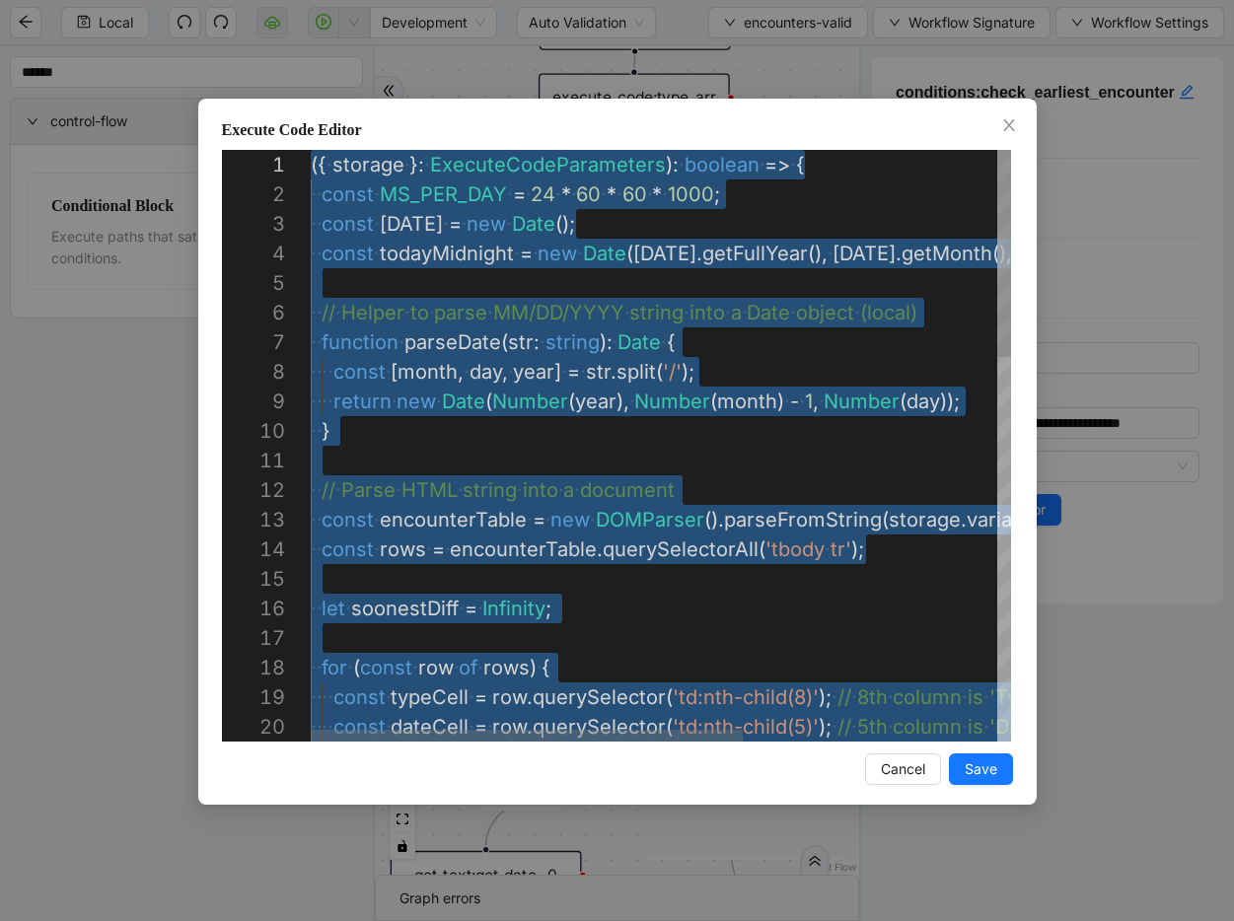
scroll to position [30, 0]
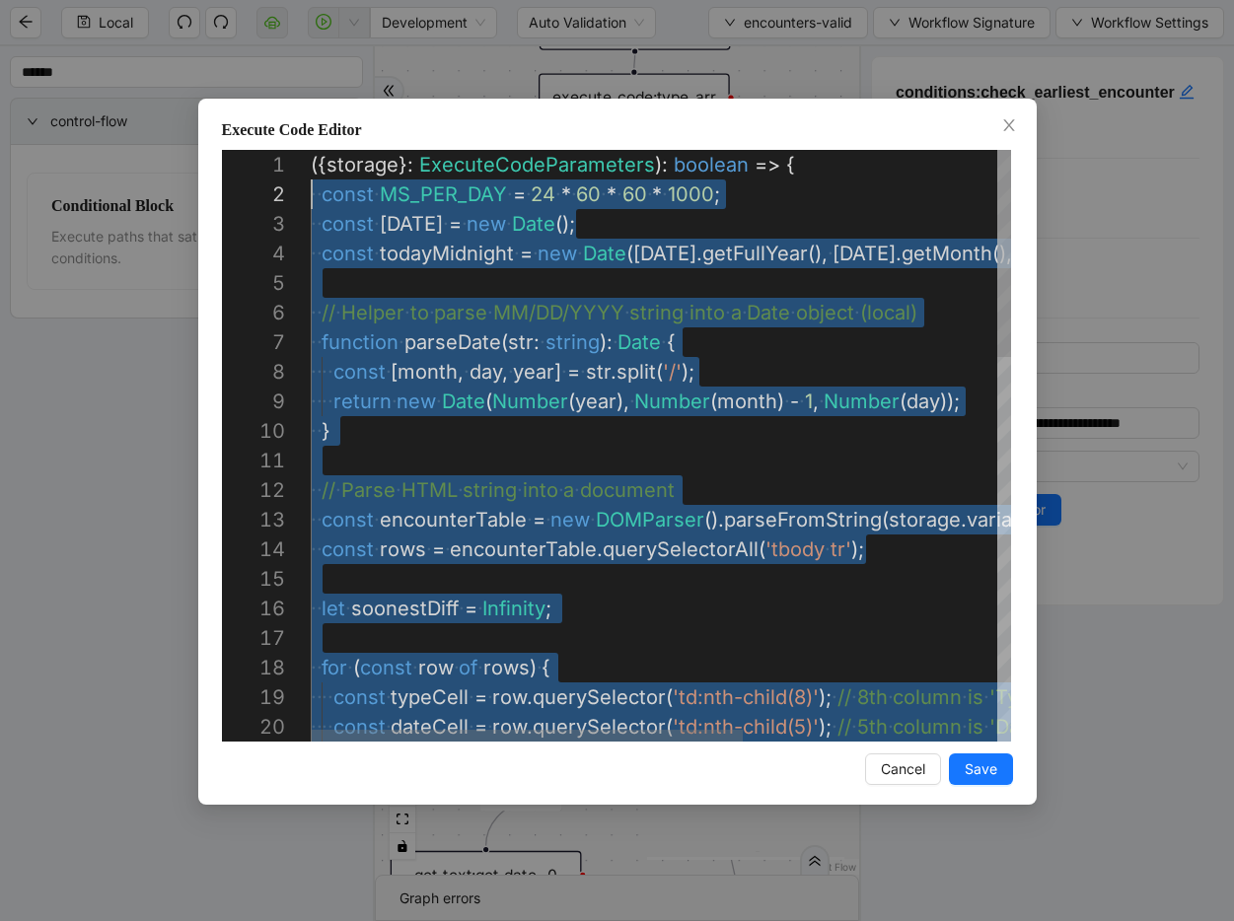
drag, startPoint x: 377, startPoint y: 280, endPoint x: 251, endPoint y: 203, distance: 147.0
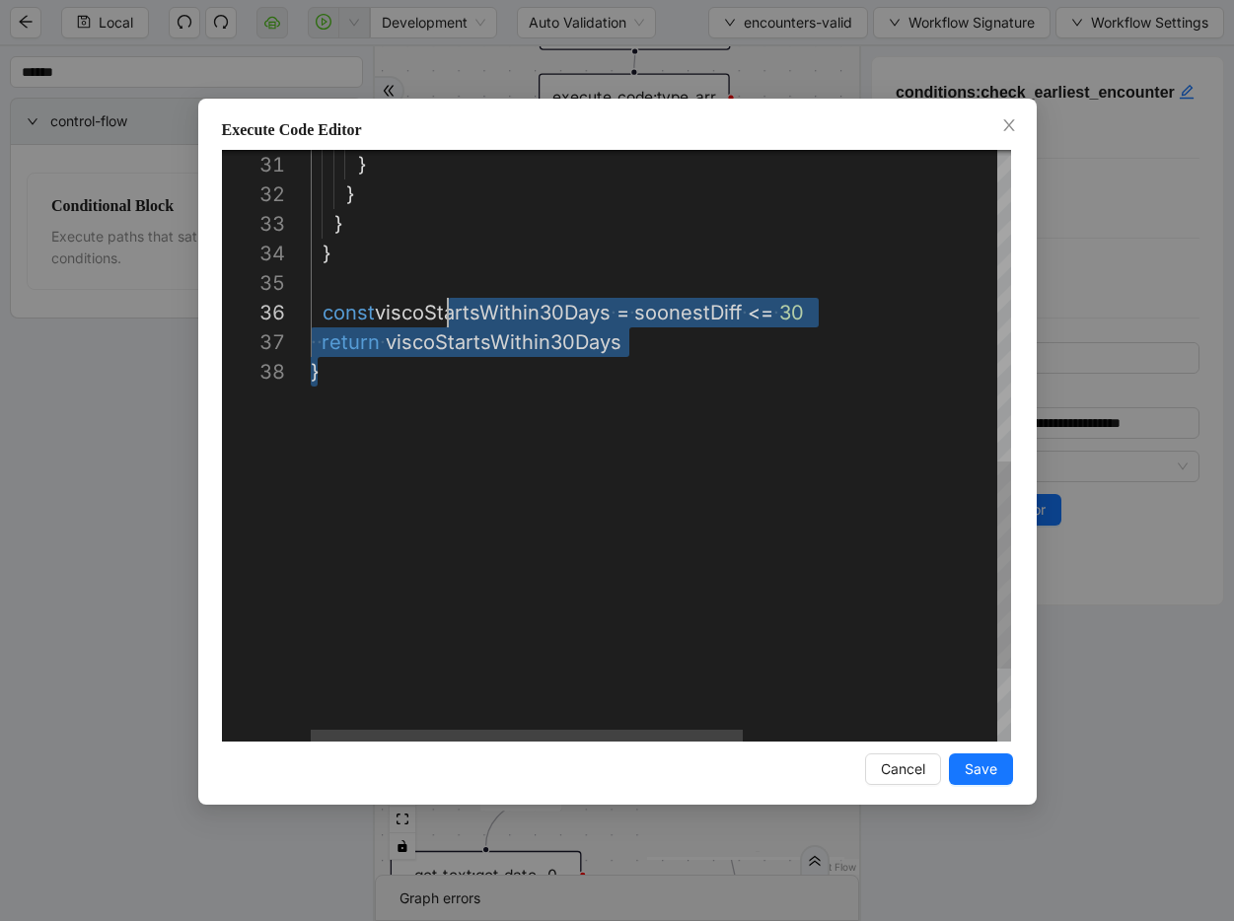
scroll to position [0, 0]
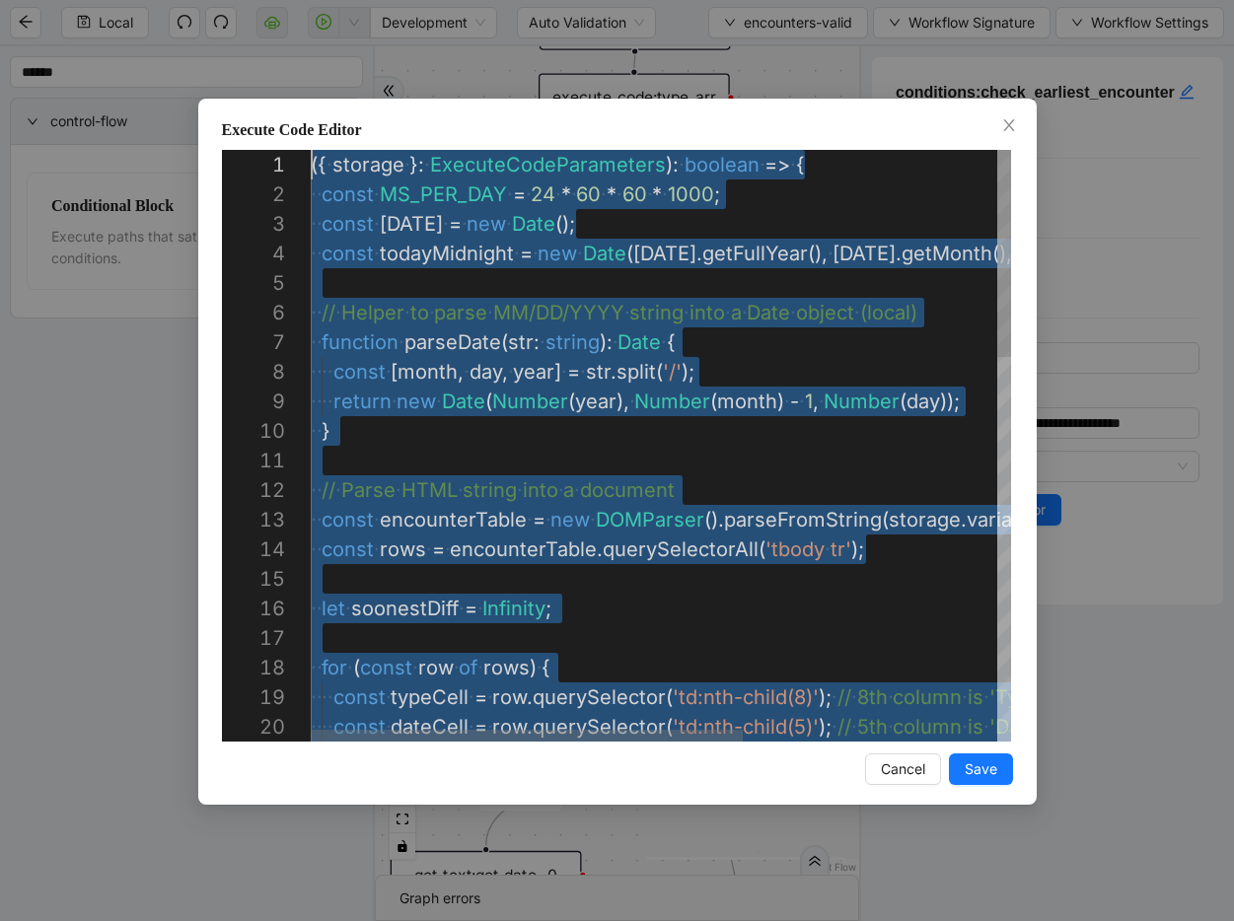
drag, startPoint x: 507, startPoint y: 439, endPoint x: 169, endPoint y: -23, distance: 572.2
type textarea "**********"
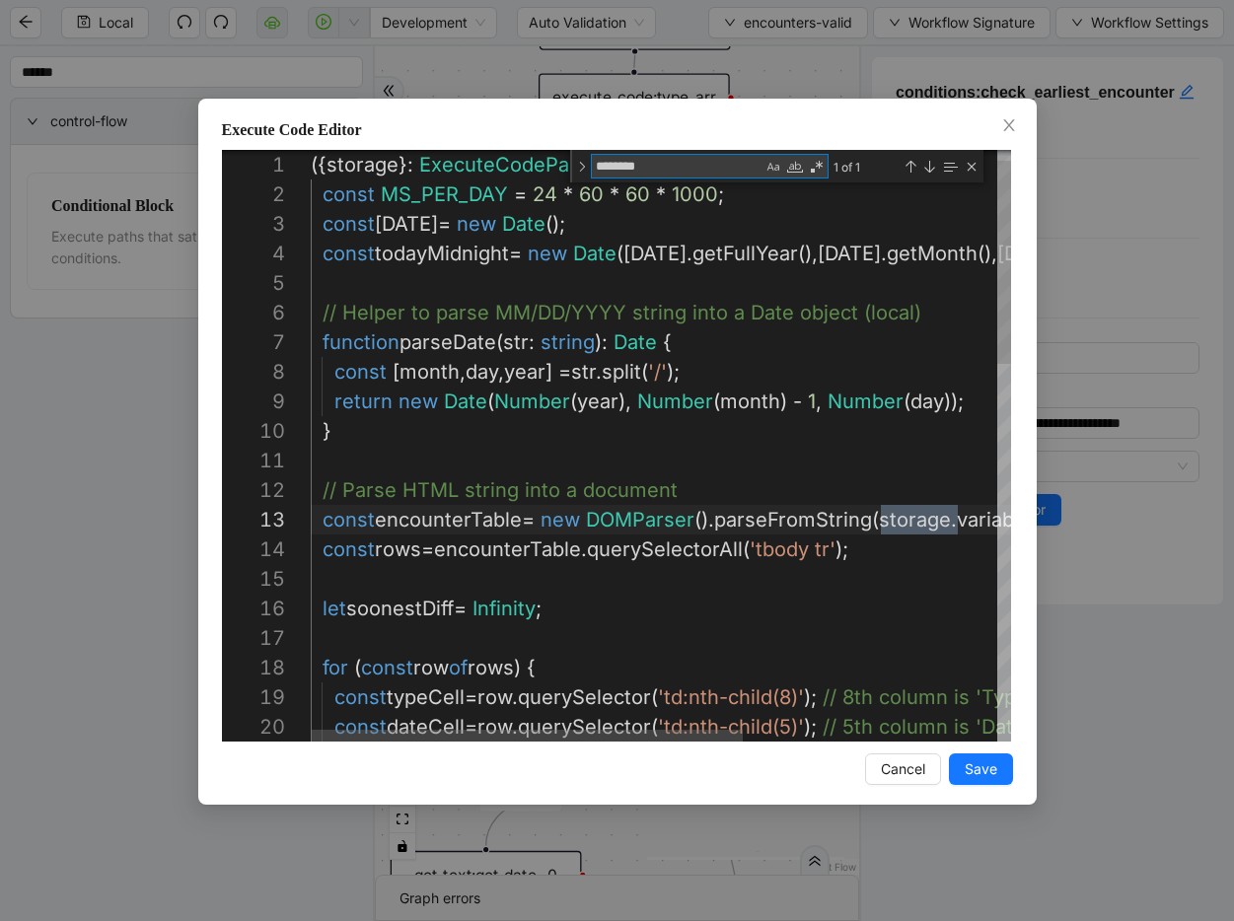
scroll to position [0, 647]
type textarea "**********"
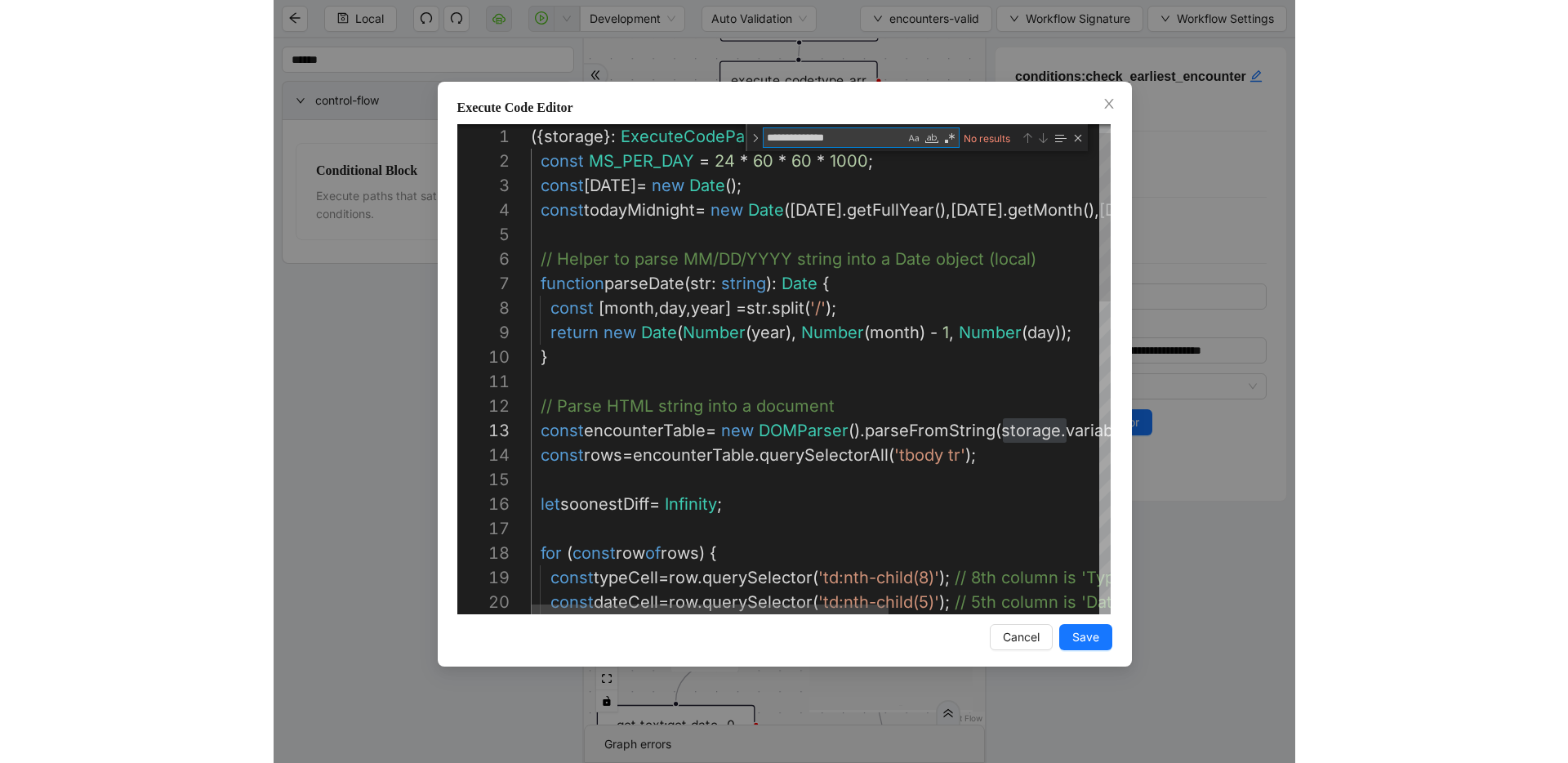
scroll to position [25, 298]
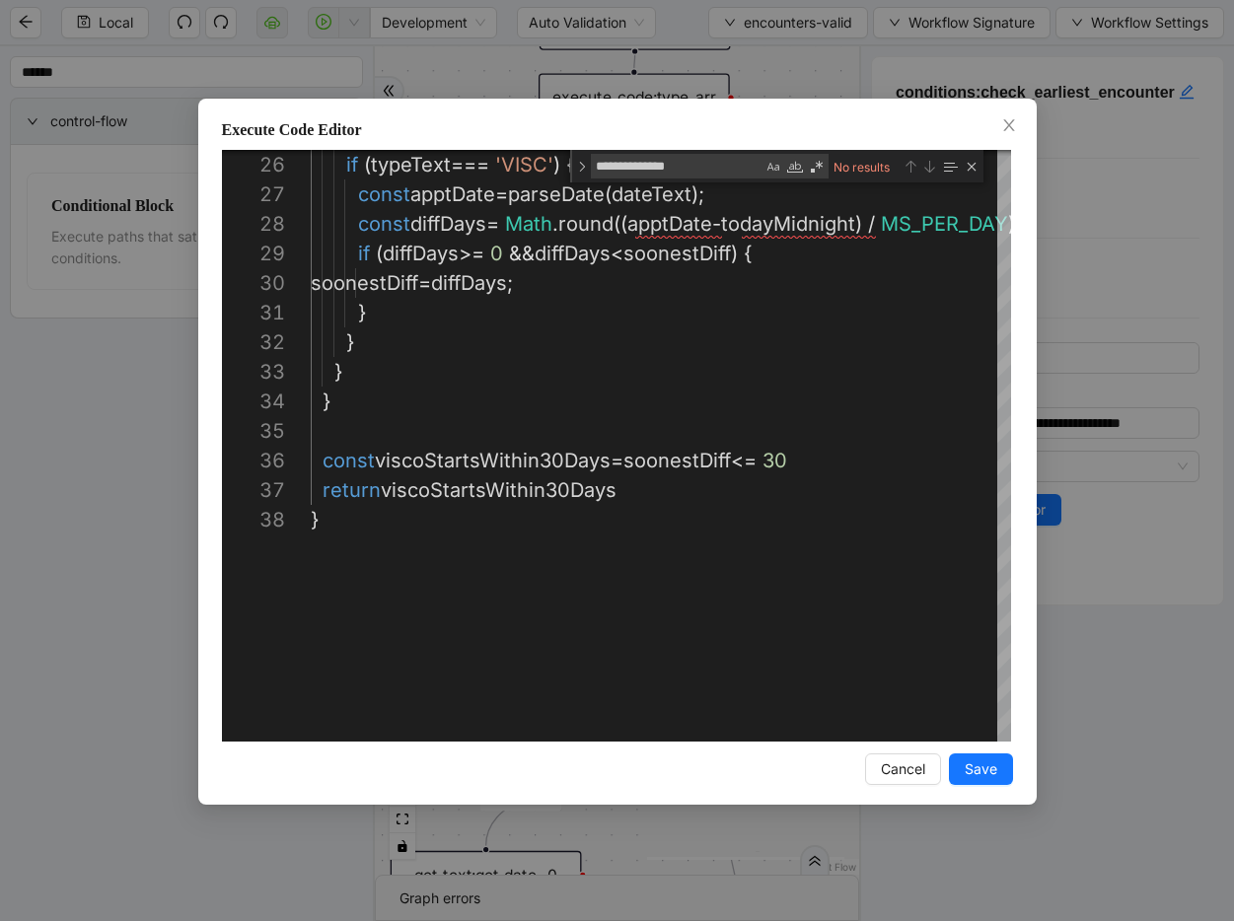
click at [1083, 197] on div "**********" at bounding box center [617, 460] width 1234 height 921
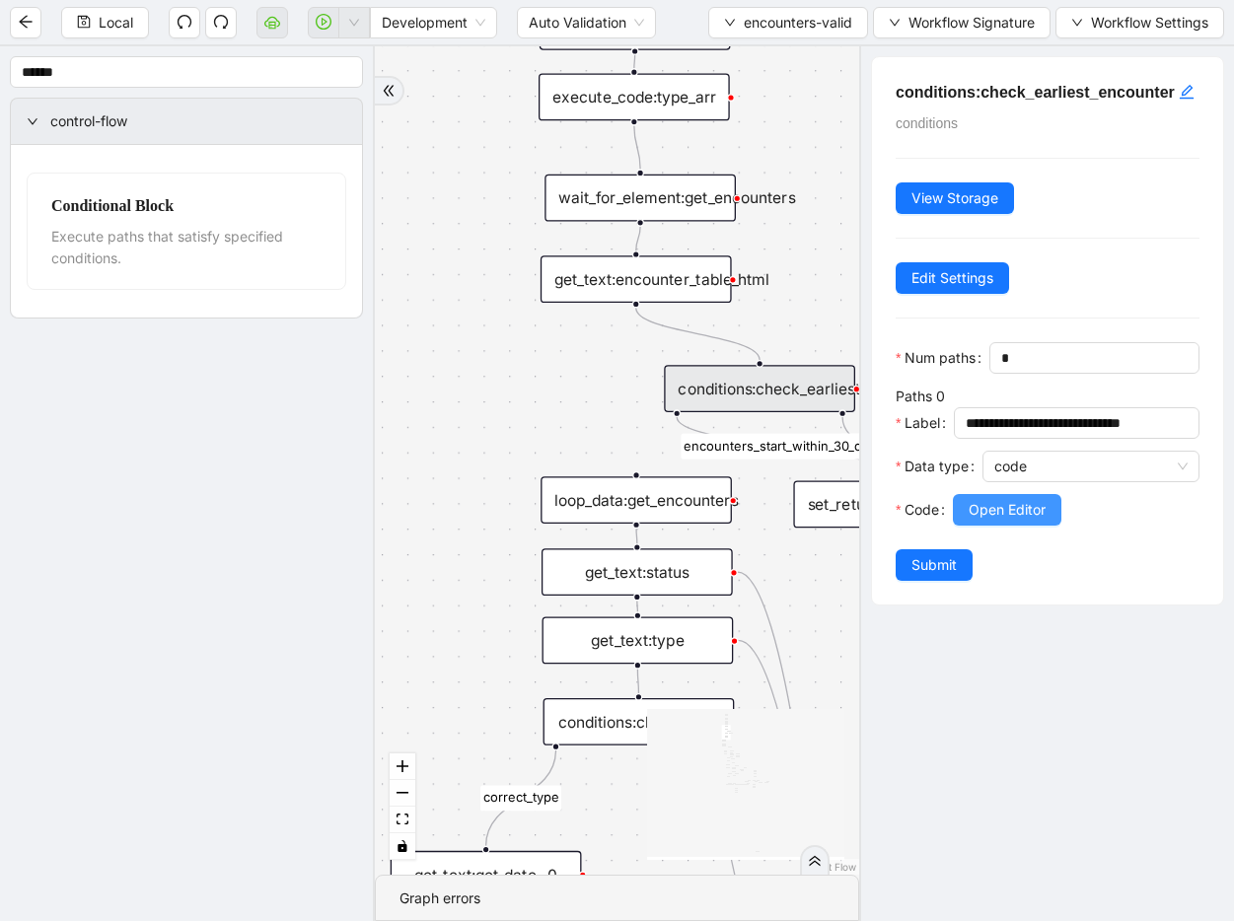
click at [978, 521] on span "Open Editor" at bounding box center [1006, 510] width 77 height 22
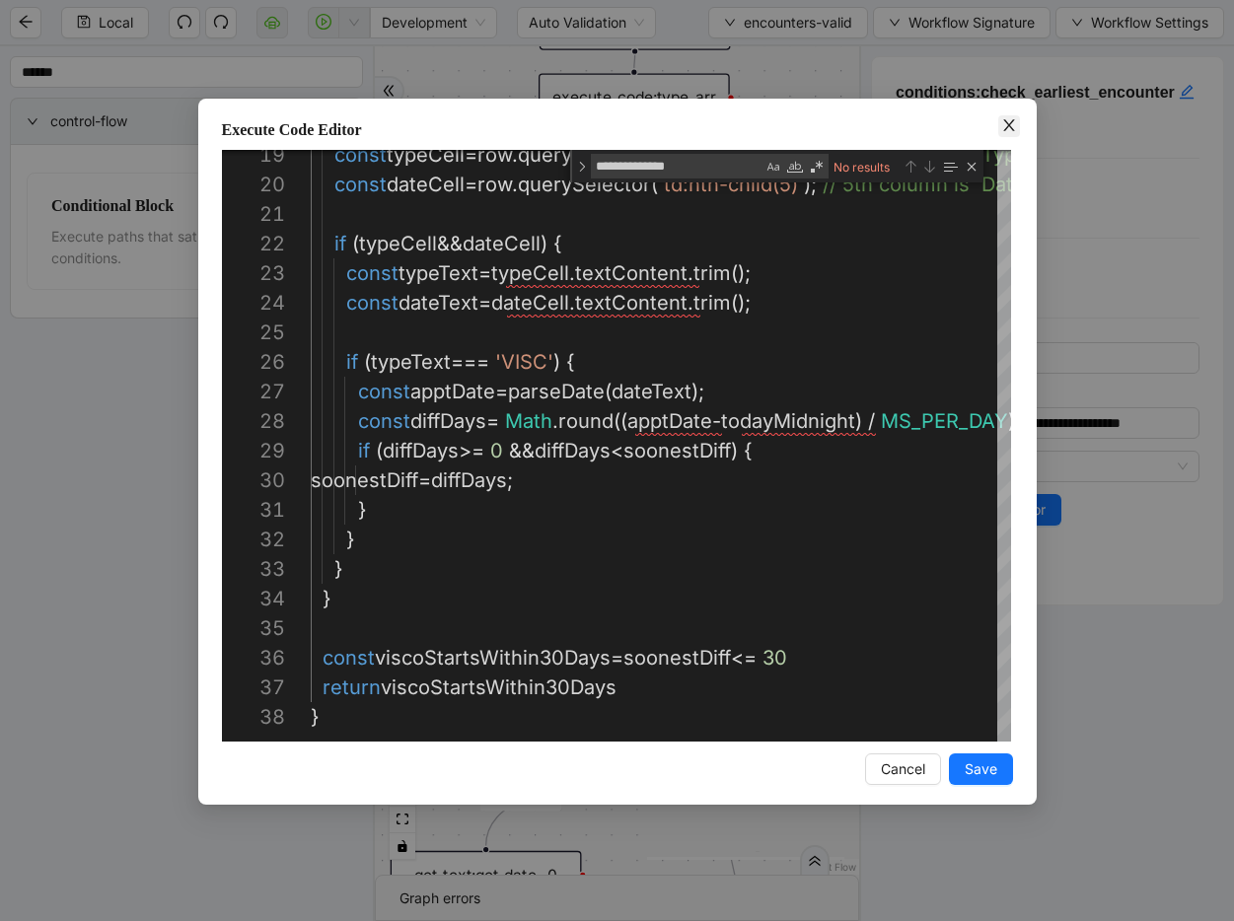
click at [1011, 128] on icon "close" at bounding box center [1008, 125] width 11 height 12
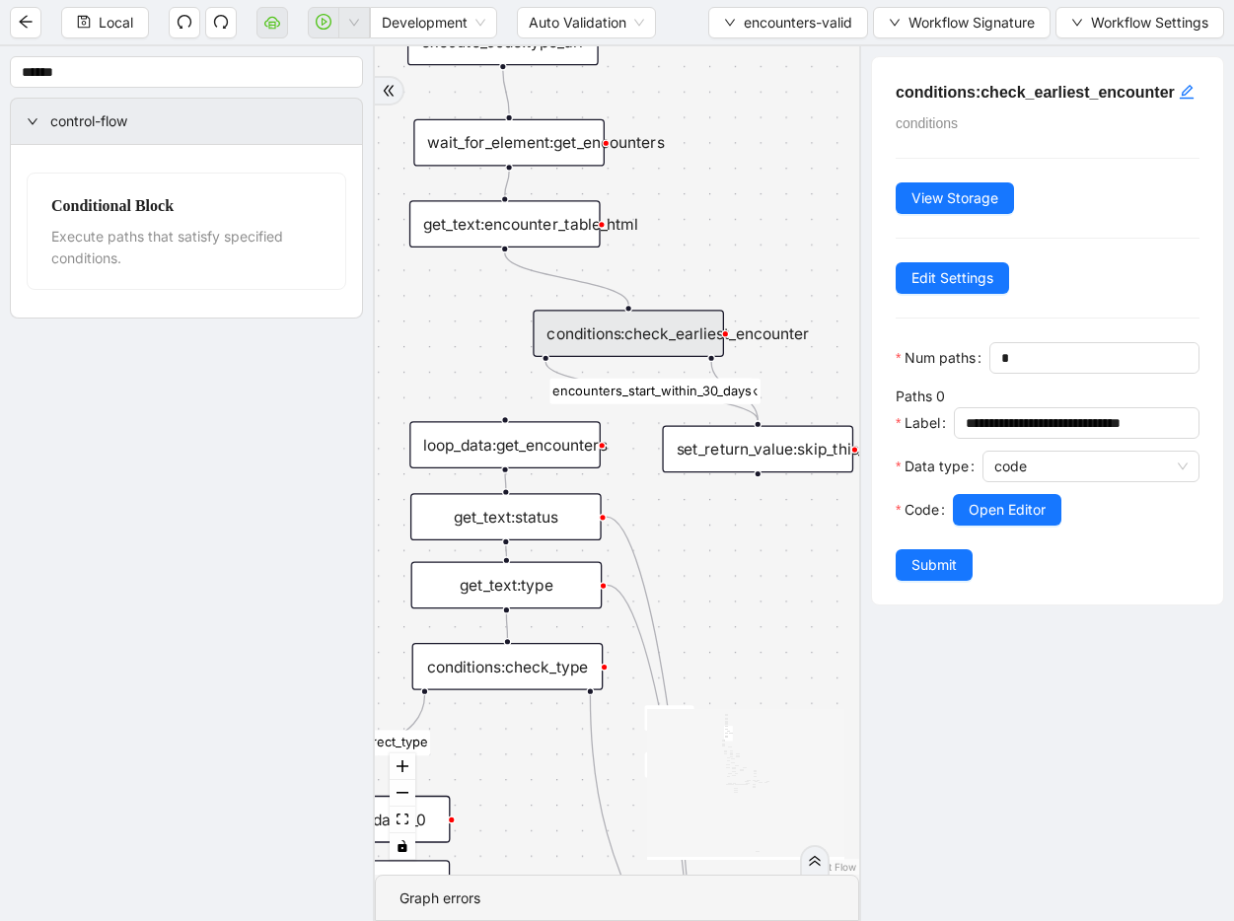
drag, startPoint x: 625, startPoint y: 371, endPoint x: 494, endPoint y: 316, distance: 142.3
click at [494, 316] on div "fallback fallback inPast hasInPast fallback wrong_body inNewYear fallback fallb…" at bounding box center [617, 460] width 484 height 828
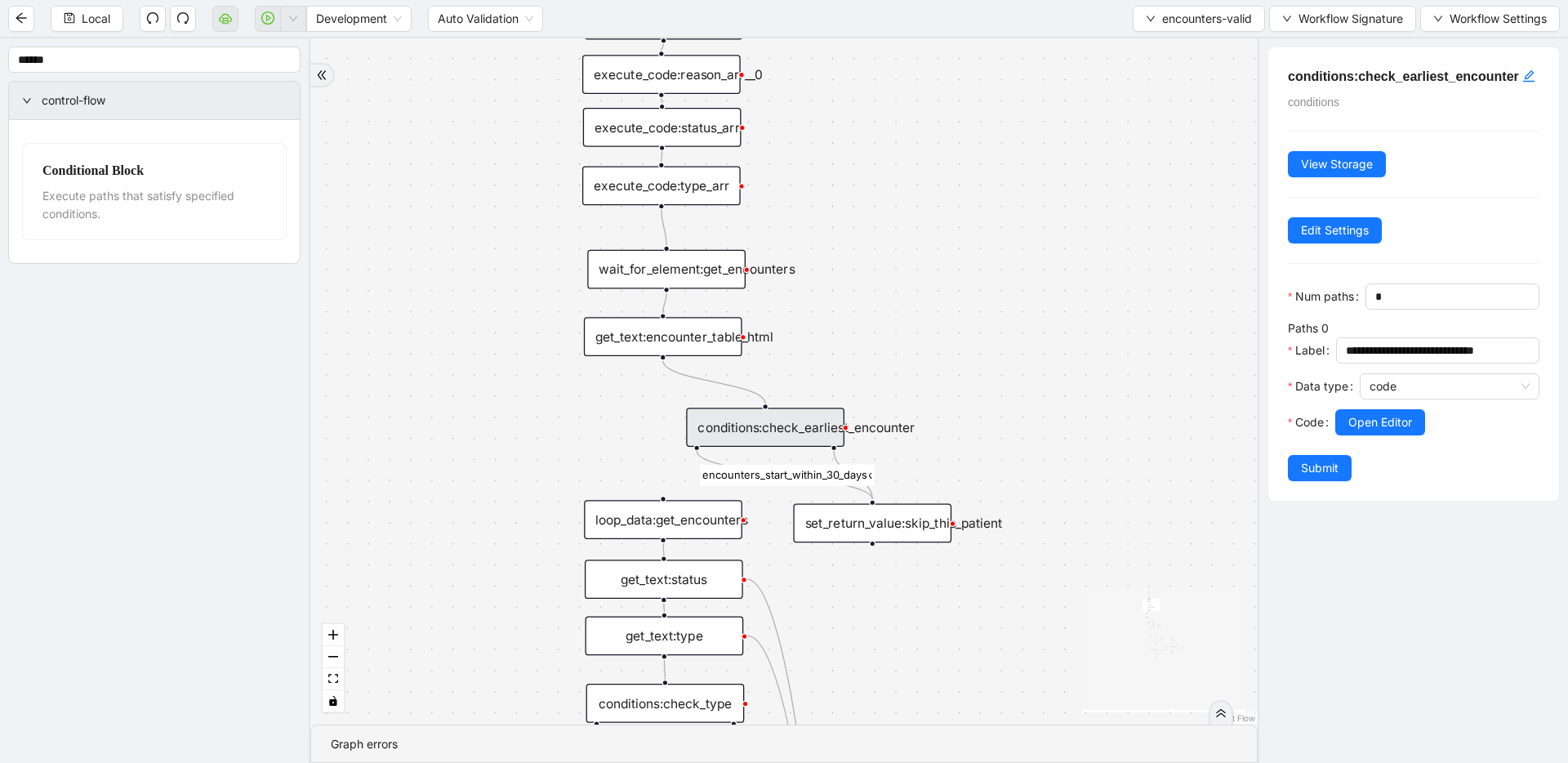
drag, startPoint x: 772, startPoint y: 240, endPoint x: 972, endPoint y: 389, distance: 249.4
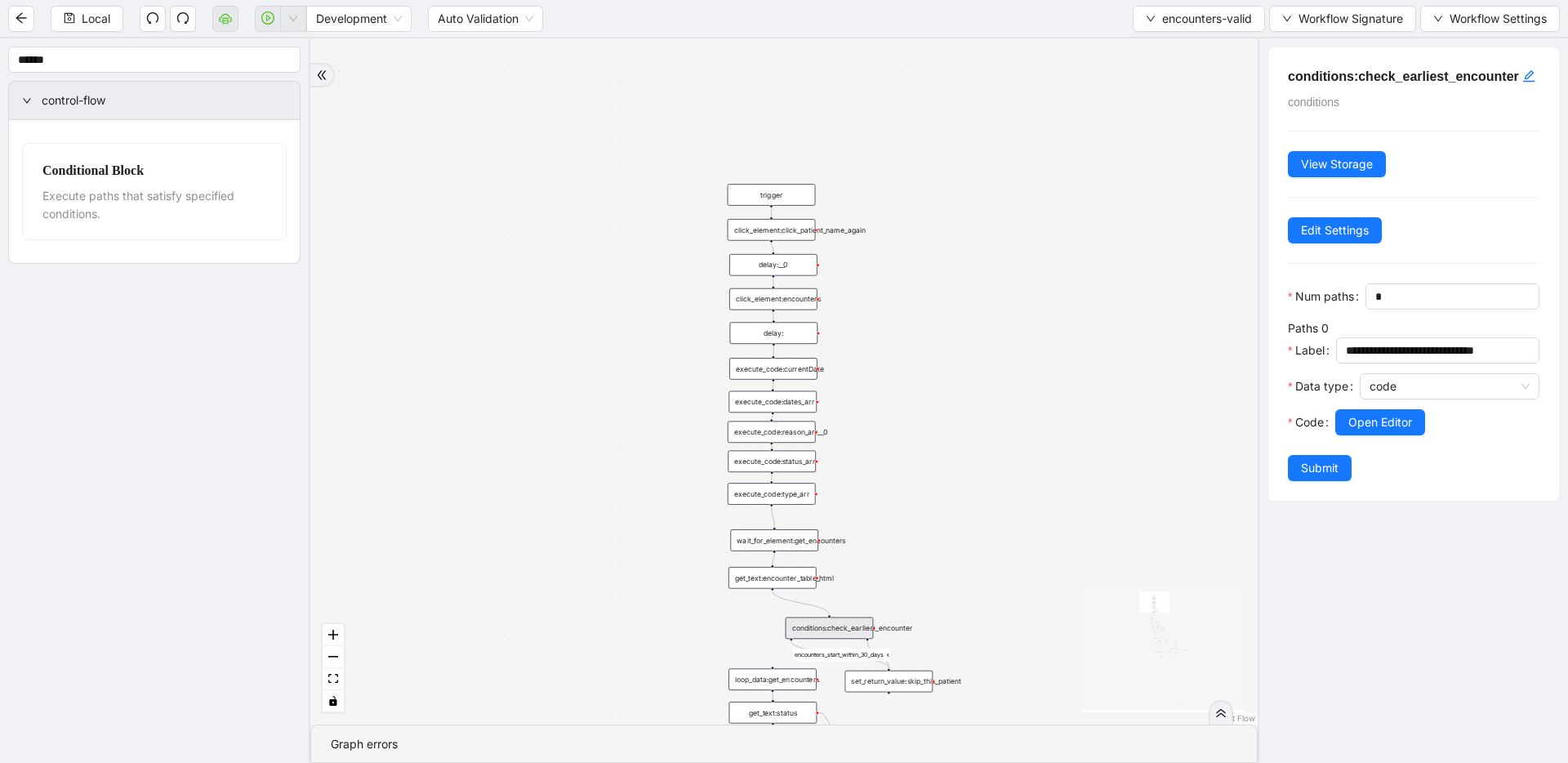
drag, startPoint x: 1020, startPoint y: 237, endPoint x: 1001, endPoint y: 406, distance: 170.1
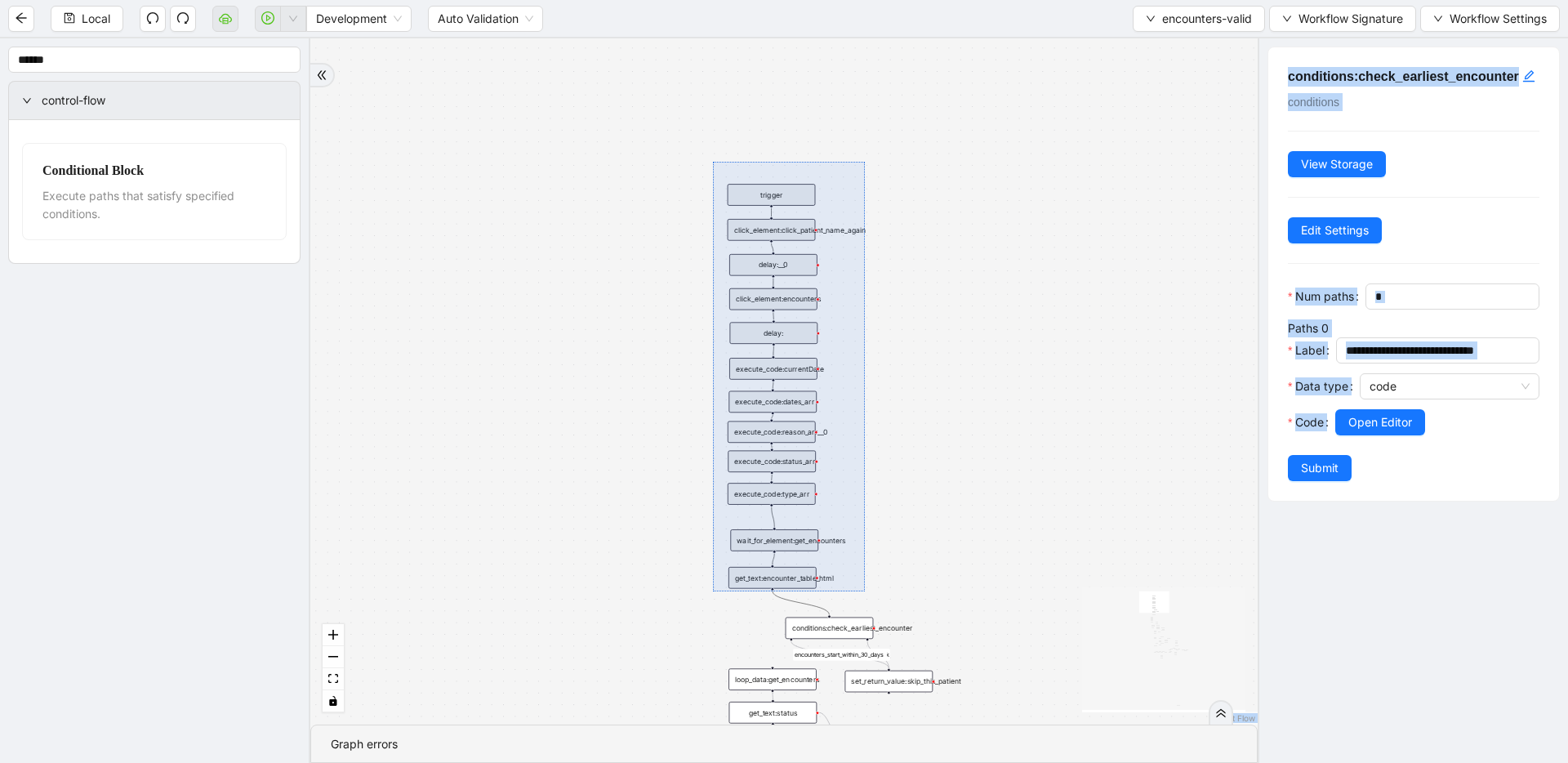
drag, startPoint x: 768, startPoint y: 258, endPoint x: 865, endPoint y: 592, distance: 347.8
click at [865, 592] on div "fallback fallback inPast hasInPast fallback wrong_body inNewYear fallback fallb…" at bounding box center [784, 381] width 948 height 686
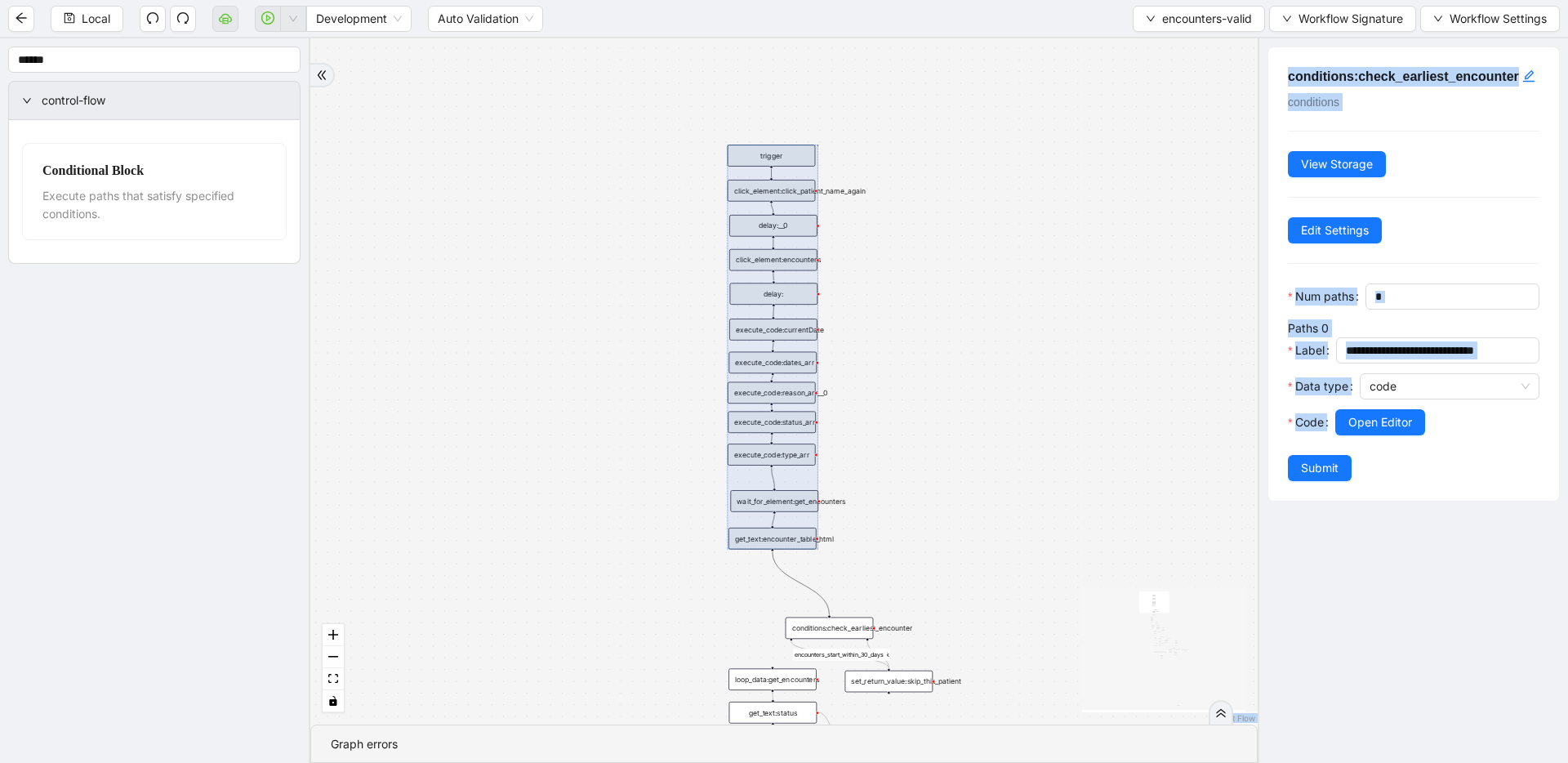
drag, startPoint x: 804, startPoint y: 564, endPoint x: 804, endPoint y: 534, distance: 30.0
click at [804, 534] on div at bounding box center [773, 347] width 90 height 404
click at [890, 571] on div "fallback fallback inPast hasInPast fallback wrong_body inNewYear fallback fallb…" at bounding box center [784, 381] width 948 height 686
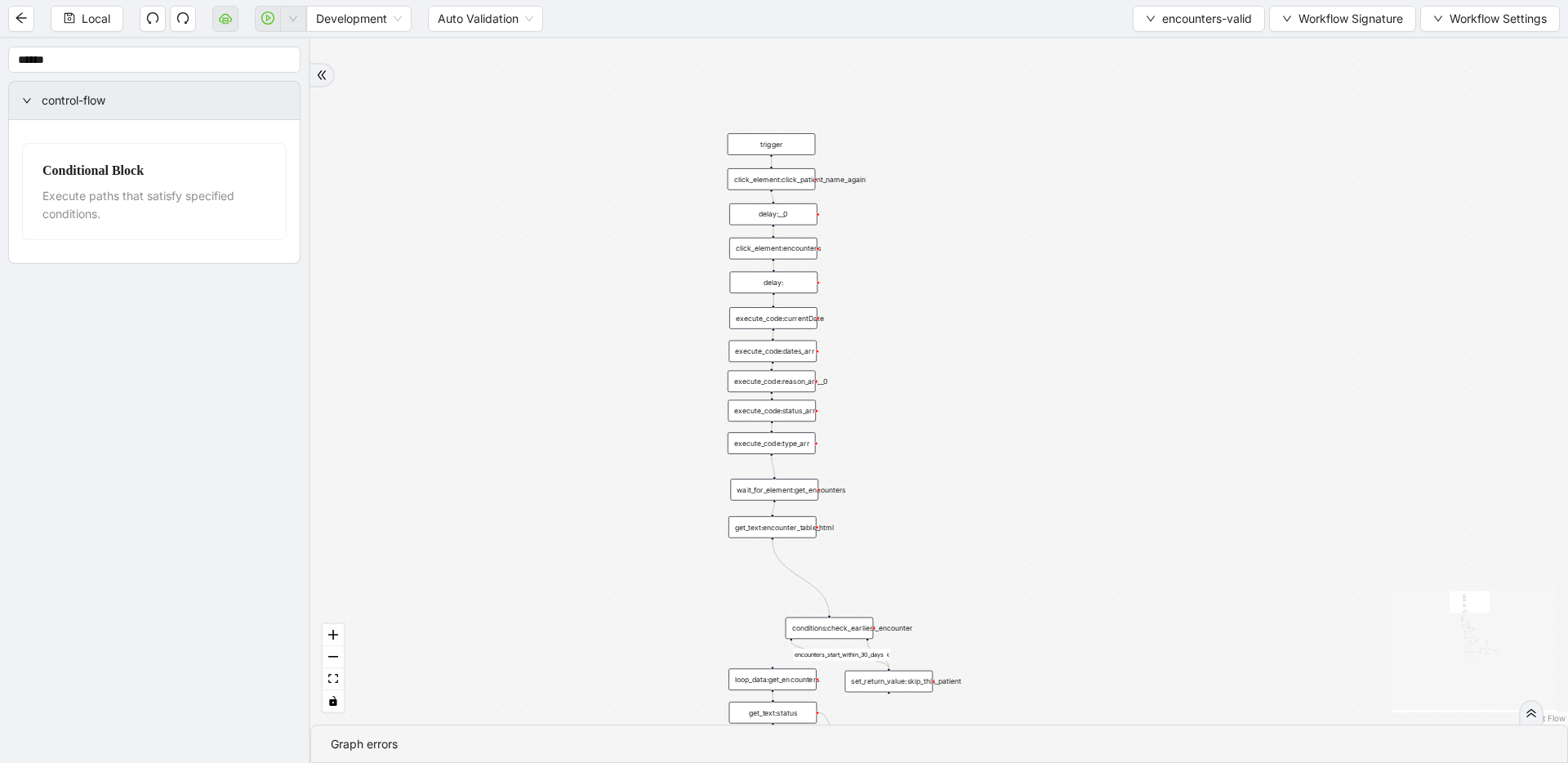
click at [793, 567] on icon "Edge from get_text:encounter_table_html to conditions:check_earliest_encounter" at bounding box center [801, 577] width 57 height 75
click at [774, 555] on icon "plus-circle" at bounding box center [773, 554] width 15 height 15
type input "**********"
click at [779, 583] on div "Execute Code" at bounding box center [773, 584] width 116 height 13
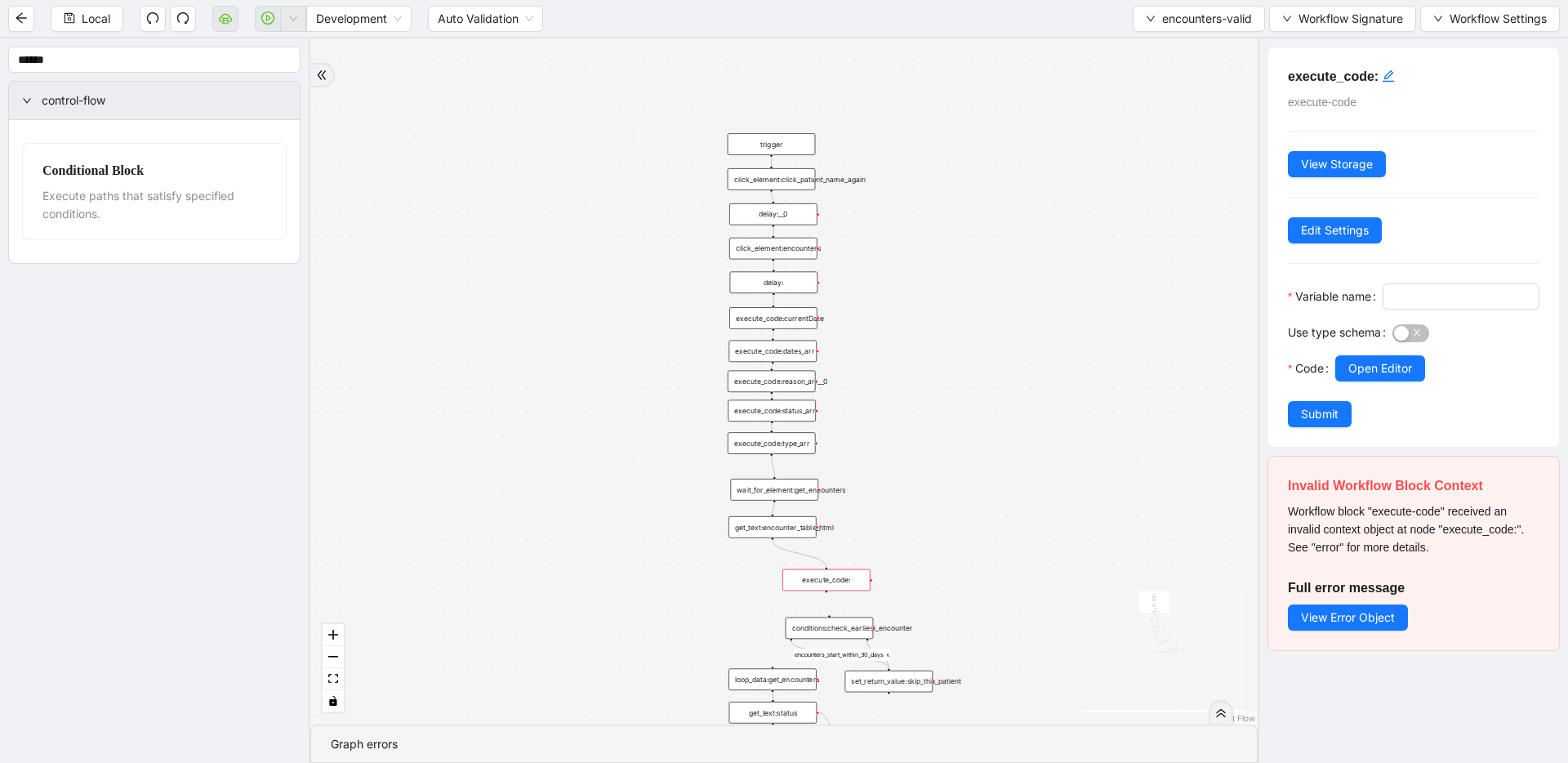
drag, startPoint x: 780, startPoint y: 588, endPoint x: 834, endPoint y: 582, distance: 54.3
click at [834, 582] on div "execute_code:" at bounding box center [827, 580] width 89 height 22
drag, startPoint x: 825, startPoint y: 592, endPoint x: 827, endPoint y: 610, distance: 18.1
click at [832, 575] on div "execute_code:" at bounding box center [827, 579] width 89 height 22
click at [1009, 79] on icon "edit" at bounding box center [1389, 76] width 13 height 13
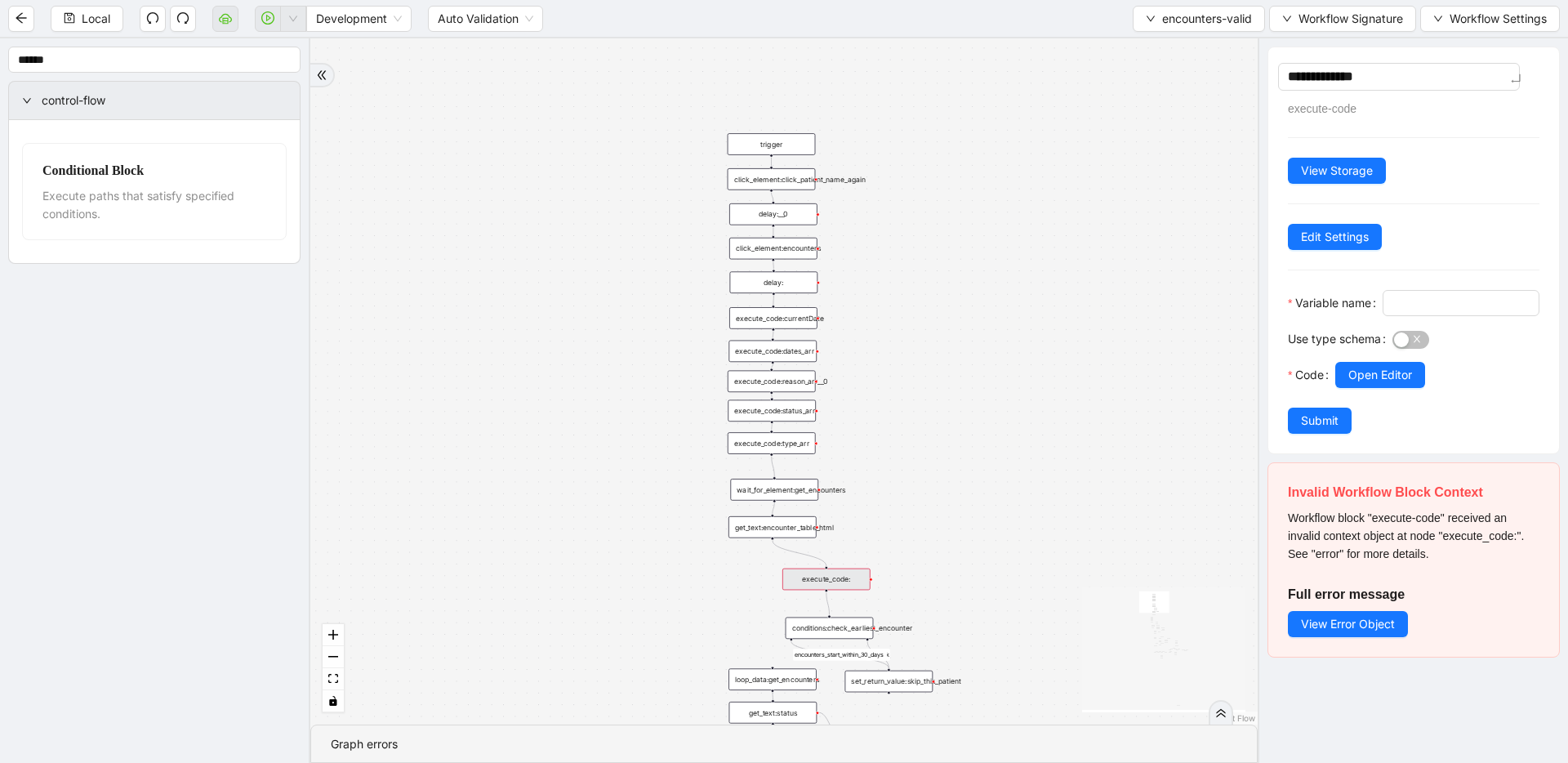
type textarea "**********"
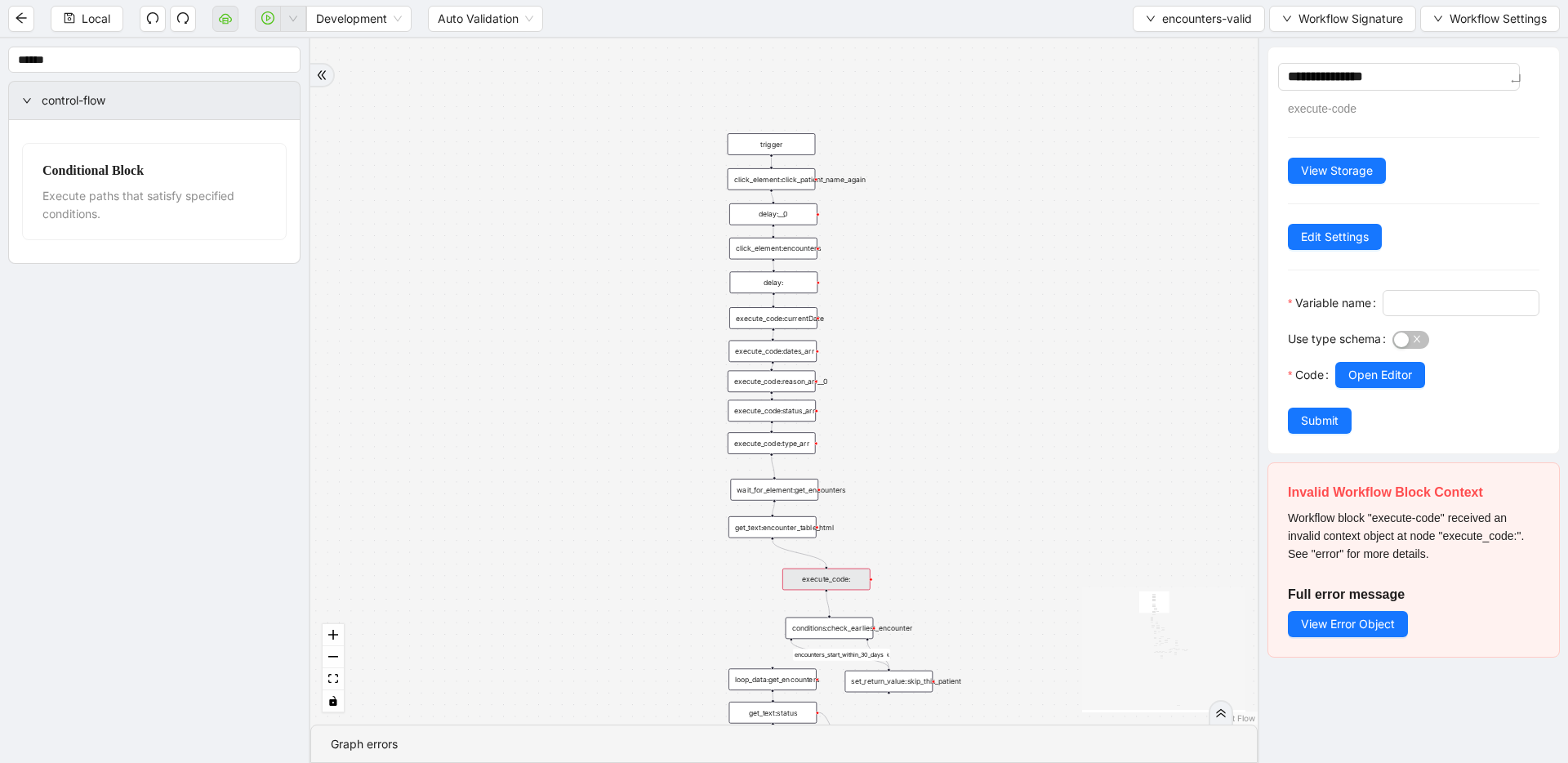
type textarea "**********"
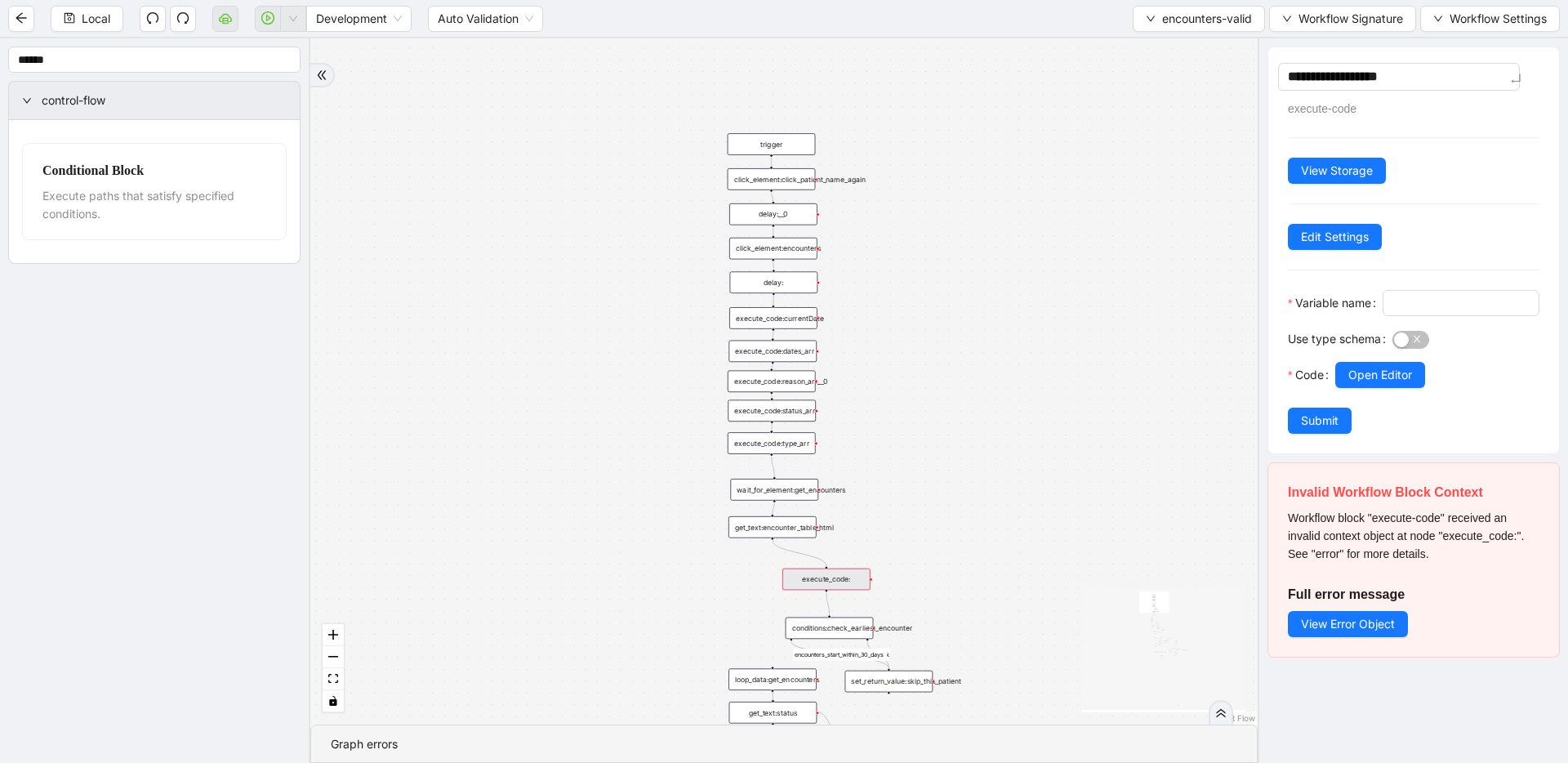
type textarea "**********"
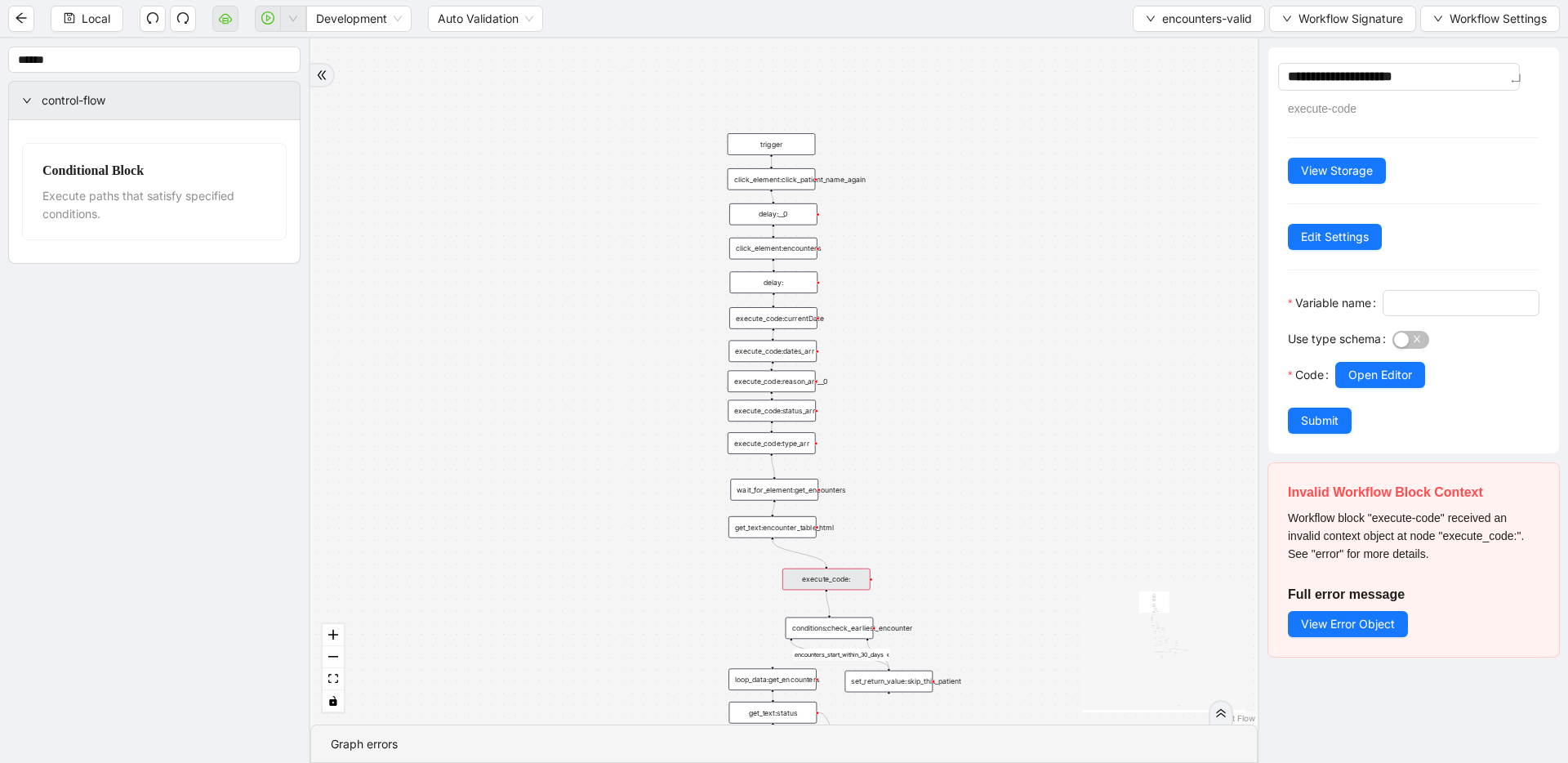
type textarea "**********"
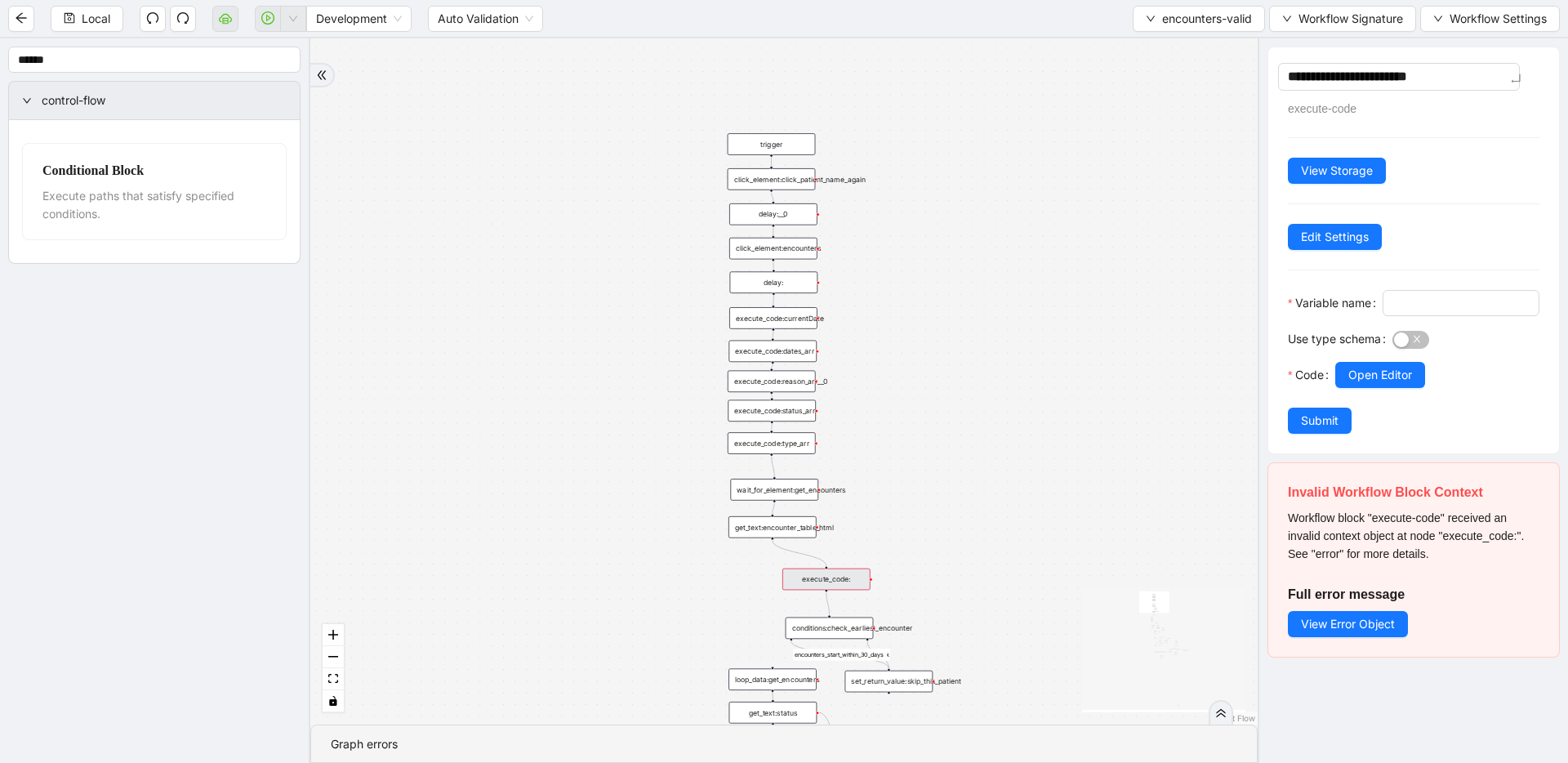
type textarea "**********"
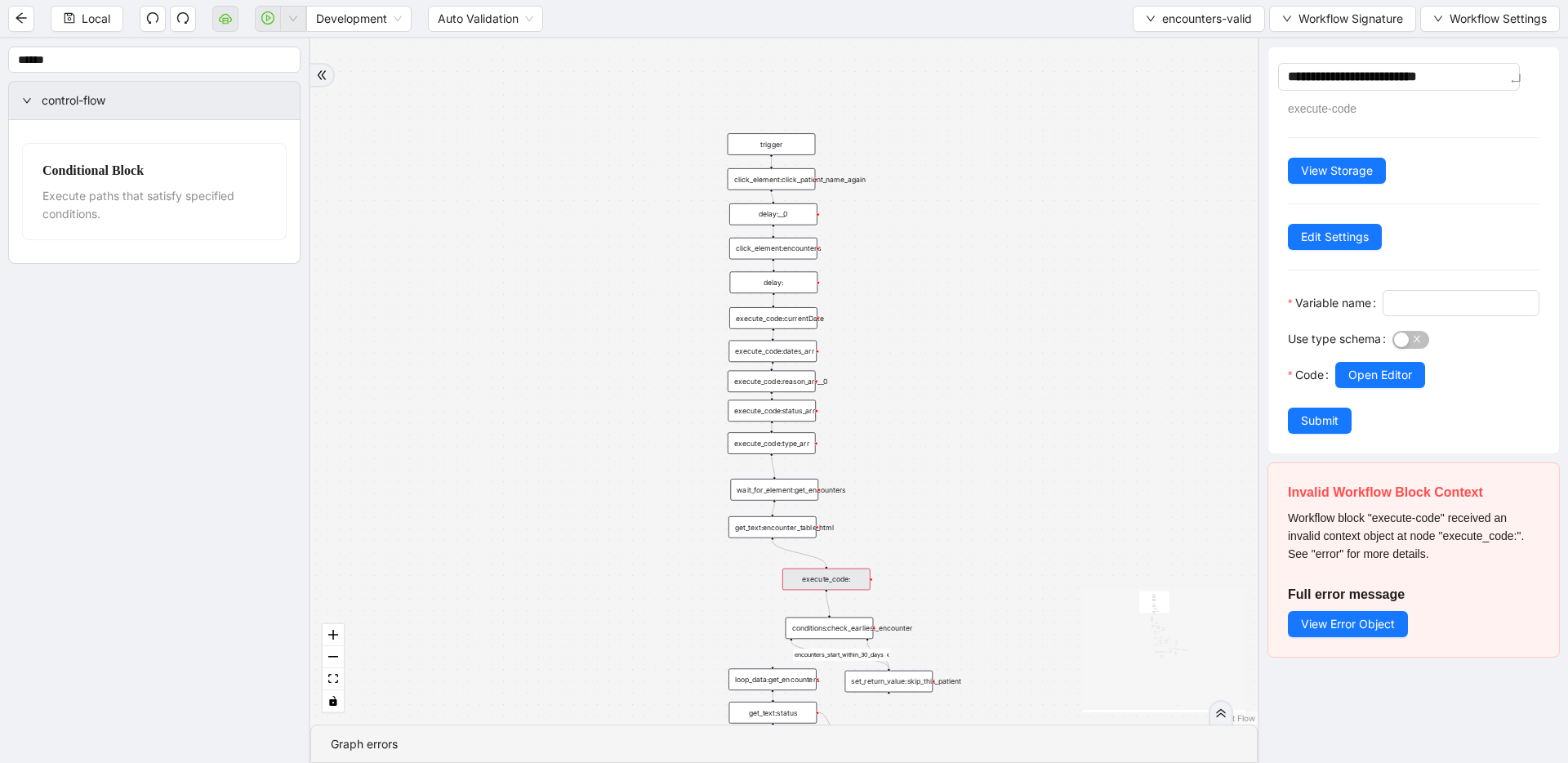
type textarea "**********"
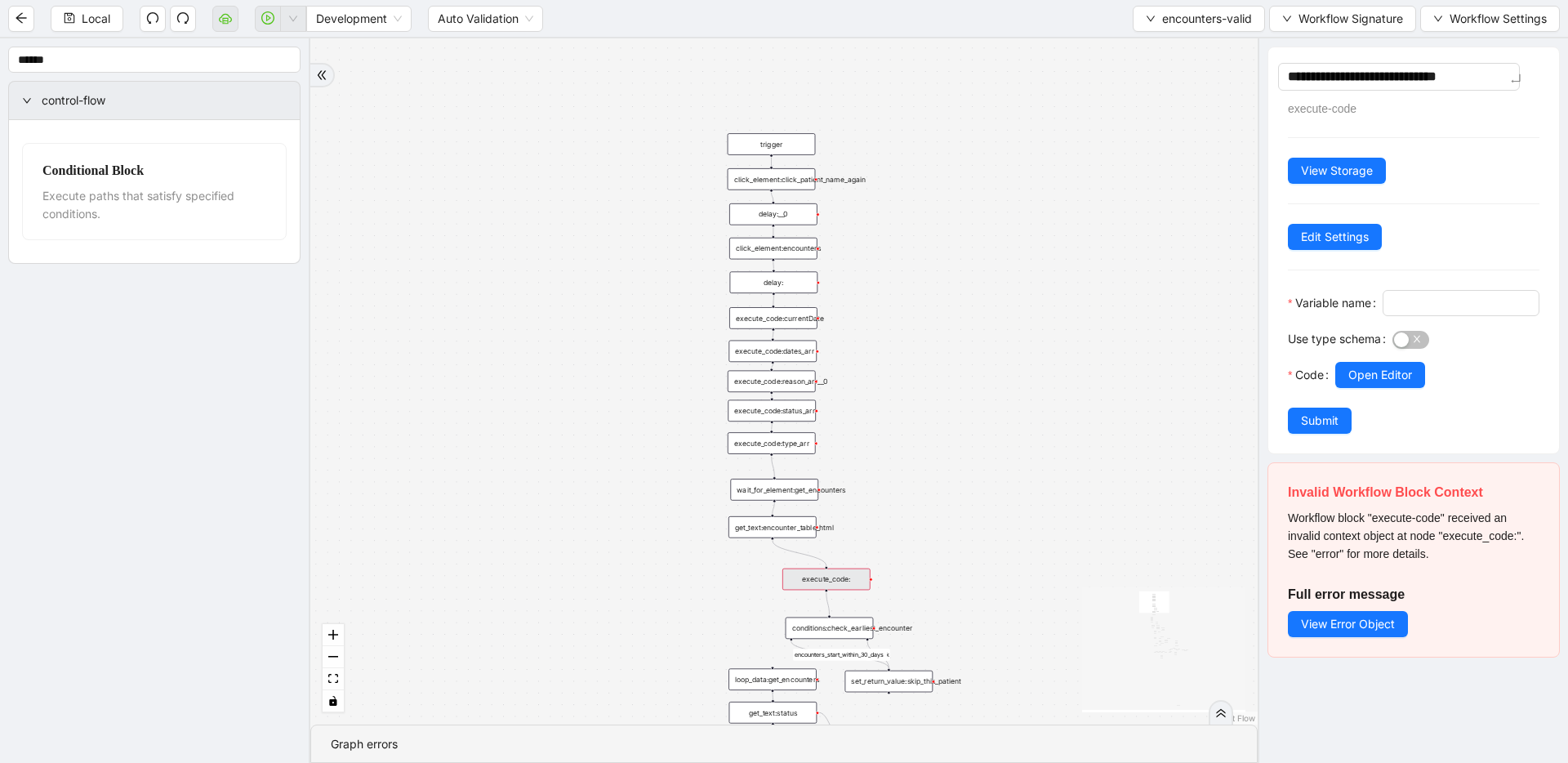
type textarea "**********"
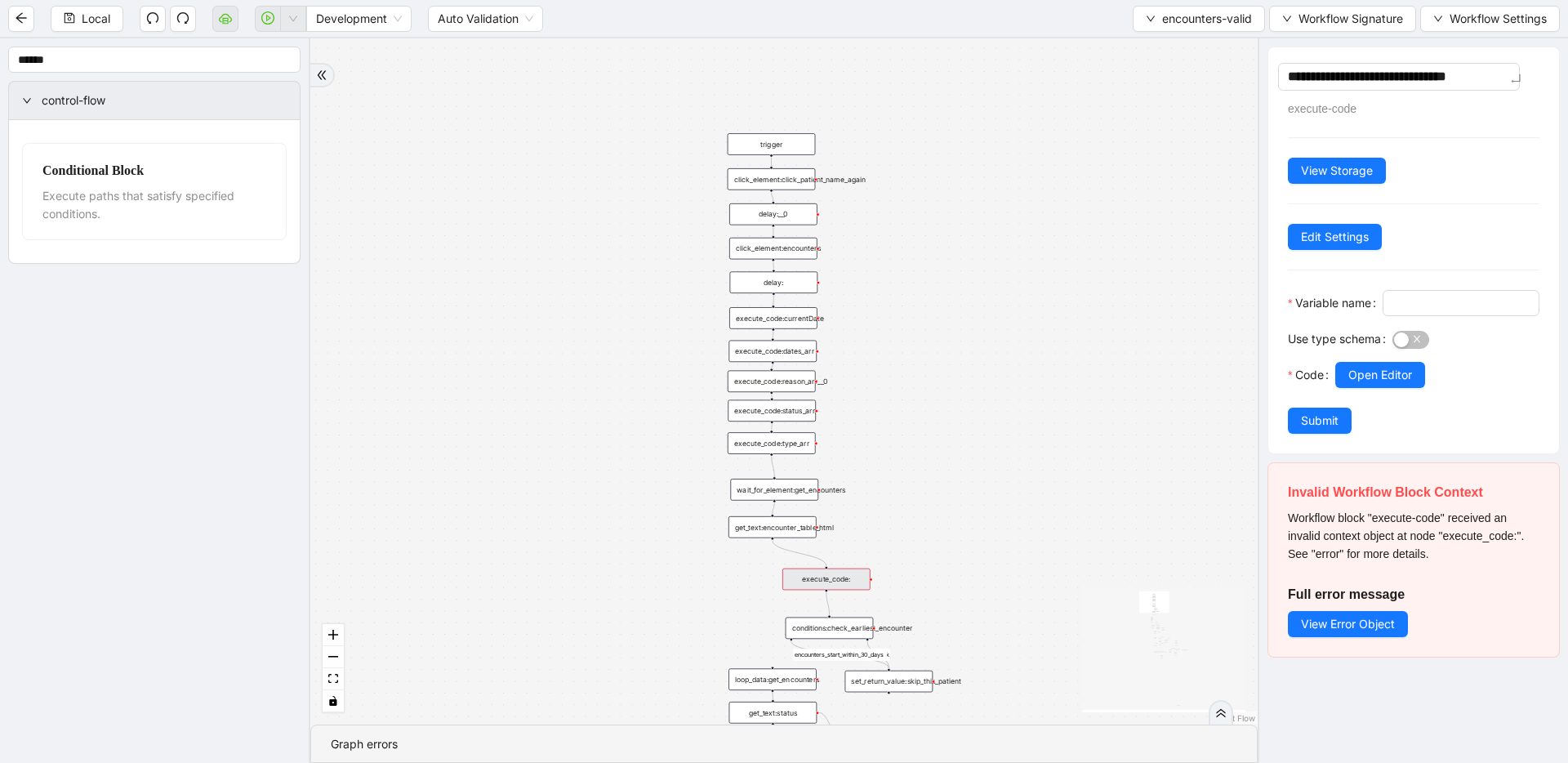
type textarea "**********"
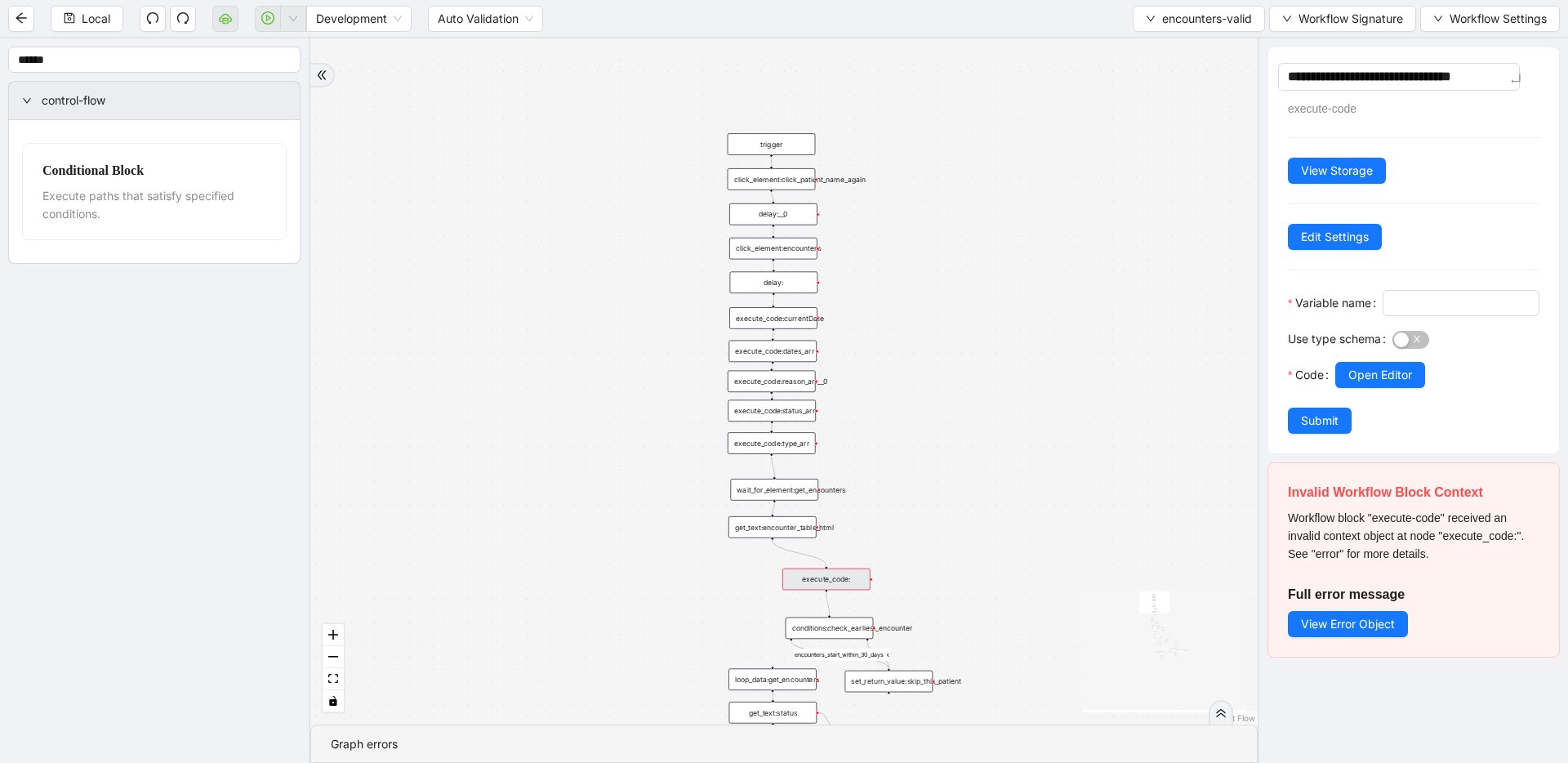
type textarea "**********"
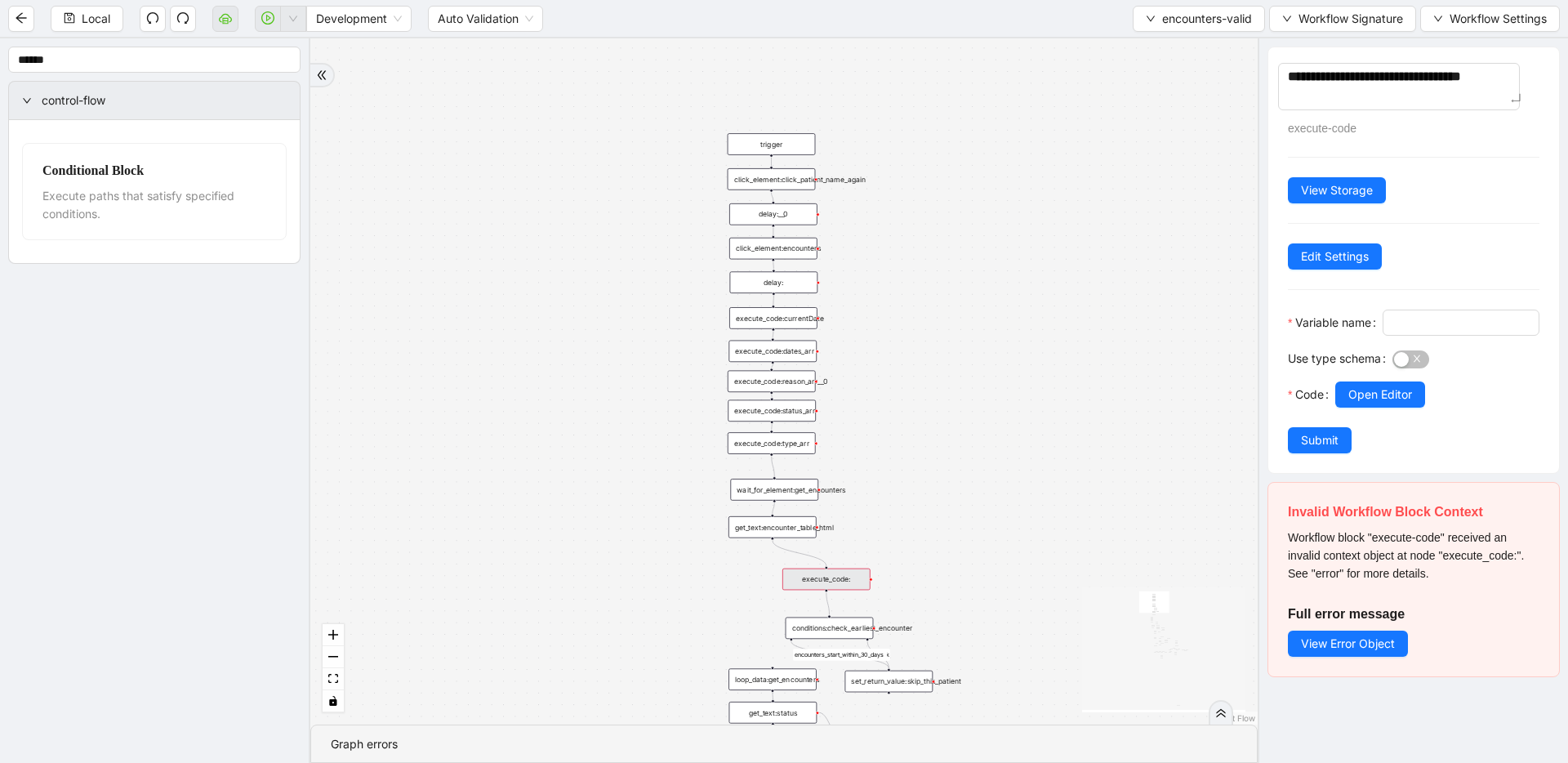
type textarea "**********"
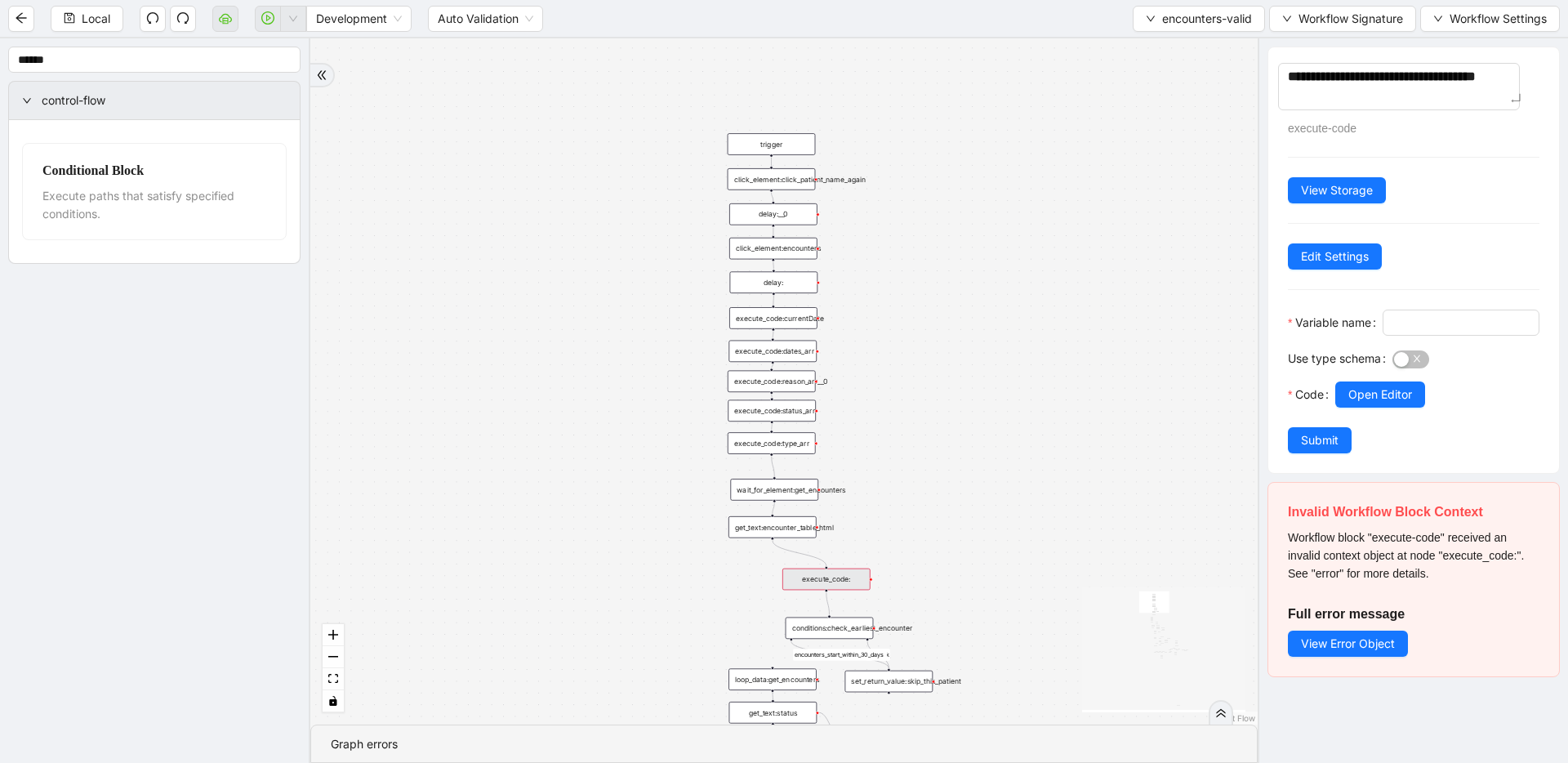
type textarea "**********"
click at [1009, 331] on input "Variable name" at bounding box center [1459, 323] width 134 height 18
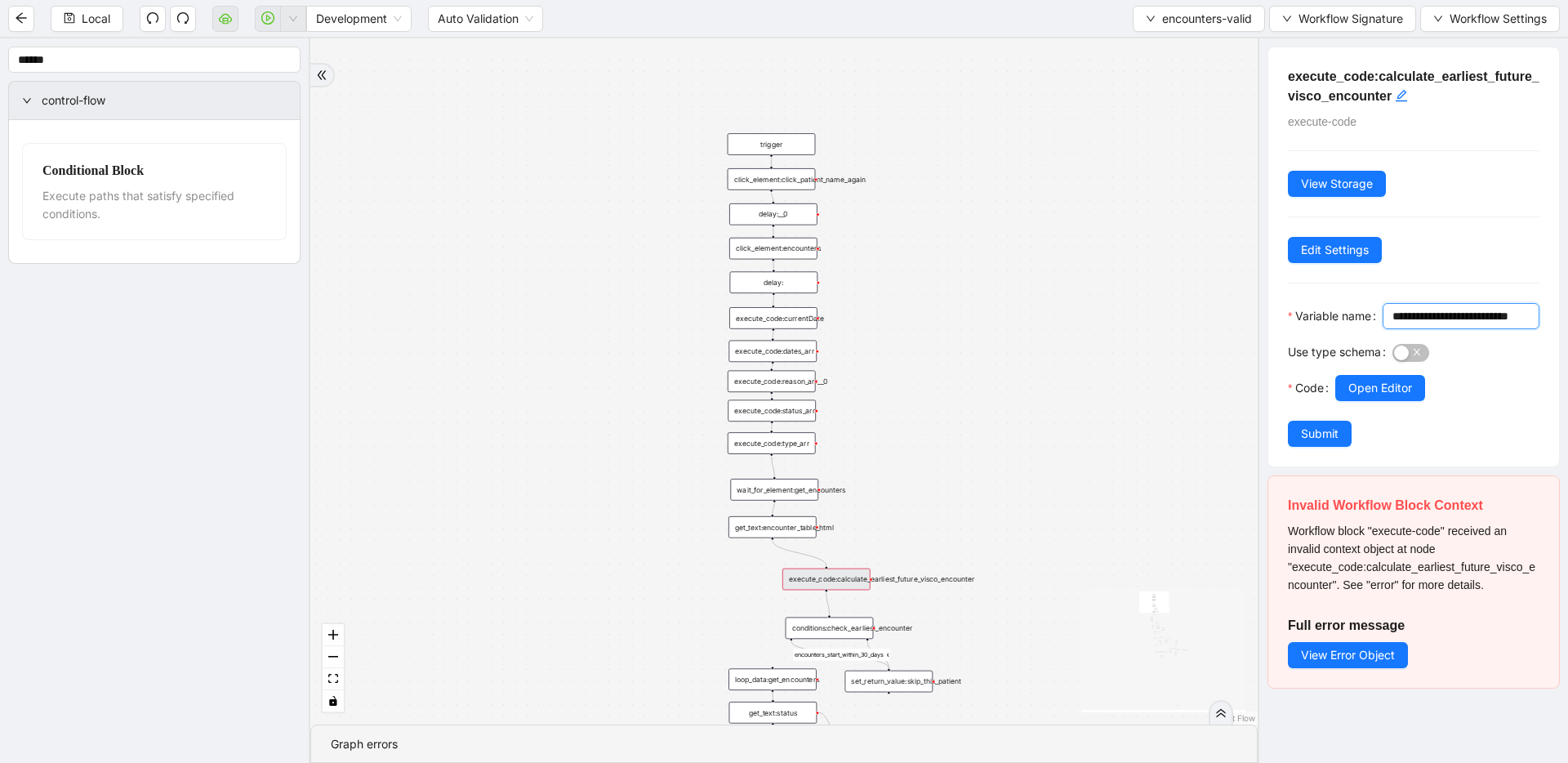
click at [1009, 442] on span "Submit" at bounding box center [1320, 434] width 37 height 18
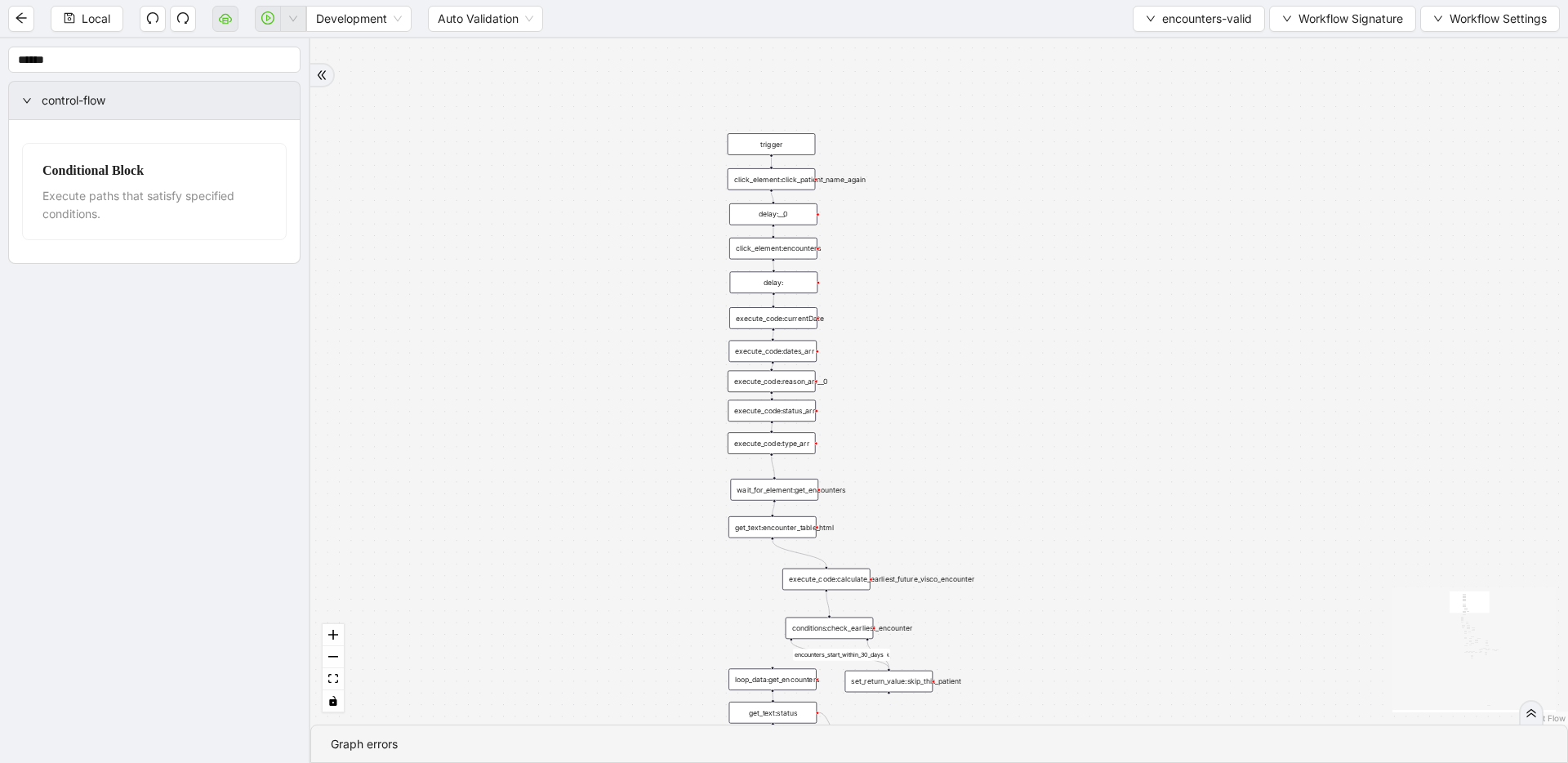
click at [844, 628] on div "conditions:check_earliest_encounter" at bounding box center [830, 629] width 89 height 22
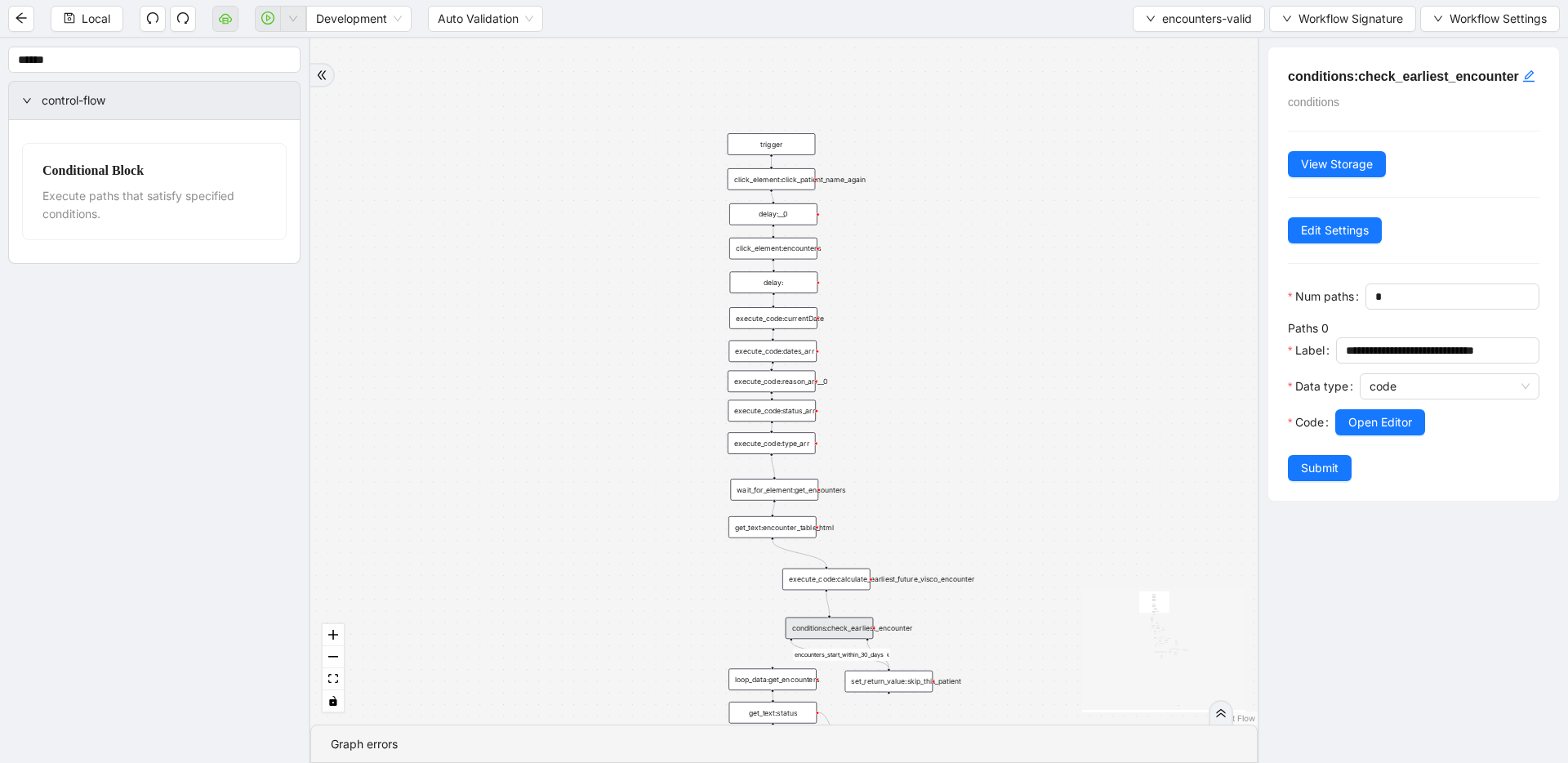
click at [1009, 409] on div "Data type" at bounding box center [1324, 391] width 72 height 36
click at [1009, 432] on span "Open Editor" at bounding box center [1380, 423] width 64 height 18
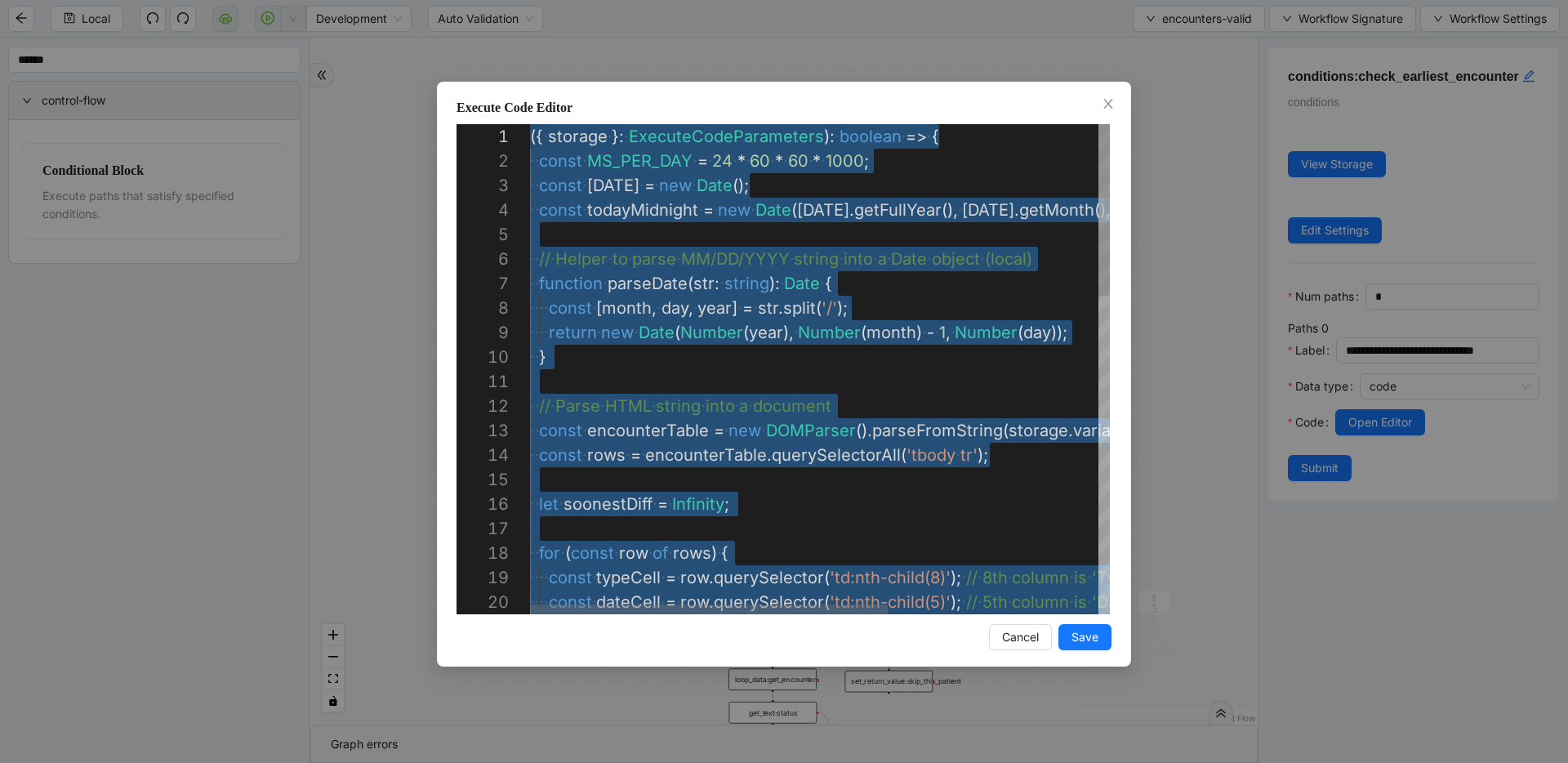
scroll to position [25, 0]
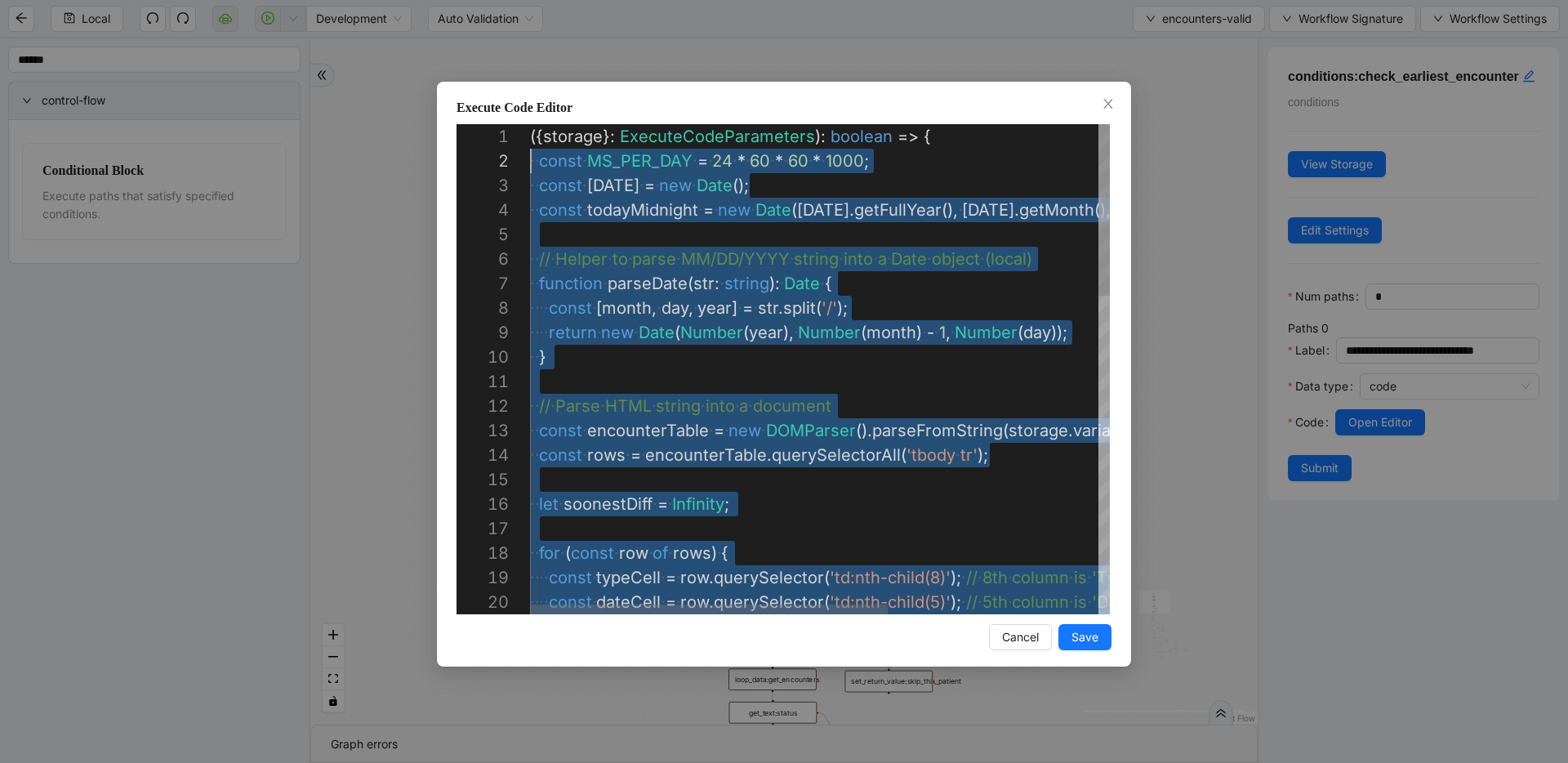
drag, startPoint x: 798, startPoint y: 488, endPoint x: 392, endPoint y: 156, distance: 524.5
click at [343, 133] on div "Execute Code Editor 18 19 20 13 14 15 16 17 4 5 6 7 8 9 10 11 12 1 2 3 ·‌ ·‌ fo…" at bounding box center [784, 381] width 1568 height 763
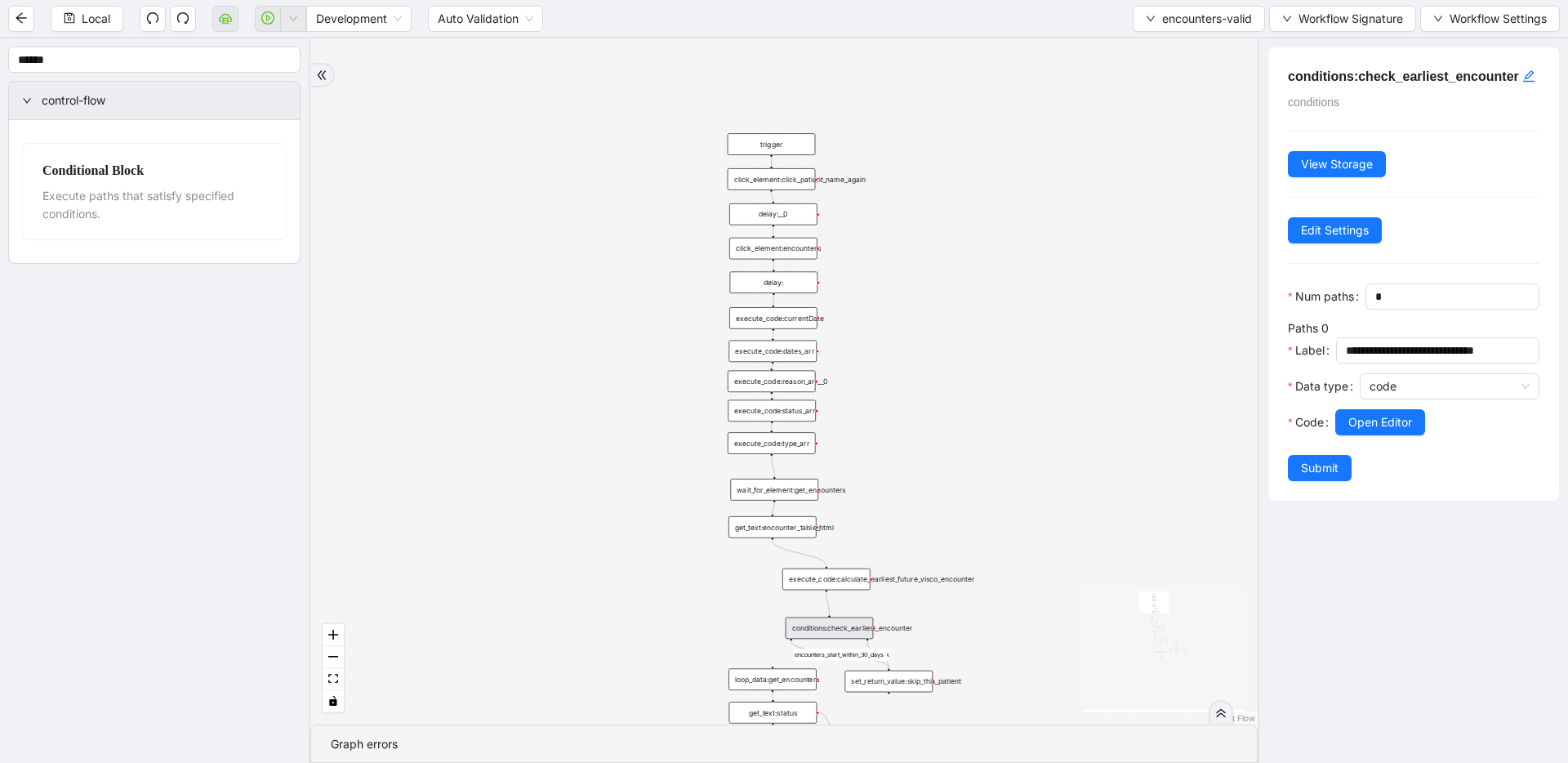
click at [801, 572] on div "execute_code:calculate_earliest_future_visco_encounter" at bounding box center [827, 579] width 89 height 22
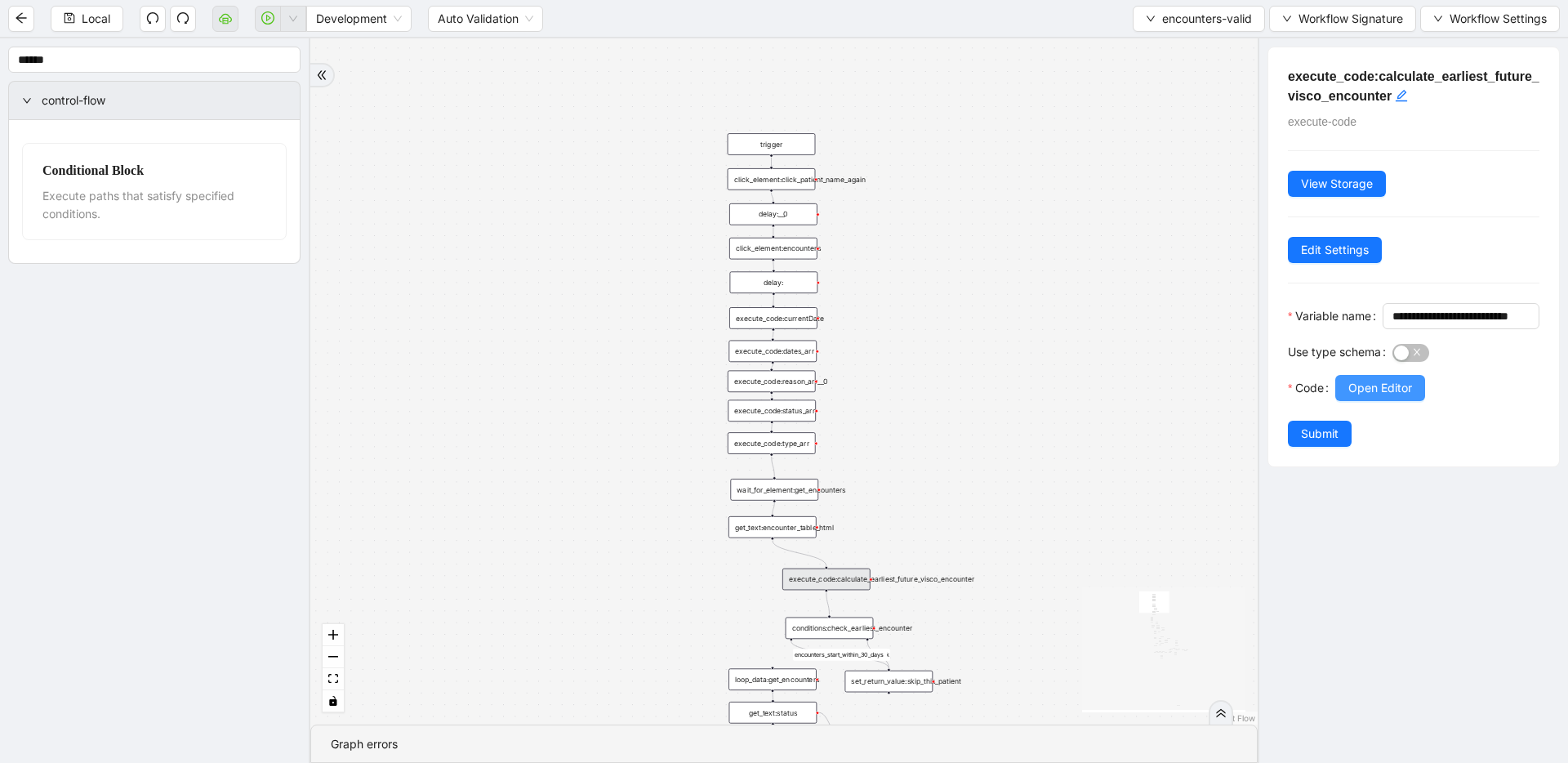
click at [1009, 401] on button "Open Editor" at bounding box center [1380, 389] width 89 height 27
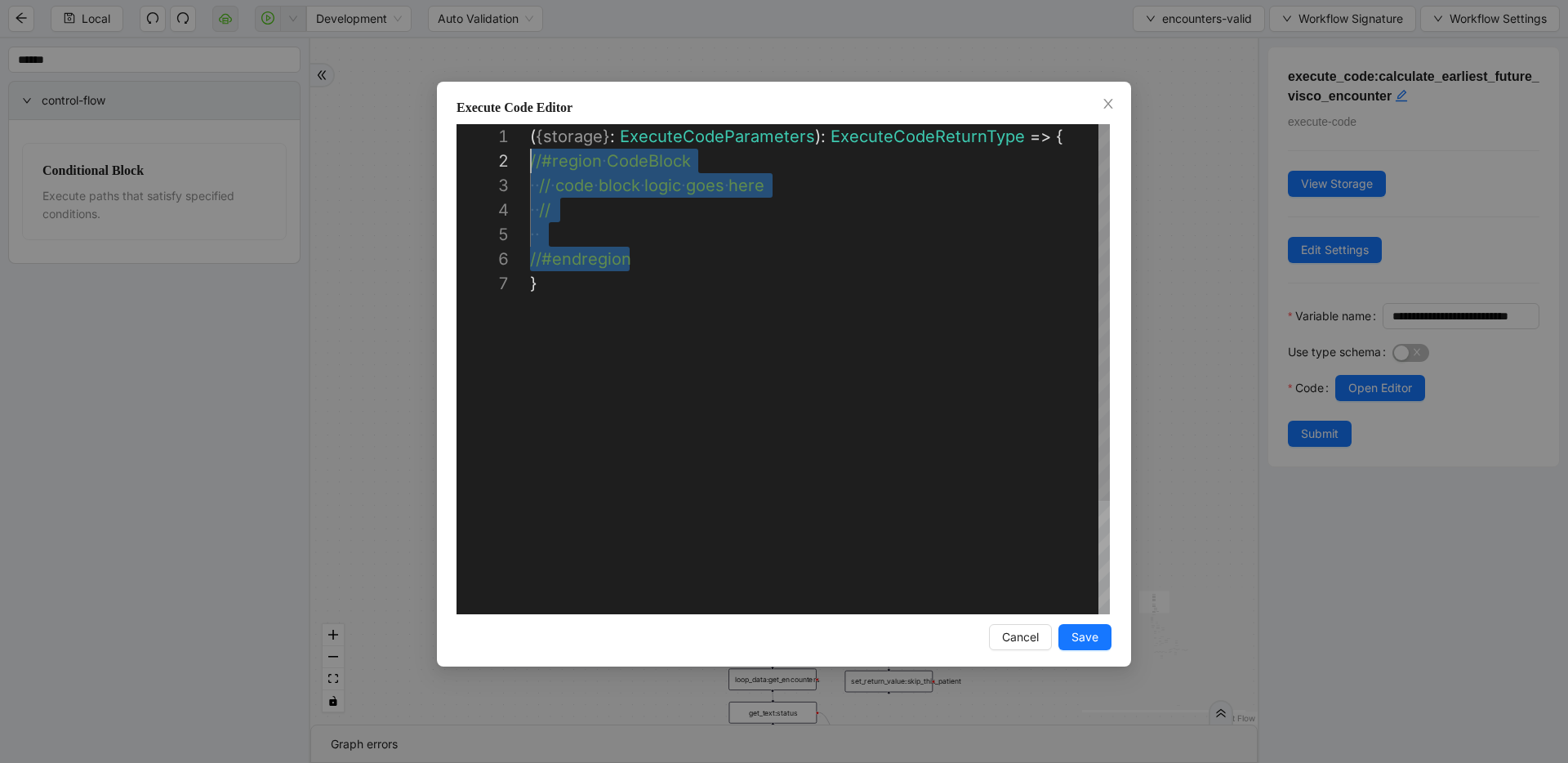
drag, startPoint x: 603, startPoint y: 241, endPoint x: 460, endPoint y: 163, distance: 162.9
paste textarea "**********"
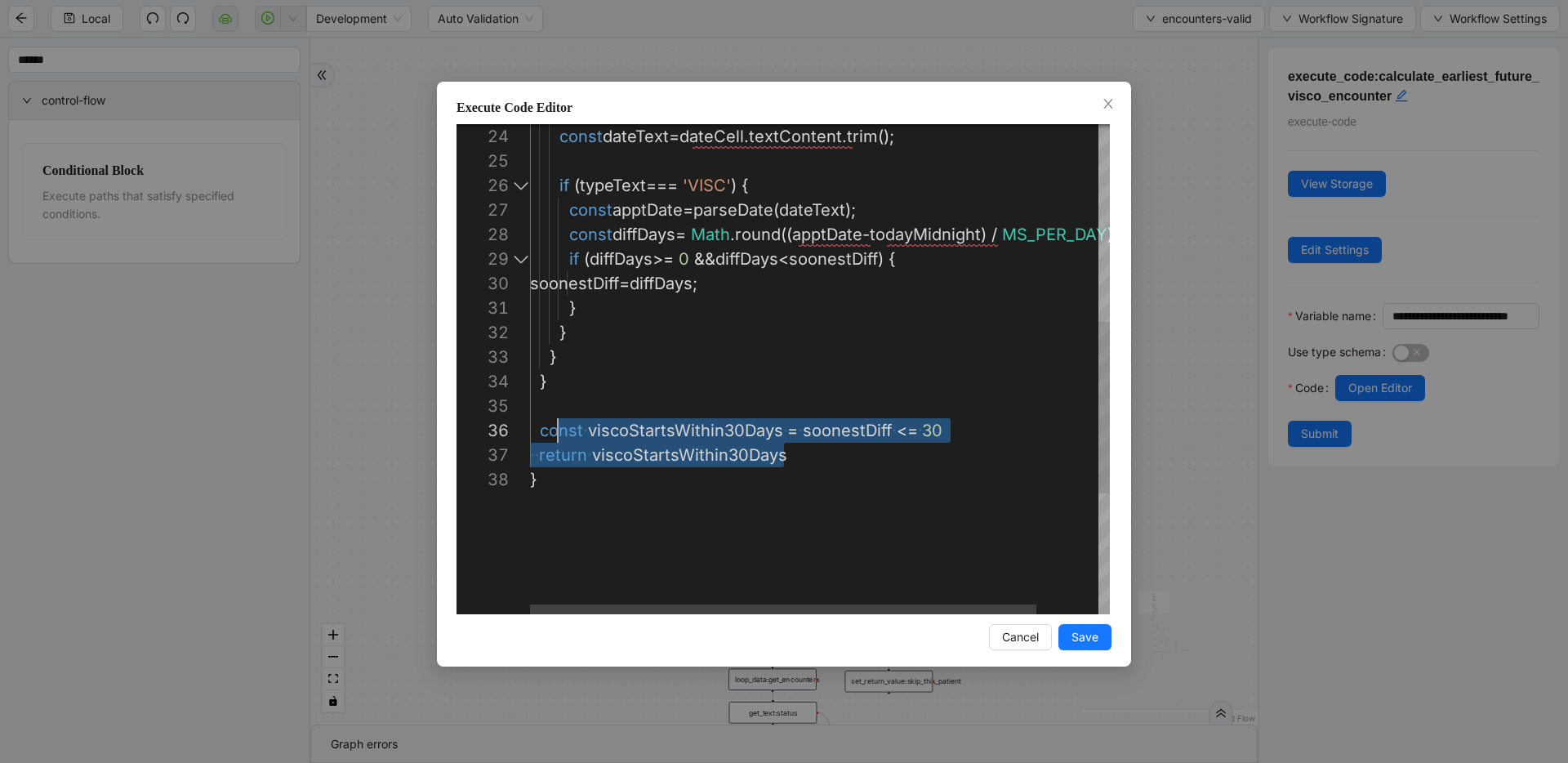
scroll to position [123, 9]
drag, startPoint x: 799, startPoint y: 451, endPoint x: 538, endPoint y: 423, distance: 262.5
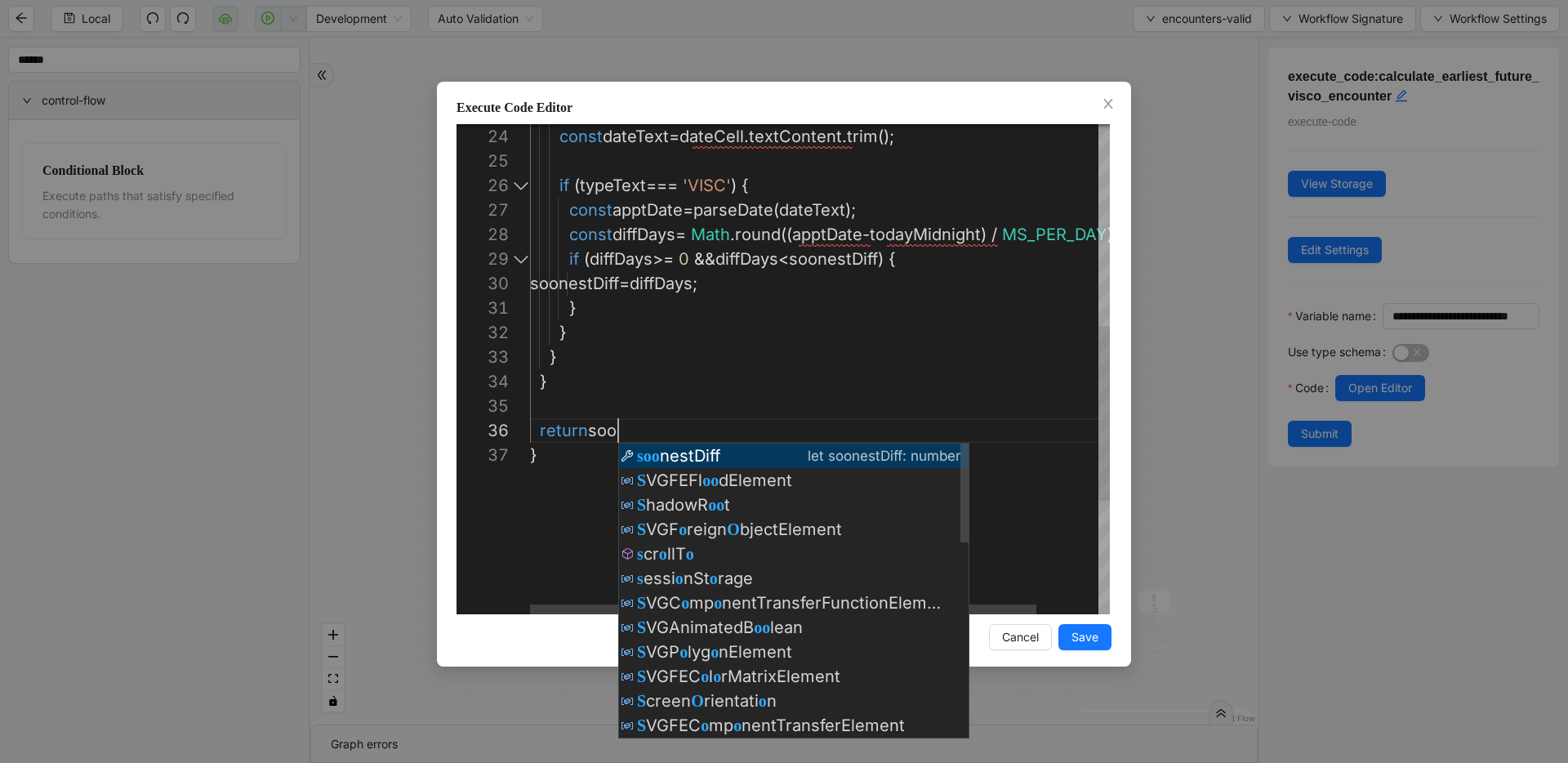
scroll to position [123, 149]
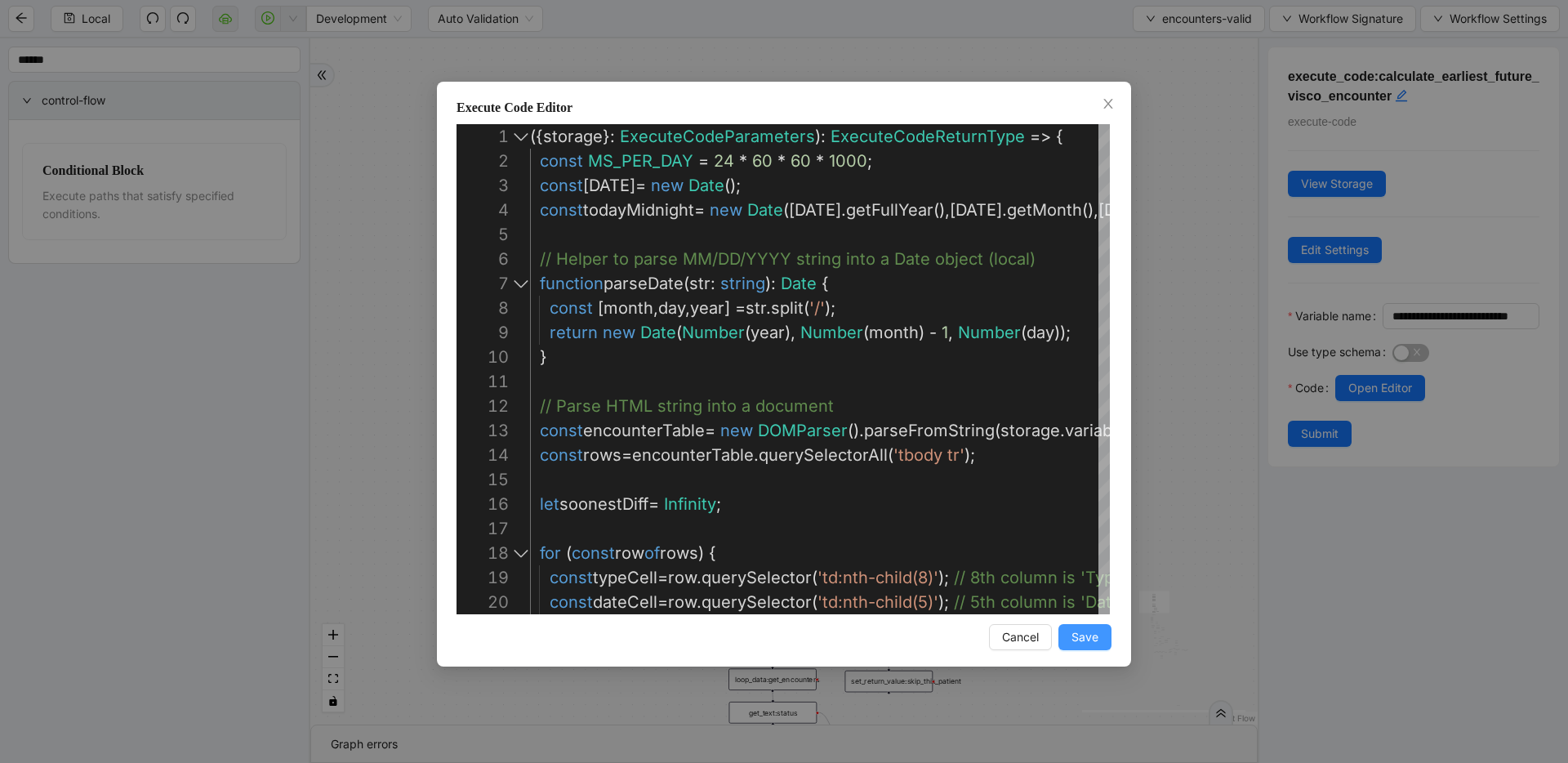
click at [1009, 631] on button "Save" at bounding box center [1085, 637] width 53 height 27
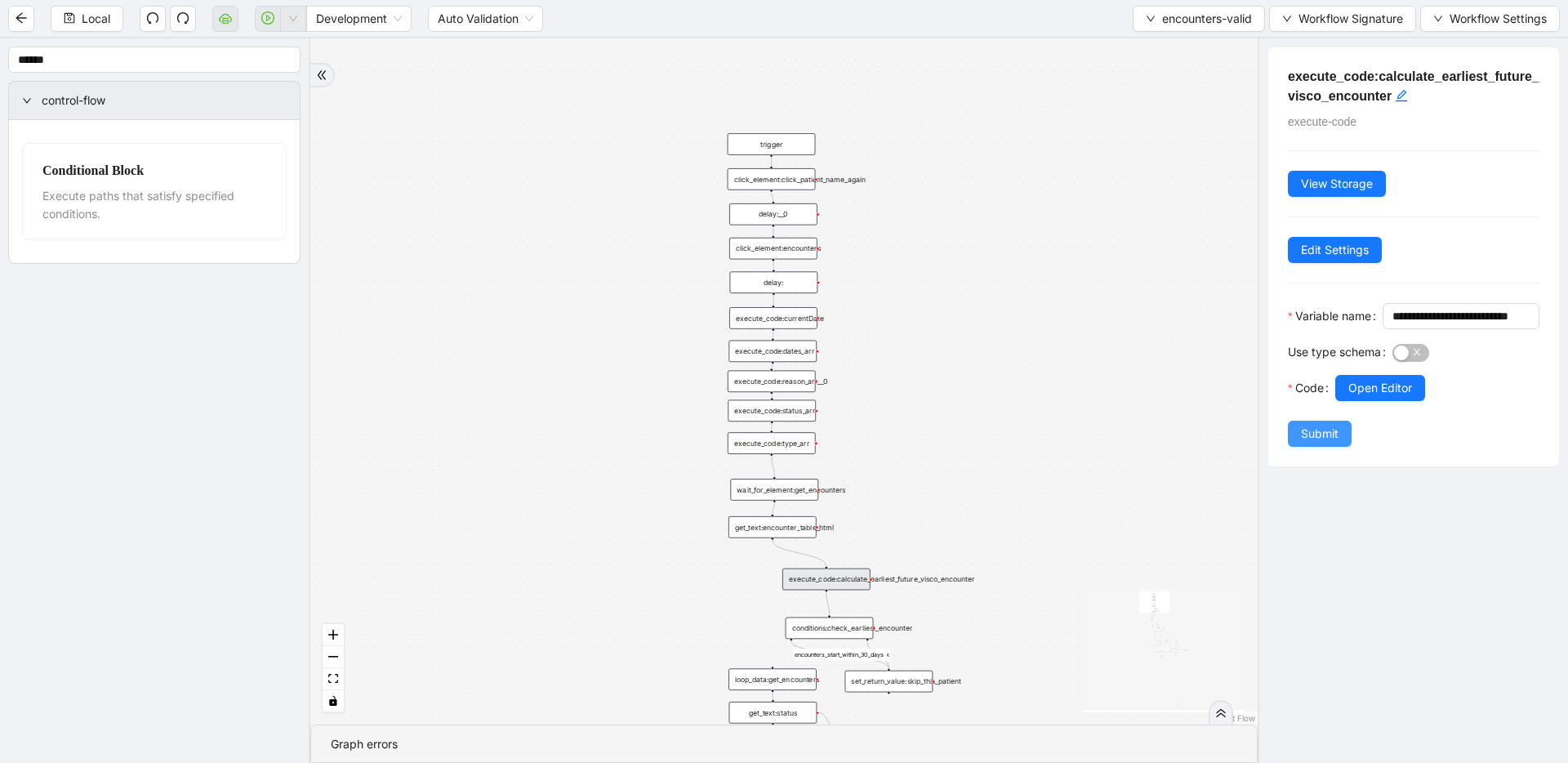
click at [1009, 442] on span "Submit" at bounding box center [1320, 434] width 37 height 18
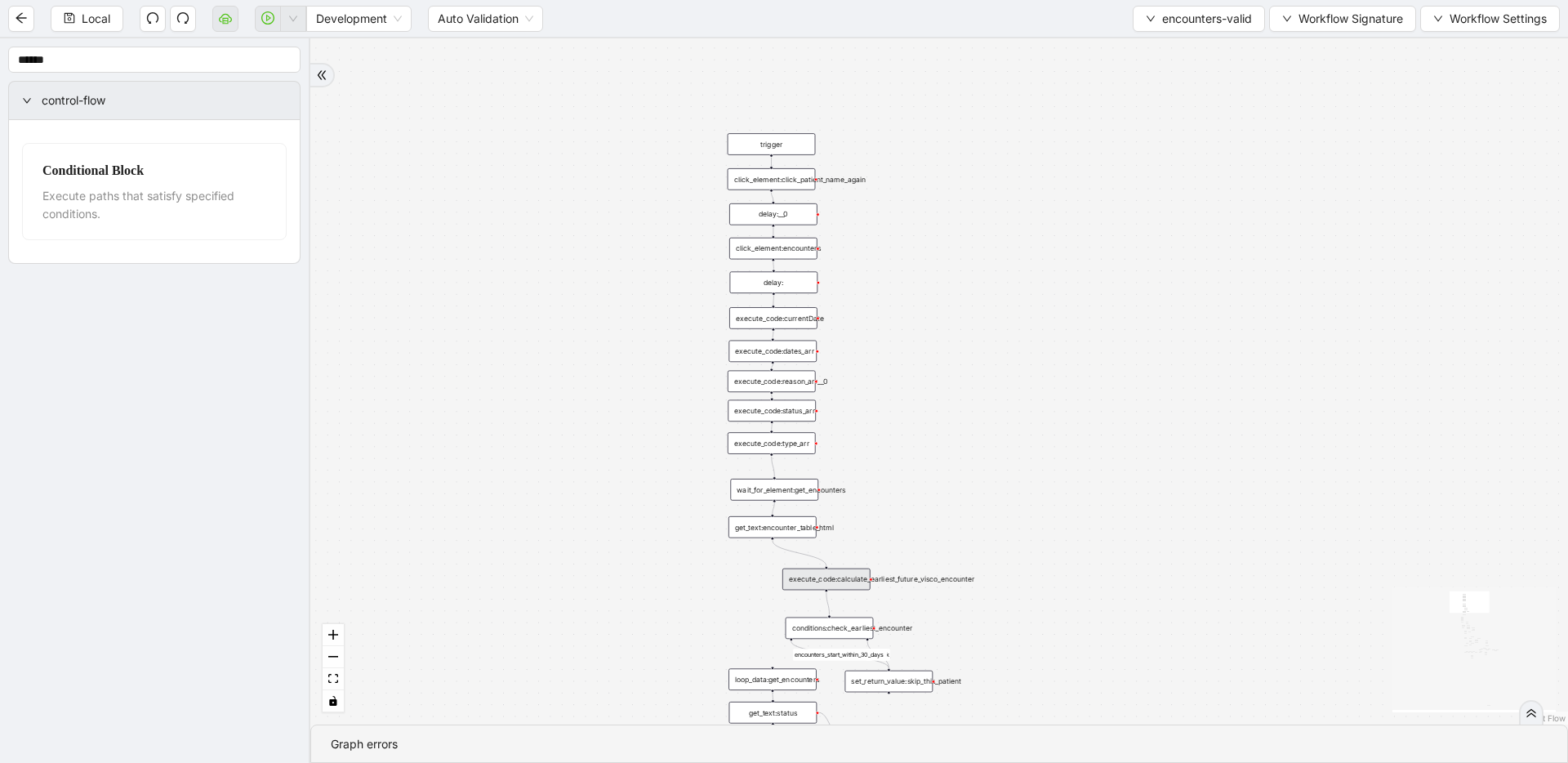
click at [824, 630] on div "conditions:check_earliest_encounter" at bounding box center [830, 629] width 89 height 22
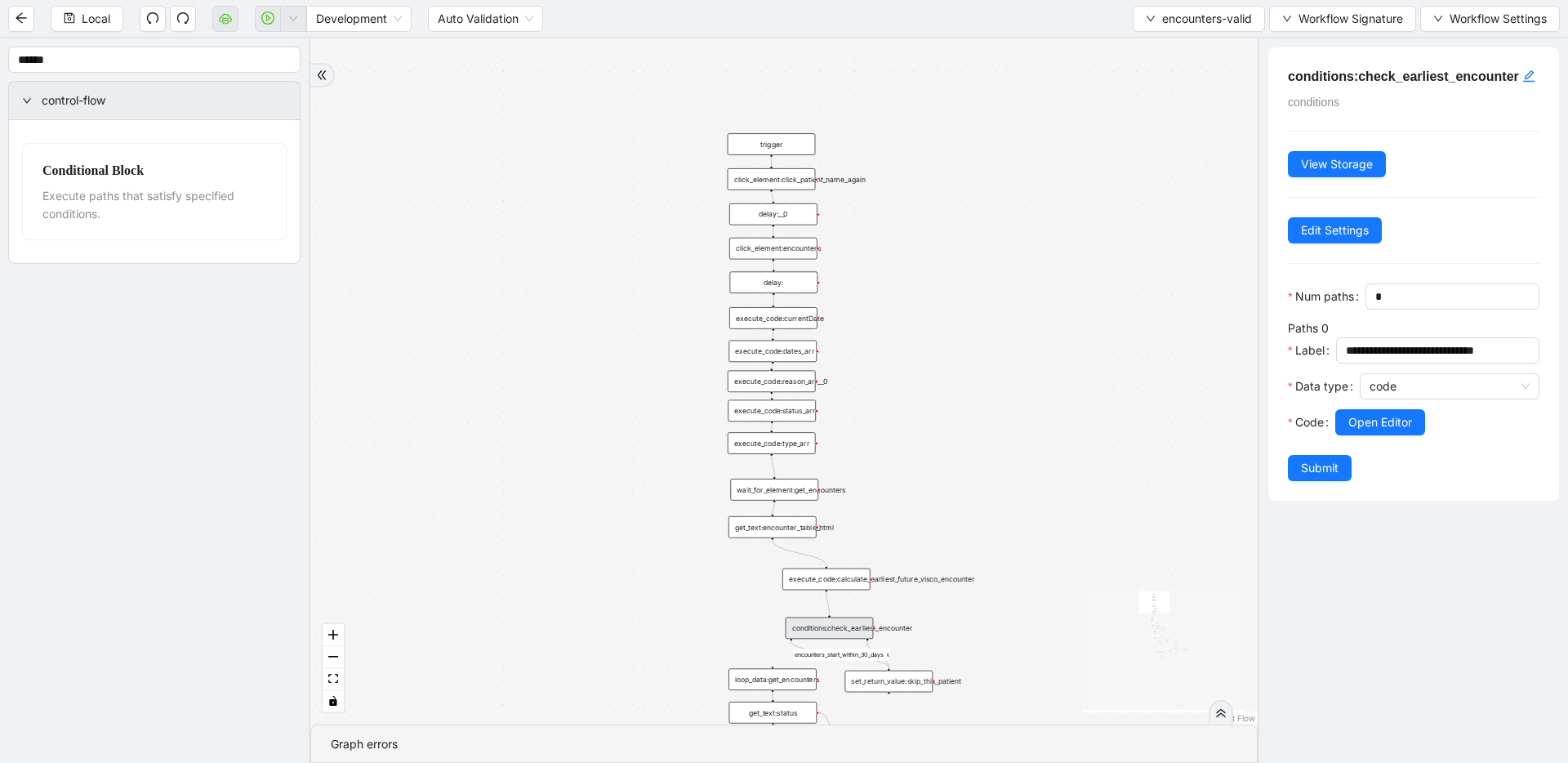
click at [1009, 455] on div at bounding box center [1437, 446] width 205 height 20
click at [1009, 436] on button "Open Editor" at bounding box center [1380, 423] width 89 height 27
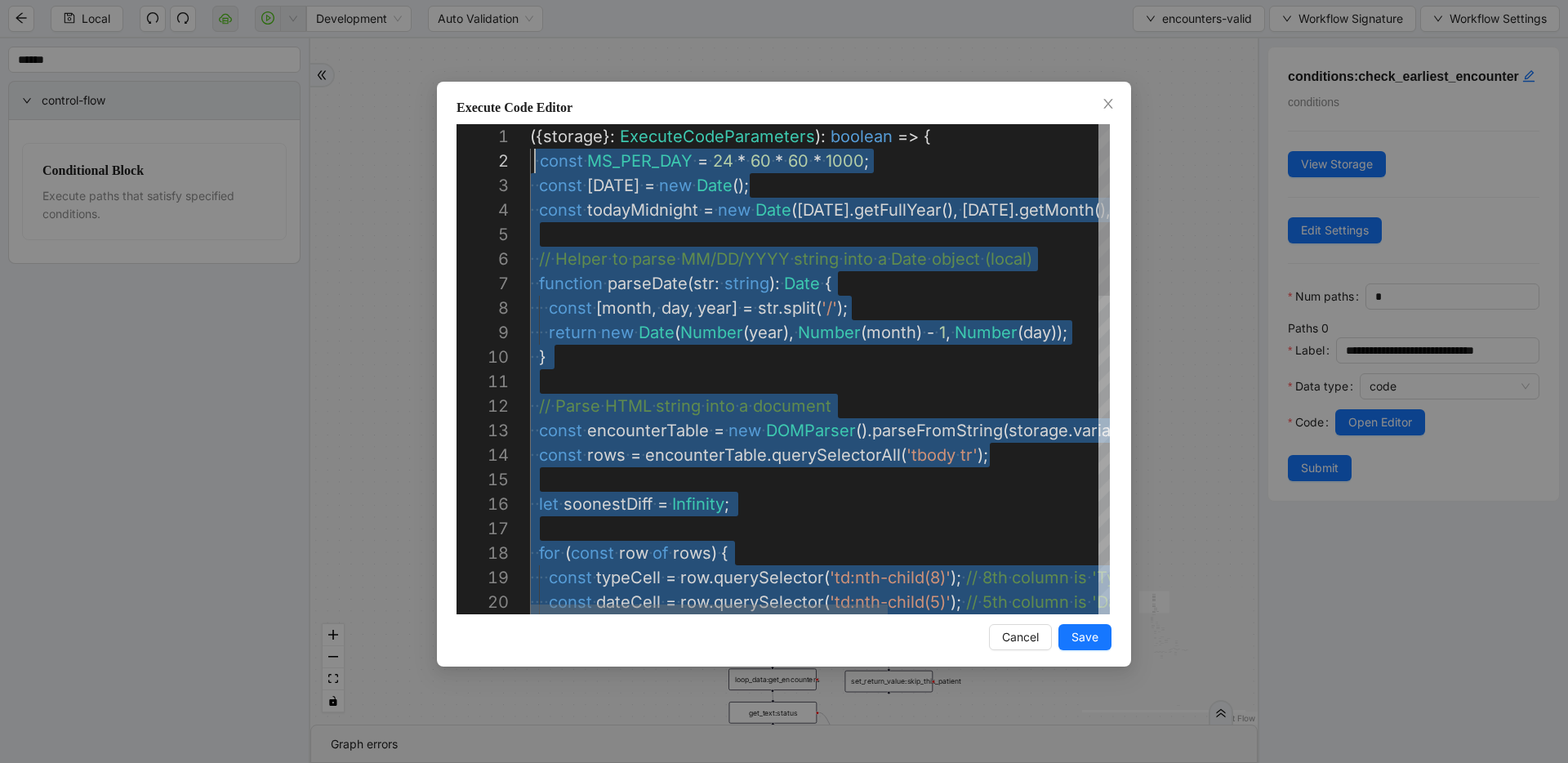
scroll to position [25, 9]
drag, startPoint x: 828, startPoint y: 365, endPoint x: 538, endPoint y: 166, distance: 351.7
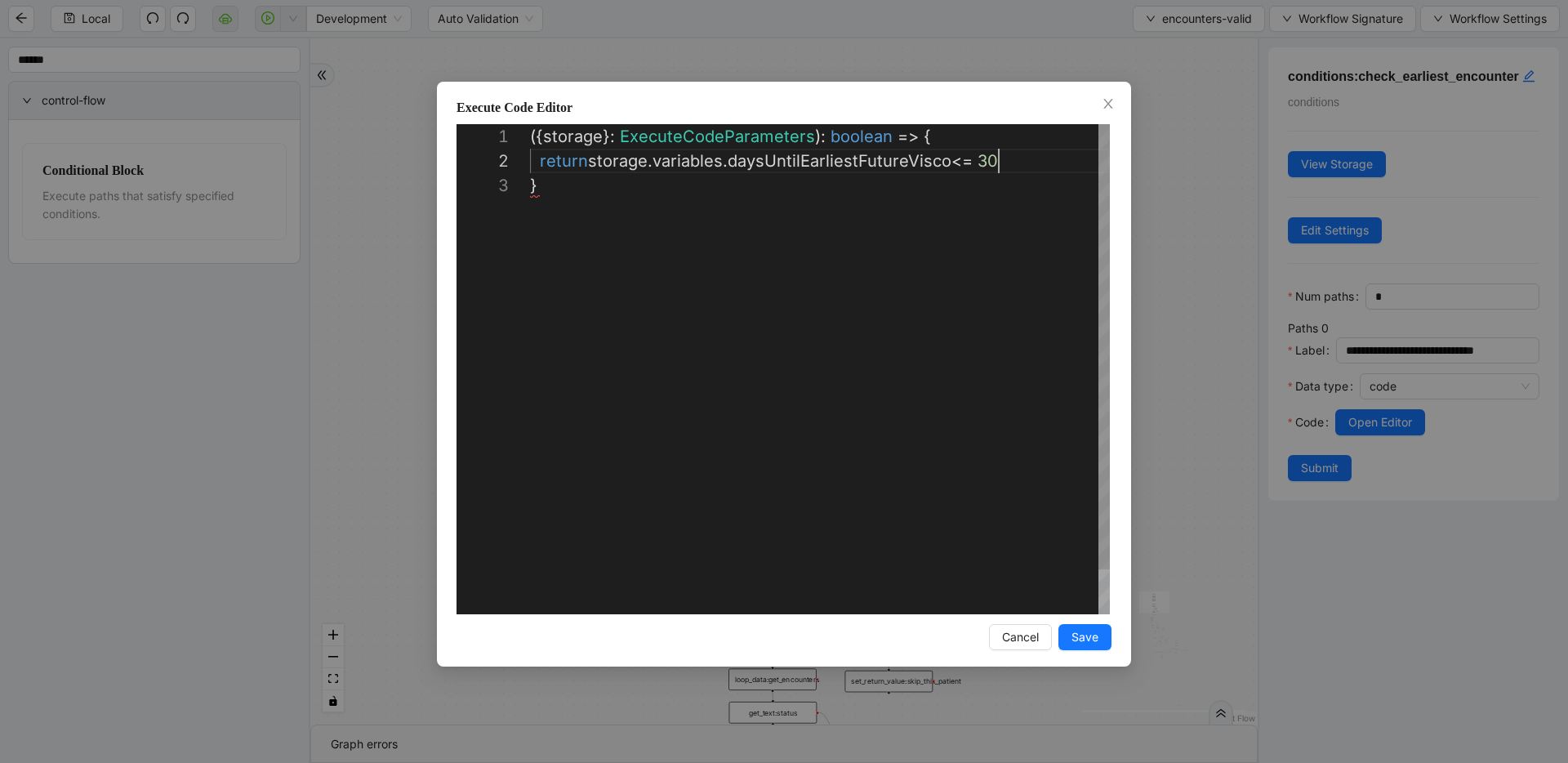
scroll to position [25, 469]
click at [1009, 641] on button "Save" at bounding box center [1085, 637] width 53 height 27
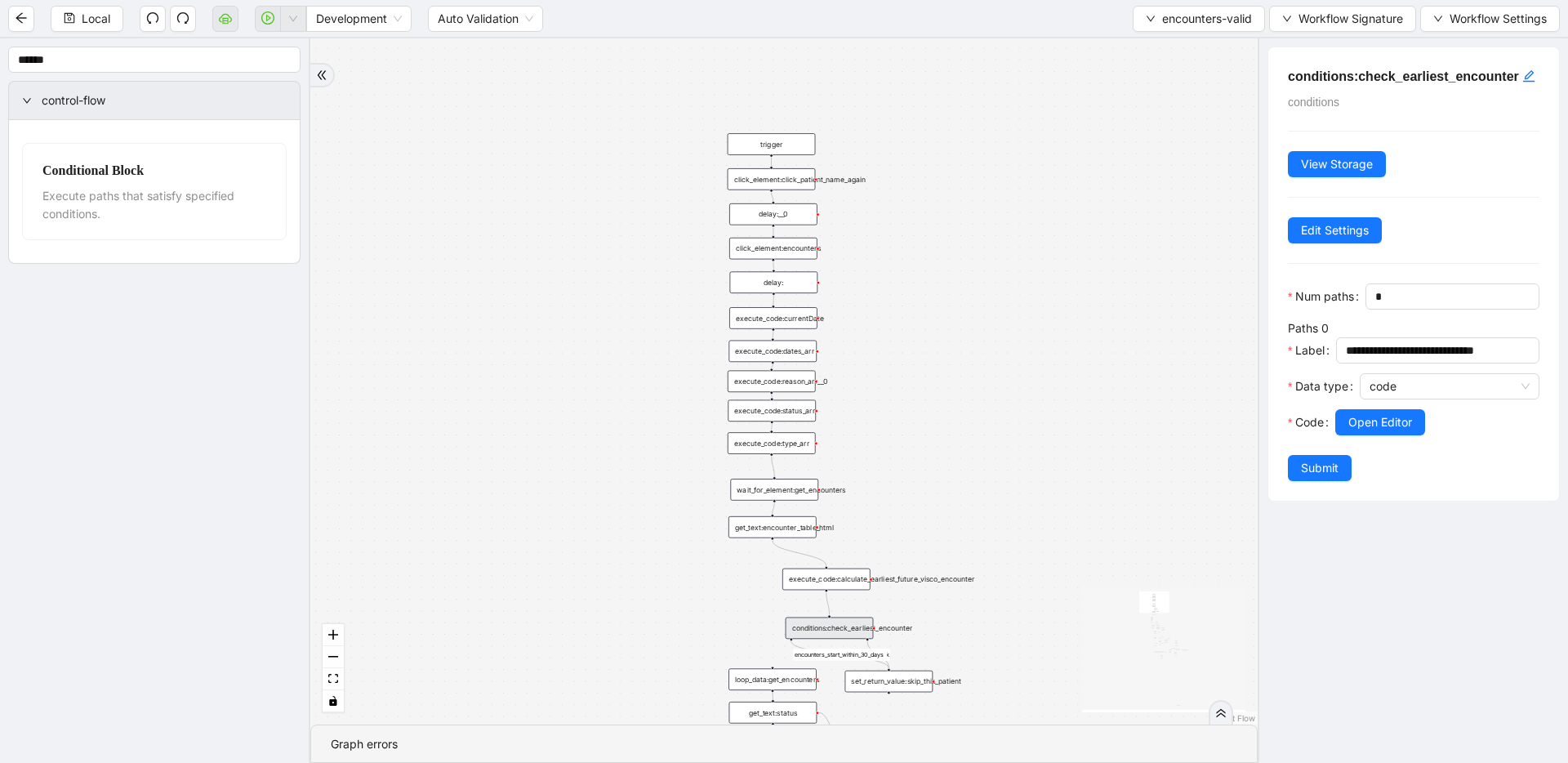
click at [1009, 477] on span "Submit" at bounding box center [1320, 468] width 37 height 18
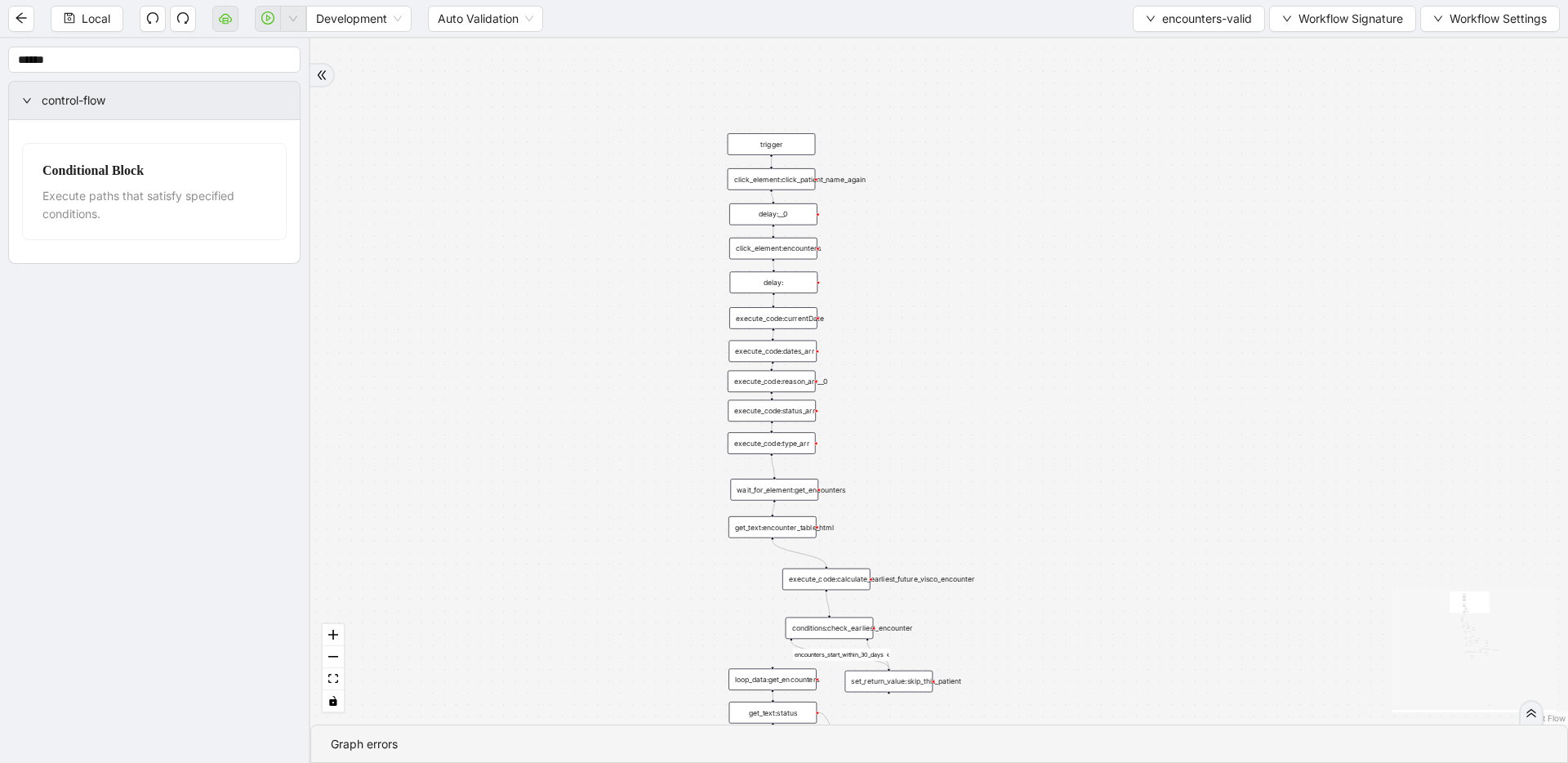
click at [843, 579] on div "execute_code:calculate_earliest_future_visco_encounter" at bounding box center [827, 579] width 89 height 22
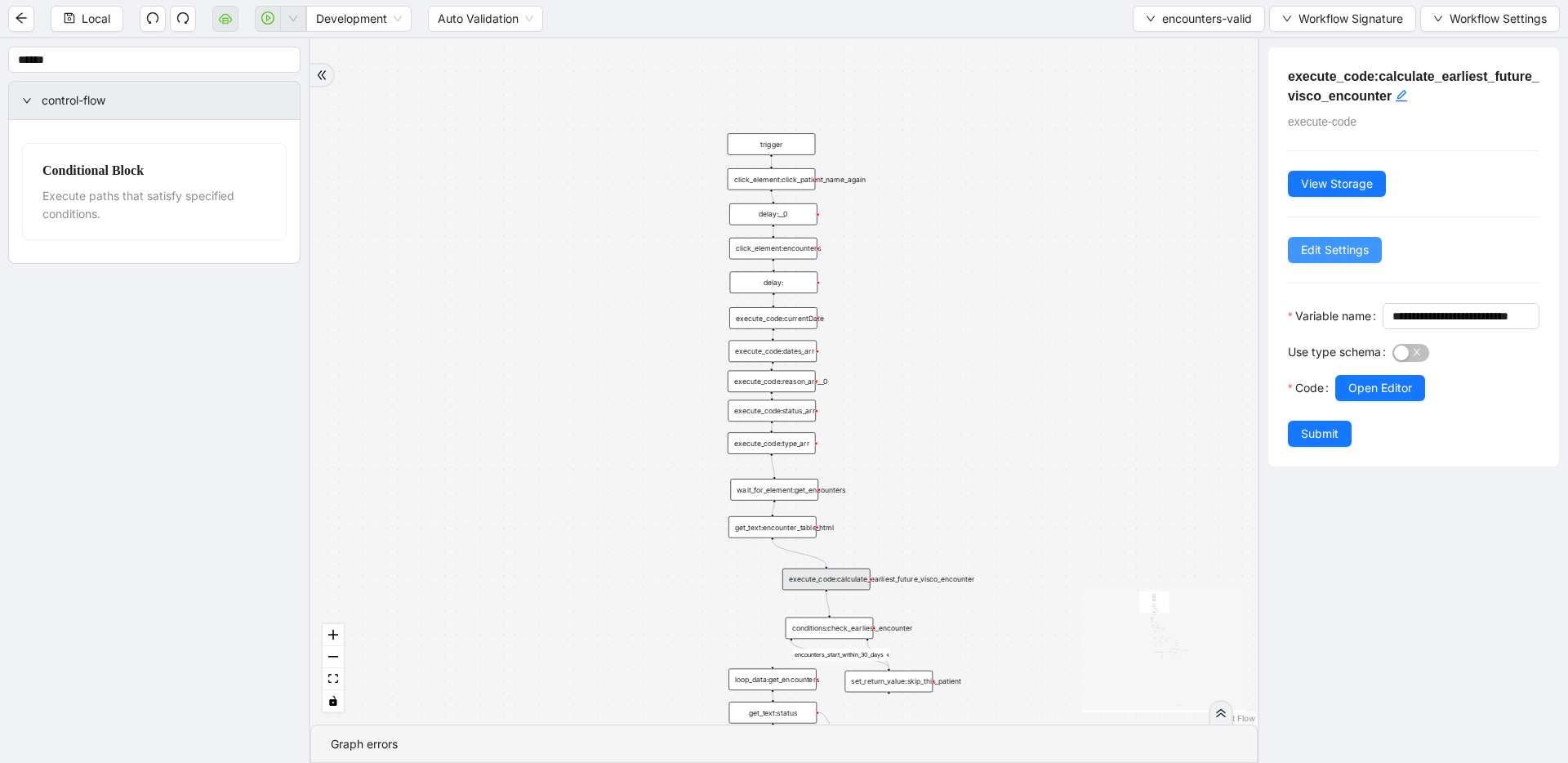
click at [1009, 252] on span "Edit Settings" at bounding box center [1335, 250] width 68 height 18
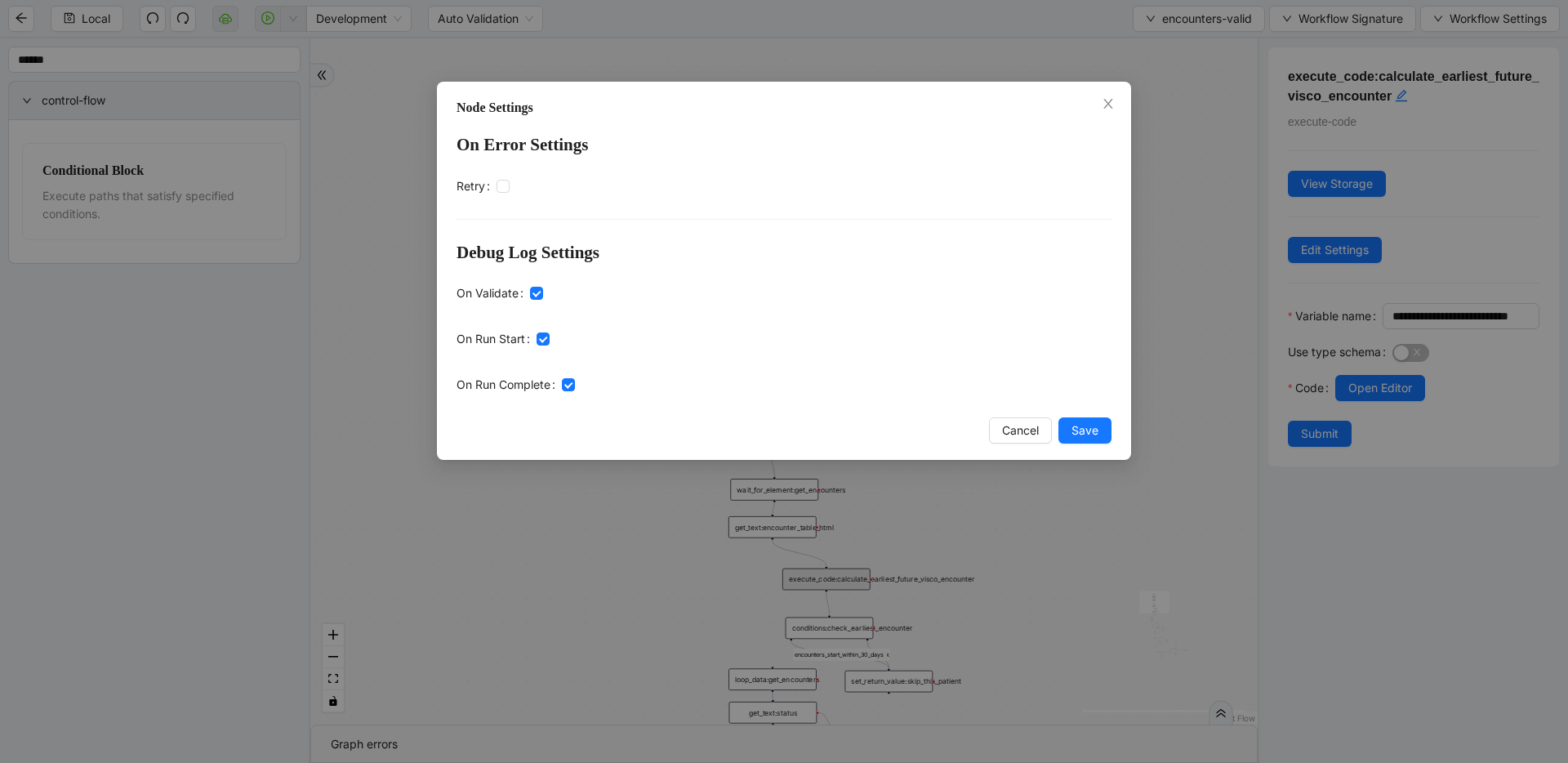
click at [1009, 444] on div "Node Settings On Error Settings Retry Debug Log Settings On Validate On Run Sta…" at bounding box center [784, 271] width 694 height 379
click at [1009, 439] on span "Save" at bounding box center [1085, 431] width 27 height 18
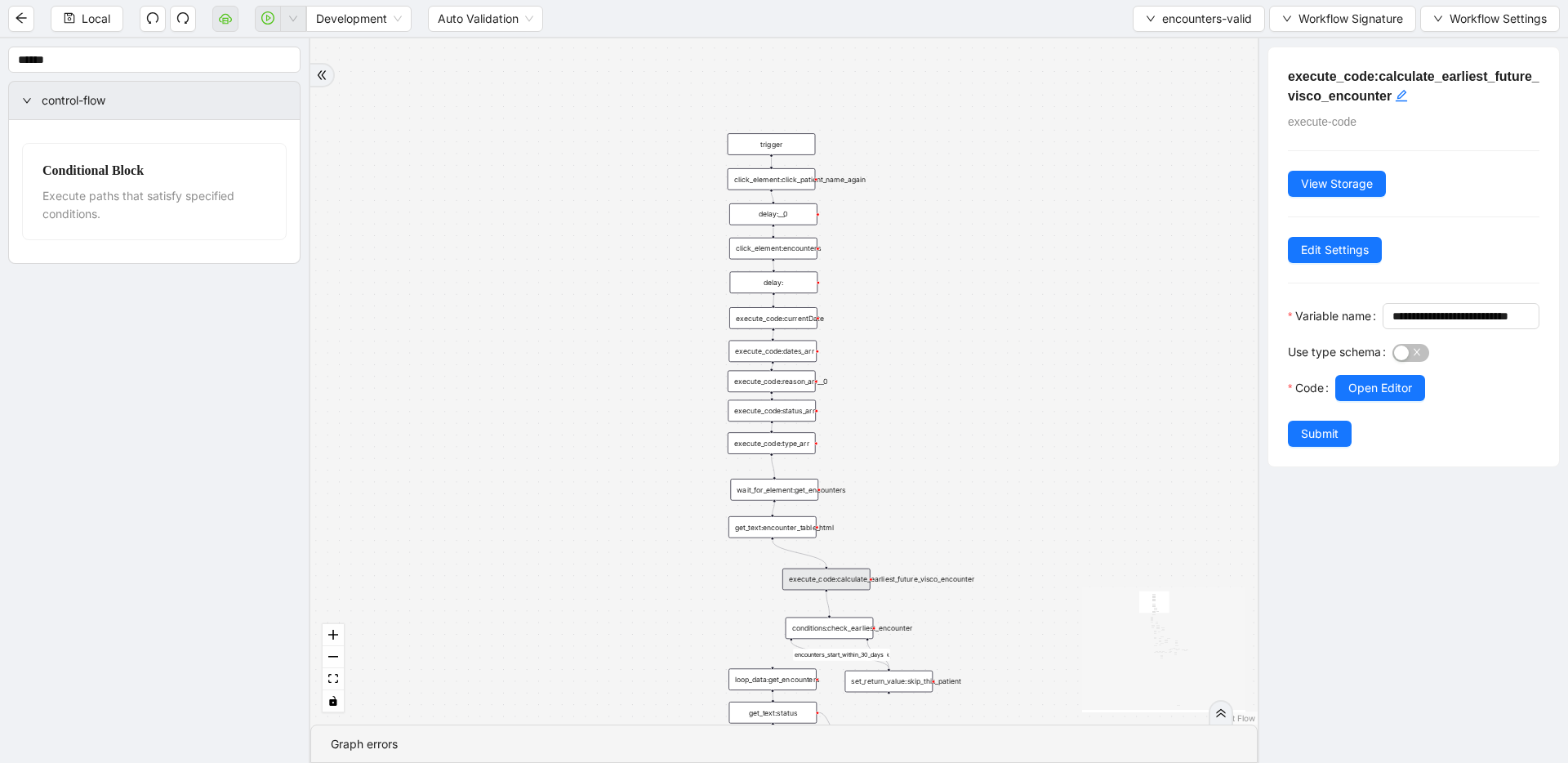
click at [841, 621] on div "conditions:check_earliest_encounter" at bounding box center [830, 629] width 89 height 22
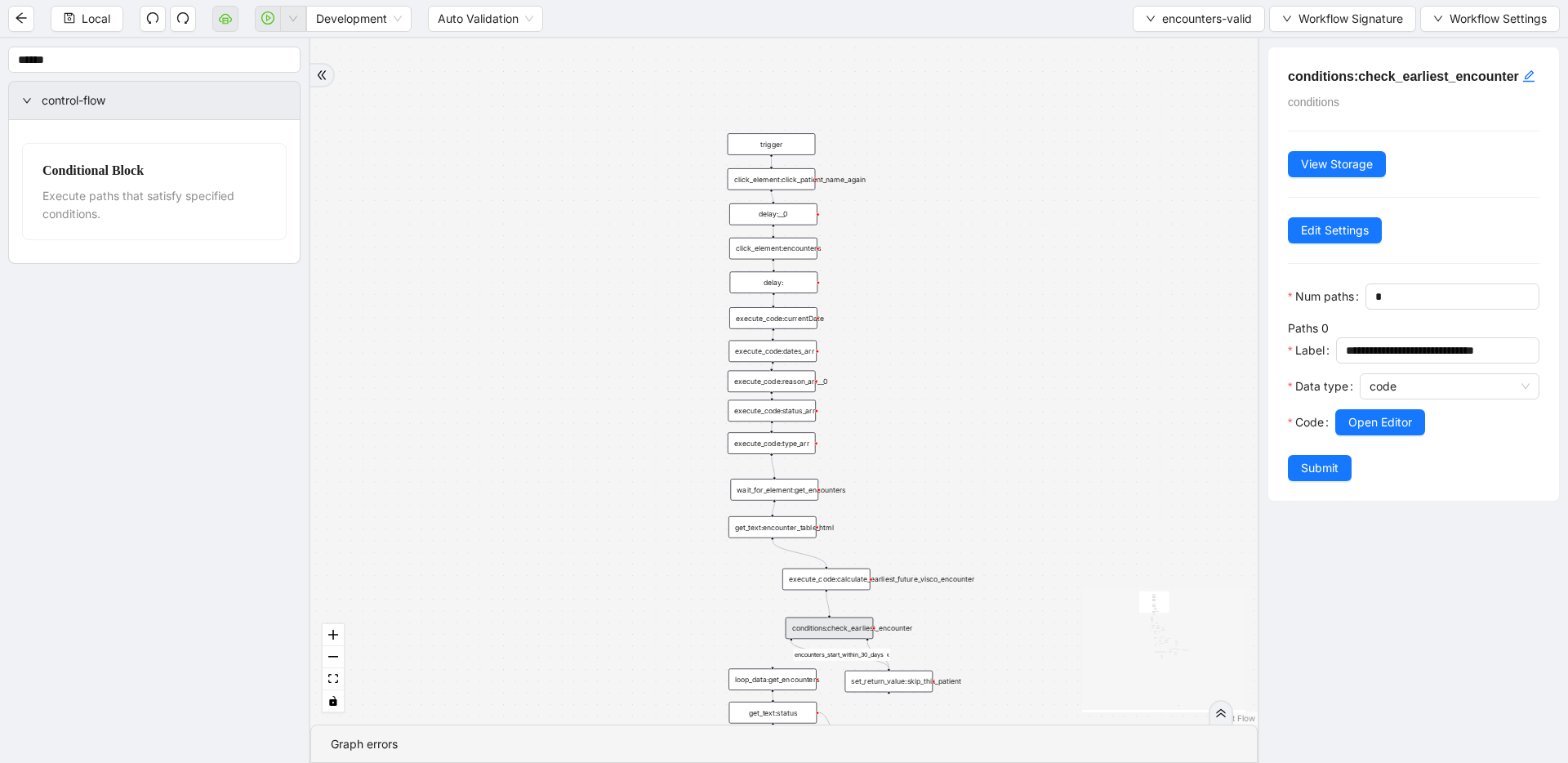
click at [1009, 265] on div "**********" at bounding box center [1413, 273] width 291 height 453
click at [1009, 244] on button "Edit Settings" at bounding box center [1334, 230] width 94 height 27
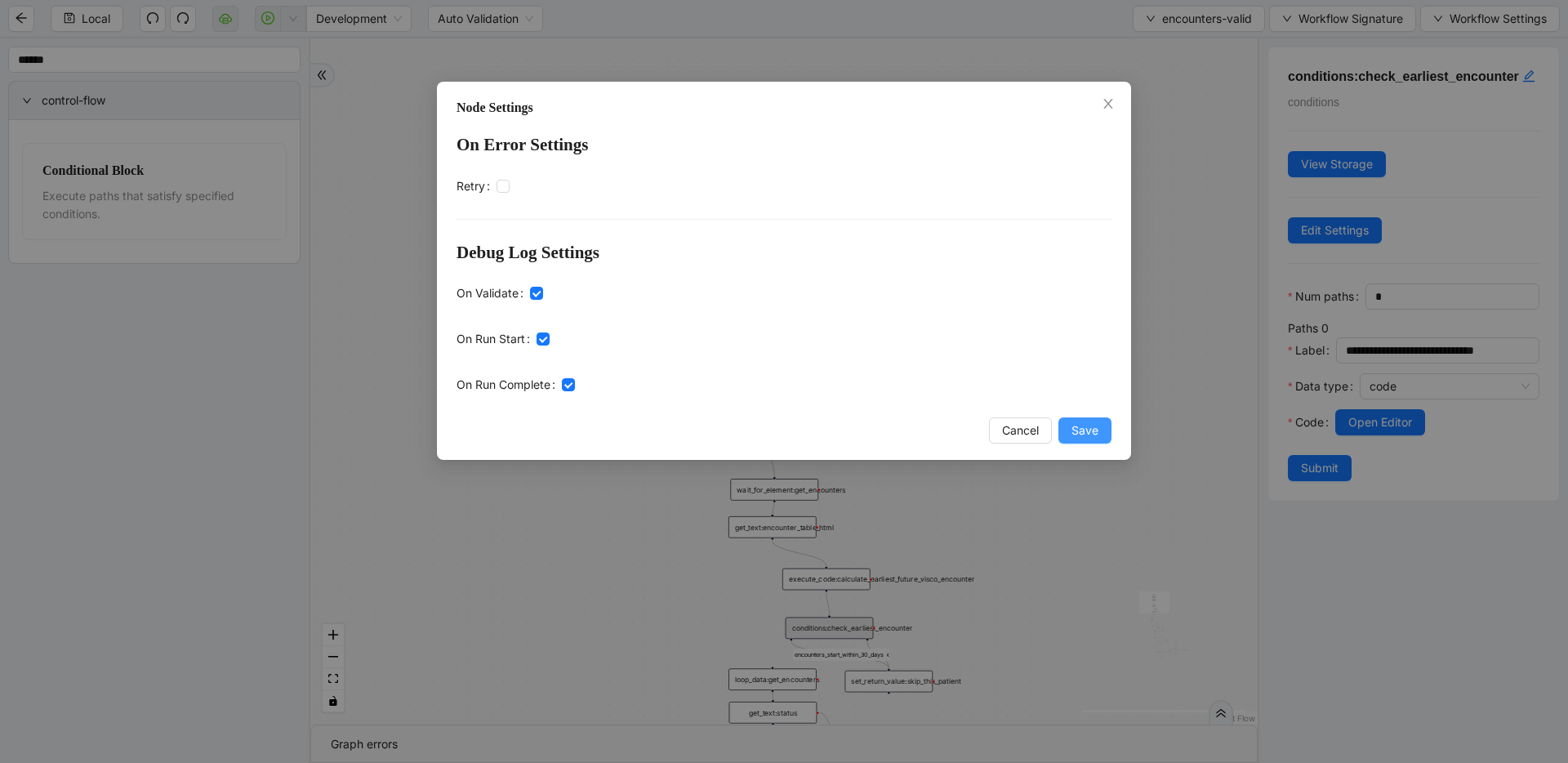
click at [1009, 427] on span "Save" at bounding box center [1085, 431] width 27 height 18
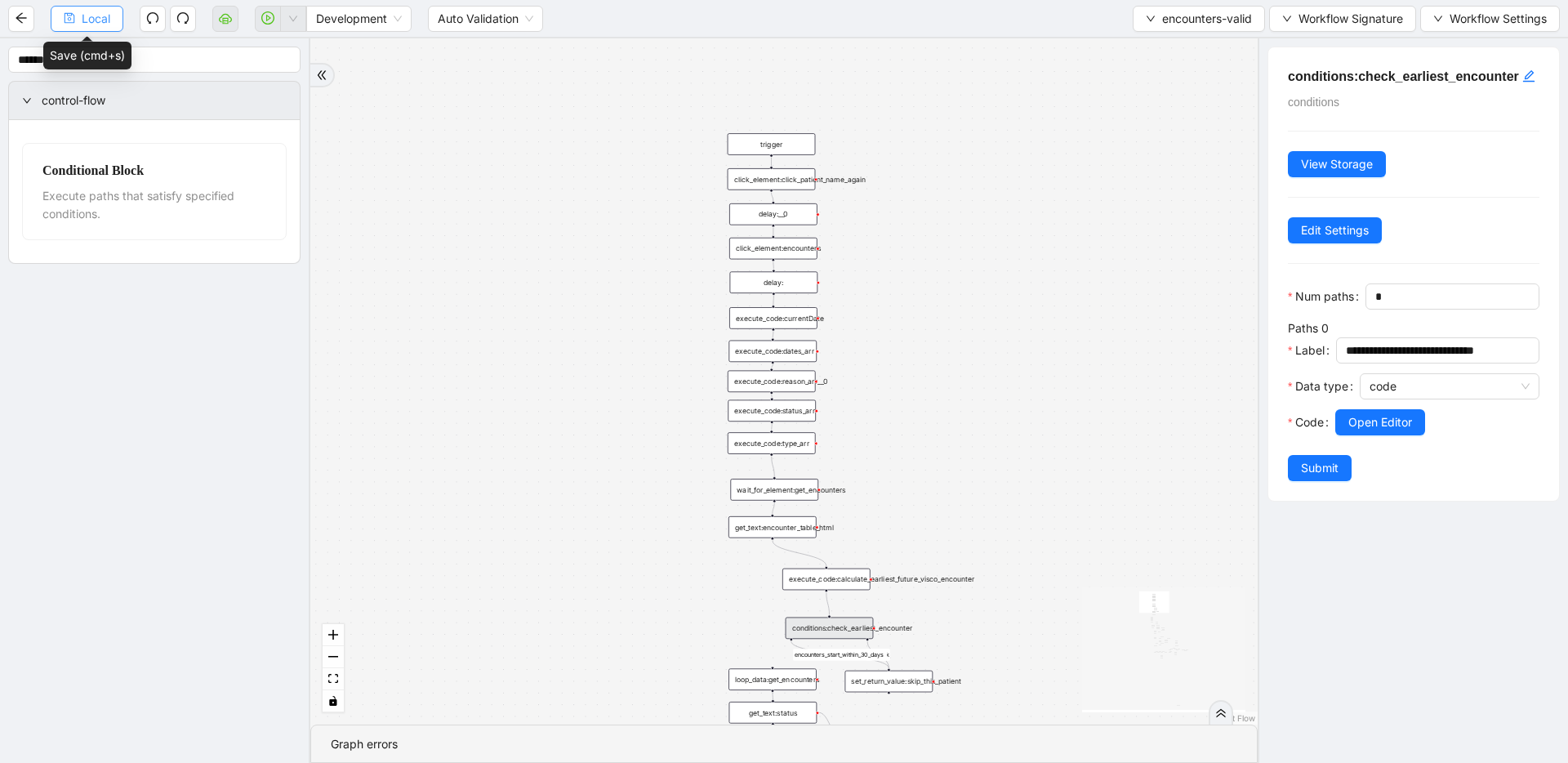
click at [70, 17] on icon "save" at bounding box center [70, 18] width 12 height 12
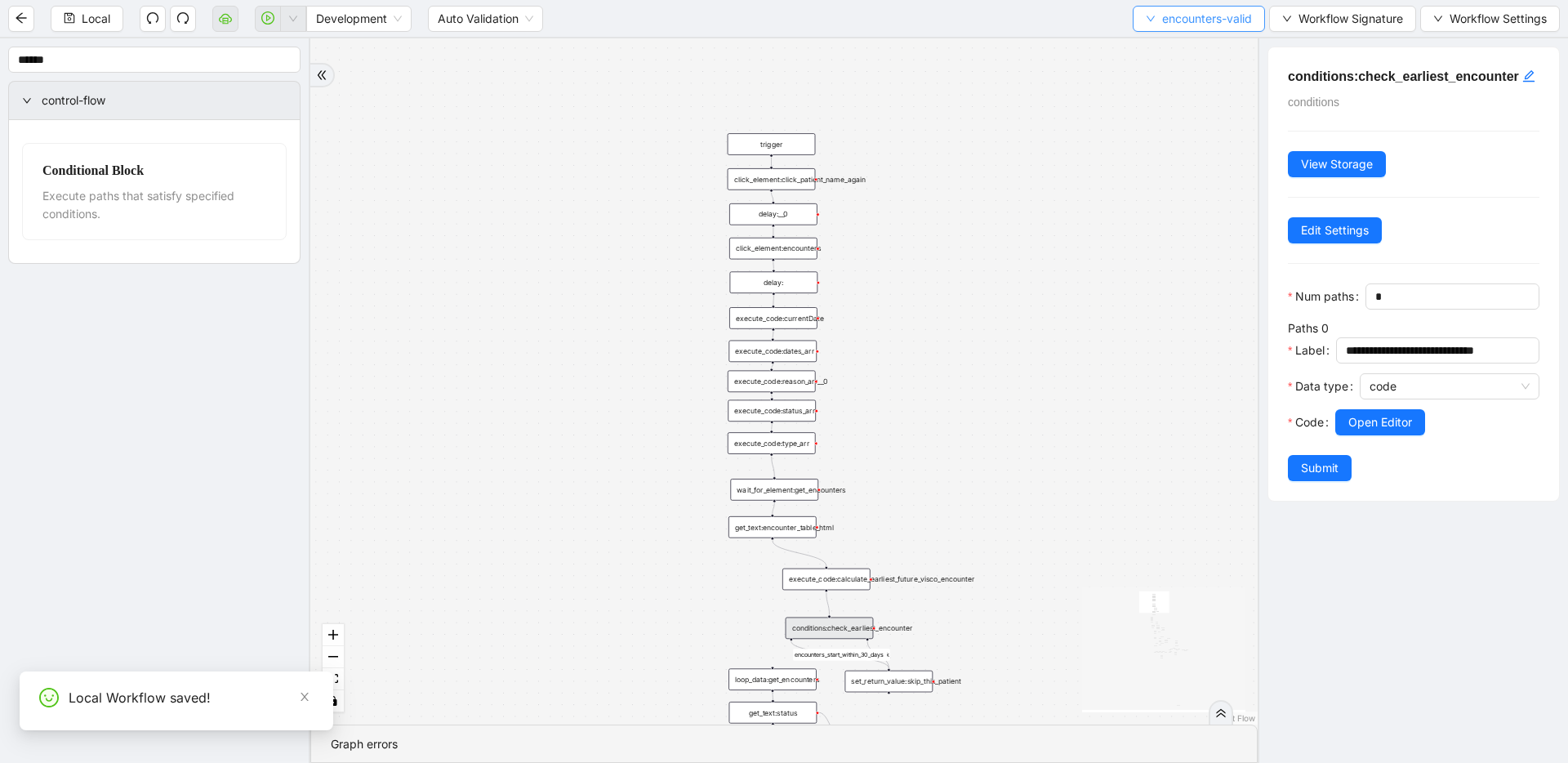
click at [1009, 17] on span "encounters-valid" at bounding box center [1207, 19] width 89 height 18
click at [1009, 46] on span "Select" at bounding box center [1197, 51] width 108 height 18
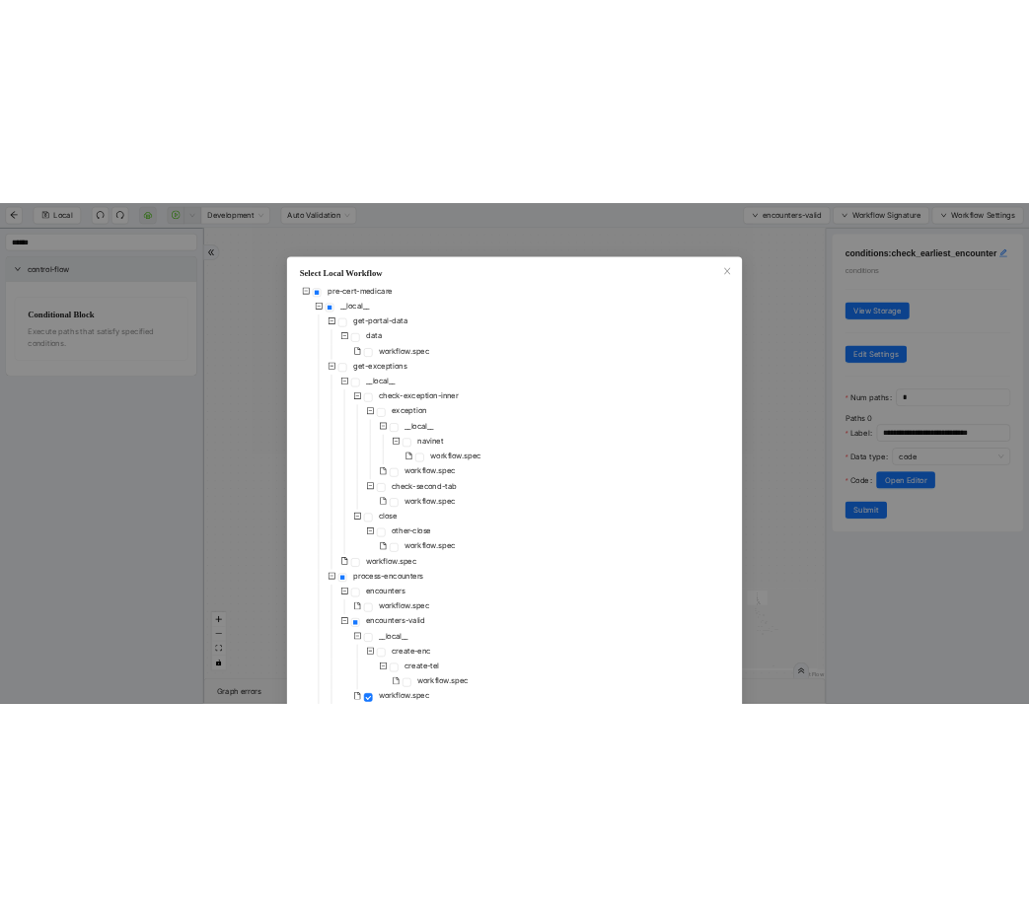
scroll to position [807, 0]
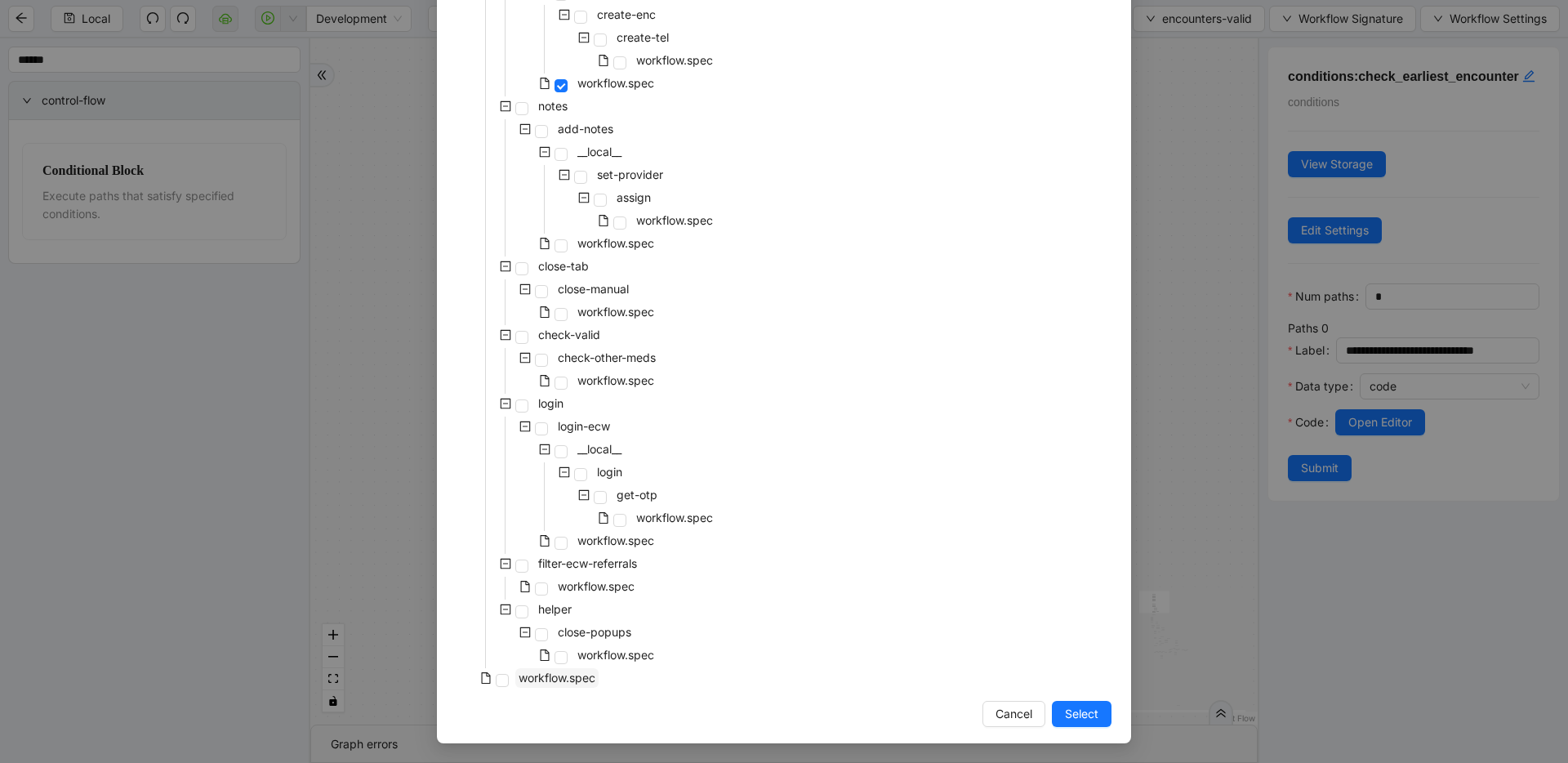
click at [532, 684] on span "workflow.spec" at bounding box center [557, 678] width 84 height 20
click at [1009, 713] on span "Select" at bounding box center [1082, 714] width 33 height 18
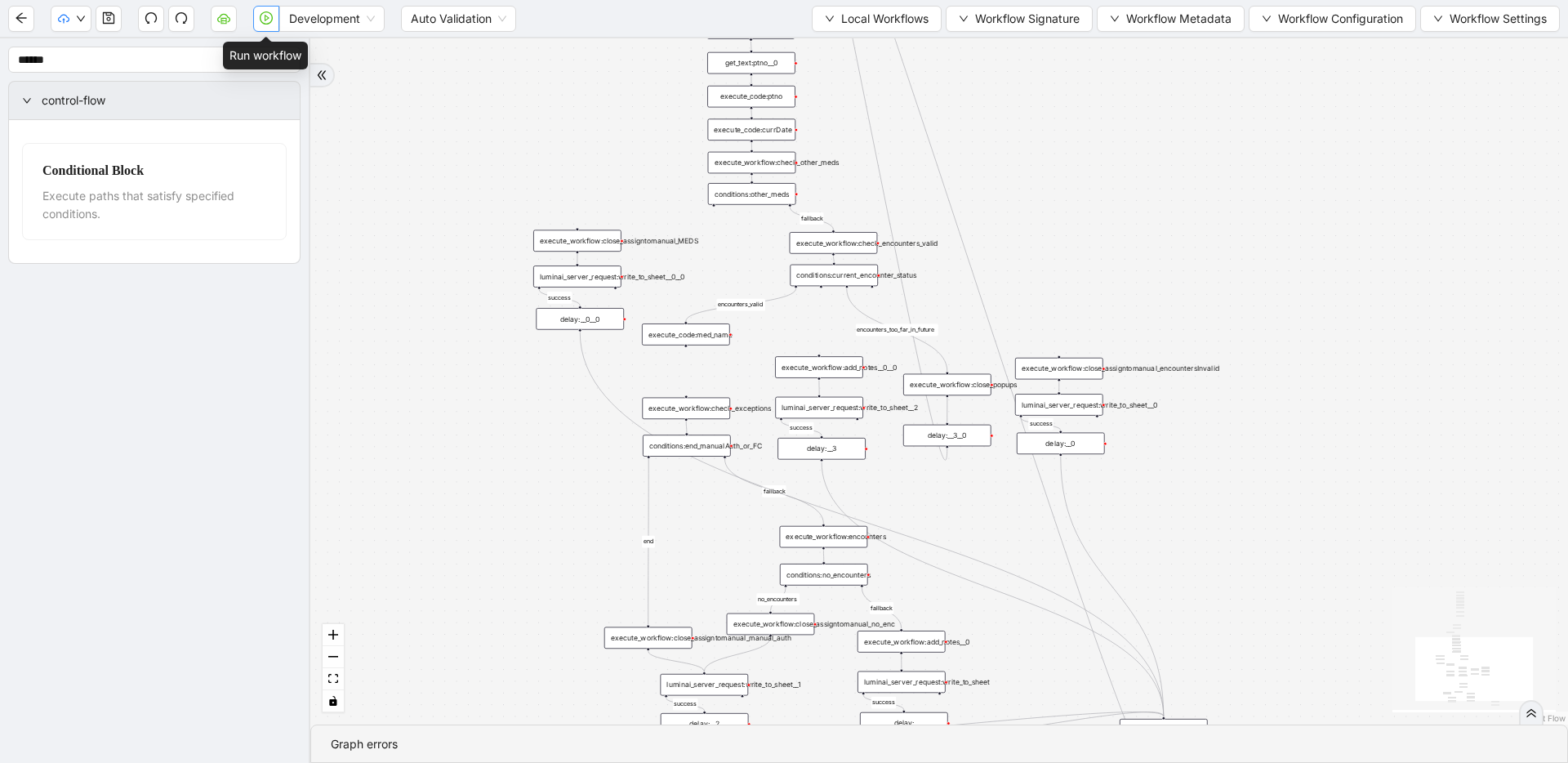
click at [273, 30] on button "button" at bounding box center [267, 19] width 27 height 27
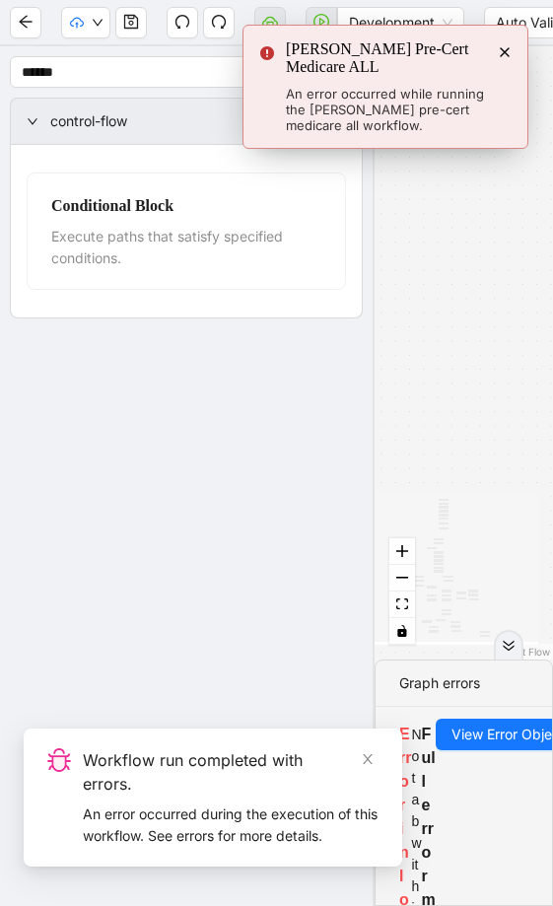
click at [433, 258] on div "fallback success success fallback no_encounters end success success success old…" at bounding box center [464, 352] width 178 height 613
click at [510, 47] on icon "Notifications (F8)" at bounding box center [505, 52] width 16 height 16
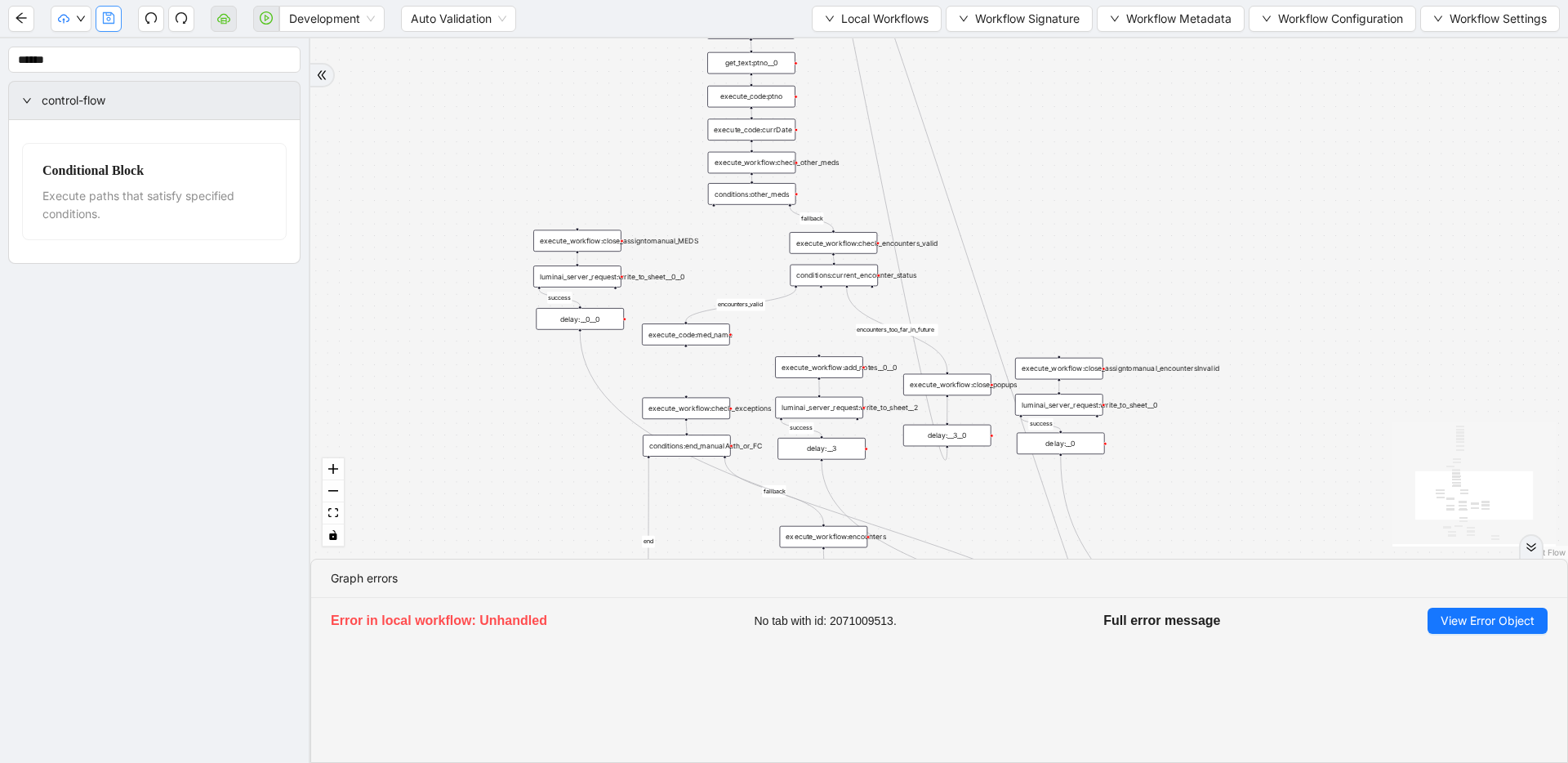
click at [115, 21] on button "button" at bounding box center [109, 19] width 27 height 27
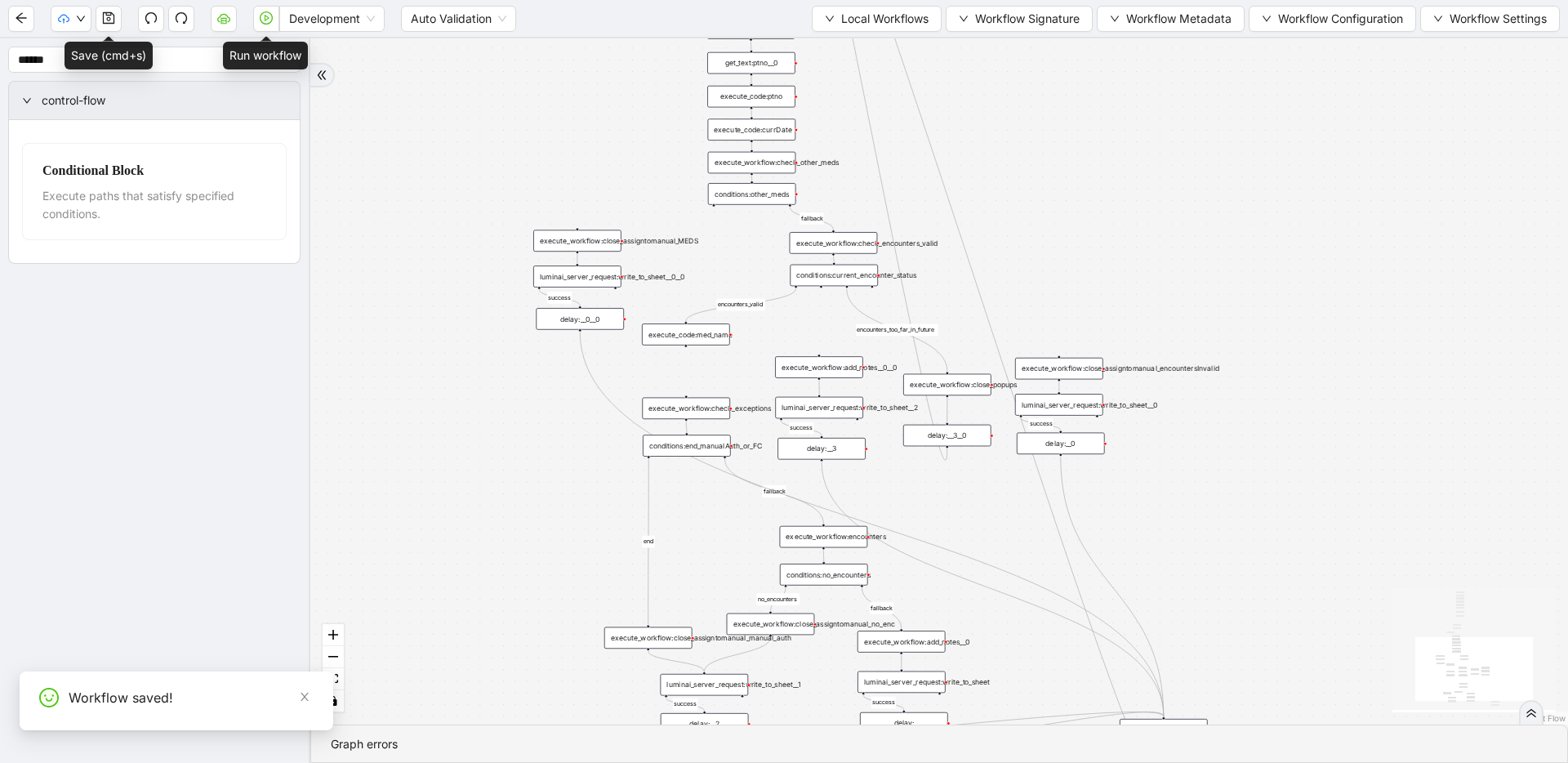
click at [263, 27] on button "button" at bounding box center [267, 19] width 27 height 27
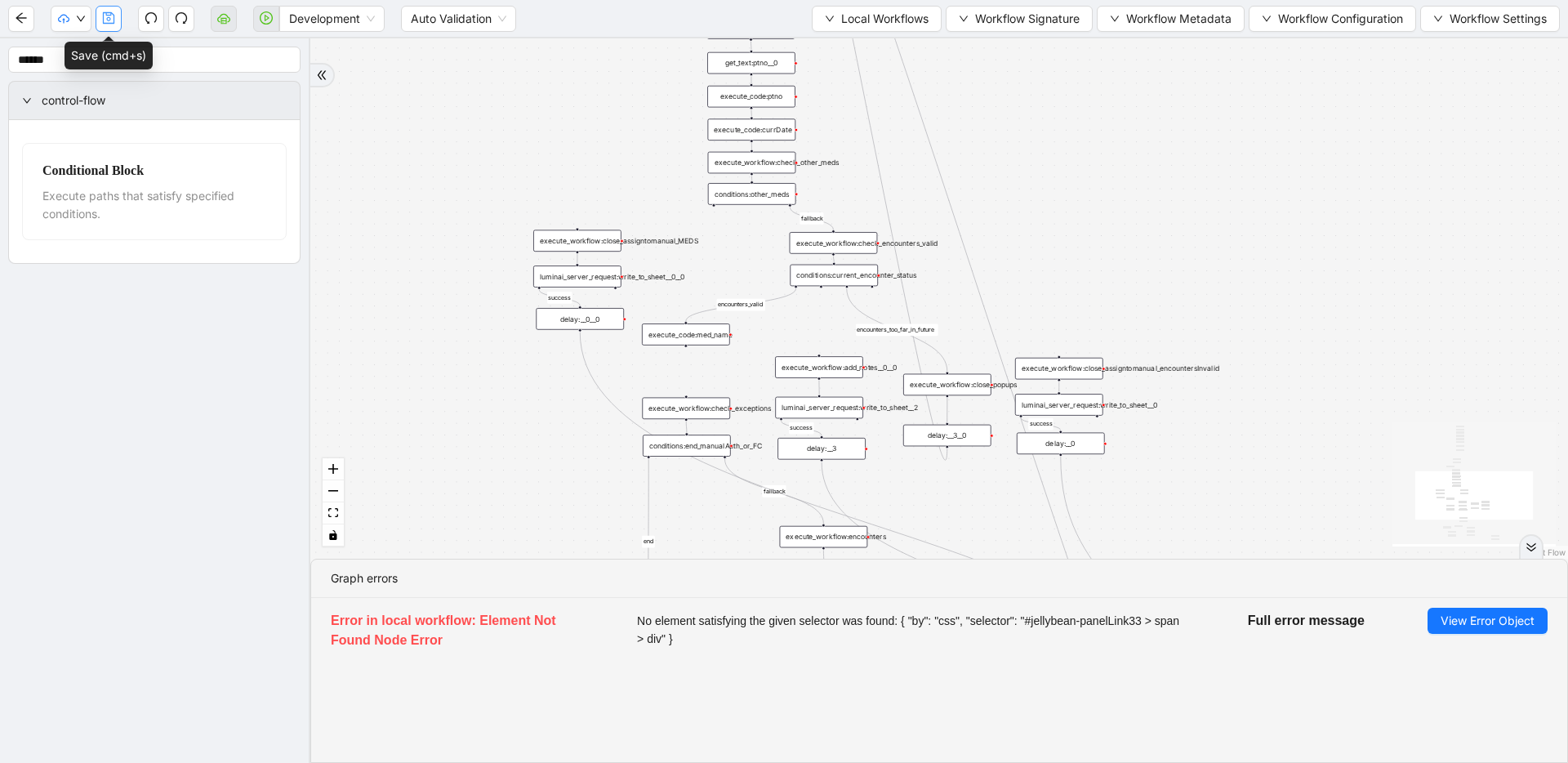
click at [118, 27] on button "button" at bounding box center [109, 19] width 27 height 27
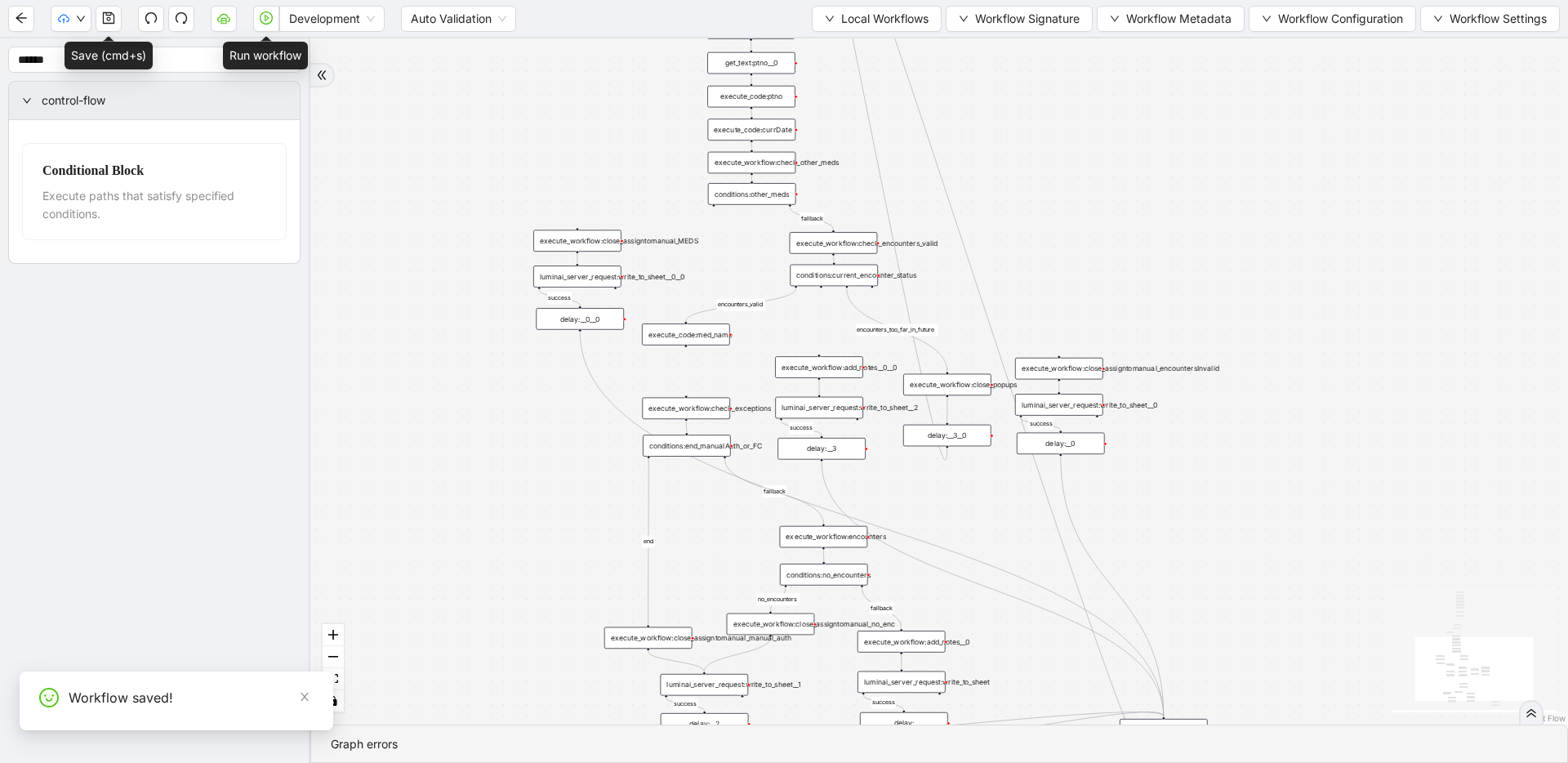
click at [266, 26] on button "button" at bounding box center [267, 19] width 27 height 27
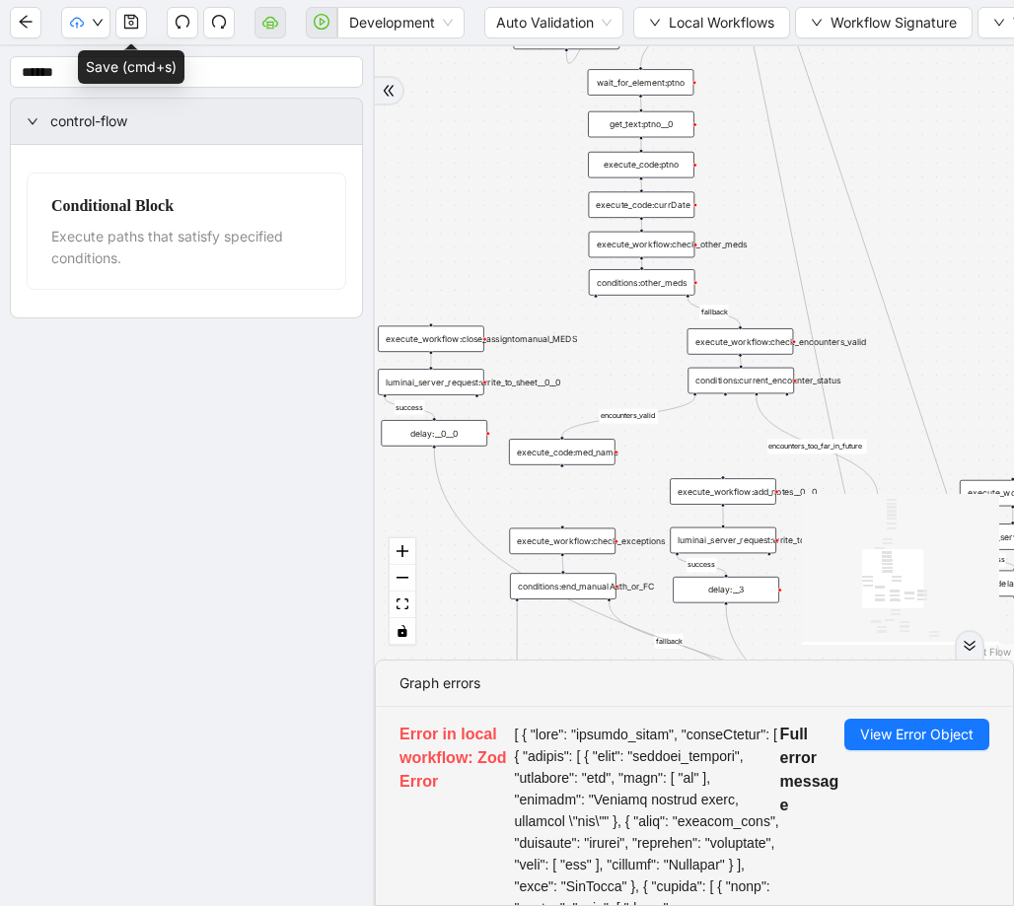
drag, startPoint x: 853, startPoint y: 322, endPoint x: 587, endPoint y: 371, distance: 270.6
click at [587, 371] on div "fallback success success fallback no_encounters end success success success old…" at bounding box center [694, 352] width 639 height 613
click at [766, 345] on div "execute_workflow:check_encounters_valid" at bounding box center [740, 341] width 107 height 27
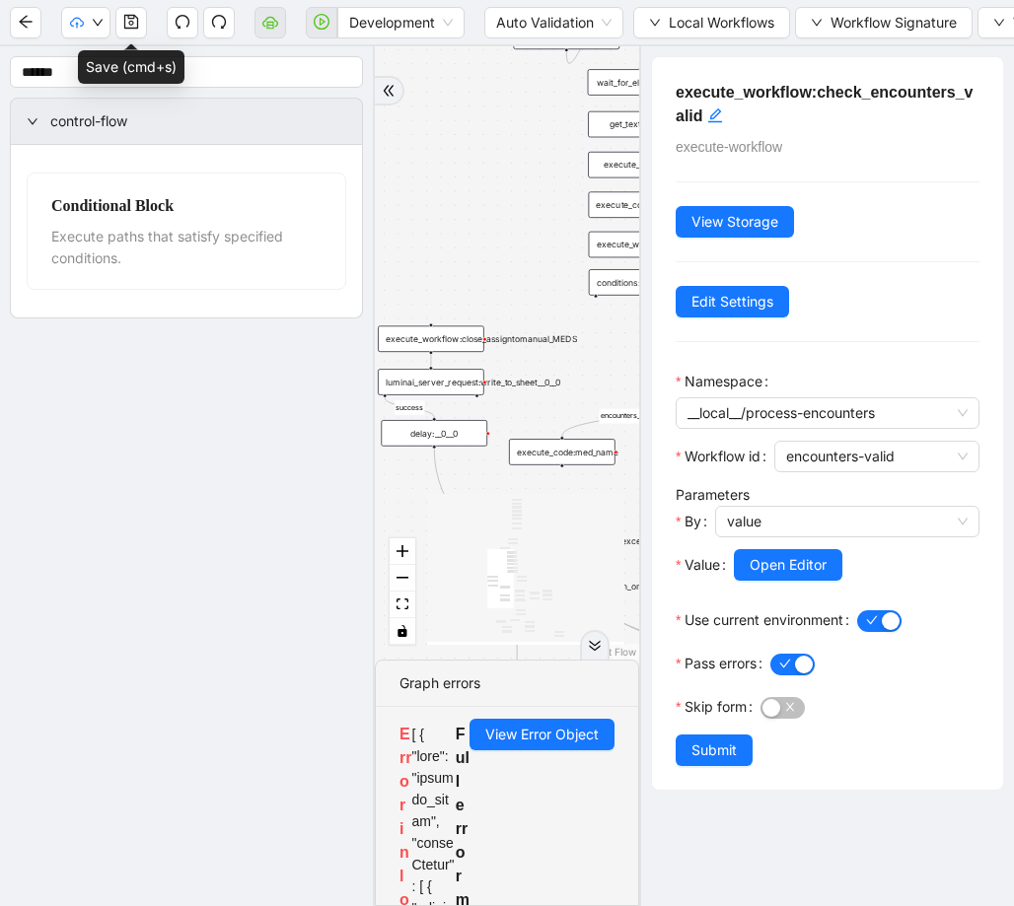
click at [529, 286] on div "fallback success success fallback no_encounters end success success success old…" at bounding box center [507, 352] width 264 height 613
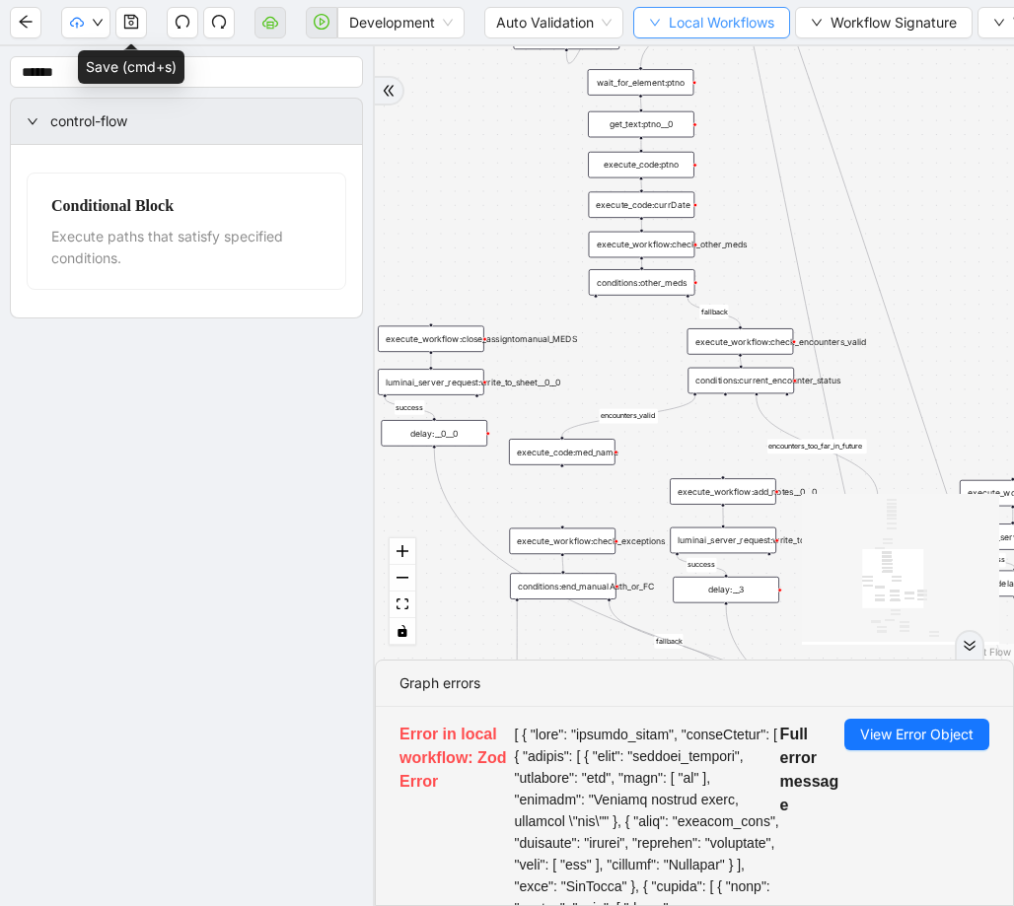
click at [685, 24] on span "Local Workflows" at bounding box center [722, 23] width 106 height 22
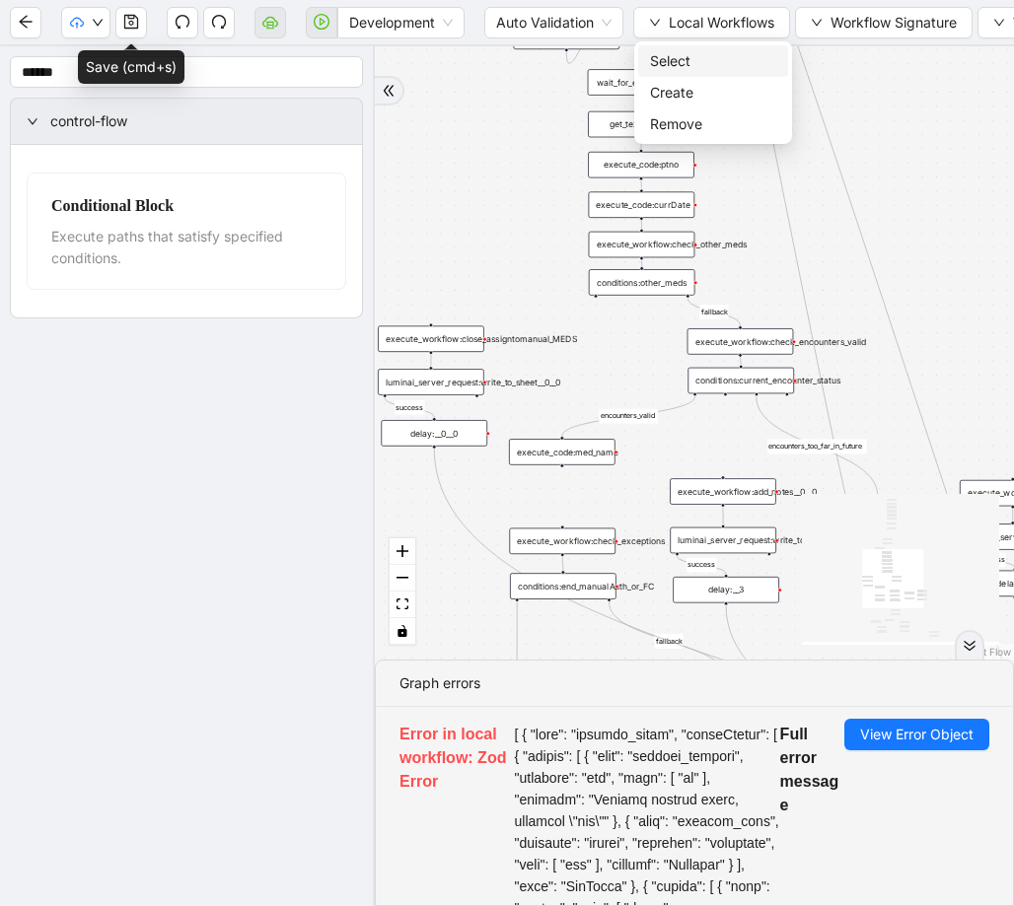
click at [683, 53] on span "Select" at bounding box center [713, 61] width 126 height 22
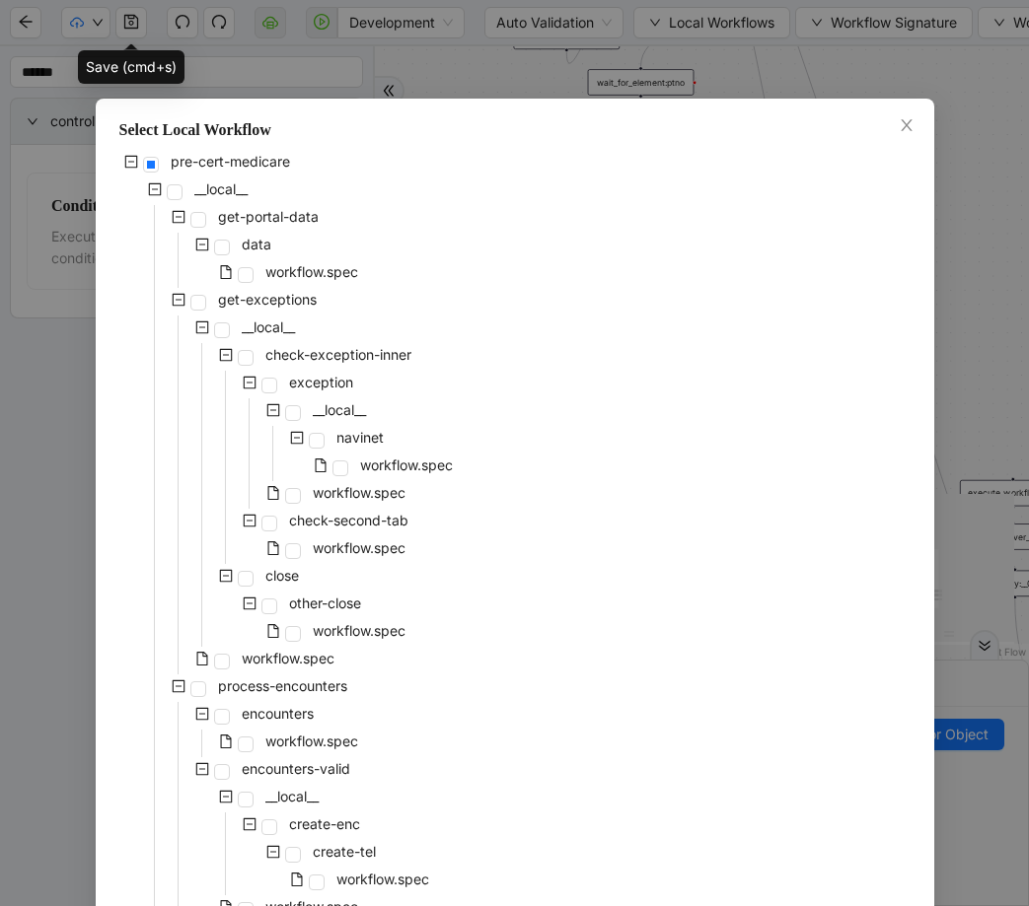
click at [563, 294] on div "pre-cert-medicare __local__ get-portal-data data workflow.spec get-exceptions _…" at bounding box center [514, 895] width 791 height 1491
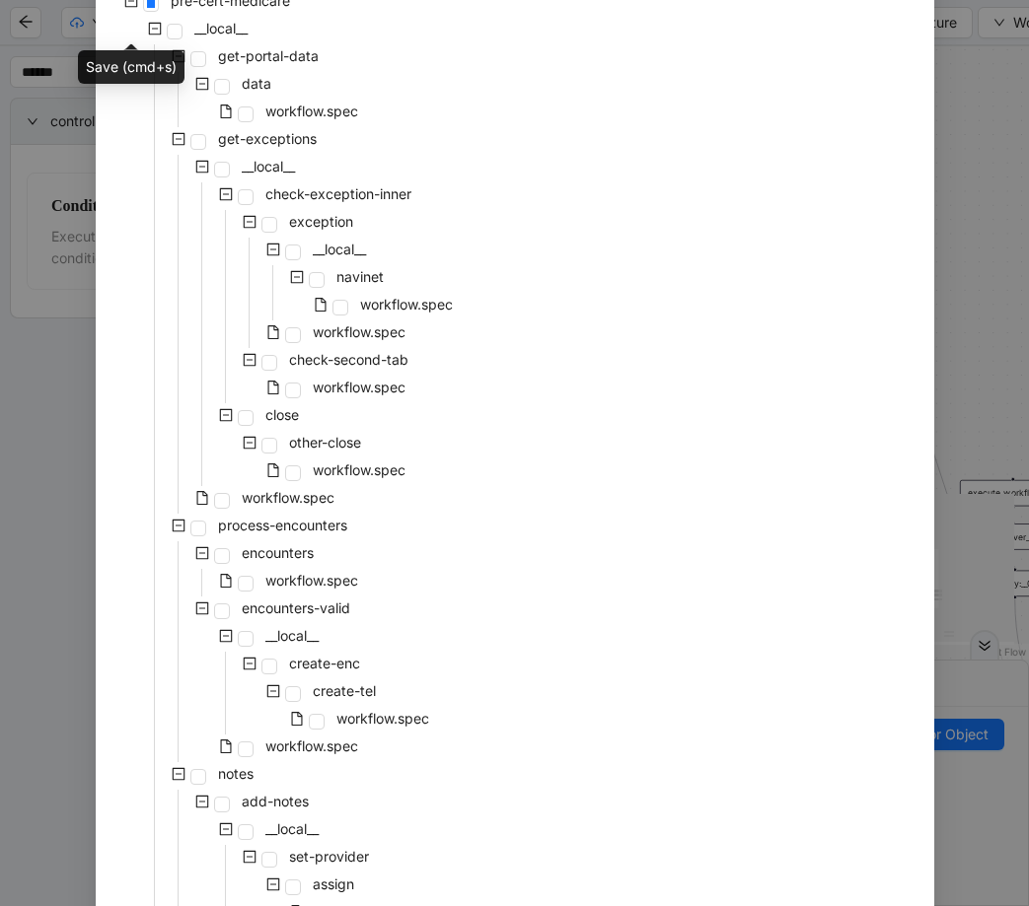
scroll to position [252, 0]
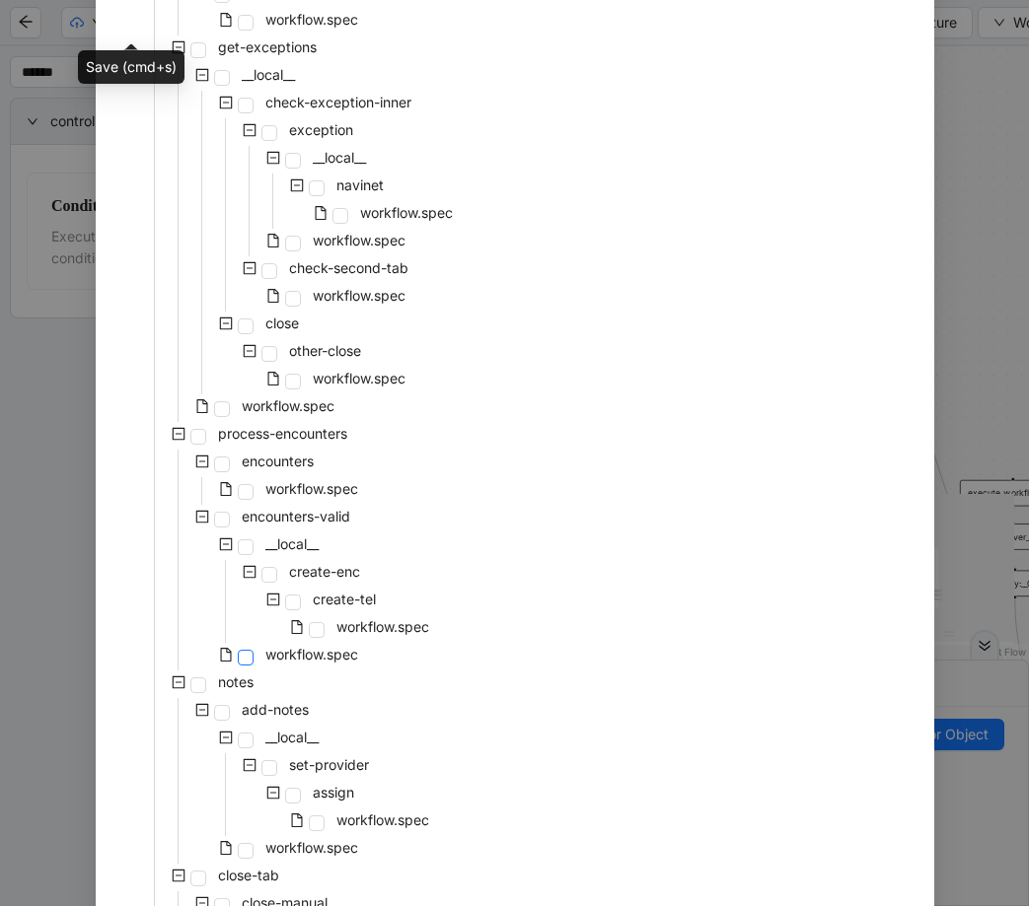
click at [241, 657] on span at bounding box center [246, 658] width 16 height 16
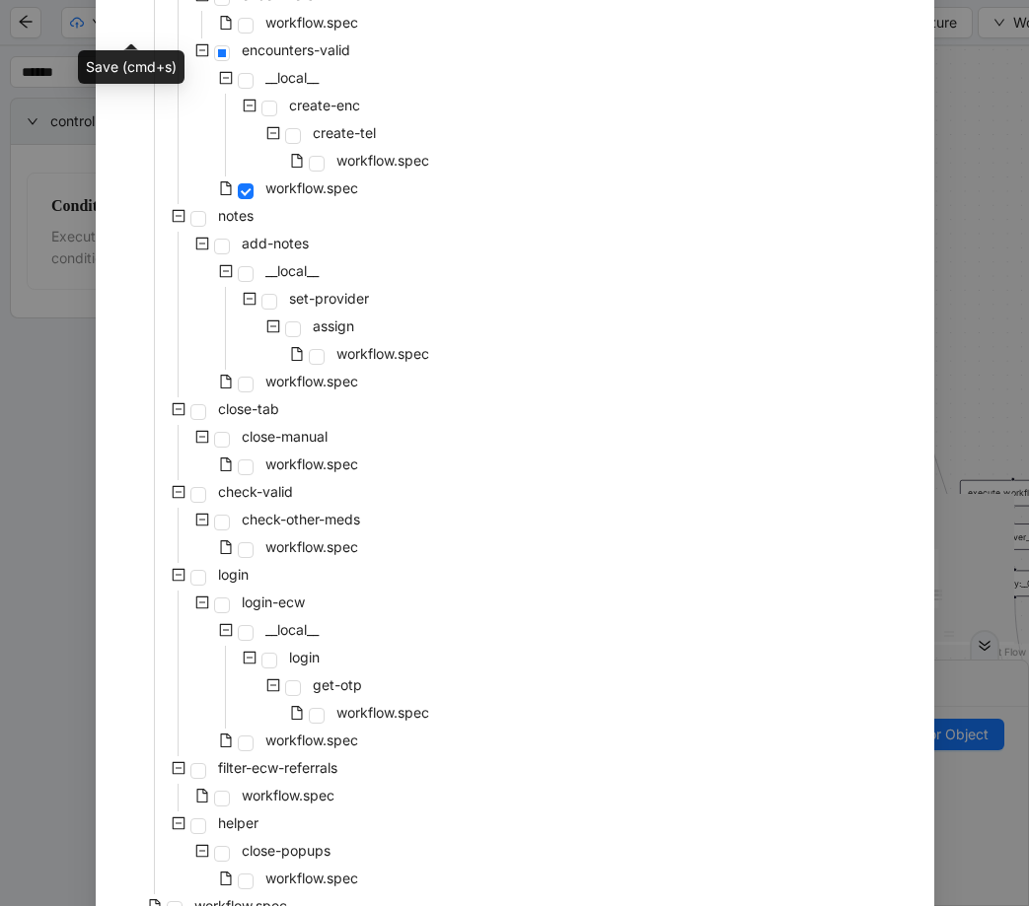
scroll to position [821, 0]
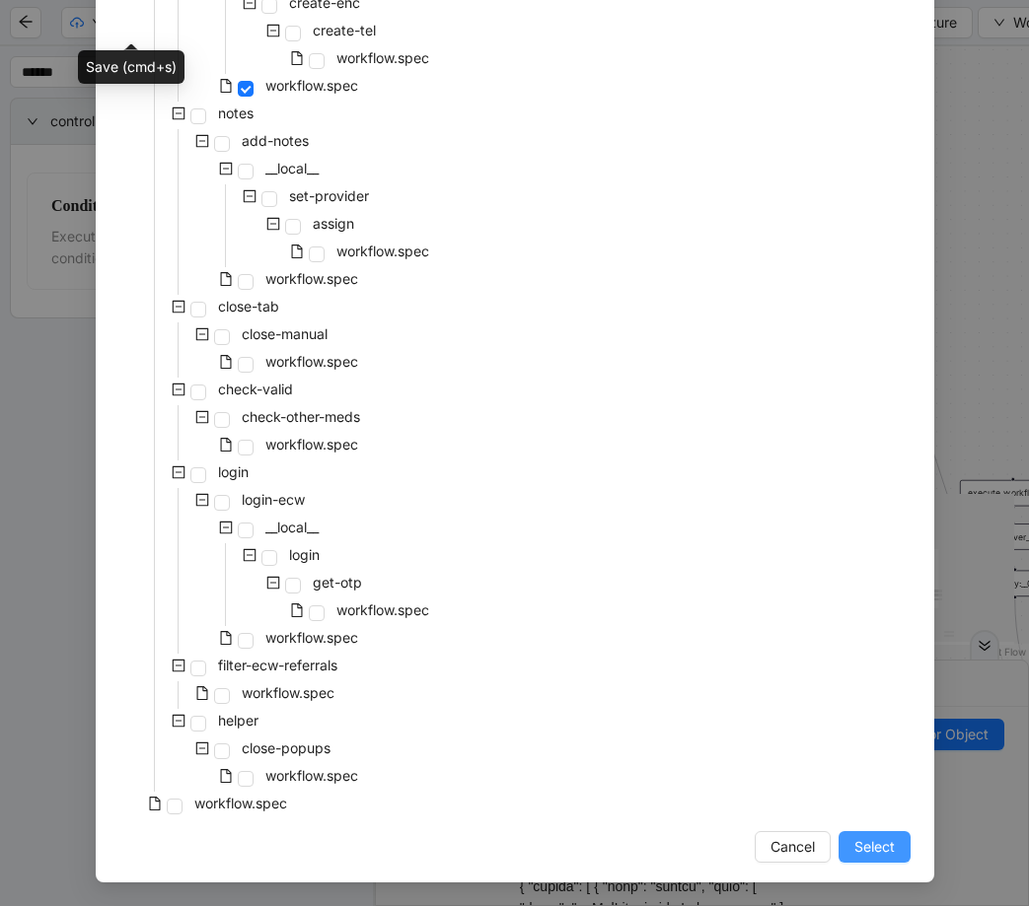
click at [884, 846] on span "Select" at bounding box center [874, 847] width 40 height 22
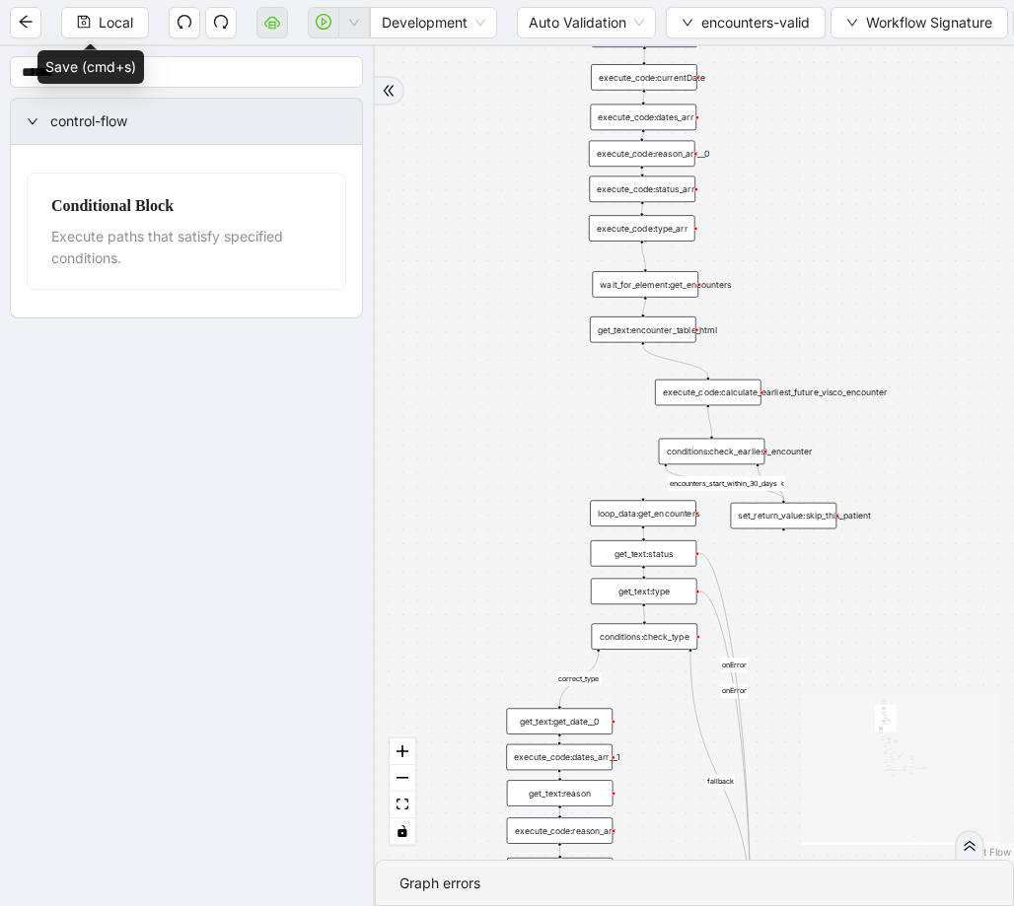
drag, startPoint x: 805, startPoint y: 639, endPoint x: 782, endPoint y: 300, distance: 340.0
click at [782, 300] on div "fallback fallback inPast hasInPast fallback wrong_body inNewYear fallback fallb…" at bounding box center [694, 453] width 639 height 814
click at [703, 394] on div "execute_code:calculate_earliest_future_visco_encounter" at bounding box center [708, 393] width 107 height 27
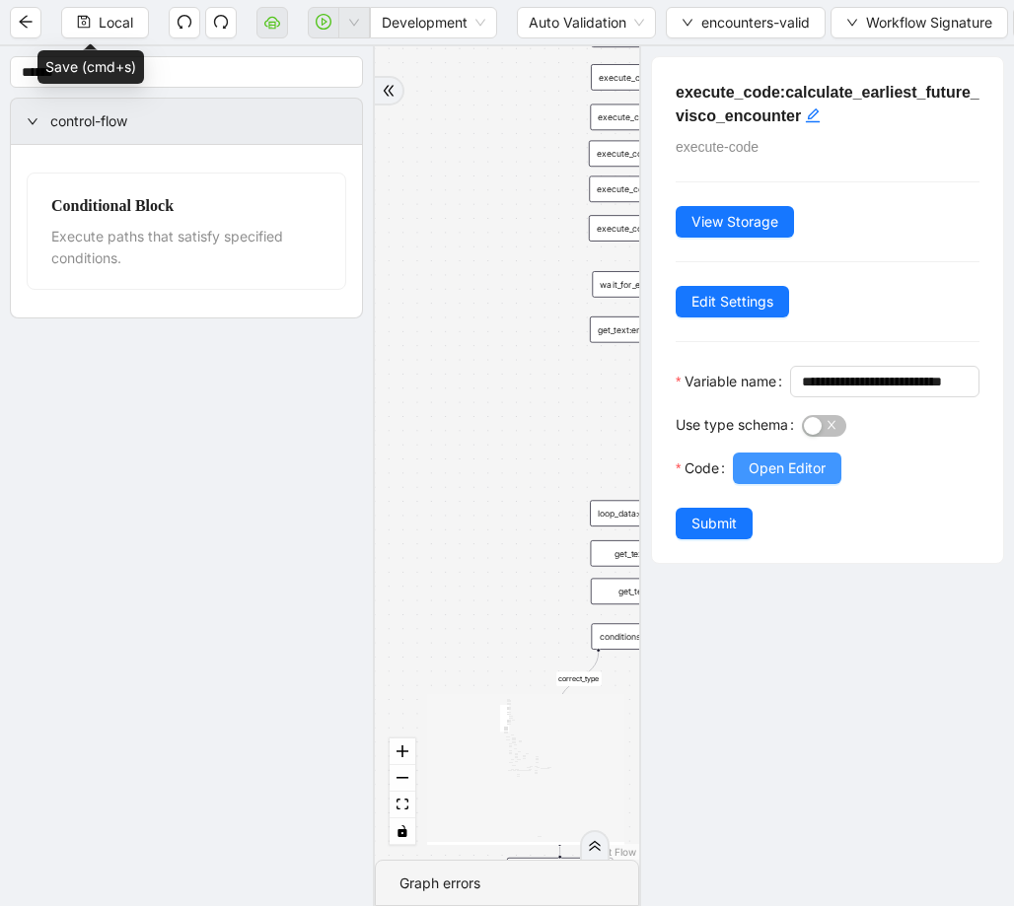
click at [841, 484] on button "Open Editor" at bounding box center [787, 469] width 108 height 32
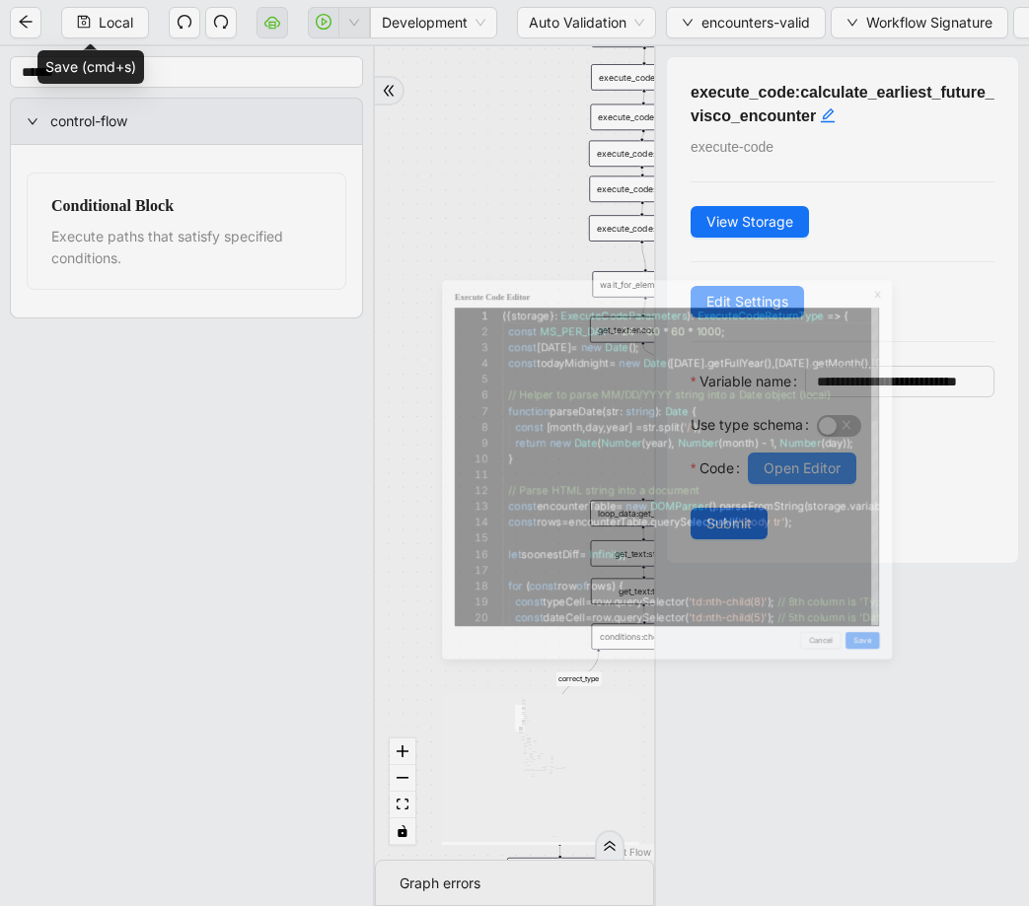
scroll to position [296, 0]
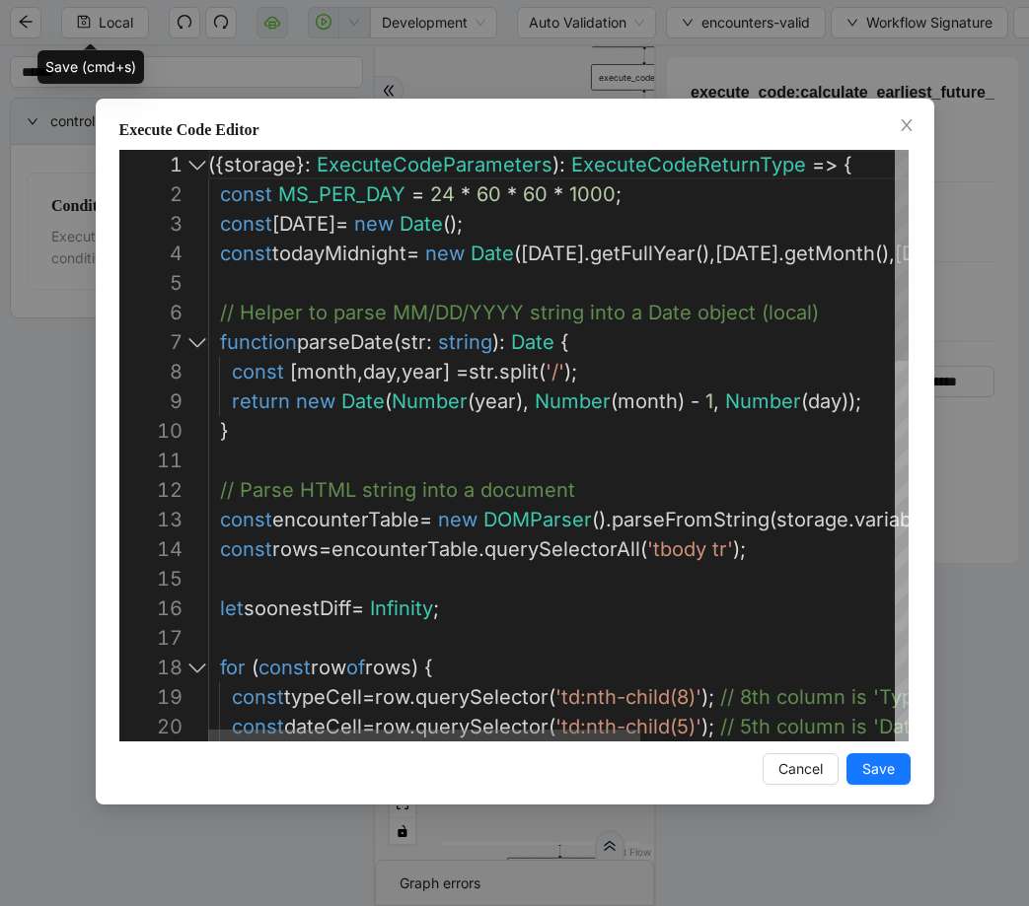
click at [200, 163] on div at bounding box center [197, 165] width 26 height 30
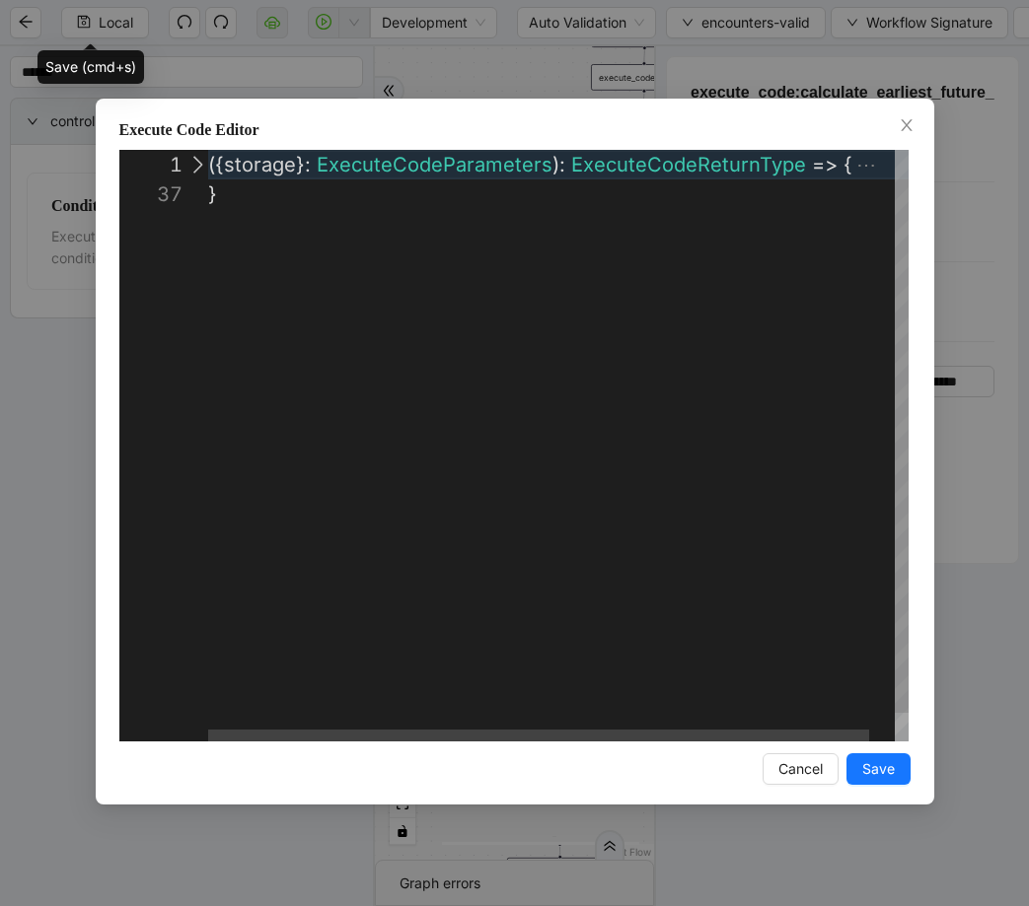
click at [200, 163] on div at bounding box center [197, 165] width 26 height 30
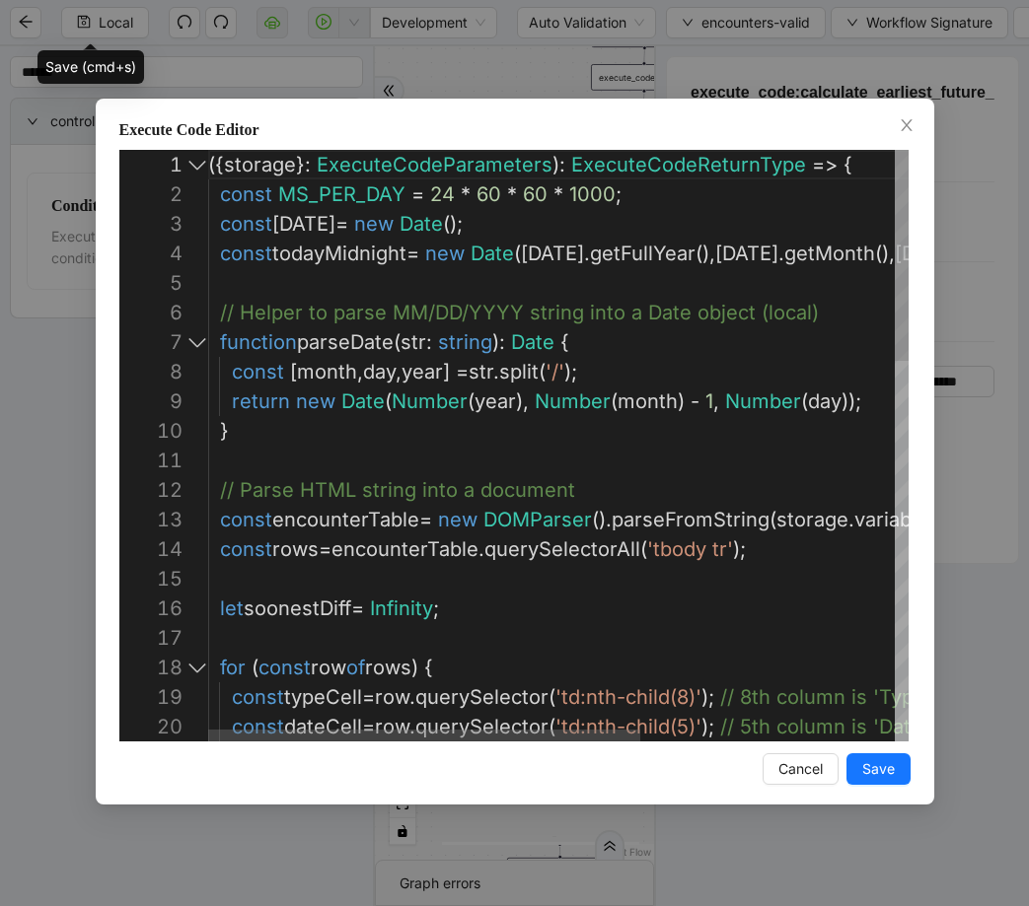
click at [184, 339] on div at bounding box center [197, 342] width 26 height 30
click at [197, 335] on div at bounding box center [197, 342] width 26 height 30
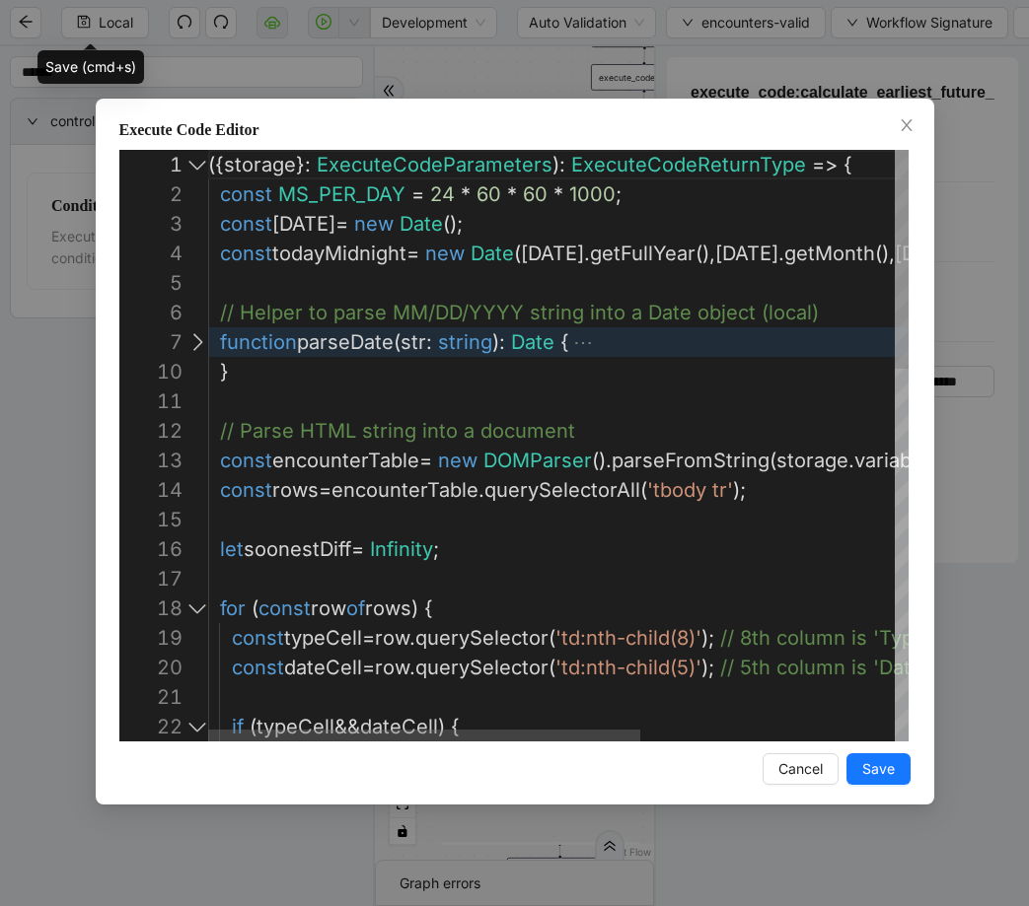
click at [203, 606] on div at bounding box center [197, 609] width 26 height 30
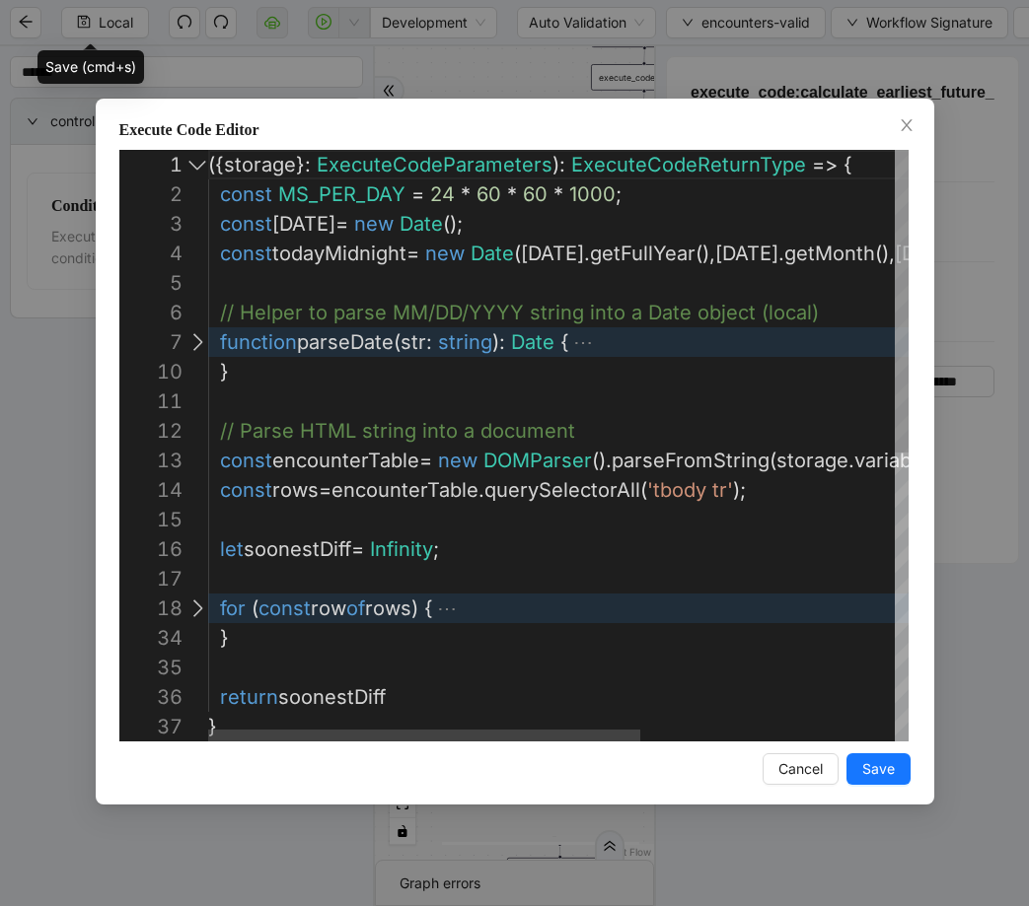
click at [200, 598] on div at bounding box center [197, 609] width 26 height 30
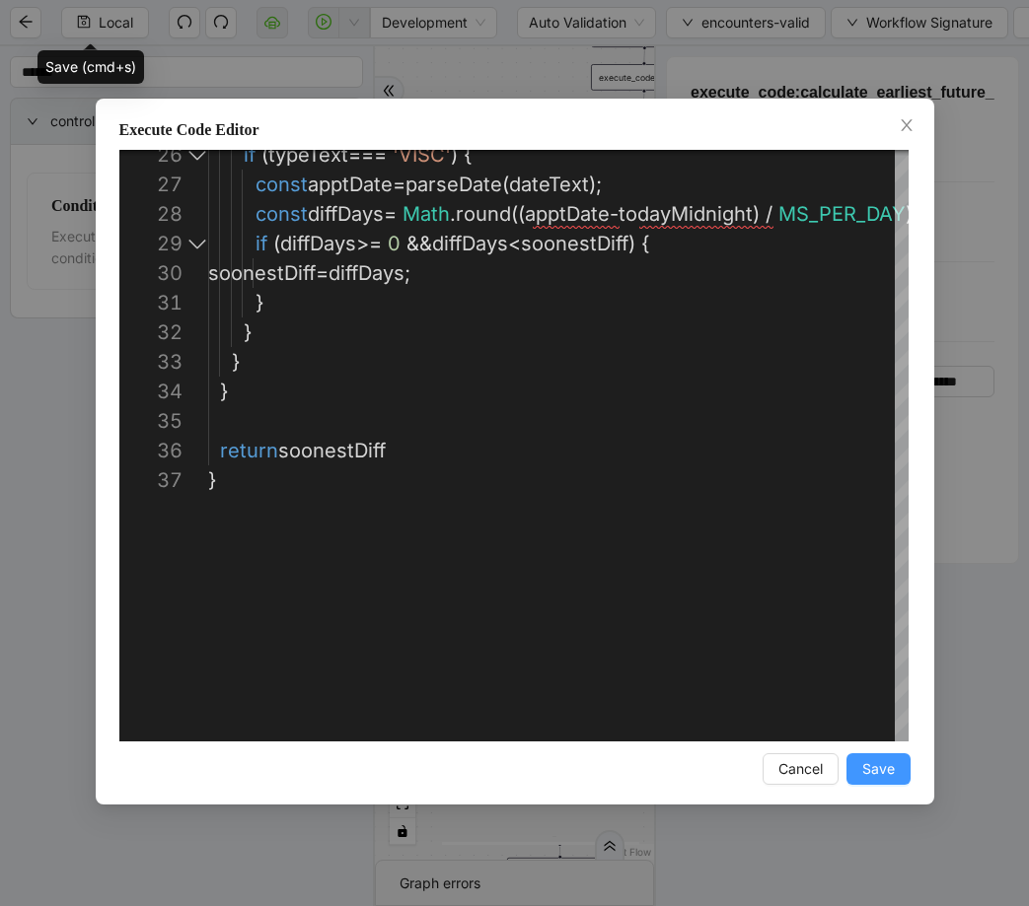
click at [889, 769] on span "Save" at bounding box center [878, 769] width 33 height 22
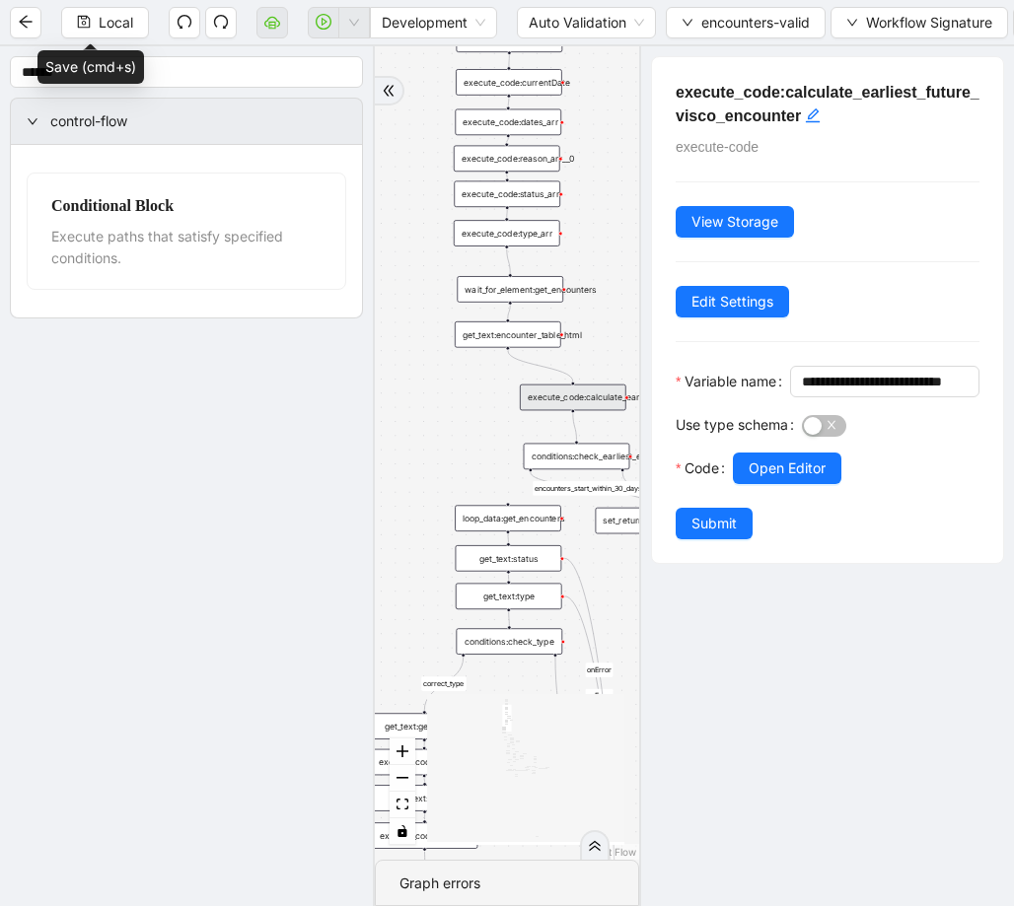
drag, startPoint x: 556, startPoint y: 412, endPoint x: 442, endPoint y: 414, distance: 114.4
click at [442, 414] on div "fallback fallback inPast hasInPast fallback wrong_body inNewYear fallback fallb…" at bounding box center [507, 453] width 264 height 814
click at [557, 396] on div "execute_code:calculate_earliest_future_visco_encounter" at bounding box center [573, 398] width 107 height 27
click at [611, 395] on div "execute_code:calculate_earliest_future_visco_encounter" at bounding box center [573, 398] width 107 height 27
click at [774, 479] on span "Open Editor" at bounding box center [786, 469] width 77 height 22
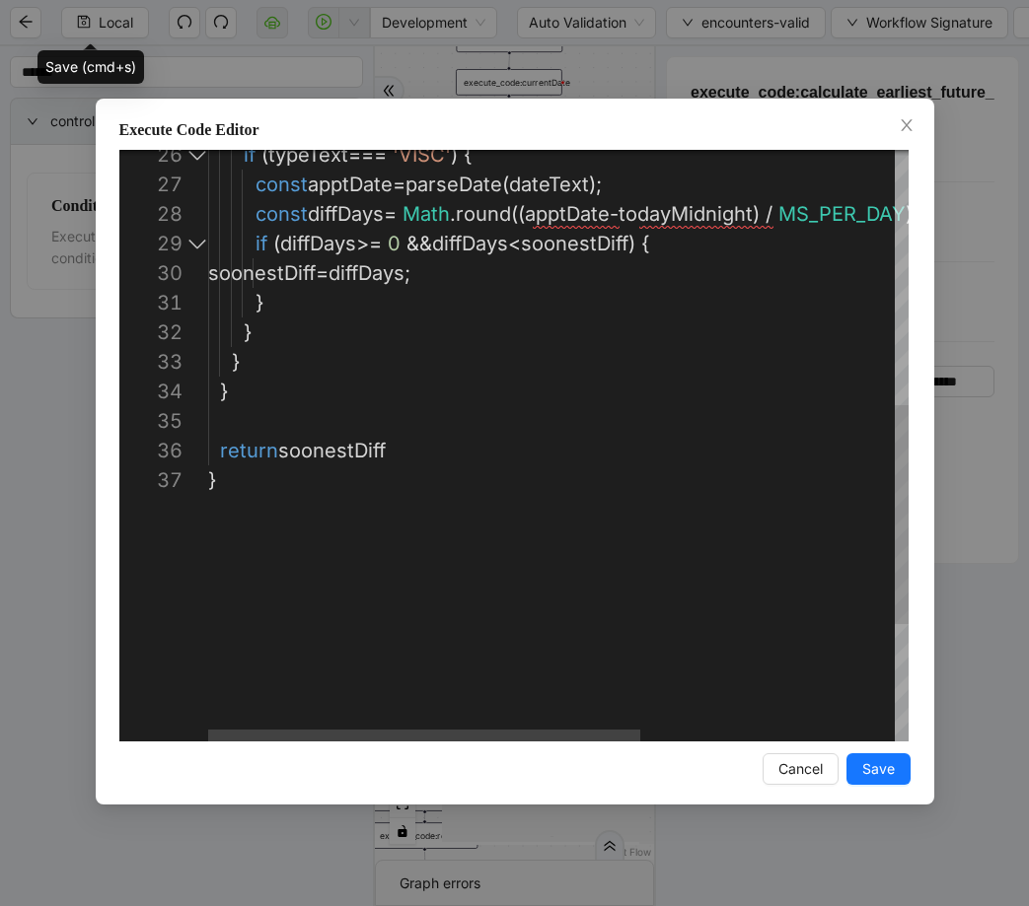
click at [665, 418] on div "if ( typeText === 'VISC' ) { const apptDate = parseDate ( dateText ); const dif…" at bounding box center [763, 259] width 1111 height 1598
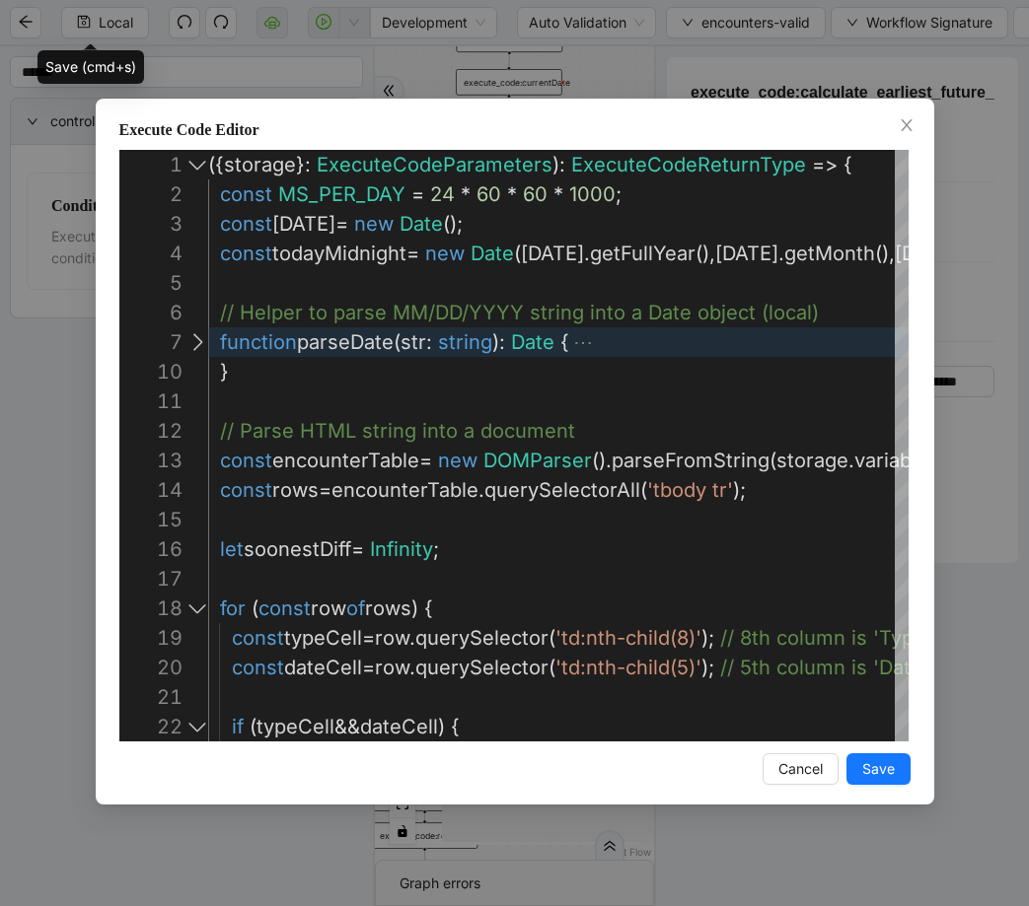
click at [852, 759] on button "Save" at bounding box center [878, 769] width 64 height 32
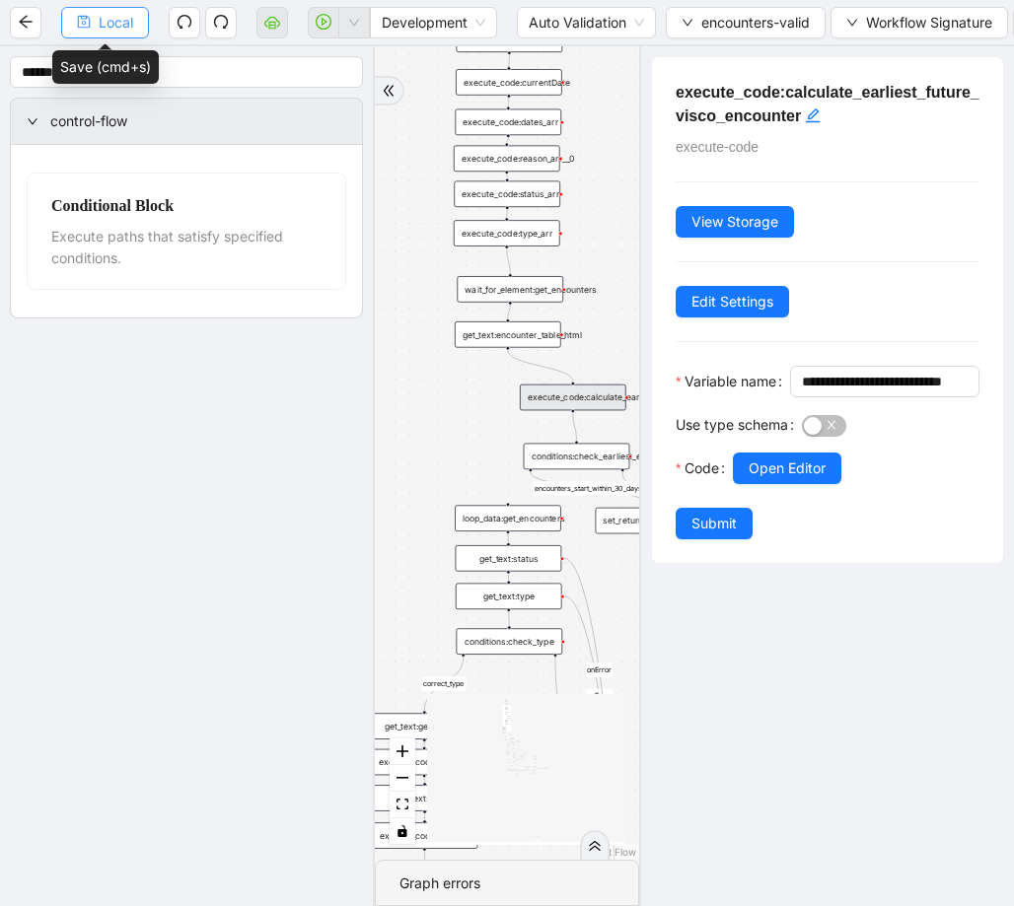
click at [103, 21] on span "Local" at bounding box center [116, 23] width 35 height 22
click at [749, 484] on button "Open Editor" at bounding box center [787, 469] width 108 height 32
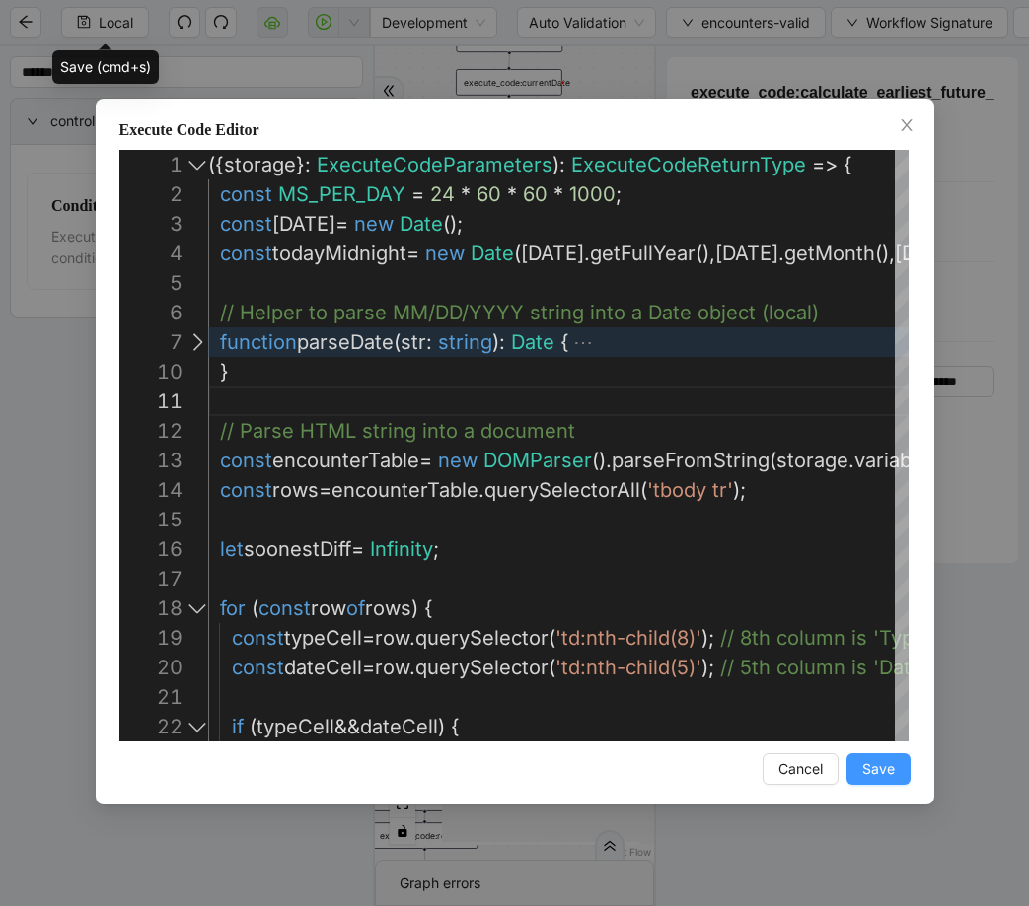
click at [893, 777] on button "Save" at bounding box center [878, 769] width 64 height 32
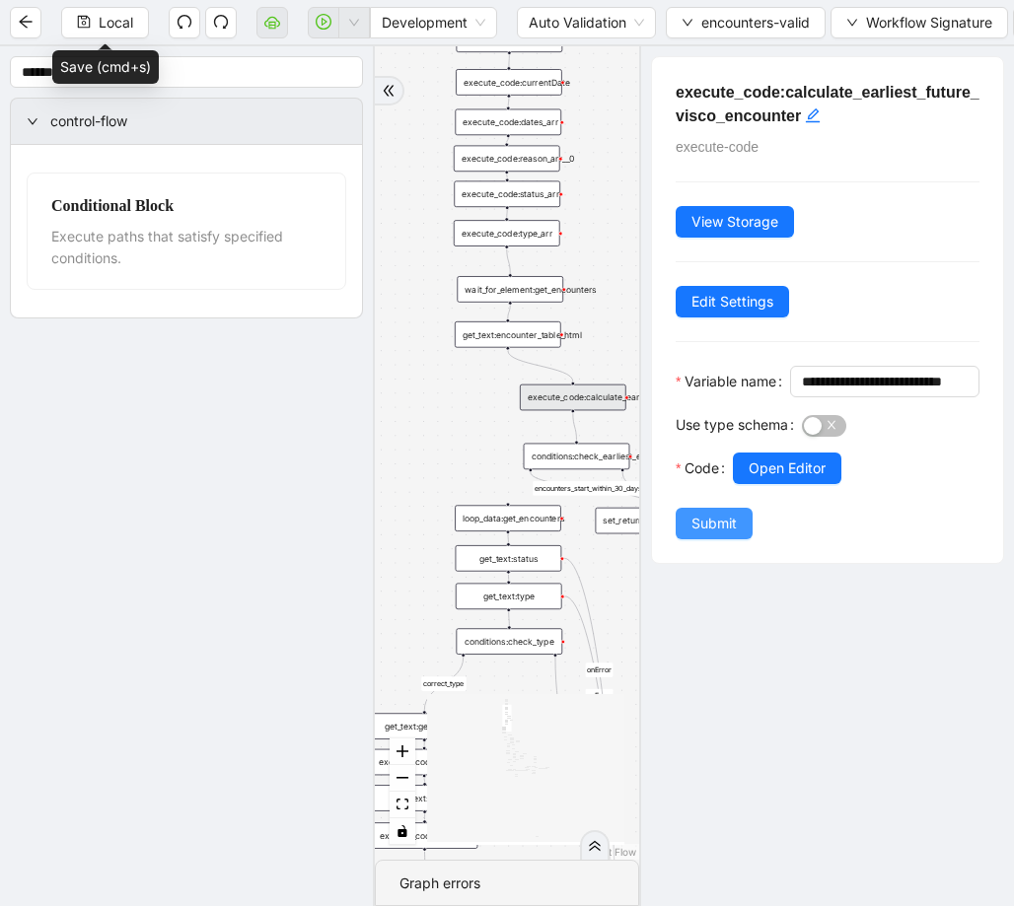
click at [737, 534] on span "Submit" at bounding box center [713, 524] width 45 height 22
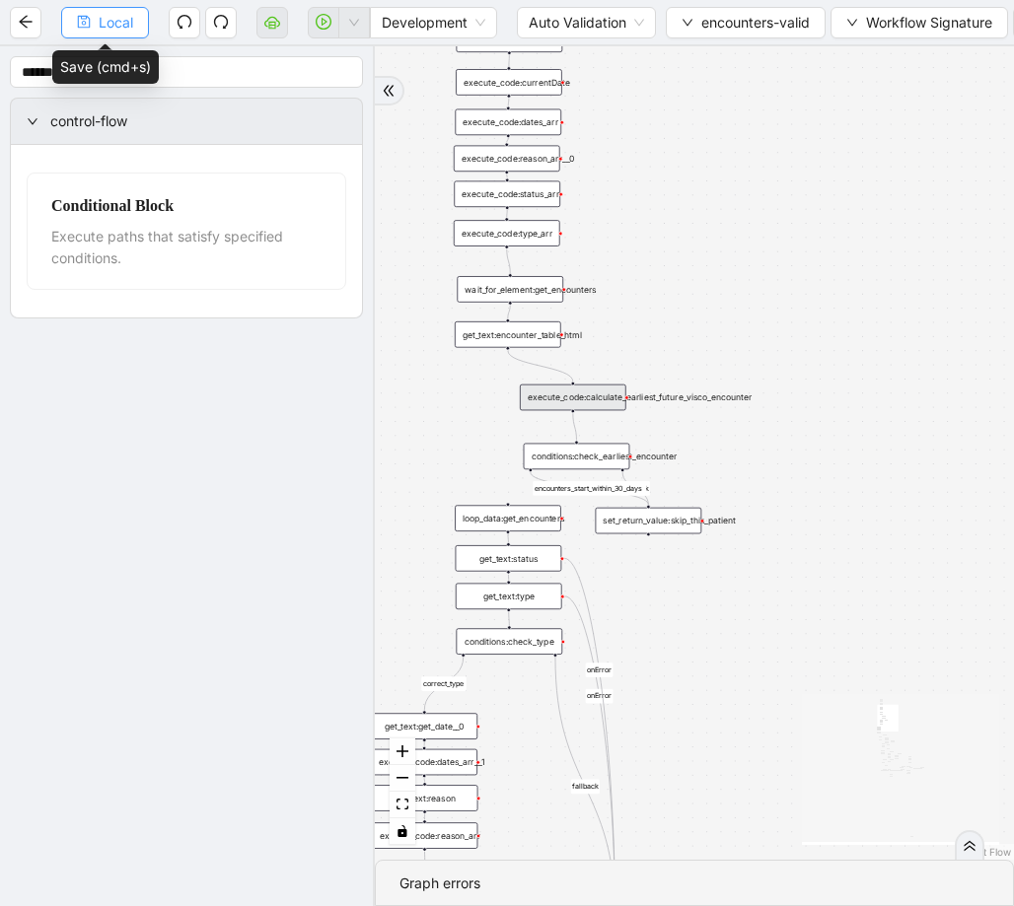
click at [128, 20] on span "Local" at bounding box center [116, 23] width 35 height 22
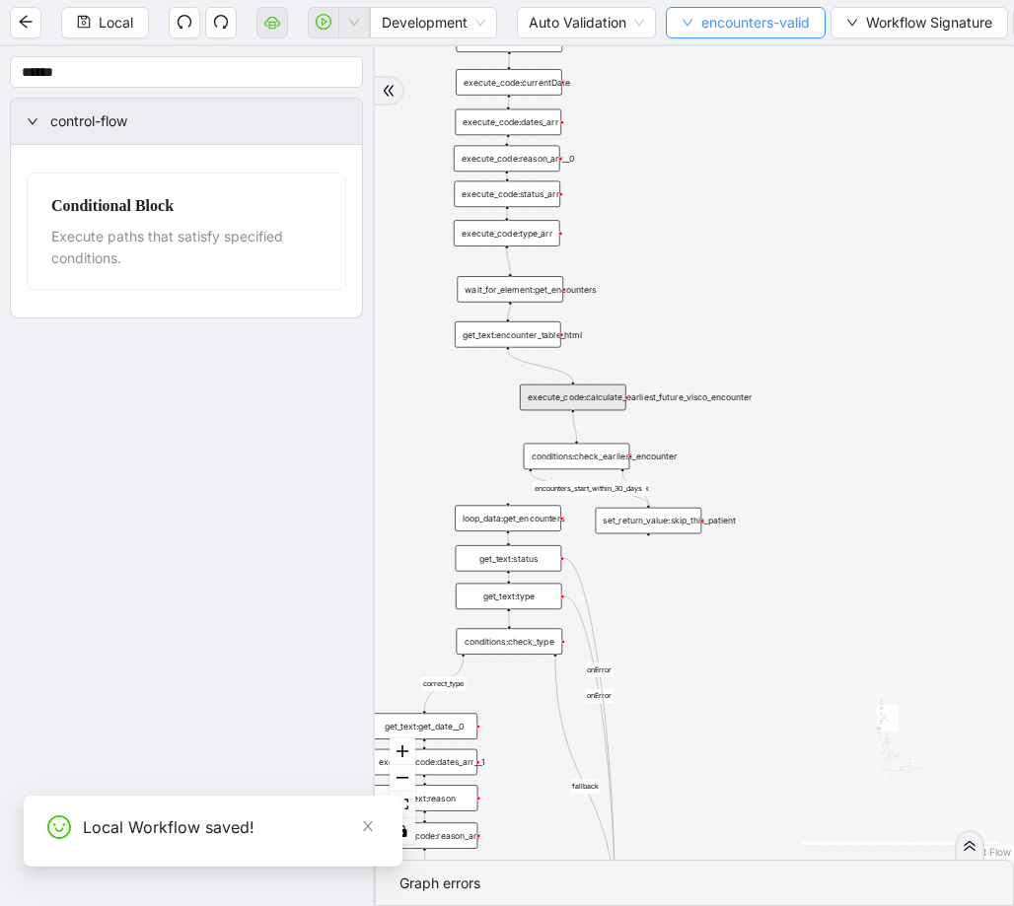
click at [716, 14] on span "encounters-valid" at bounding box center [755, 23] width 108 height 22
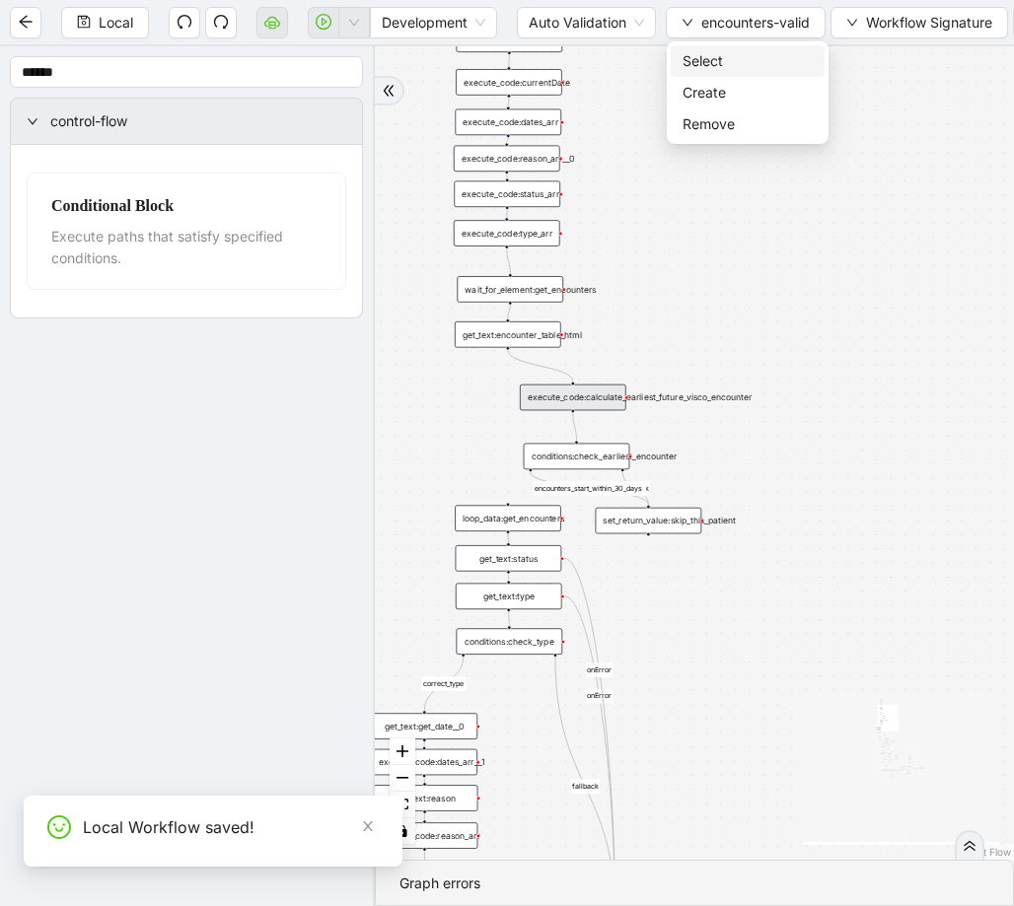
click at [710, 52] on span "Select" at bounding box center [747, 61] width 130 height 22
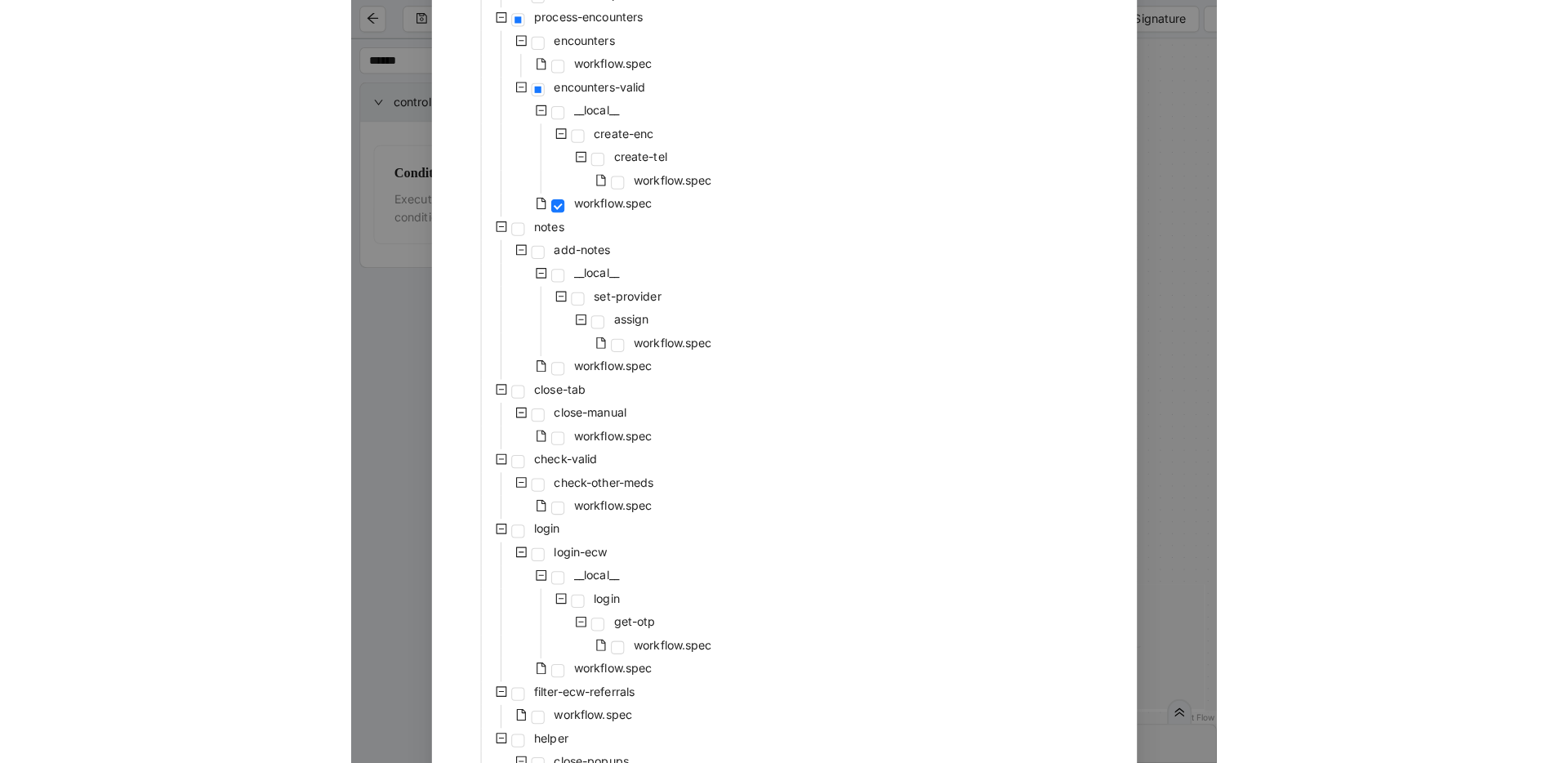
scroll to position [680, 0]
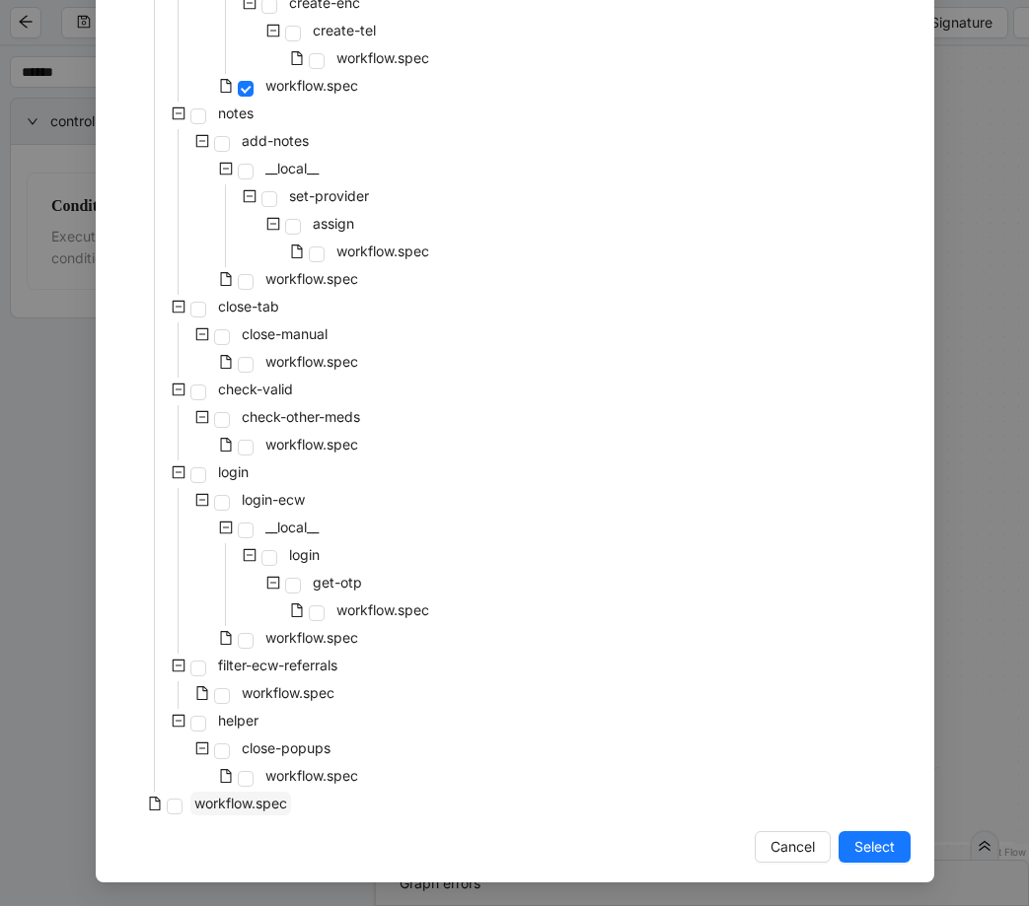
click at [217, 807] on span "workflow.spec" at bounding box center [240, 803] width 93 height 17
click at [862, 848] on span "Select" at bounding box center [874, 847] width 40 height 22
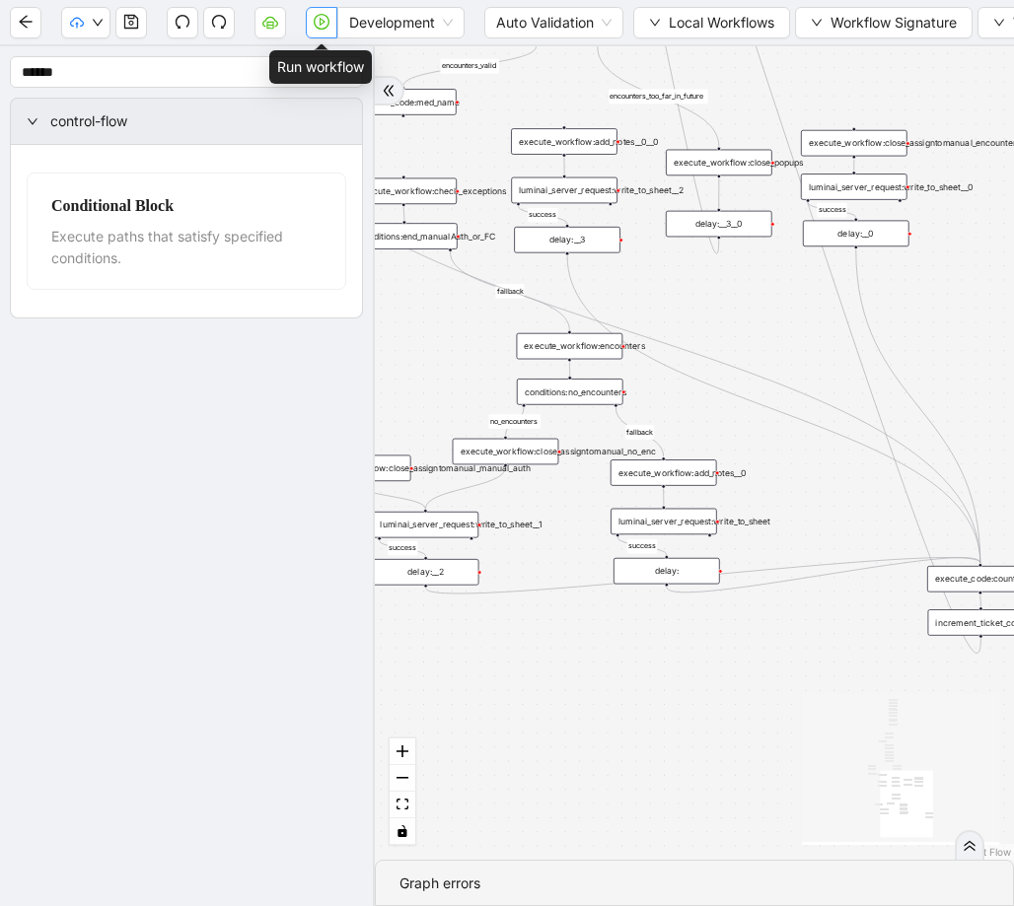
click at [317, 28] on icon "play-circle" at bounding box center [322, 22] width 16 height 16
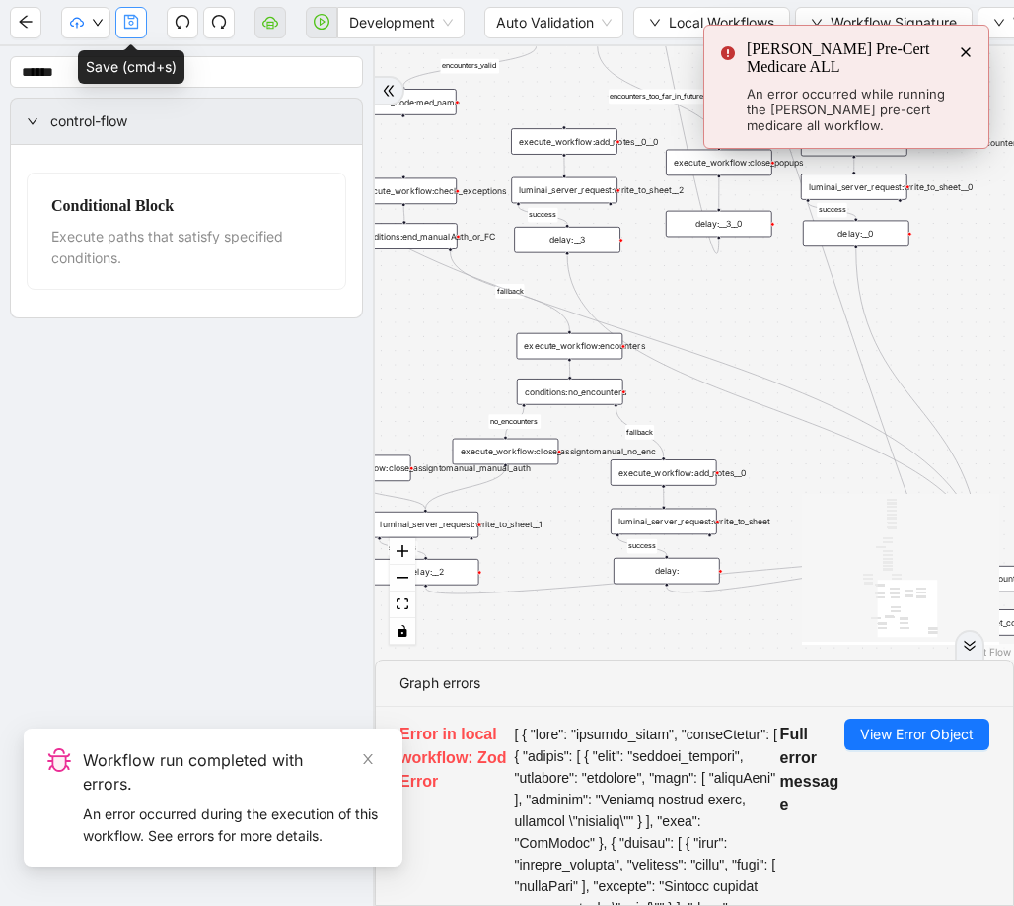
click at [134, 27] on icon "save" at bounding box center [131, 22] width 16 height 16
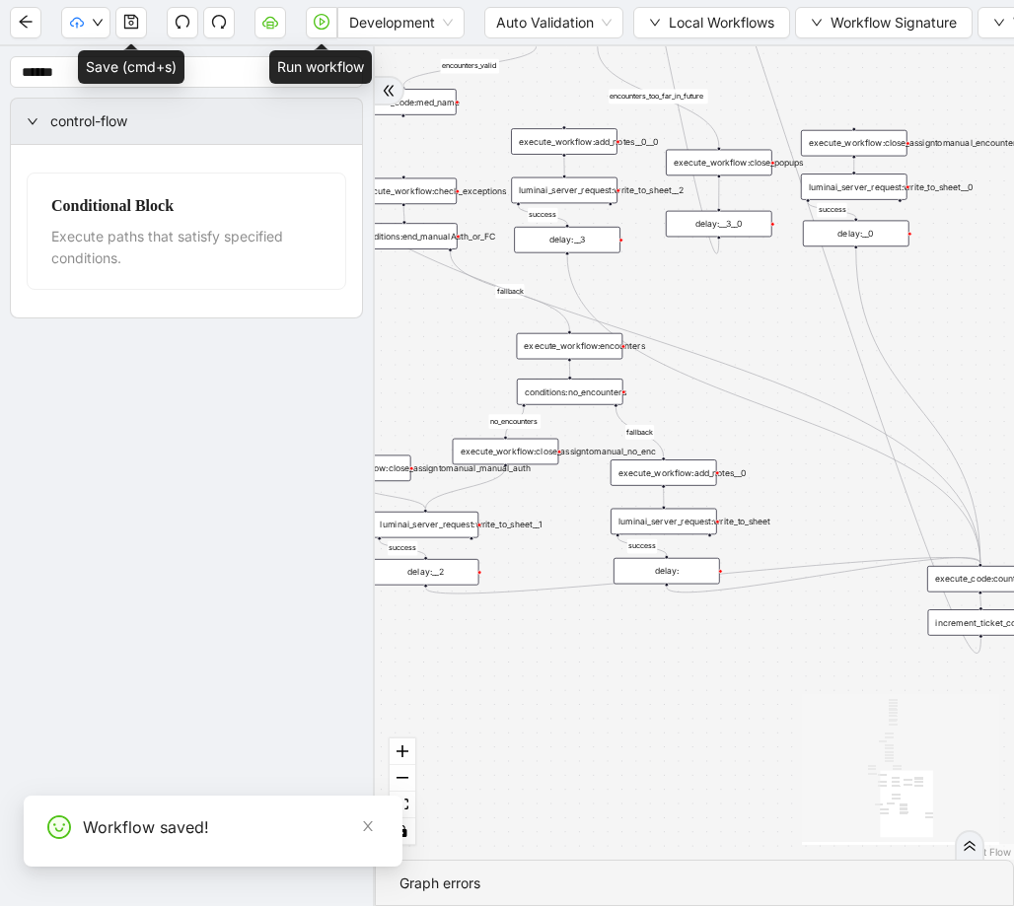
click at [327, 30] on button "button" at bounding box center [322, 23] width 32 height 32
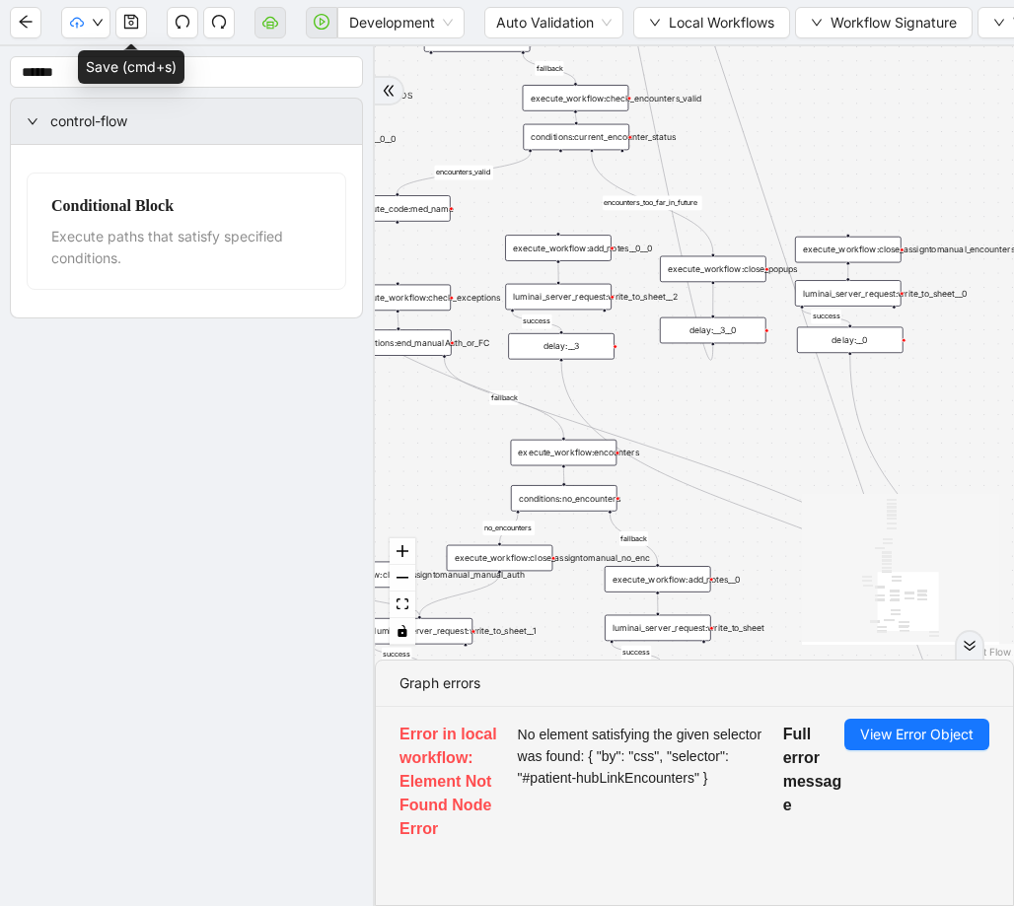
drag, startPoint x: 781, startPoint y: 283, endPoint x: 775, endPoint y: 406, distance: 123.4
click at [775, 406] on div "fallback success success fallback no_encounters end success success success old…" at bounding box center [694, 352] width 639 height 613
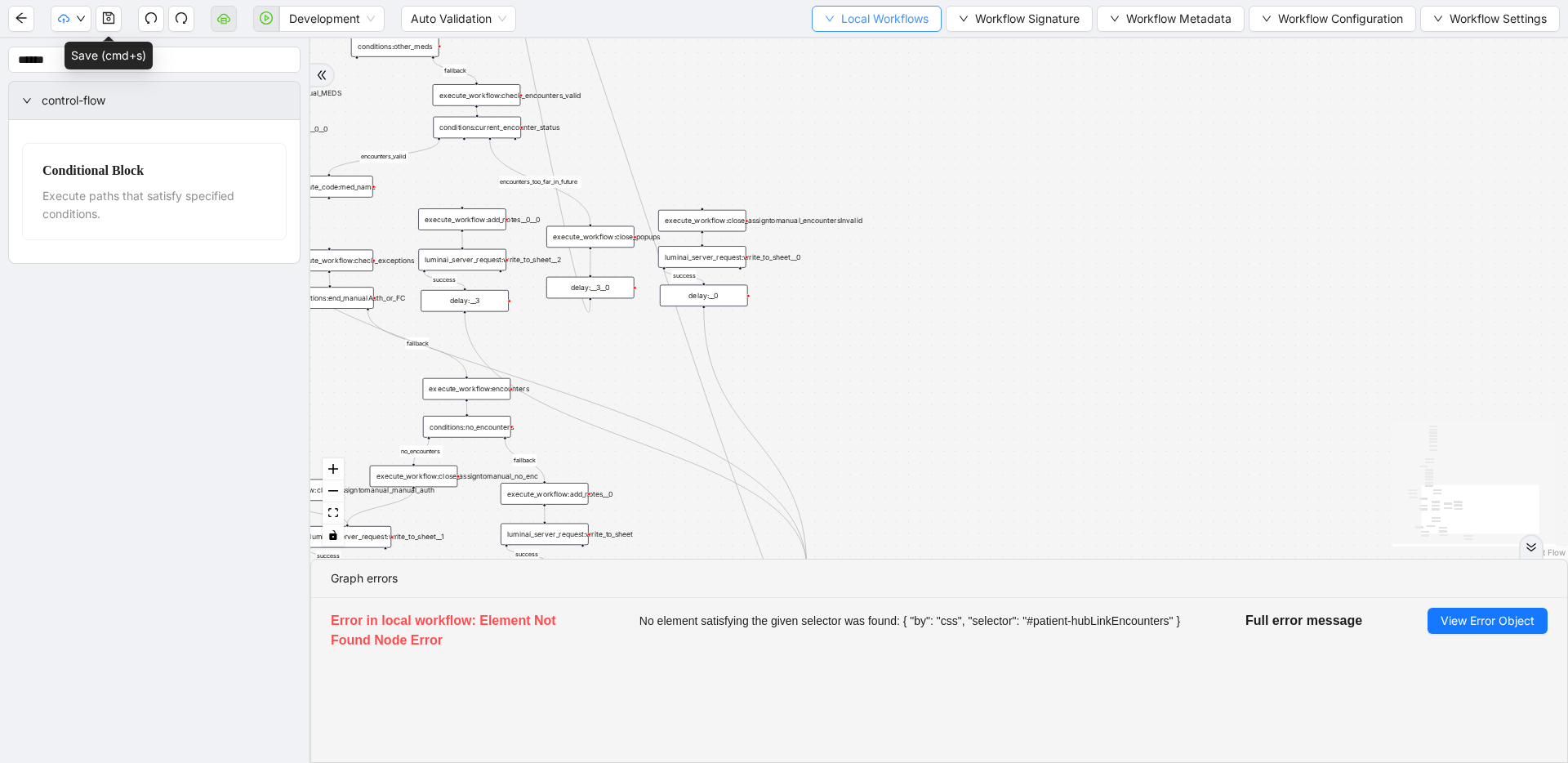
click at [875, 28] on button "Local Workflows" at bounding box center [876, 19] width 130 height 27
click at [871, 47] on span "Select" at bounding box center [872, 51] width 104 height 18
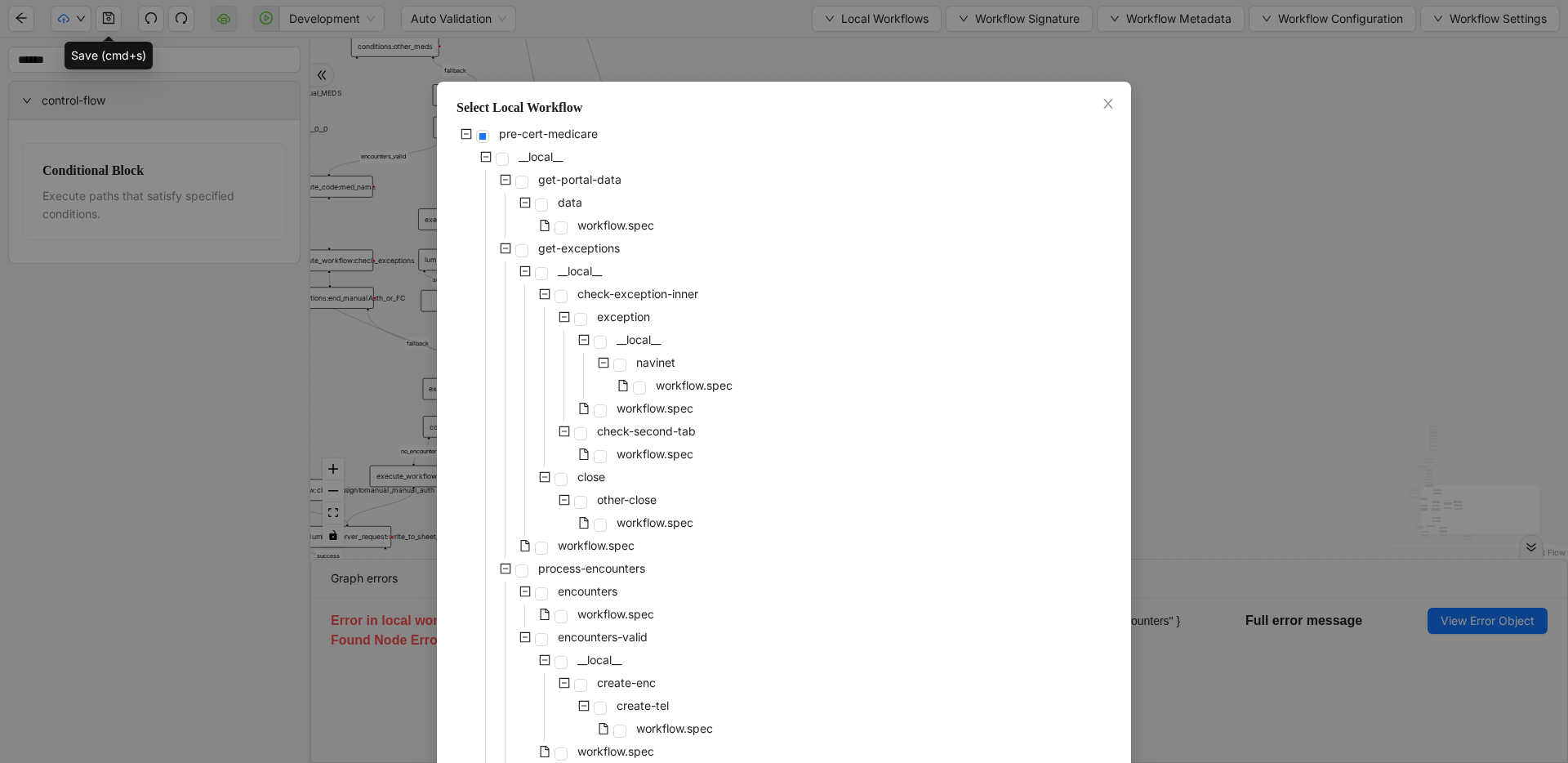
scroll to position [669, 0]
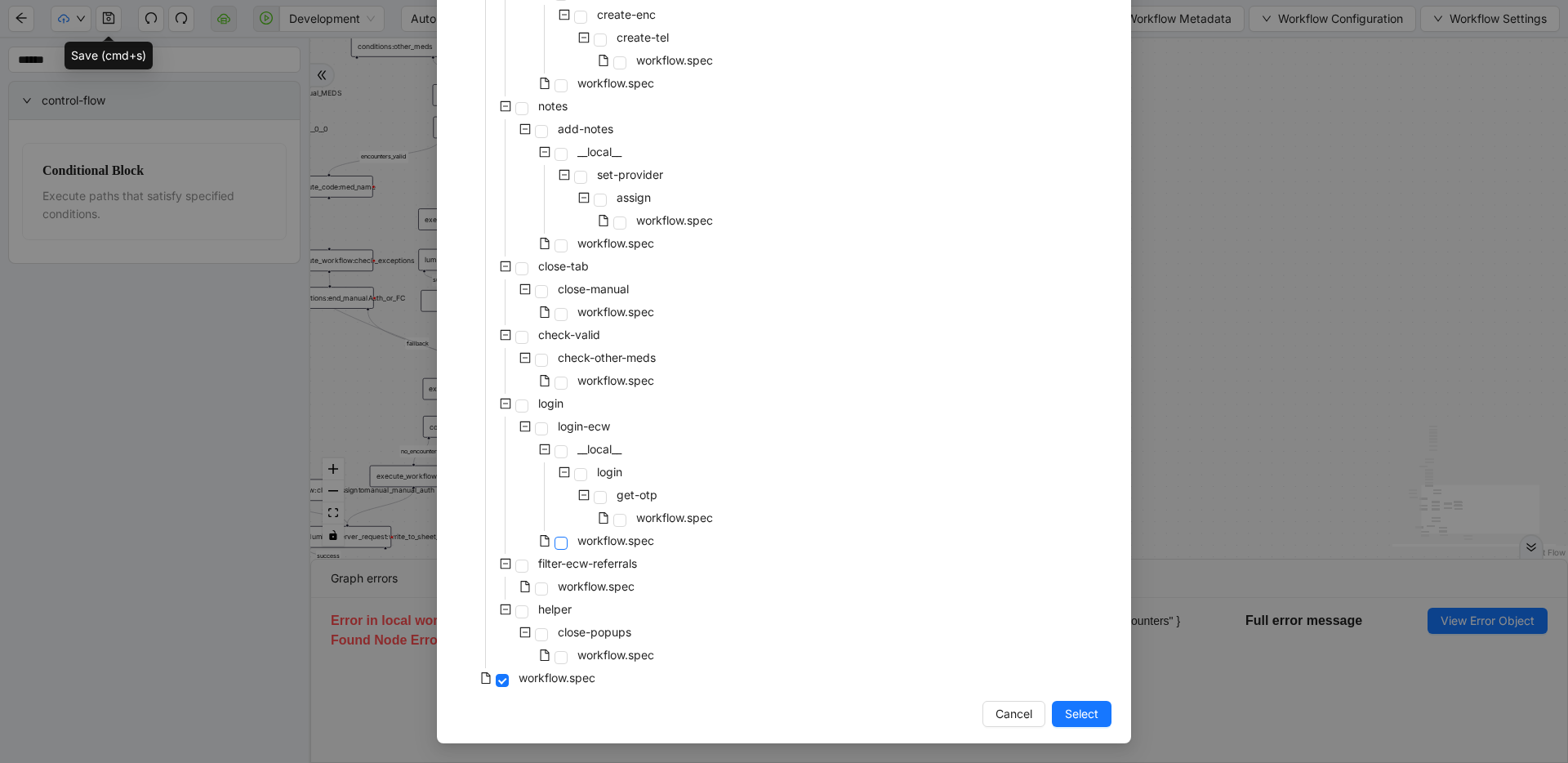
click at [557, 542] on span at bounding box center [562, 543] width 13 height 13
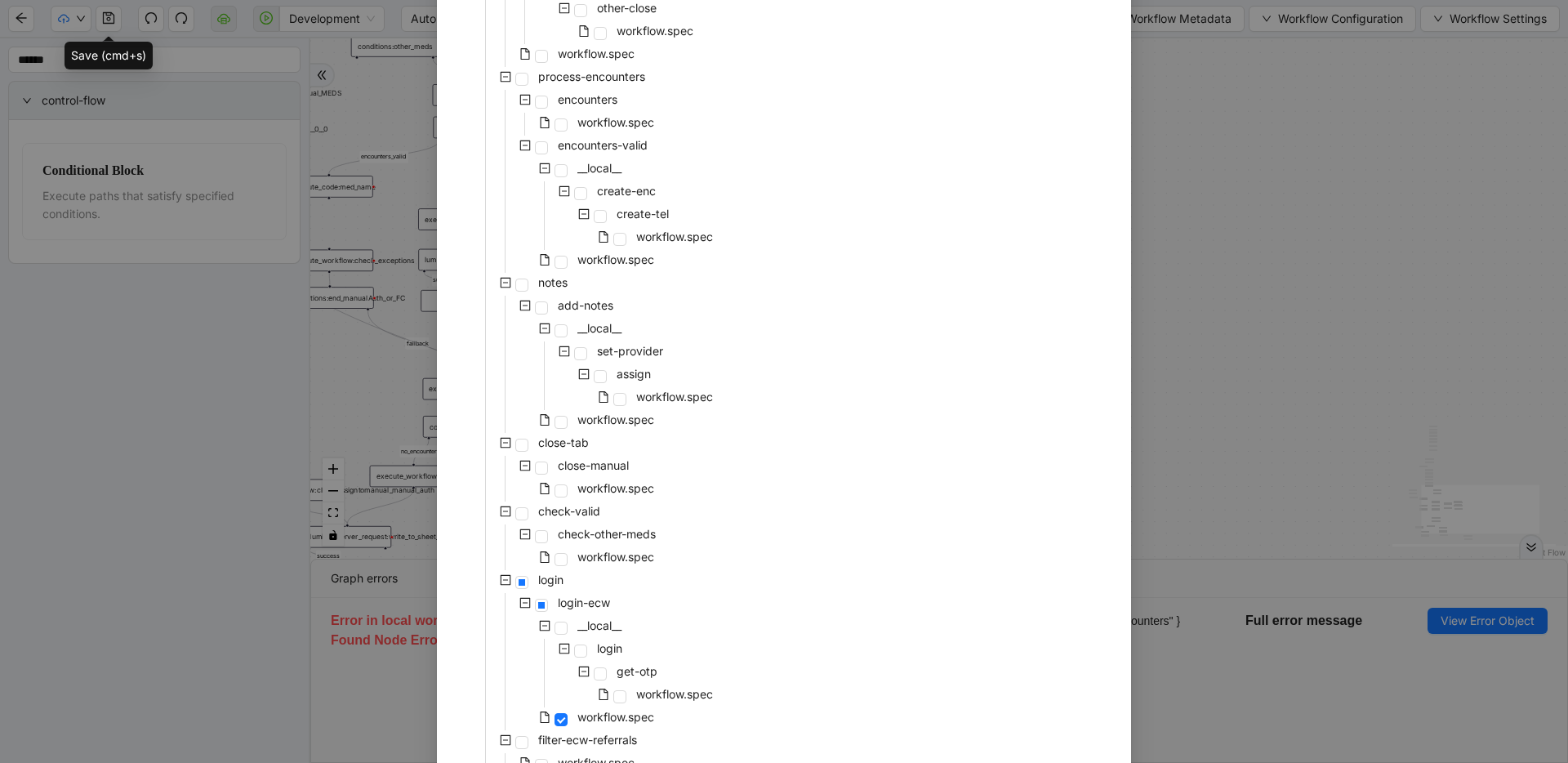
scroll to position [490, 0]
click at [854, 383] on div "pre-cert-medicare __local__ get-portal-data data workflow.spec get-exceptions _…" at bounding box center [784, 251] width 655 height 1235
click at [557, 263] on span at bounding box center [562, 264] width 13 height 13
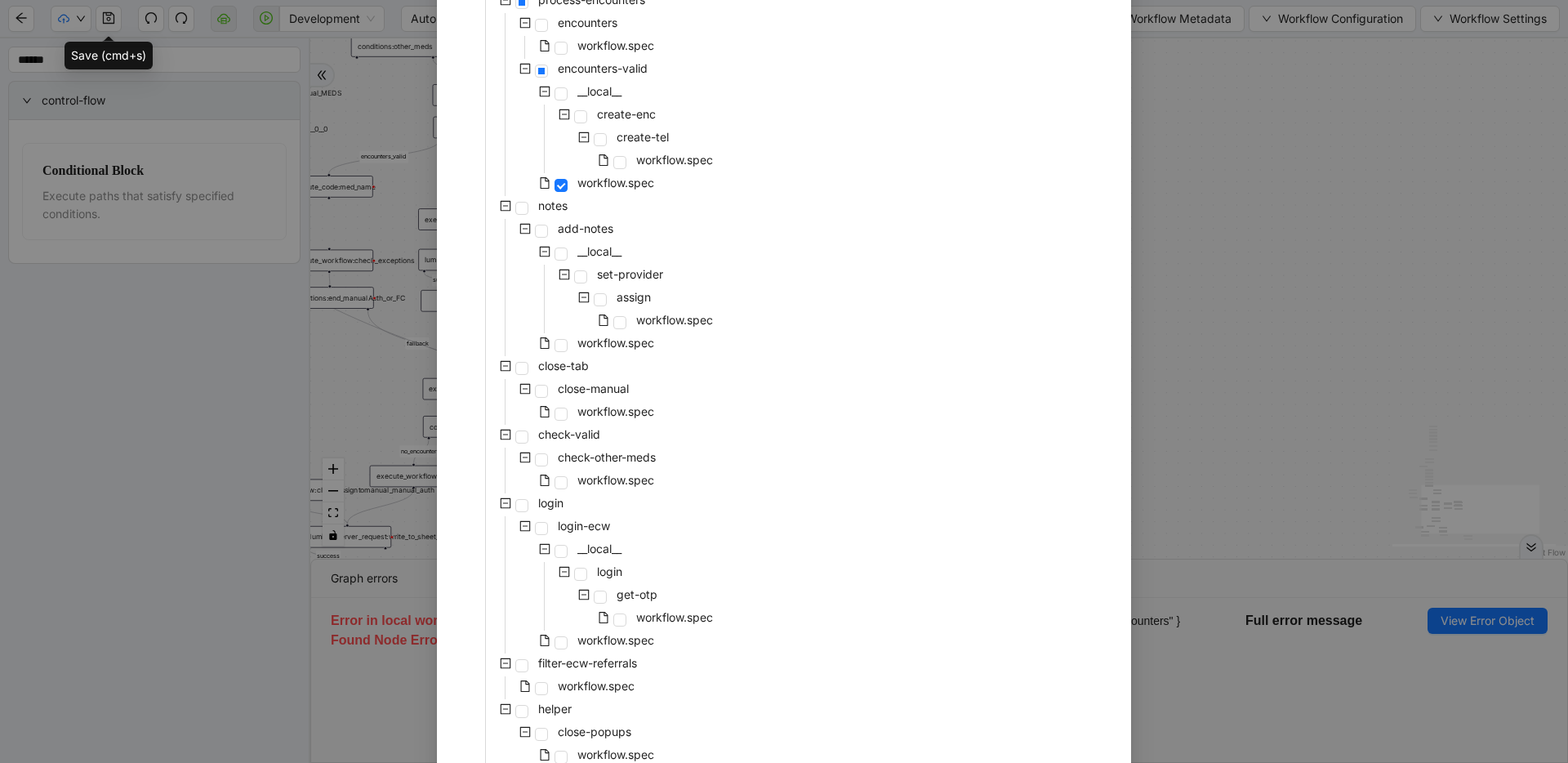
scroll to position [669, 0]
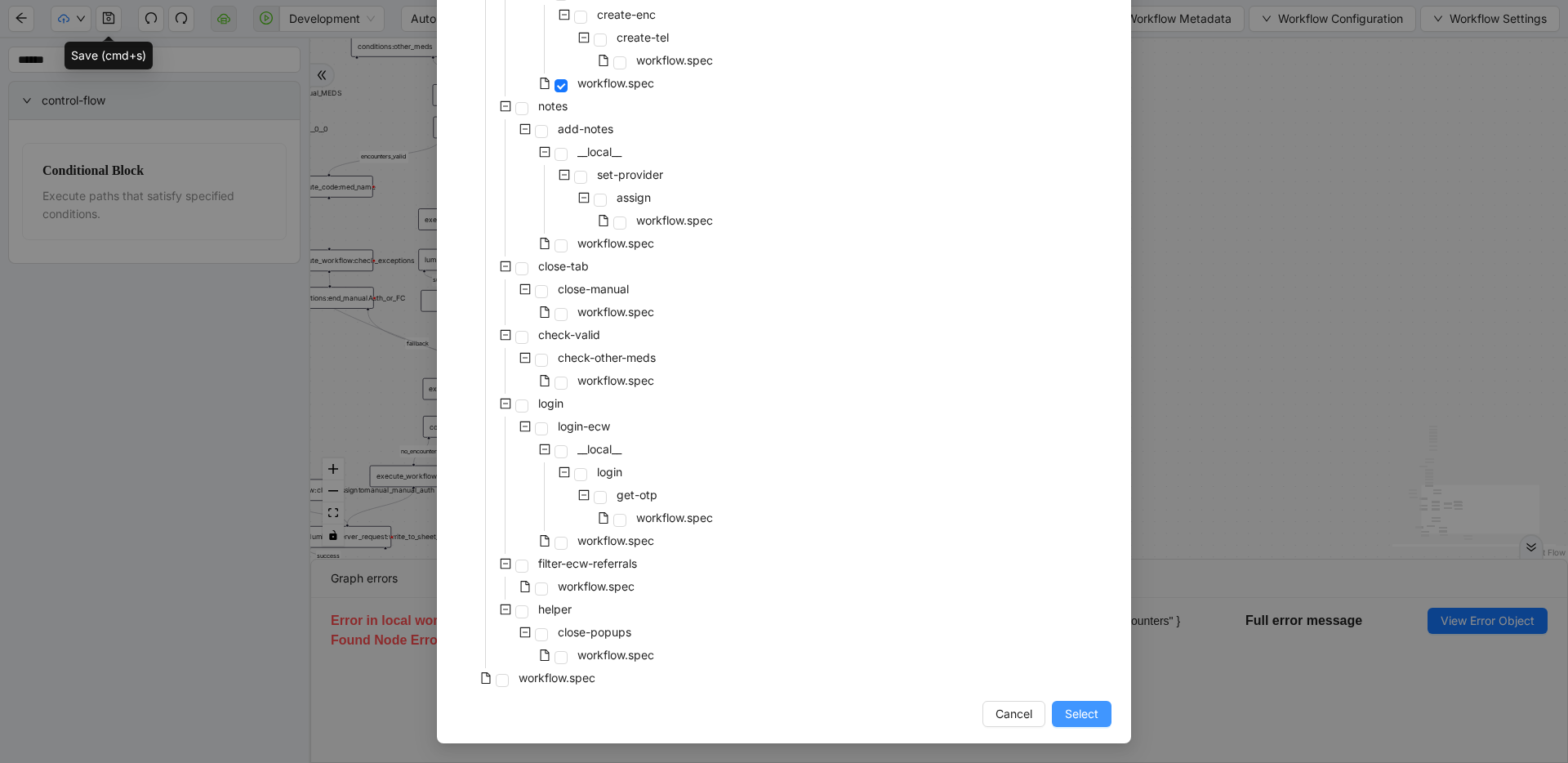
click at [1009, 711] on span "Select" at bounding box center [1082, 714] width 33 height 18
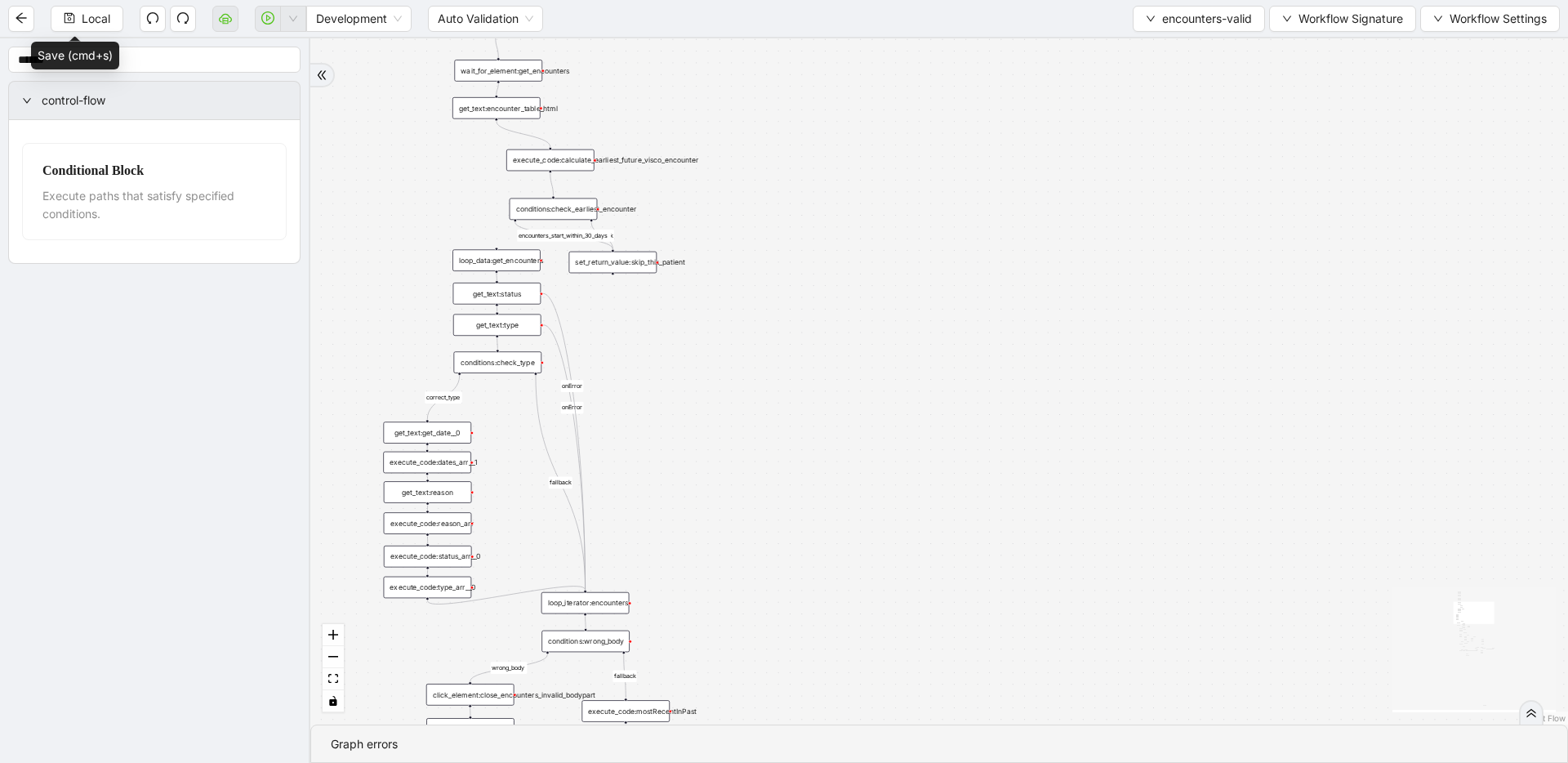
drag, startPoint x: 899, startPoint y: 428, endPoint x: 929, endPoint y: 250, distance: 180.5
click at [948, 211] on div "fallback fallback inPast hasInPast fallback wrong_body inNewYear fallback fallb…" at bounding box center [939, 381] width 1258 height 686
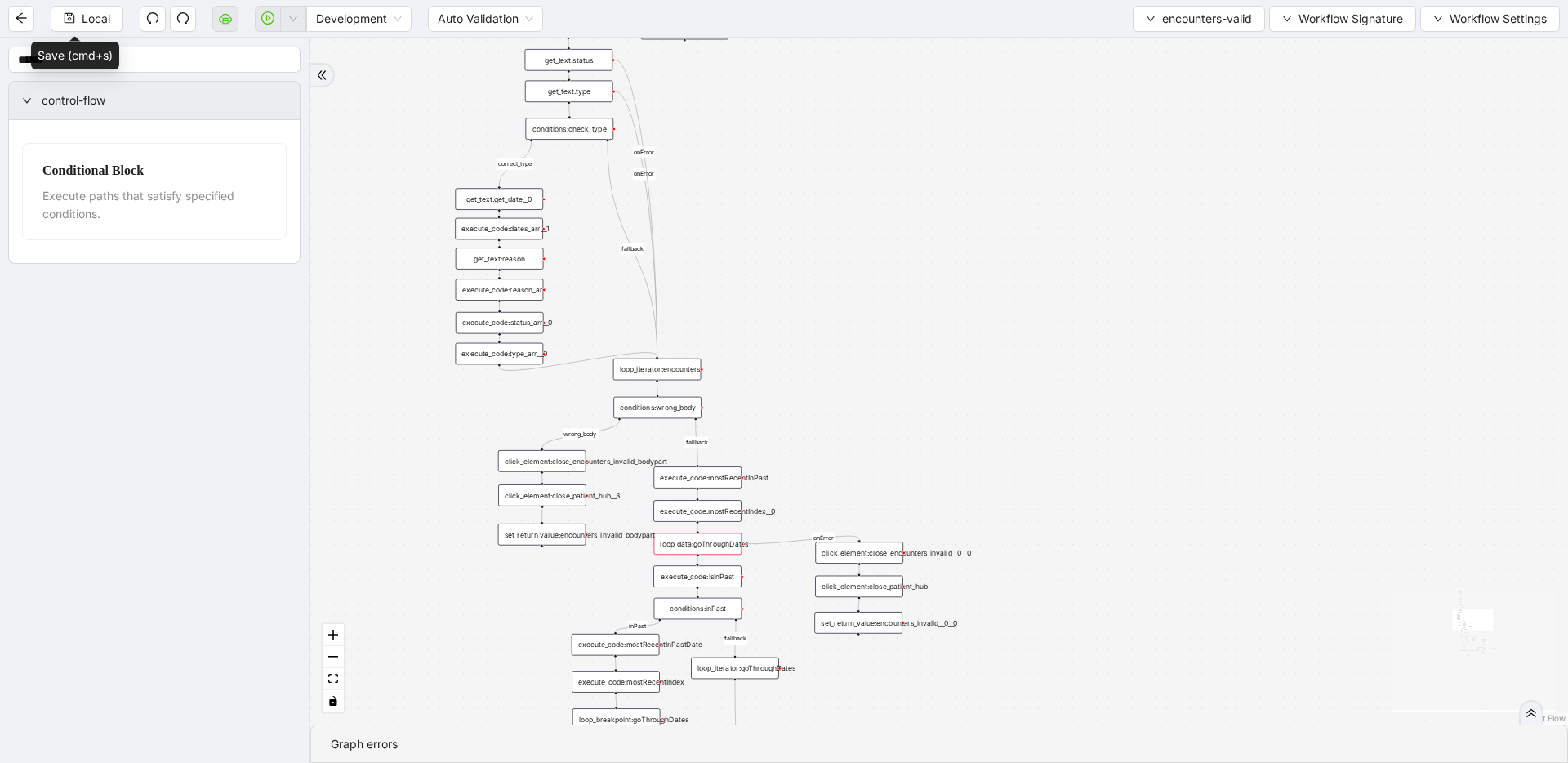
drag, startPoint x: 919, startPoint y: 309, endPoint x: 946, endPoint y: 222, distance: 91.1
click at [946, 220] on div "fallback fallback inPast hasInPast fallback wrong_body inNewYear fallback fallb…" at bounding box center [939, 381] width 1258 height 686
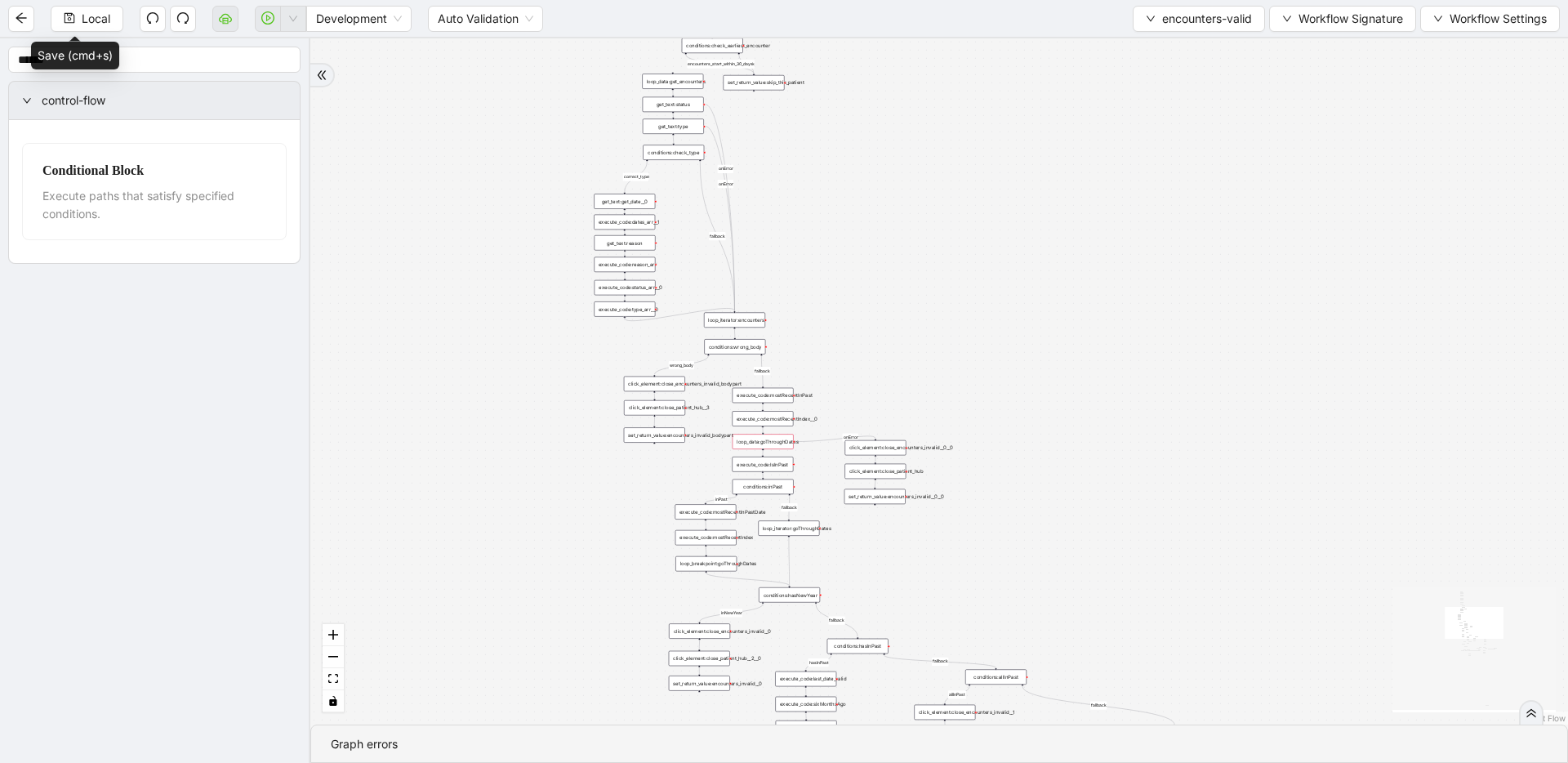
drag, startPoint x: 960, startPoint y: 466, endPoint x: 958, endPoint y: 679, distance: 213.0
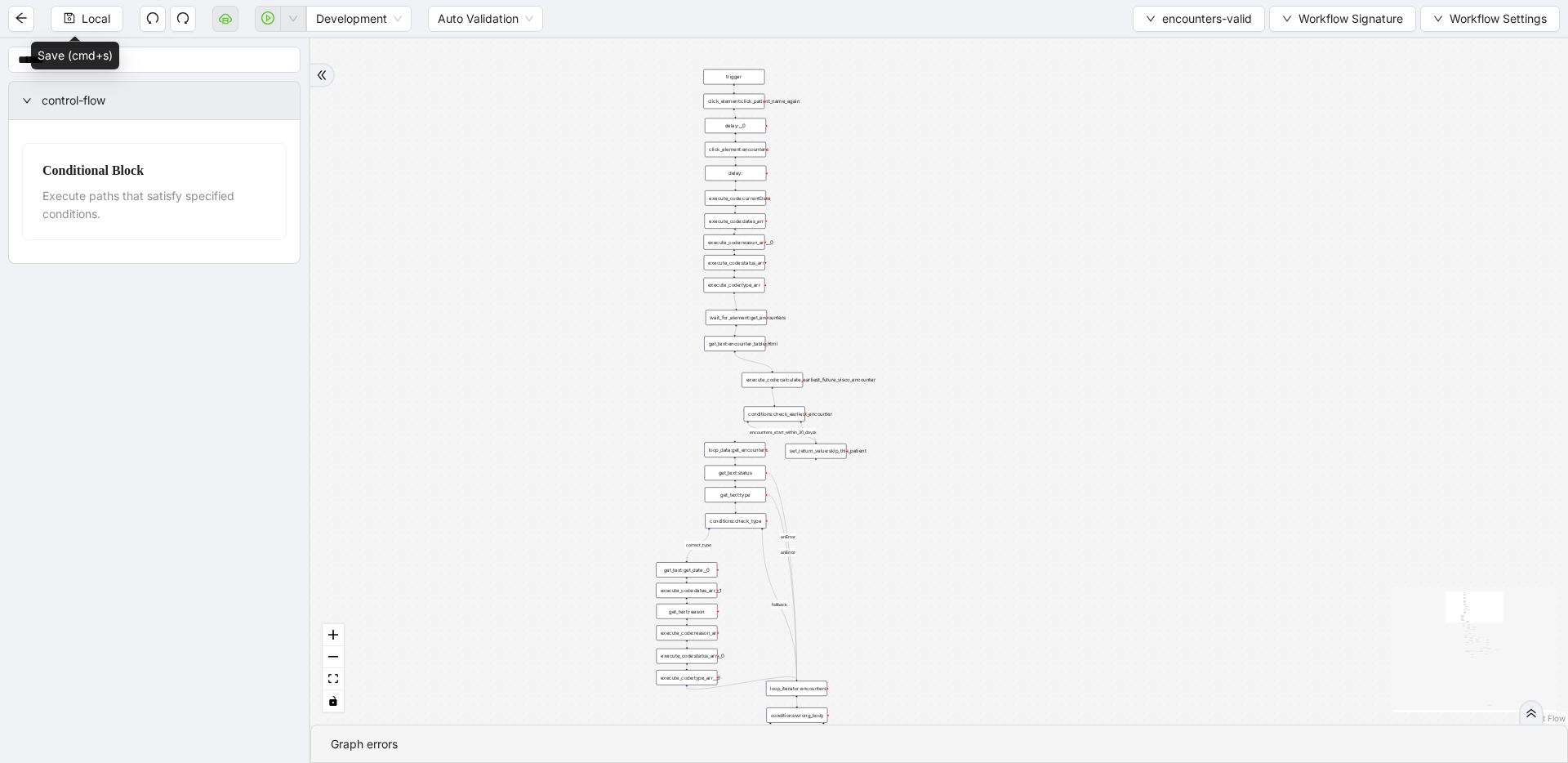
drag, startPoint x: 914, startPoint y: 384, endPoint x: 958, endPoint y: 563, distance: 184.3
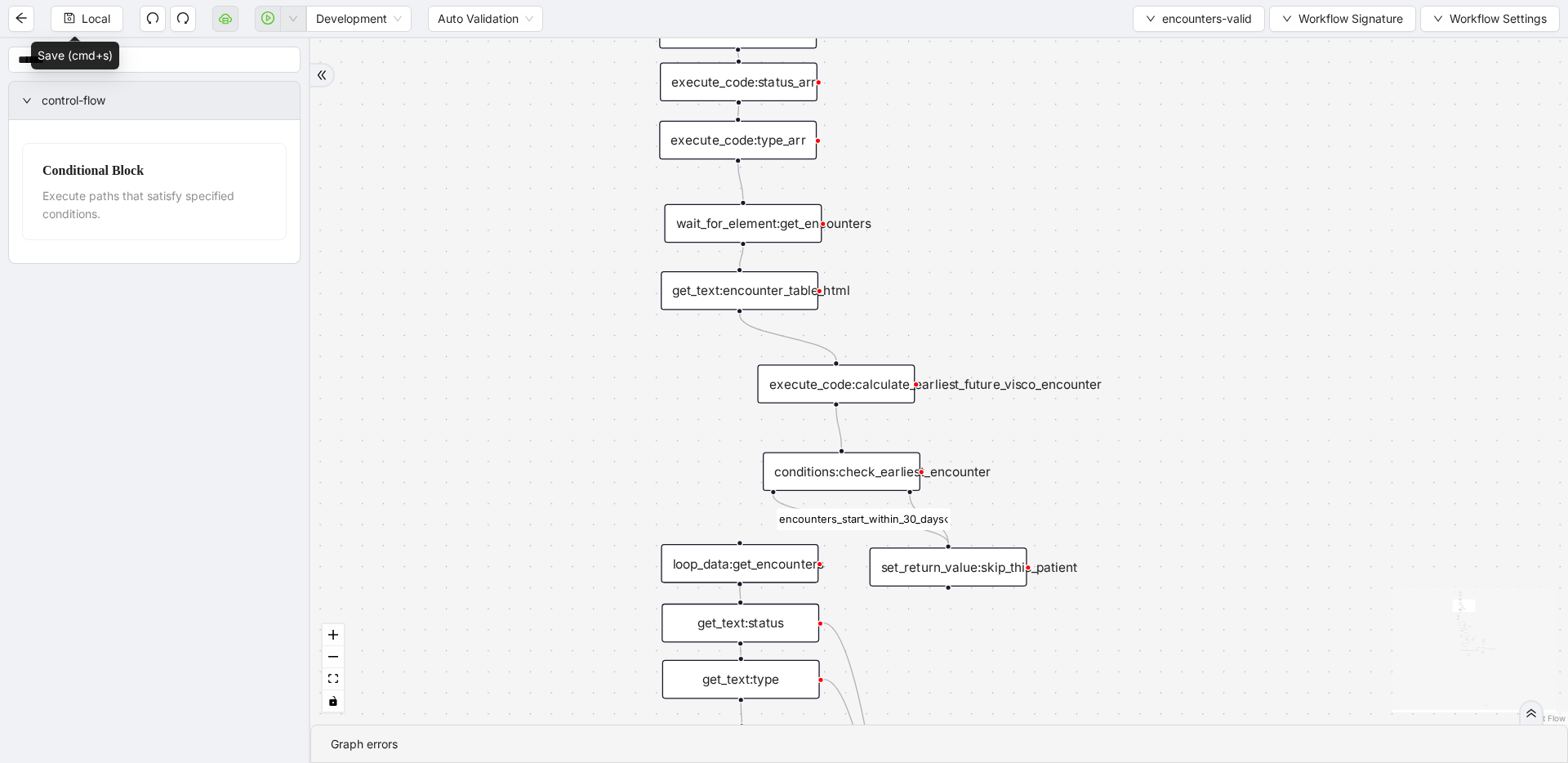
click at [816, 388] on div "execute_code:calculate_earliest_future_visco_encounter" at bounding box center [836, 384] width 157 height 39
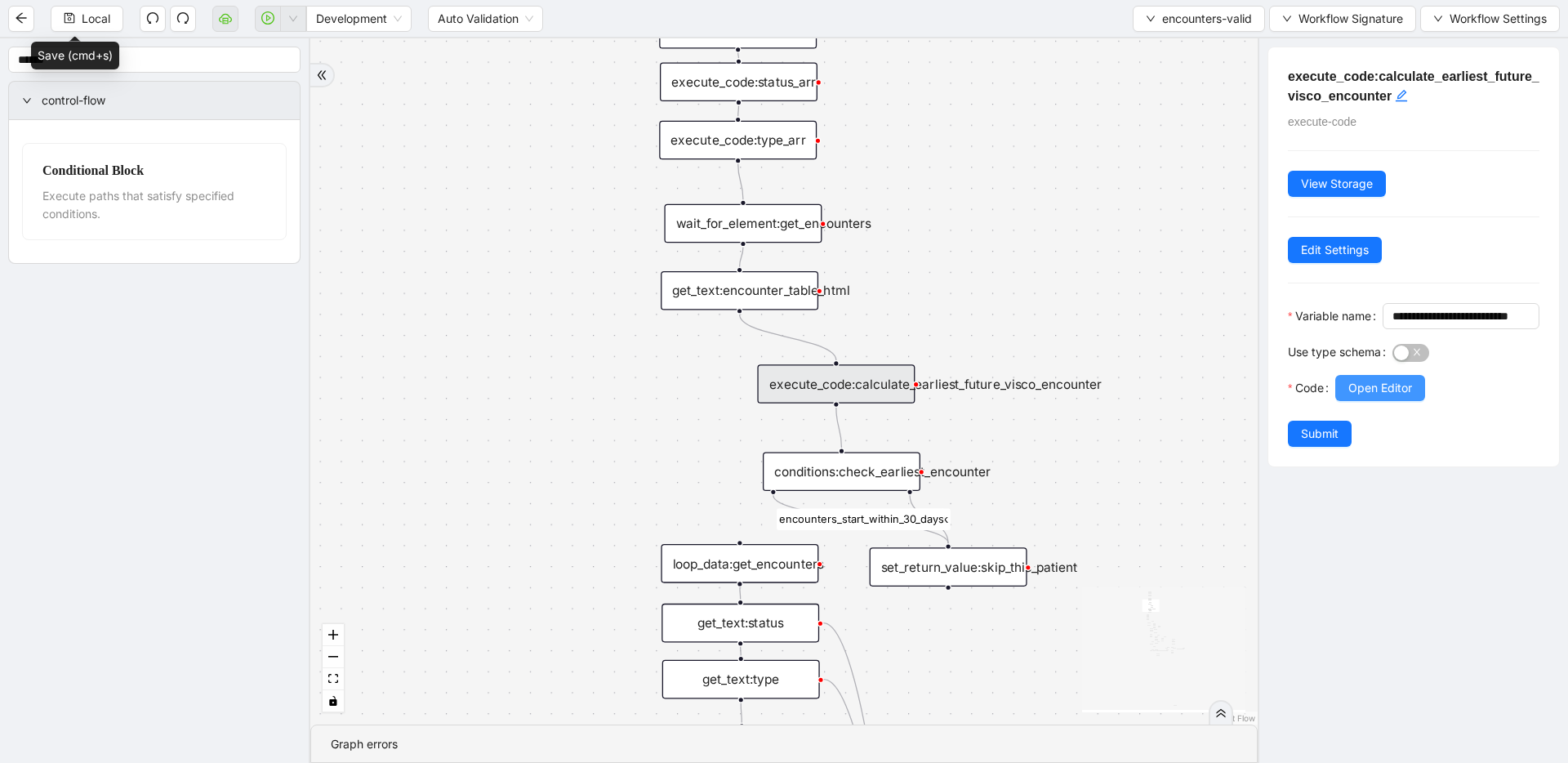
click at [1009, 397] on span "Open Editor" at bounding box center [1380, 389] width 64 height 18
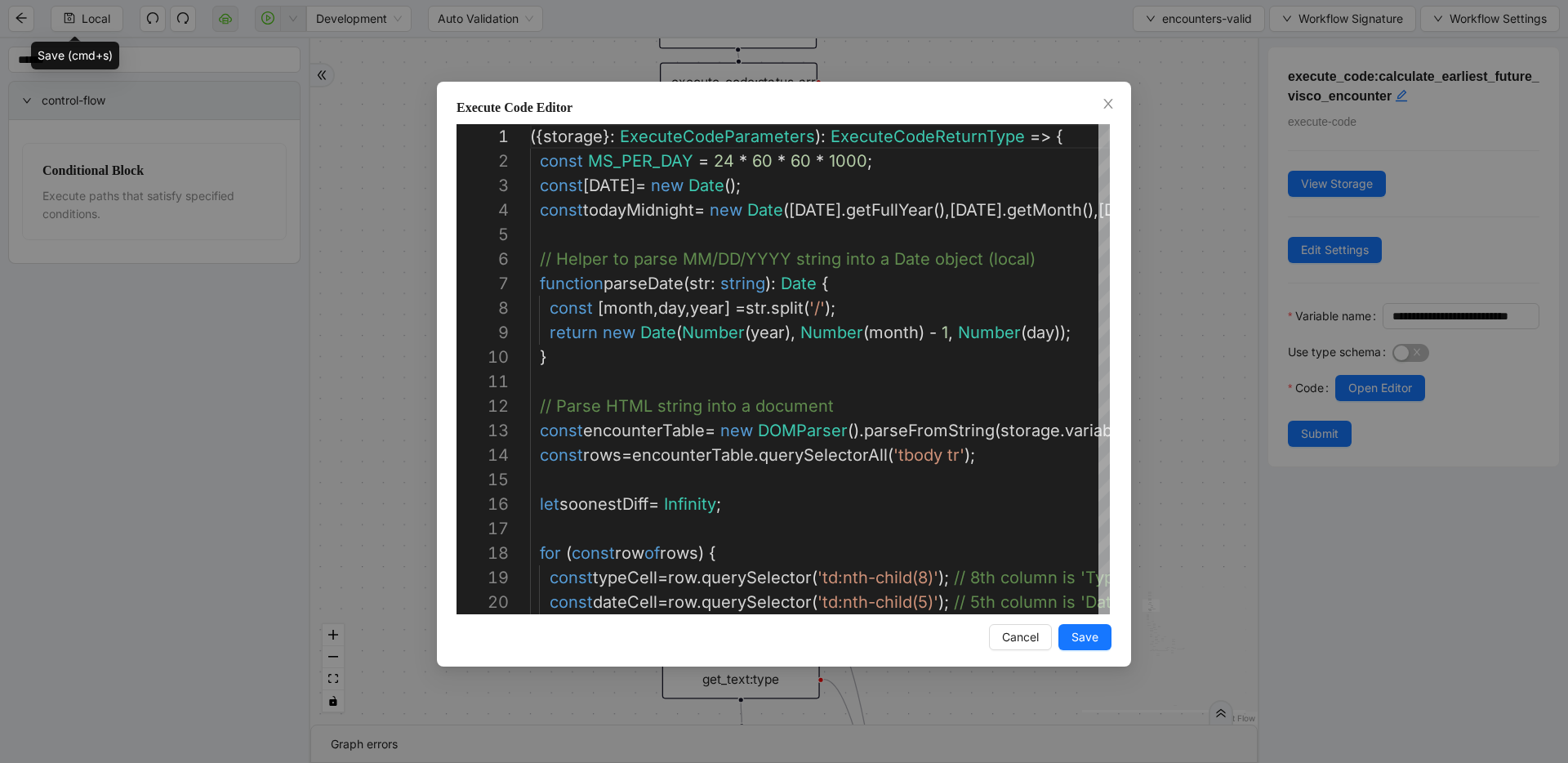
scroll to position [245, 0]
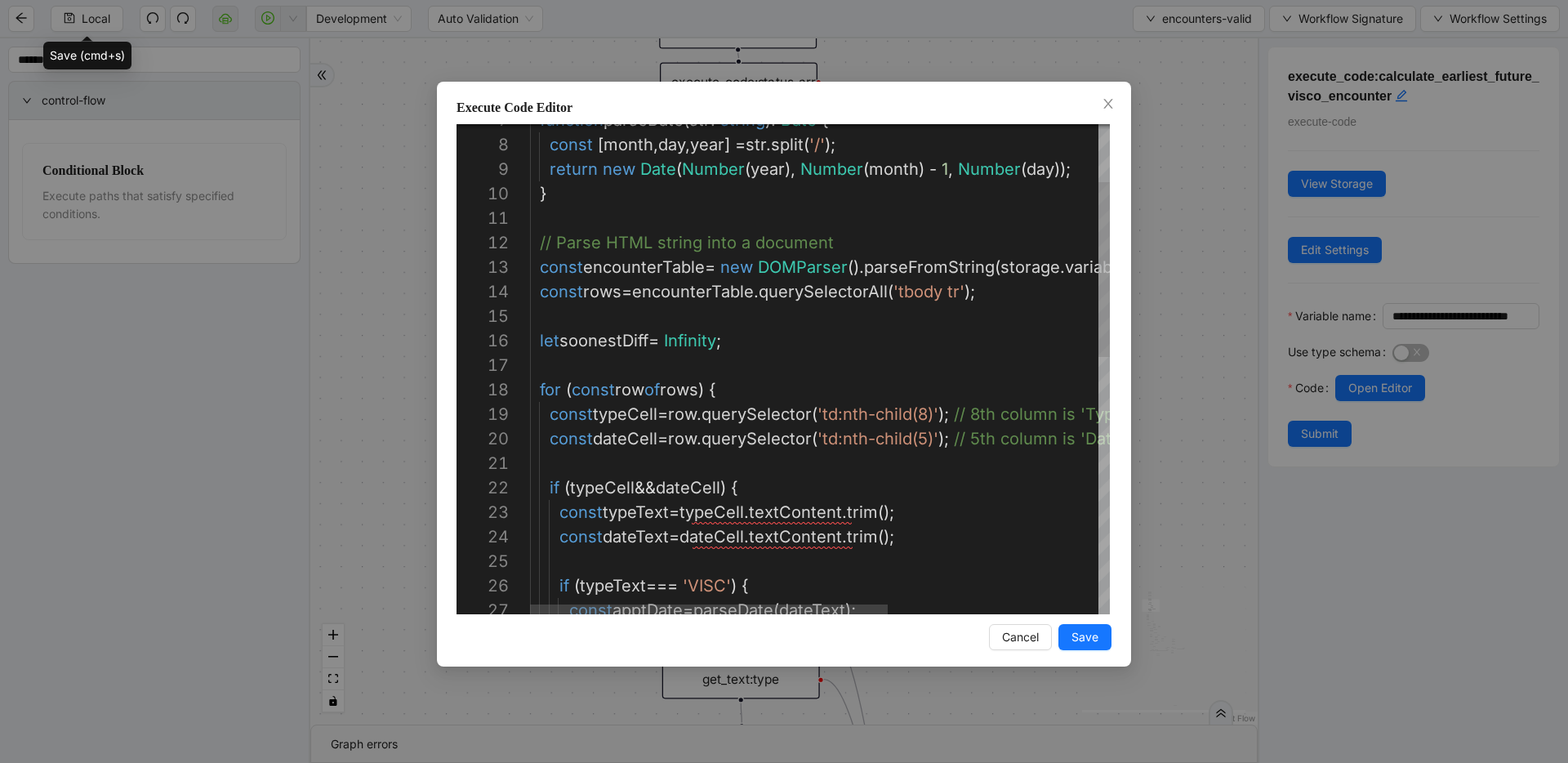
click at [700, 336] on div "if ( typeText === 'VISC' ) { const apptDate = parseDate ( dateText ); const dat…" at bounding box center [990, 647] width 920 height 1373
click at [1009, 628] on span "Save" at bounding box center [1085, 637] width 27 height 18
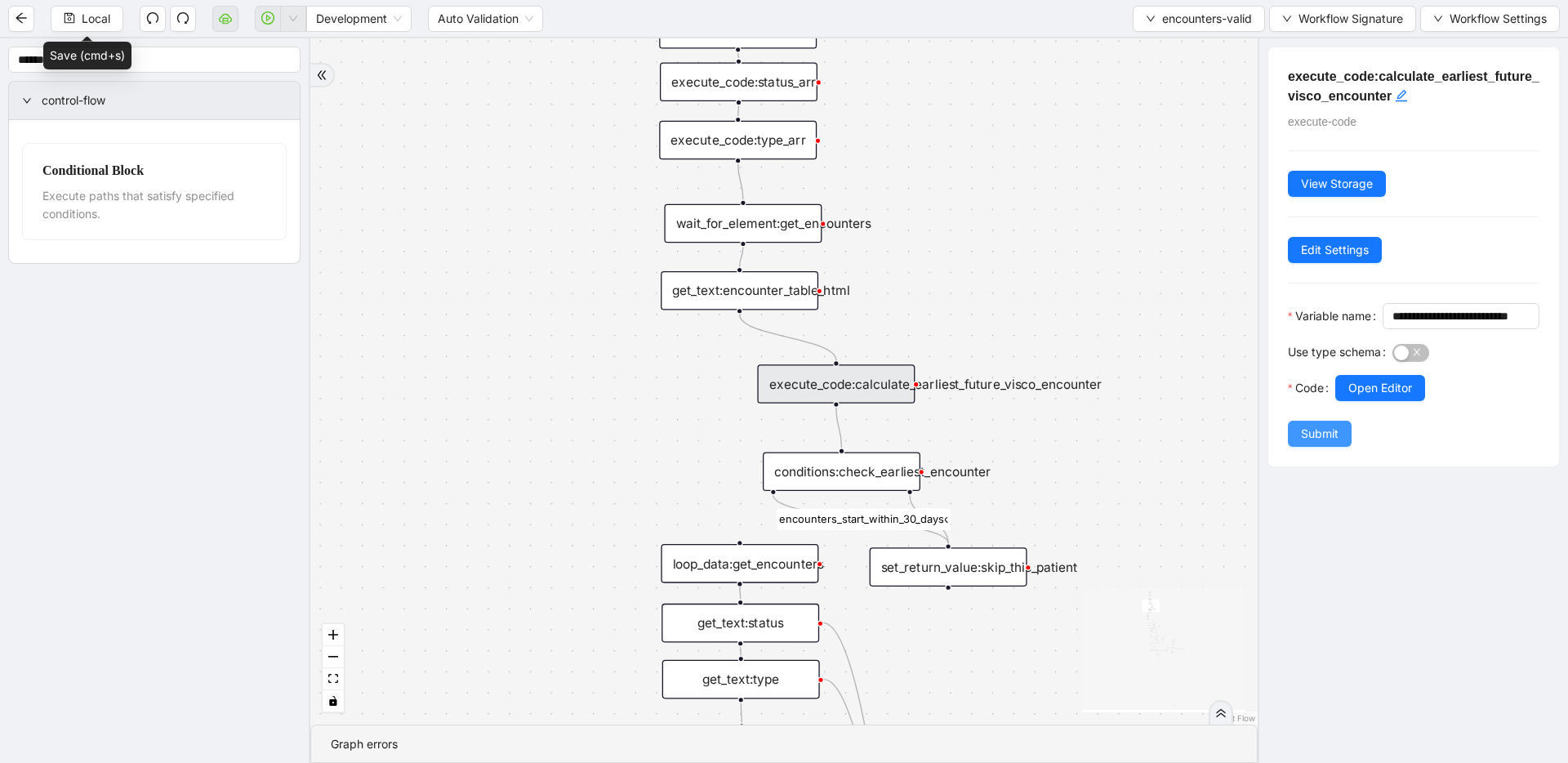
click at [1009, 442] on span "Submit" at bounding box center [1320, 434] width 37 height 18
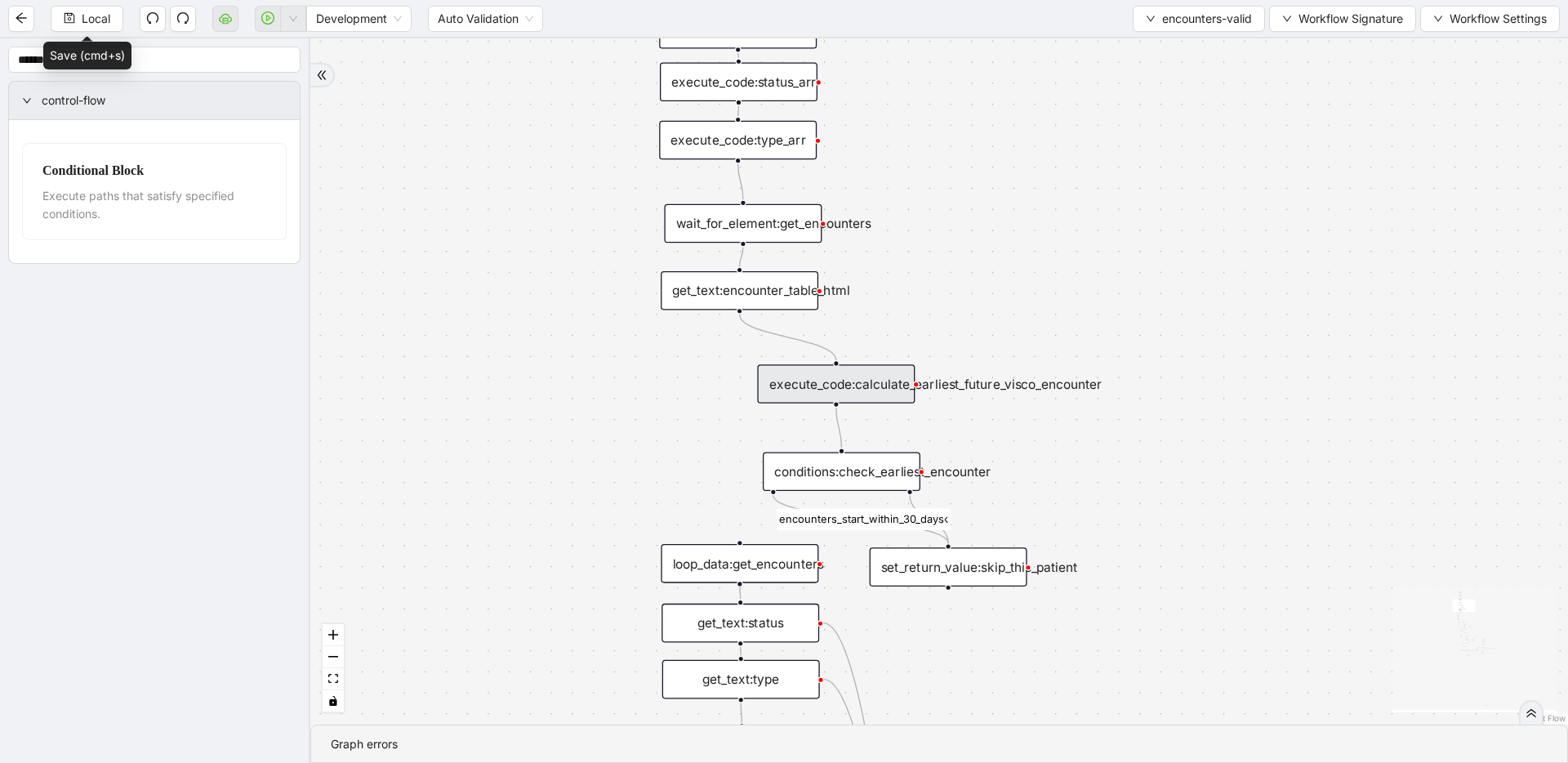
click at [817, 467] on div "conditions:check_earliest_encounter" at bounding box center [842, 471] width 157 height 39
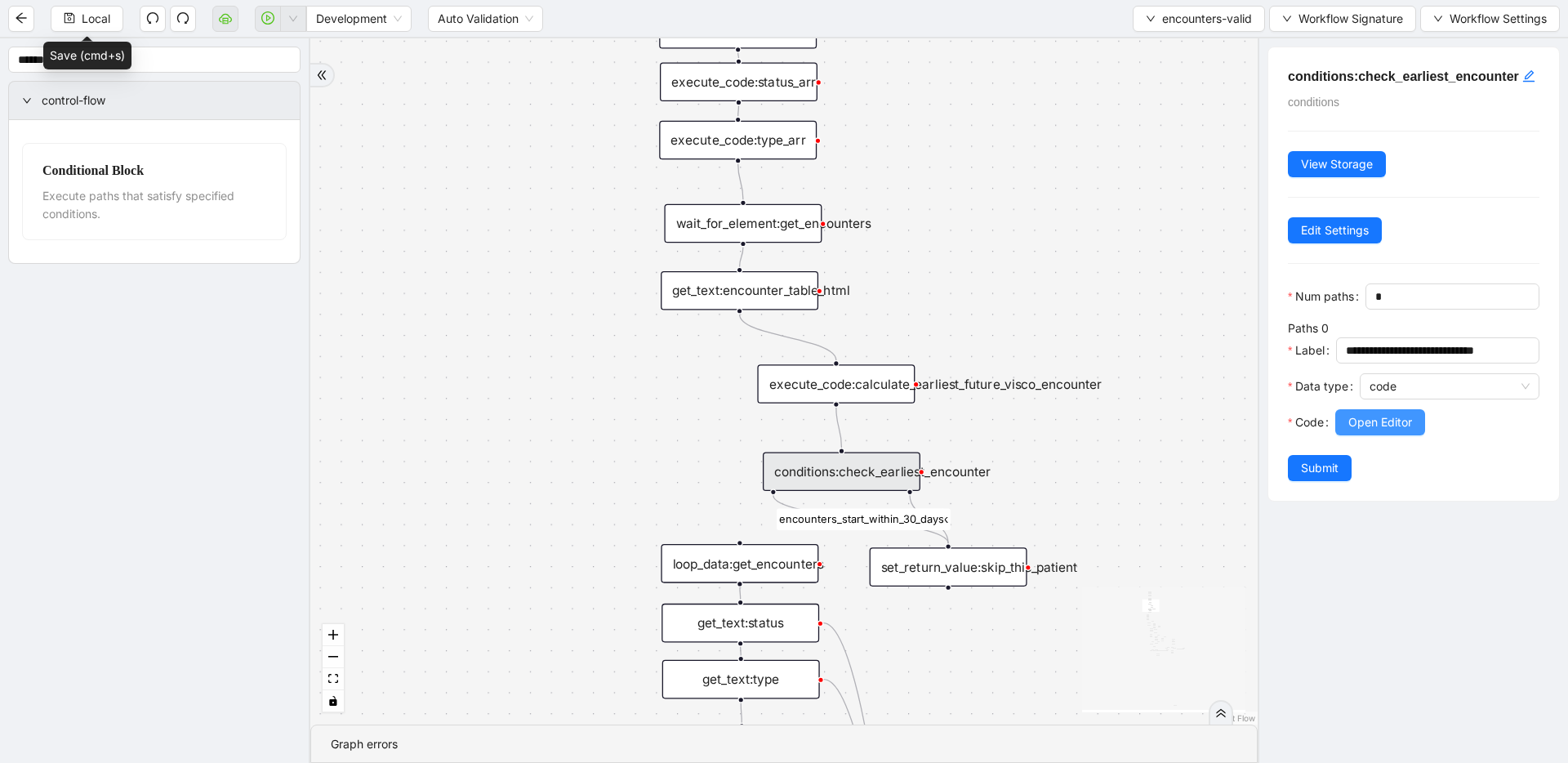
click at [1009, 432] on span "Open Editor" at bounding box center [1380, 423] width 64 height 18
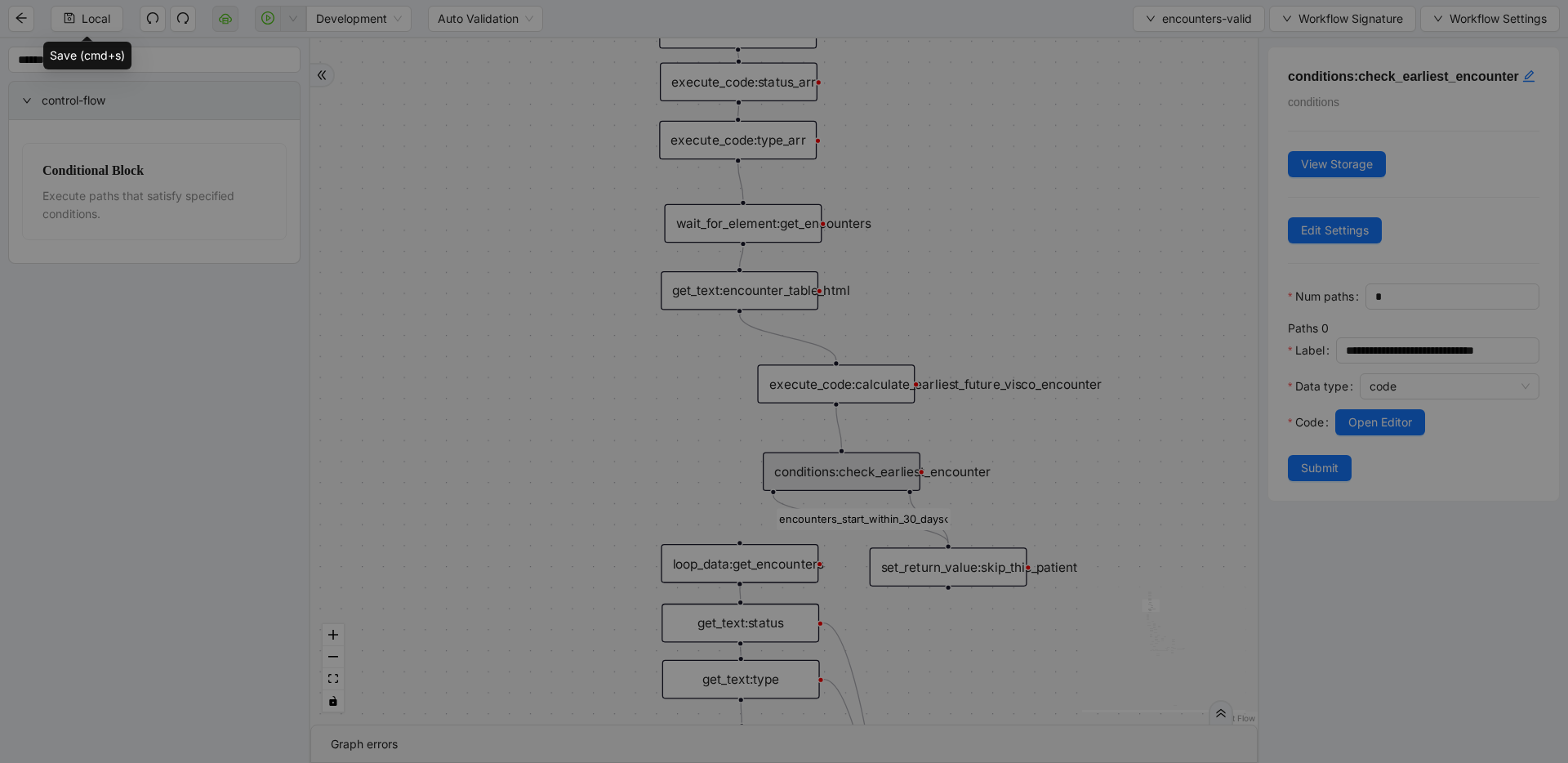
scroll to position [49, 0]
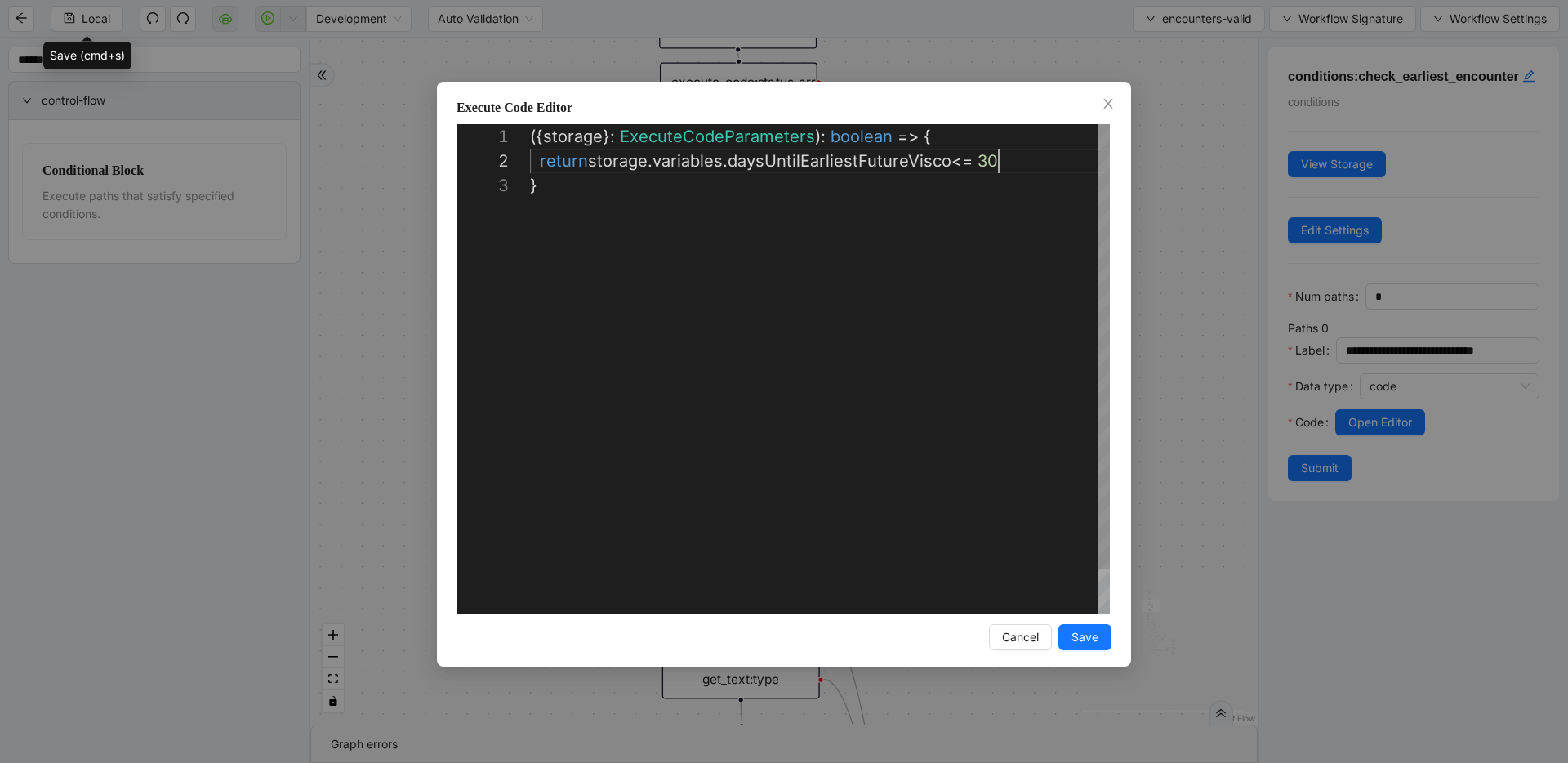
click at [1009, 171] on div "({ storage }: ExecuteCodeParameters ): boolean => { return storage . variables …" at bounding box center [820, 394] width 580 height 539
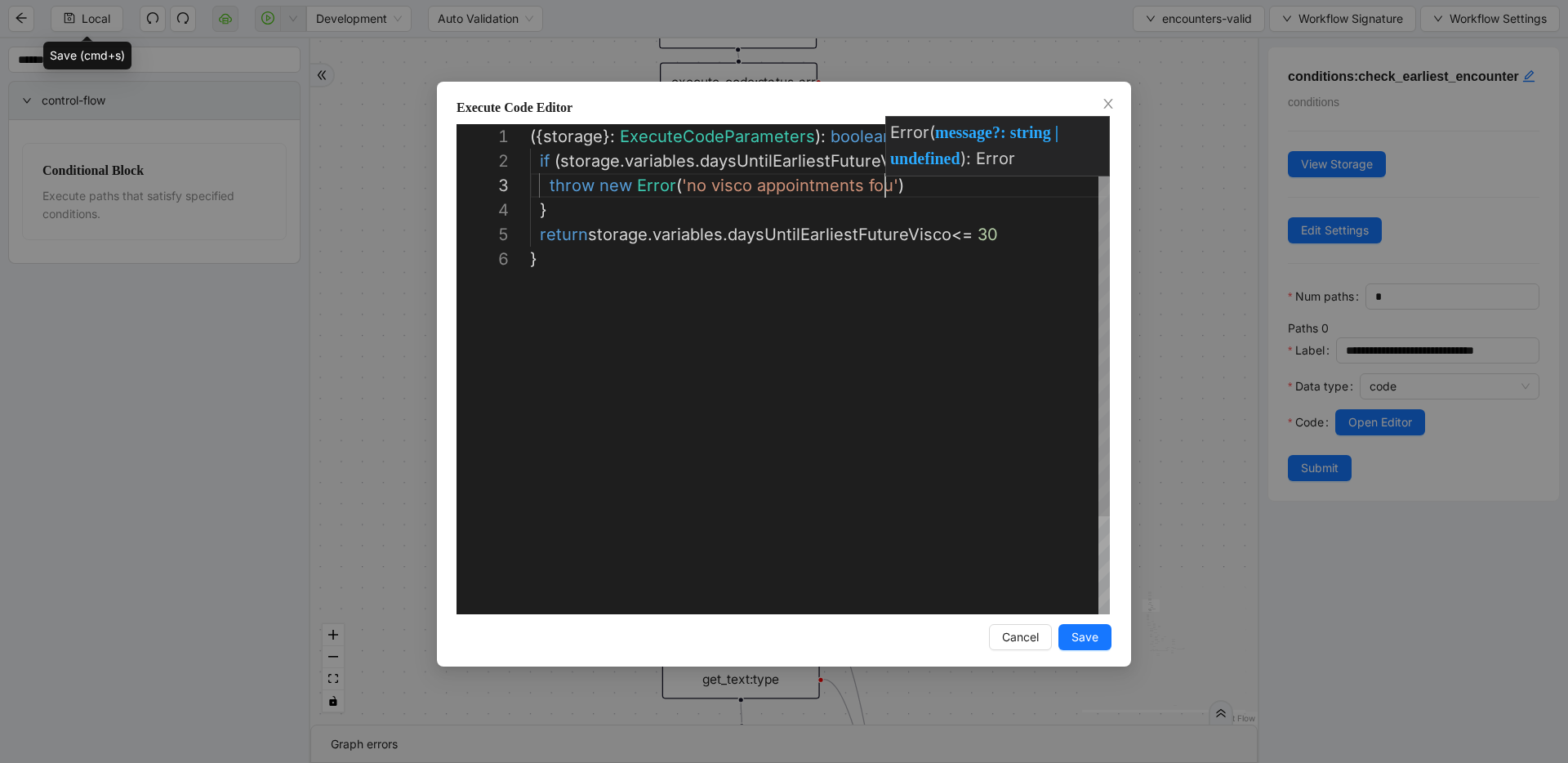
scroll to position [49, 375]
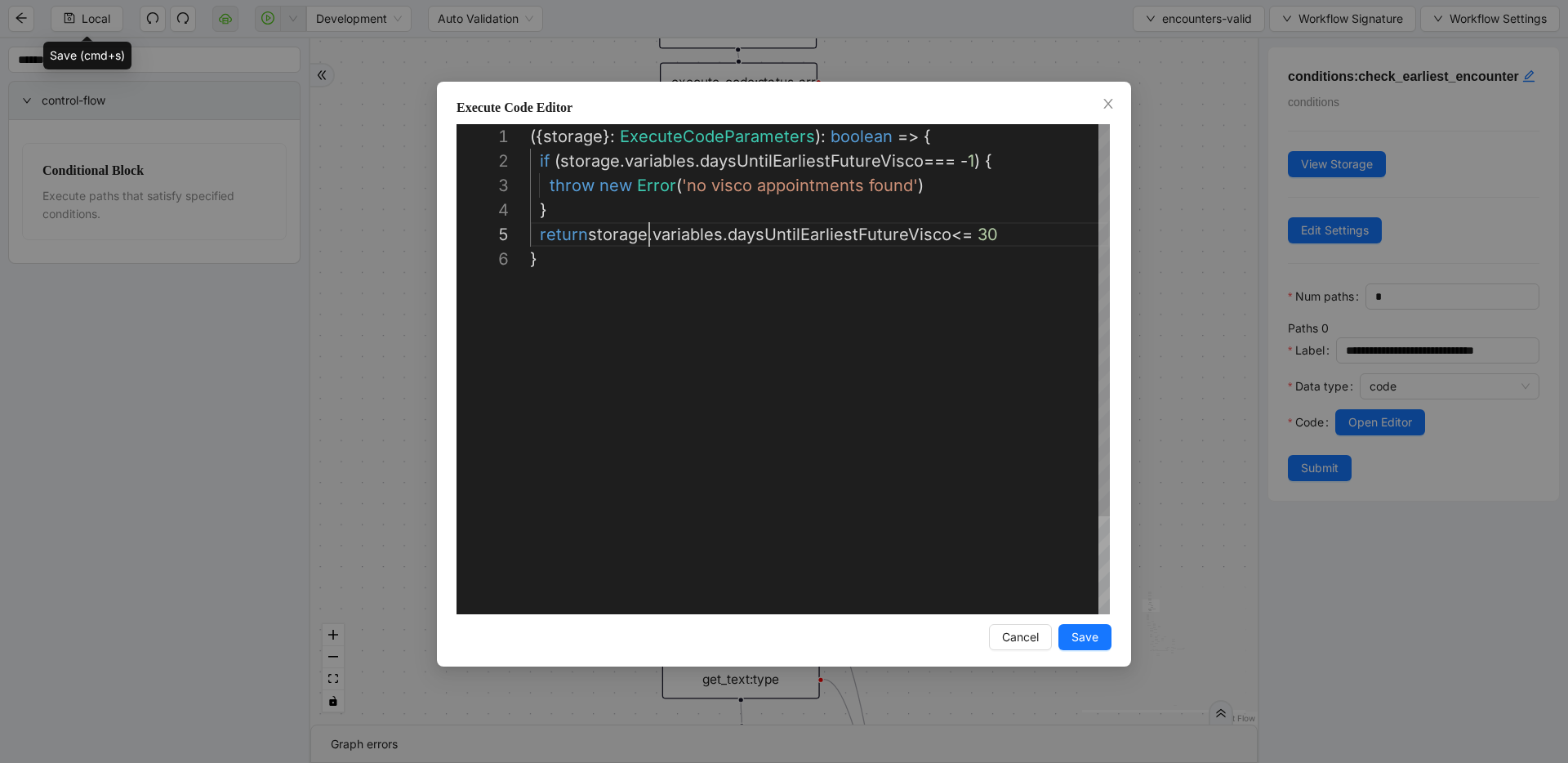
click at [649, 234] on div "({ storage }: ExecuteCodeParameters ): boolean => { if ( storage . variables . …" at bounding box center [820, 431] width 580 height 613
click at [1009, 640] on span "Save" at bounding box center [1085, 637] width 27 height 18
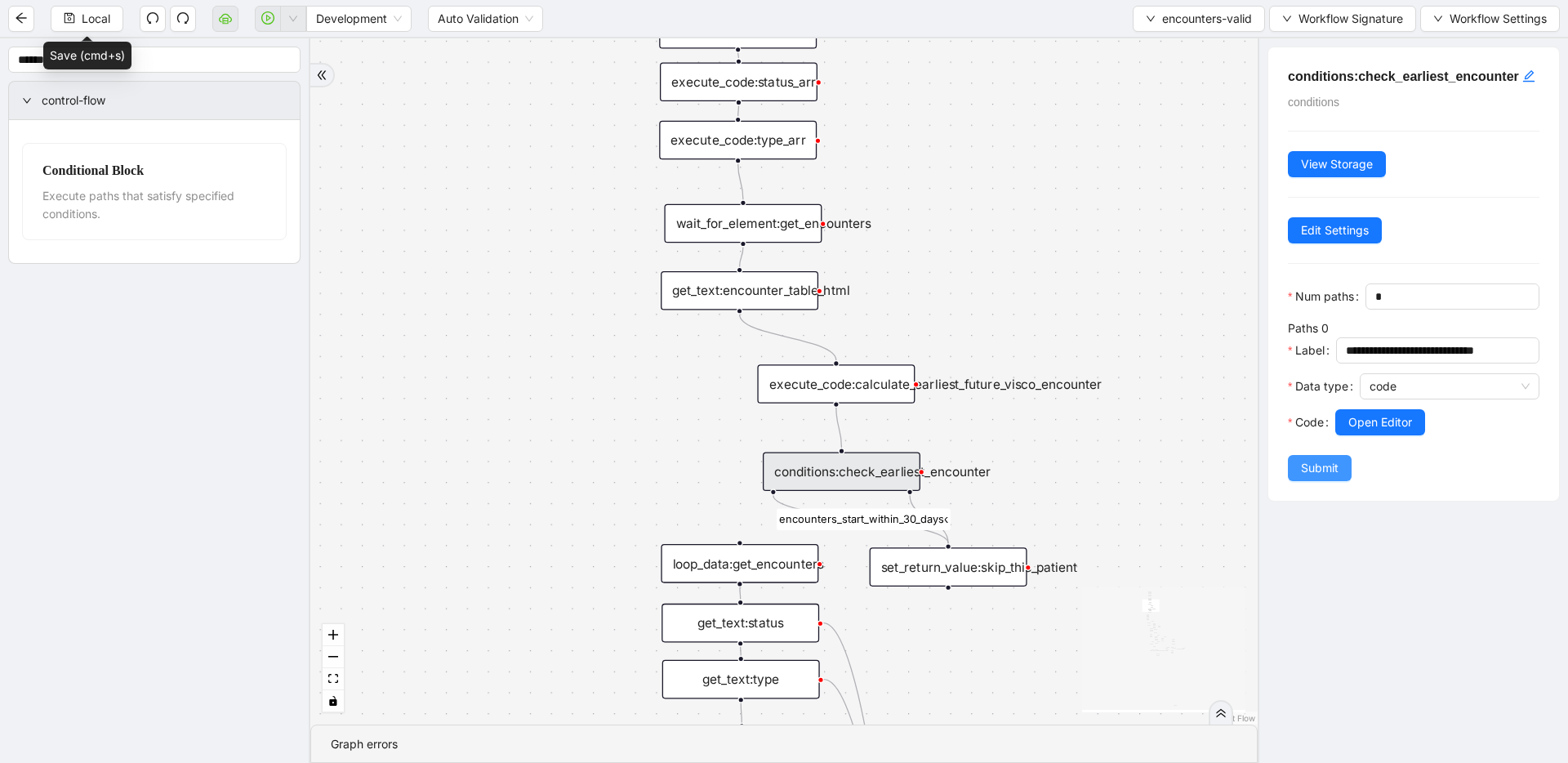
click at [1009, 481] on button "Submit" at bounding box center [1320, 468] width 64 height 27
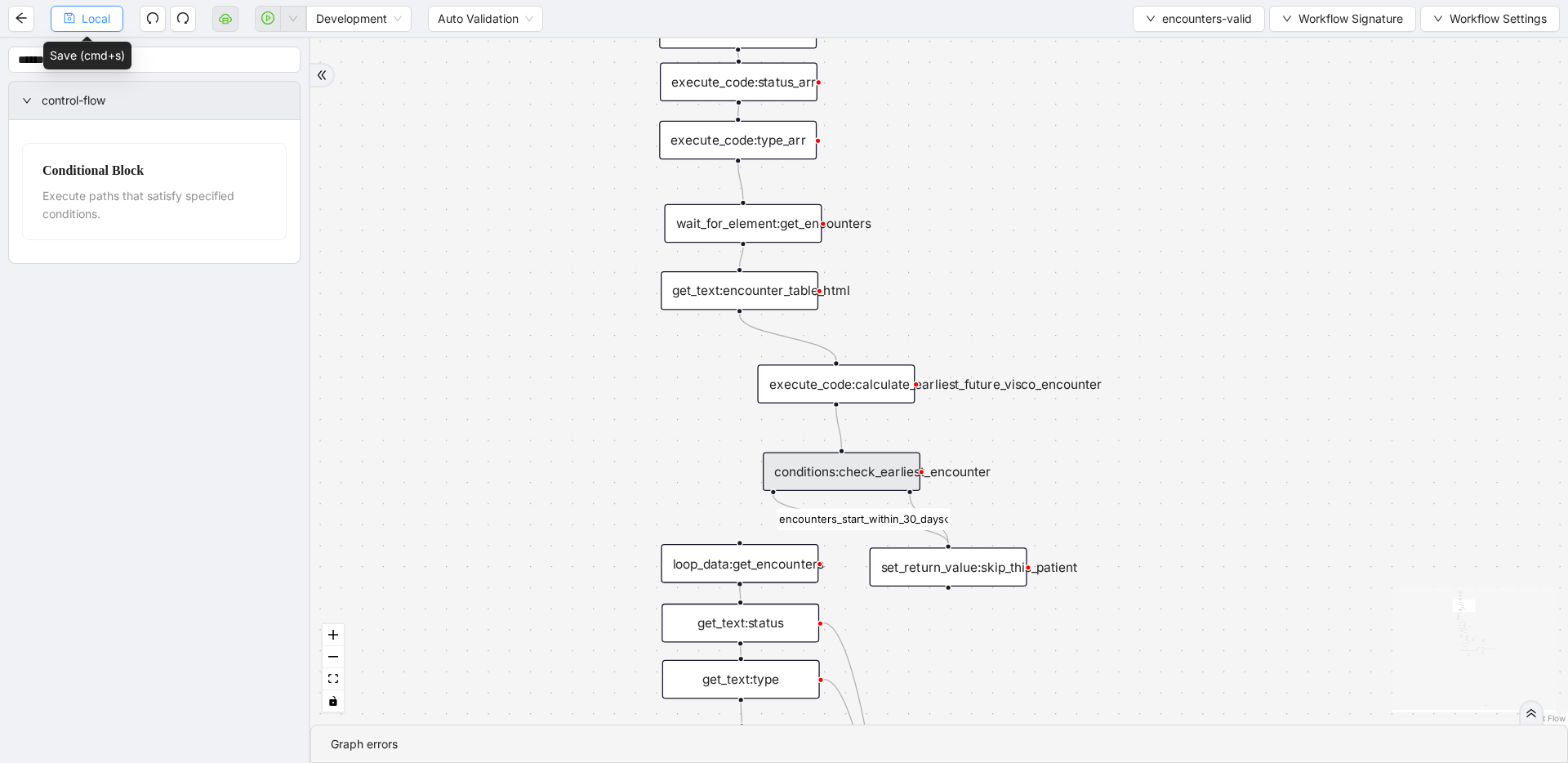
click at [66, 16] on icon "save" at bounding box center [70, 18] width 12 height 12
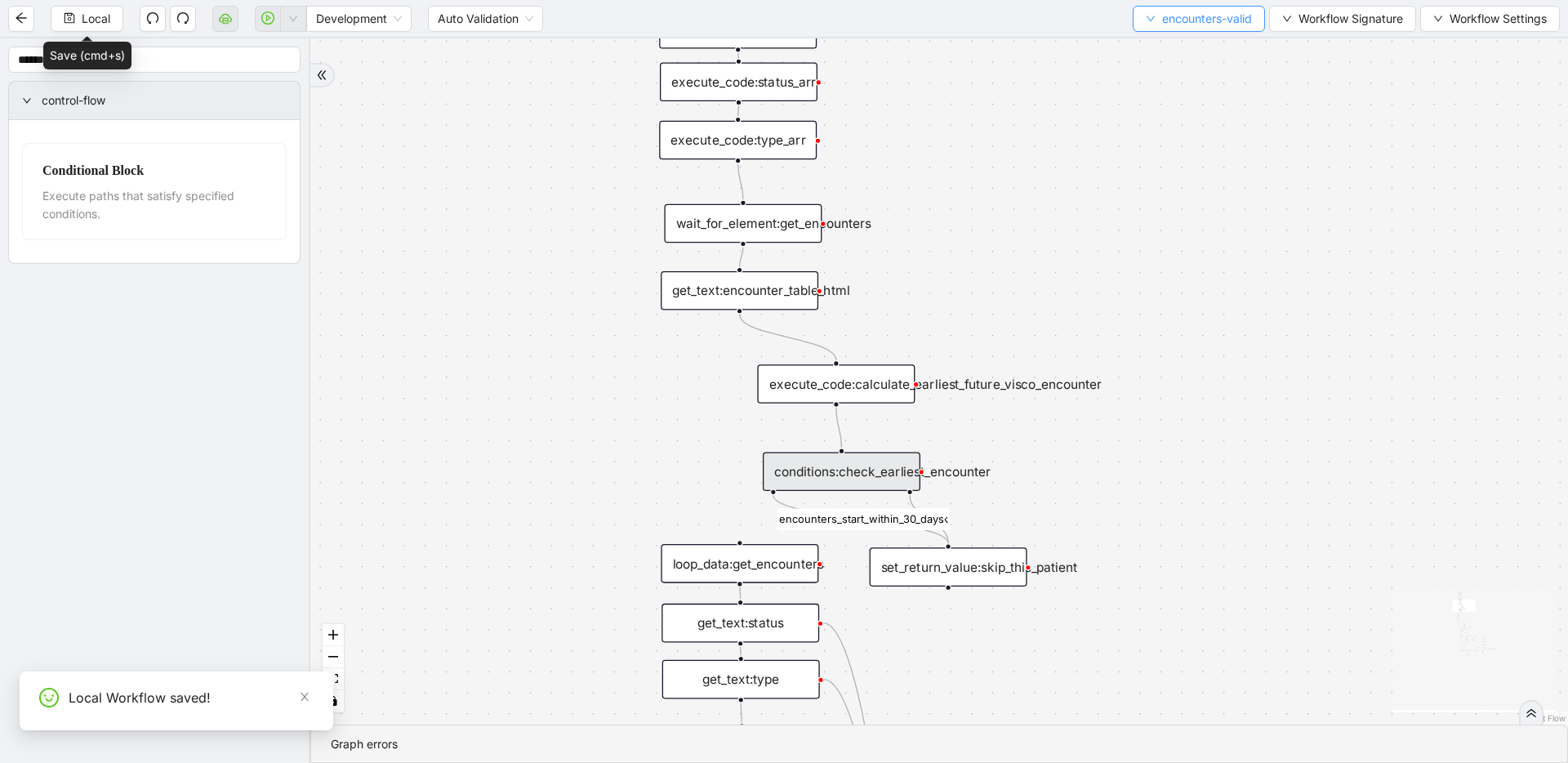
click at [1009, 17] on span "encounters-valid" at bounding box center [1207, 19] width 89 height 18
click at [1009, 56] on span "Select" at bounding box center [1197, 51] width 108 height 18
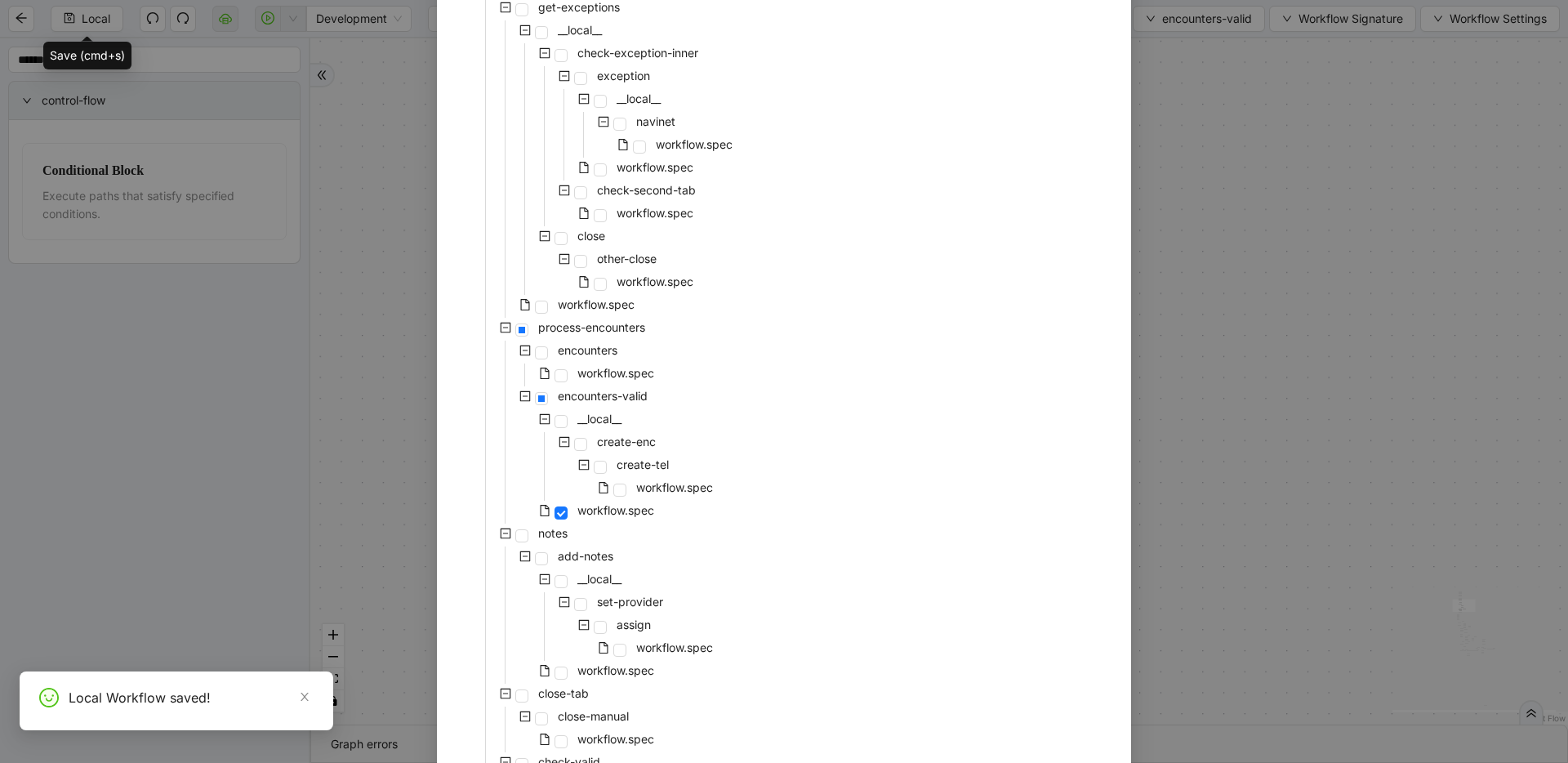
scroll to position [669, 0]
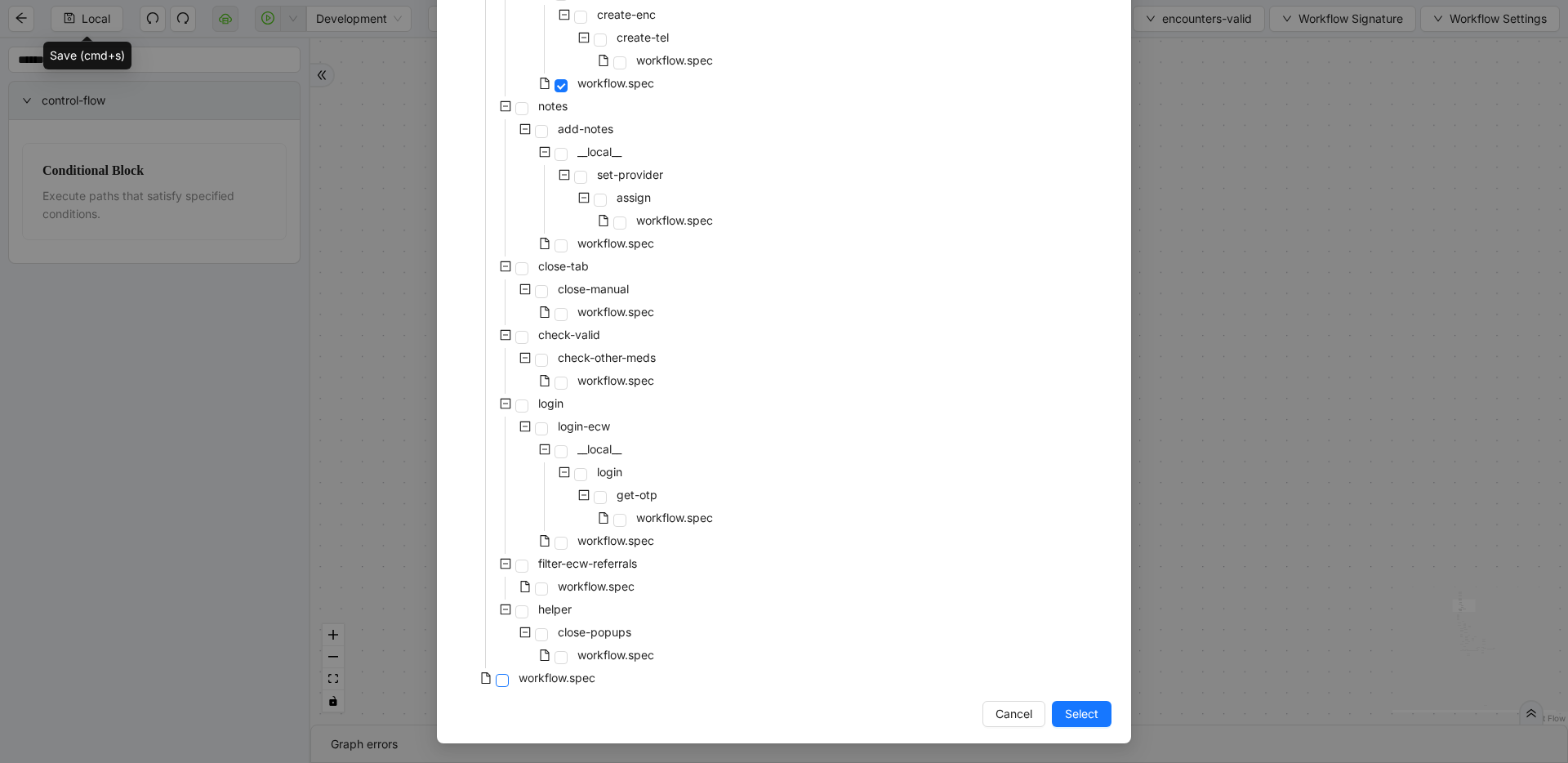
click at [497, 686] on span at bounding box center [503, 681] width 13 height 13
click at [1009, 725] on button "Select" at bounding box center [1082, 714] width 60 height 27
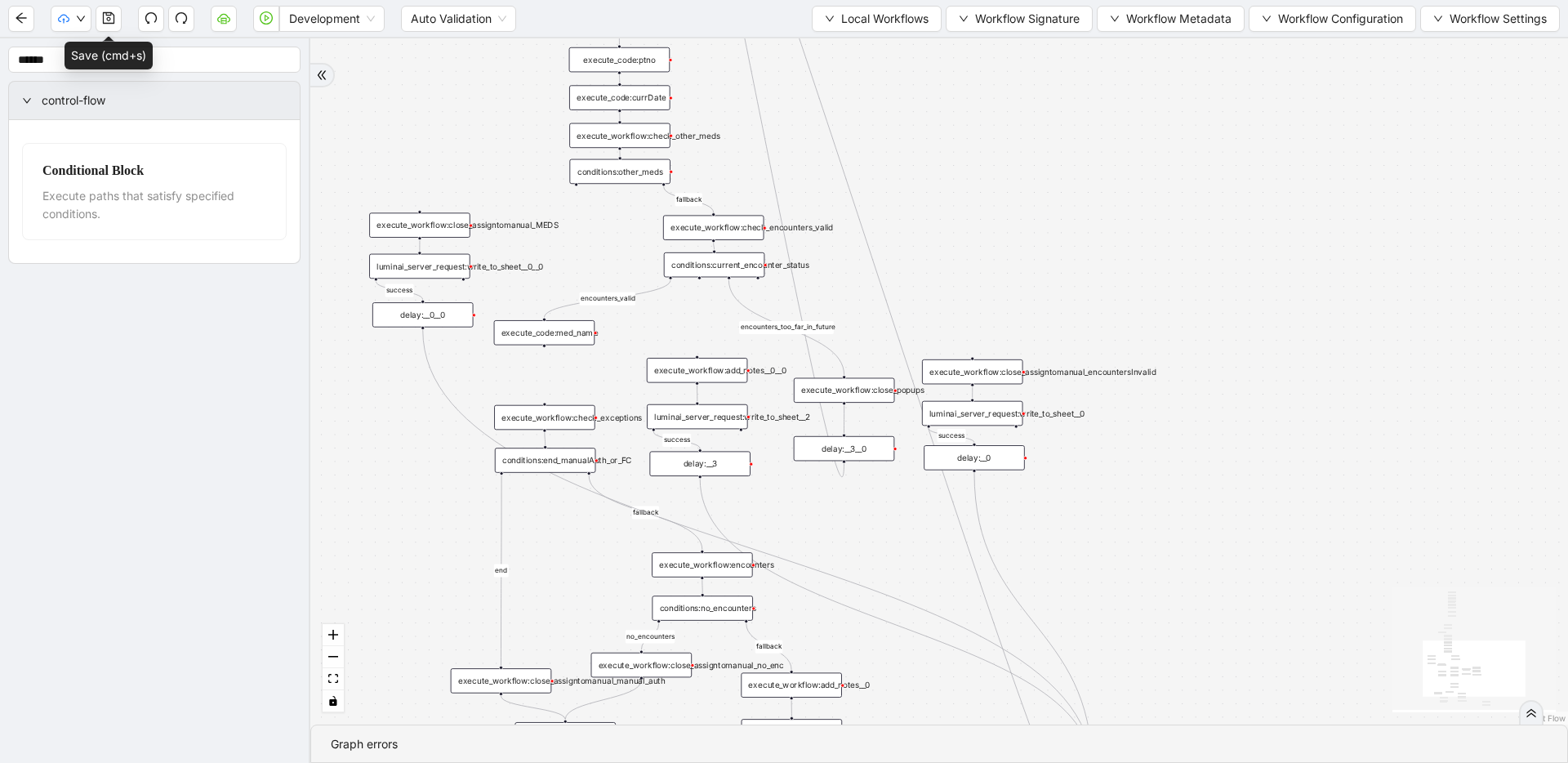
drag, startPoint x: 572, startPoint y: 207, endPoint x: 538, endPoint y: 500, distance: 295.0
click at [260, 19] on icon "play-circle" at bounding box center [267, 18] width 13 height 13
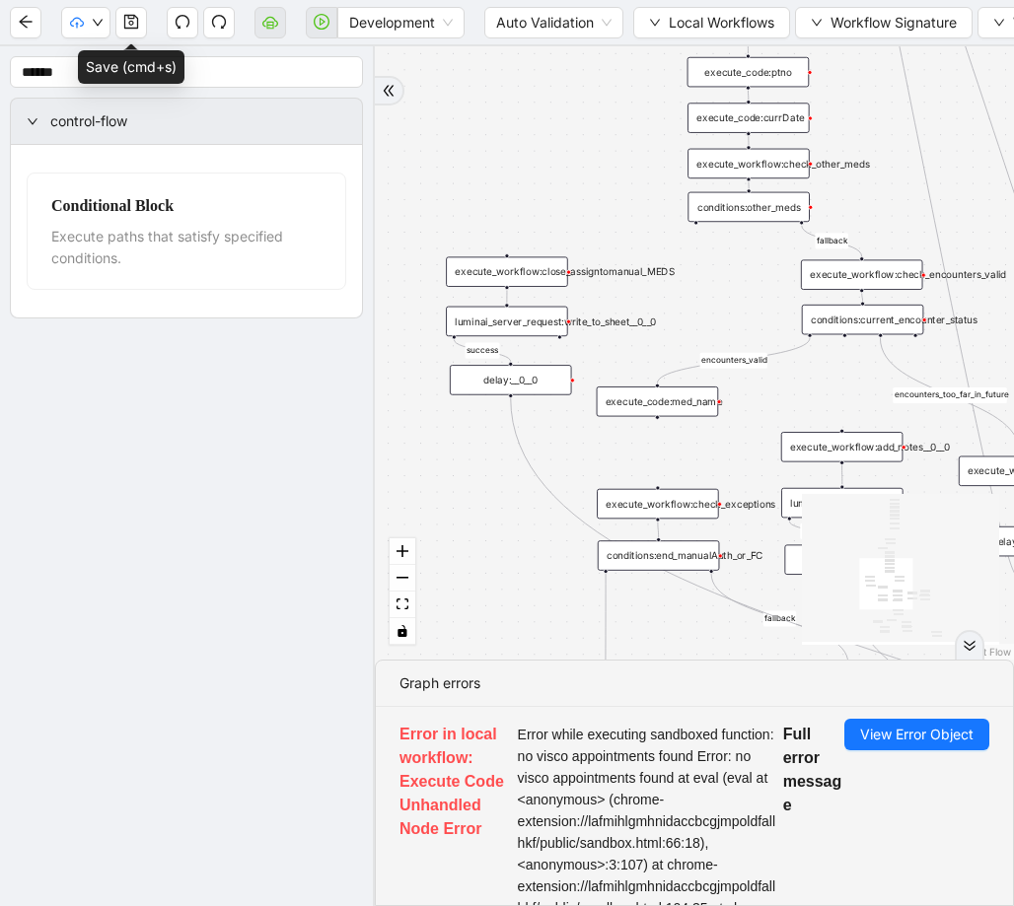
click at [845, 400] on div "fallback success success fallback no_encounters end success success success old…" at bounding box center [694, 352] width 639 height 613
click at [896, 285] on div "execute_workflow:check_encounters_valid" at bounding box center [862, 274] width 122 height 30
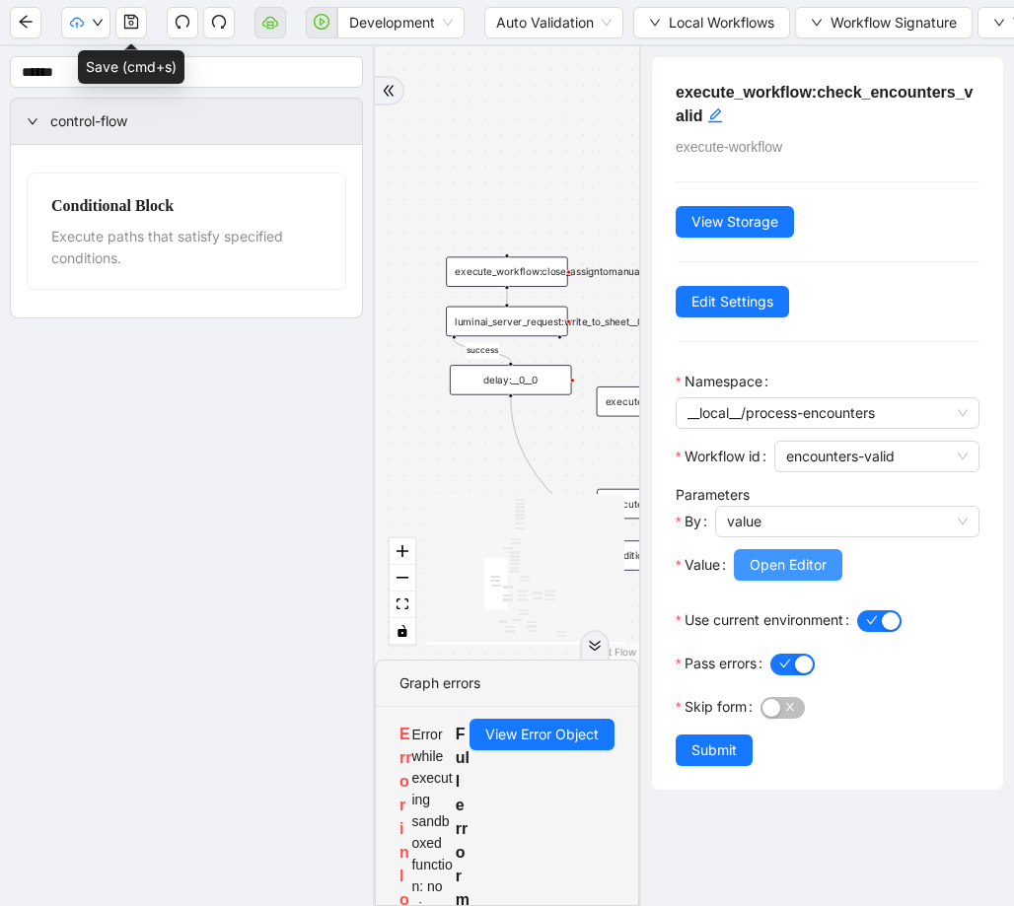
click at [826, 571] on span "Open Editor" at bounding box center [787, 565] width 77 height 22
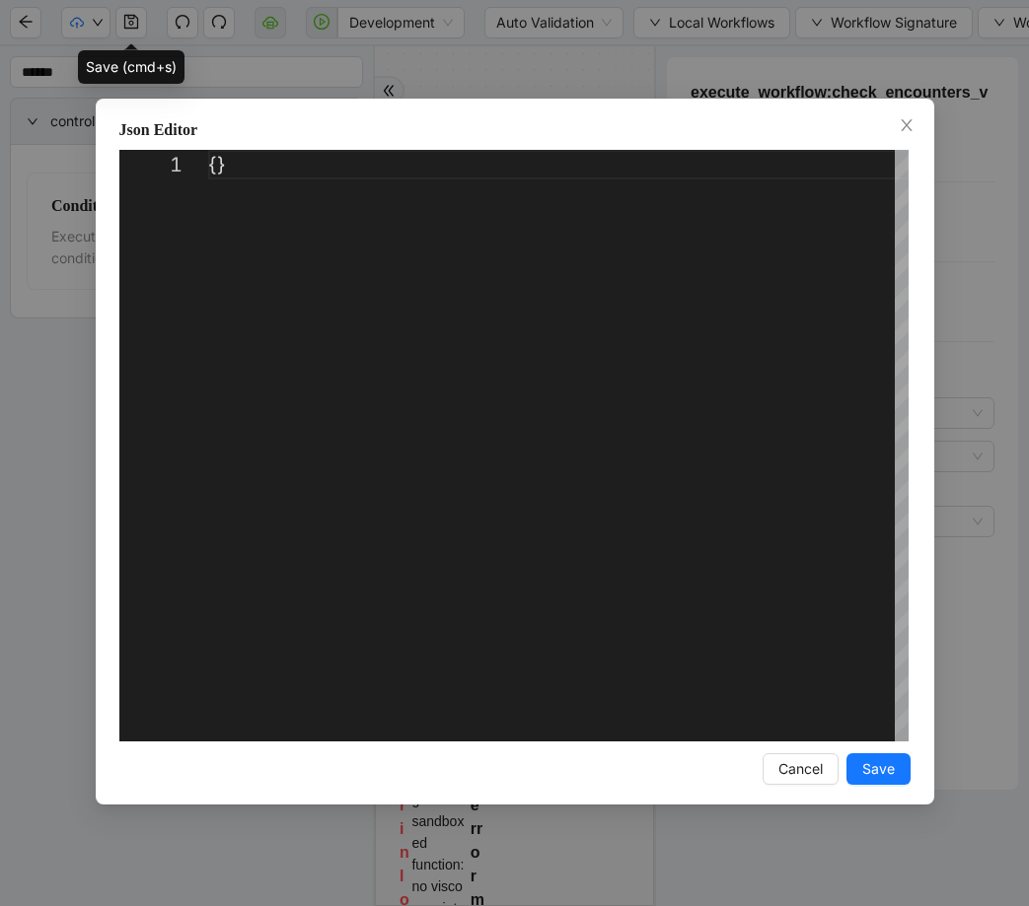
click at [950, 279] on div "Json Editor 1 {} ** Enter to Rename, ⇧Enter to Preview Cancel Save" at bounding box center [514, 453] width 1029 height 906
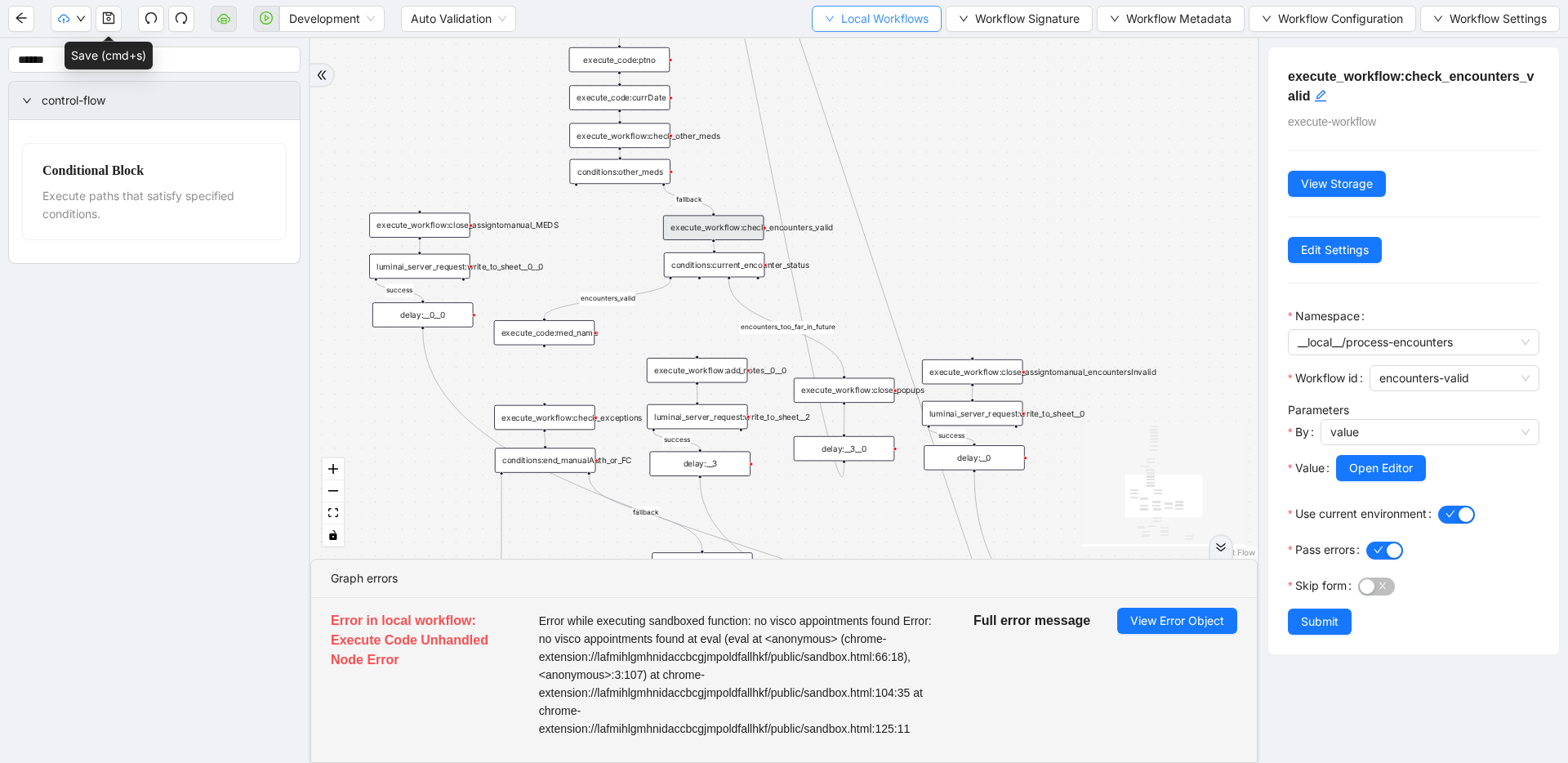
click at [897, 13] on span "Local Workflows" at bounding box center [885, 19] width 88 height 18
click at [863, 60] on li "Select" at bounding box center [872, 51] width 124 height 27
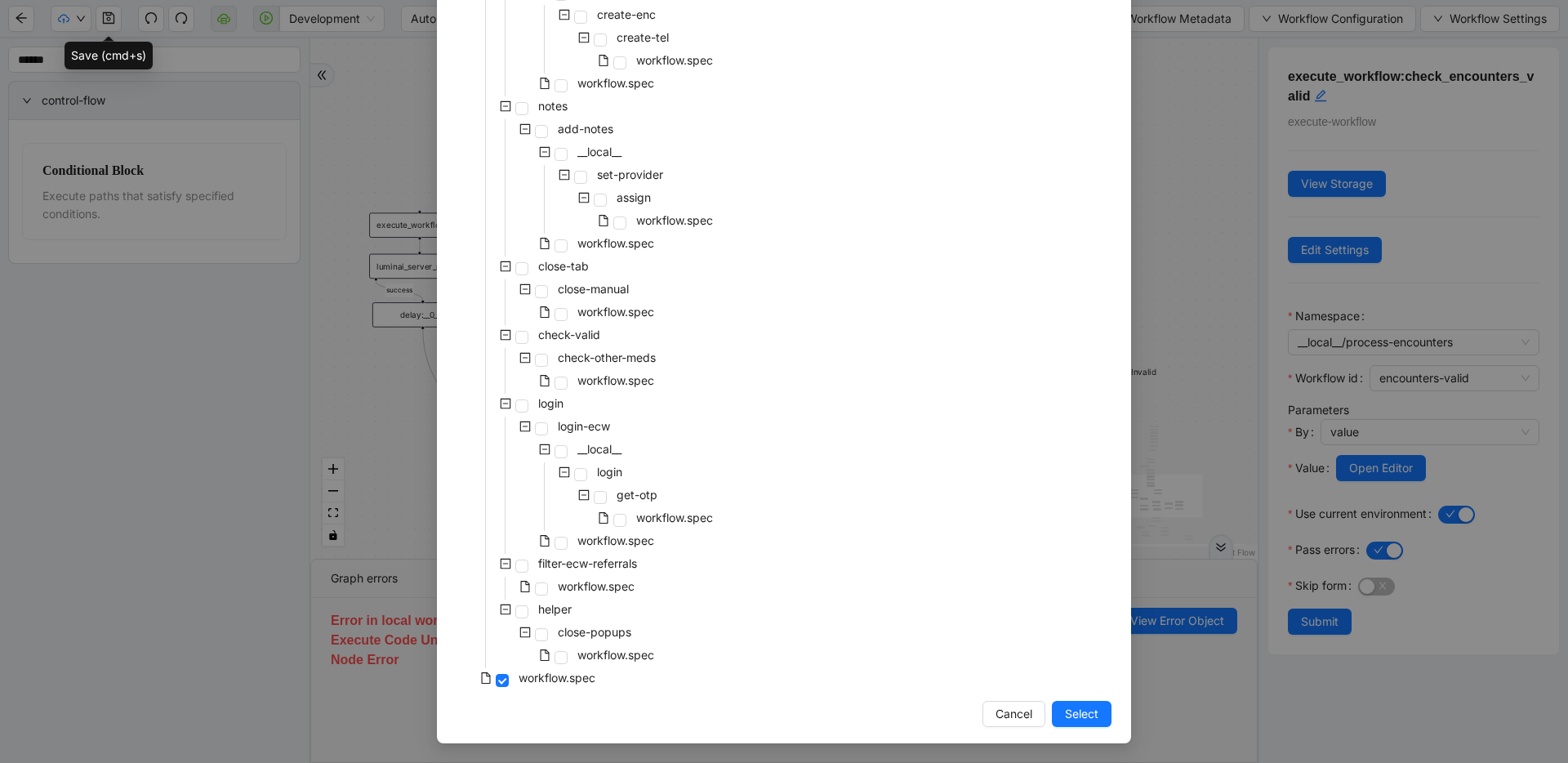
click at [695, 447] on div "pre-cert-medicare __local__ get-portal-data data workflow.spec get-exceptions _…" at bounding box center [784, 73] width 655 height 1235
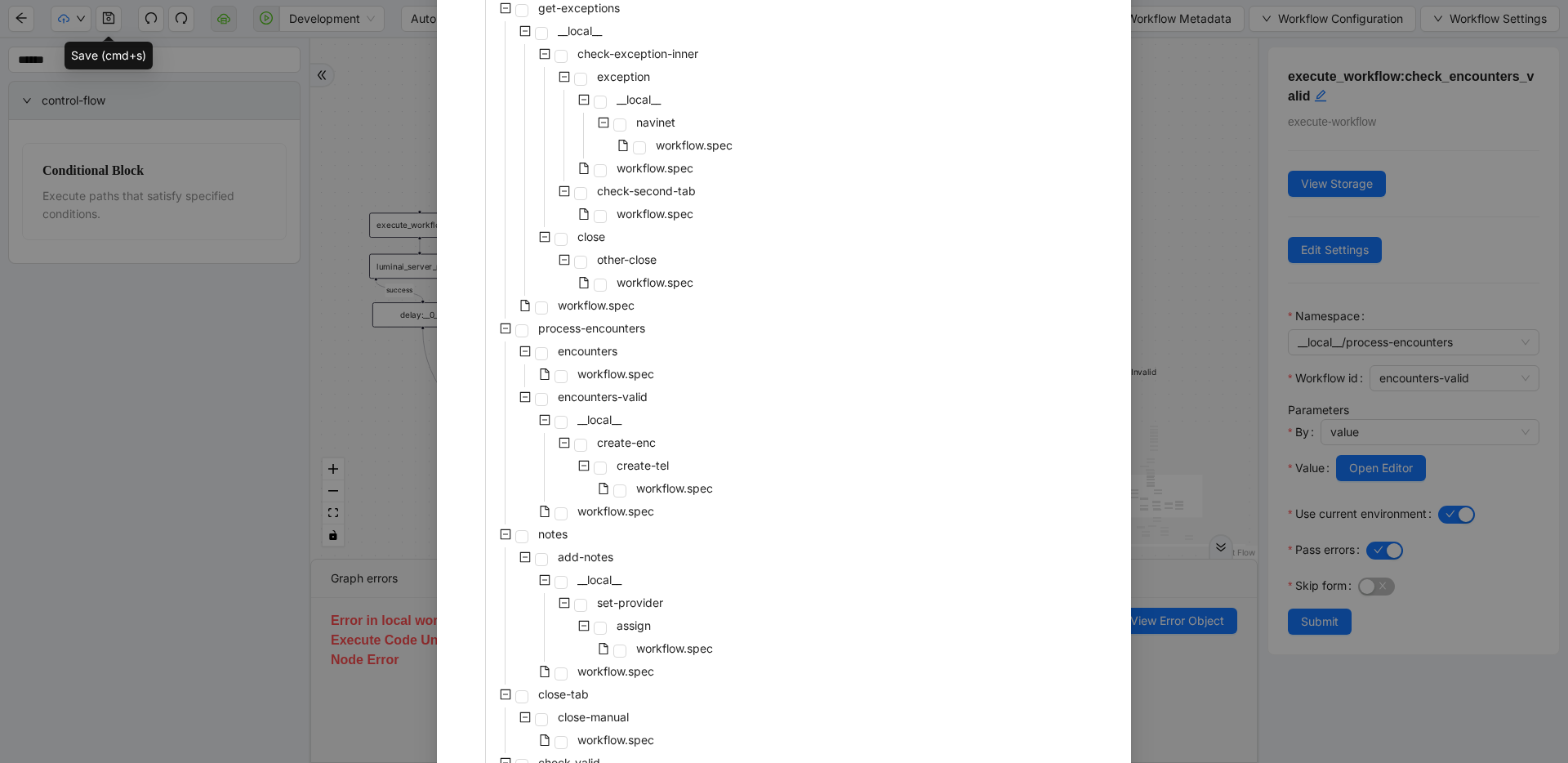
scroll to position [203, 0]
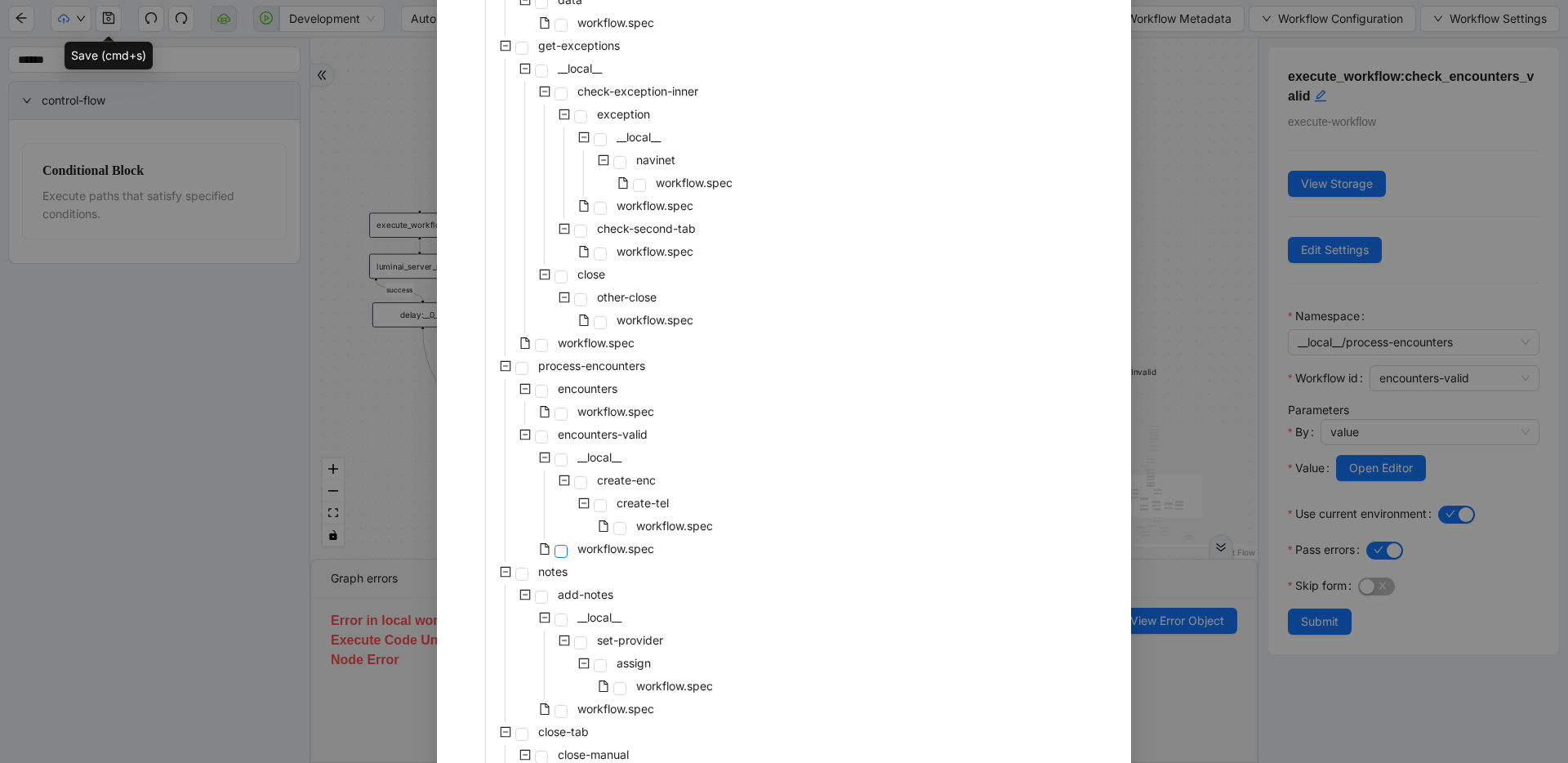
click at [556, 553] on span at bounding box center [562, 552] width 13 height 13
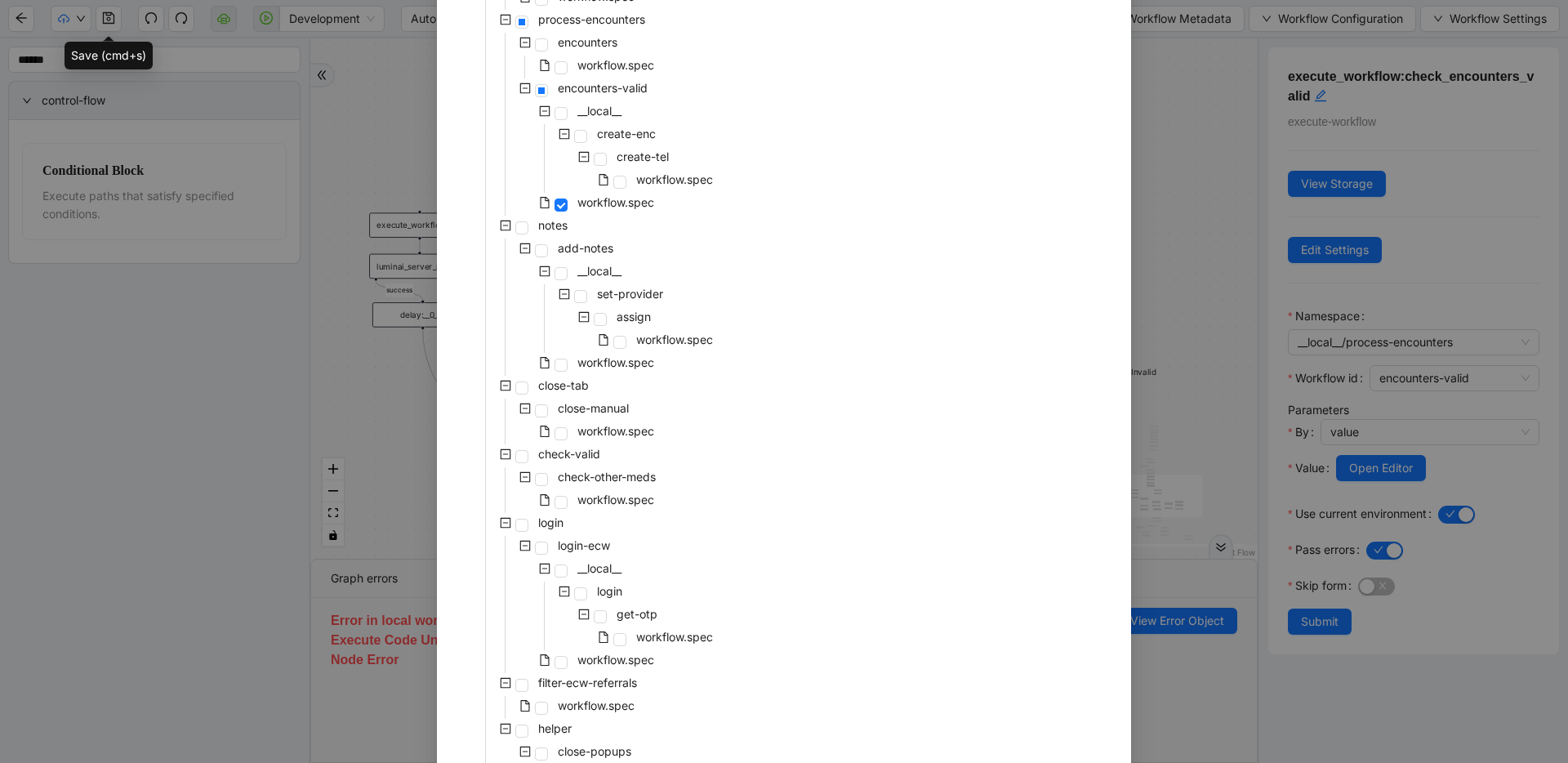
scroll to position [669, 0]
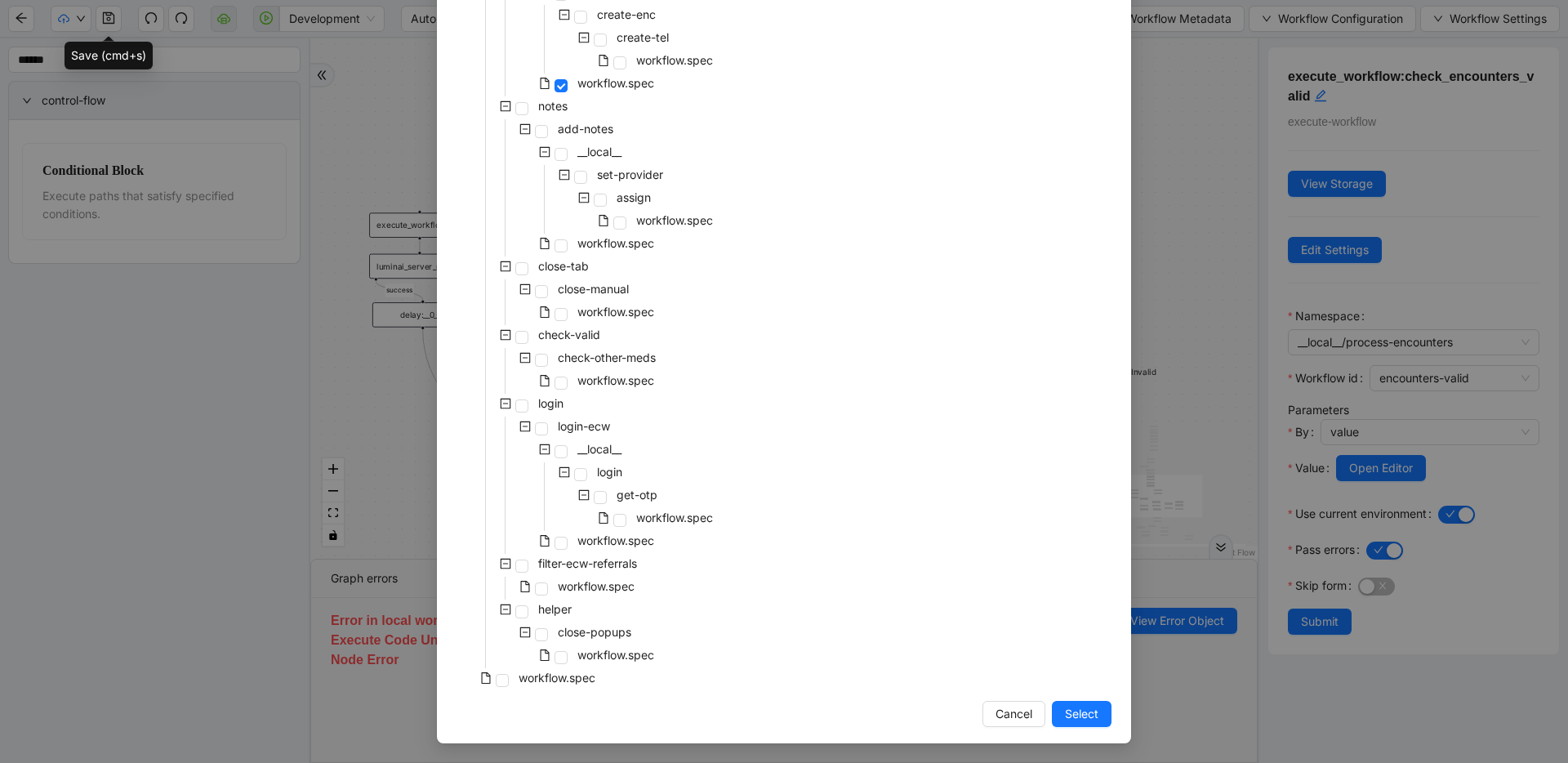
click at [1009, 722] on span "Select" at bounding box center [1082, 714] width 33 height 18
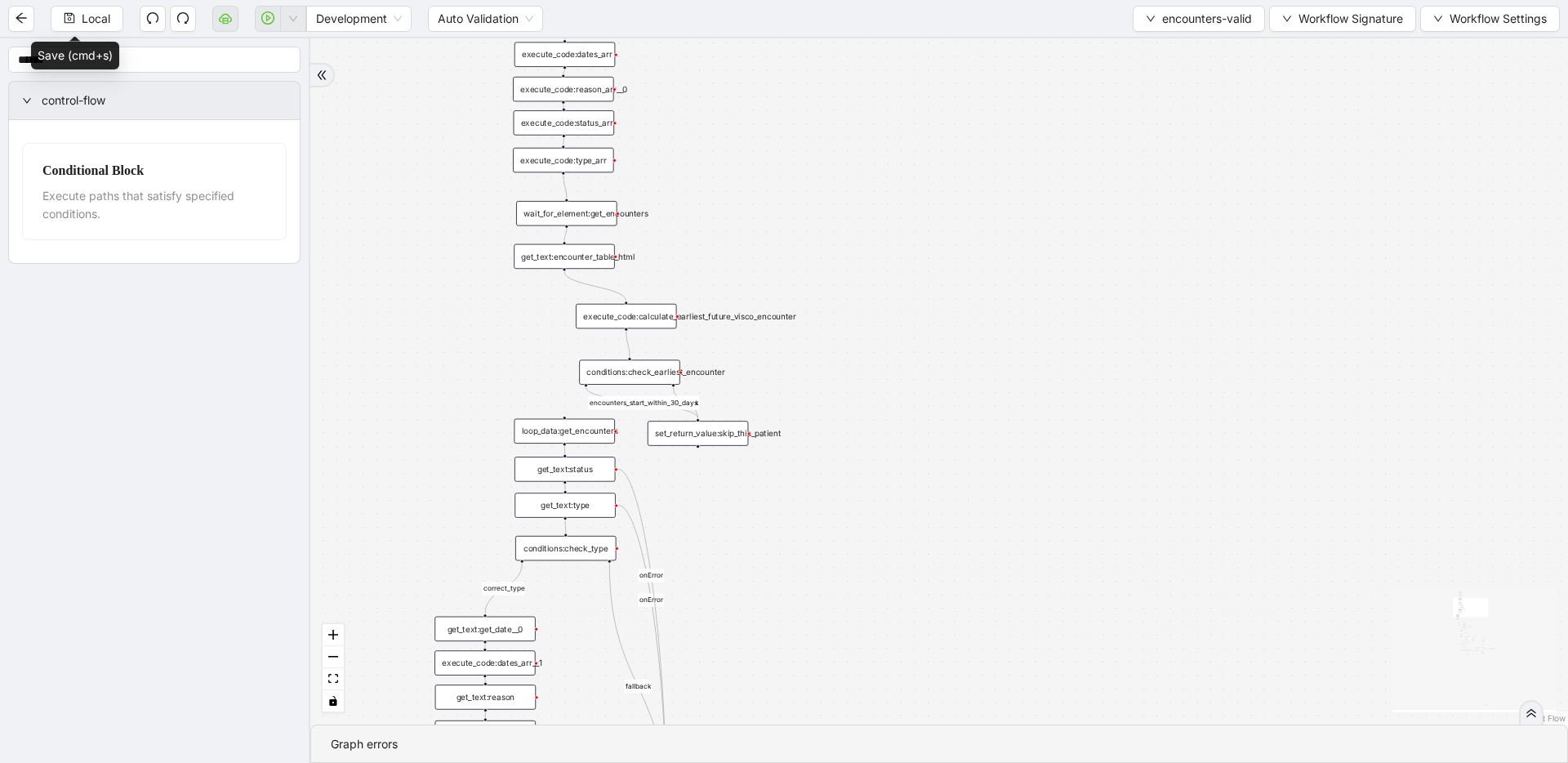
drag, startPoint x: 1032, startPoint y: 471, endPoint x: 986, endPoint y: 234, distance: 241.4
click at [986, 234] on div "fallback fallback inPast hasInPast fallback wrong_body inNewYear fallback fallb…" at bounding box center [939, 381] width 1258 height 686
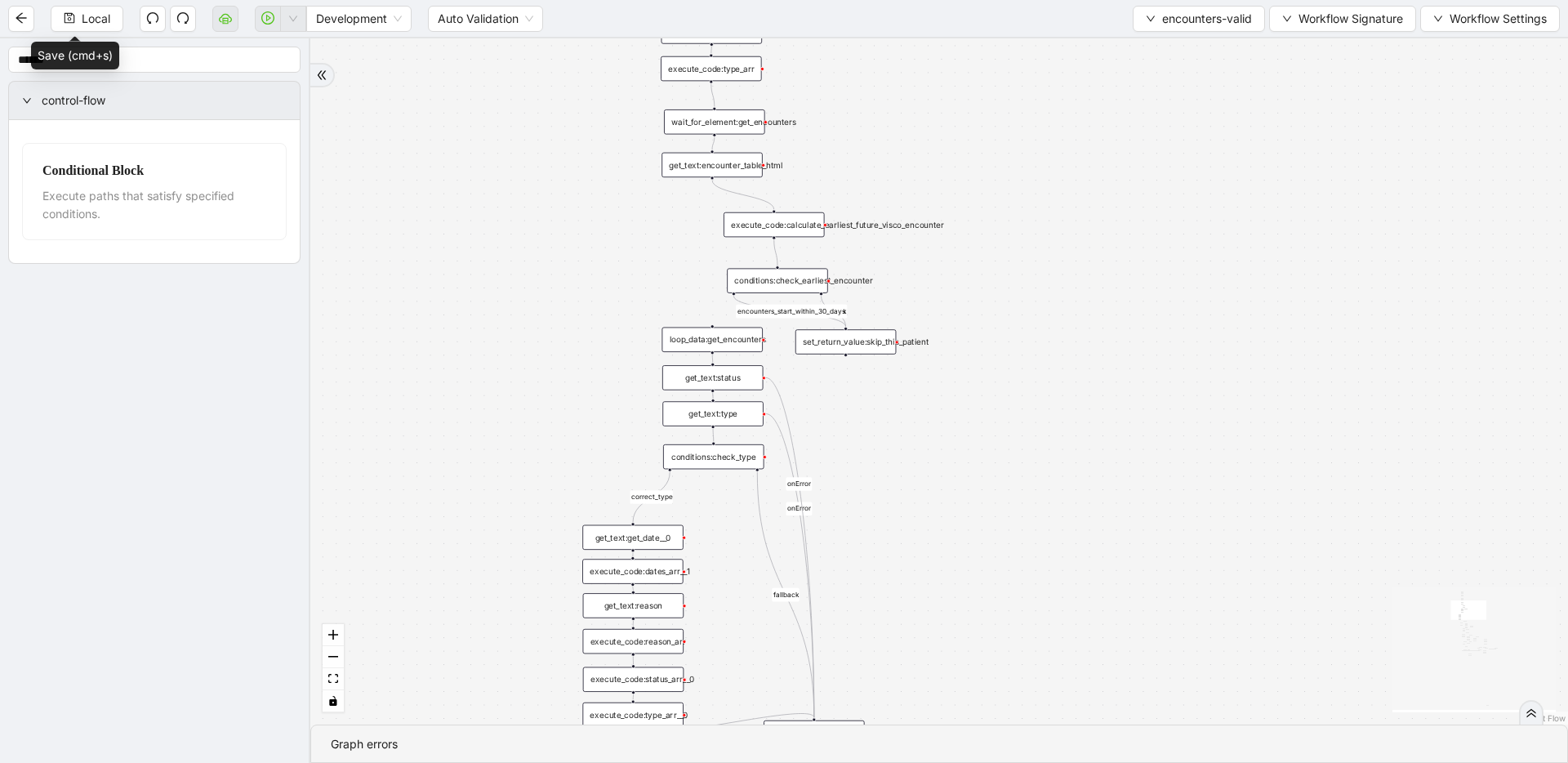
drag, startPoint x: 842, startPoint y: 396, endPoint x: 1014, endPoint y: 288, distance: 203.1
click at [1009, 288] on div "fallback fallback inPast hasInPast fallback wrong_body inNewYear fallback fallb…" at bounding box center [939, 381] width 1258 height 686
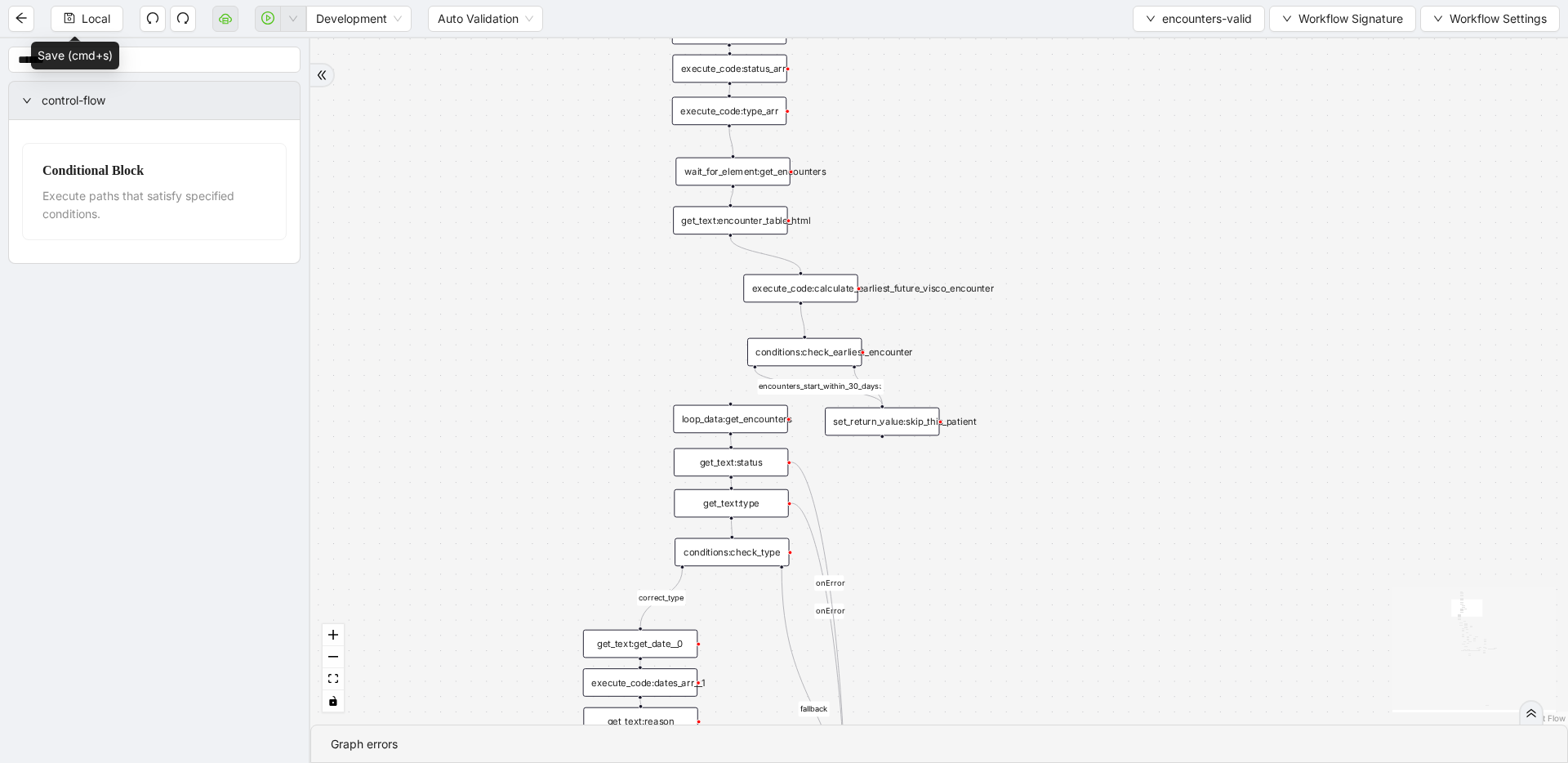
drag, startPoint x: 742, startPoint y: 545, endPoint x: 714, endPoint y: 710, distance: 167.4
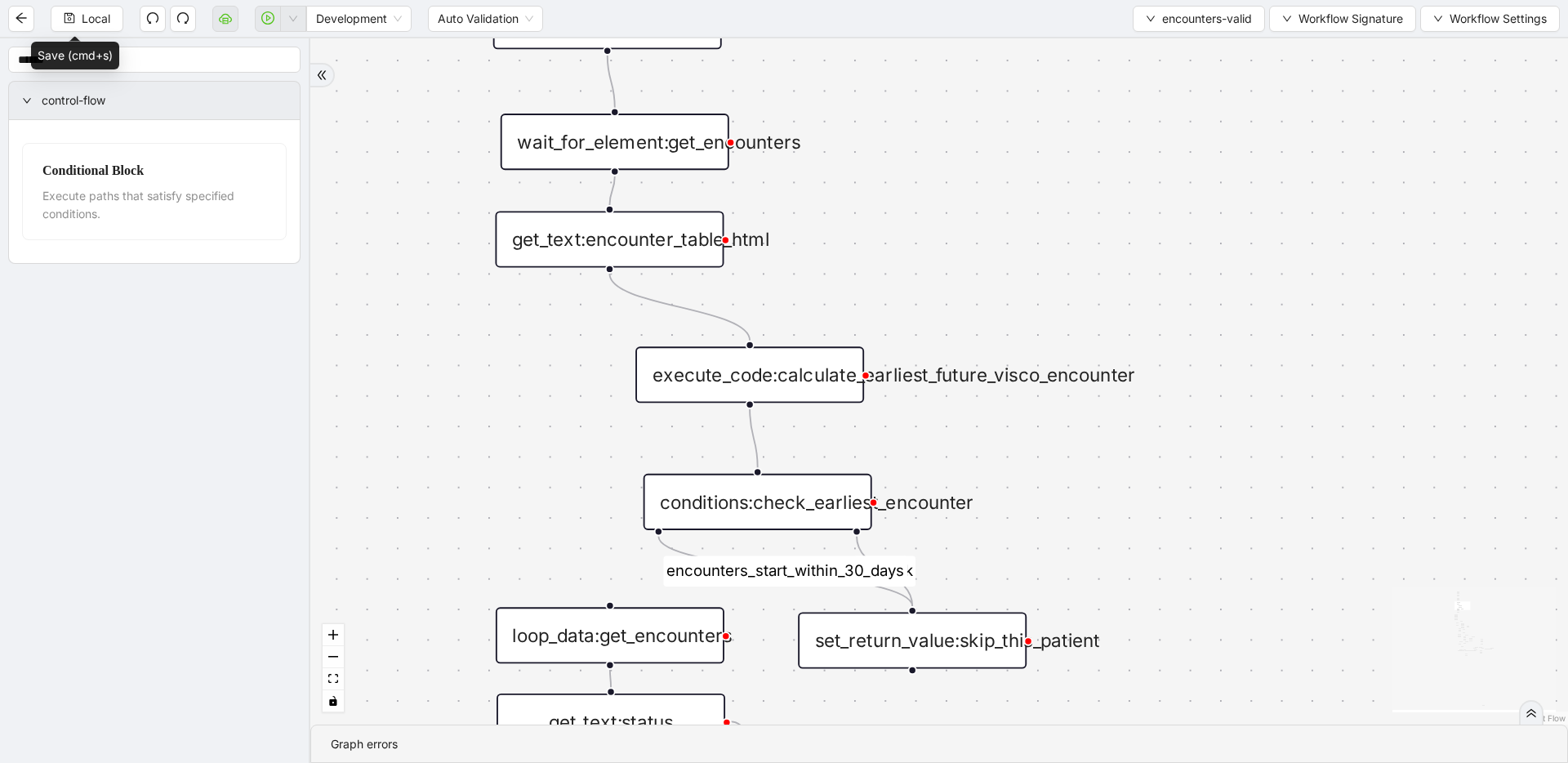
click at [808, 365] on div "execute_code:calculate_earliest_future_visco_encounter" at bounding box center [750, 374] width 229 height 56
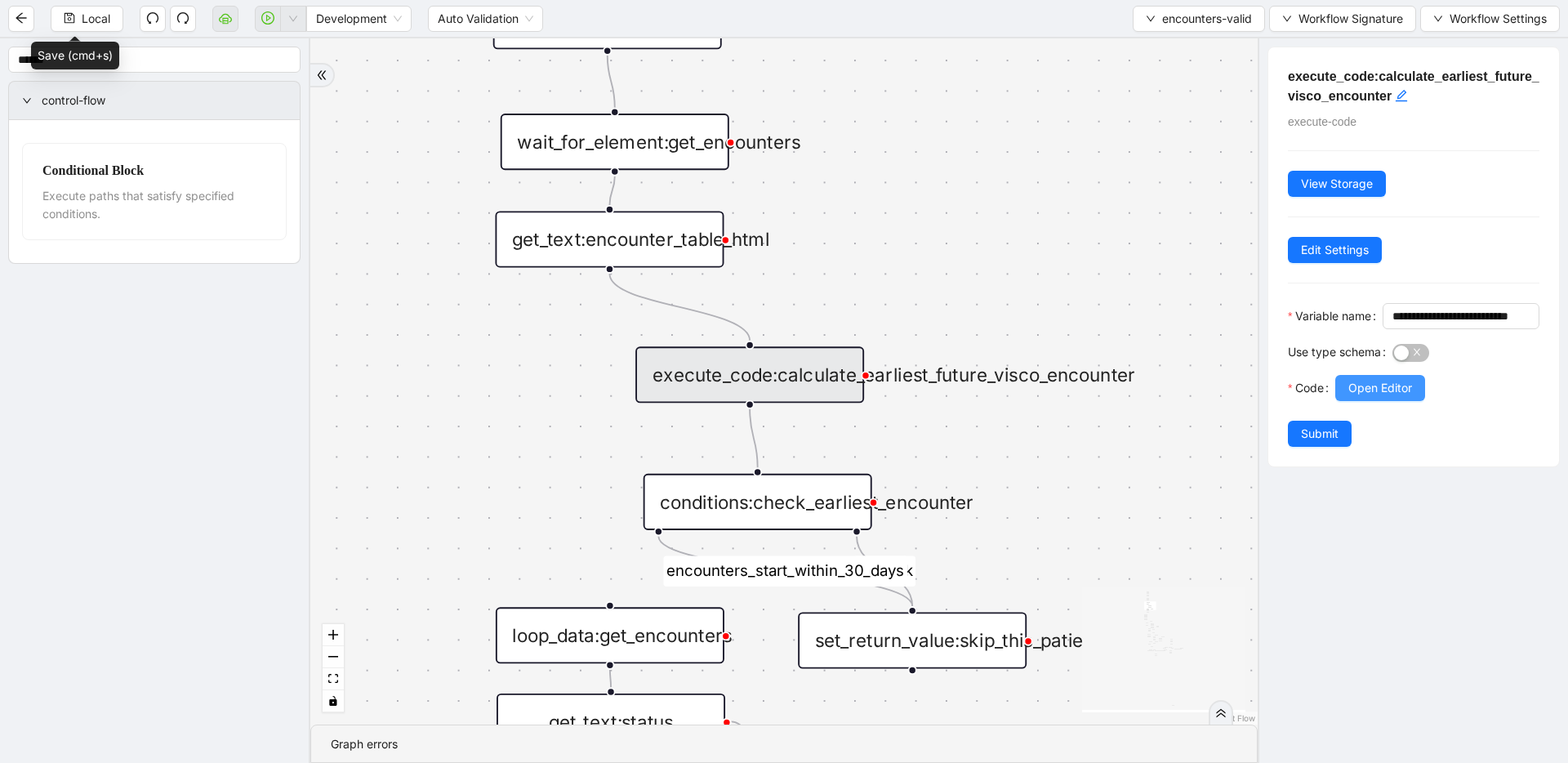
click at [1009, 397] on span "Open Editor" at bounding box center [1380, 389] width 64 height 18
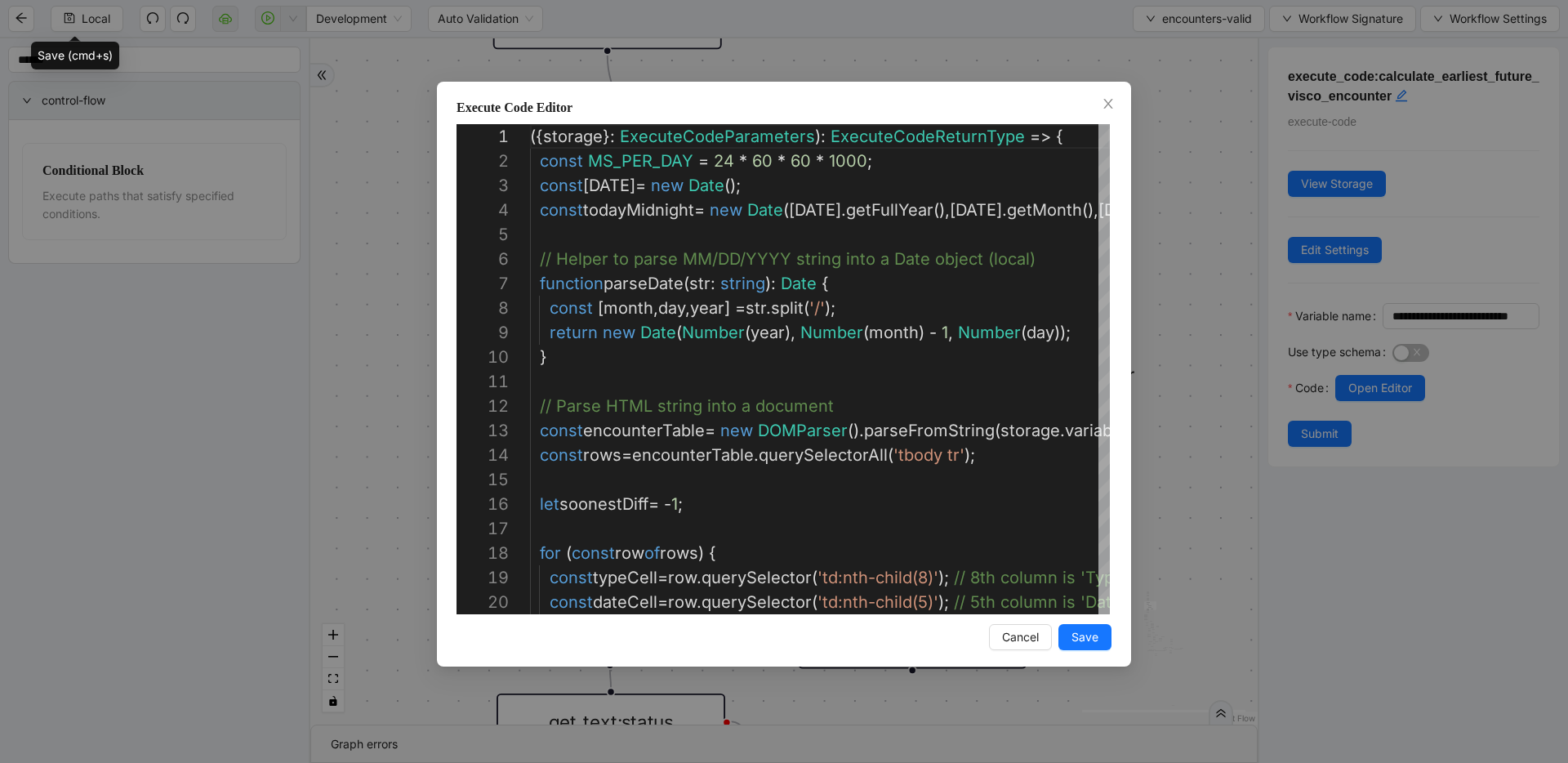
scroll to position [245, 0]
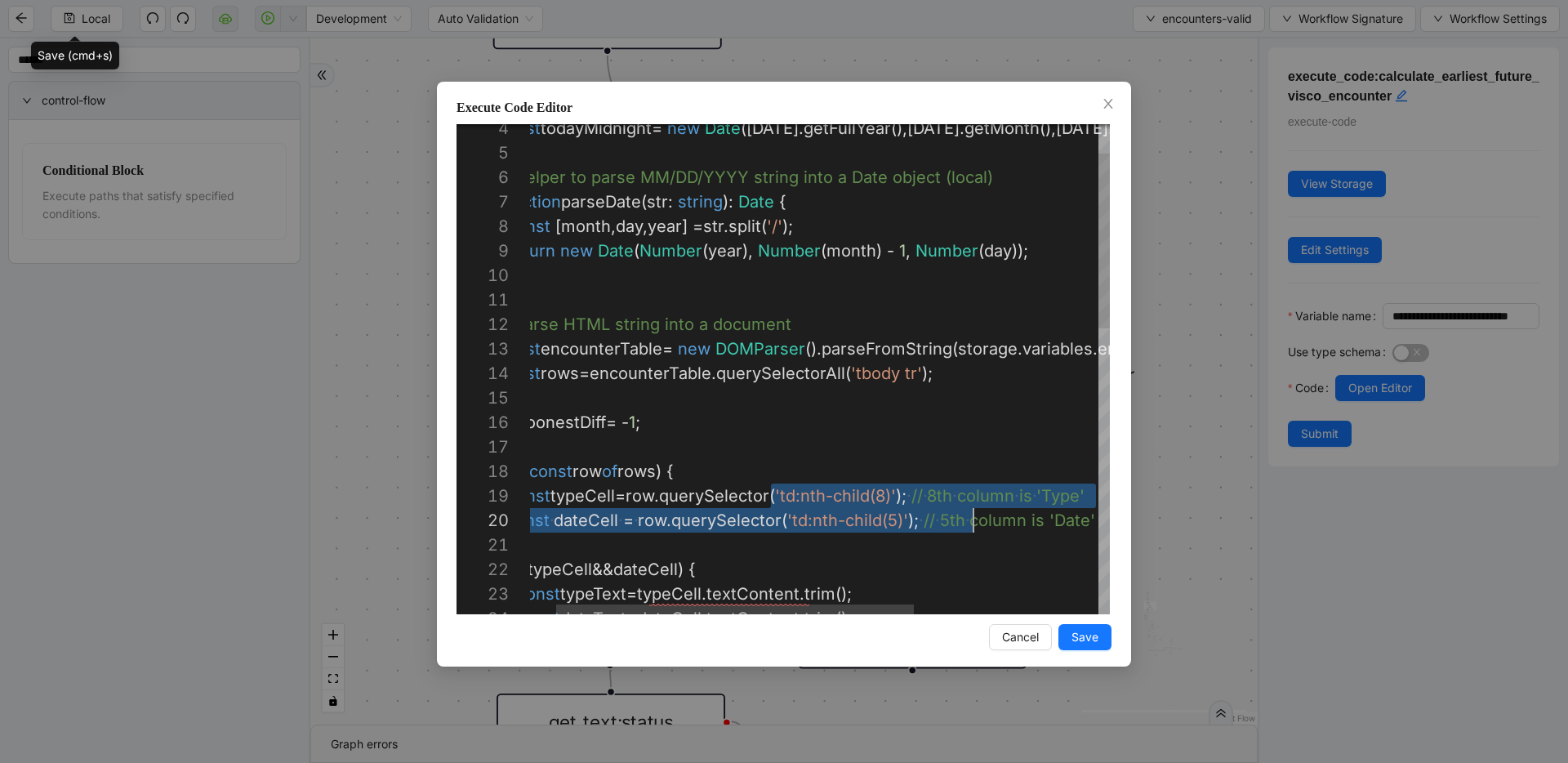
drag, startPoint x: 813, startPoint y: 500, endPoint x: 962, endPoint y: 518, distance: 150.1
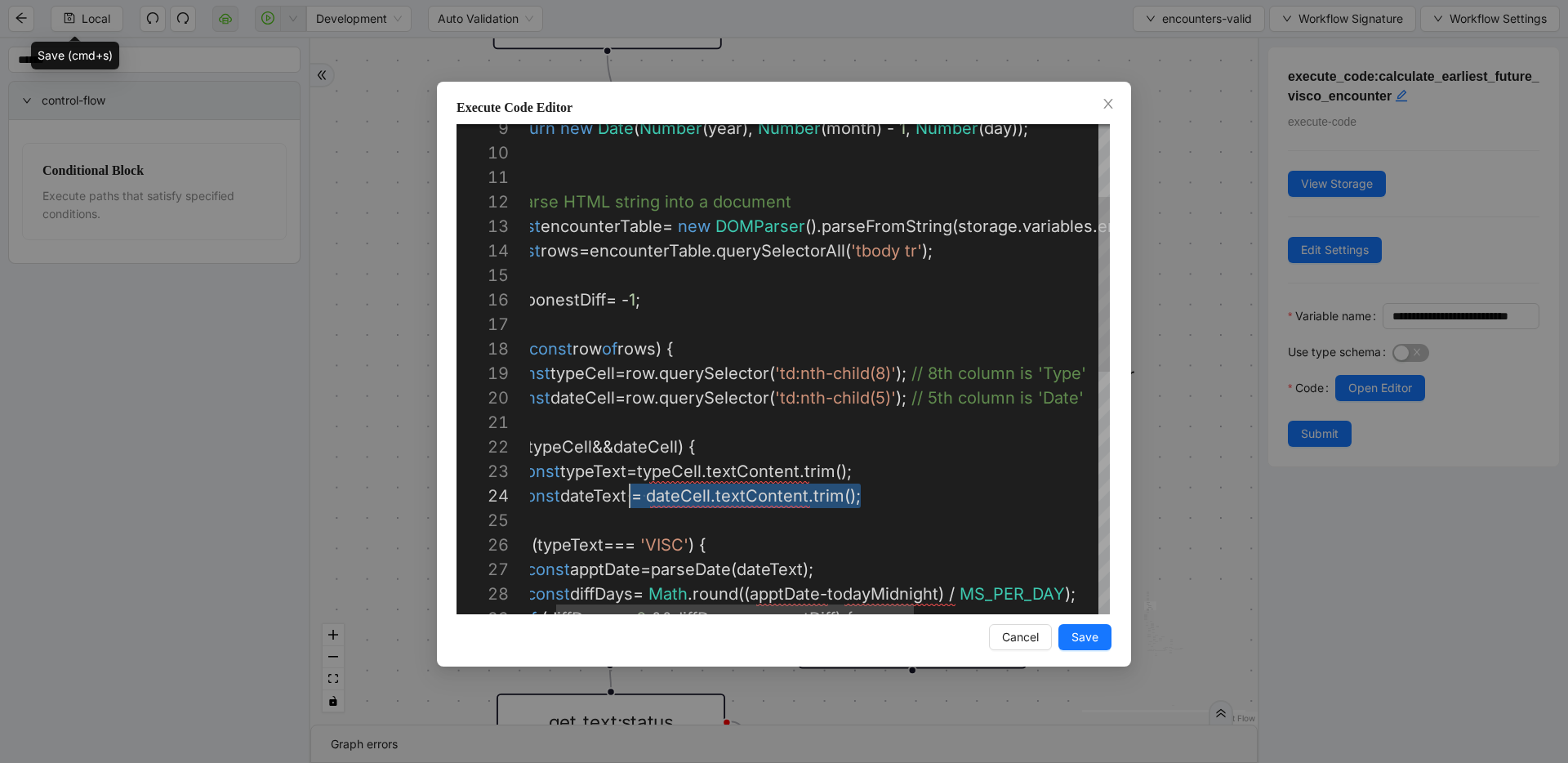
scroll to position [74, 0]
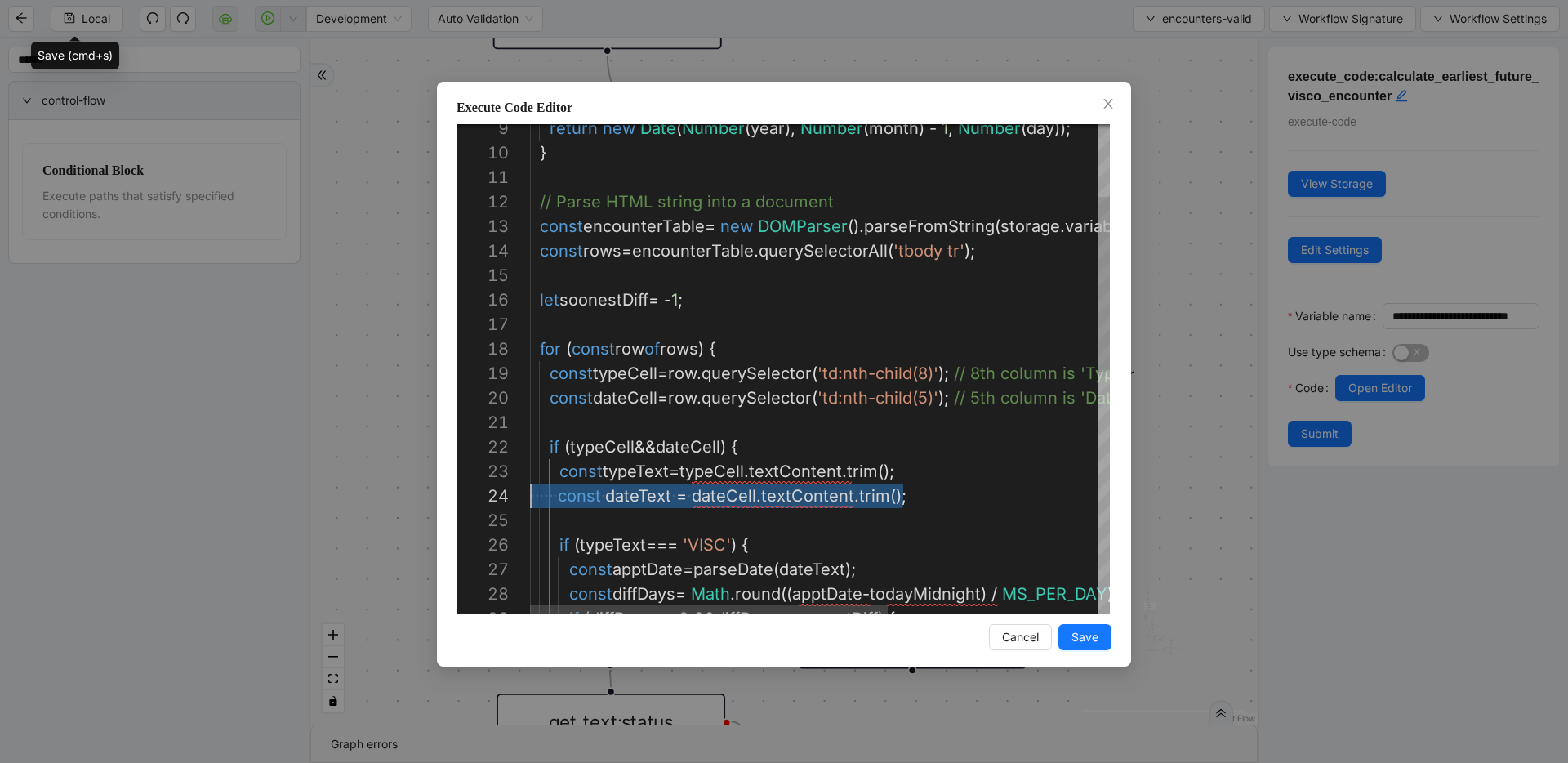
drag, startPoint x: 916, startPoint y: 495, endPoint x: 470, endPoint y: 493, distance: 446.0
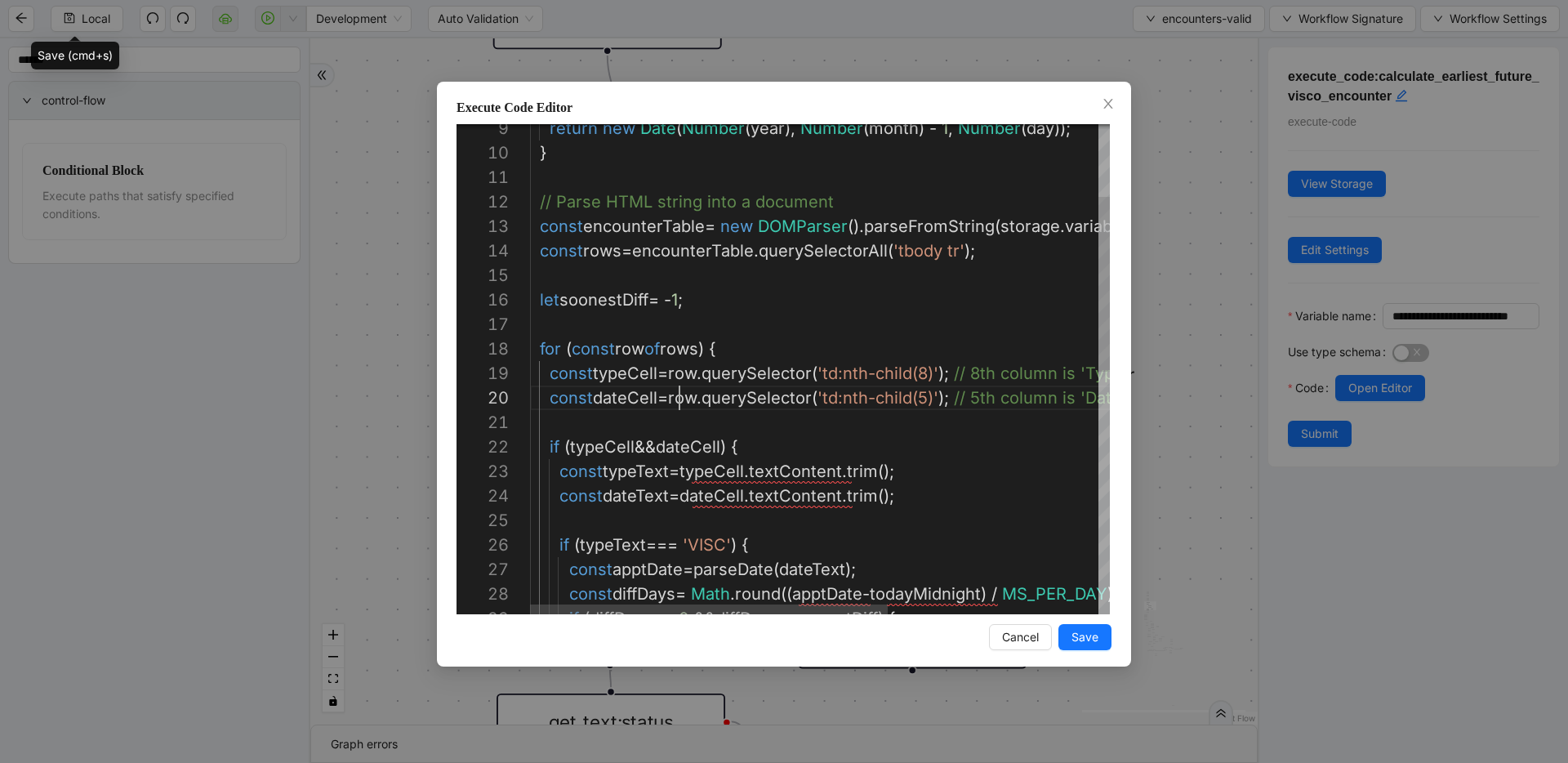
click at [679, 387] on div "const typeCell = row . querySelector ( 'td:nth-child(8)' ); // 8th column is 'T…" at bounding box center [990, 606] width 920 height 1373
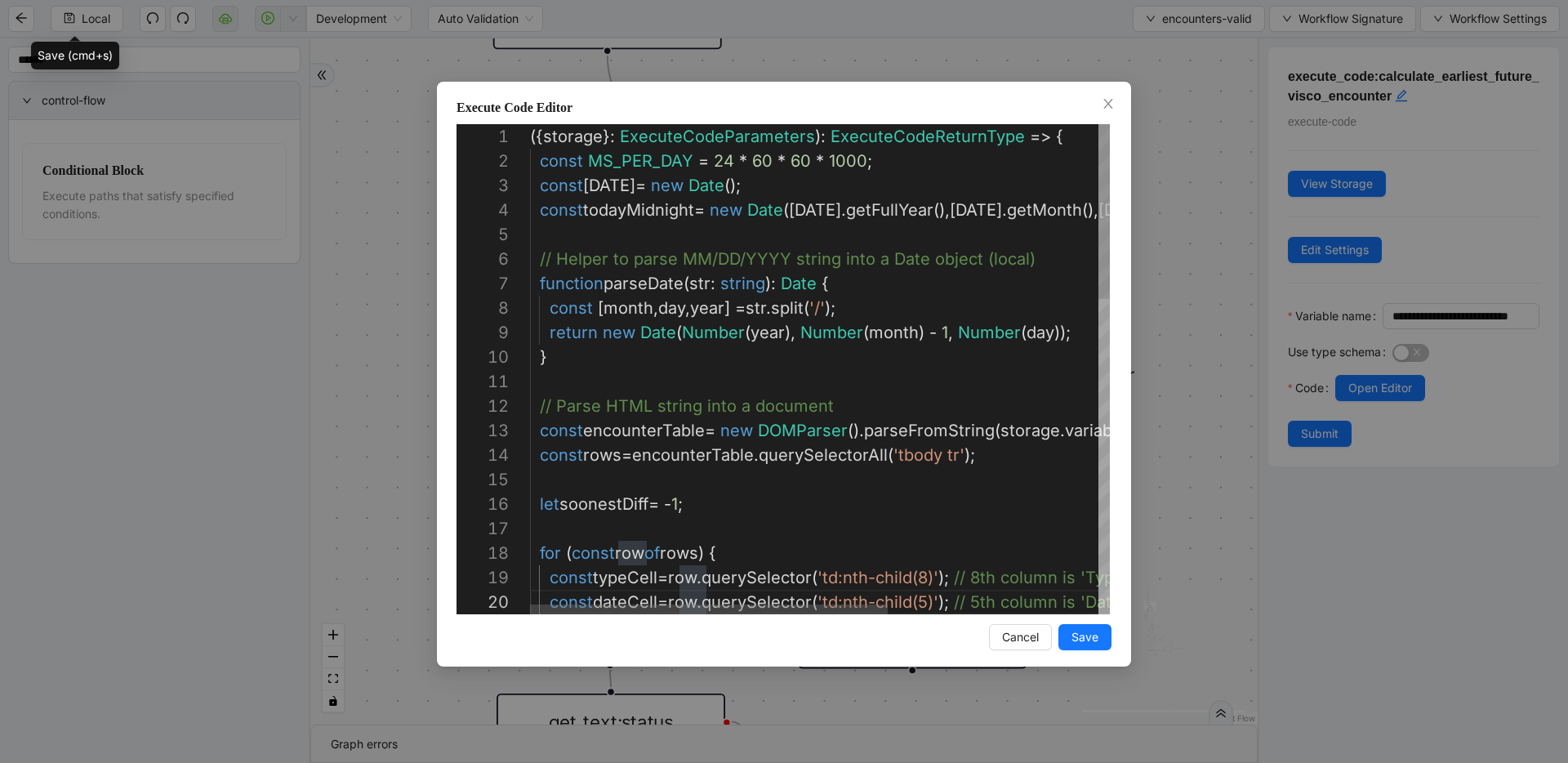
click at [404, 219] on div "Execute Code Editor 14 15 16 17 18 19 20 4 5 6 7 8 9 10 11 12 13 1 2 3 const ro…" at bounding box center [784, 381] width 1568 height 763
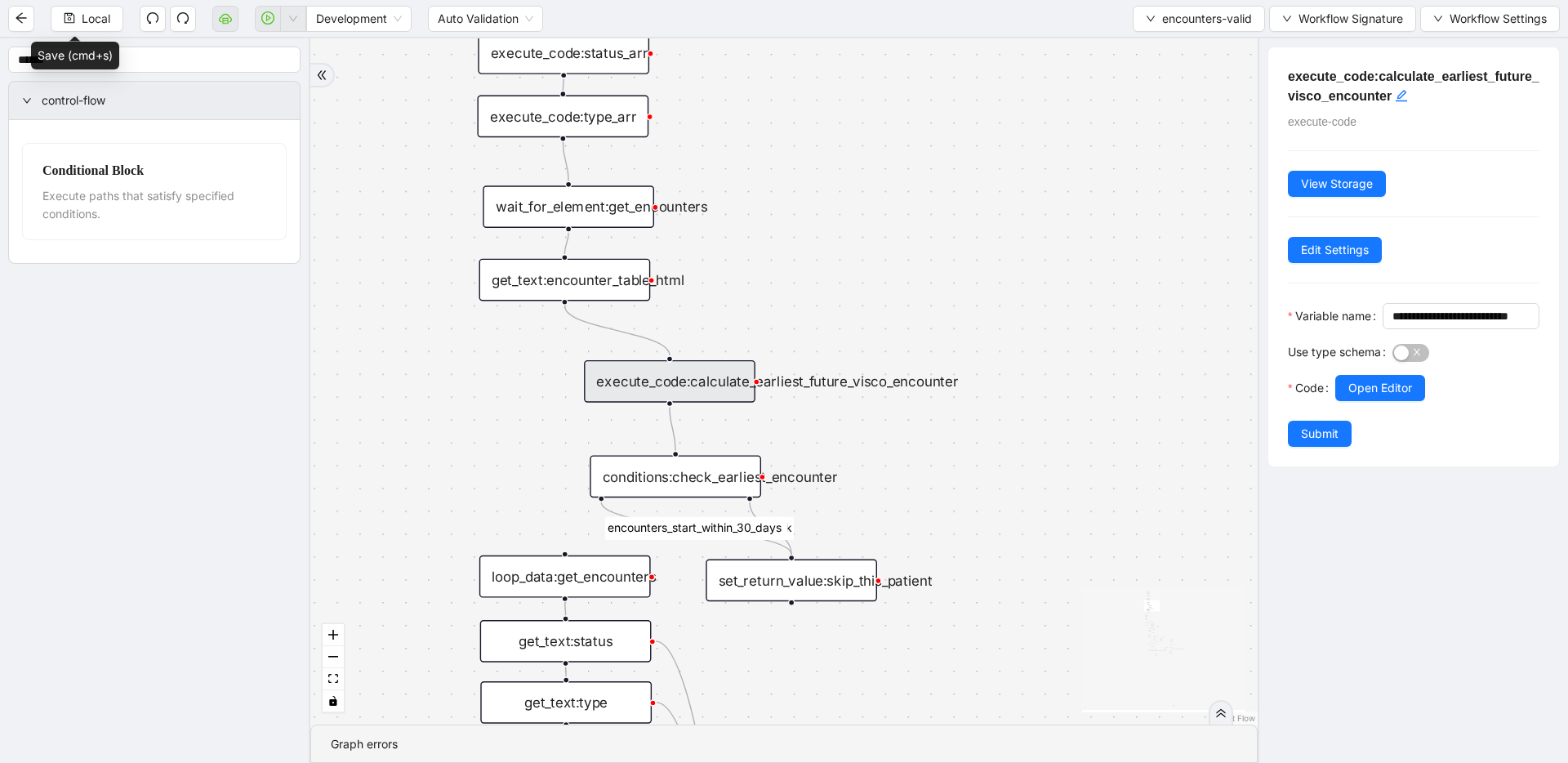
drag, startPoint x: 427, startPoint y: 280, endPoint x: 429, endPoint y: 311, distance: 31.1
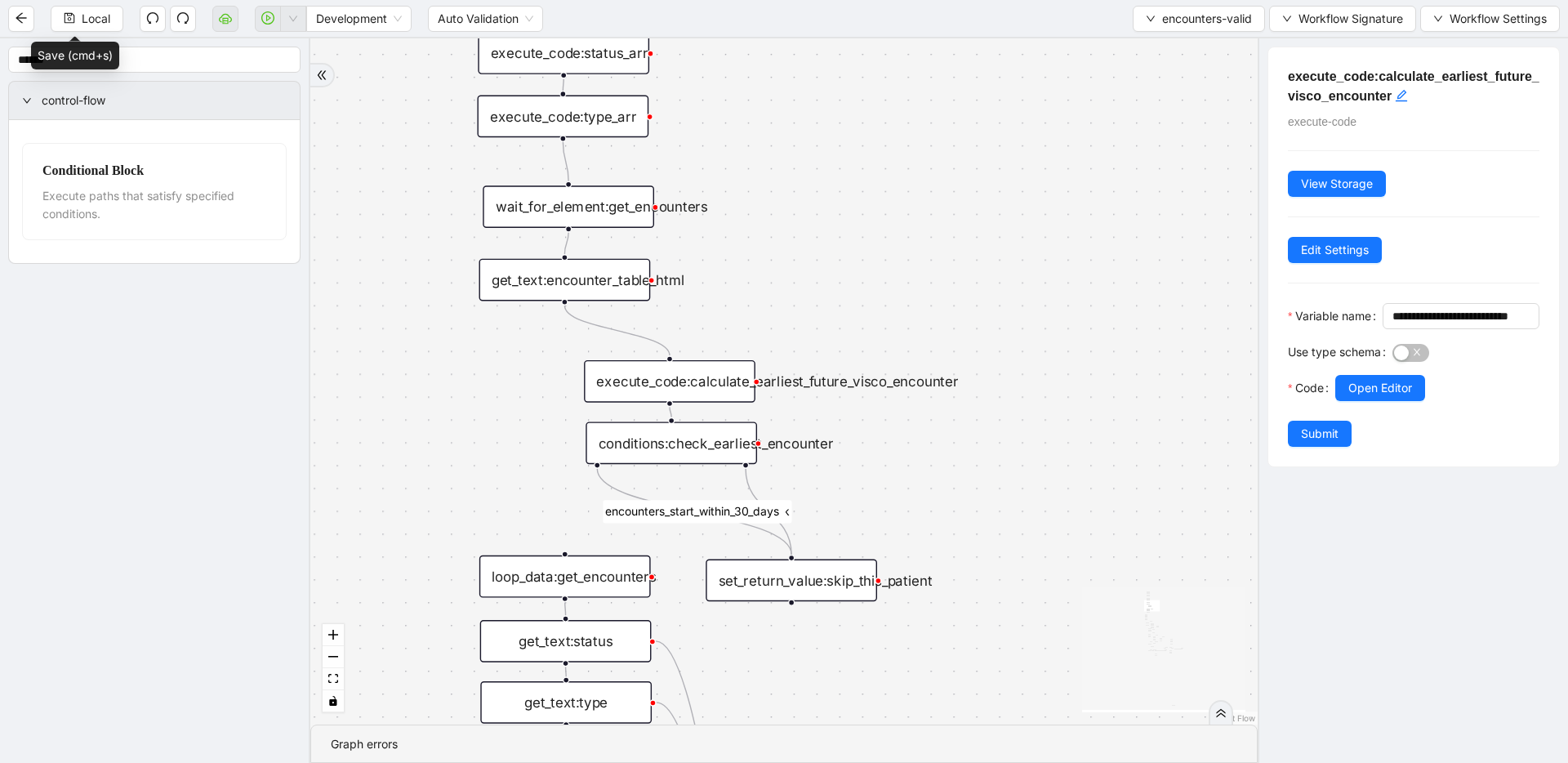
drag, startPoint x: 704, startPoint y: 463, endPoint x: 697, endPoint y: 455, distance: 10.6
click at [697, 455] on div "conditions:check_earliest_encounter" at bounding box center [671, 442] width 171 height 42
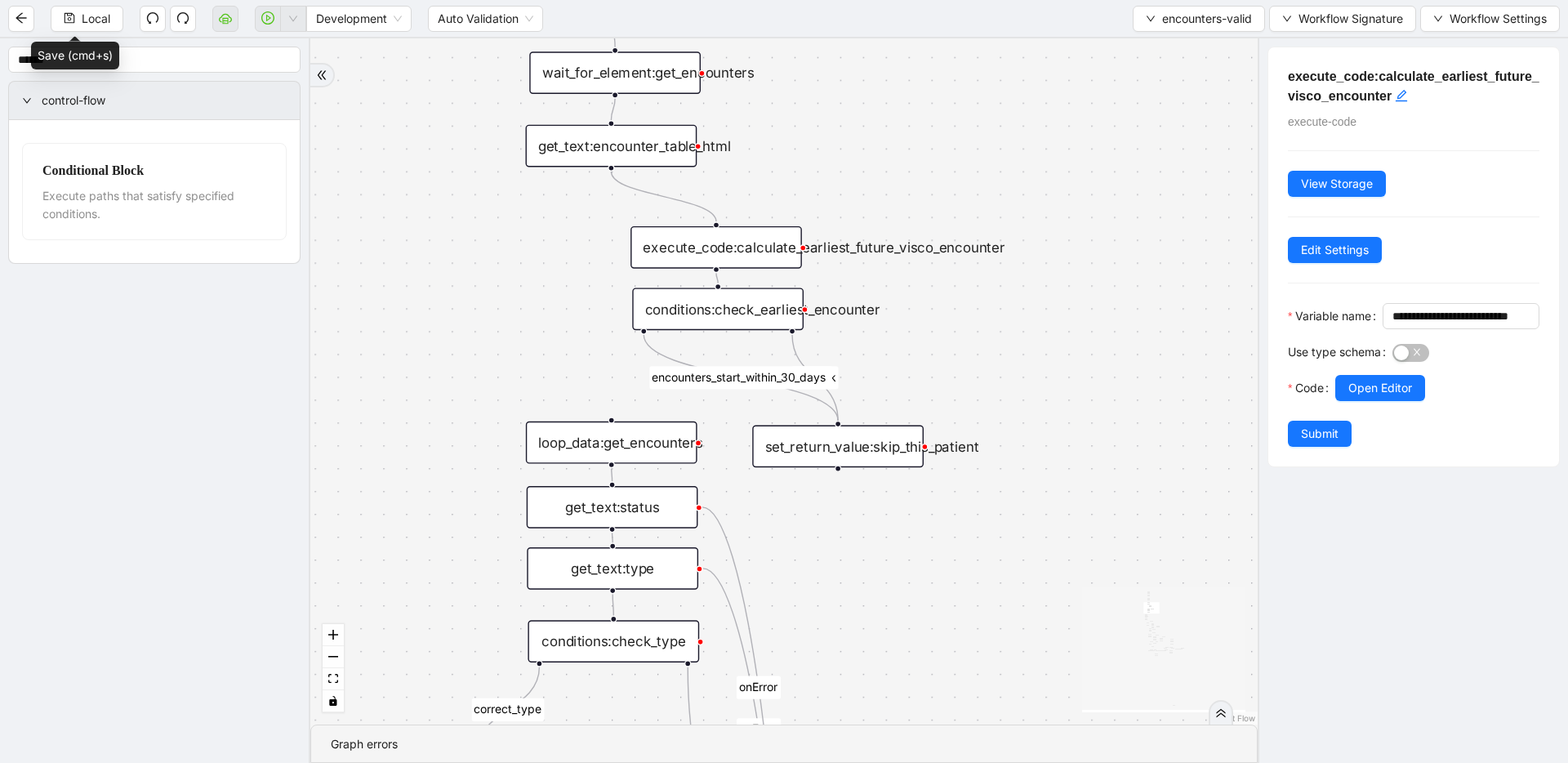
drag, startPoint x: 853, startPoint y: 471, endPoint x: 900, endPoint y: 337, distance: 142.0
click at [900, 337] on div "fallback fallback inPast hasInPast fallback wrong_body inNewYear fallback fallb…" at bounding box center [784, 381] width 948 height 686
drag, startPoint x: 648, startPoint y: 159, endPoint x: 752, endPoint y: 197, distance: 110.7
click at [752, 197] on div "get_text:encounter_table_html" at bounding box center [716, 183] width 171 height 42
click at [581, 451] on div "loop_data:get_encounters" at bounding box center [611, 442] width 171 height 42
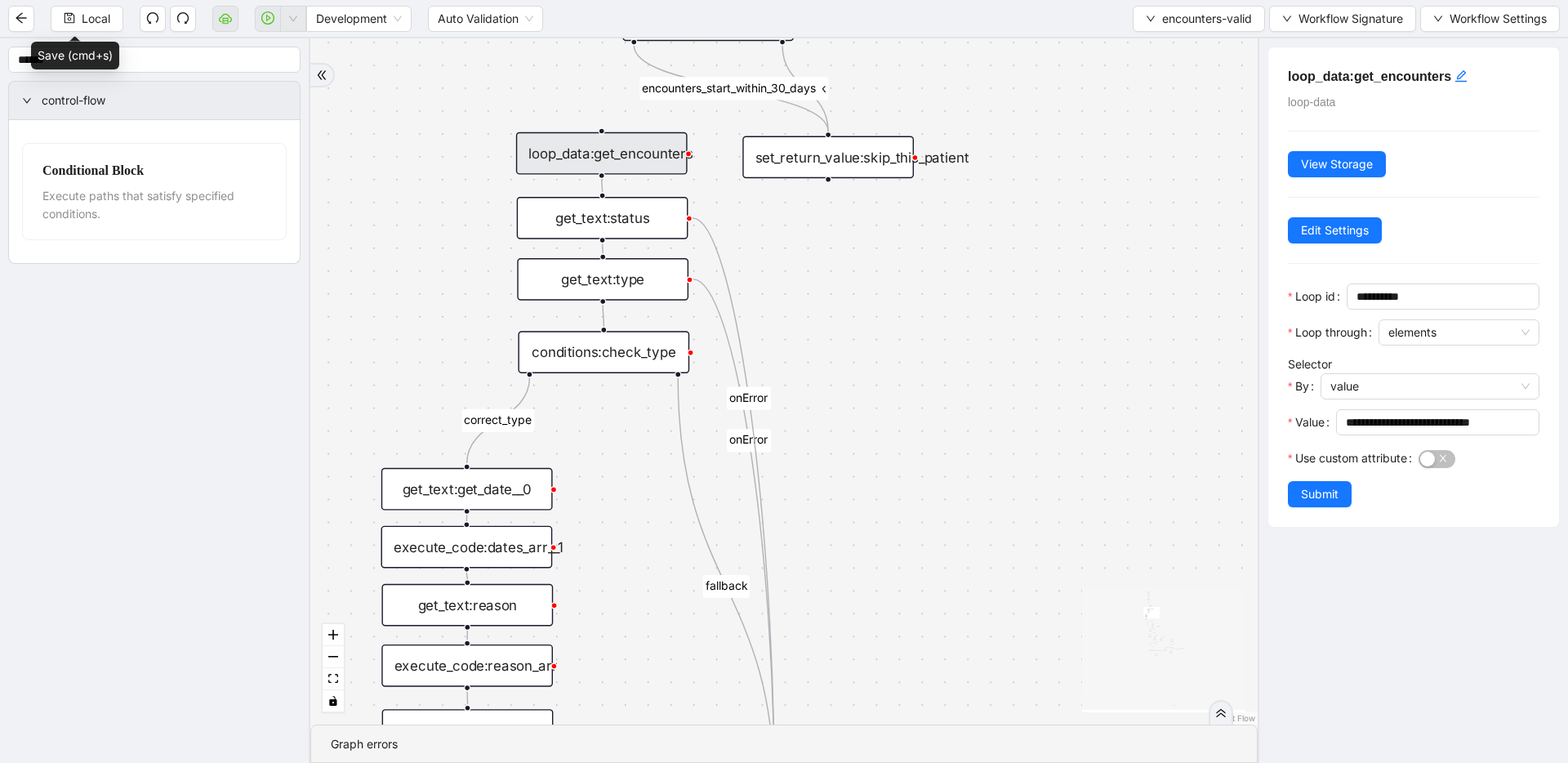
drag, startPoint x: 451, startPoint y: 495, endPoint x: 441, endPoint y: 199, distance: 296.2
click at [441, 199] on div "fallback fallback inPast hasInPast fallback wrong_body inNewYear fallback fallb…" at bounding box center [784, 381] width 948 height 686
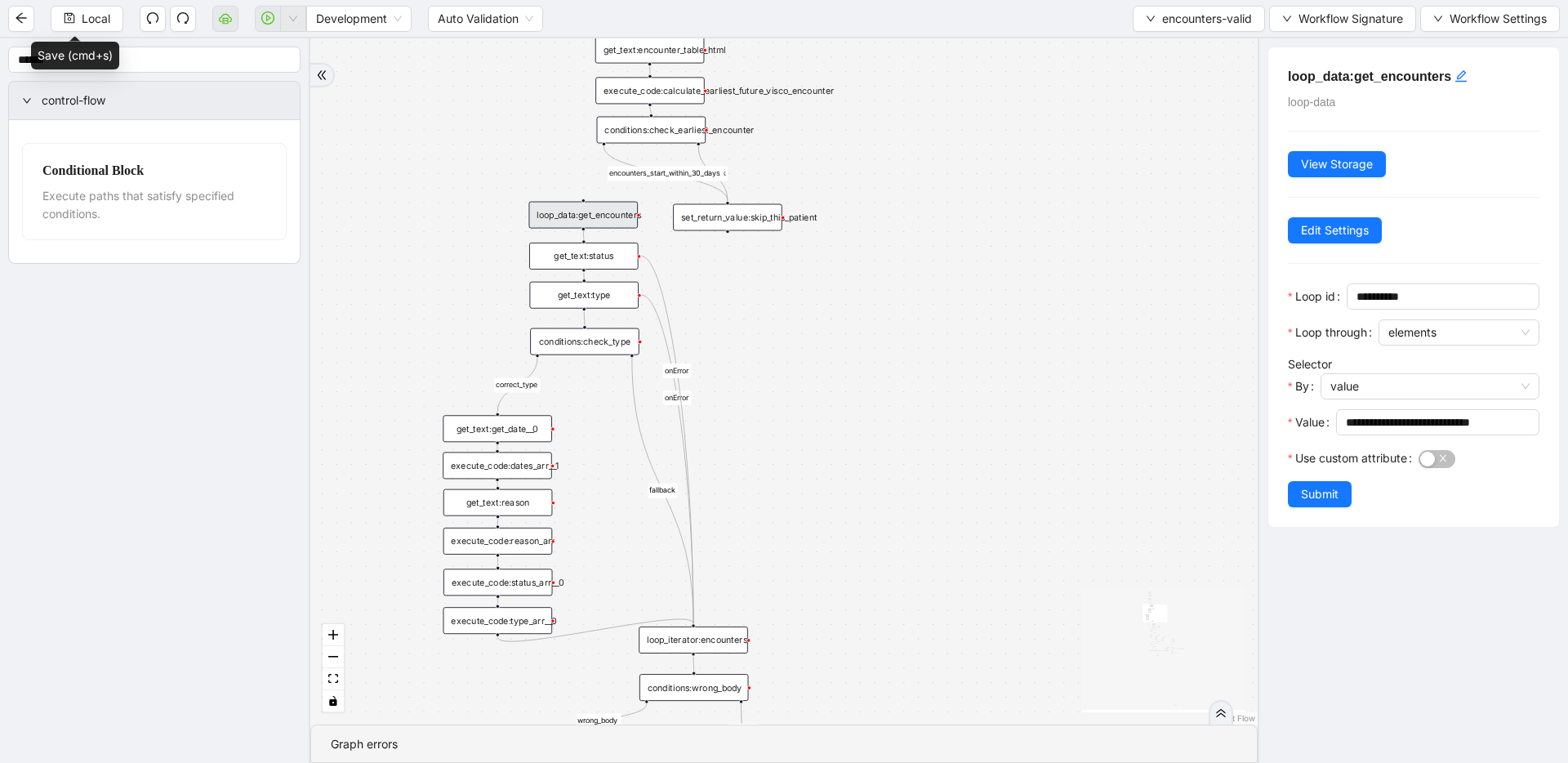
drag, startPoint x: 586, startPoint y: 491, endPoint x: 627, endPoint y: 541, distance: 64.7
click at [601, 347] on div "conditions:check_type" at bounding box center [585, 341] width 109 height 27
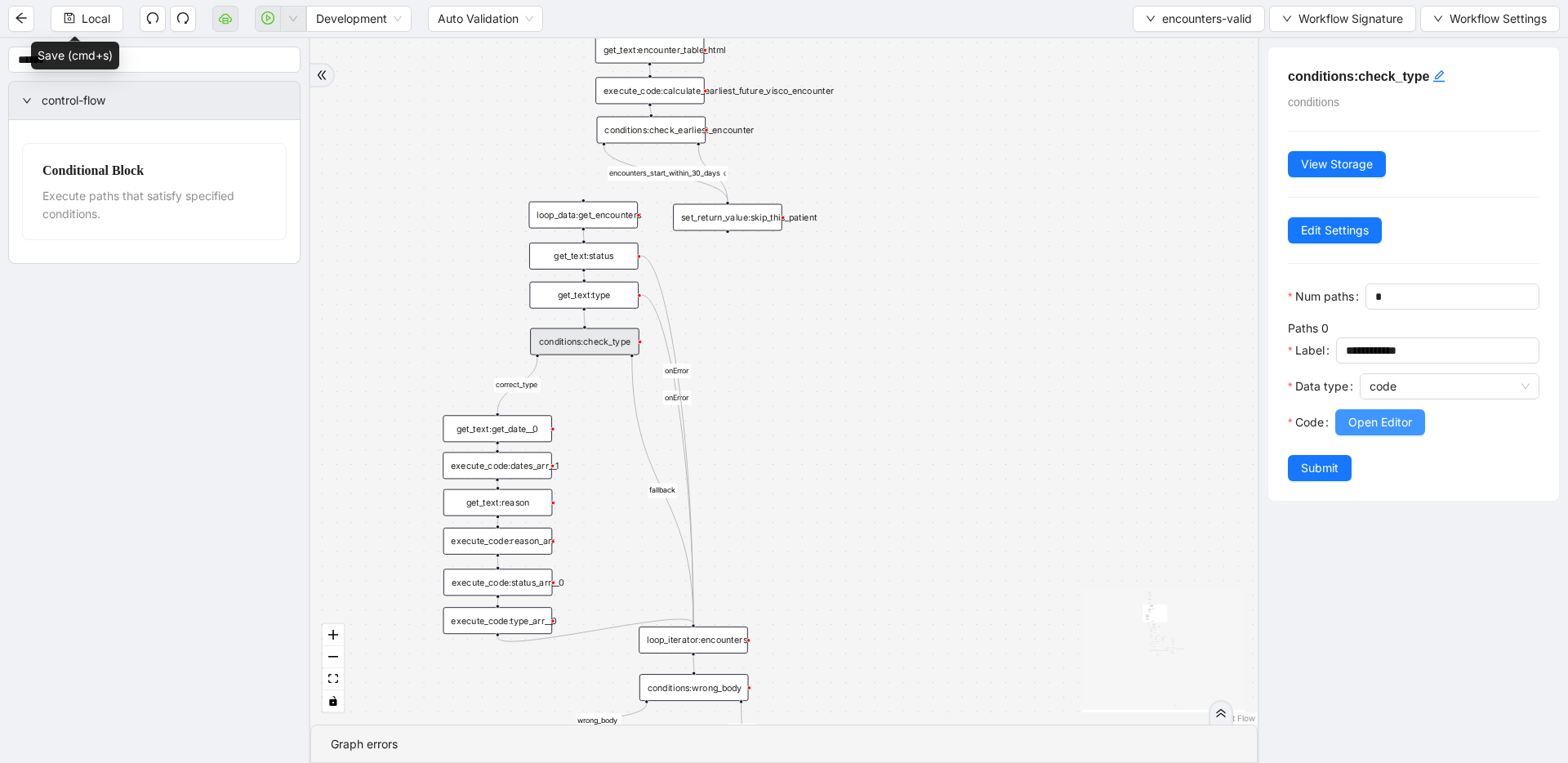
click at [1009, 412] on button "Open Editor" at bounding box center [1380, 423] width 89 height 27
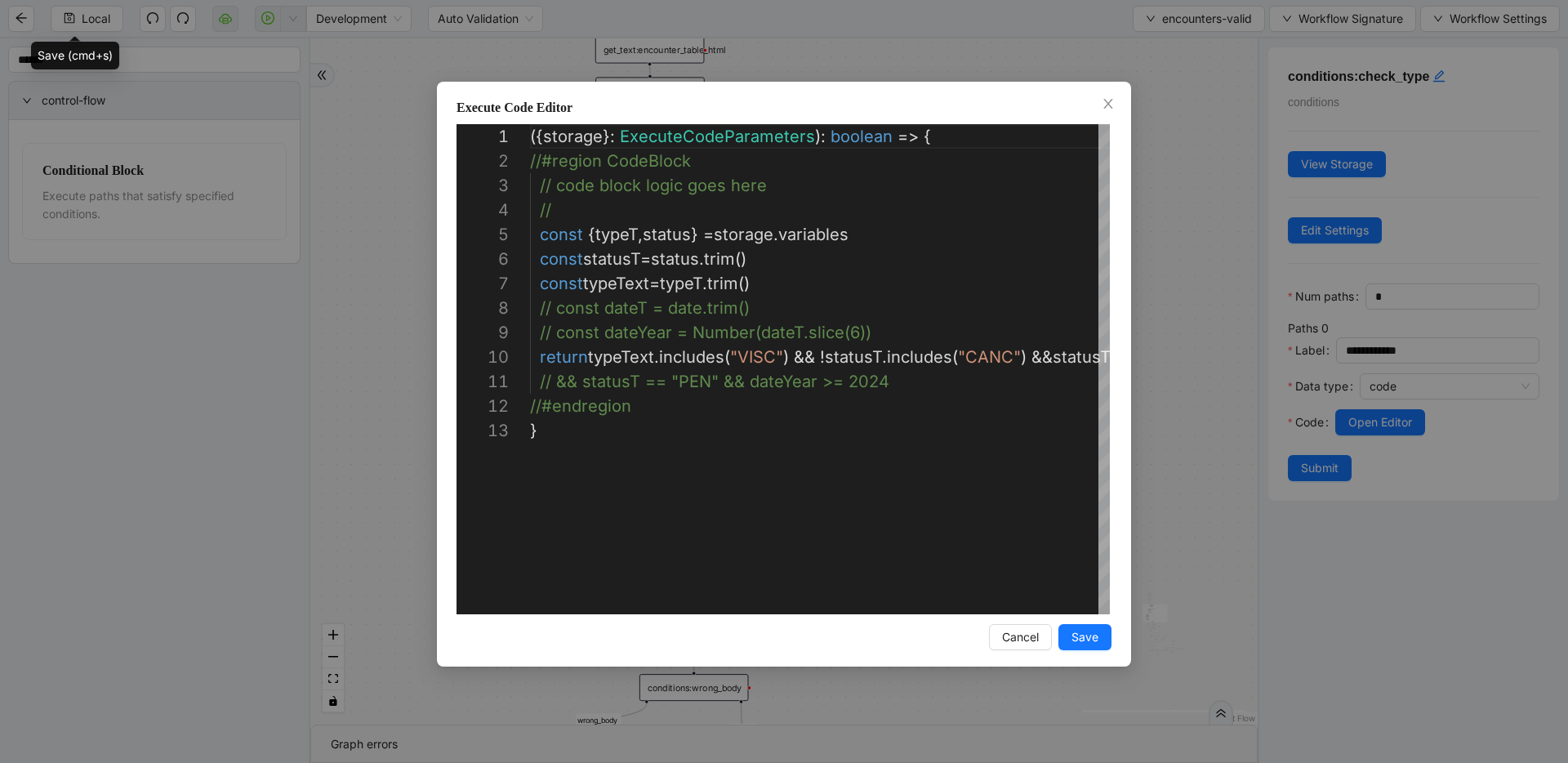
click at [1009, 418] on div "Execute Code Editor 1 2 3 4 5 6 7 8 9 10 11 12 13 ({ storage }: ExecuteCodePara…" at bounding box center [784, 381] width 1568 height 763
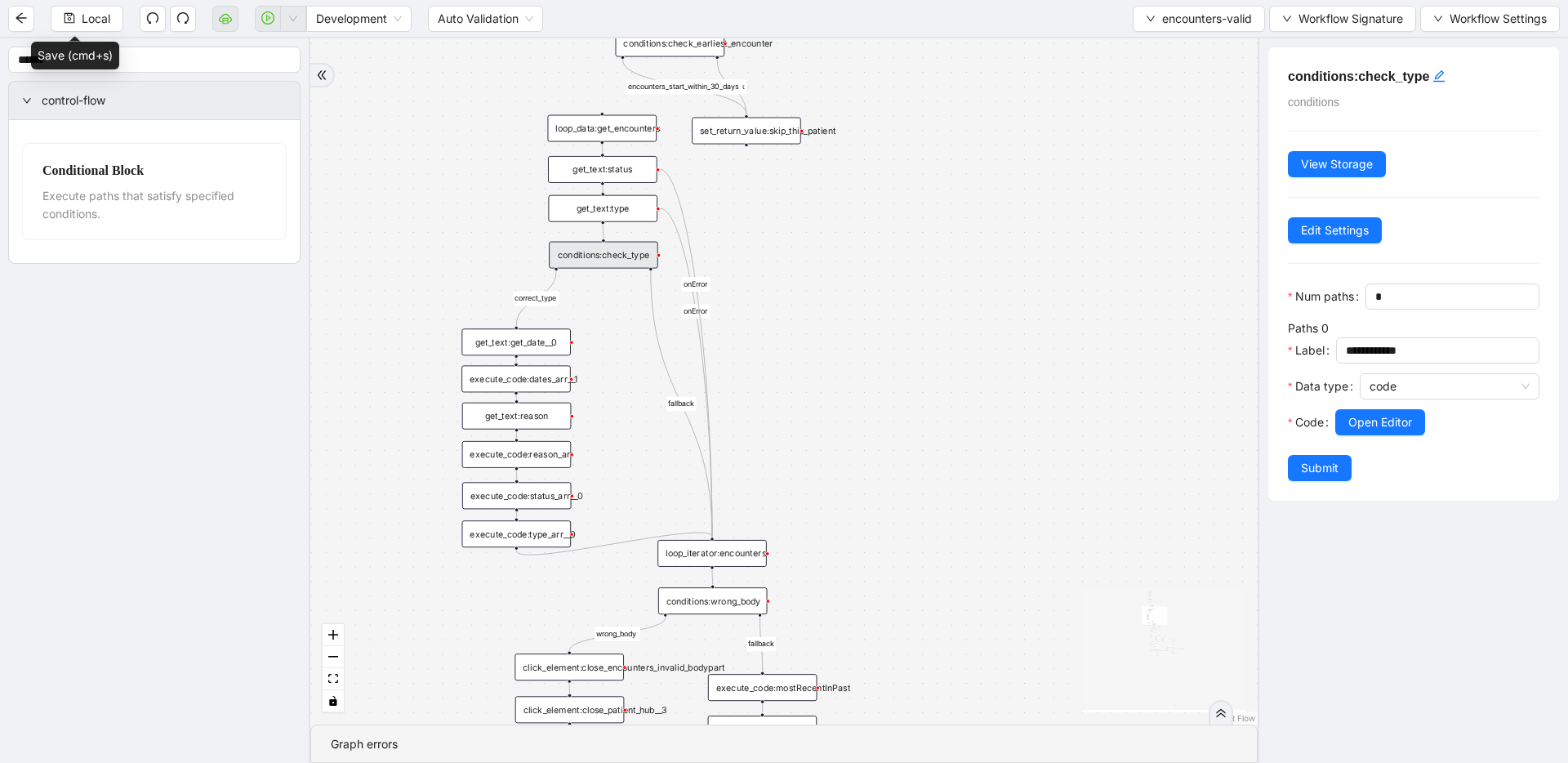
drag, startPoint x: 932, startPoint y: 394, endPoint x: 952, endPoint y: 307, distance: 89.3
click at [723, 602] on div "conditions:wrong_body" at bounding box center [713, 601] width 109 height 27
click at [1009, 432] on button "Open Editor" at bounding box center [1380, 423] width 89 height 27
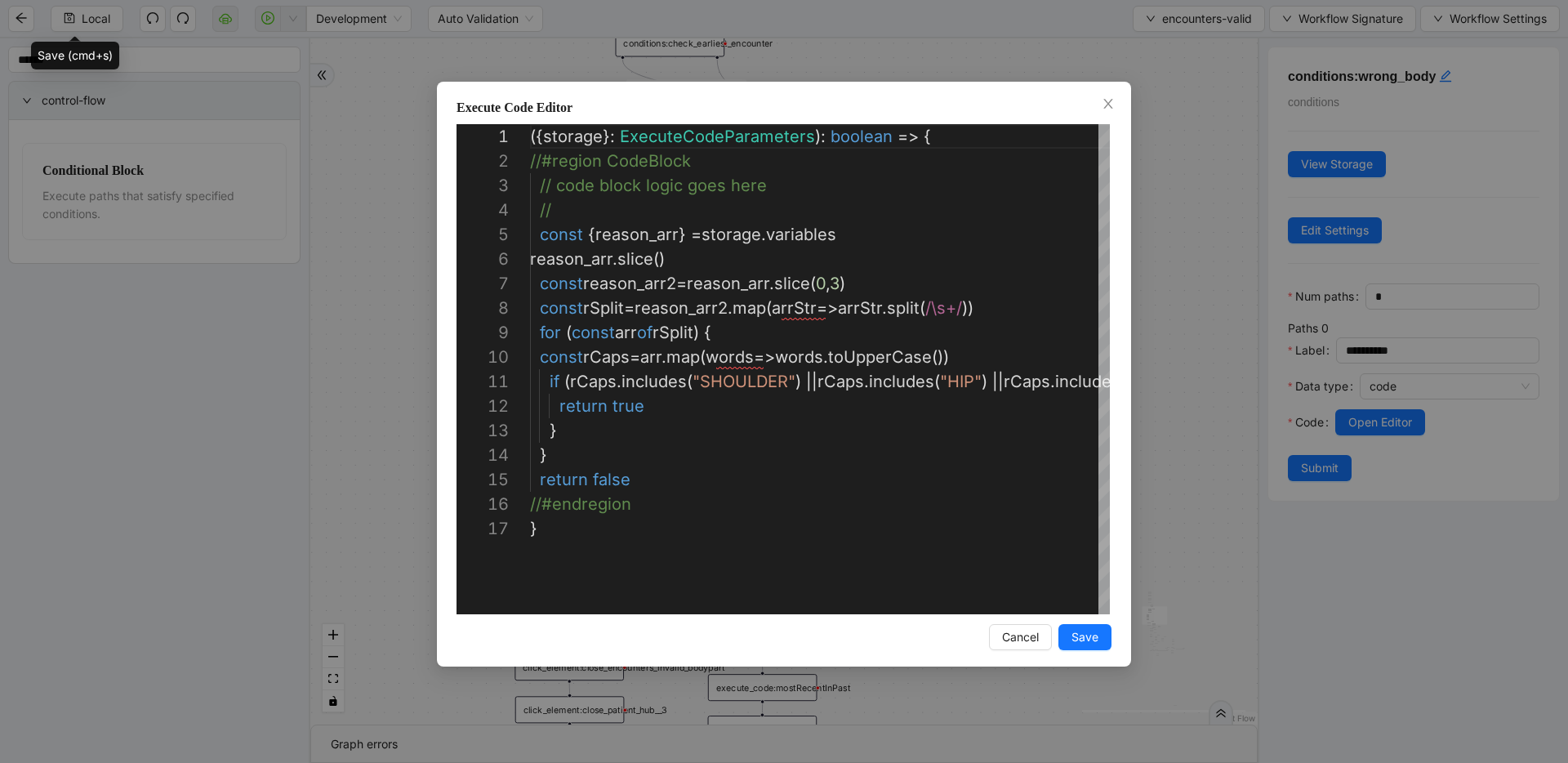
click at [1009, 385] on div "Execute Code Editor 1 2 3 4 5 6 7 8 9 10 11 12 13 14 15 16 17 ({ storage }: Exe…" at bounding box center [784, 381] width 1568 height 763
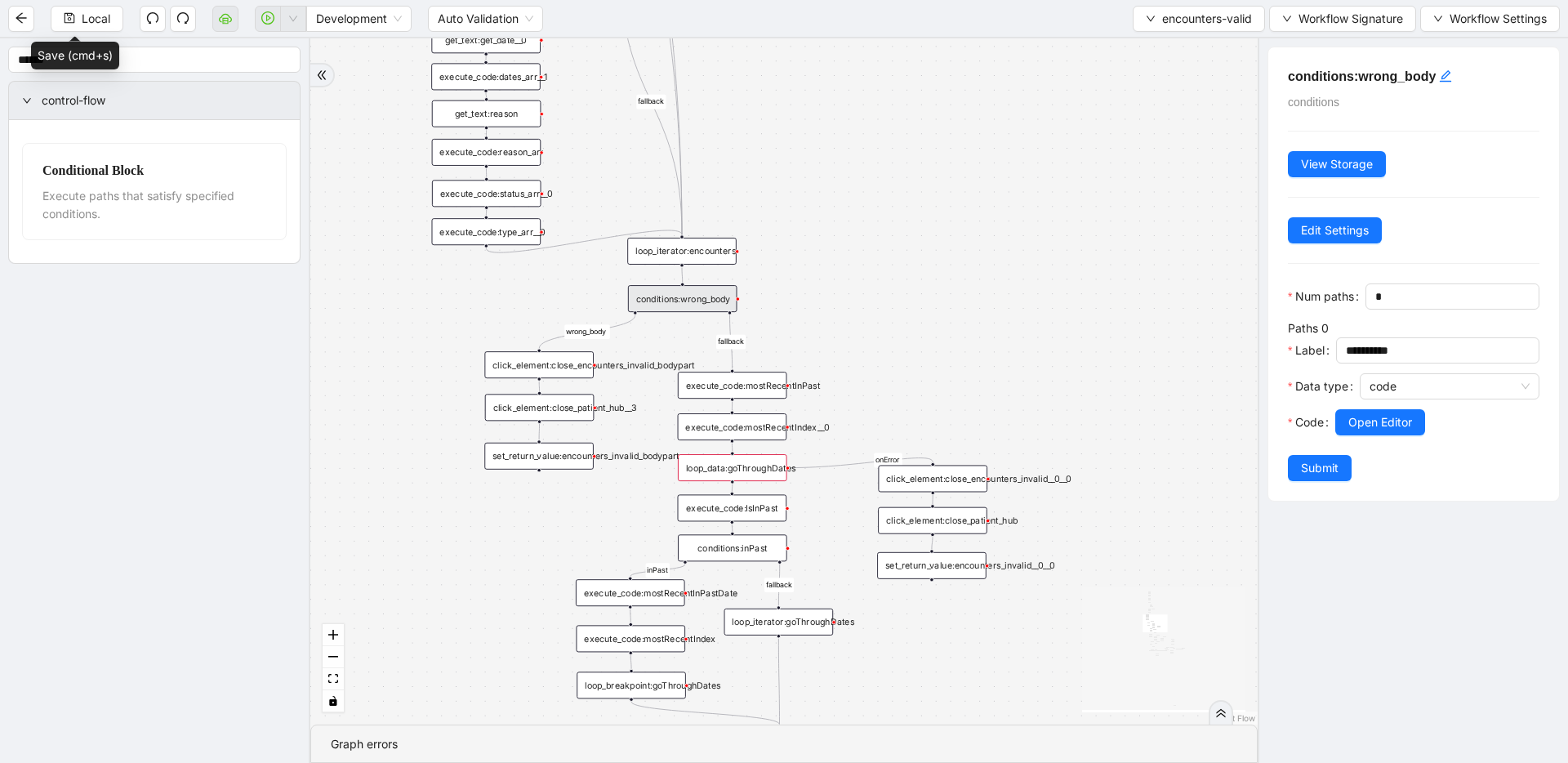
drag, startPoint x: 997, startPoint y: 550, endPoint x: 967, endPoint y: 248, distance: 303.5
click at [967, 248] on div "fallback fallback inPast hasInPast fallback wrong_body inNewYear fallback fallb…" at bounding box center [784, 381] width 948 height 686
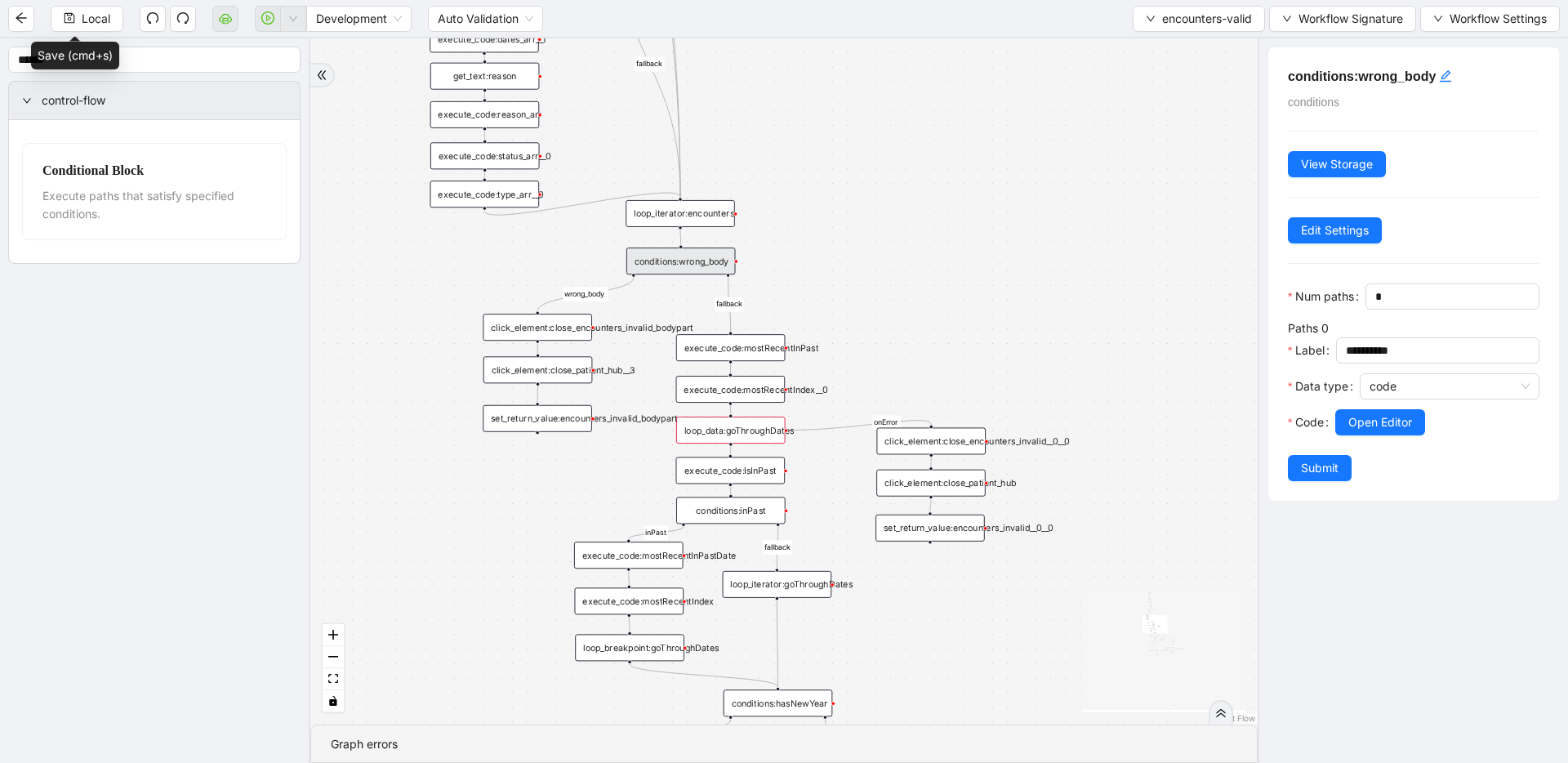
drag, startPoint x: 953, startPoint y: 338, endPoint x: 952, endPoint y: 301, distance: 37.0
click at [952, 301] on div "fallback fallback inPast hasInPast fallback wrong_body inNewYear fallback fallb…" at bounding box center [784, 381] width 948 height 686
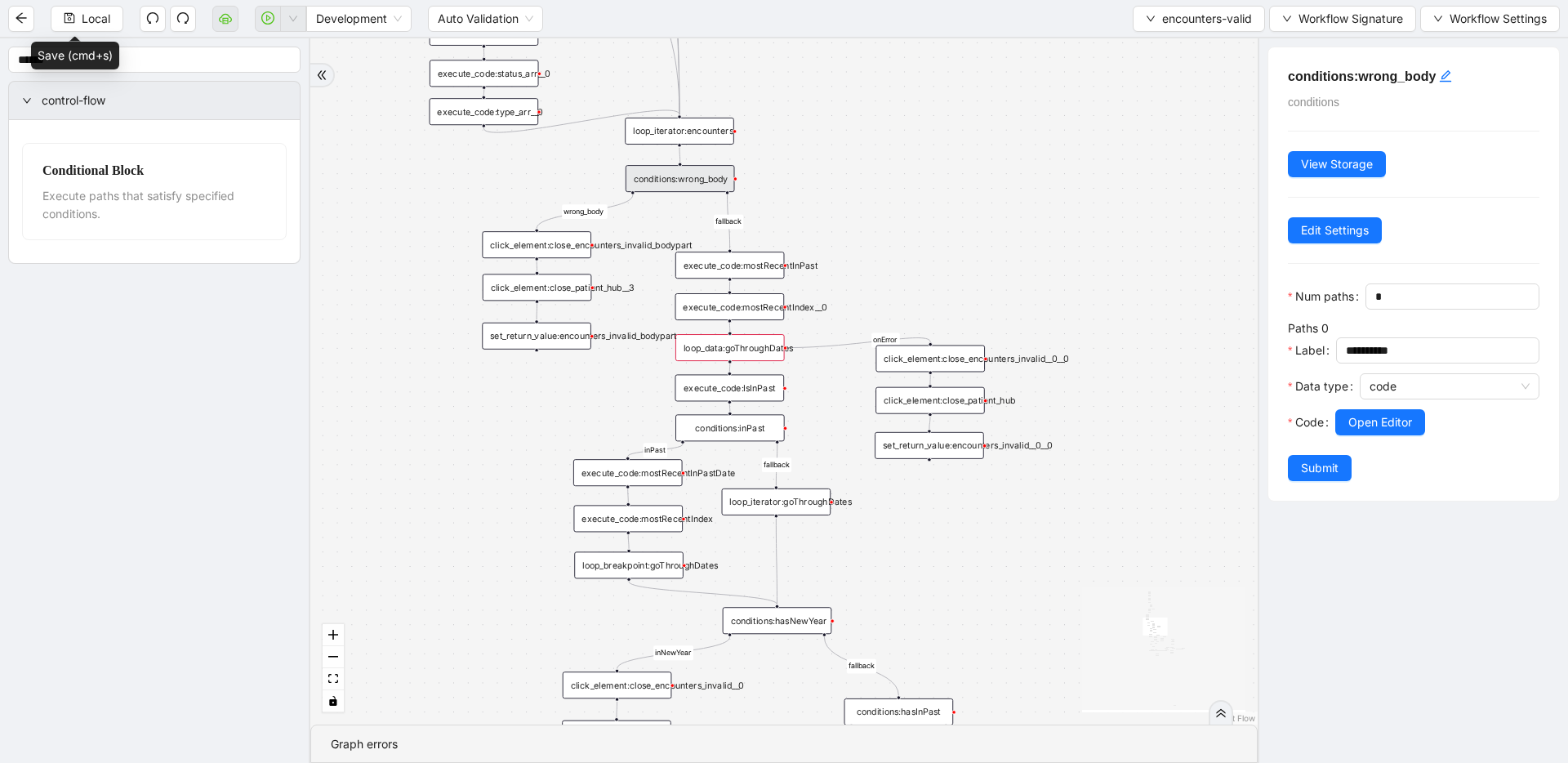
drag, startPoint x: 934, startPoint y: 635, endPoint x: 932, endPoint y: 559, distance: 76.0
click at [932, 559] on div "fallback fallback inPast hasInPast fallback wrong_body inNewYear fallback fallb…" at bounding box center [784, 381] width 948 height 686
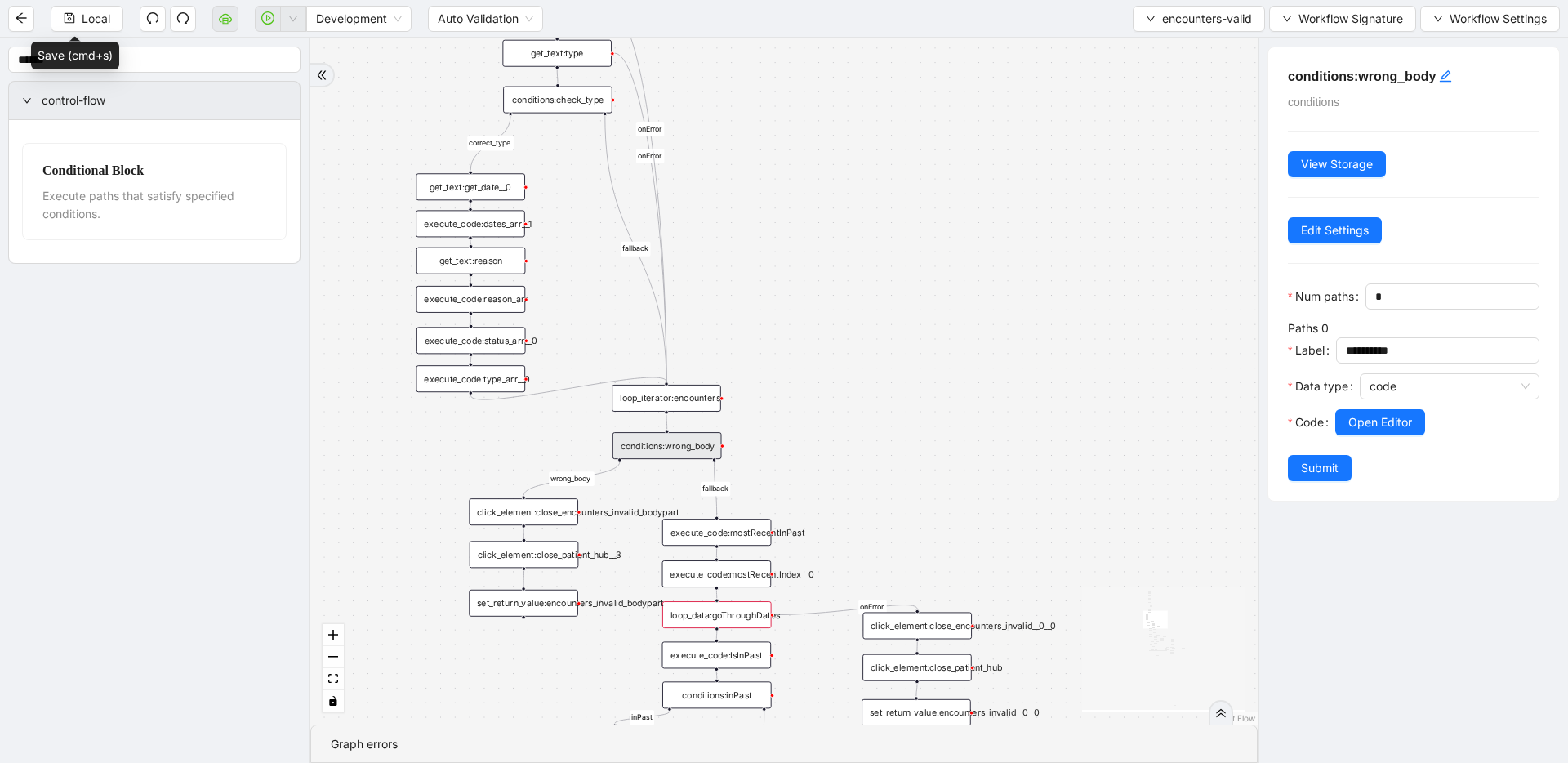
drag, startPoint x: 904, startPoint y: 230, endPoint x: 891, endPoint y: 492, distance: 262.3
click at [891, 492] on div "fallback fallback inPast hasInPast fallback wrong_body inNewYear fallback fallb…" at bounding box center [784, 381] width 948 height 686
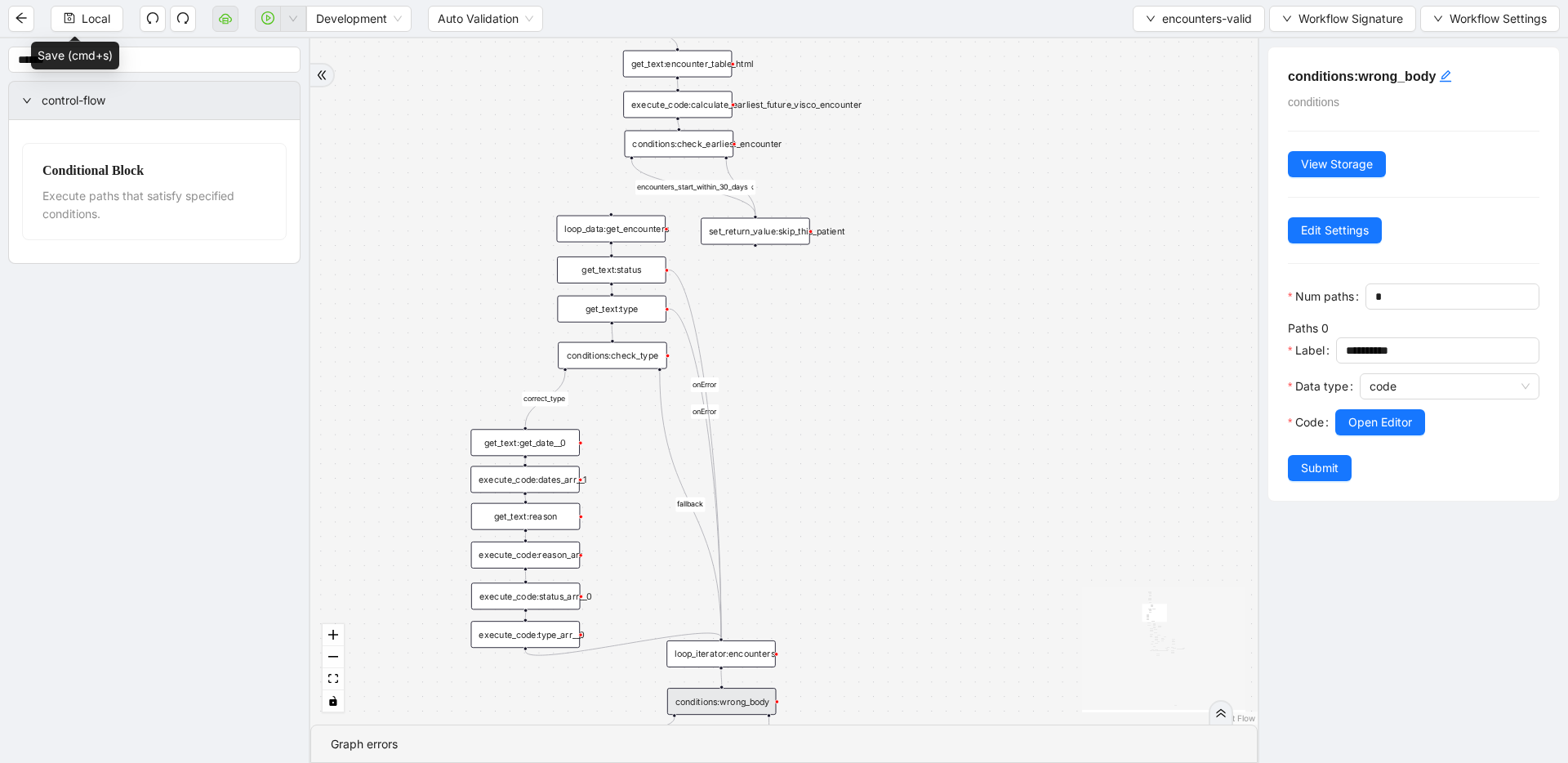
drag, startPoint x: 883, startPoint y: 344, endPoint x: 934, endPoint y: 553, distance: 215.1
click at [934, 562] on div "fallback fallback inPast hasInPast fallback wrong_body inNewYear fallback fallb…" at bounding box center [784, 381] width 948 height 686
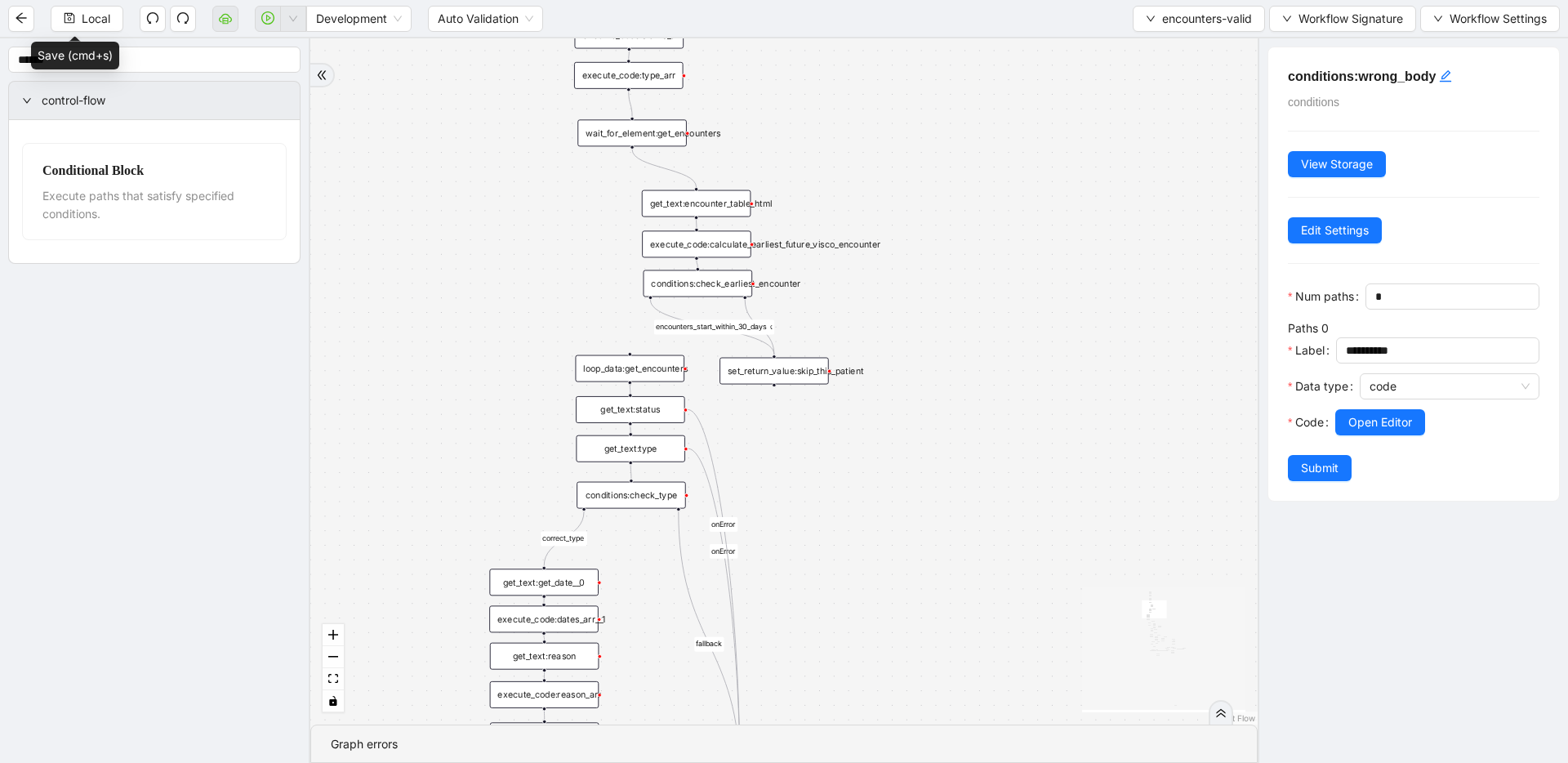
drag, startPoint x: 901, startPoint y: 450, endPoint x: 912, endPoint y: 550, distance: 100.6
click at [912, 550] on div "fallback fallback inPast hasInPast fallback wrong_body inNewYear fallback fallb…" at bounding box center [784, 381] width 948 height 686
click at [663, 286] on div "conditions:check_earliest_encounter" at bounding box center [698, 283] width 109 height 27
click at [669, 249] on div "execute_code:calculate_earliest_future_visco_encounter" at bounding box center [697, 244] width 109 height 27
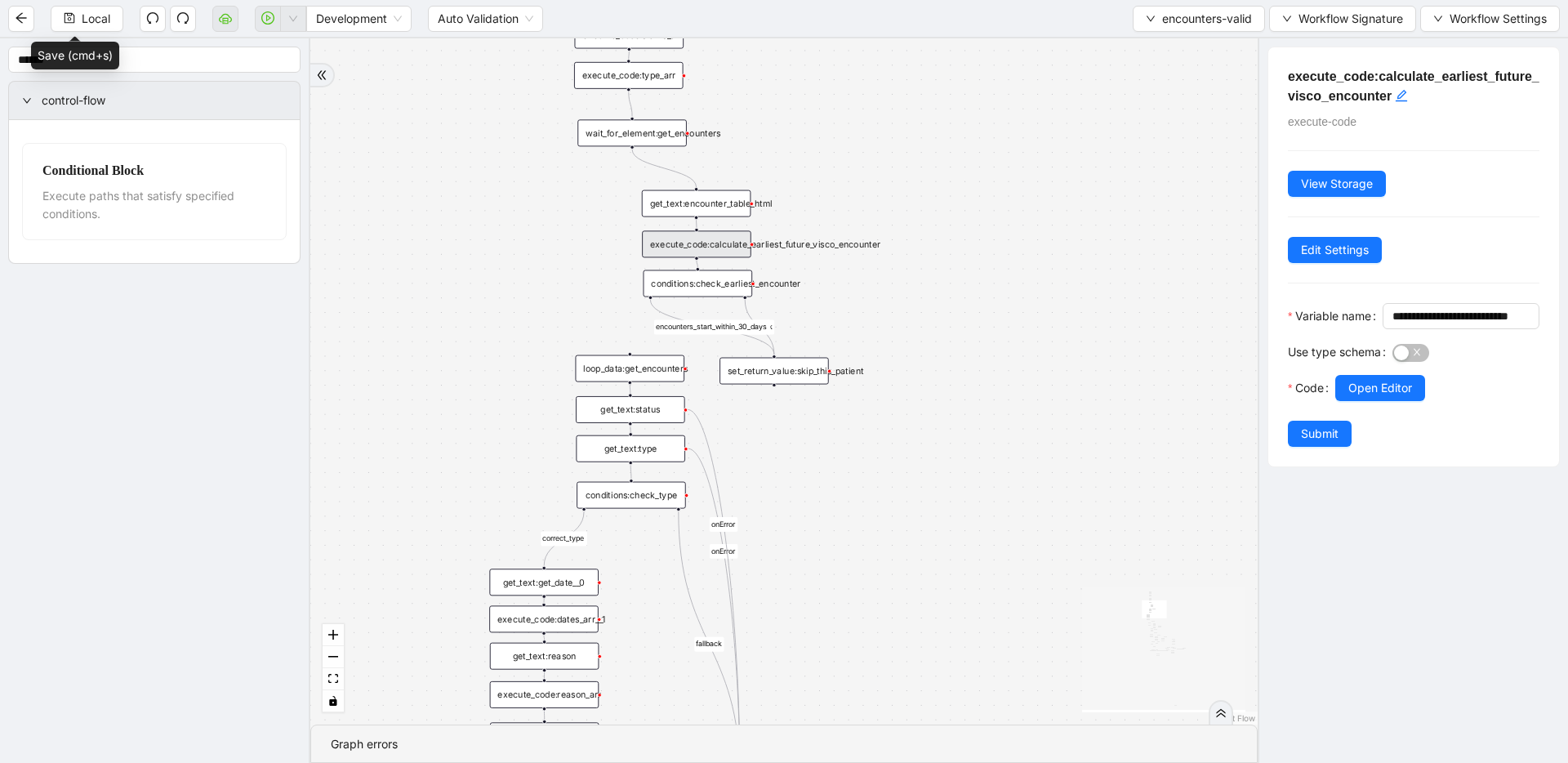
click at [671, 205] on div "get_text:encounter_table_html" at bounding box center [697, 204] width 109 height 27
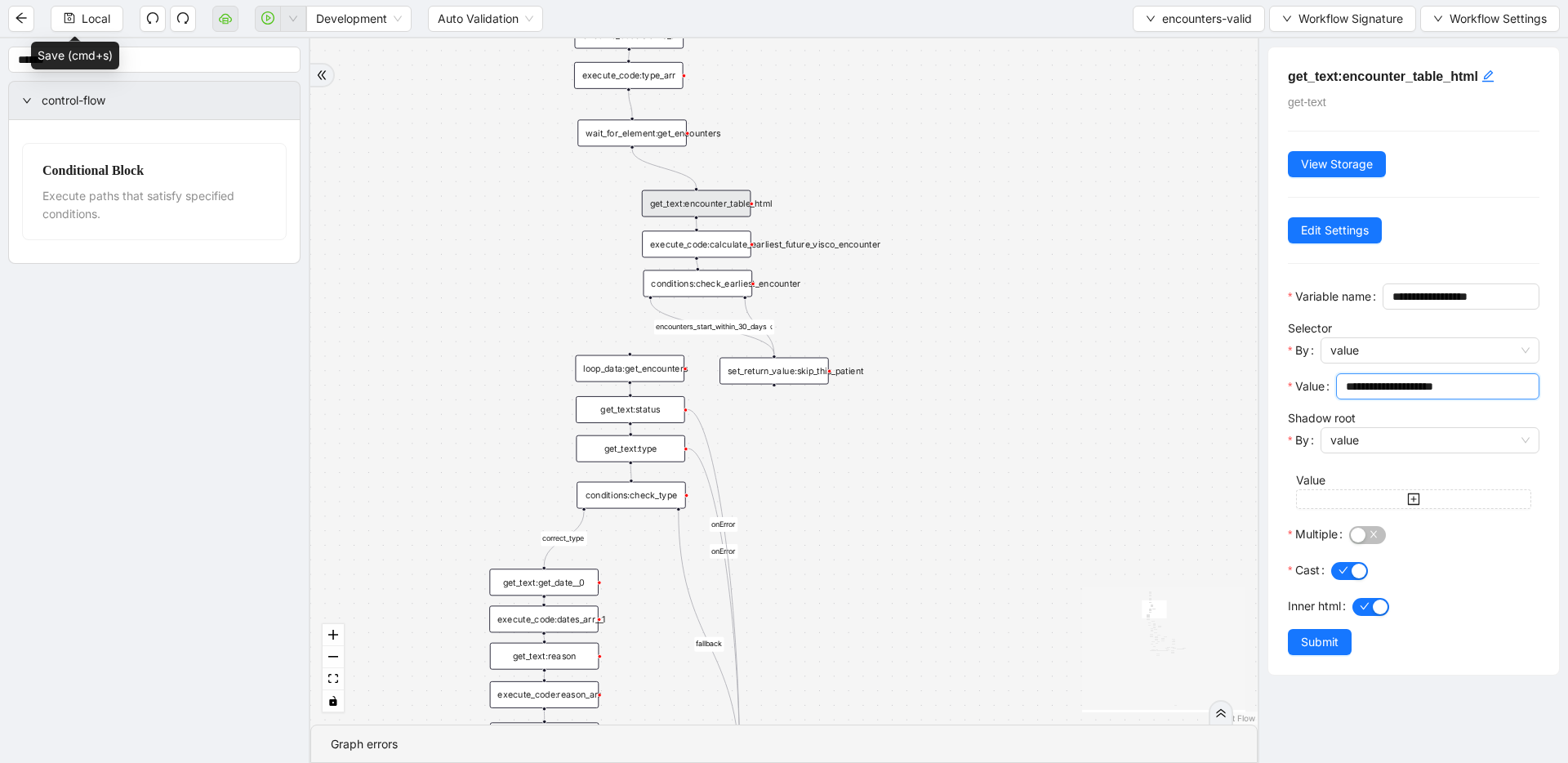
click at [1009, 395] on input "**********" at bounding box center [1436, 387] width 181 height 18
click at [676, 209] on div "get_text:encounter_table_html" at bounding box center [697, 204] width 109 height 27
click at [1009, 80] on h5 "get_text:encounter_table_html" at bounding box center [1414, 77] width 252 height 20
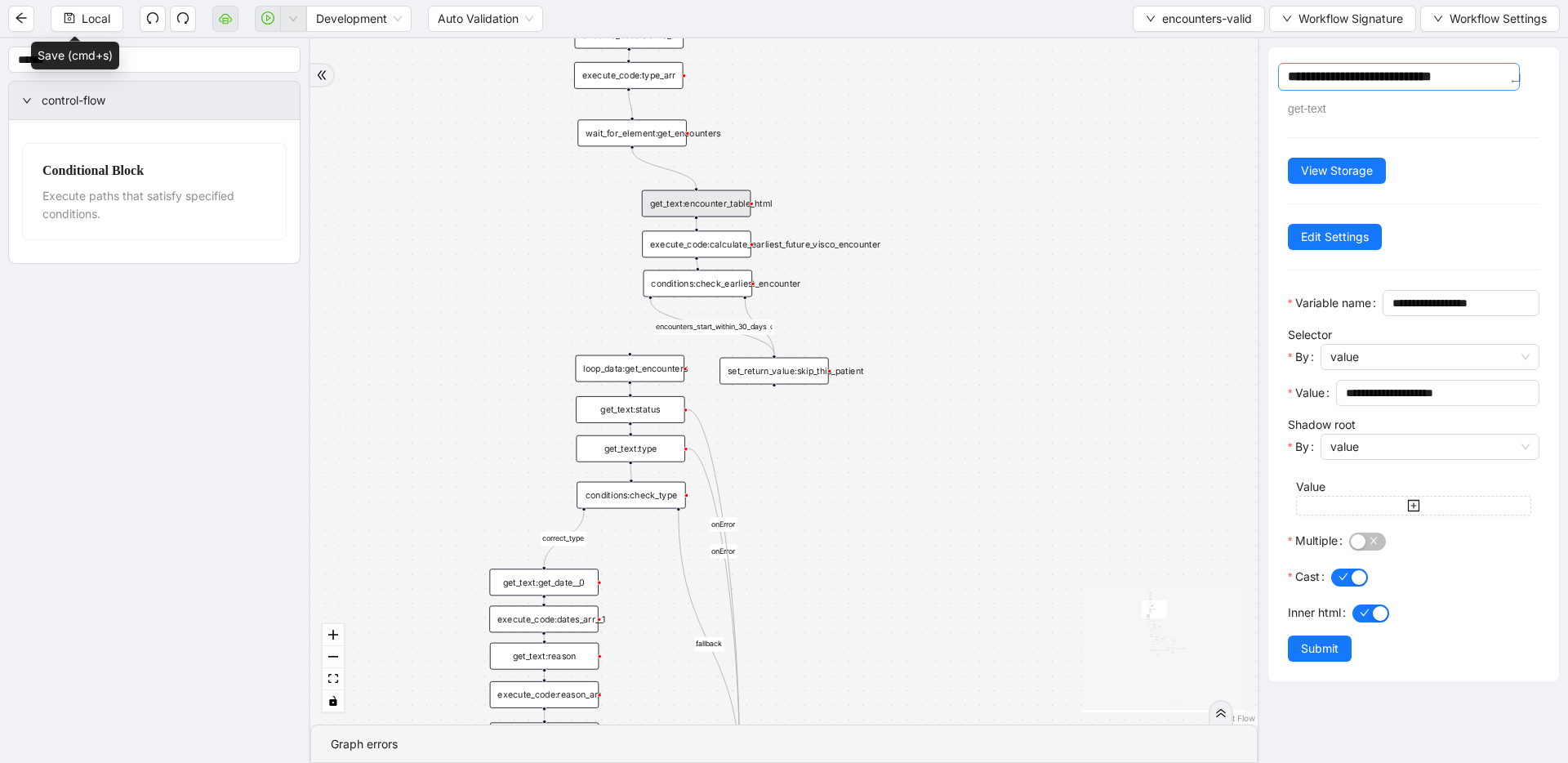
drag, startPoint x: 1455, startPoint y: 76, endPoint x: 1486, endPoint y: 76, distance: 31.0
click at [1009, 76] on textarea "**********" at bounding box center [1399, 77] width 242 height 28
click at [1009, 326] on div "fallback fallback inPast hasInPast fallback wrong_body inNewYear fallback fallb…" at bounding box center [784, 381] width 948 height 686
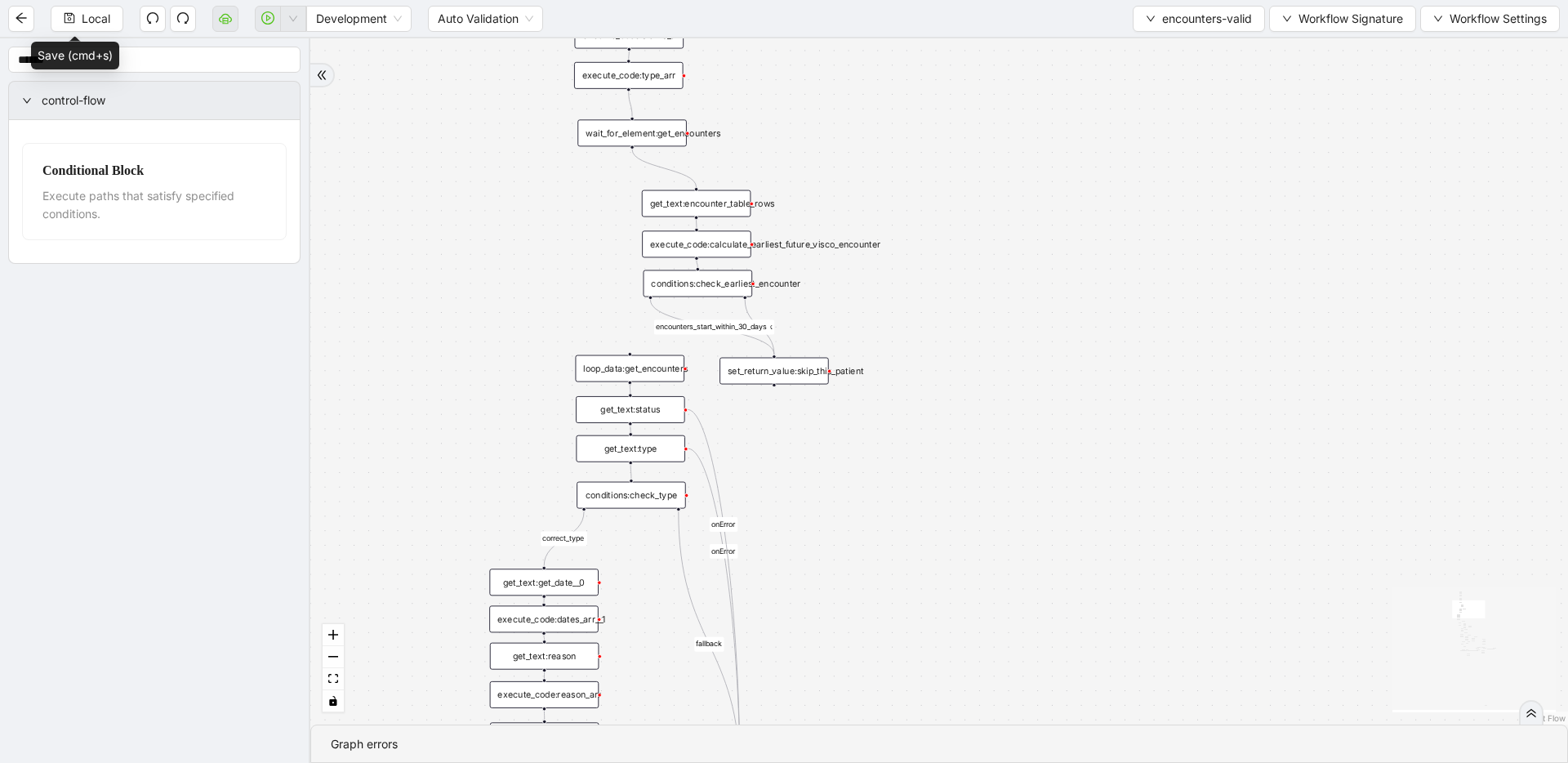
click at [708, 210] on div "get_text:encounter_table_rows" at bounding box center [697, 204] width 109 height 27
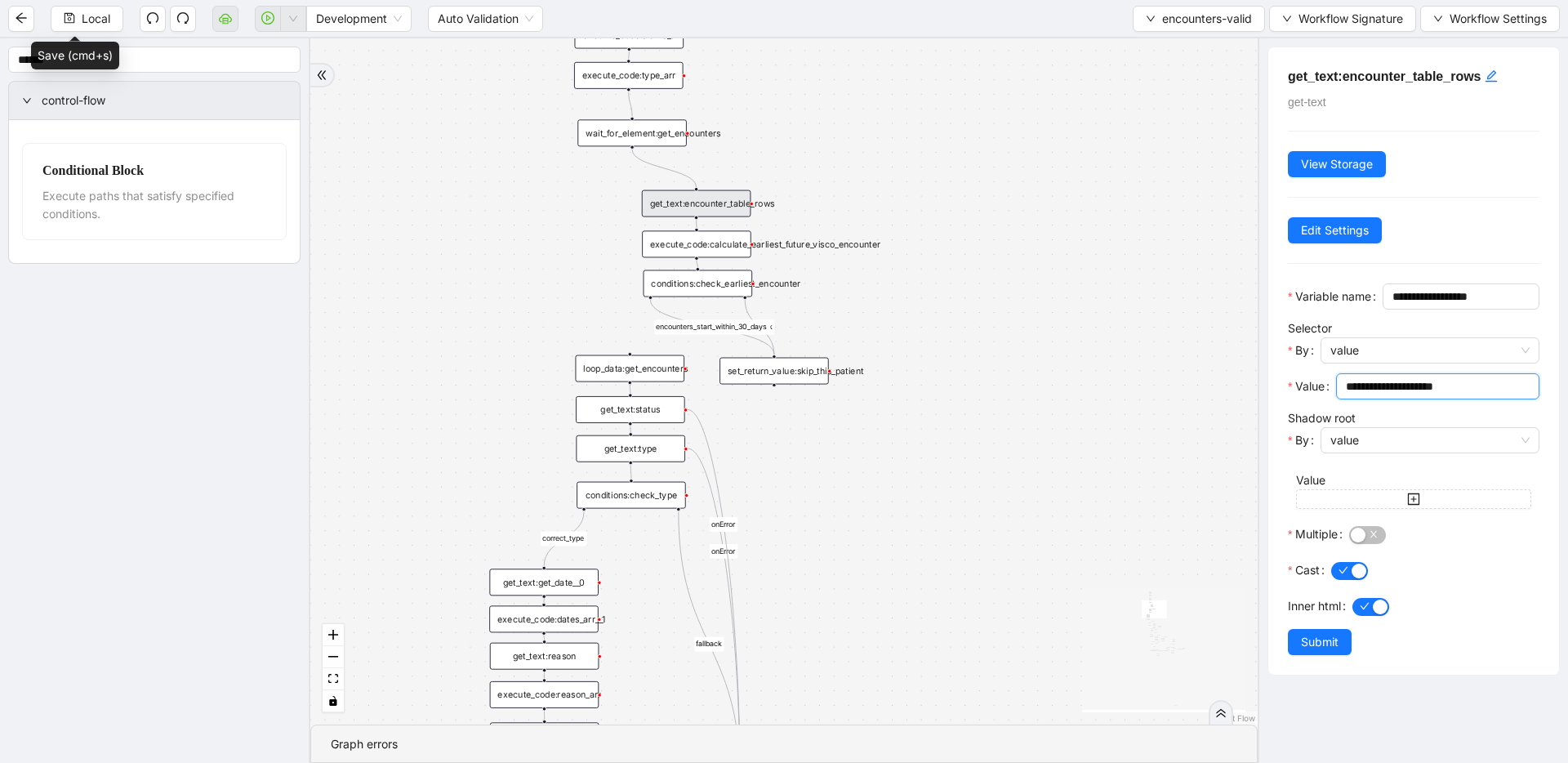
drag, startPoint x: 1484, startPoint y: 420, endPoint x: 1219, endPoint y: 413, distance: 265.1
click at [1009, 413] on section "****** control-flow Conditional Block Execute paths that satisfy specified cond…" at bounding box center [784, 400] width 1568 height 725
paste input "**********"
click at [1009, 544] on button "Multiple" at bounding box center [1368, 535] width 36 height 18
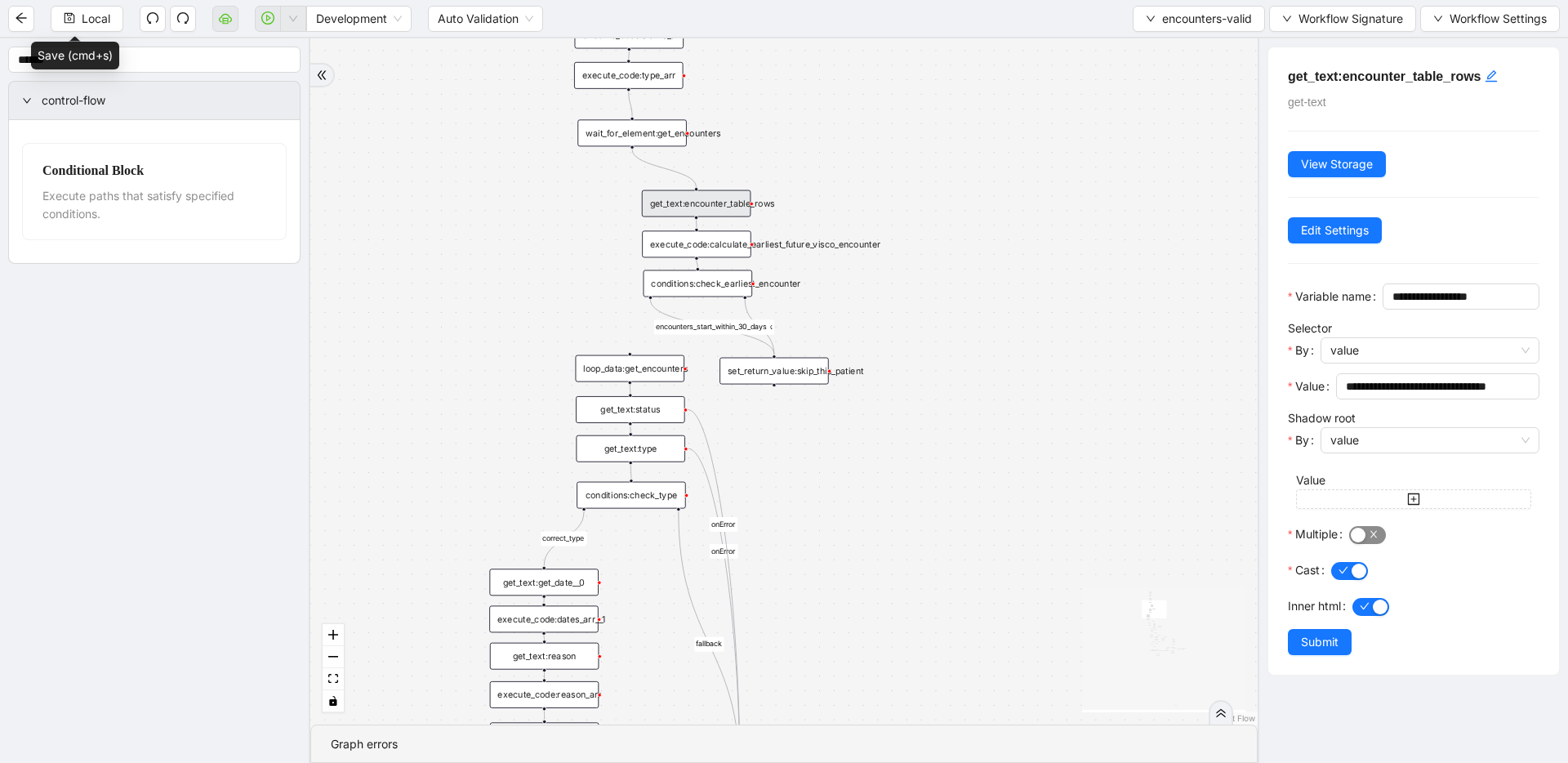
scroll to position [0, 0]
click at [1009, 651] on span "Submit" at bounding box center [1320, 642] width 37 height 18
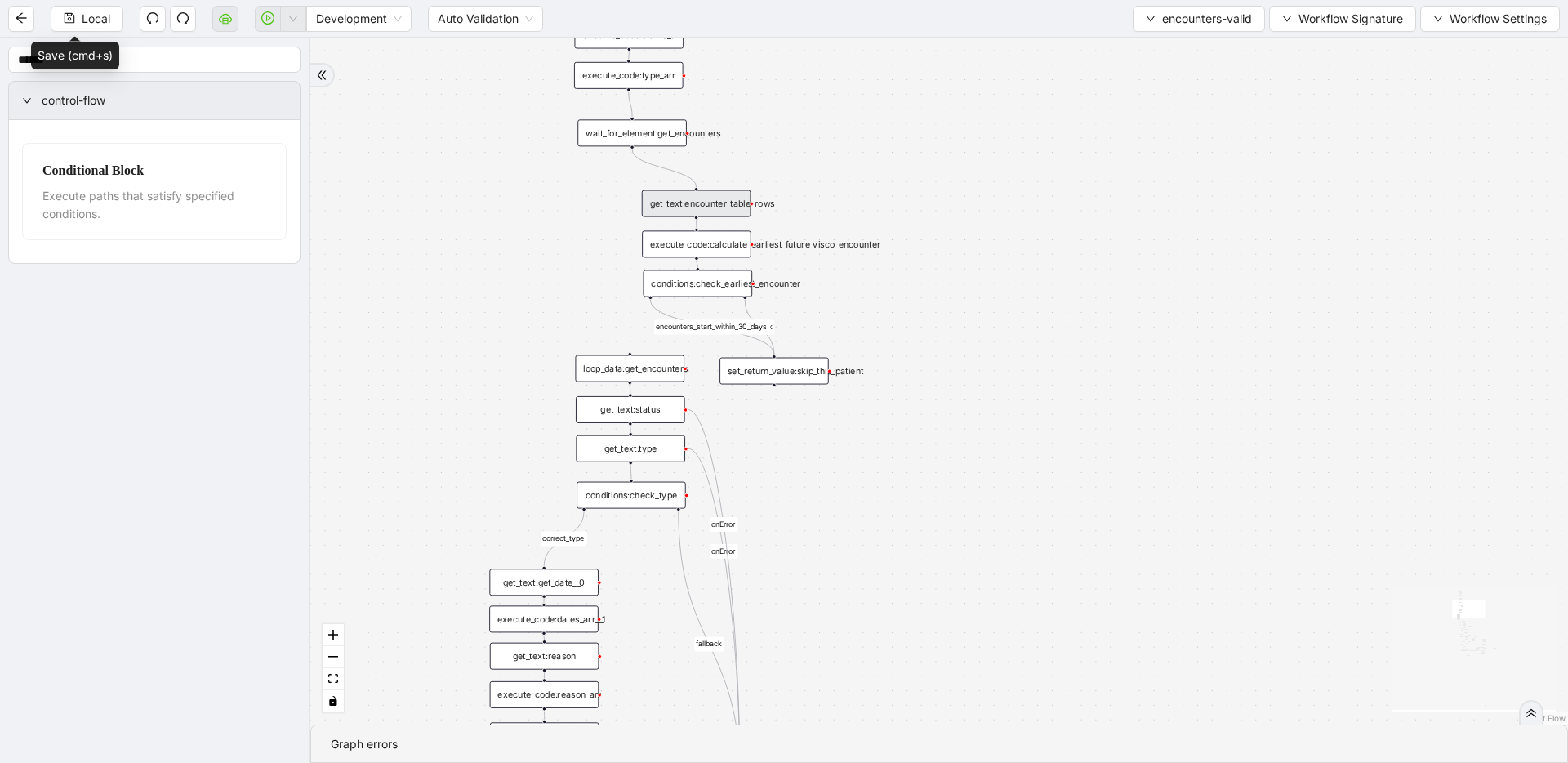
click at [695, 196] on div "get_text:encounter_table_rows" at bounding box center [697, 204] width 109 height 27
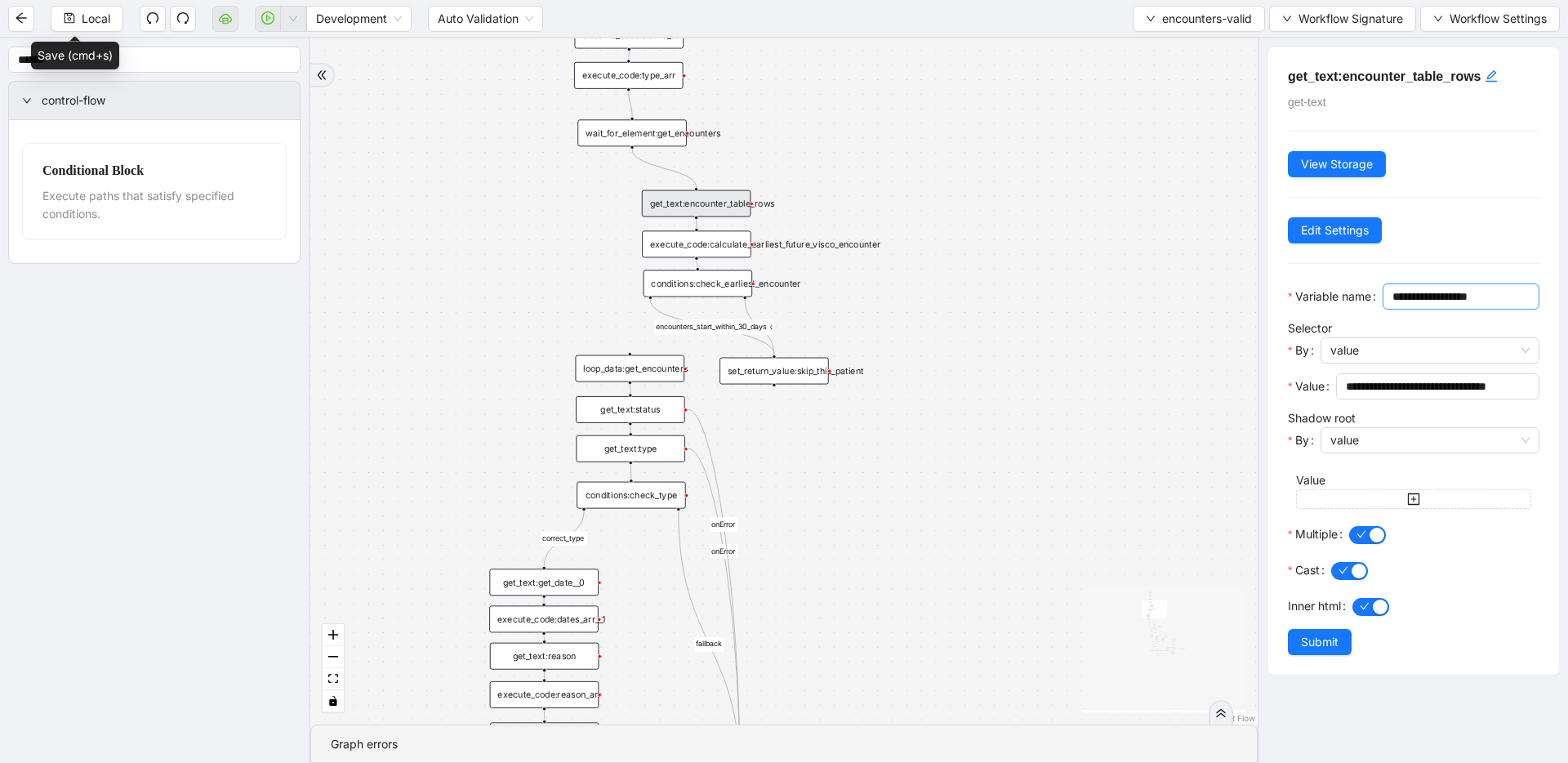
click at [1009, 306] on input "**********" at bounding box center [1459, 297] width 134 height 18
click at [1009, 651] on span "Submit" at bounding box center [1320, 642] width 37 height 18
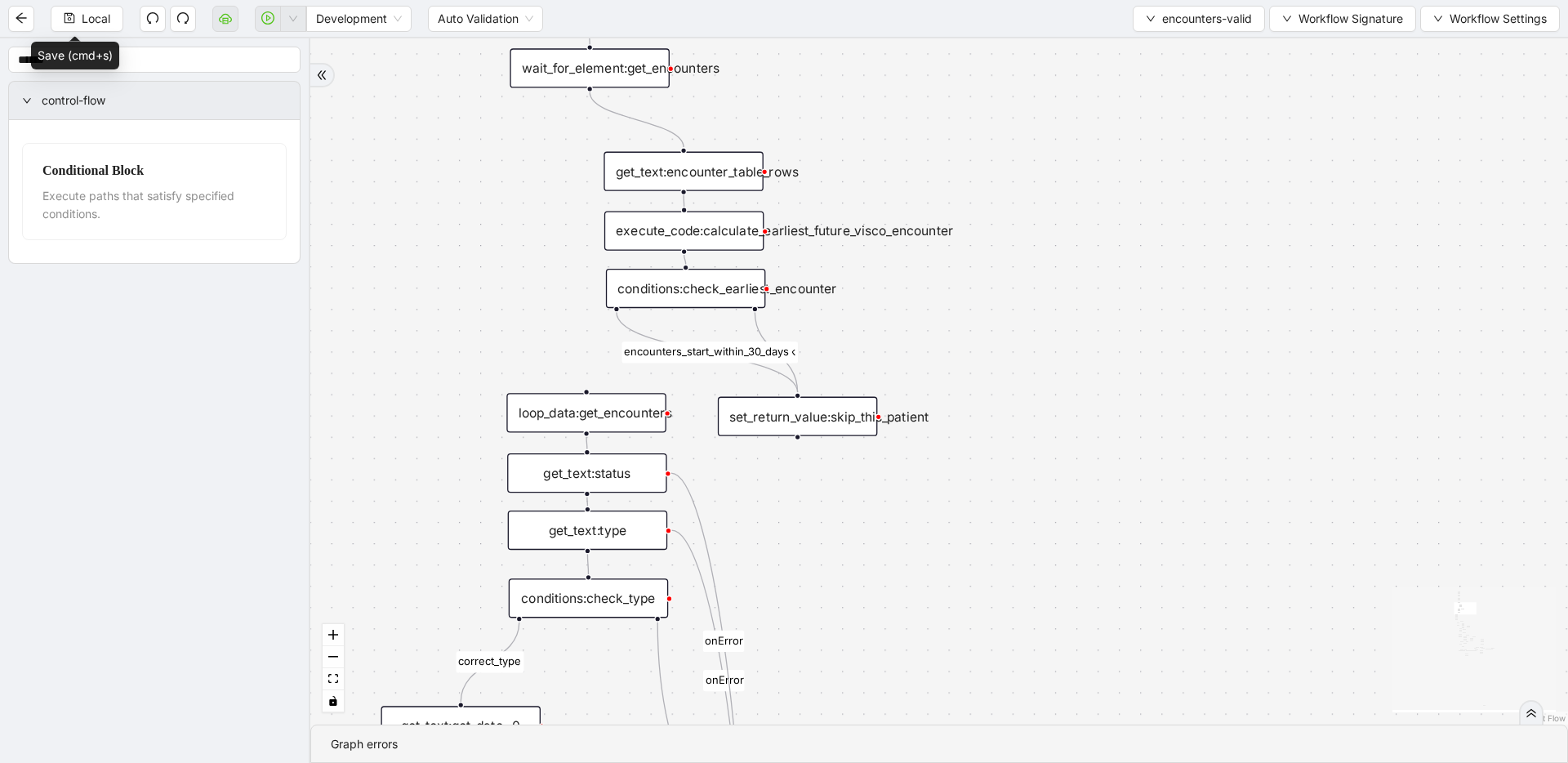
click at [727, 233] on div "execute_code:calculate_earliest_future_visco_encounter" at bounding box center [684, 230] width 160 height 39
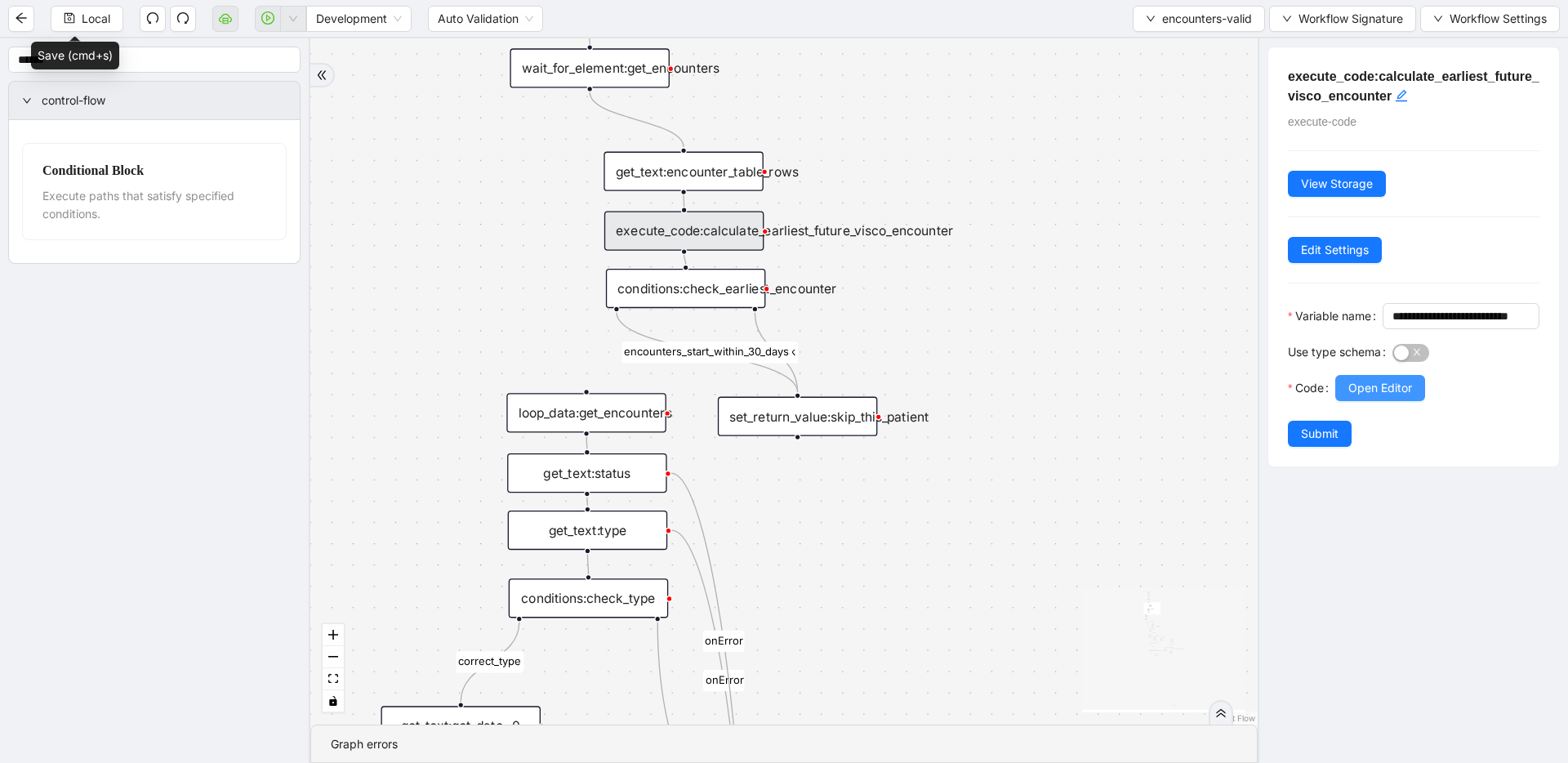
click at [1009, 397] on span "Open Editor" at bounding box center [1380, 389] width 64 height 18
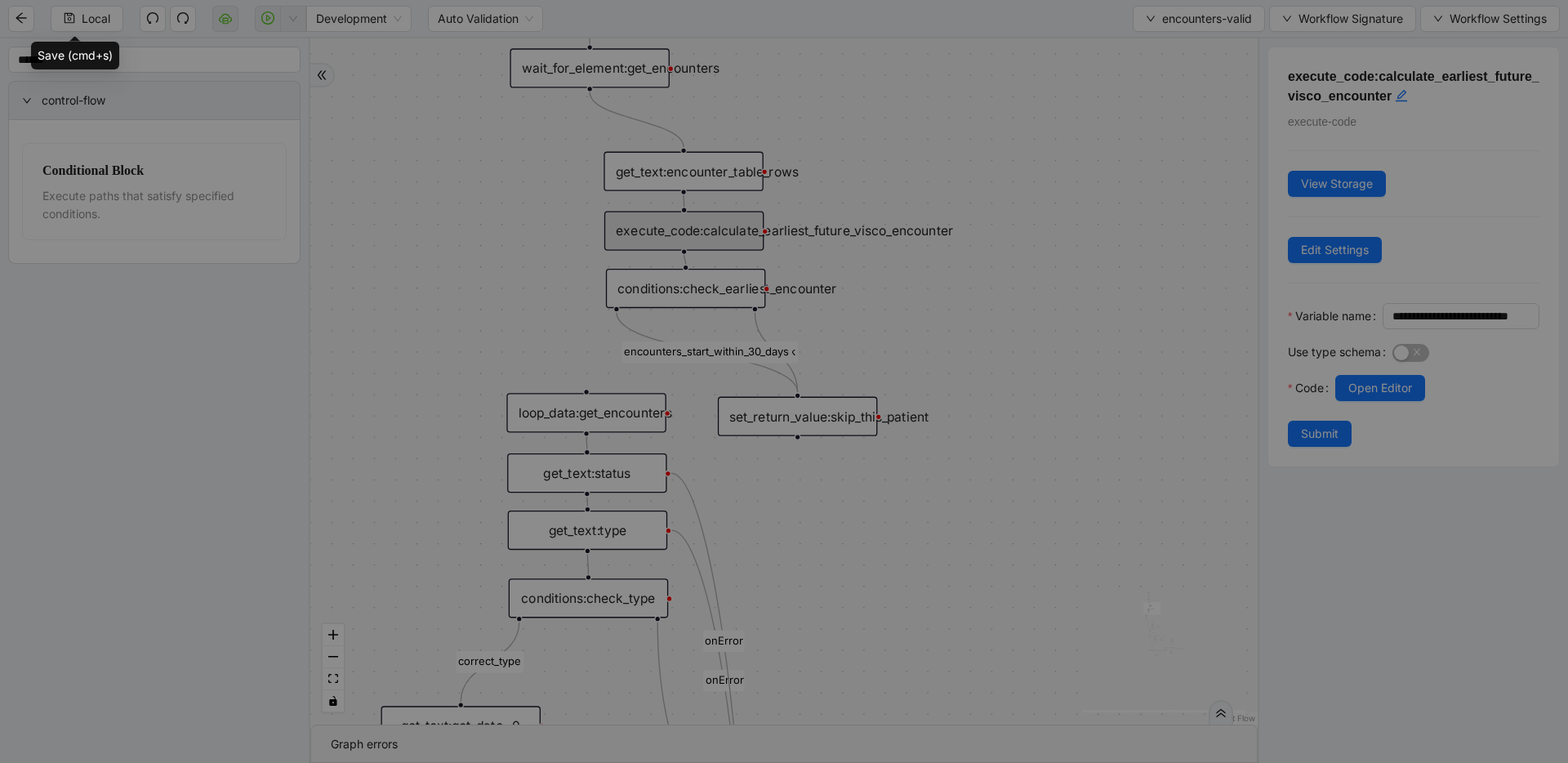
scroll to position [245, 0]
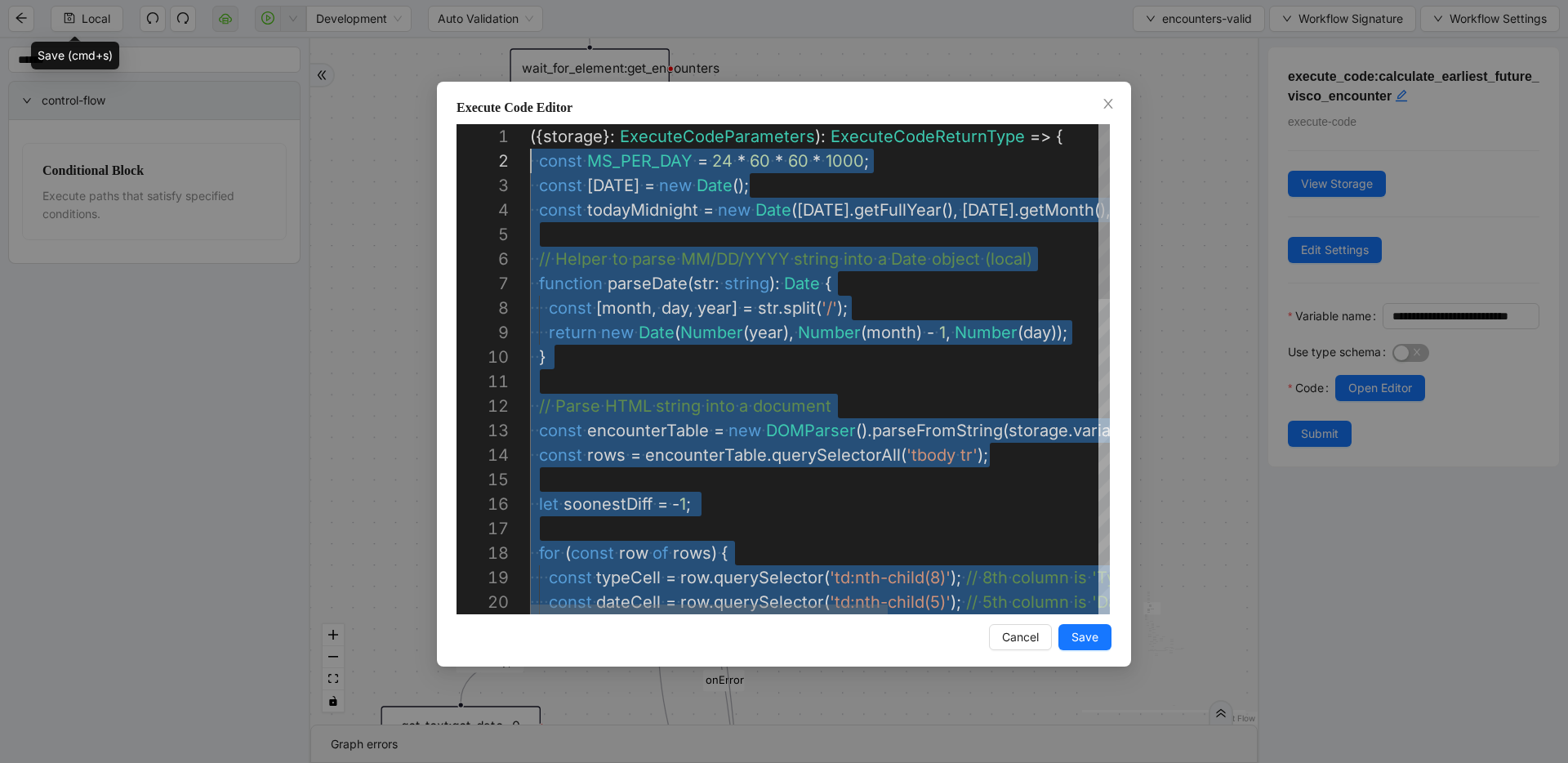
scroll to position [25, 9]
drag, startPoint x: 686, startPoint y: 377, endPoint x: 542, endPoint y: 154, distance: 265.5
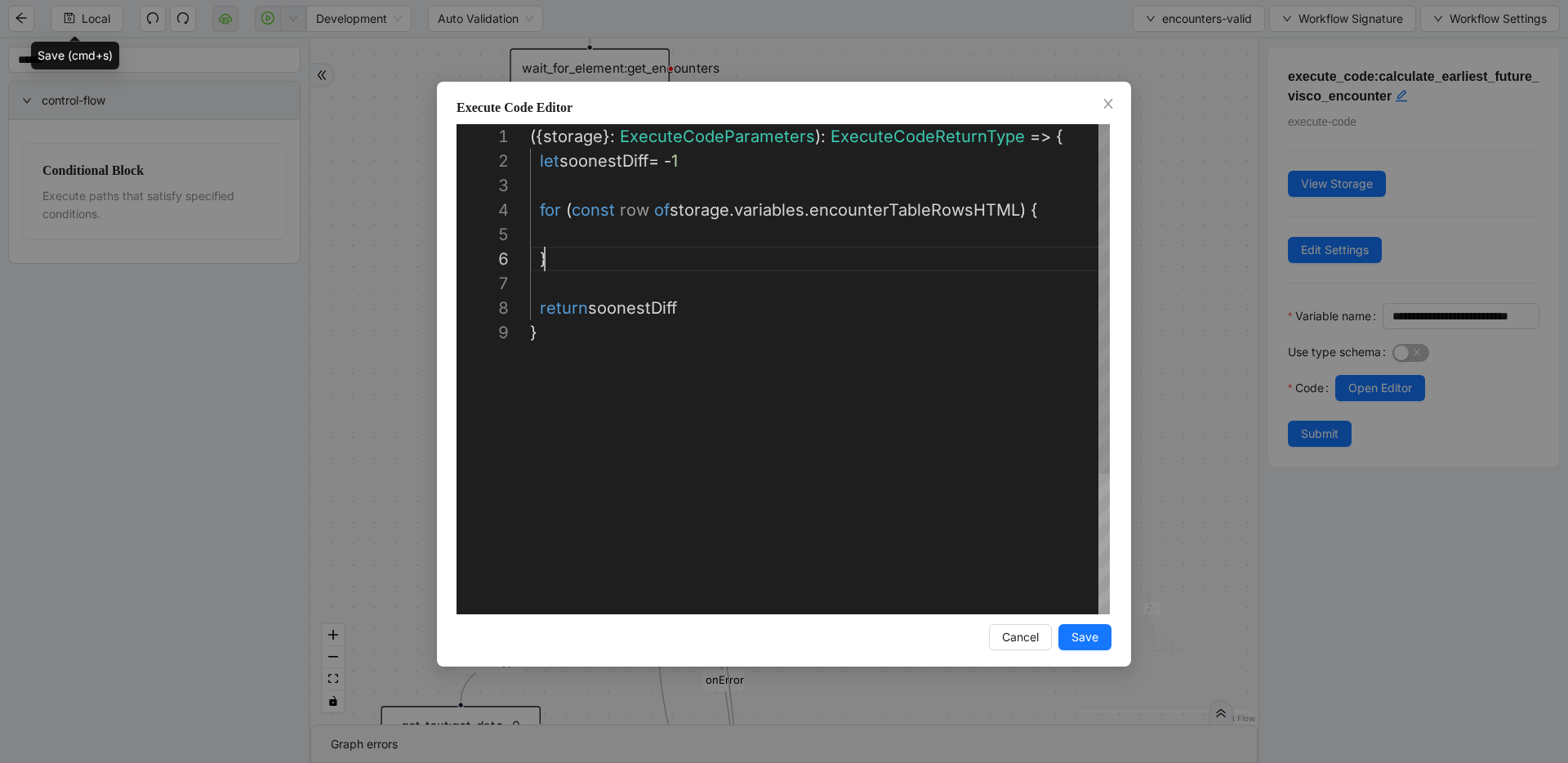
scroll to position [98, 0]
click at [1009, 634] on span "Save" at bounding box center [1085, 637] width 27 height 18
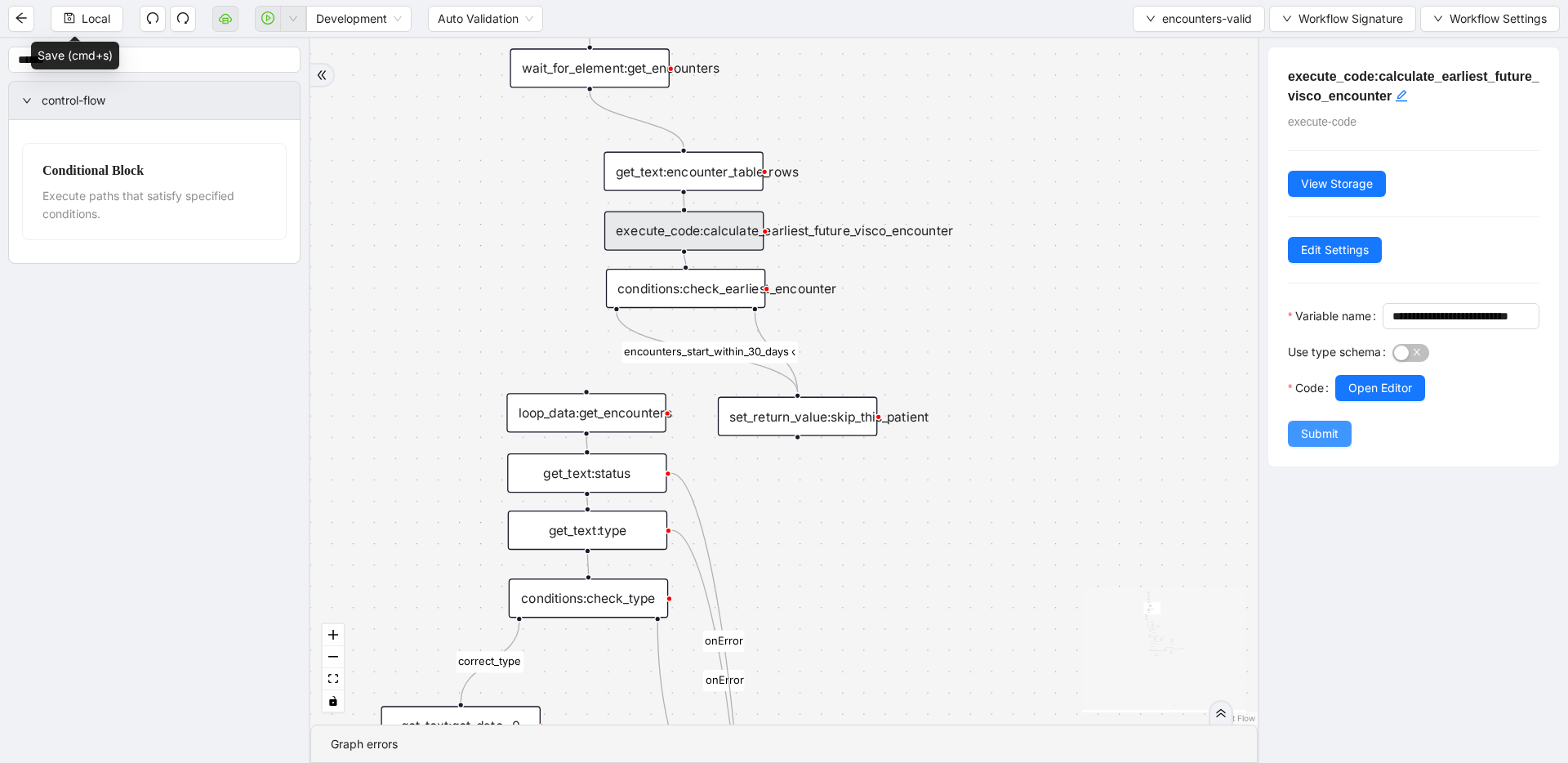
click at [1009, 442] on span "Submit" at bounding box center [1320, 434] width 37 height 18
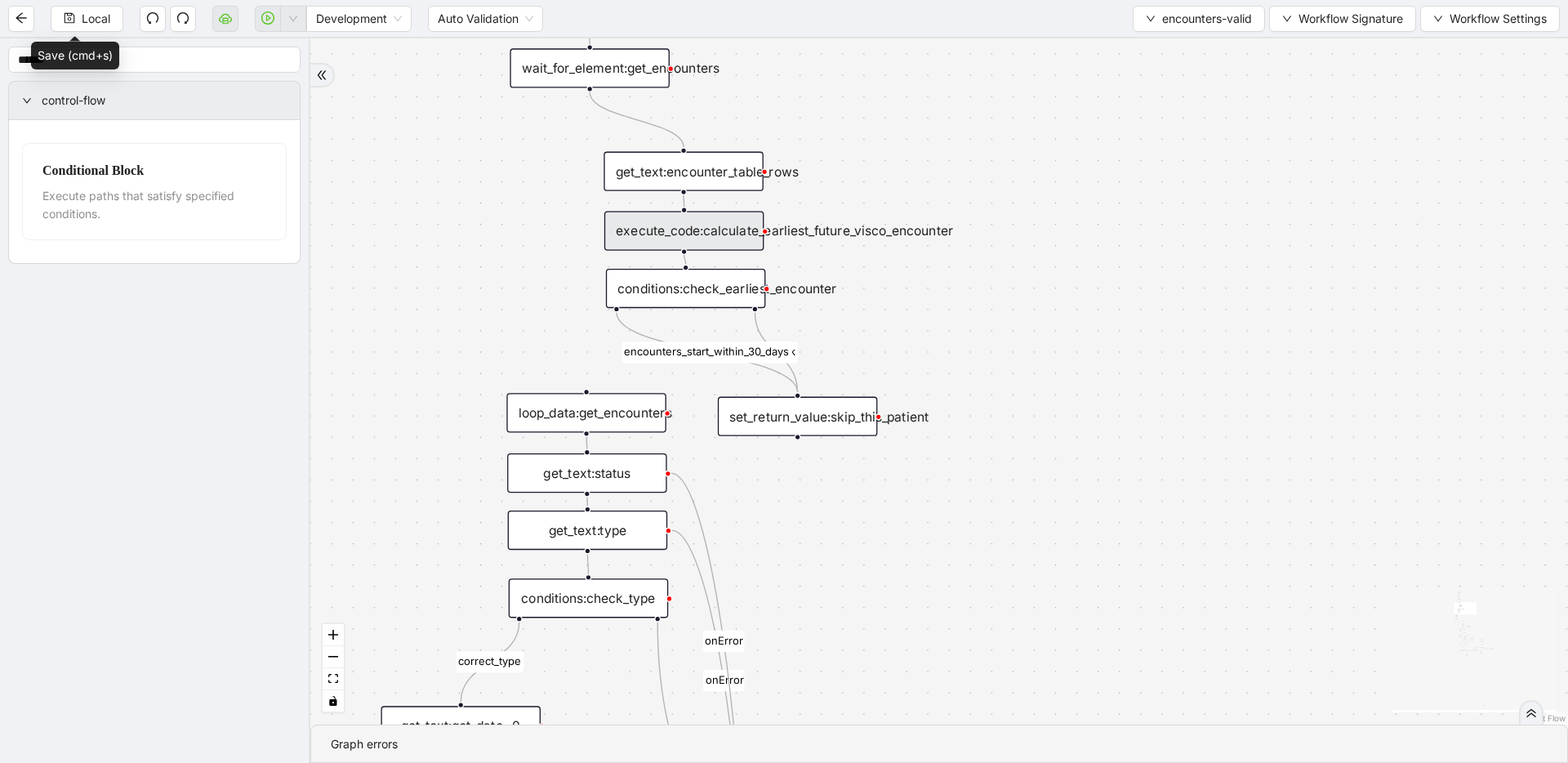
click at [716, 178] on div "get_text:encounter_table_rows" at bounding box center [683, 171] width 160 height 39
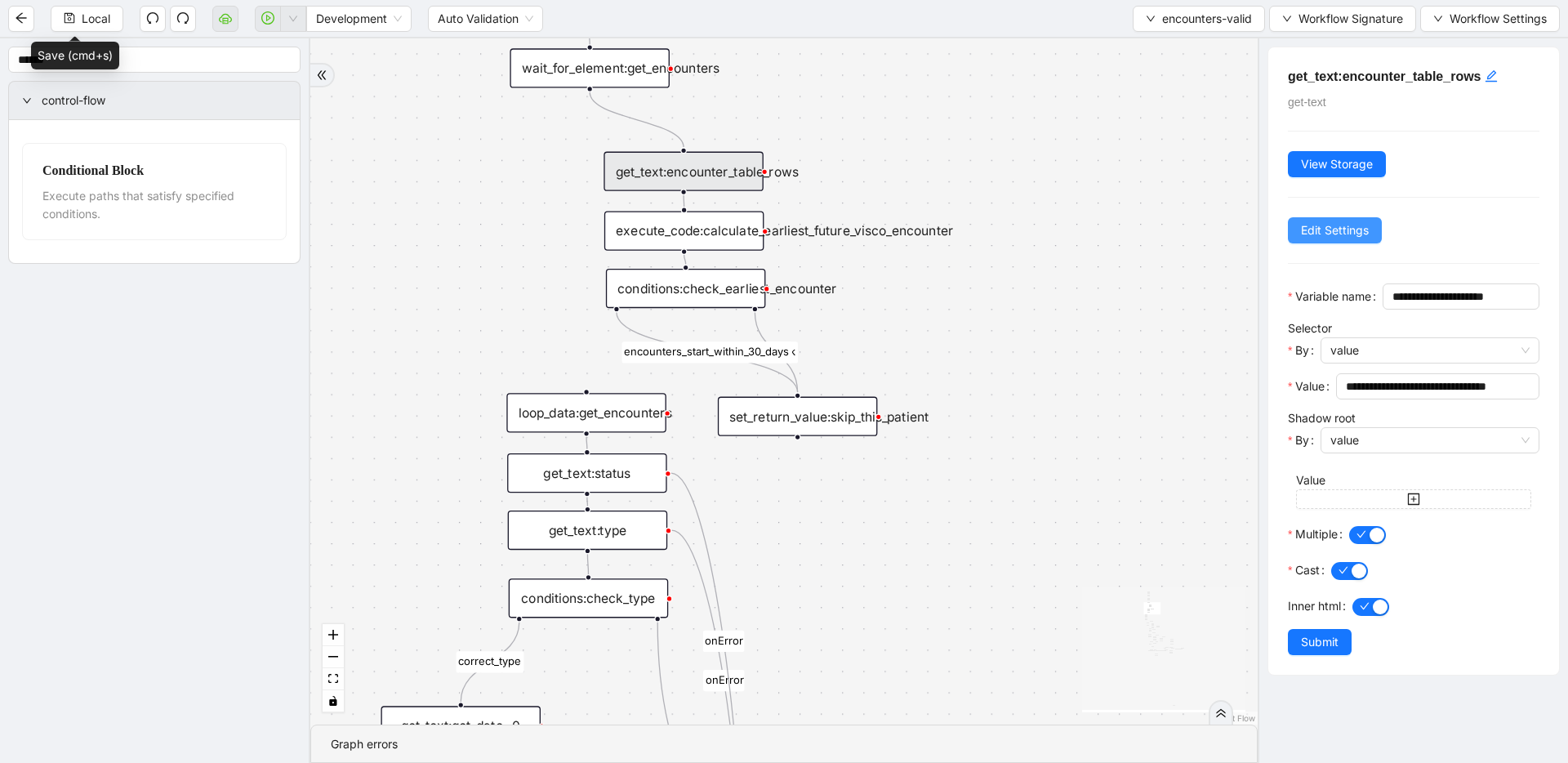
click at [1009, 227] on span "Edit Settings" at bounding box center [1335, 230] width 68 height 18
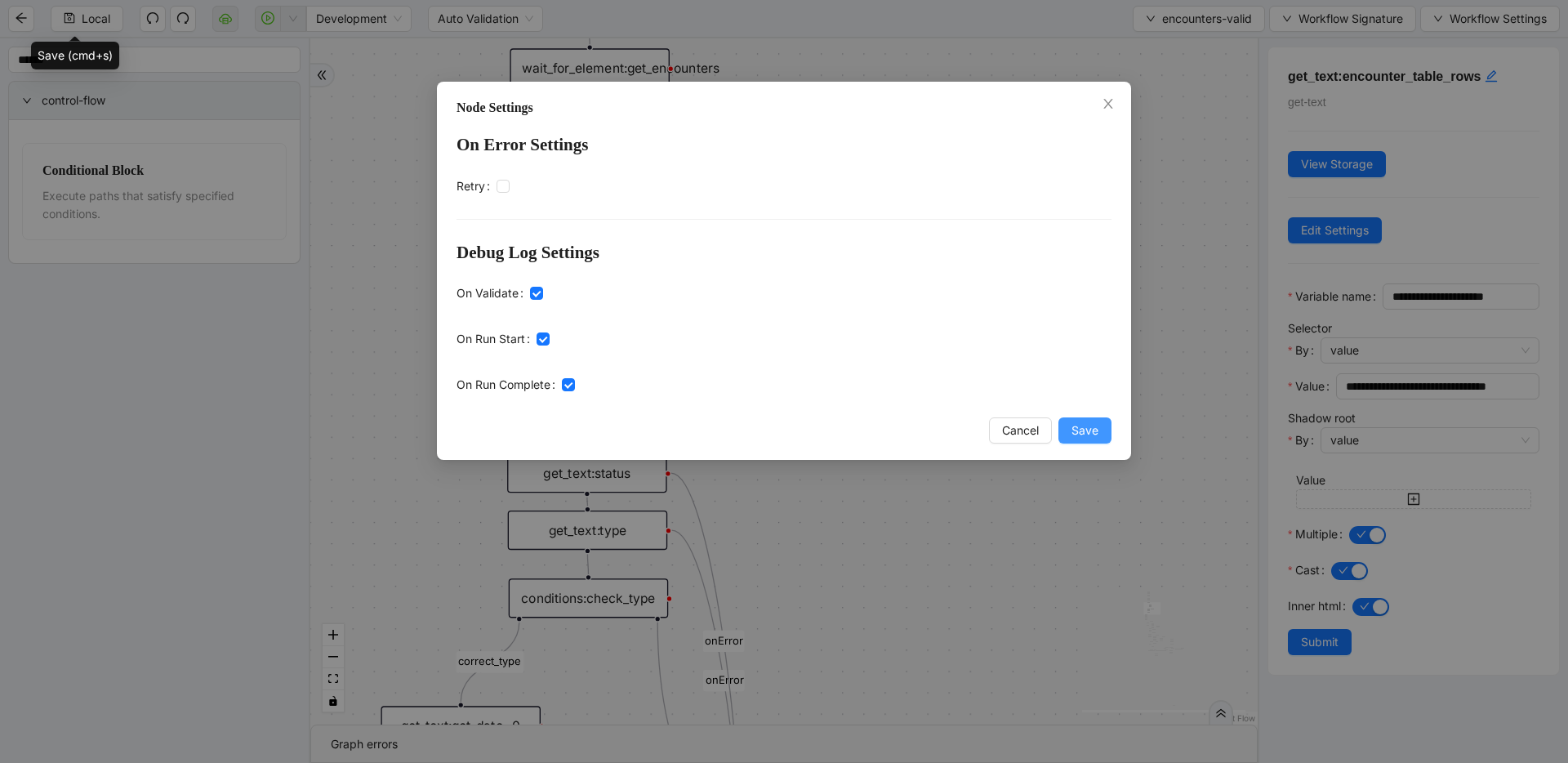
click at [1009, 422] on span "Save" at bounding box center [1085, 431] width 27 height 18
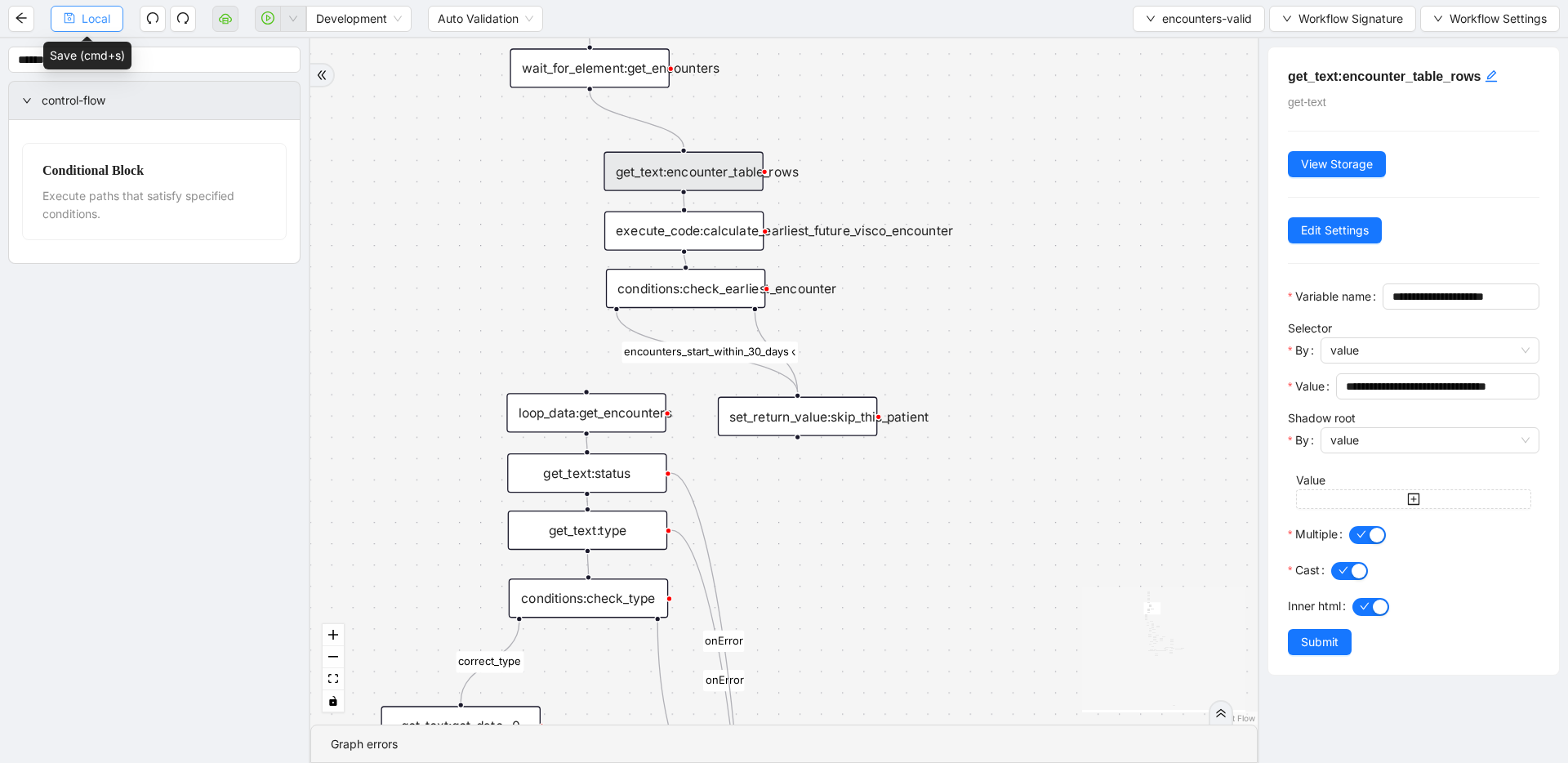
click at [109, 28] on button "Local" at bounding box center [87, 19] width 73 height 27
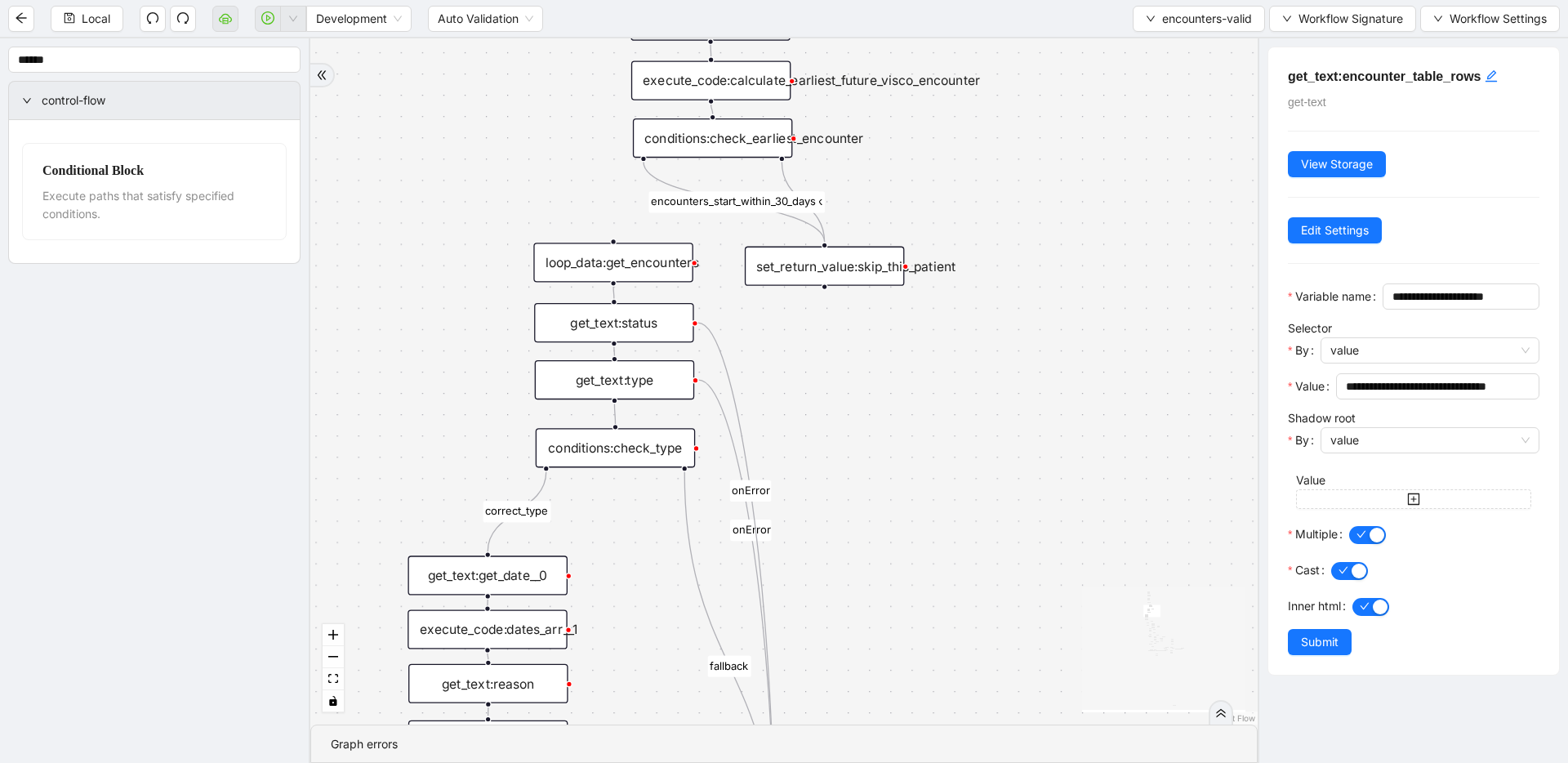
drag, startPoint x: 414, startPoint y: 525, endPoint x: 441, endPoint y: 375, distance: 152.4
click at [441, 375] on div "fallback fallback inPast hasInPast fallback wrong_body inNewYear fallback fallb…" at bounding box center [784, 381] width 948 height 686
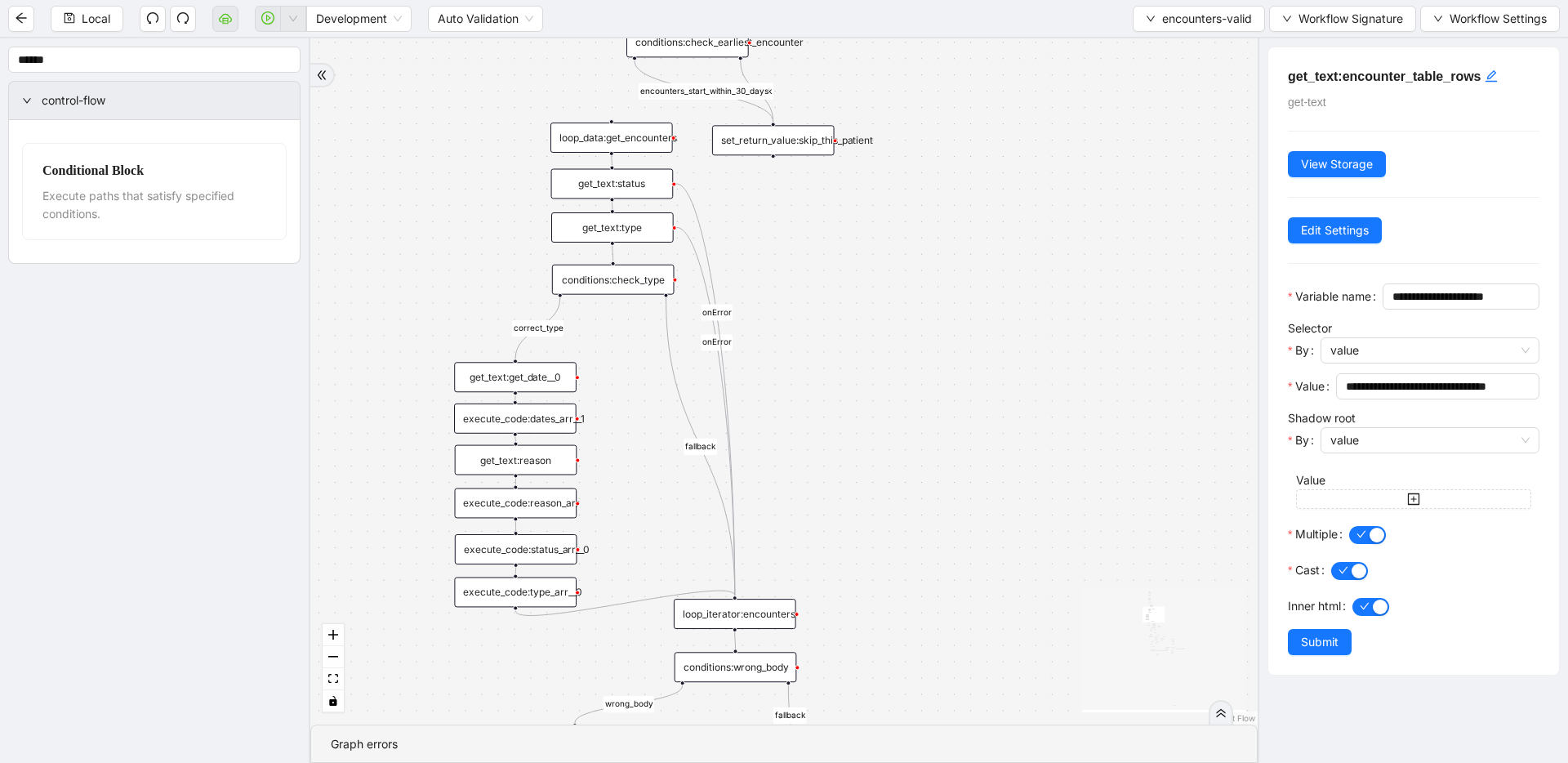
drag, startPoint x: 439, startPoint y: 406, endPoint x: 478, endPoint y: 254, distance: 156.9
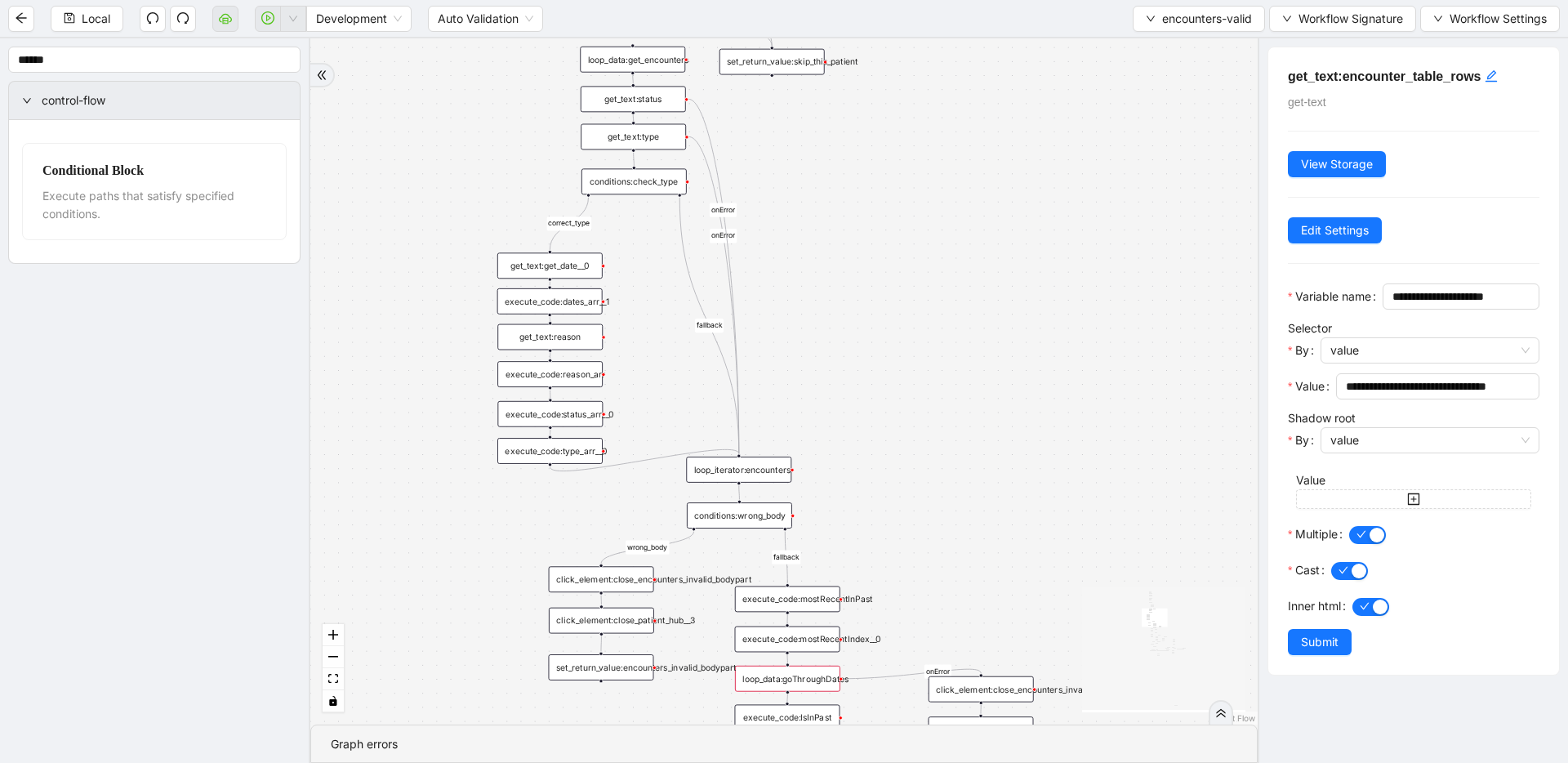
drag, startPoint x: 660, startPoint y: 391, endPoint x: 671, endPoint y: 332, distance: 60.0
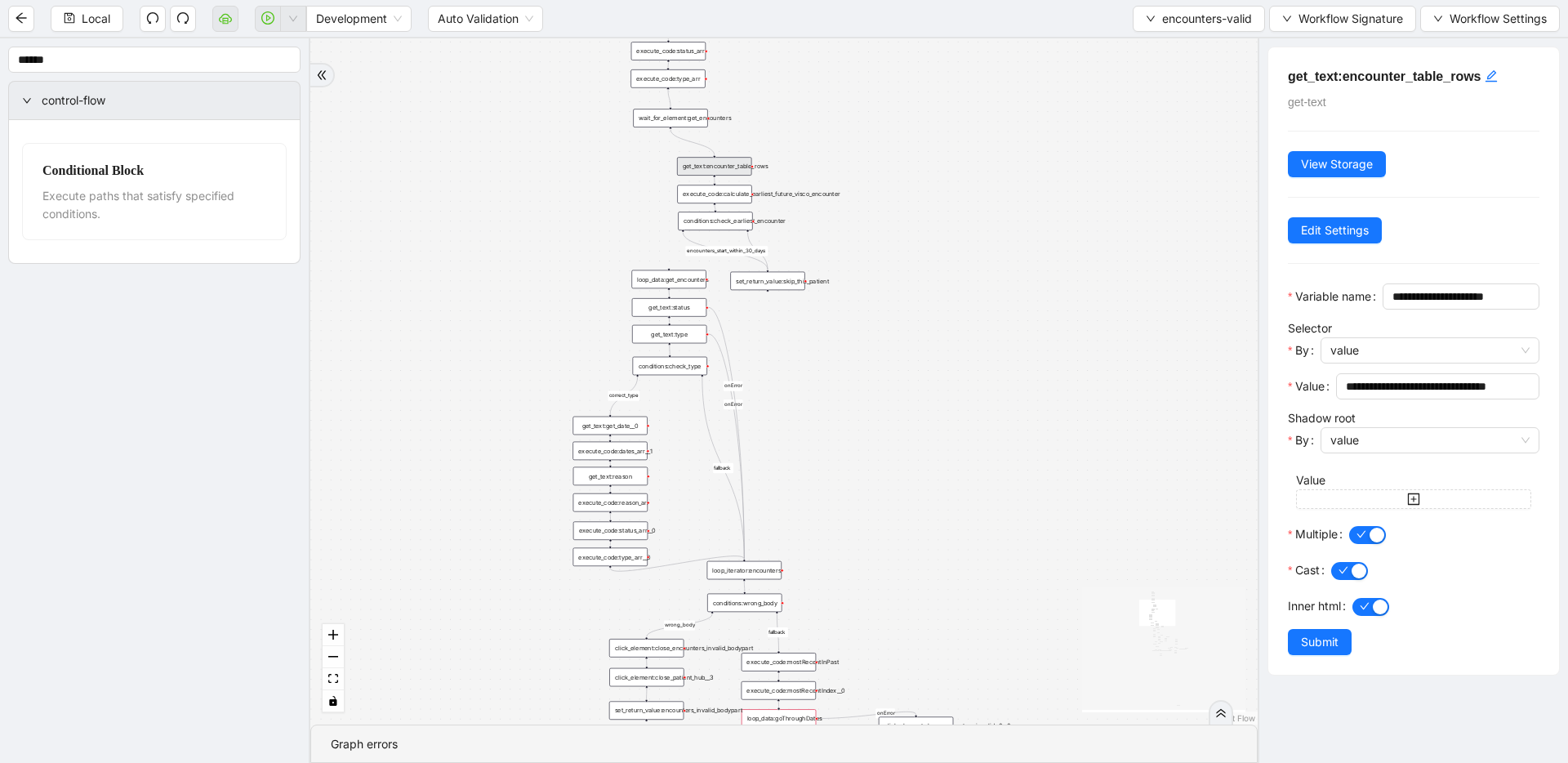
drag, startPoint x: 953, startPoint y: 417, endPoint x: 963, endPoint y: 592, distance: 175.3
click at [961, 602] on div "fallback fallback inPast hasInPast fallback wrong_body inNewYear fallback fallb…" at bounding box center [784, 381] width 948 height 686
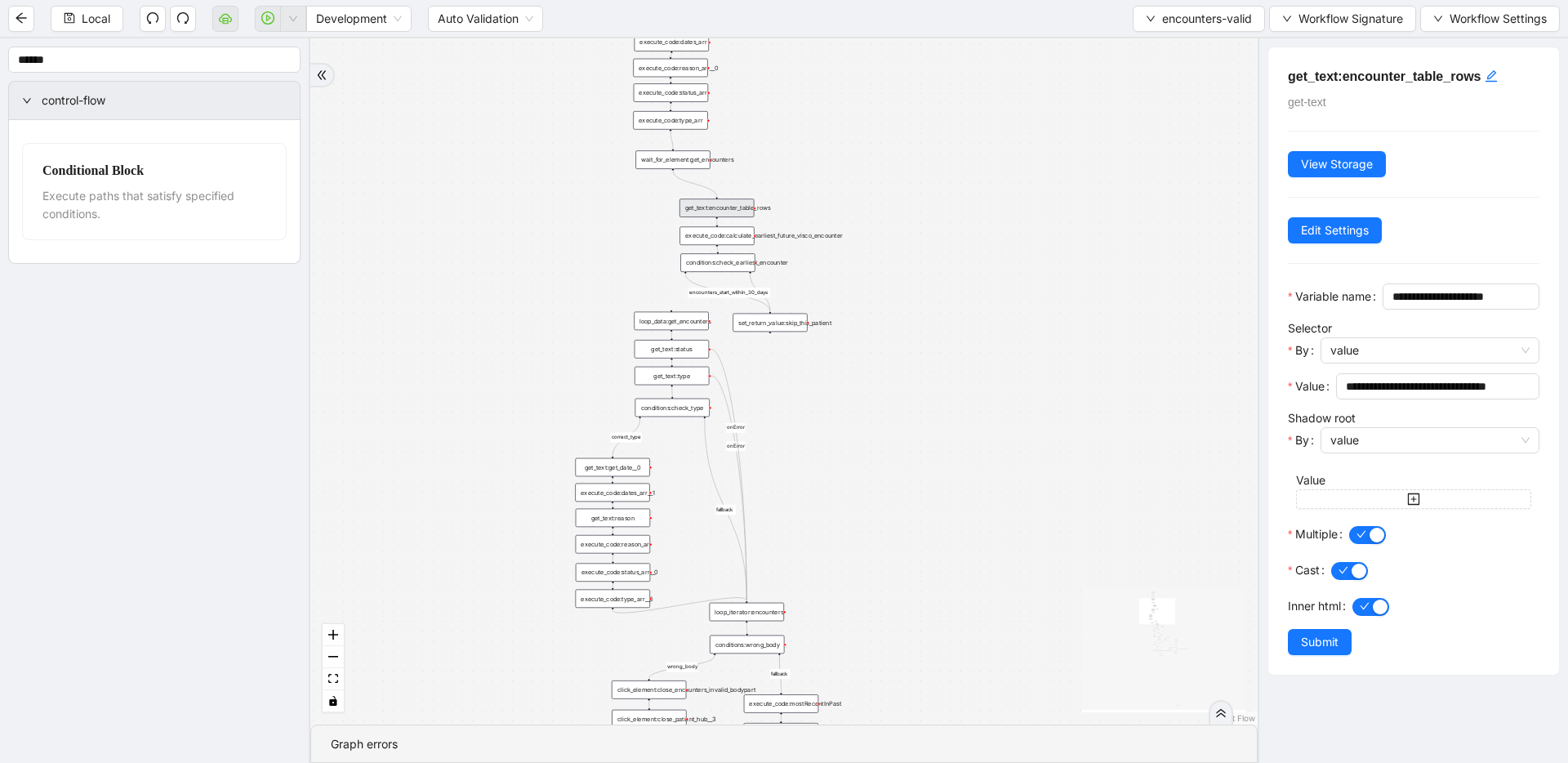
drag, startPoint x: 950, startPoint y: 415, endPoint x: 948, endPoint y: 490, distance: 75.0
click at [948, 490] on div "fallback fallback inPast hasInPast fallback wrong_body inNewYear fallback fallb…" at bounding box center [784, 381] width 948 height 686
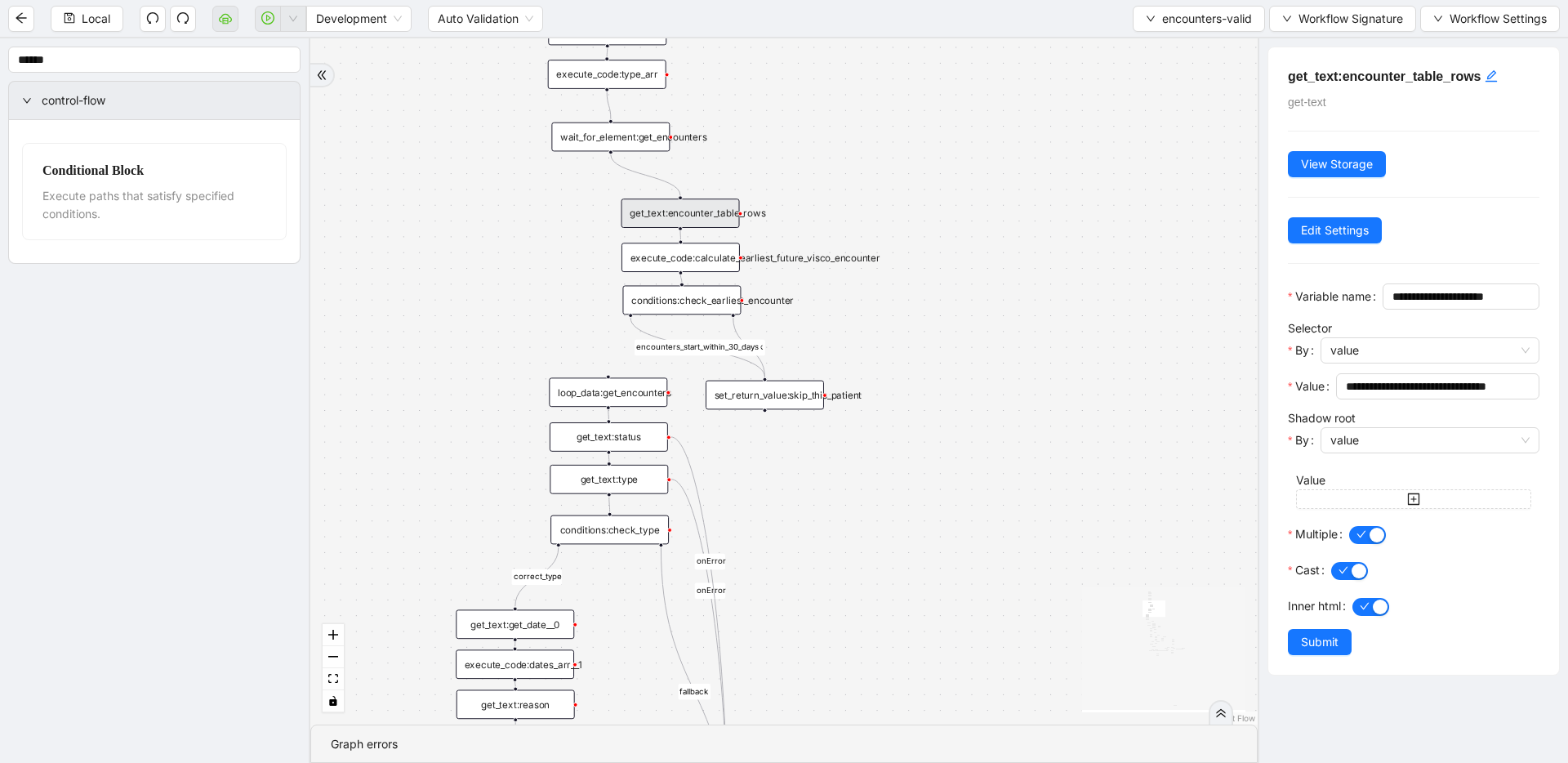
click at [650, 215] on div "get_text:encounter_table_rows" at bounding box center [680, 214] width 118 height 30
click at [84, 18] on span "Local" at bounding box center [96, 19] width 29 height 18
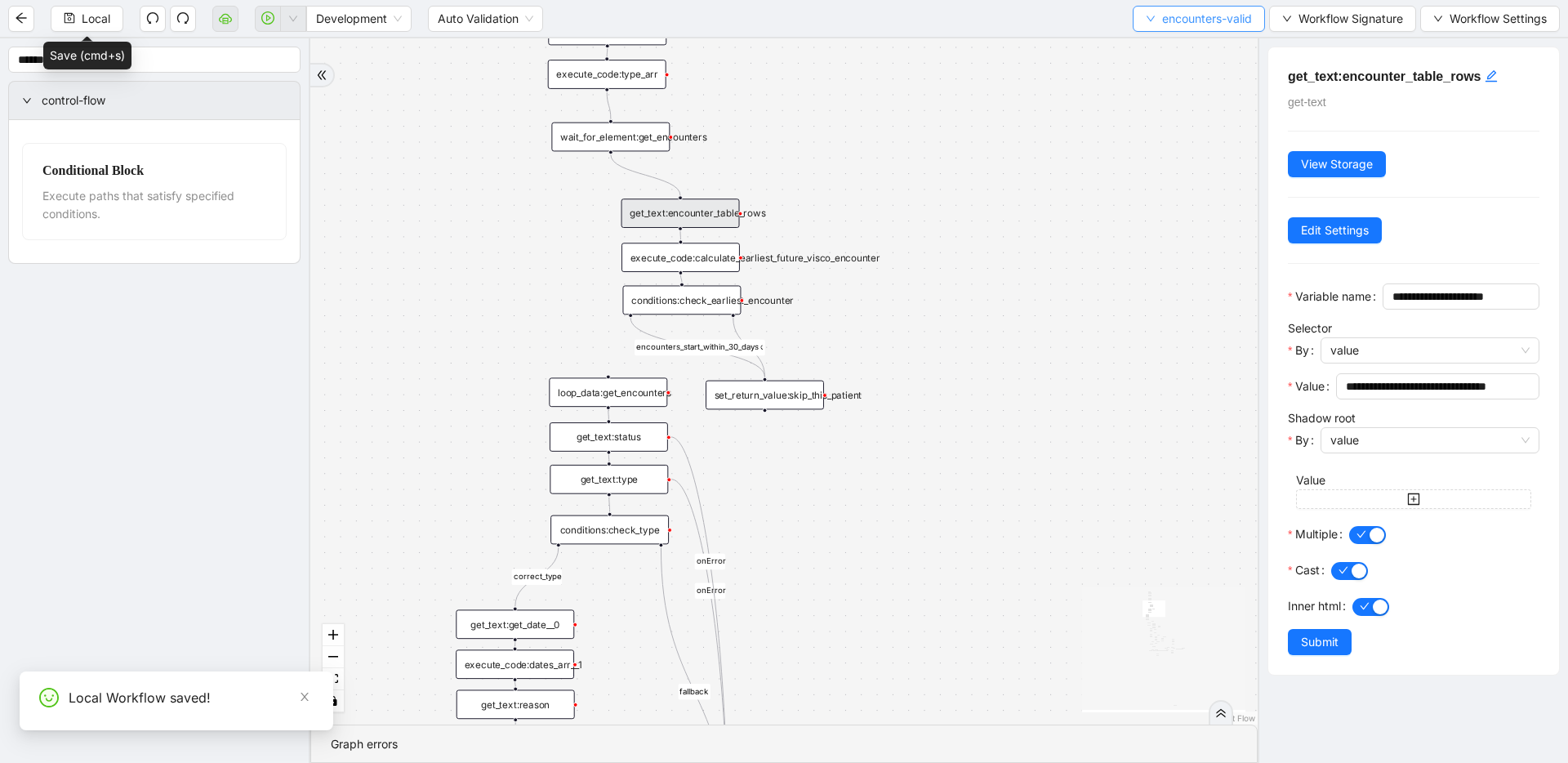
click at [1009, 19] on span "encounters-valid" at bounding box center [1207, 19] width 89 height 18
click at [1009, 50] on span "Select" at bounding box center [1197, 51] width 108 height 18
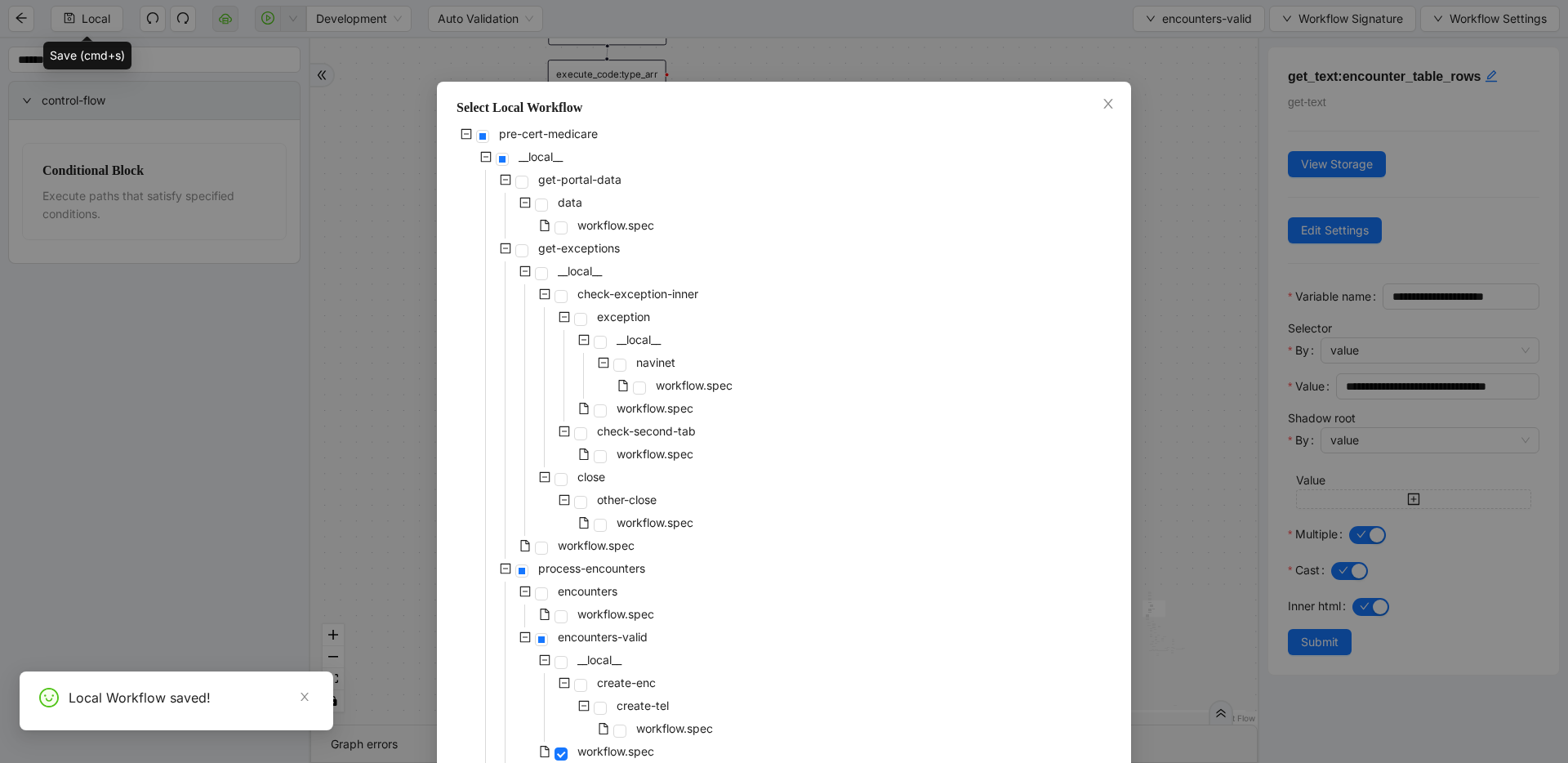
scroll to position [669, 0]
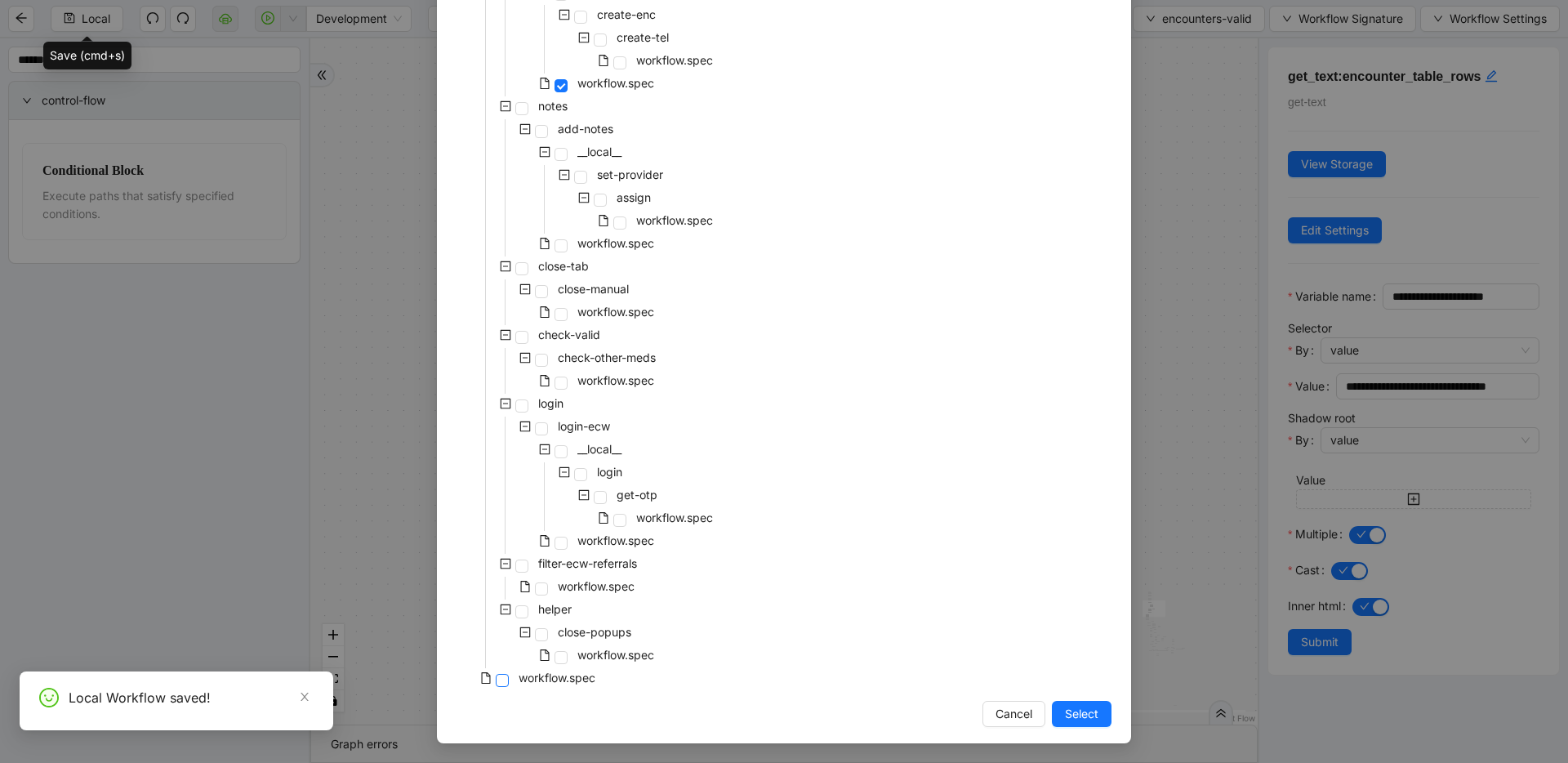
click at [496, 683] on span at bounding box center [503, 681] width 13 height 13
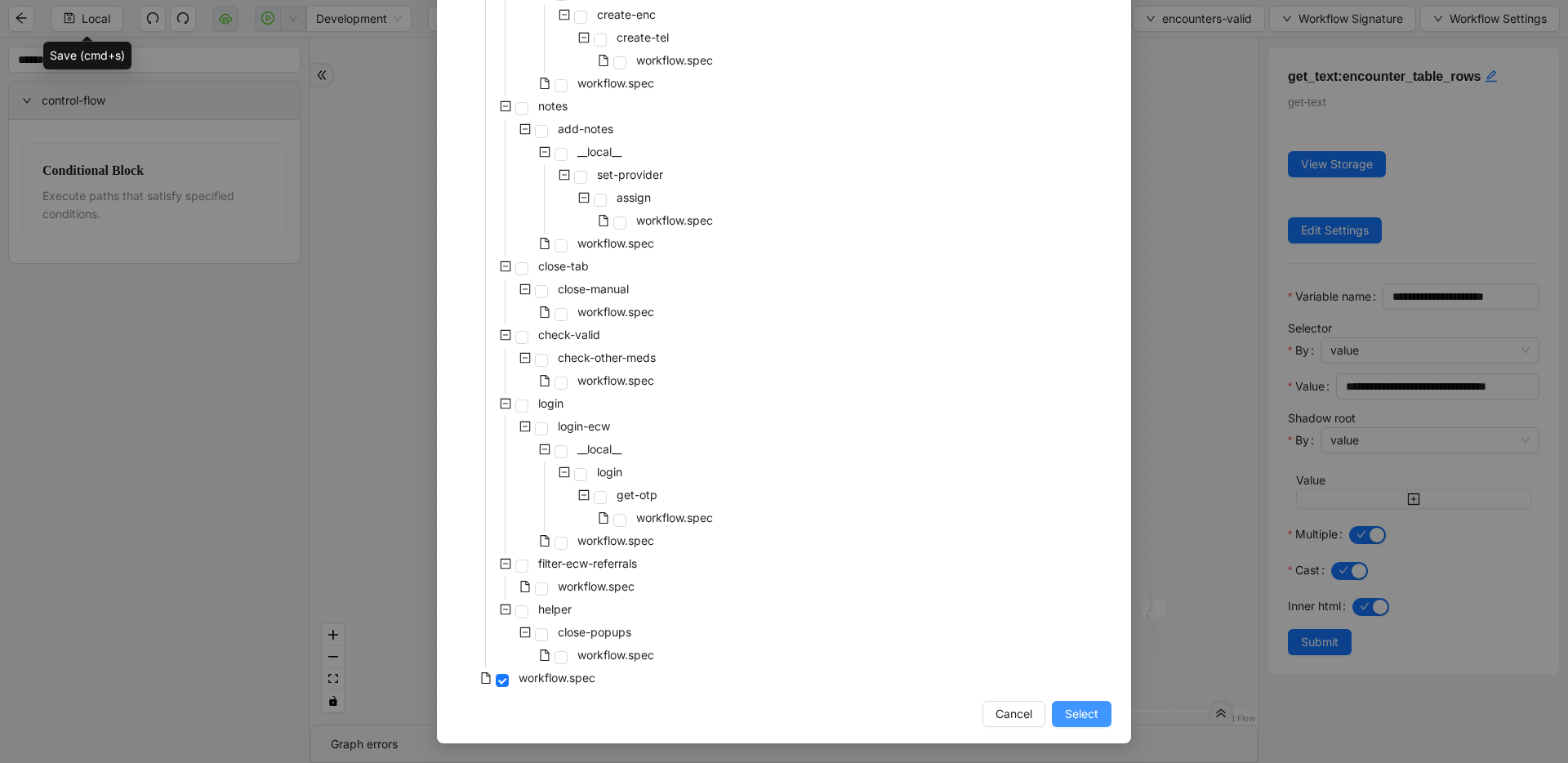
click at [1009, 712] on span "Select" at bounding box center [1082, 714] width 33 height 18
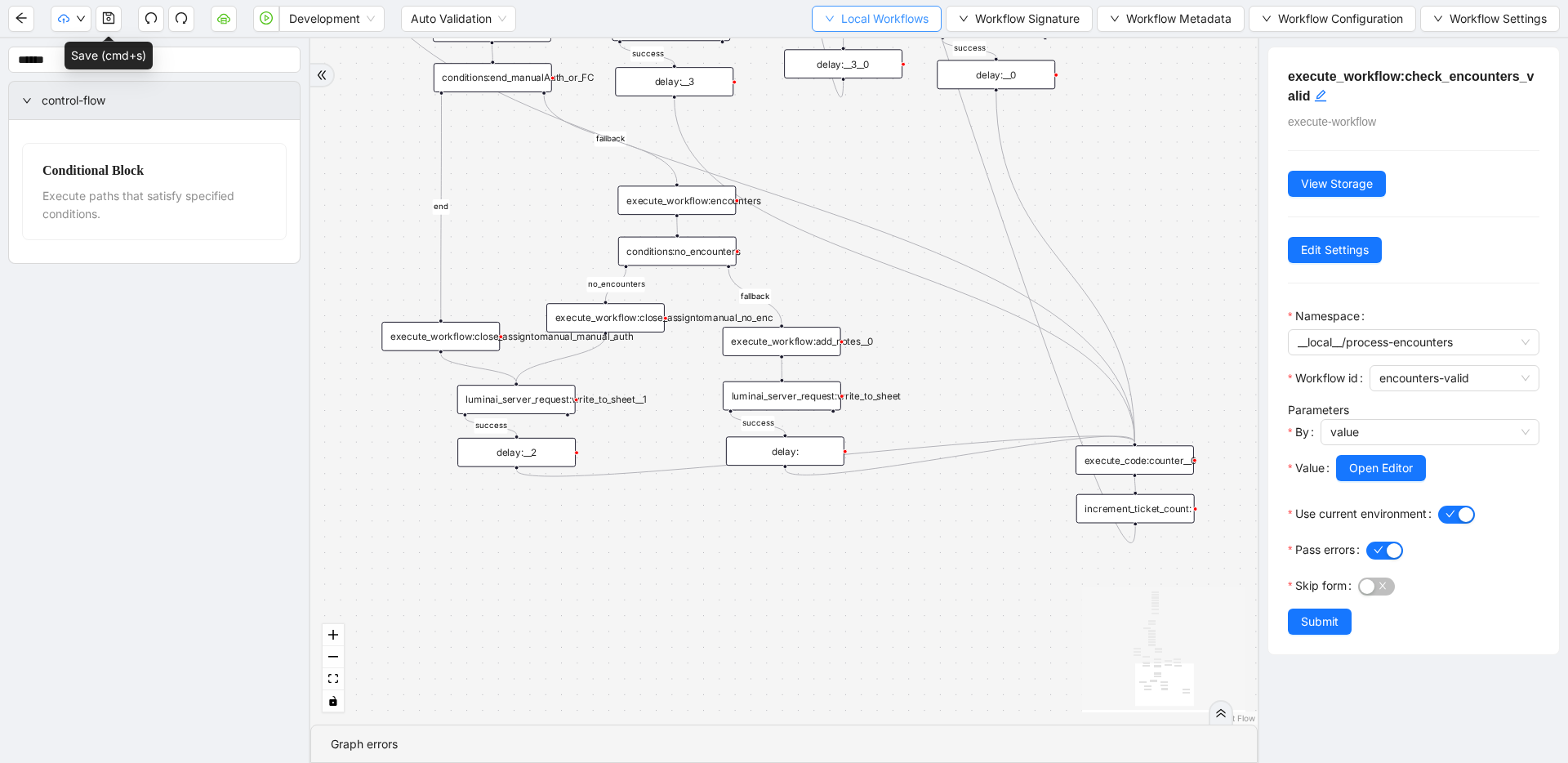
click at [834, 17] on button "Local Workflows" at bounding box center [876, 19] width 130 height 27
click at [839, 51] on span "Select" at bounding box center [872, 51] width 104 height 18
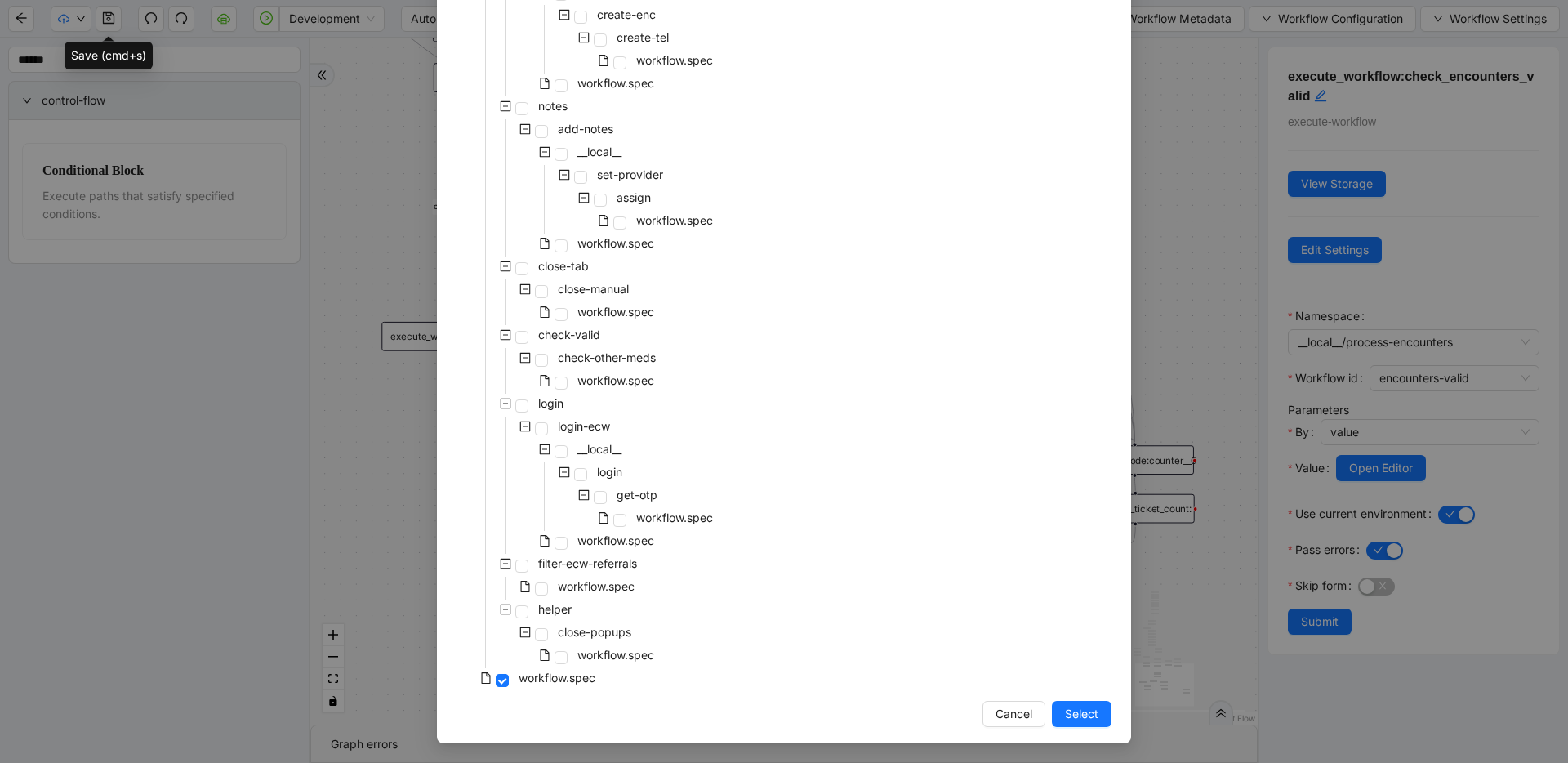
click at [741, 383] on div "pre-cert-medicare __local__ get-portal-data data workflow.spec get-exceptions _…" at bounding box center [784, 73] width 655 height 1235
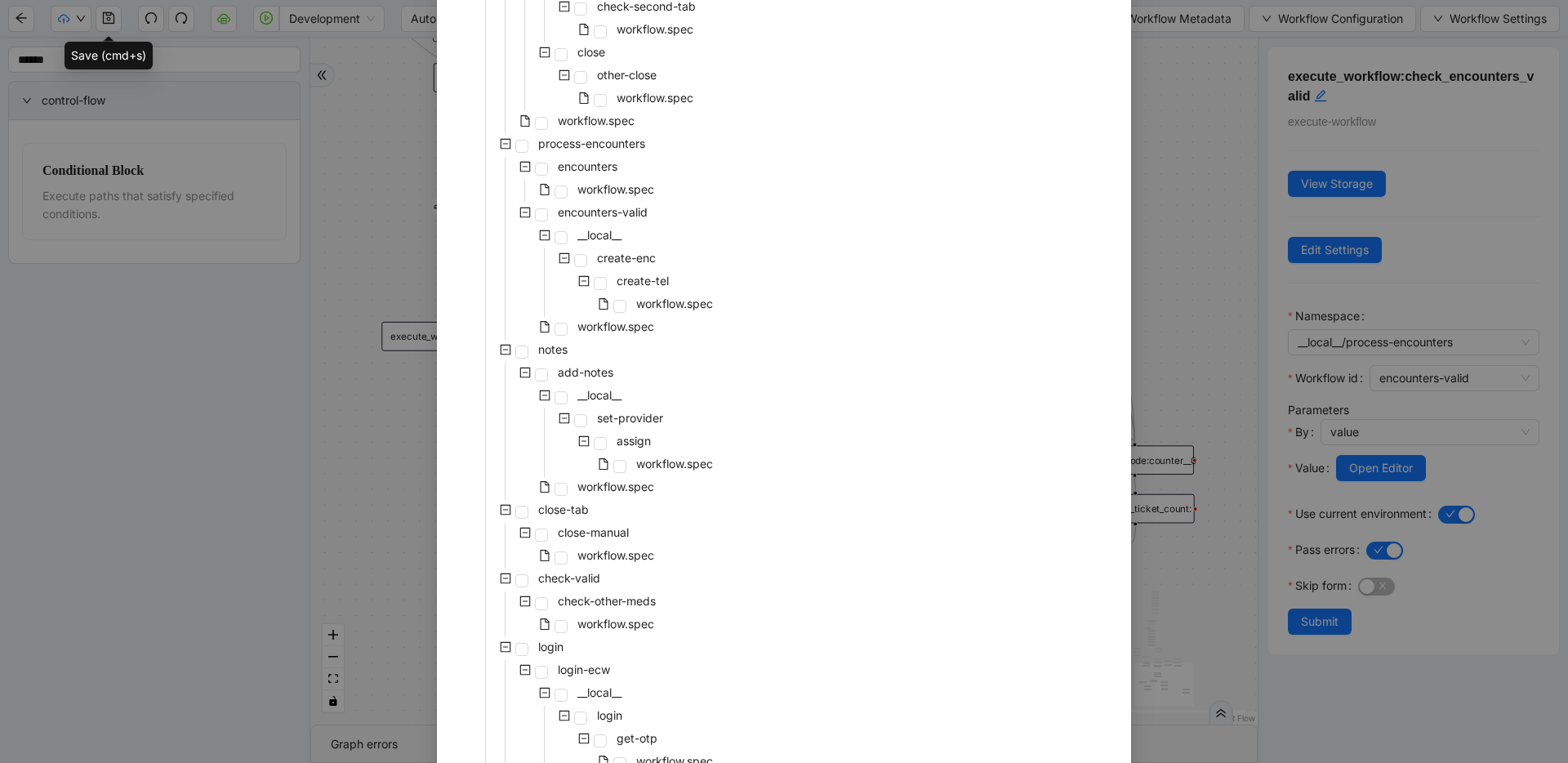
scroll to position [416, 0]
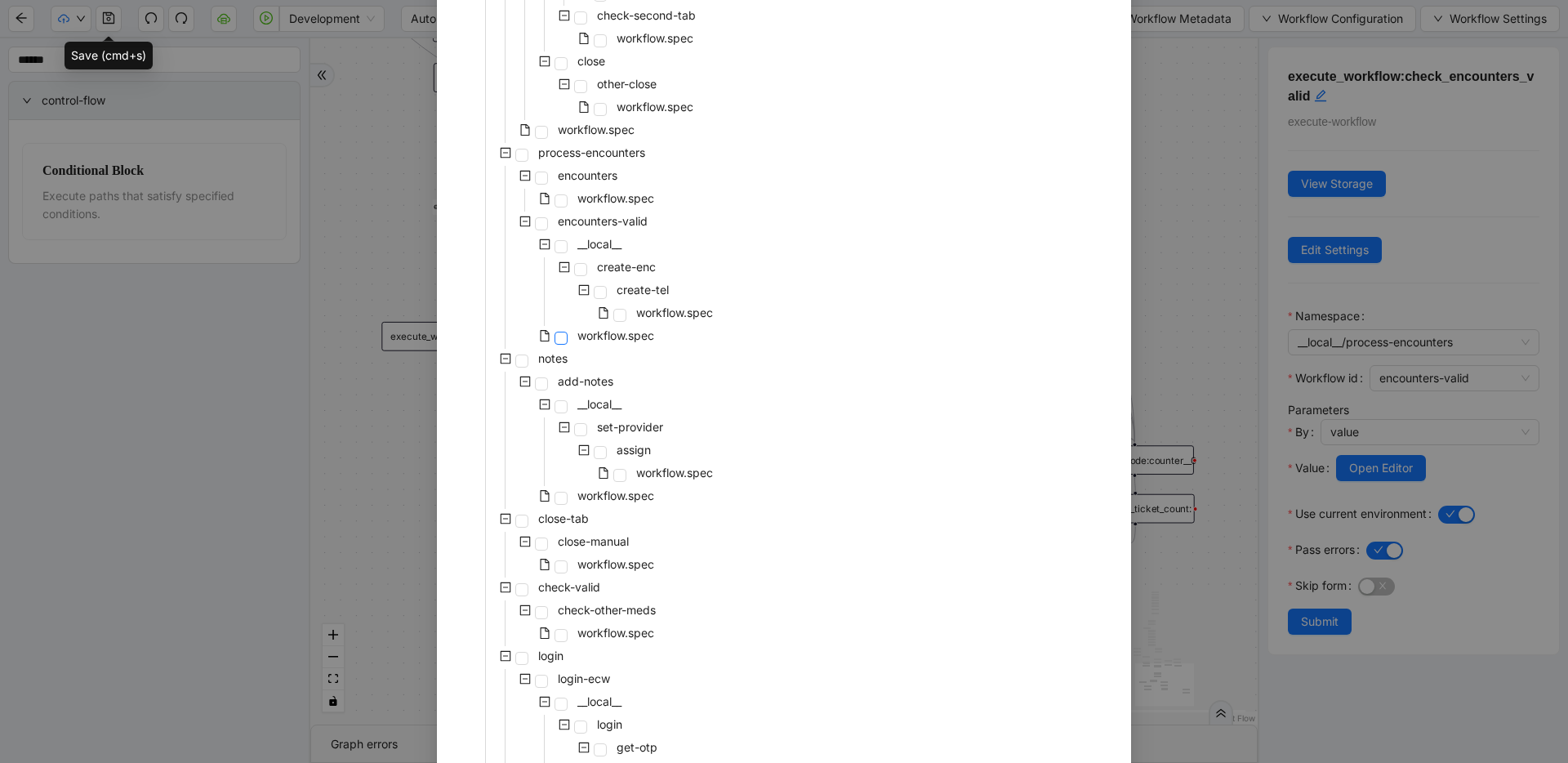
click at [557, 343] on span at bounding box center [562, 338] width 13 height 13
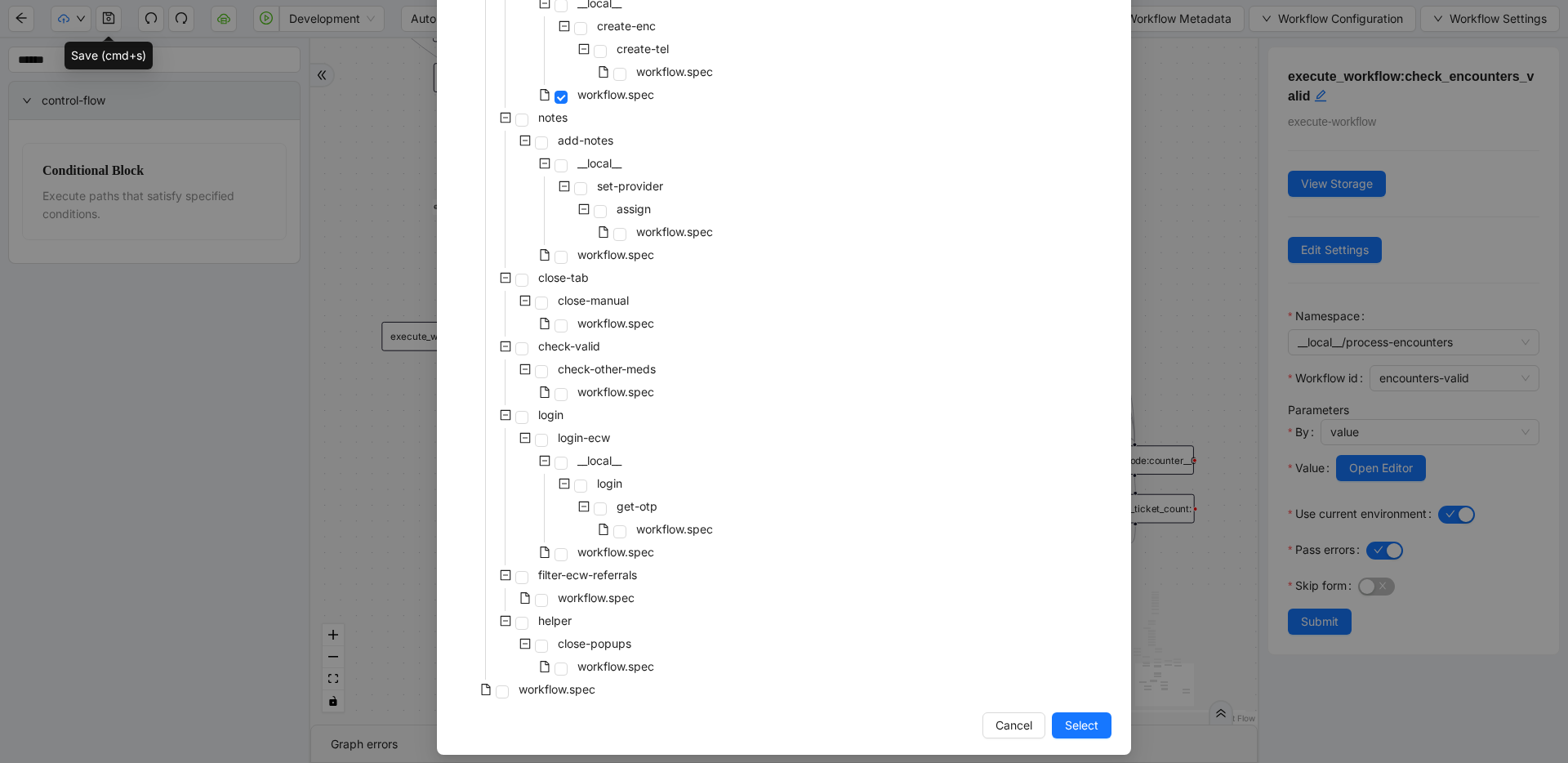
scroll to position [669, 0]
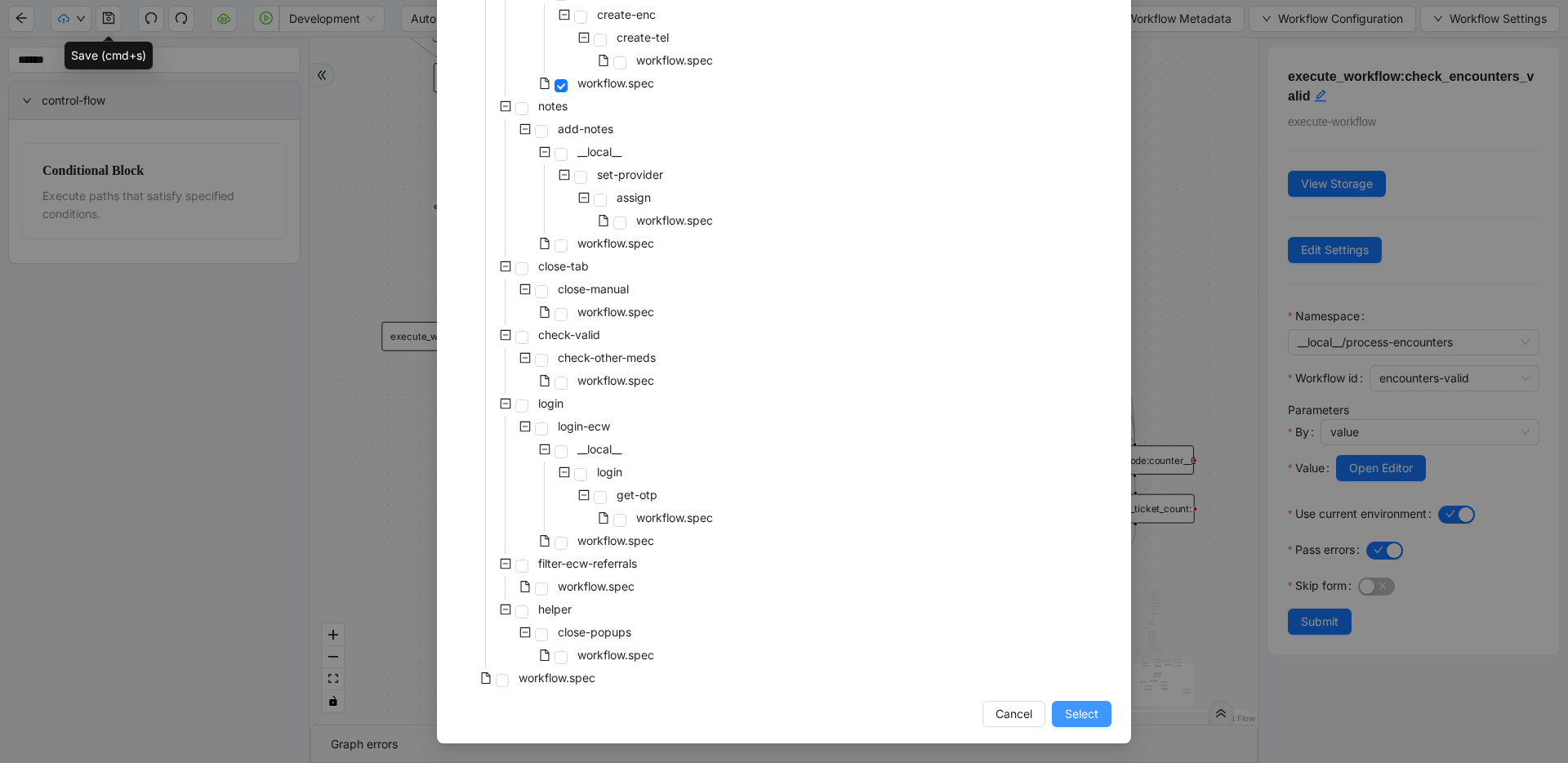
click at [1009, 717] on span "Select" at bounding box center [1082, 714] width 33 height 18
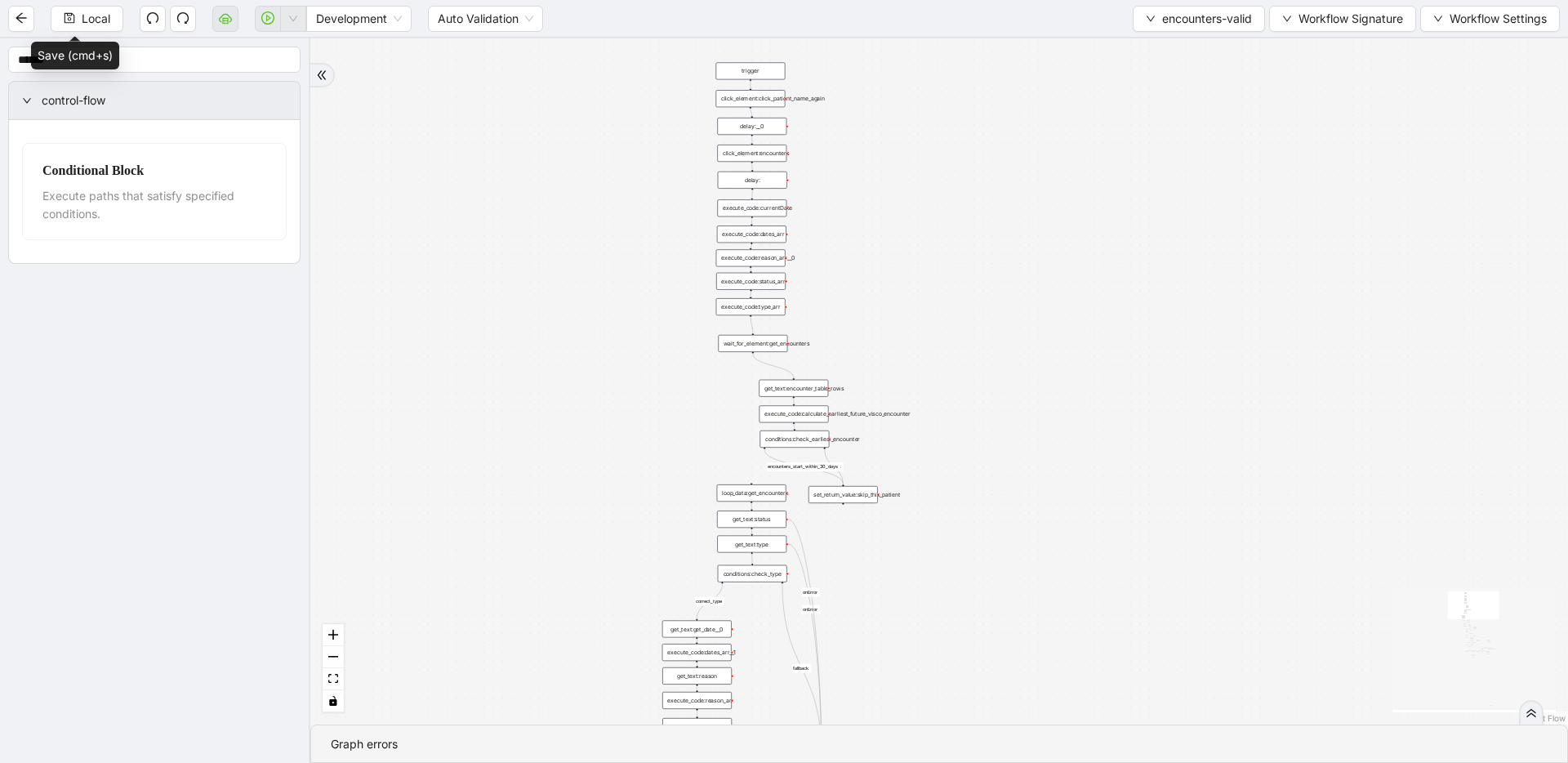
drag, startPoint x: 991, startPoint y: 476, endPoint x: 975, endPoint y: 541, distance: 66.9
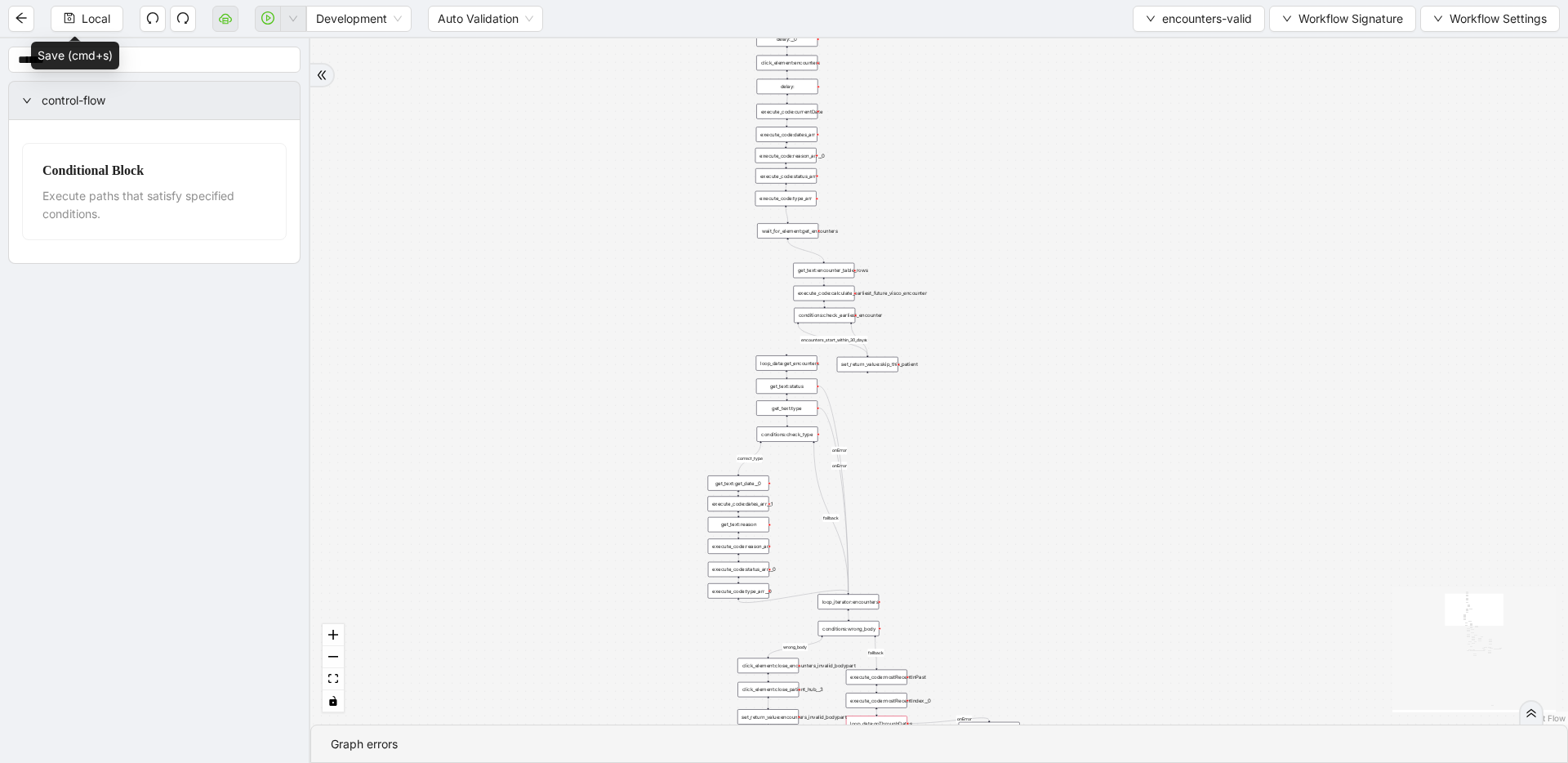
drag, startPoint x: 975, startPoint y: 531, endPoint x: 985, endPoint y: 396, distance: 135.4
click at [822, 265] on div "get_text:encounter_table_rows" at bounding box center [824, 271] width 61 height 16
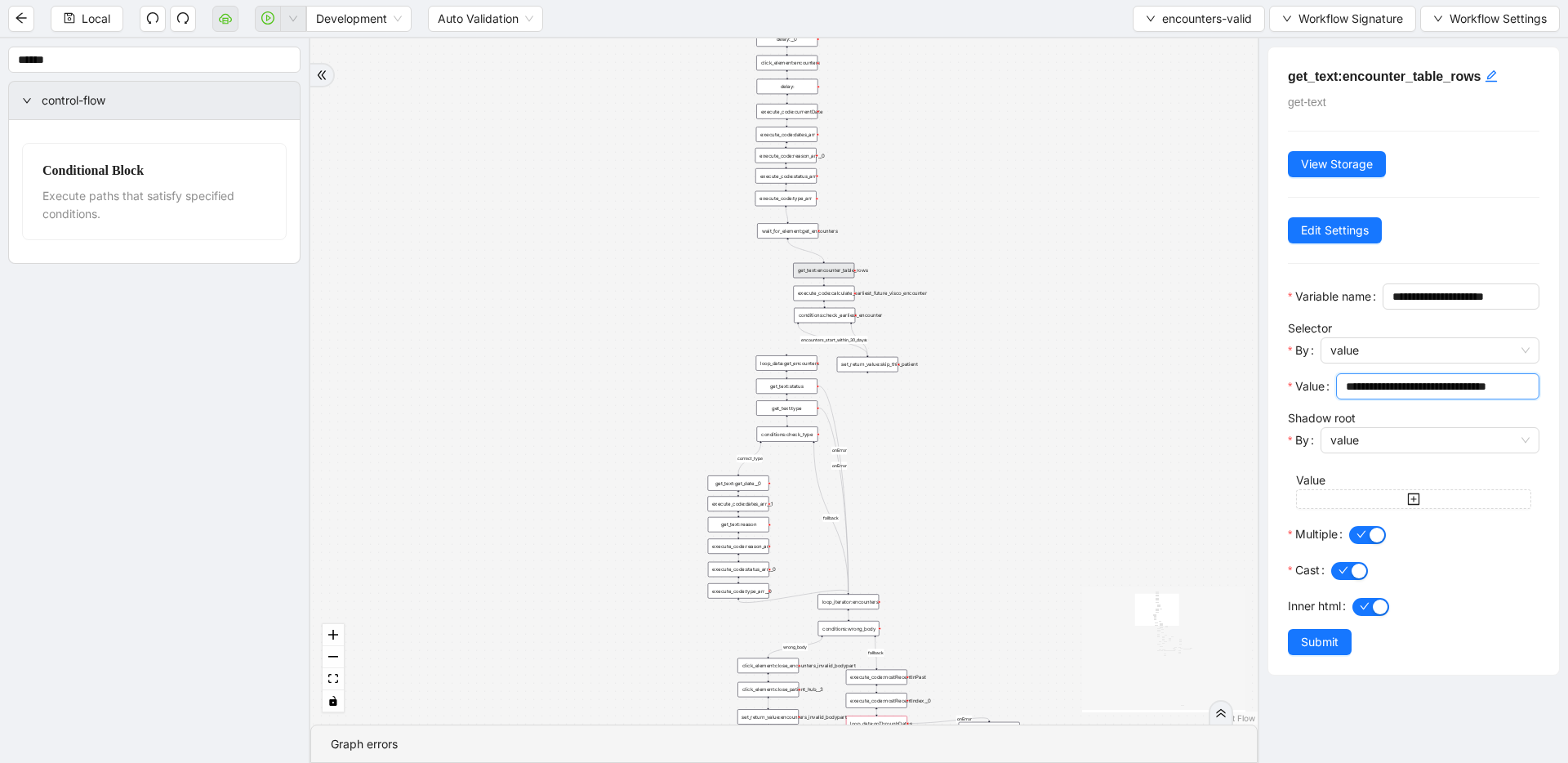
scroll to position [0, 20]
drag, startPoint x: 1397, startPoint y: 418, endPoint x: 1533, endPoint y: 412, distance: 136.1
click at [1009, 412] on div "**********" at bounding box center [1413, 360] width 291 height 627
click at [1009, 361] on div "fallback fallback inPast hasInPast fallback wrong_body inNewYear fallback fallb…" at bounding box center [784, 381] width 948 height 686
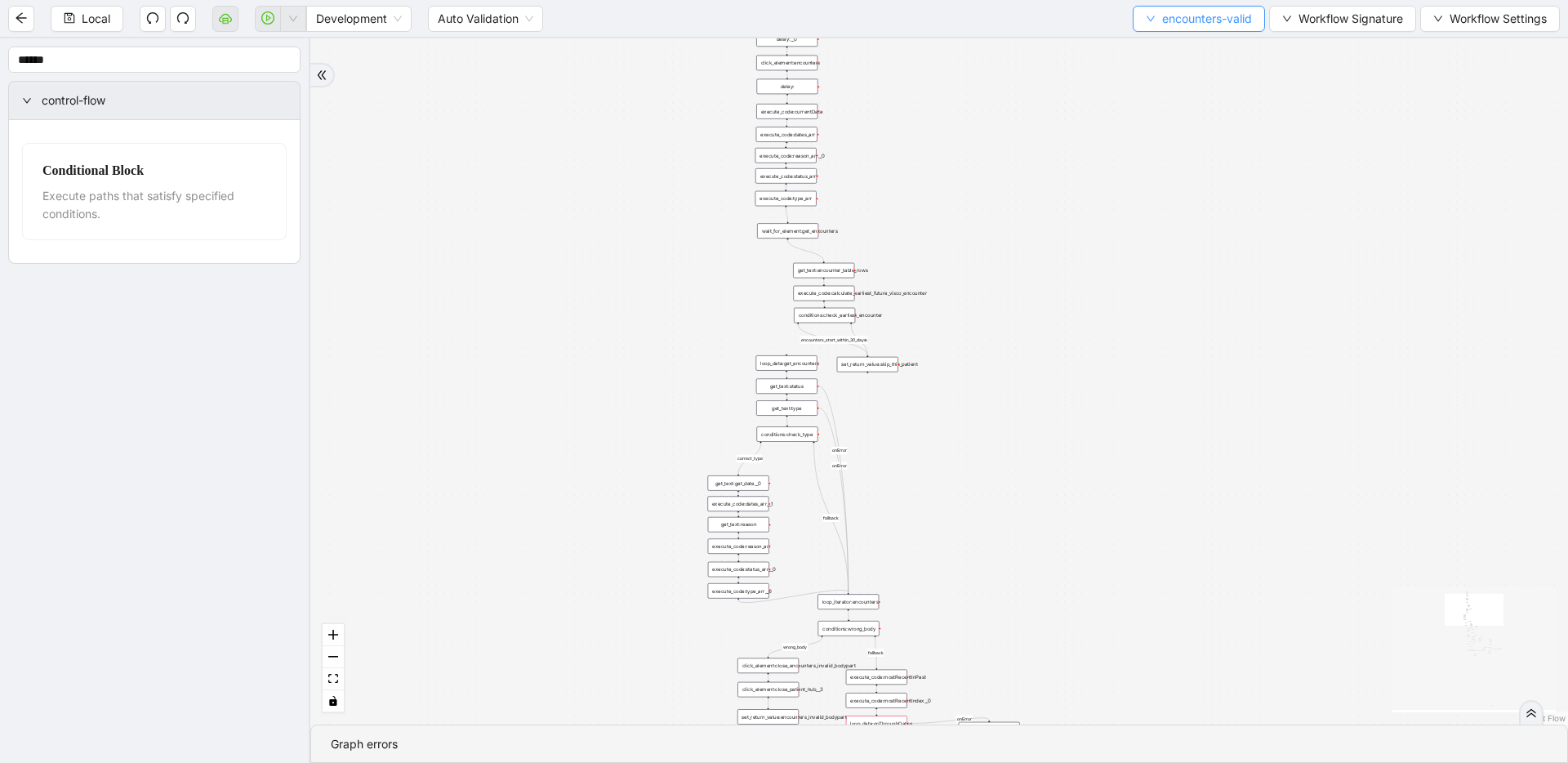
click at [1009, 22] on span "encounters-valid" at bounding box center [1207, 19] width 89 height 18
click at [1009, 52] on span "Select" at bounding box center [1197, 51] width 108 height 18
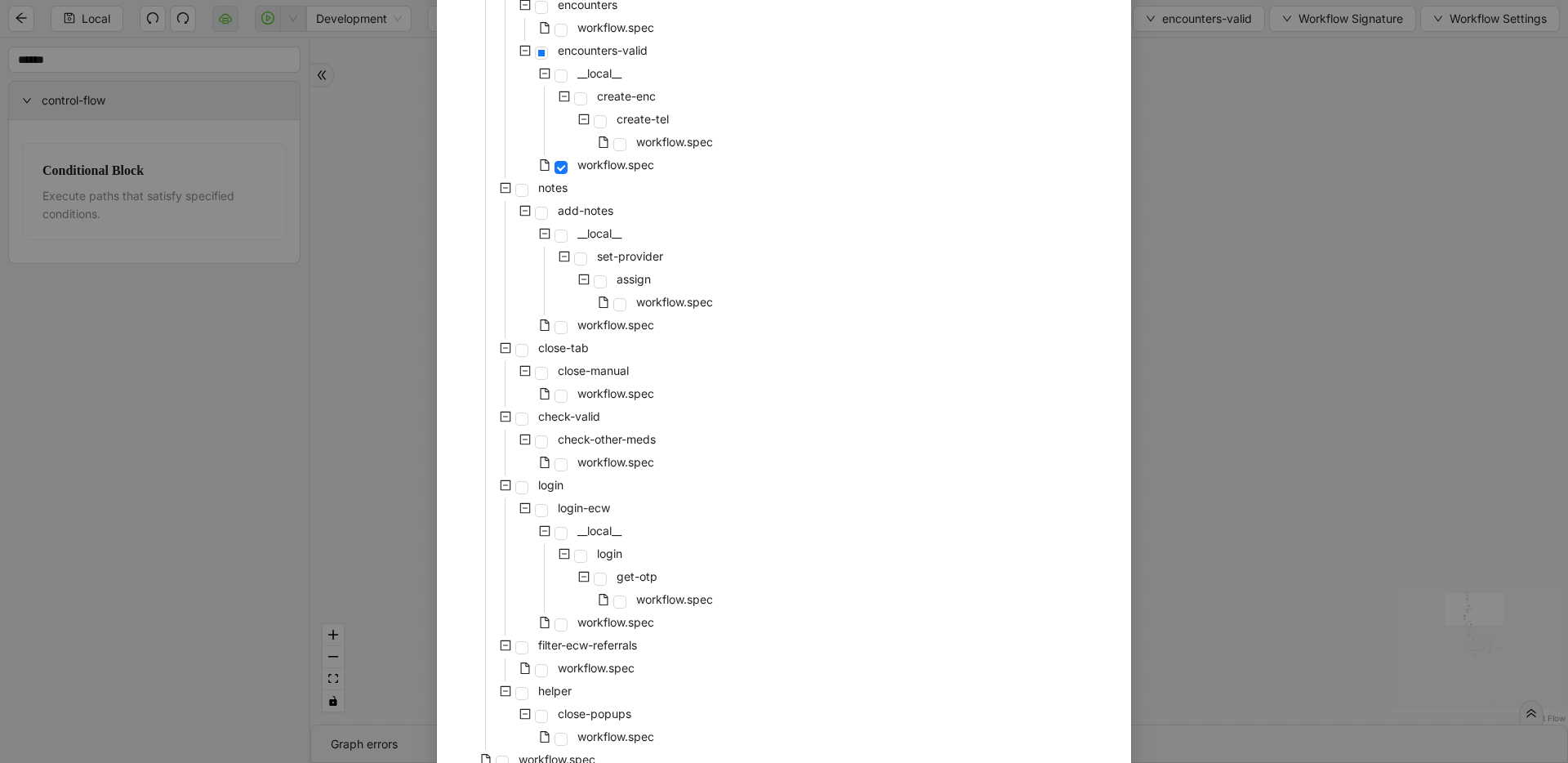
scroll to position [669, 0]
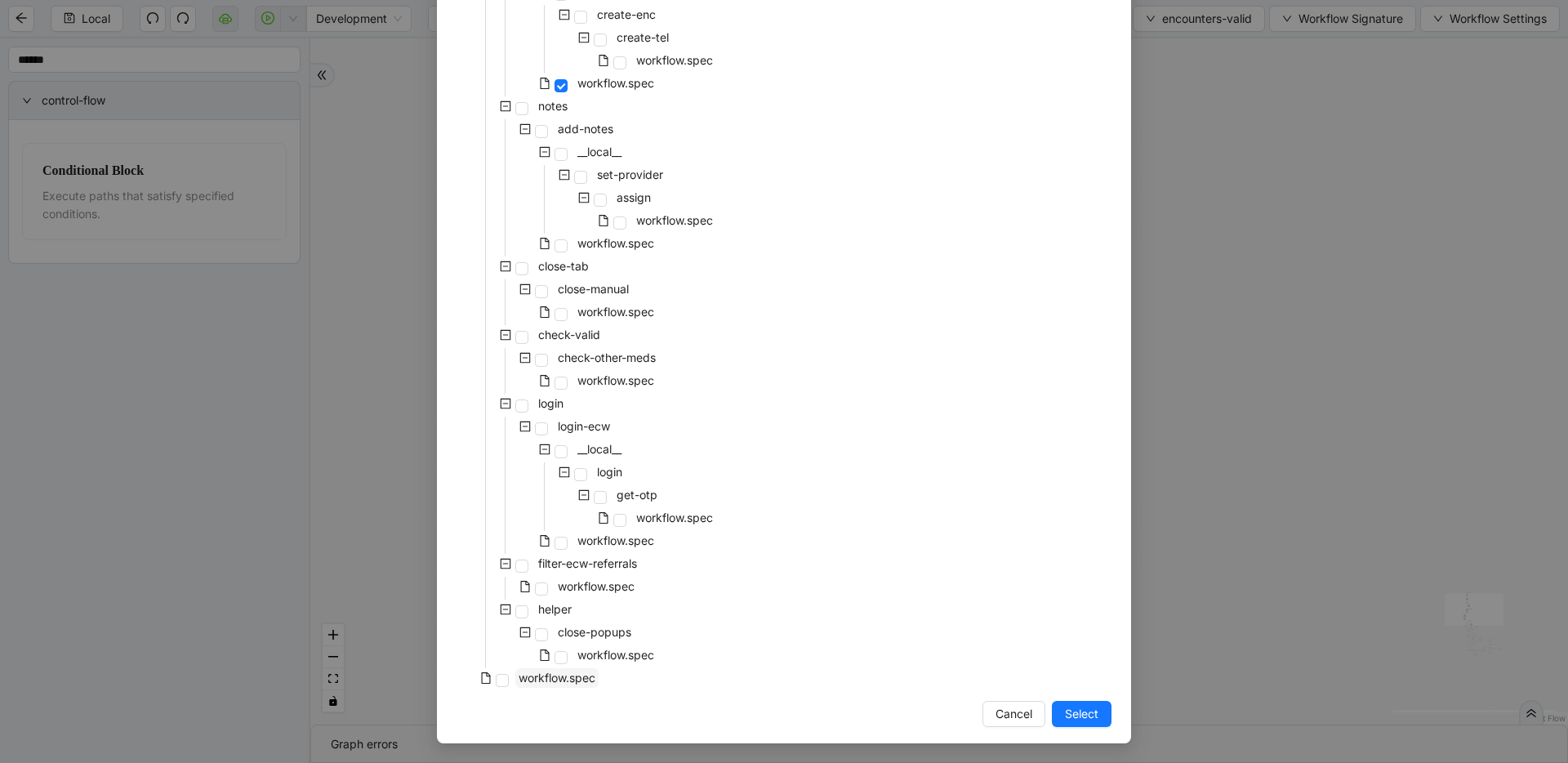
click at [527, 674] on span "workflow.spec" at bounding box center [557, 678] width 77 height 14
click at [1009, 709] on span "Select" at bounding box center [1082, 714] width 33 height 18
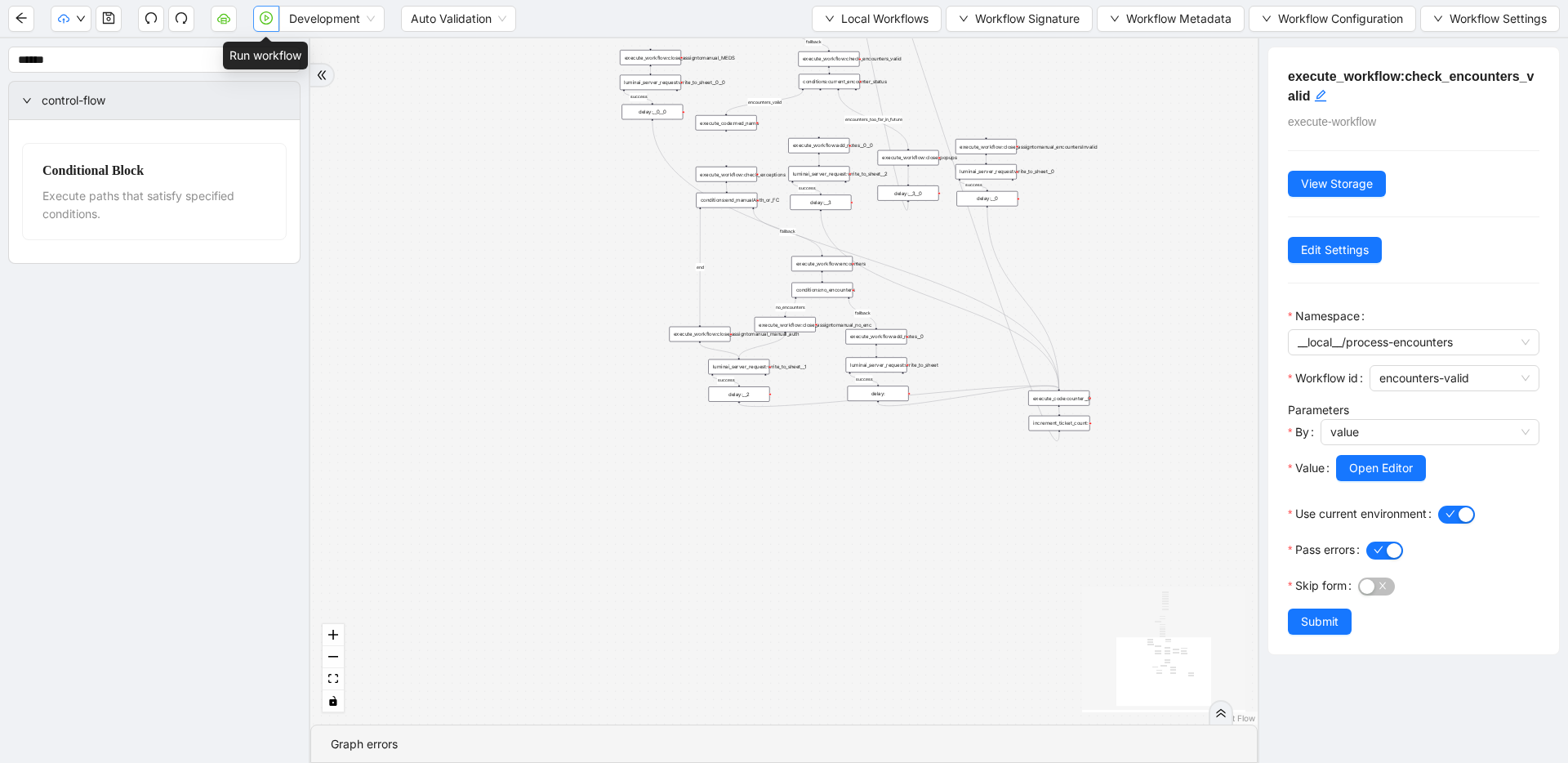
click at [257, 18] on button "button" at bounding box center [267, 19] width 27 height 27
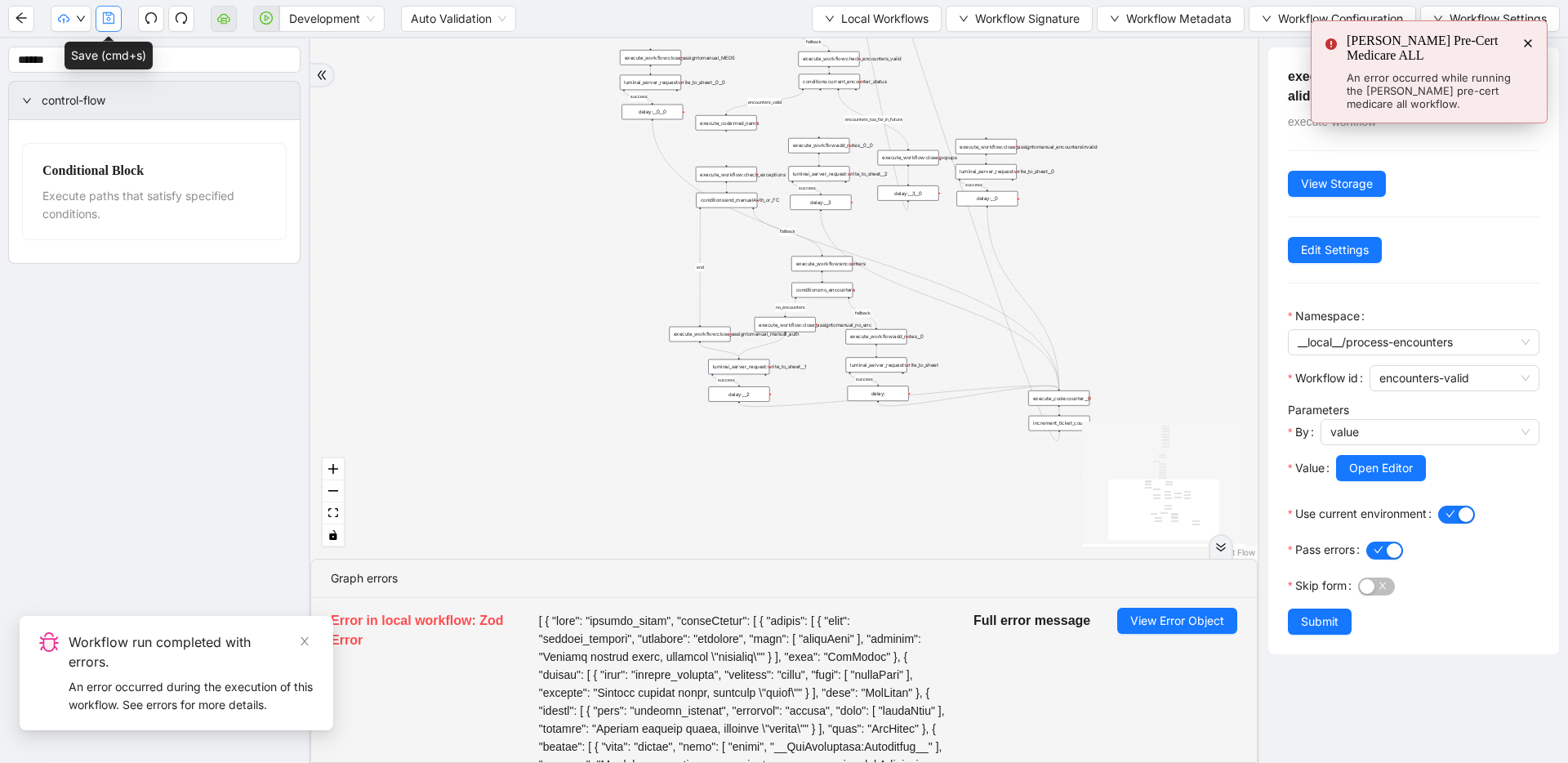
click at [103, 22] on icon "save" at bounding box center [109, 18] width 12 height 12
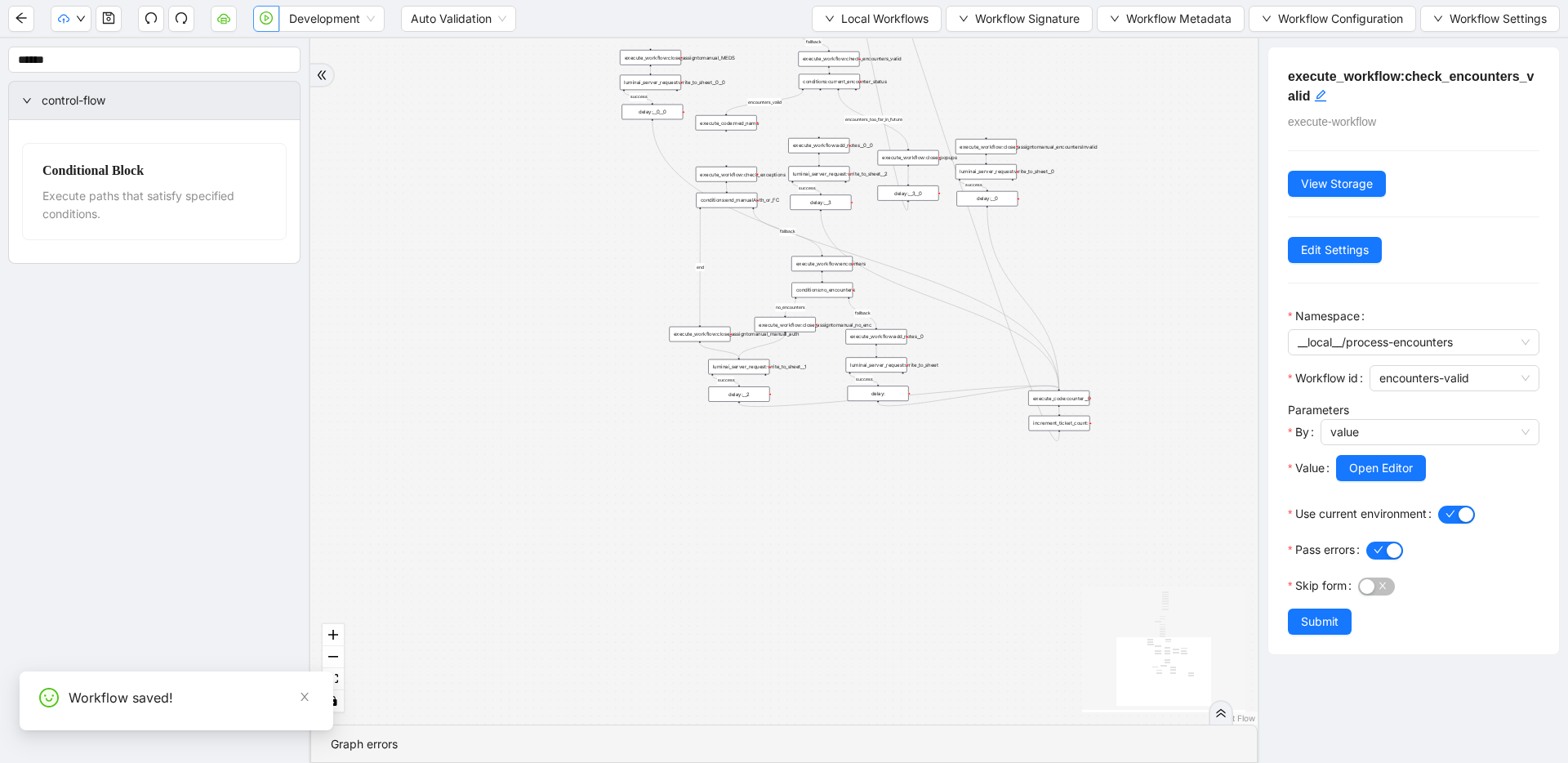
click at [267, 13] on icon "play-circle" at bounding box center [267, 18] width 13 height 13
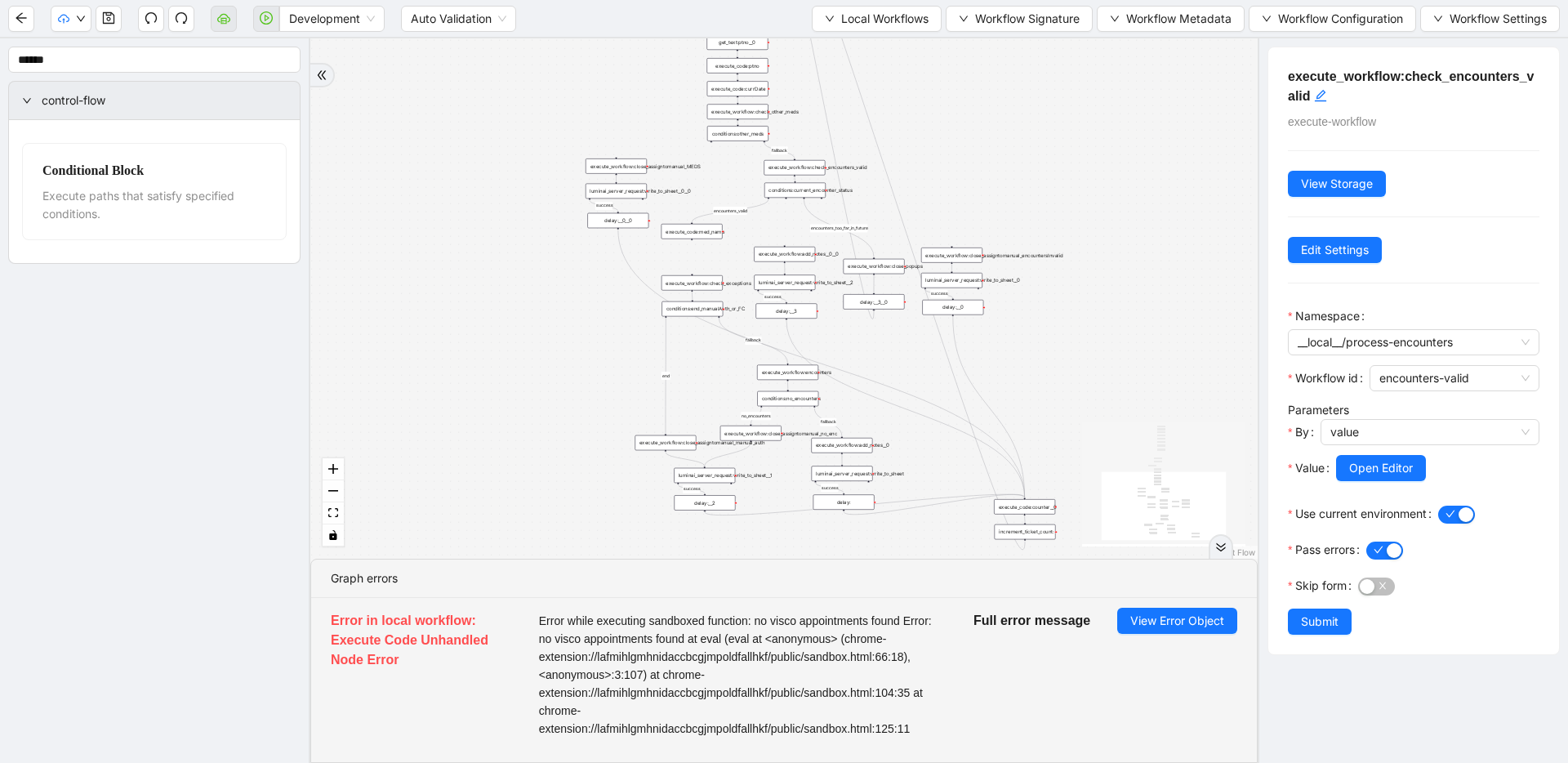
drag, startPoint x: 1111, startPoint y: 326, endPoint x: 1077, endPoint y: 435, distance: 114.2
click at [1009, 435] on div "fallback success success fallback no_encounters end success success success old…" at bounding box center [784, 298] width 948 height 520
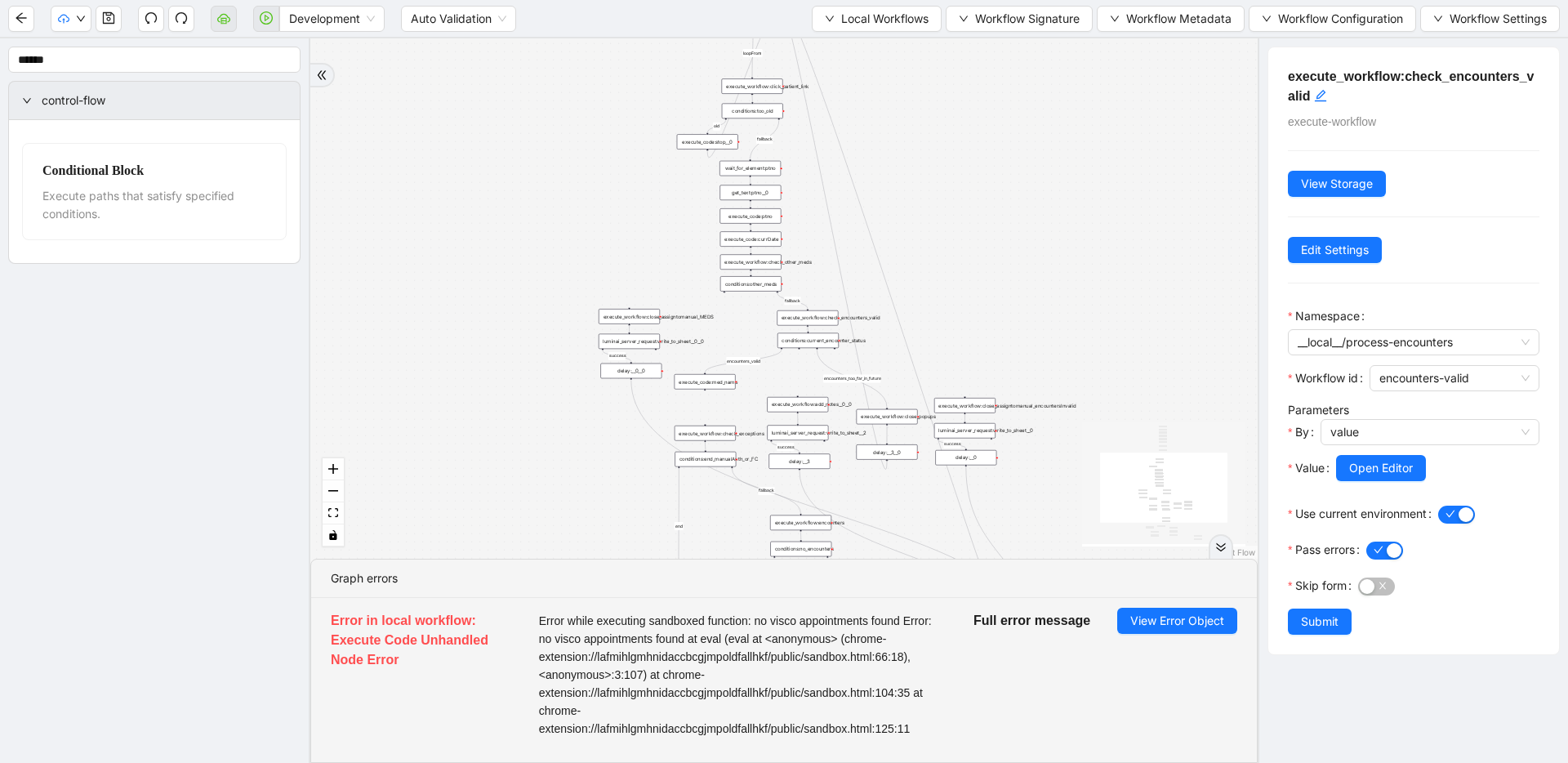
drag, startPoint x: 990, startPoint y: 188, endPoint x: 1003, endPoint y: 338, distance: 150.6
click at [1003, 338] on div "fallback success success fallback no_encounters end success success success old…" at bounding box center [784, 298] width 948 height 520
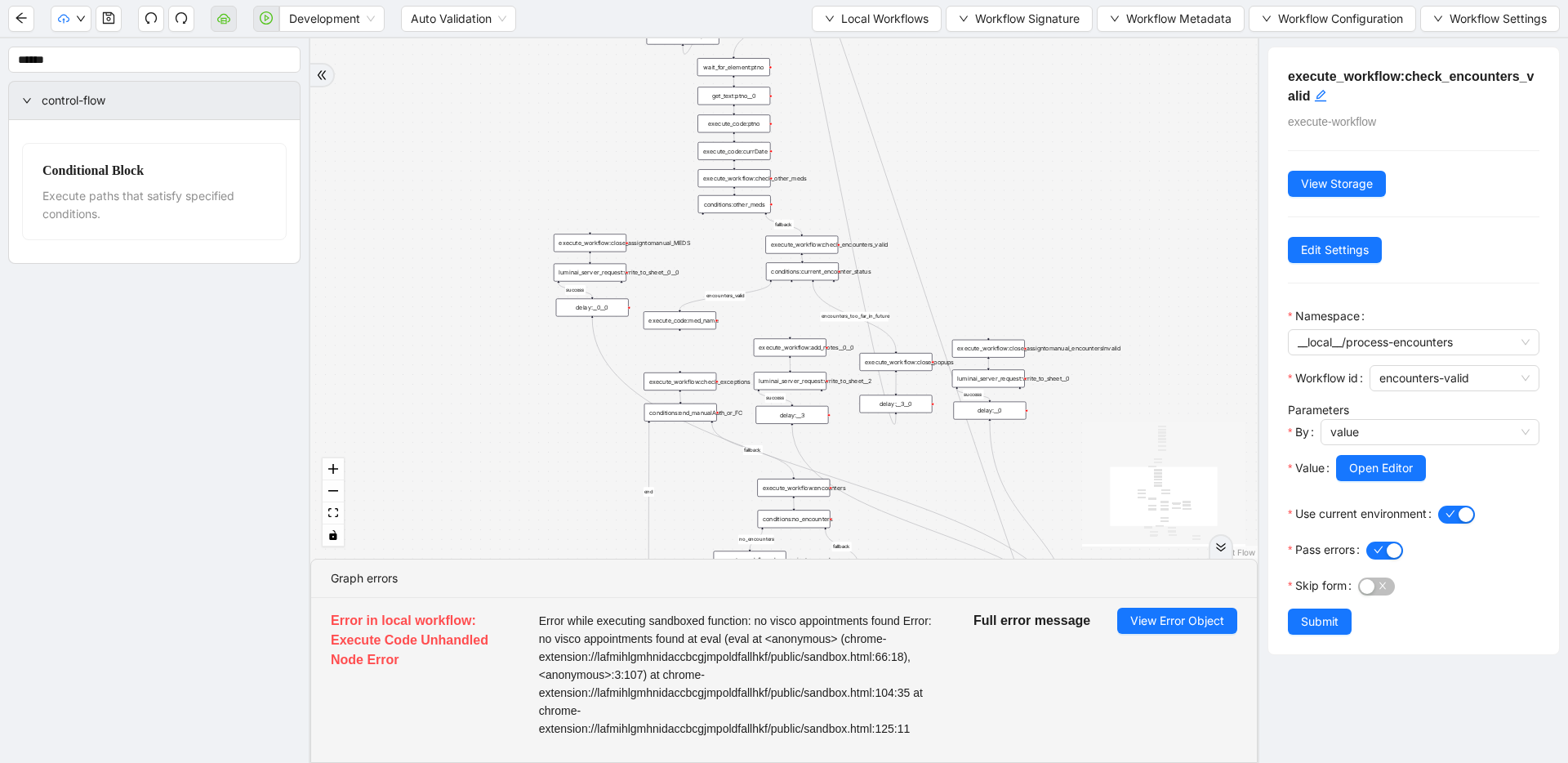
drag, startPoint x: 885, startPoint y: 250, endPoint x: 869, endPoint y: 157, distance: 94.4
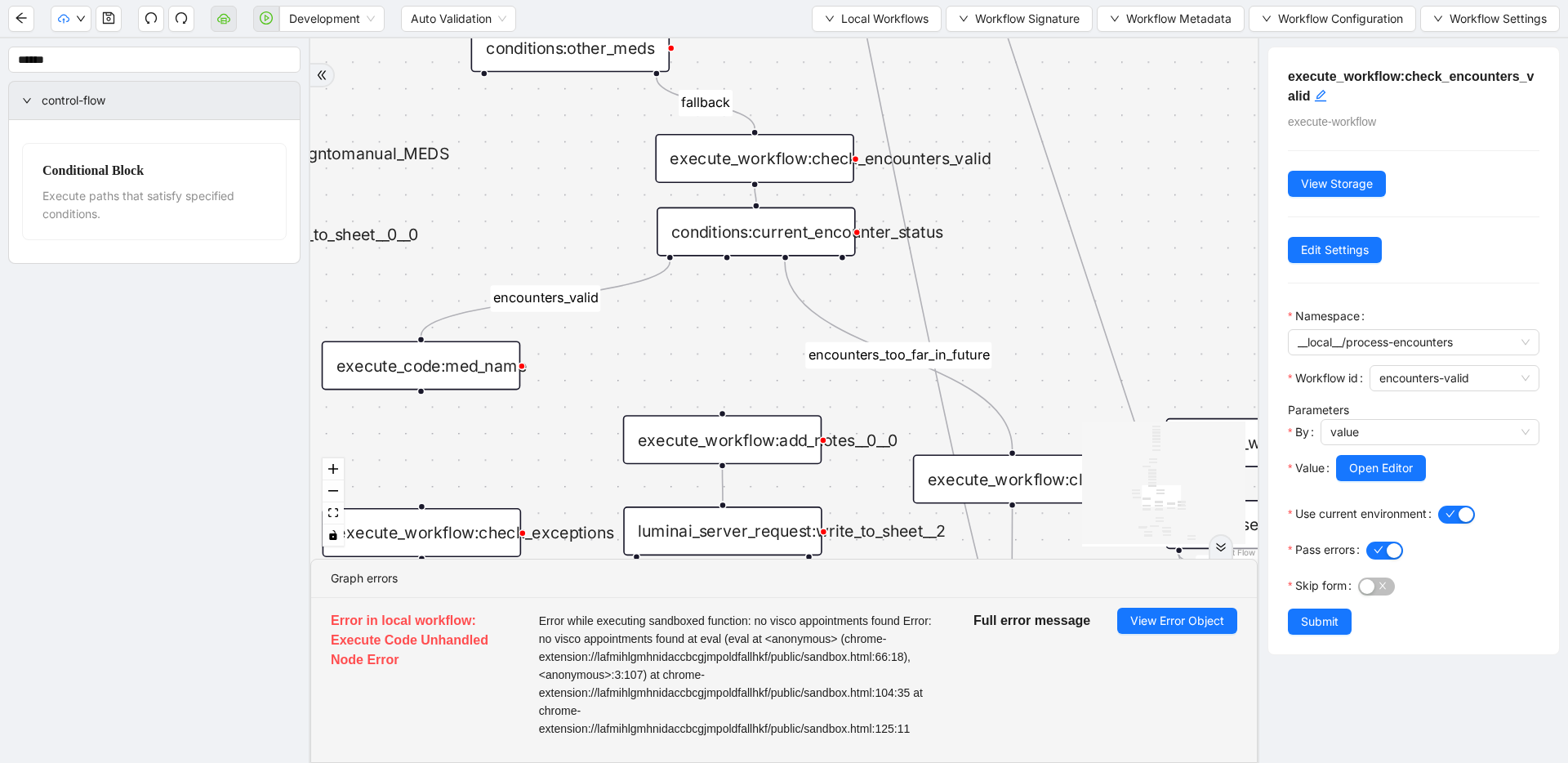
click at [793, 157] on div "execute_workflow:check_encounters_valid" at bounding box center [755, 158] width 200 height 49
click at [1009, 473] on span "Open Editor" at bounding box center [1381, 468] width 64 height 18
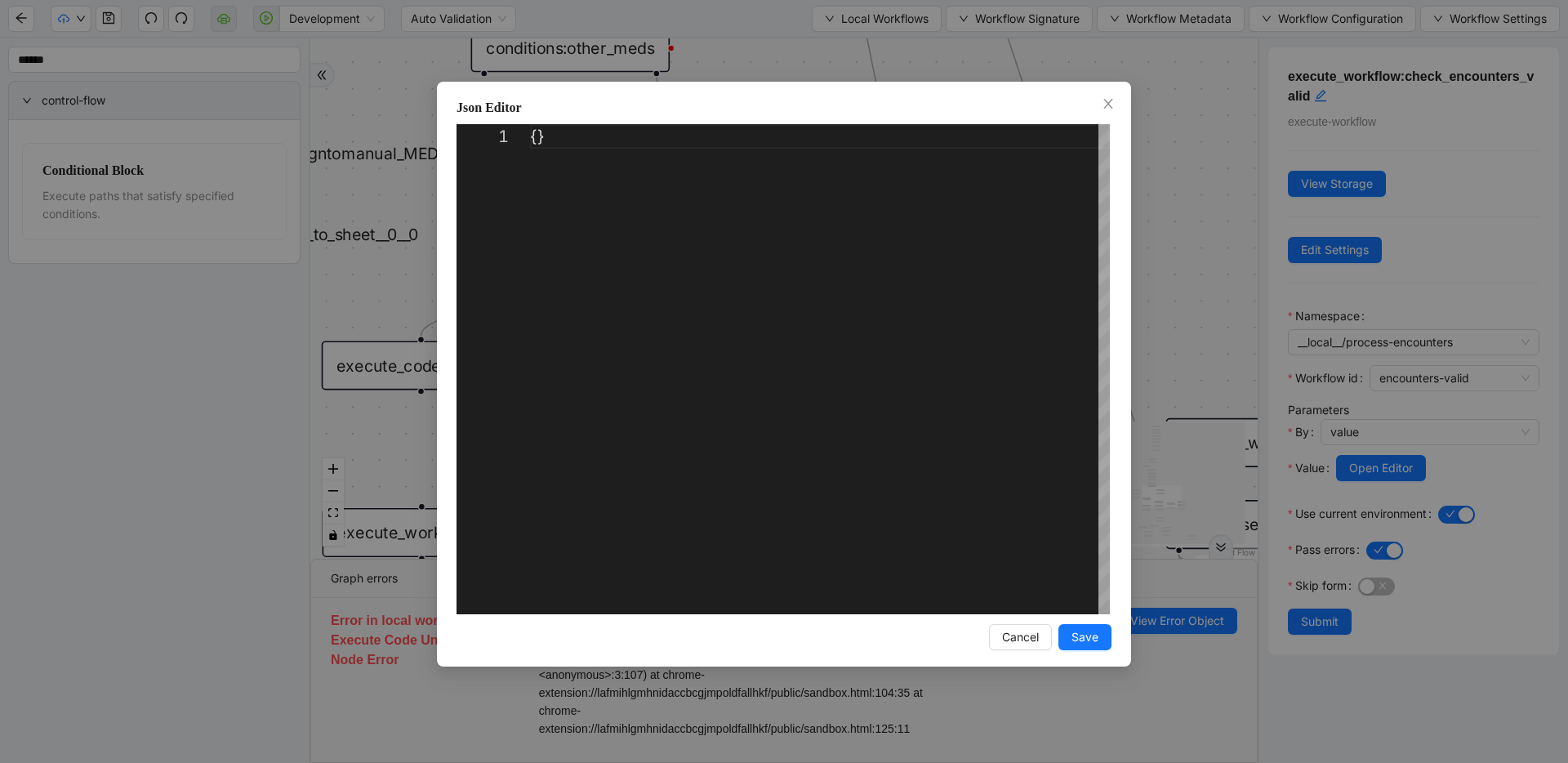
click at [1009, 194] on div "Json Editor 1 {} ** Enter to Rename, ⇧Enter to Preview Cancel Save" at bounding box center [784, 381] width 1568 height 763
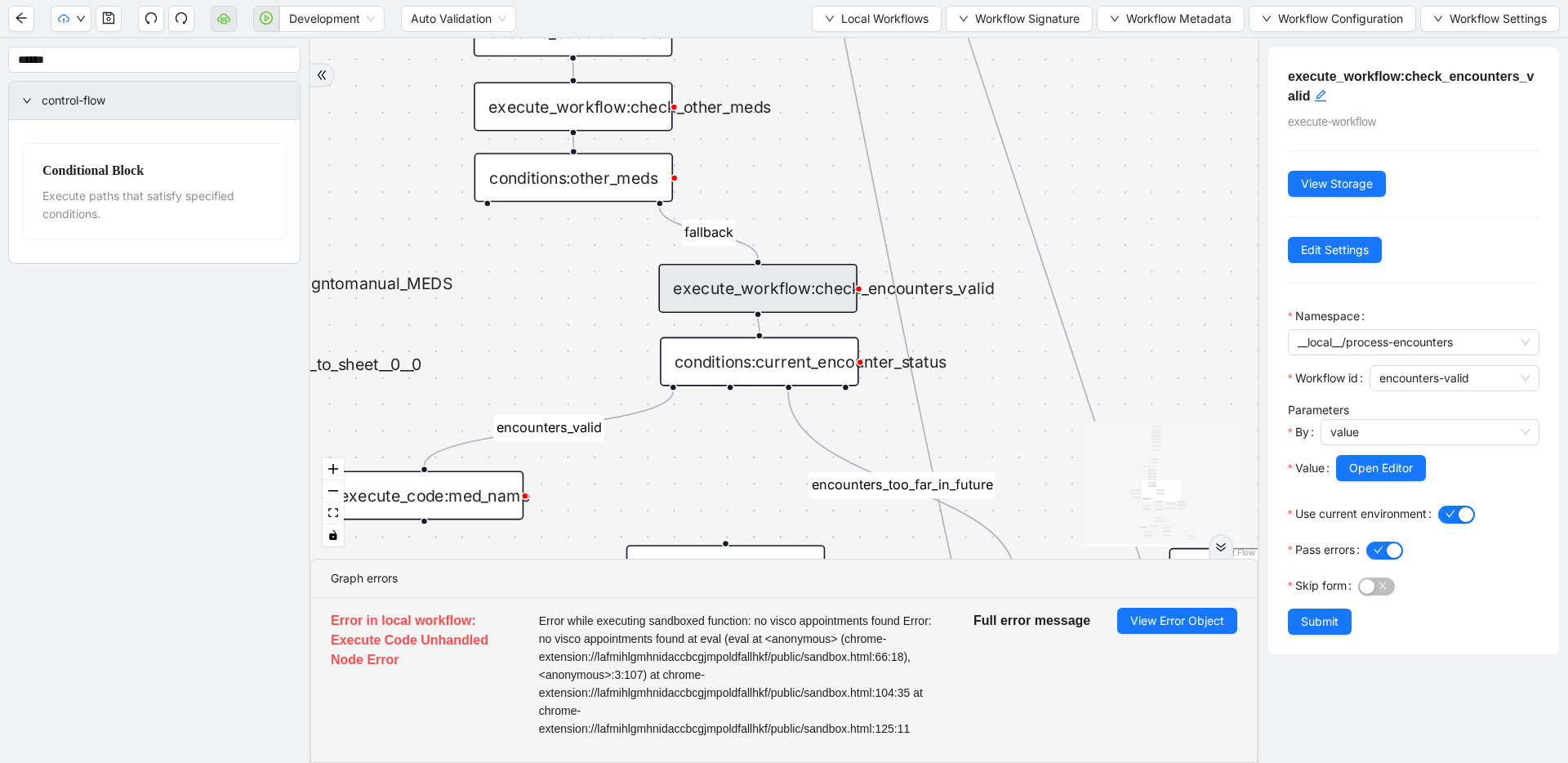
drag, startPoint x: 985, startPoint y: 231, endPoint x: 988, endPoint y: 359, distance: 128.0
click at [988, 359] on div "fallback success success fallback no_encounters end success success success old…" at bounding box center [784, 298] width 948 height 520
click at [887, 23] on span "Local Workflows" at bounding box center [885, 19] width 88 height 18
click at [876, 49] on span "Select" at bounding box center [872, 51] width 104 height 18
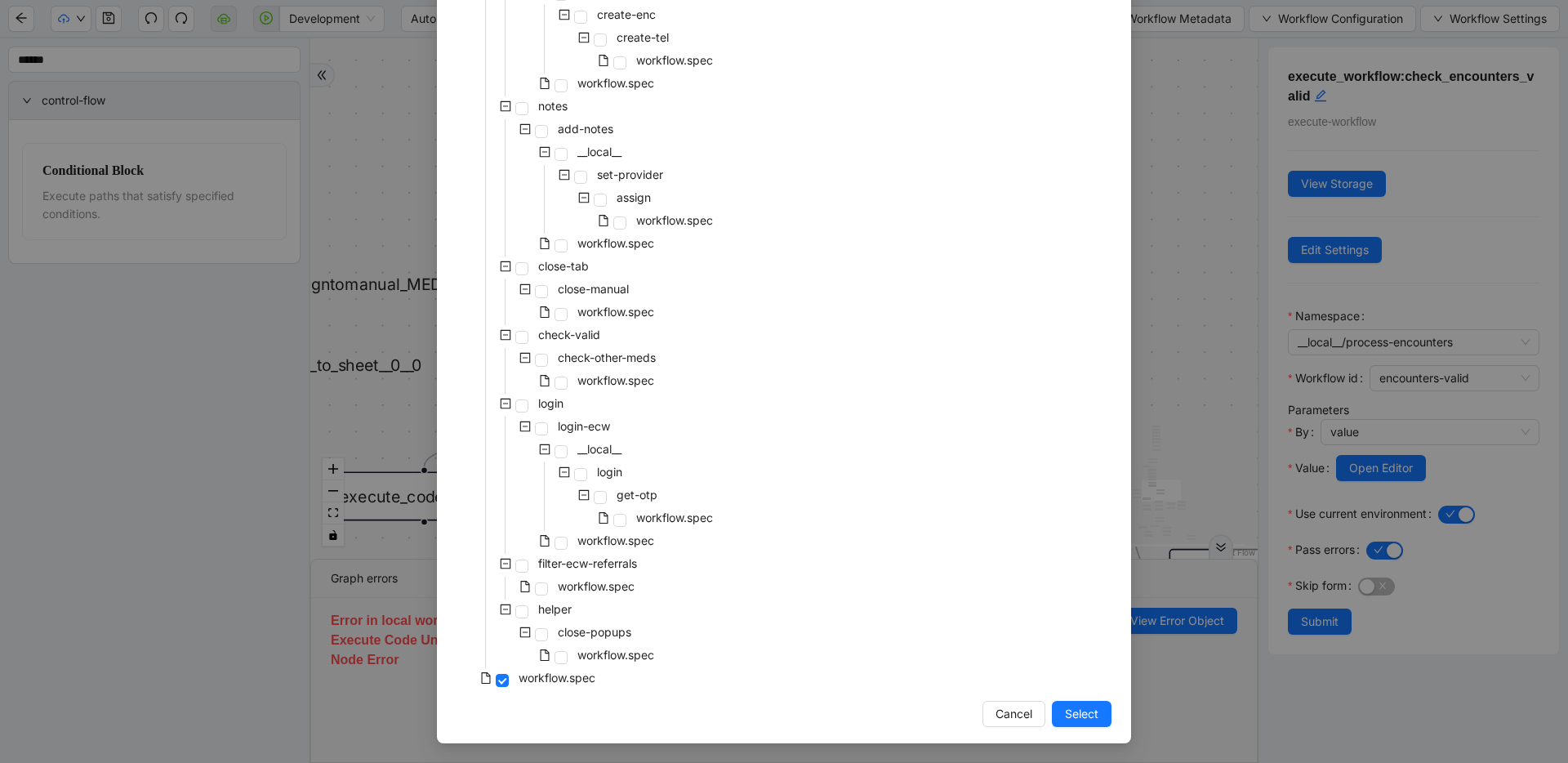
click at [773, 301] on div "pre-cert-medicare __local__ get-portal-data data workflow.spec get-exceptions _…" at bounding box center [784, 73] width 655 height 1235
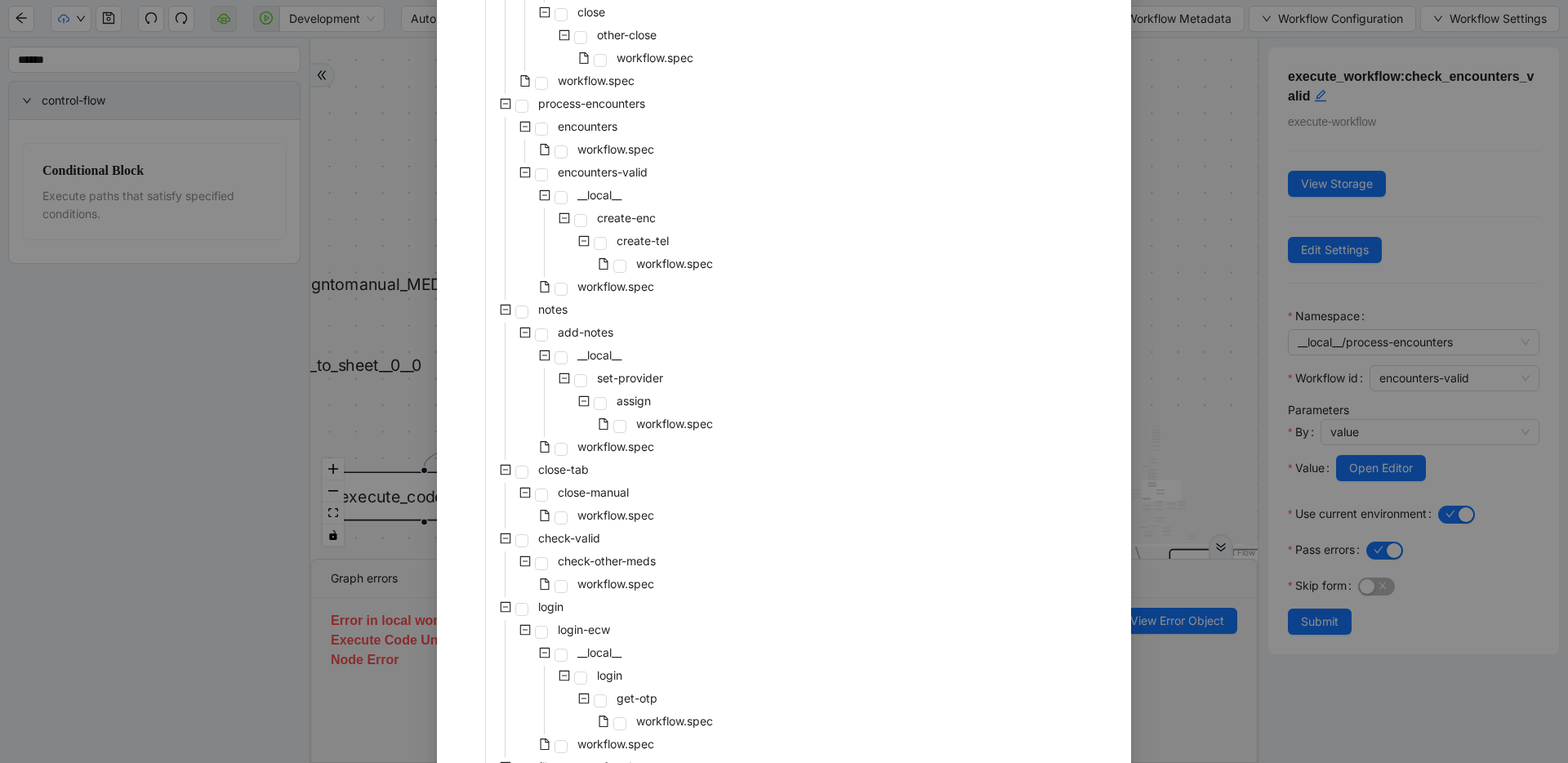
scroll to position [313, 0]
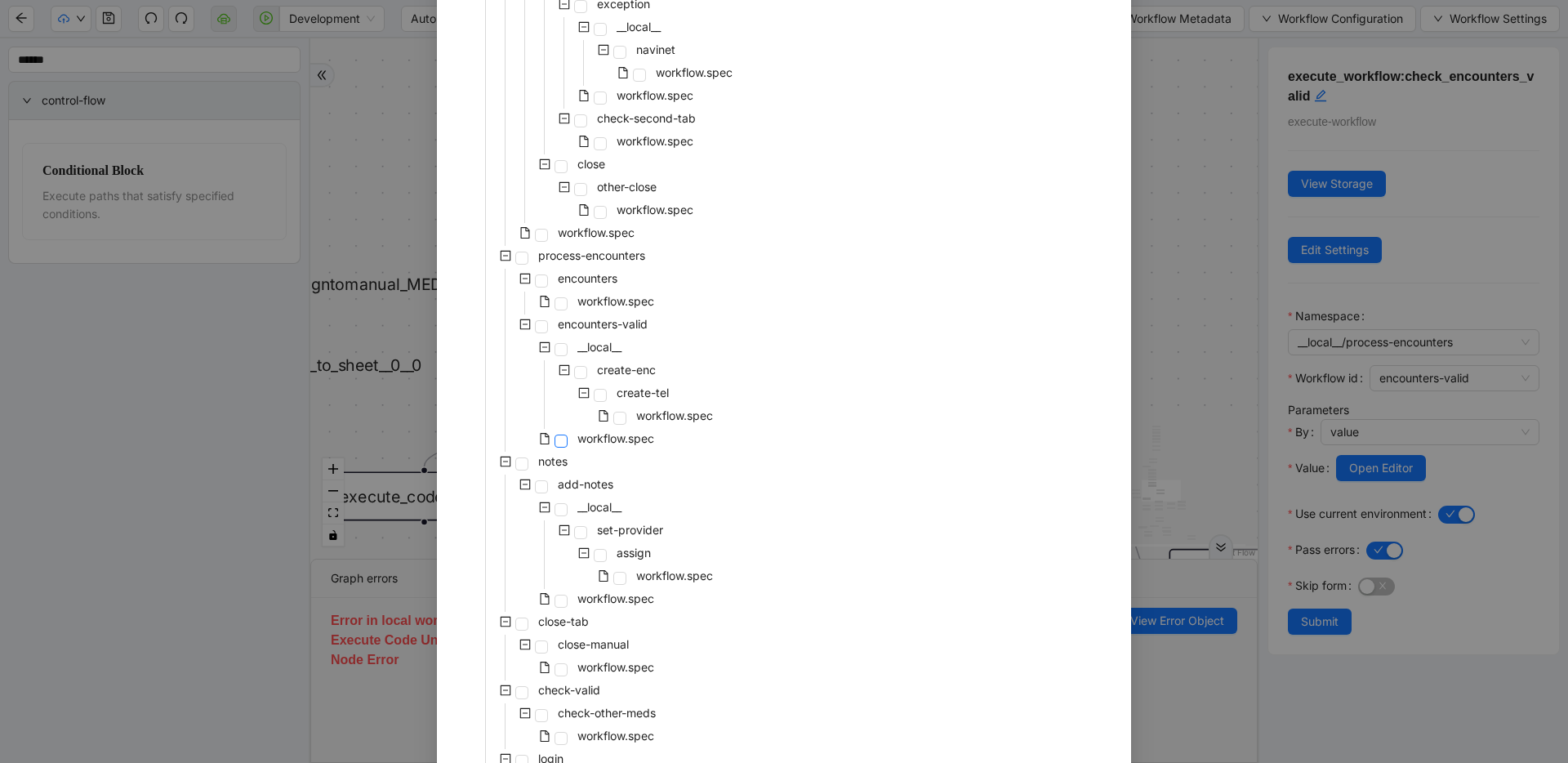
click at [560, 438] on span at bounding box center [562, 442] width 13 height 13
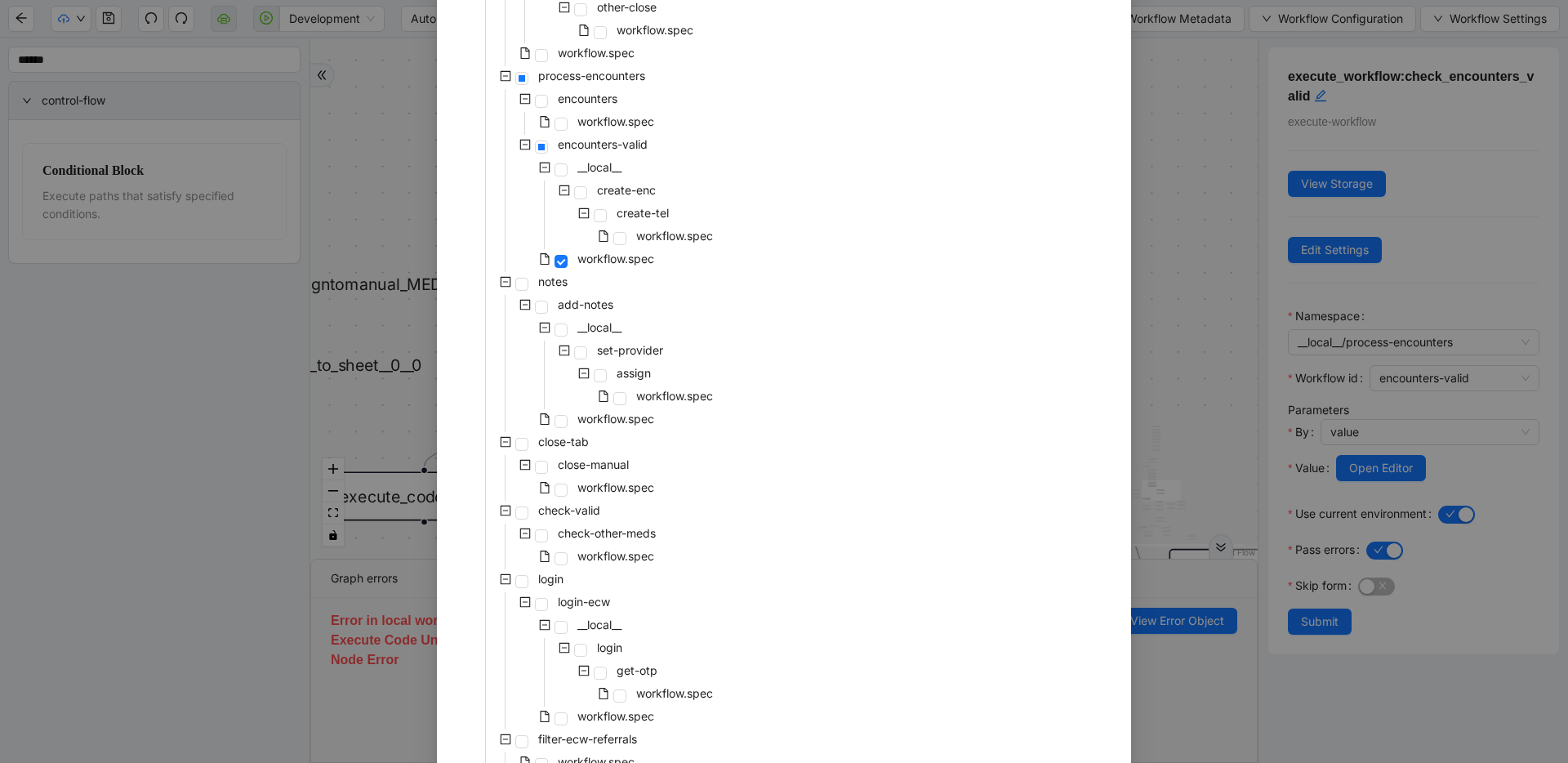
scroll to position [669, 0]
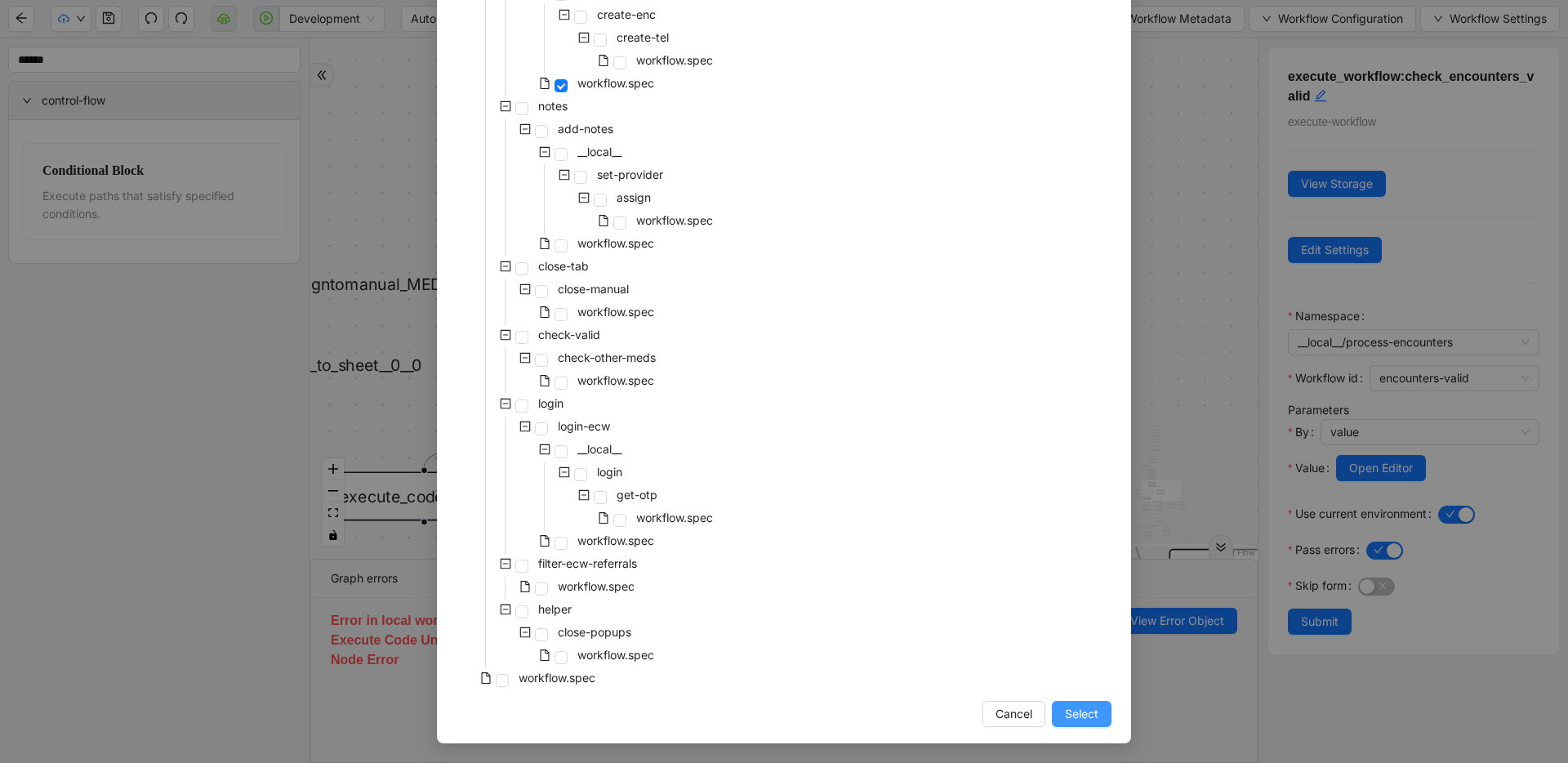
click at [1009, 717] on span "Select" at bounding box center [1082, 714] width 33 height 18
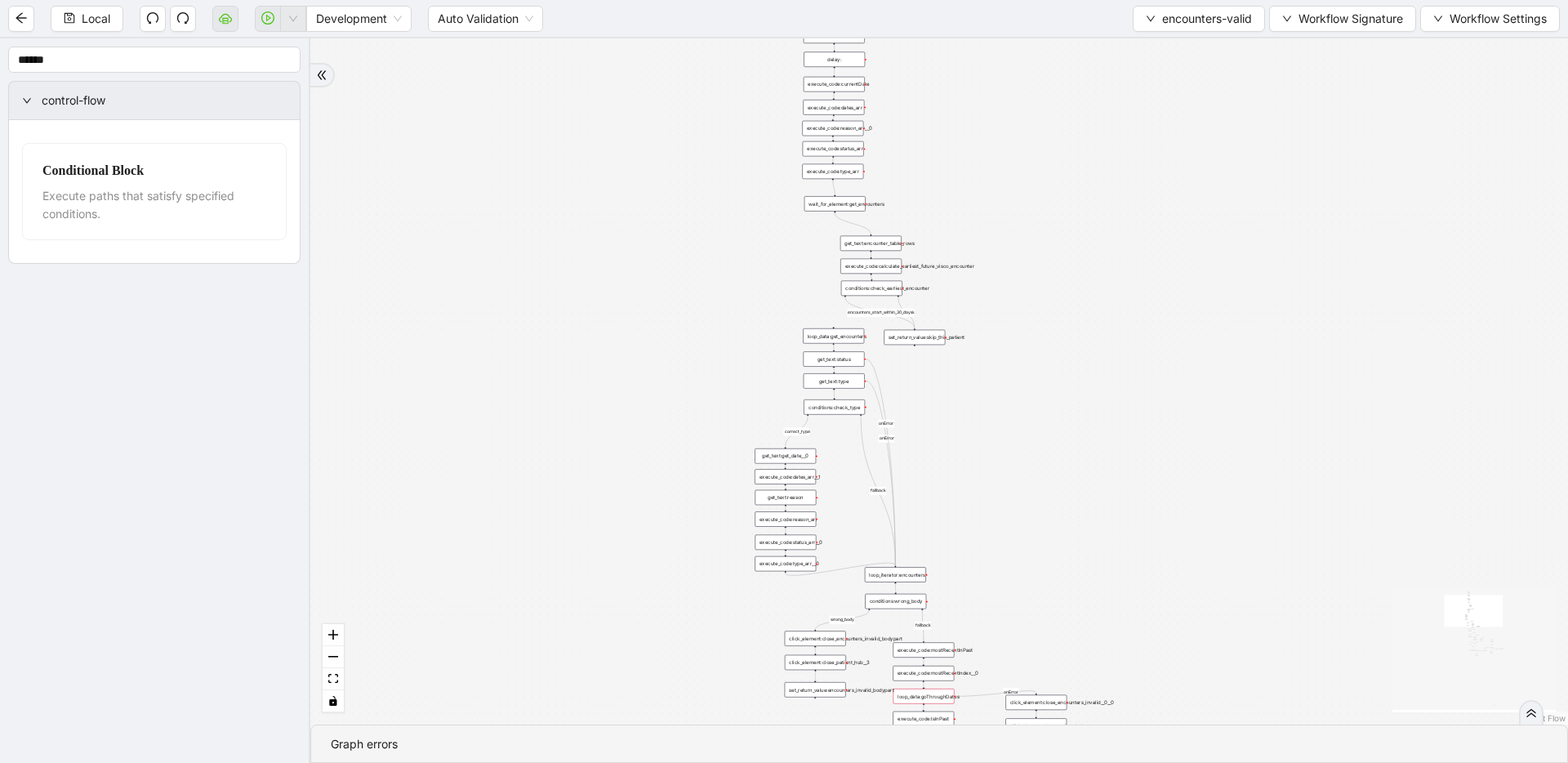
drag, startPoint x: 953, startPoint y: 433, endPoint x: 938, endPoint y: 70, distance: 363.3
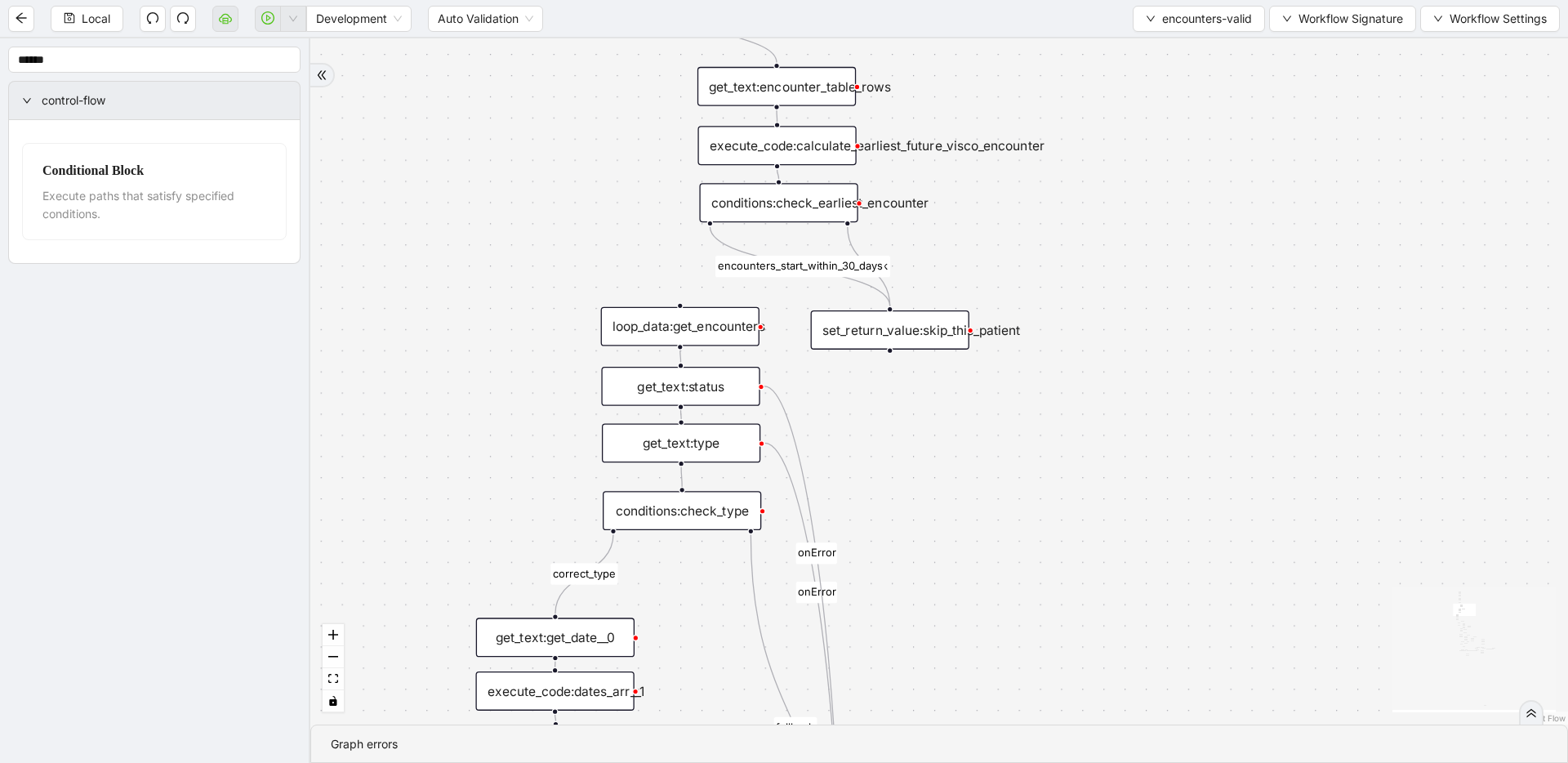
click at [797, 200] on div "conditions:check_earliest_encounter" at bounding box center [778, 202] width 158 height 39
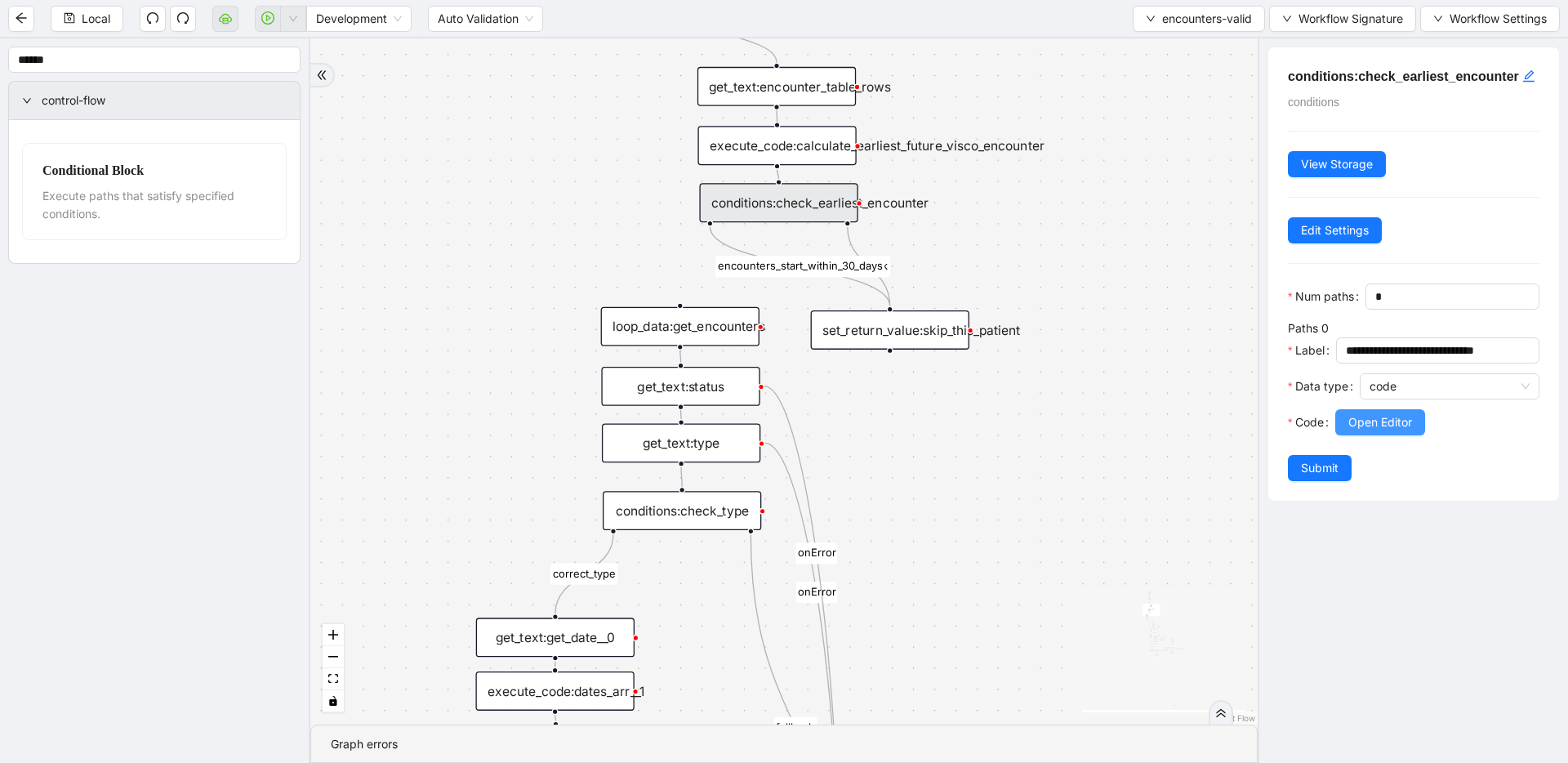
click at [1009, 436] on button "Open Editor" at bounding box center [1380, 423] width 89 height 27
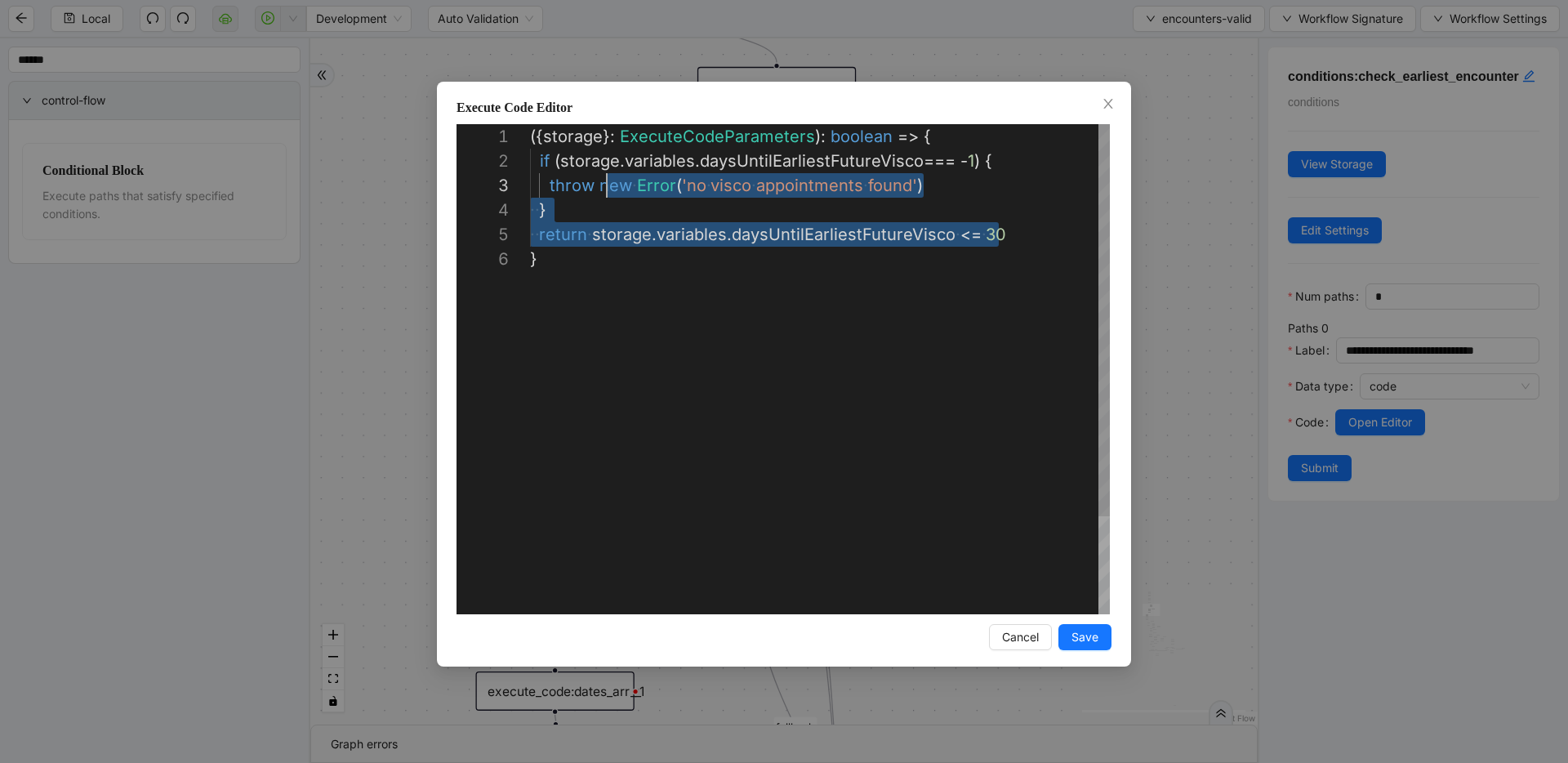
scroll to position [25, 0]
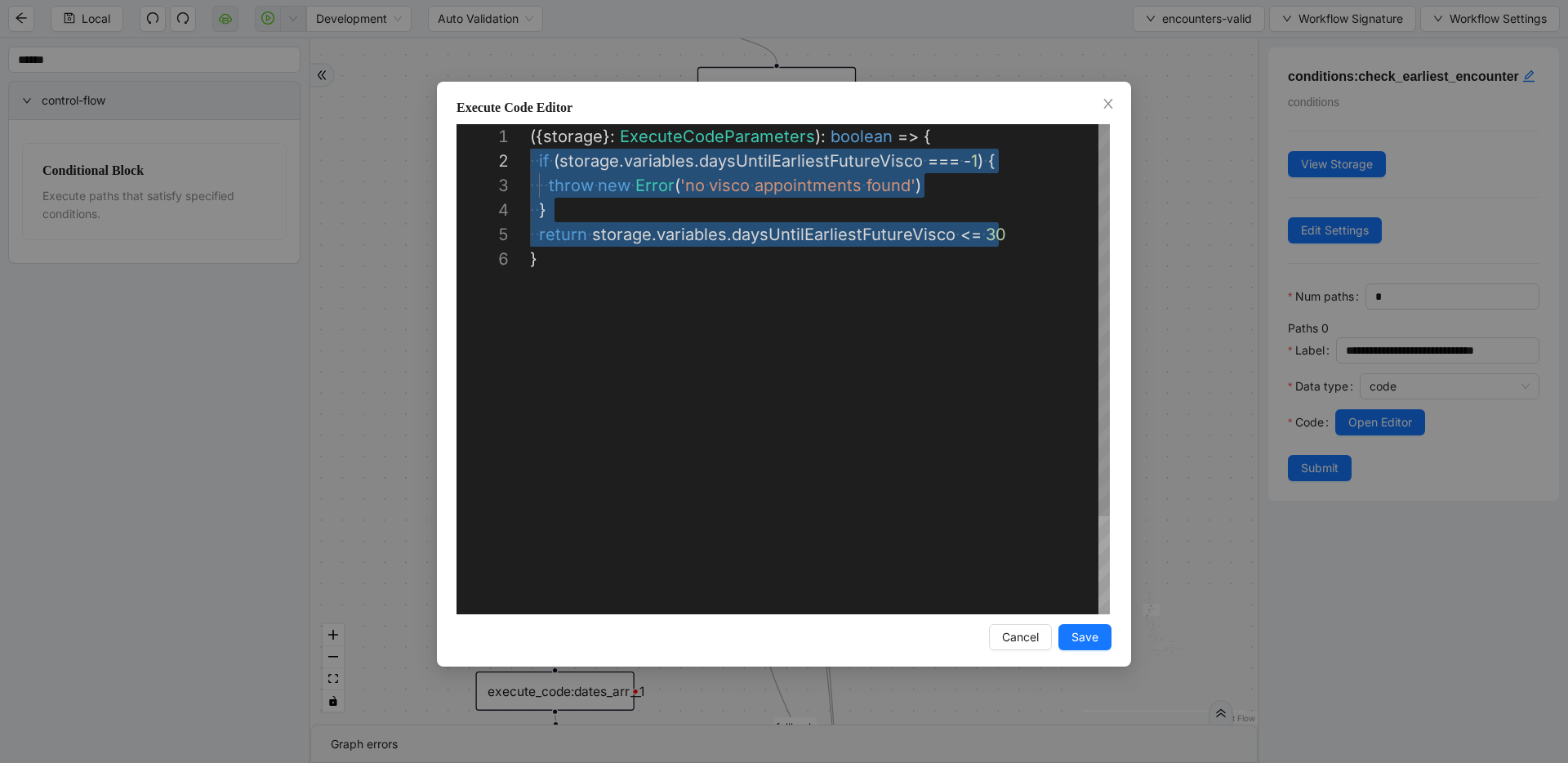
drag, startPoint x: 1023, startPoint y: 232, endPoint x: 477, endPoint y: 152, distance: 551.8
paste textarea "********* ******* ***** ***"
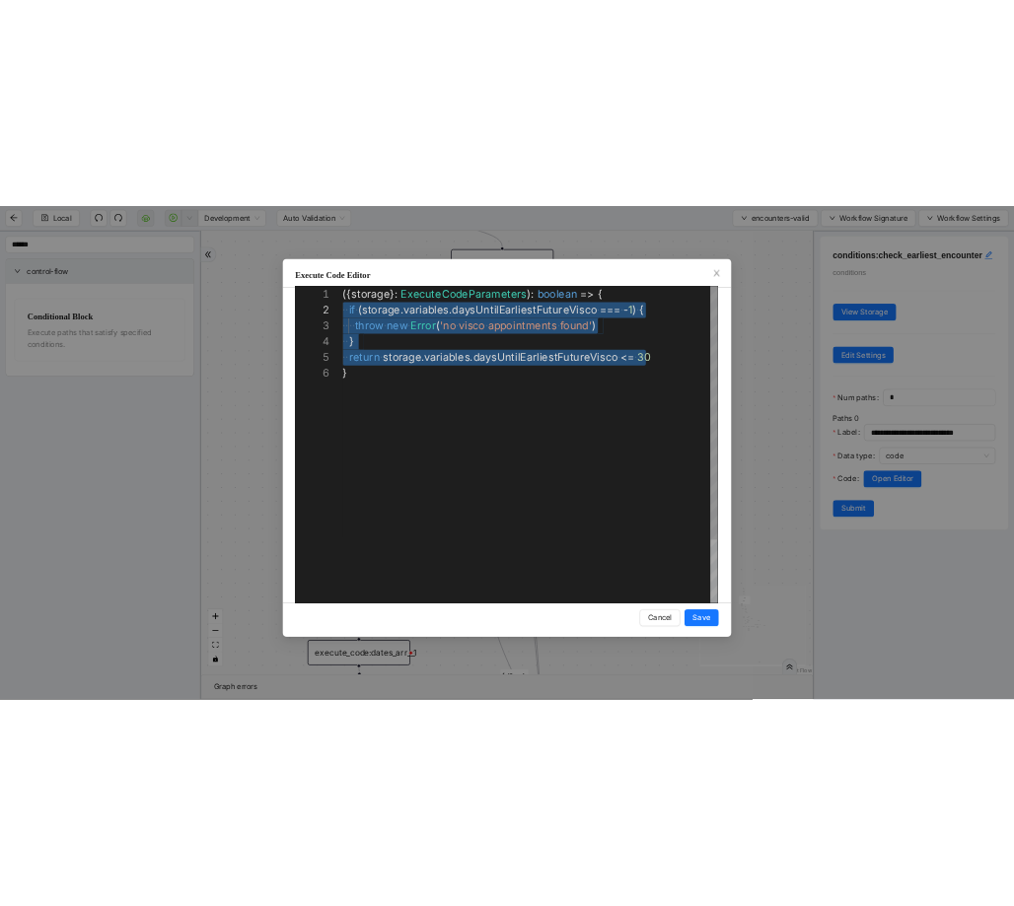
scroll to position [178, 185]
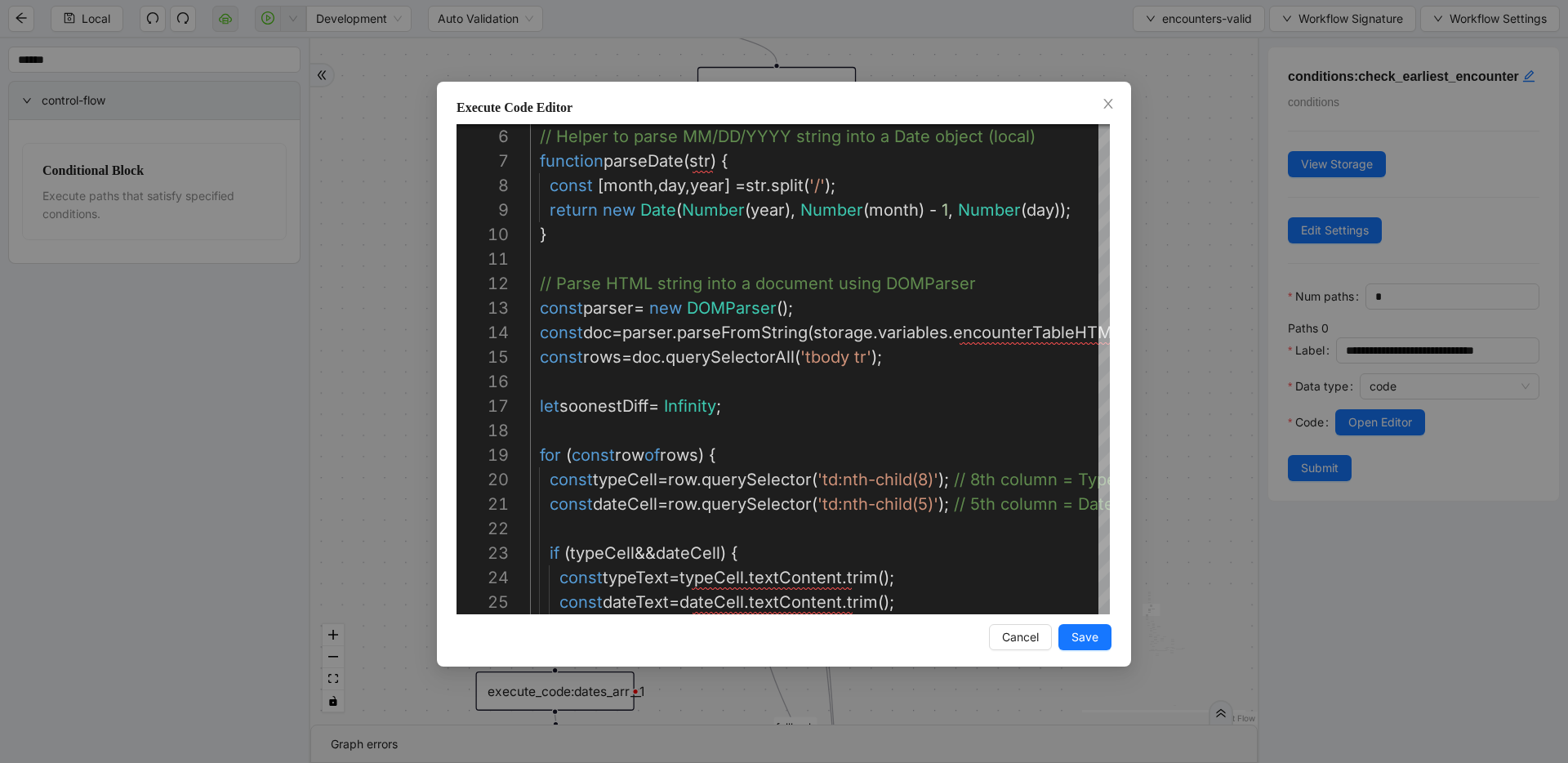
click at [1009, 340] on div "Execute Code Editor 19 20 17 18 15 16 12 13 14 6 7 8 9 10 11 21 22 23 24 25 for…" at bounding box center [784, 381] width 1568 height 763
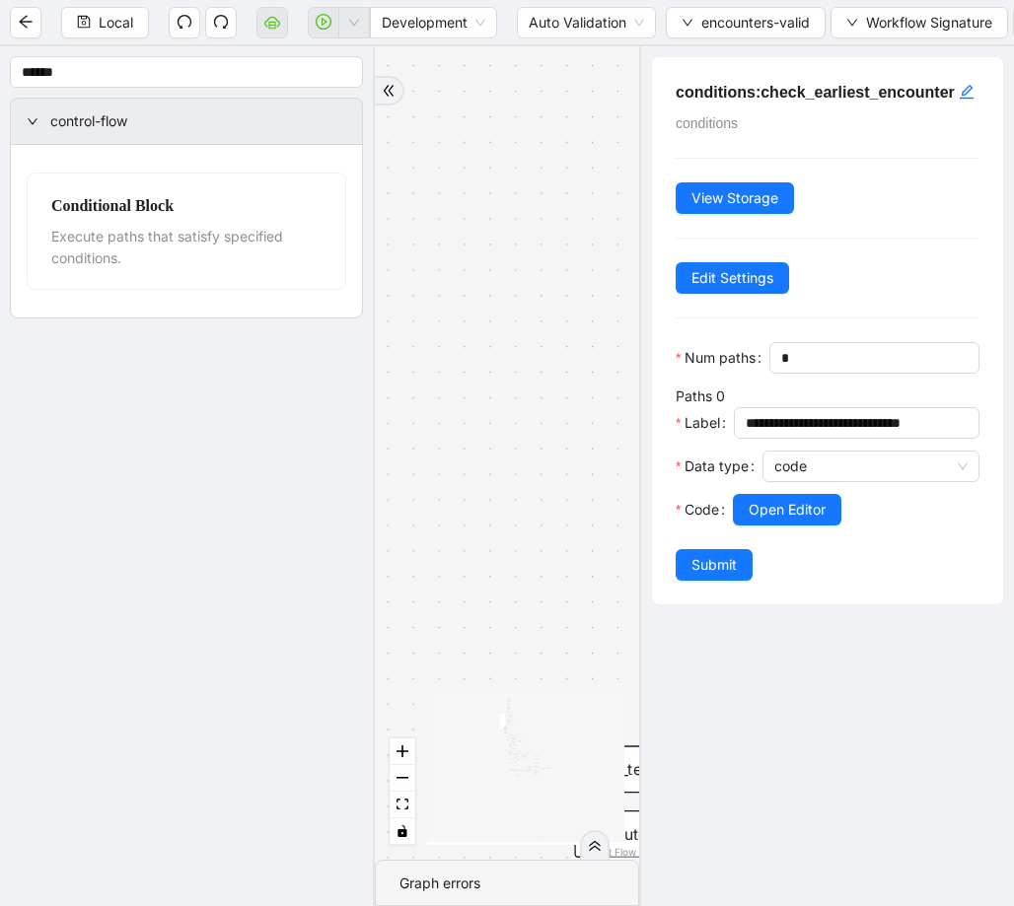
click at [540, 331] on div "fallback fallback inPast hasInPast fallback wrong_body inNewYear fallback fallb…" at bounding box center [507, 453] width 264 height 814
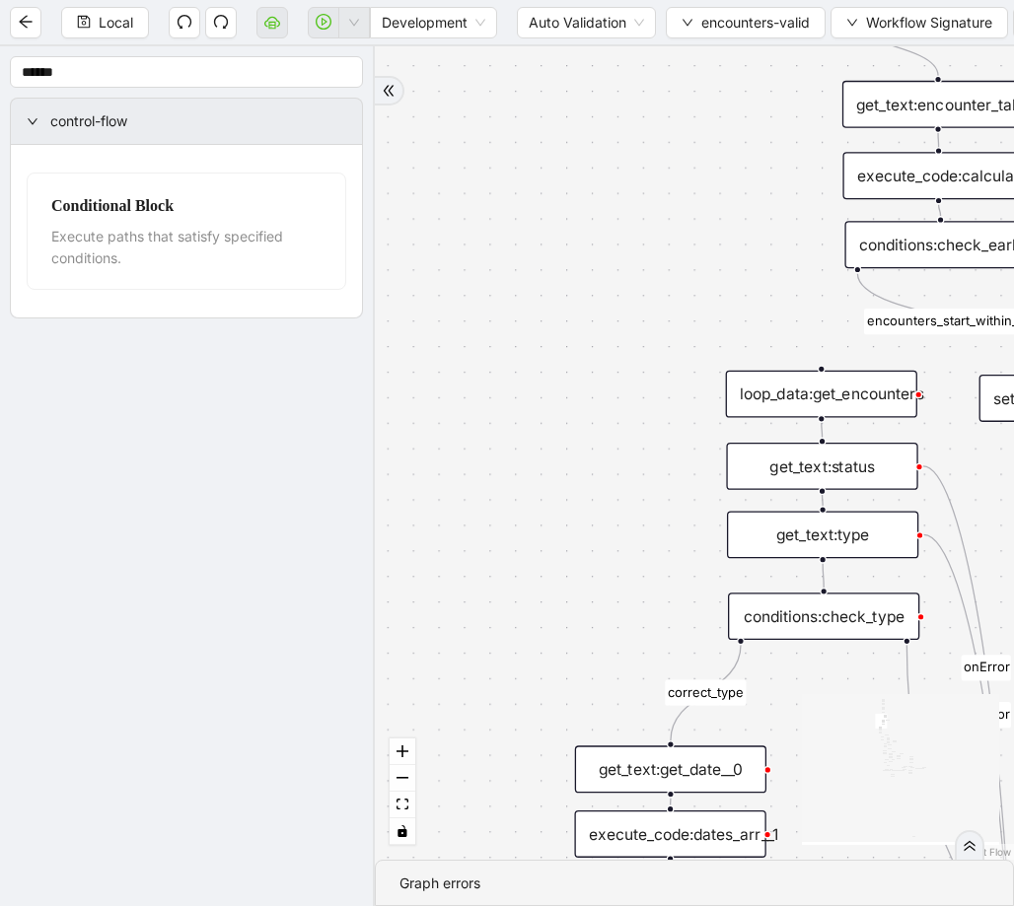
drag, startPoint x: 594, startPoint y: 282, endPoint x: 447, endPoint y: 434, distance: 211.3
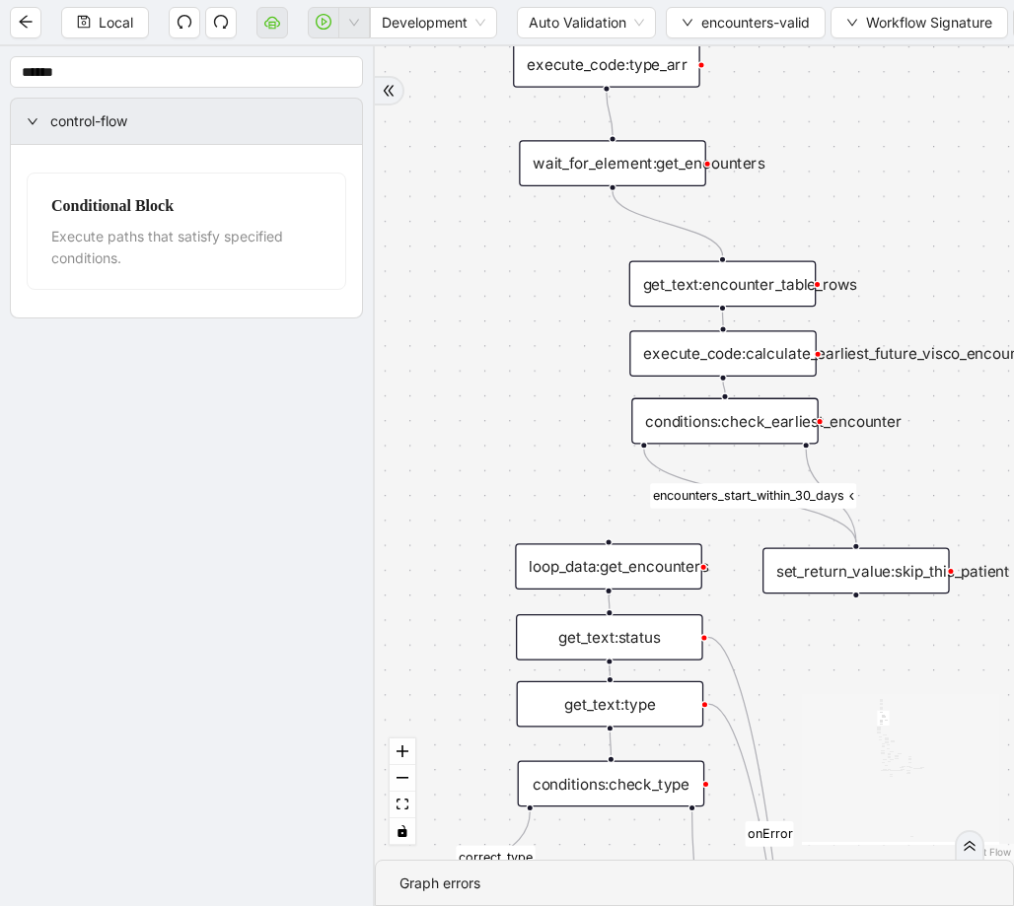
drag, startPoint x: 657, startPoint y: 376, endPoint x: 667, endPoint y: 345, distance: 32.1
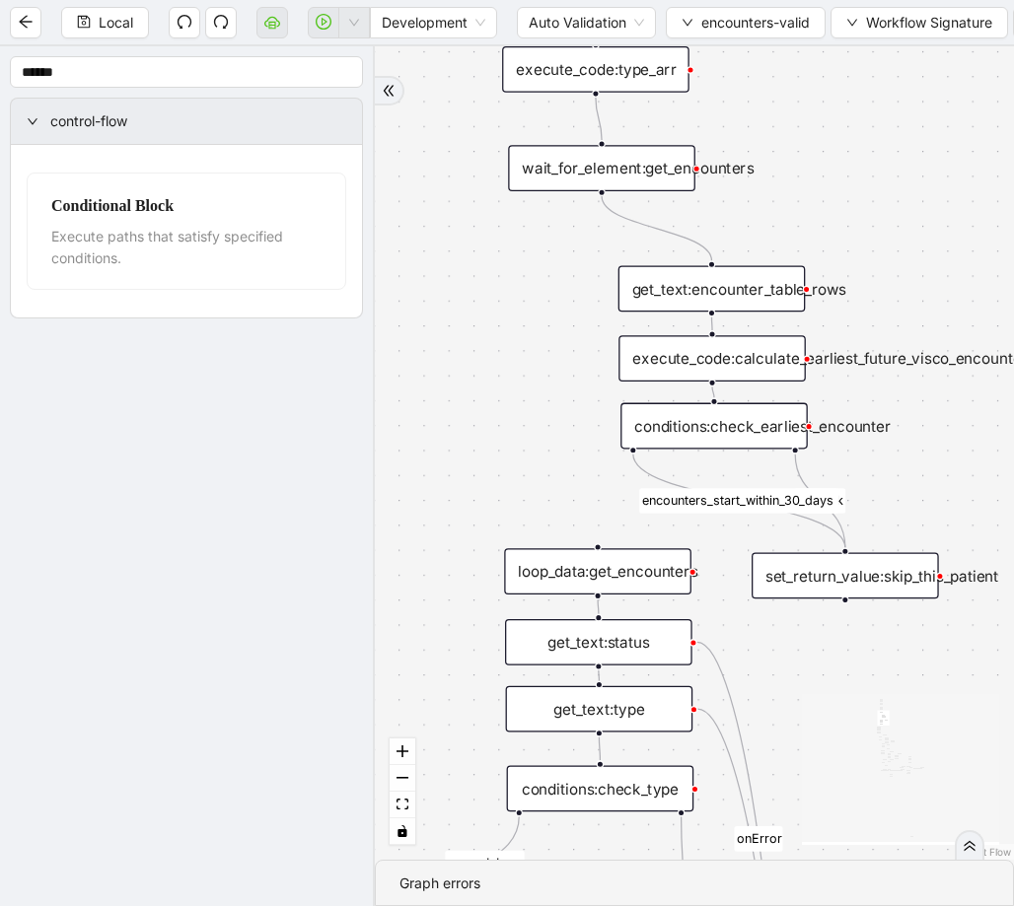
click at [707, 304] on div "get_text:encounter_table_rows" at bounding box center [711, 289] width 187 height 46
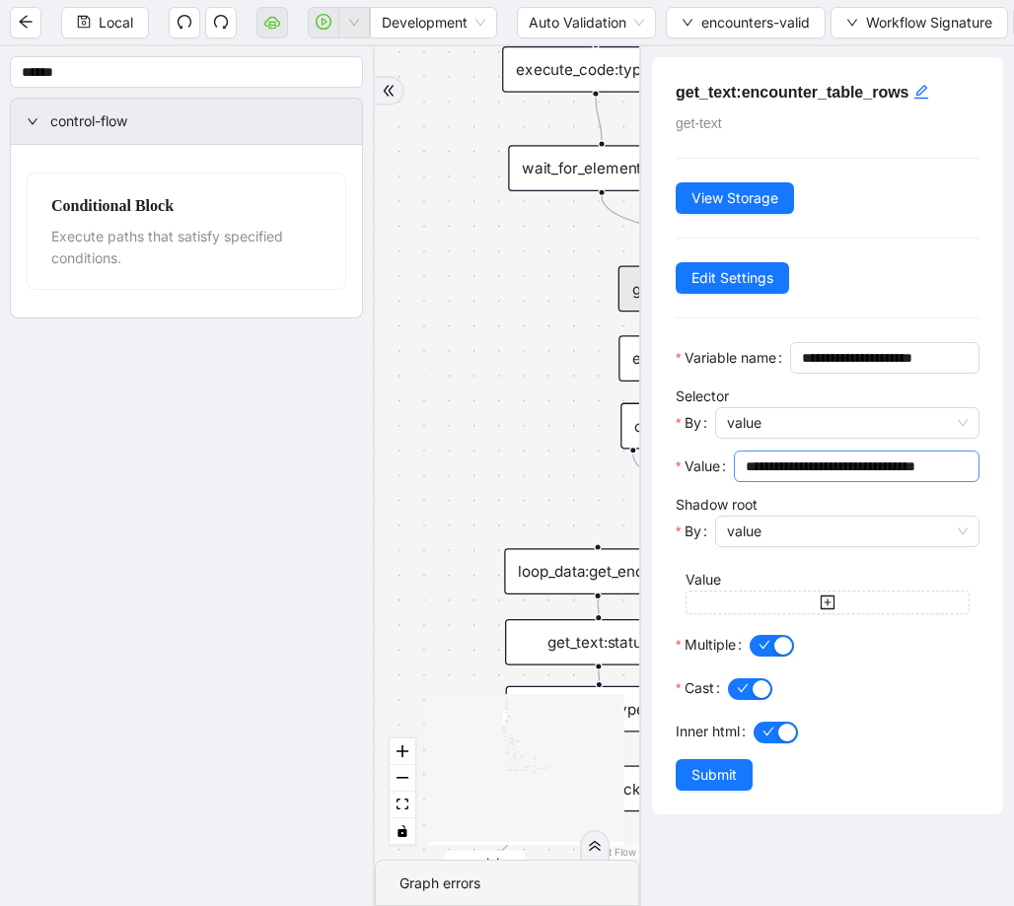
click at [866, 477] on input "**********" at bounding box center [855, 467] width 218 height 22
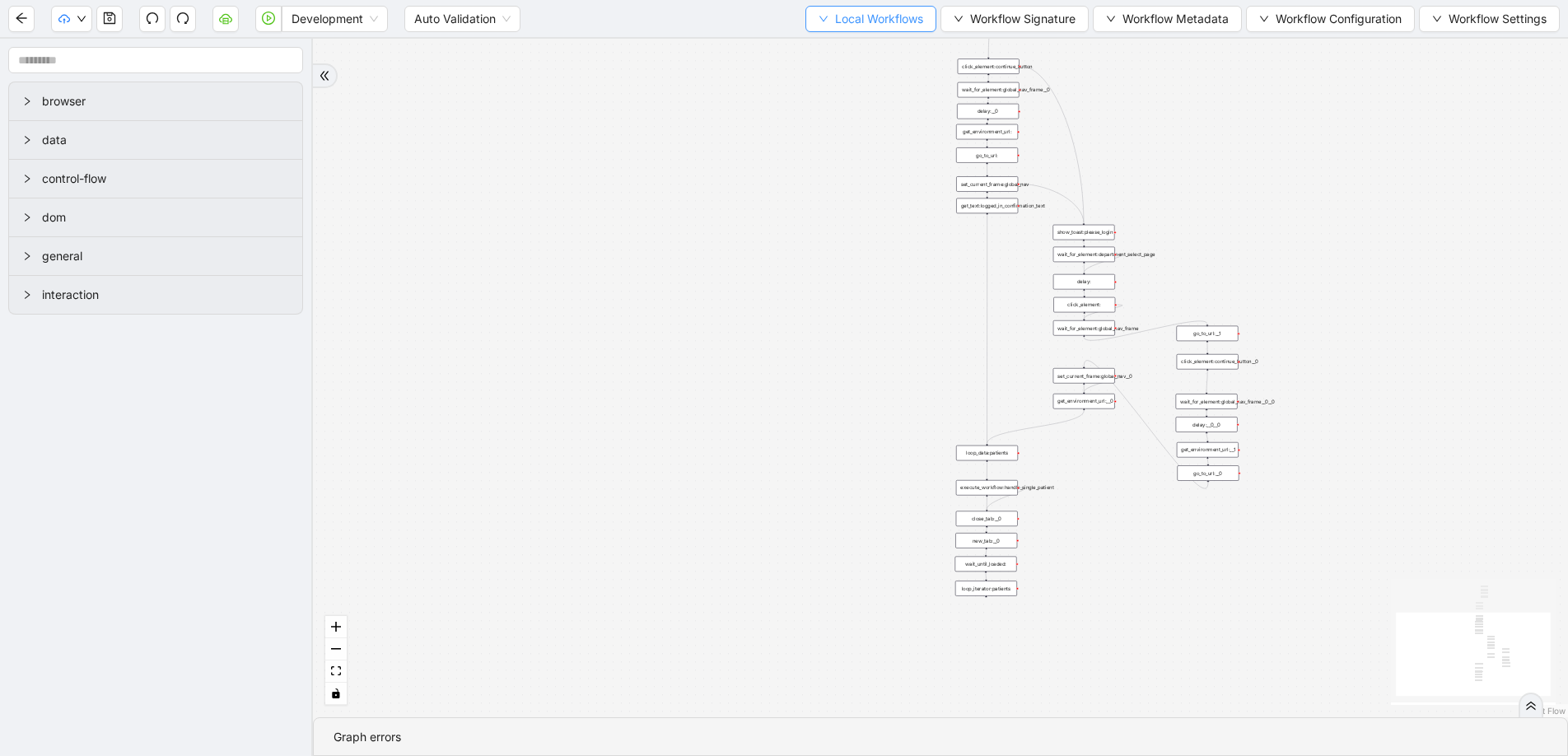
click at [845, 6] on button "Local Workflows" at bounding box center [870, 19] width 131 height 27
click at [841, 38] on li "Select" at bounding box center [863, 51] width 127 height 27
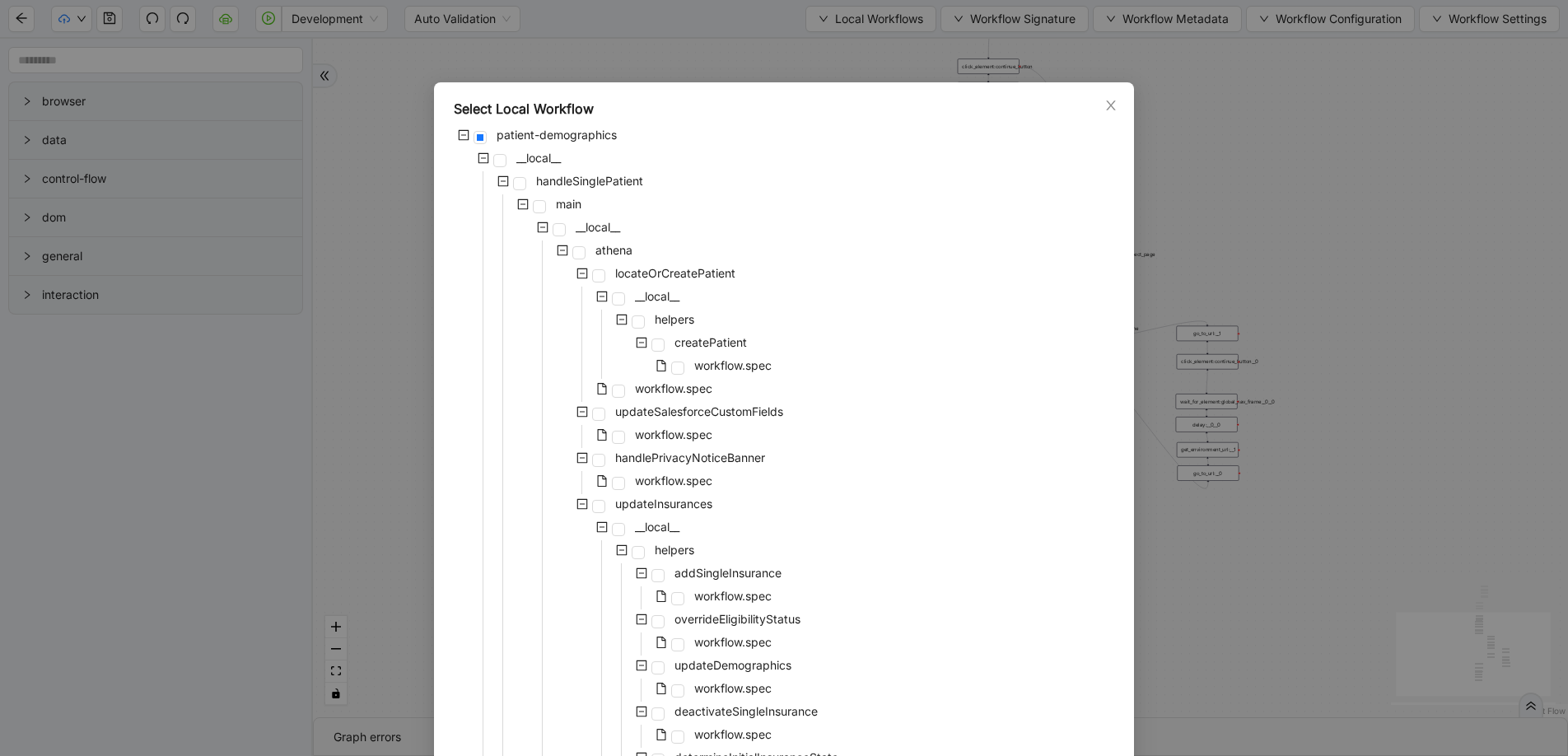
click at [1259, 212] on div "Select Local Workflow patient-demographics __local__ handleSinglePatient main _…" at bounding box center [784, 378] width 1568 height 756
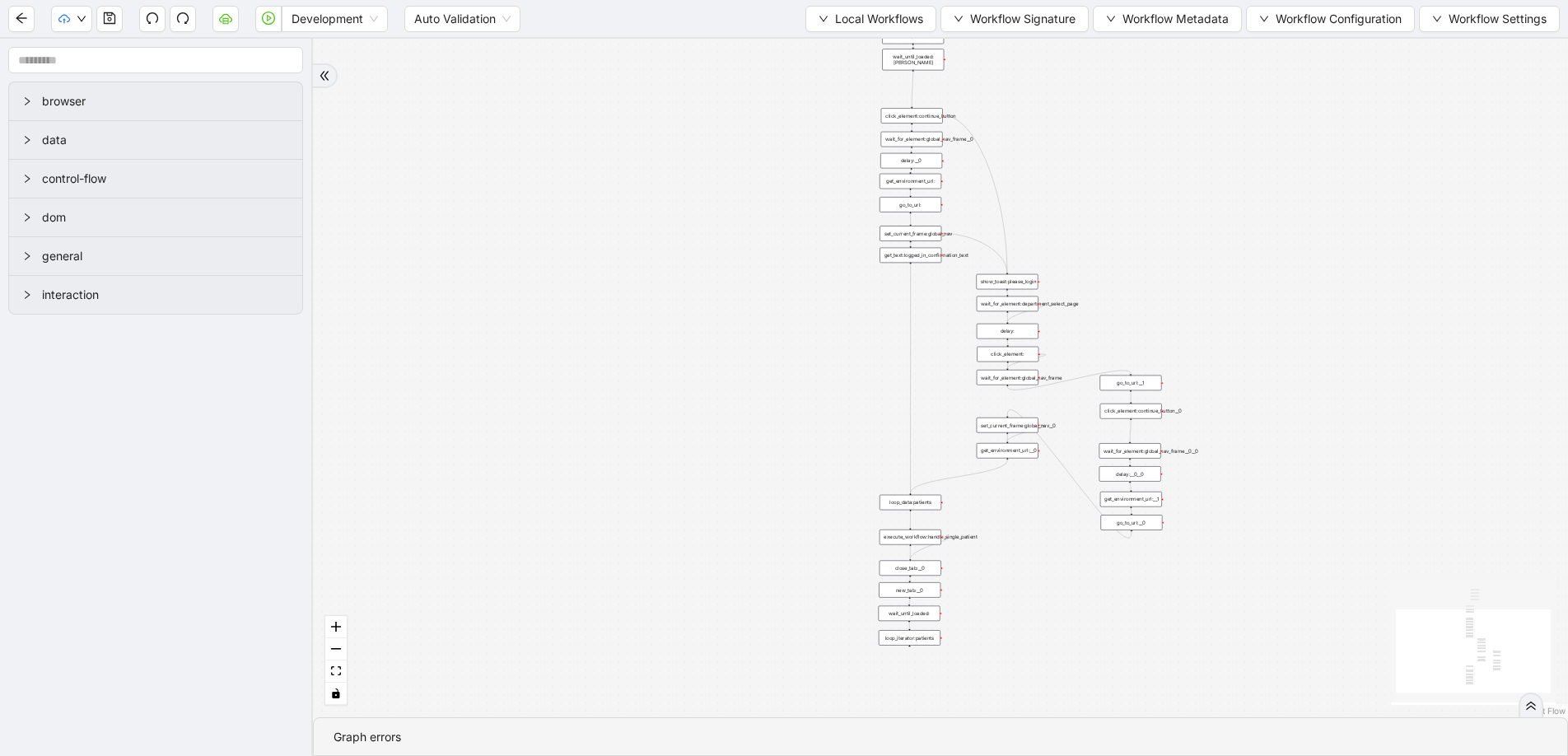
drag, startPoint x: 1216, startPoint y: 240, endPoint x: 1141, endPoint y: 289, distance: 89.6
click at [877, 28] on button "Local Workflows" at bounding box center [870, 19] width 131 height 27
click at [868, 50] on span "Select" at bounding box center [862, 51] width 107 height 18
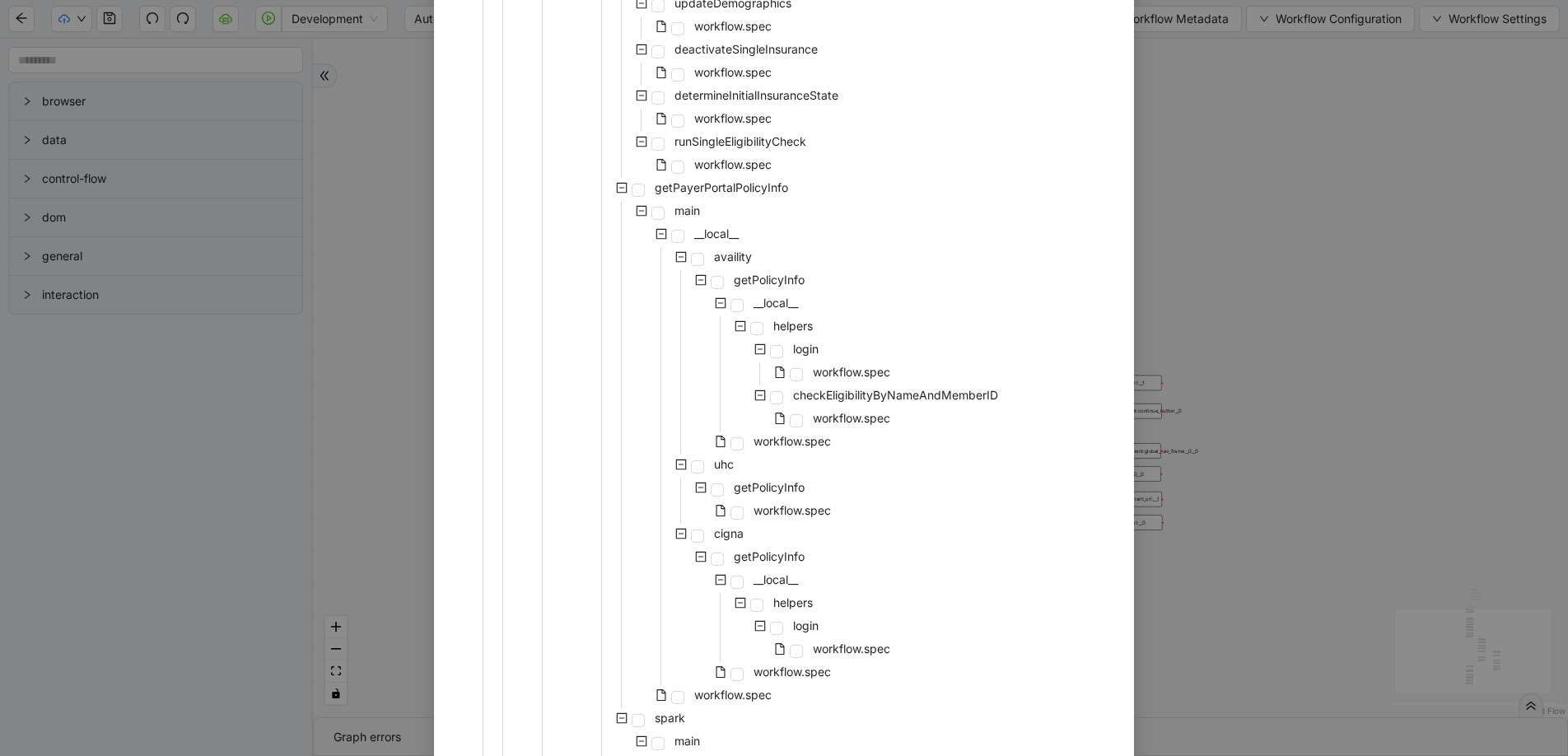
scroll to position [666, 0]
click at [770, 399] on span at bounding box center [776, 394] width 13 height 13
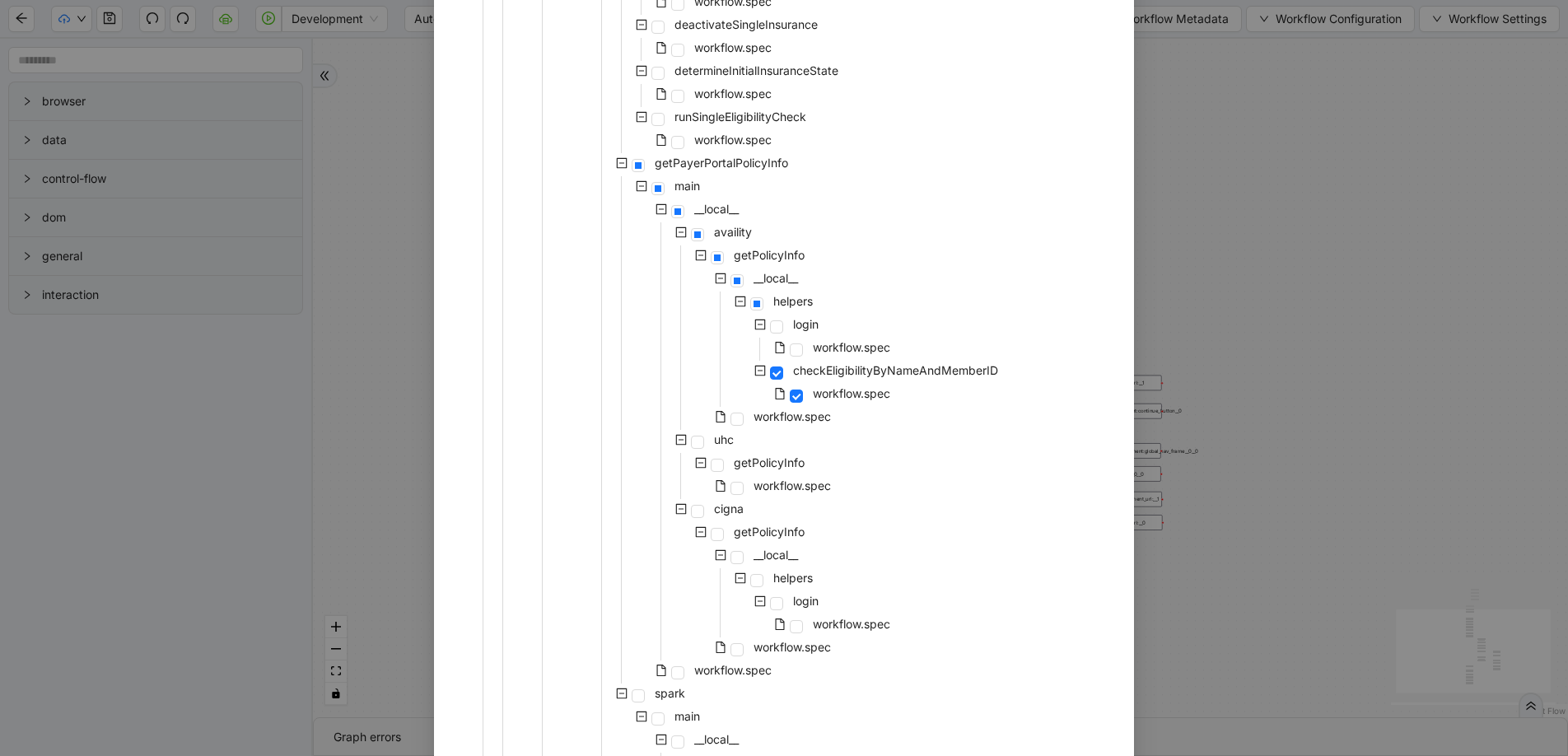
scroll to position [1171, 0]
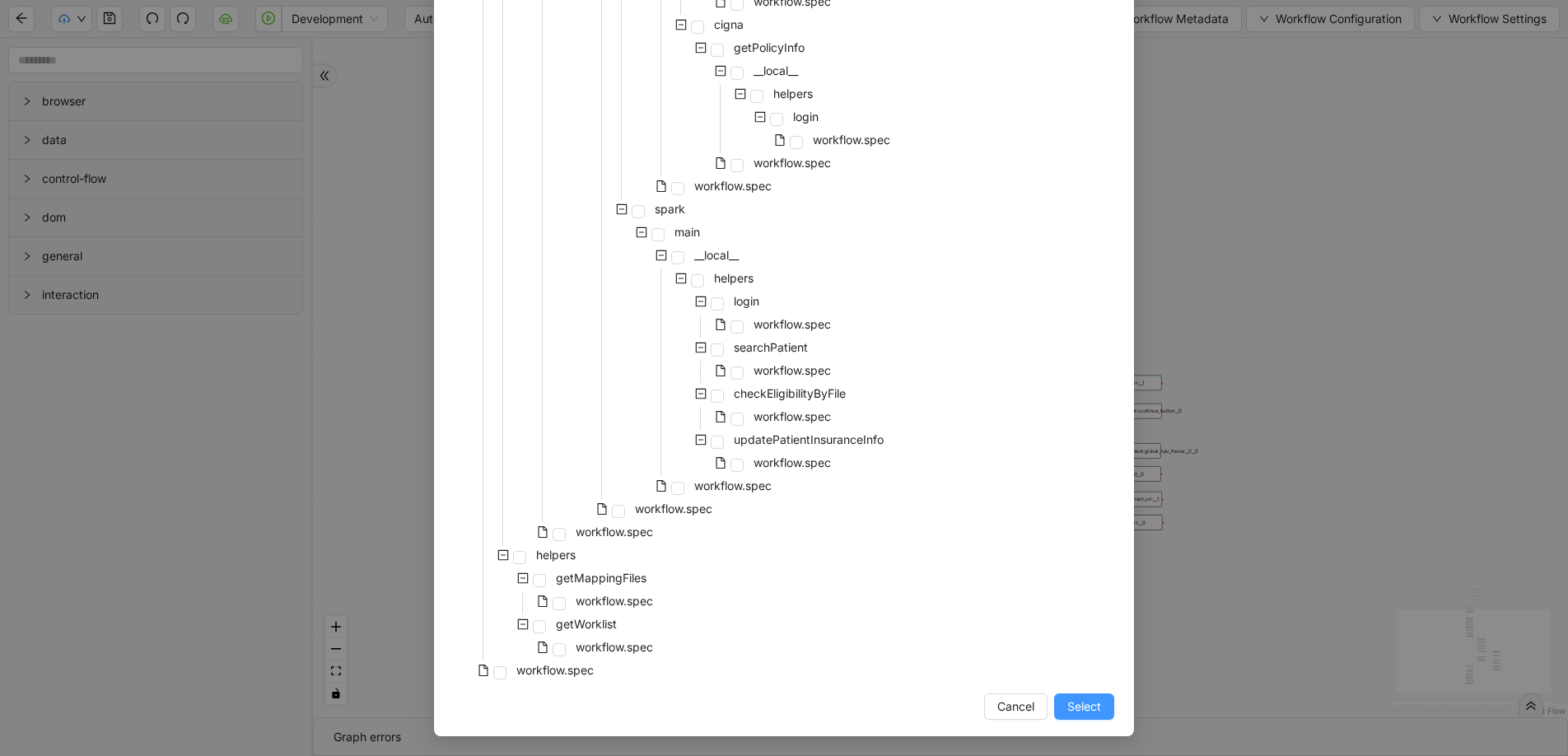
click at [1067, 704] on span "Select" at bounding box center [1084, 707] width 33 height 18
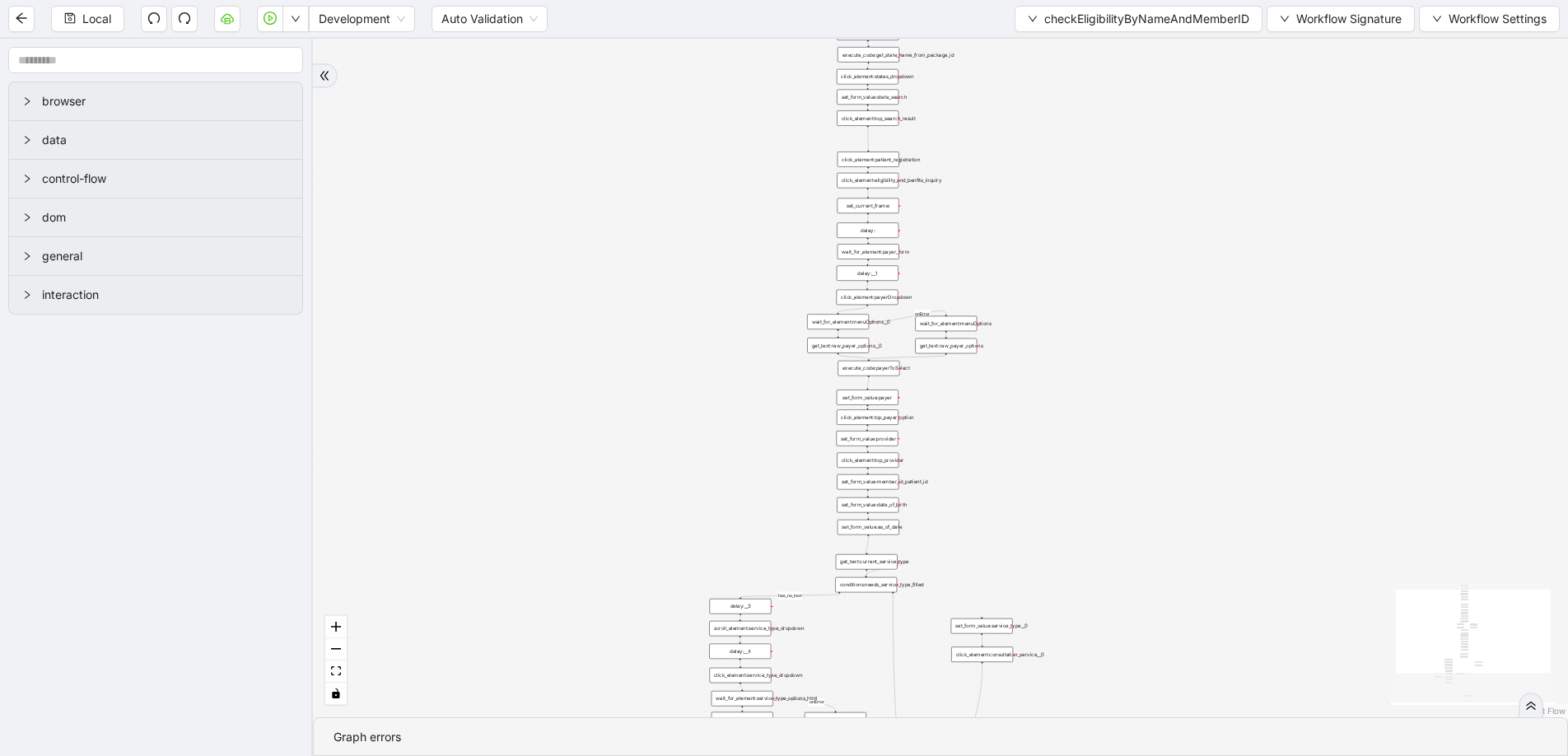
drag, startPoint x: 1039, startPoint y: 545, endPoint x: 1036, endPoint y: 405, distance: 140.0
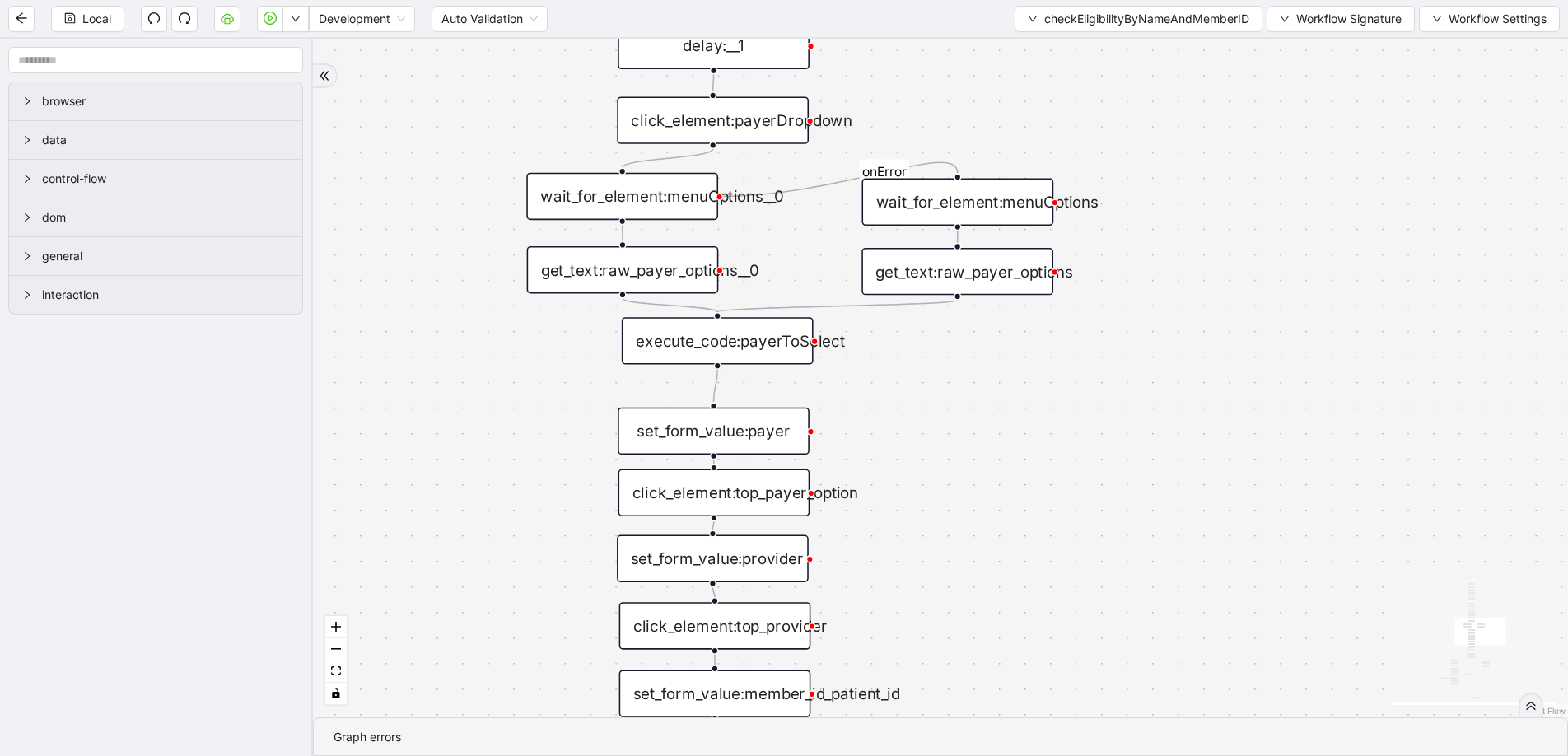
drag, startPoint x: 935, startPoint y: 439, endPoint x: 925, endPoint y: 558, distance: 119.4
click at [952, 268] on div "get_text:raw_payer_options" at bounding box center [957, 271] width 192 height 47
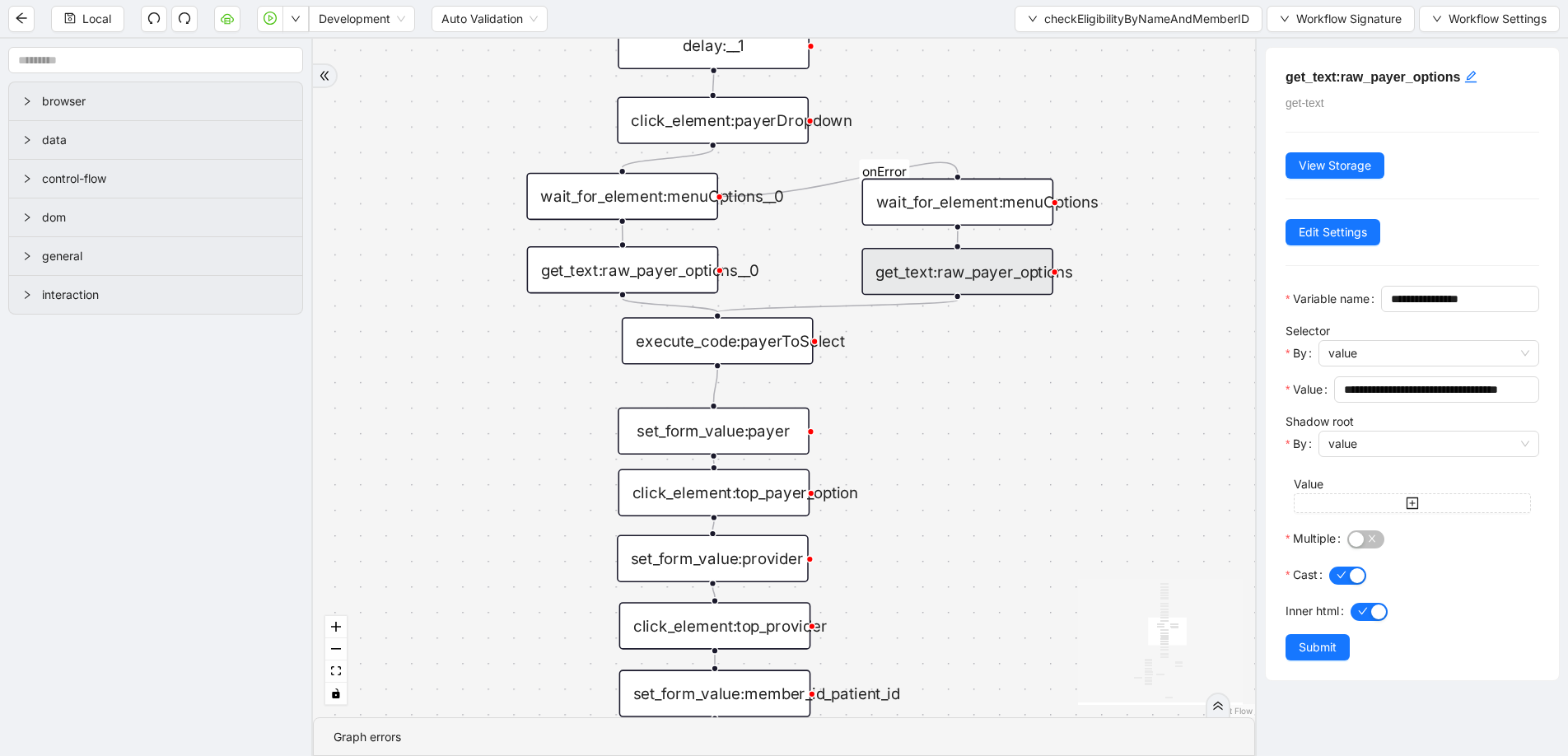
click at [912, 351] on div "fallback has_no_text onError onError onError onError trigger execute_code:singl…" at bounding box center [784, 378] width 942 height 679
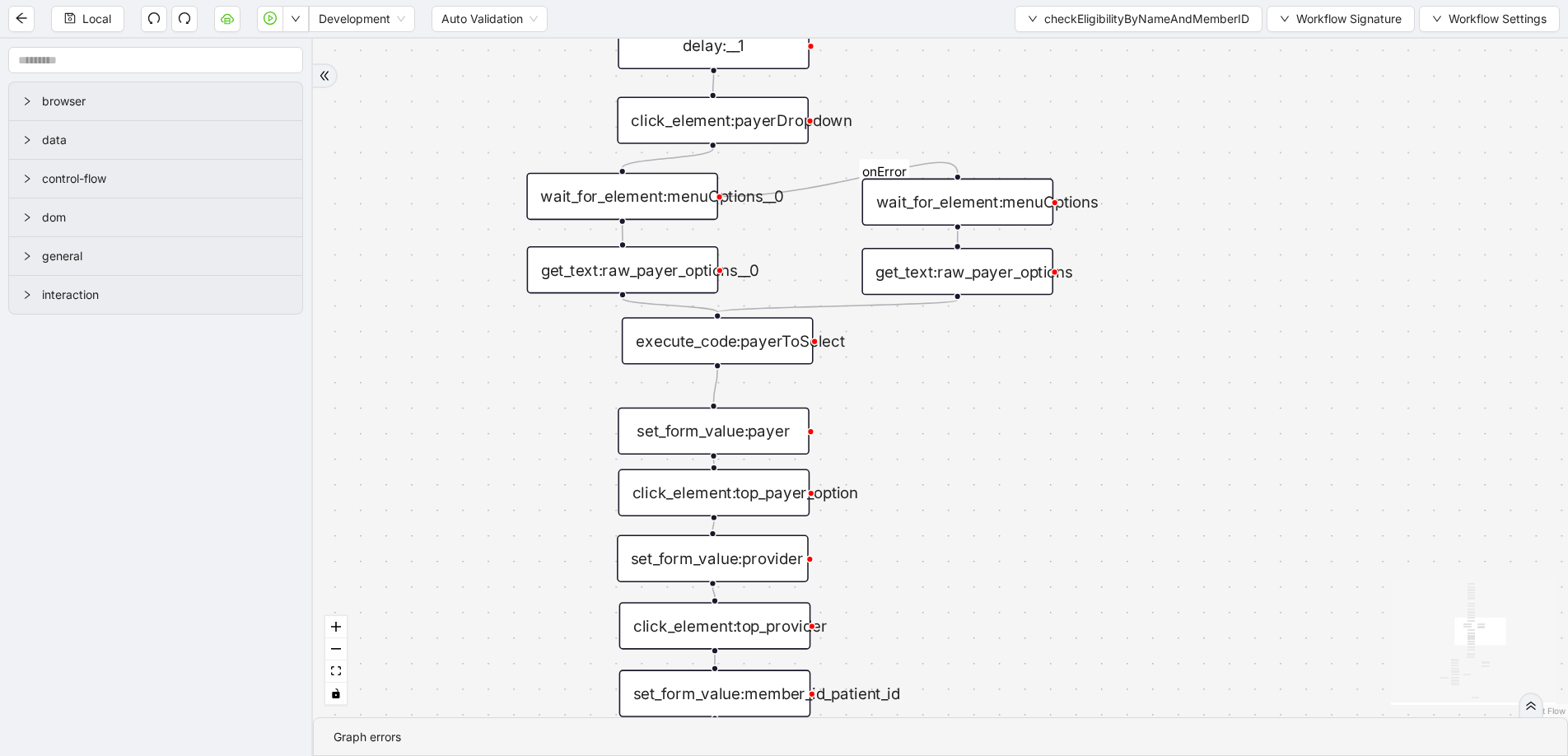
click at [761, 346] on div "execute_code:payerToSelect" at bounding box center [718, 341] width 192 height 47
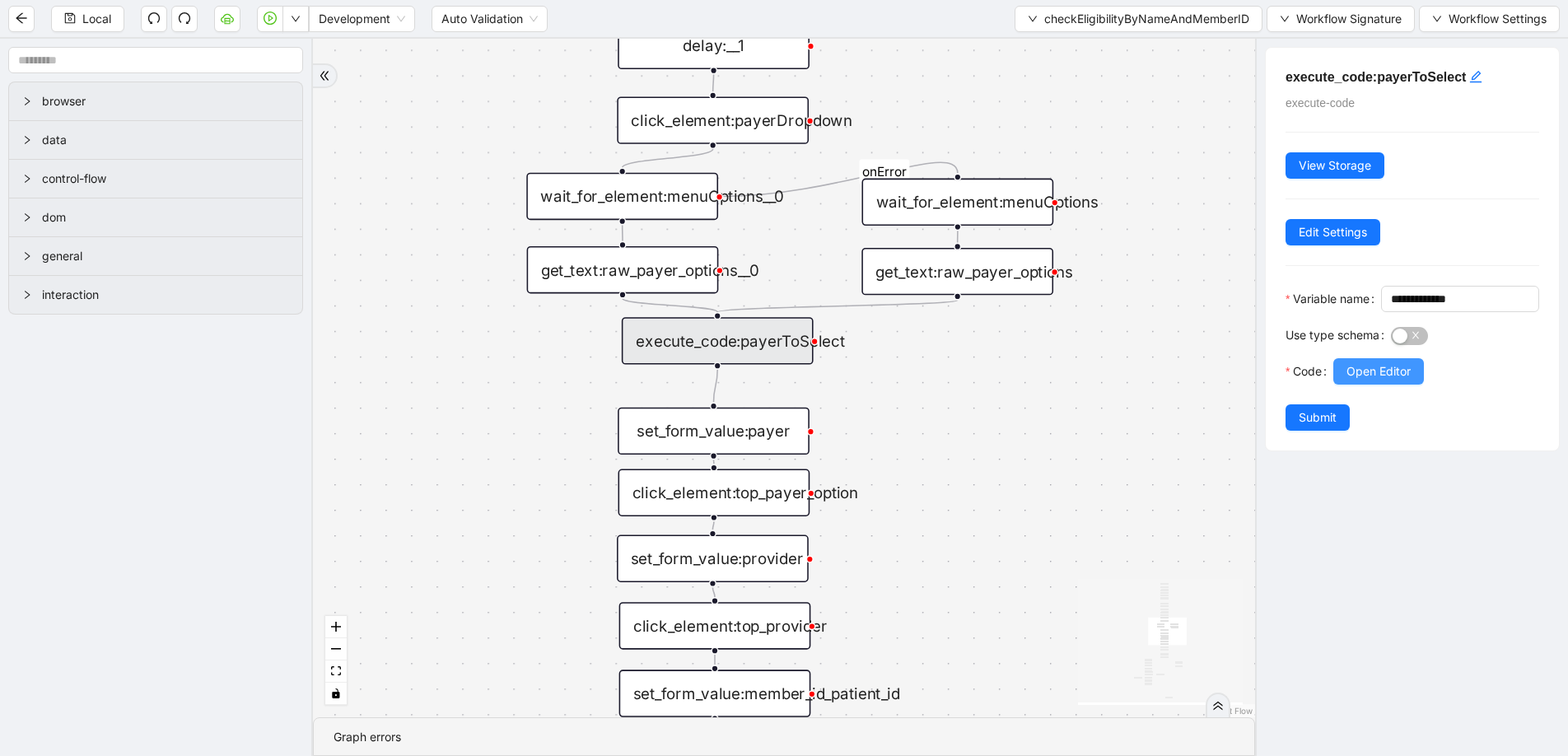
click at [1377, 381] on span "Open Editor" at bounding box center [1378, 372] width 64 height 18
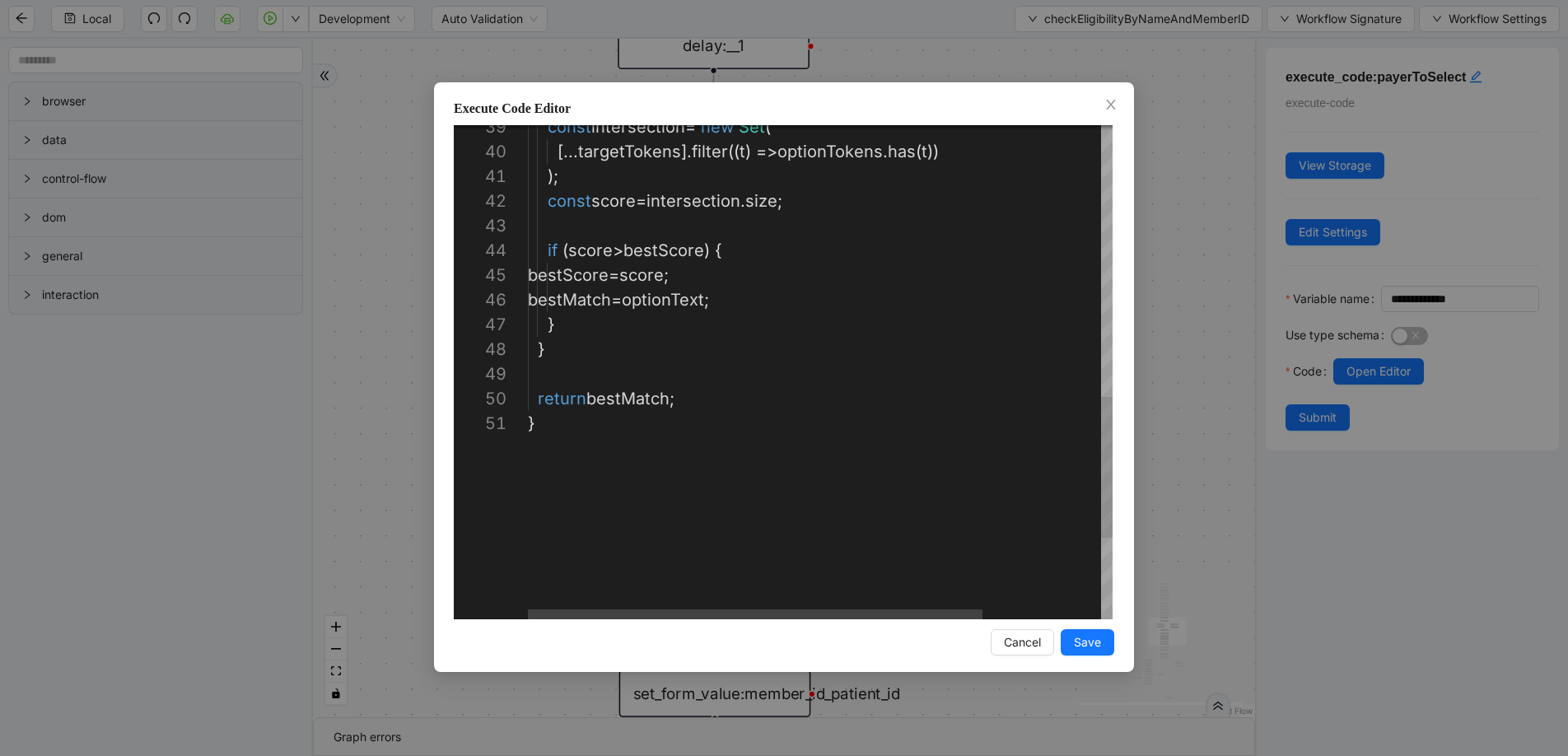
scroll to position [124, 218]
click at [839, 292] on div "const intersection = new Set ( [... targetTokens ]. filter (( t ) => optionToke…" at bounding box center [896, 40] width 737 height 1730
type textarea "**********"
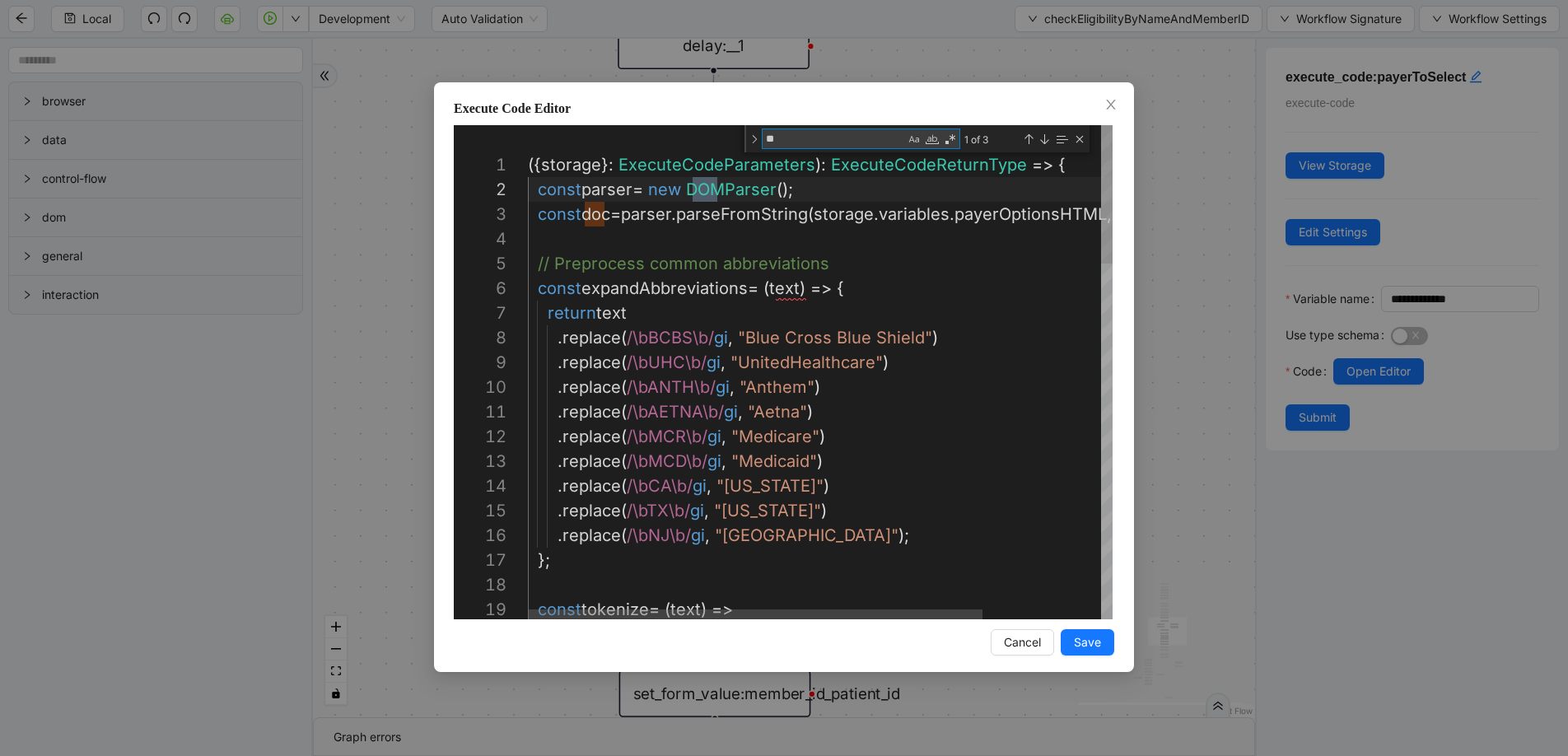
type textarea "***"
type textarea "**********"
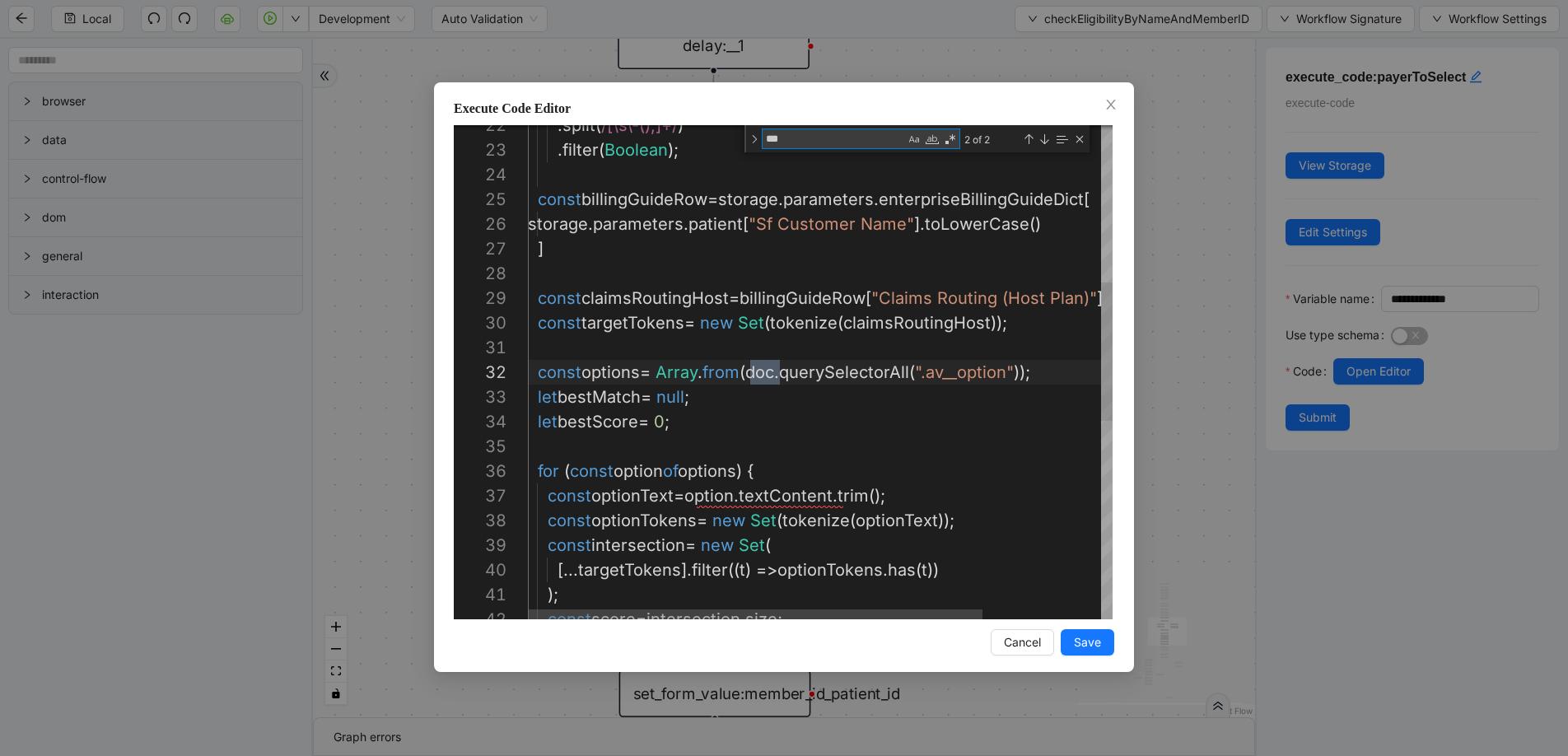
type textarea "***"
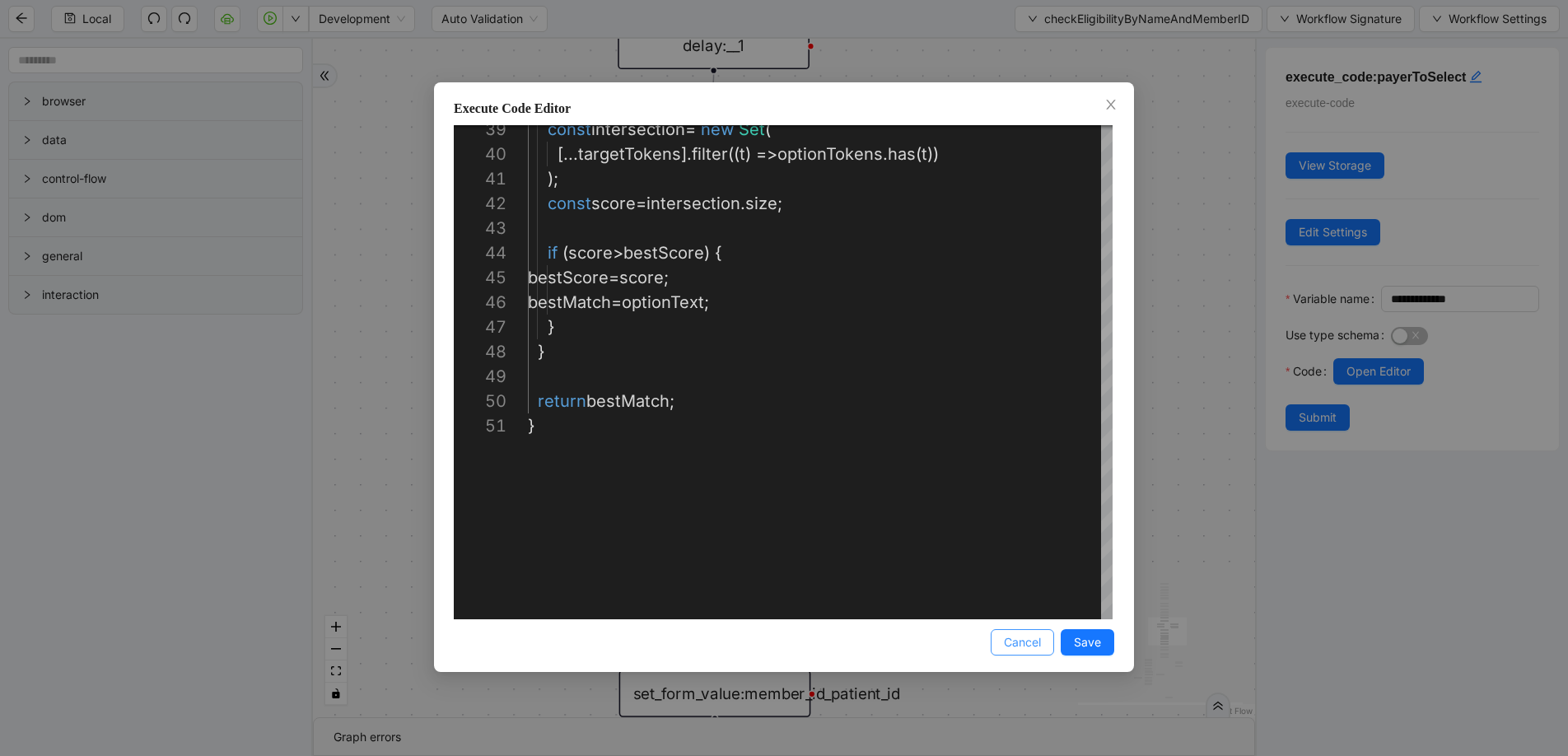
click at [1009, 654] on button "Cancel" at bounding box center [1022, 642] width 63 height 27
